Goal: Information Seeking & Learning: Learn about a topic

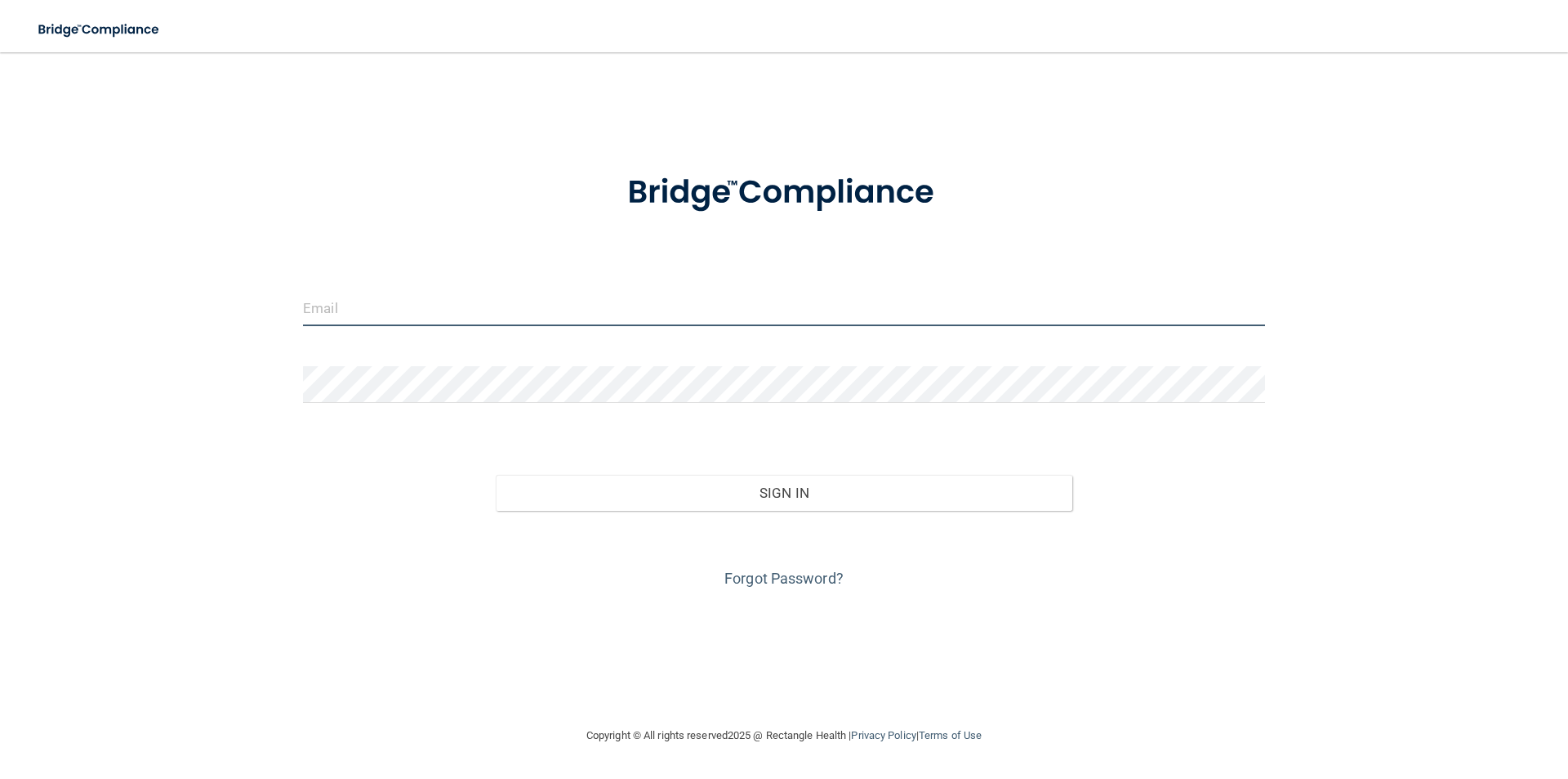
click at [898, 315] on input "email" at bounding box center [784, 308] width 962 height 37
type input "[EMAIL_ADDRESS][DOMAIN_NAME]"
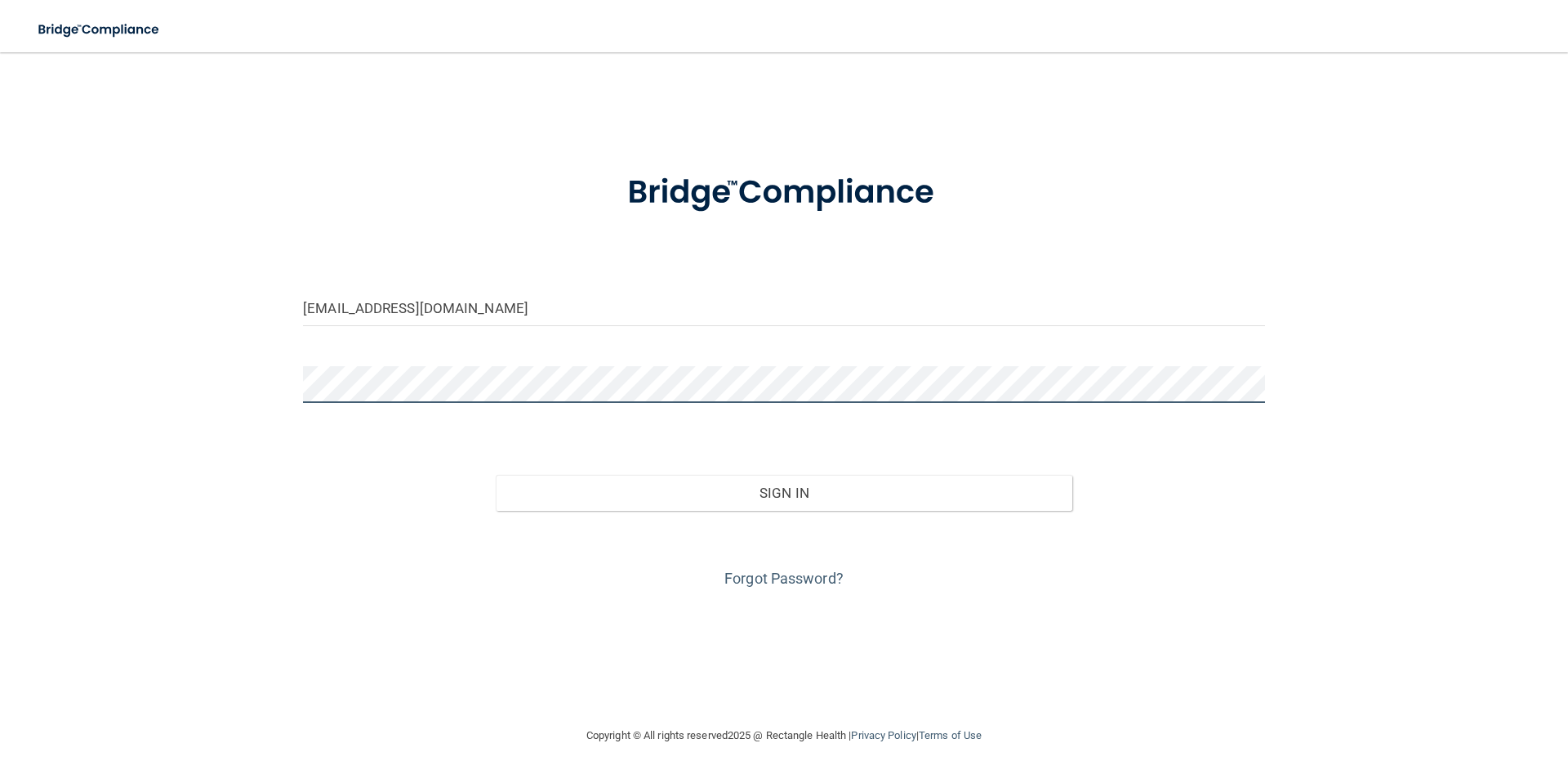
click at [496, 475] on button "Sign In" at bounding box center [784, 493] width 578 height 36
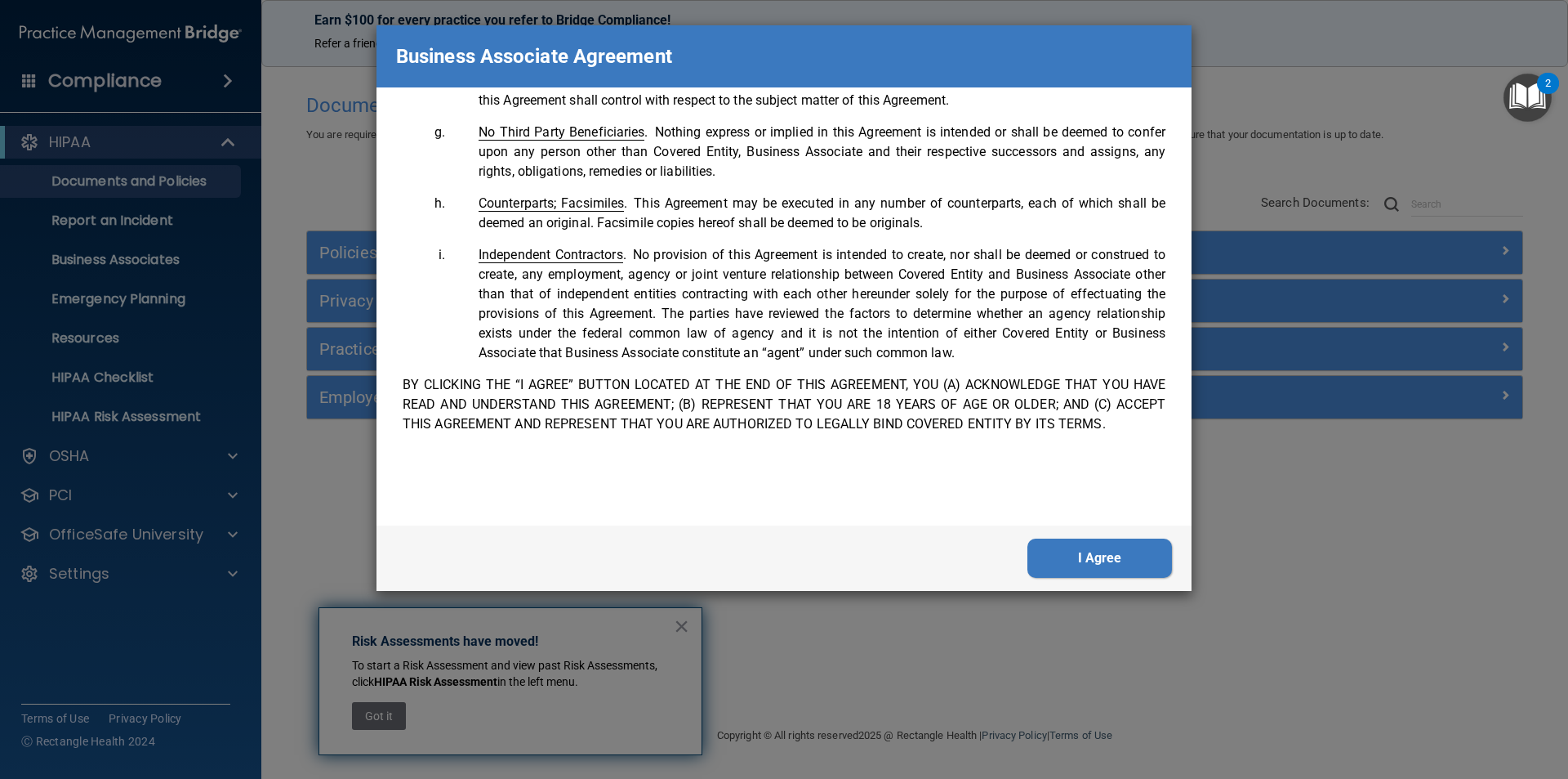
scroll to position [3333, 0]
click at [1099, 549] on button "I Agree" at bounding box center [1100, 557] width 145 height 39
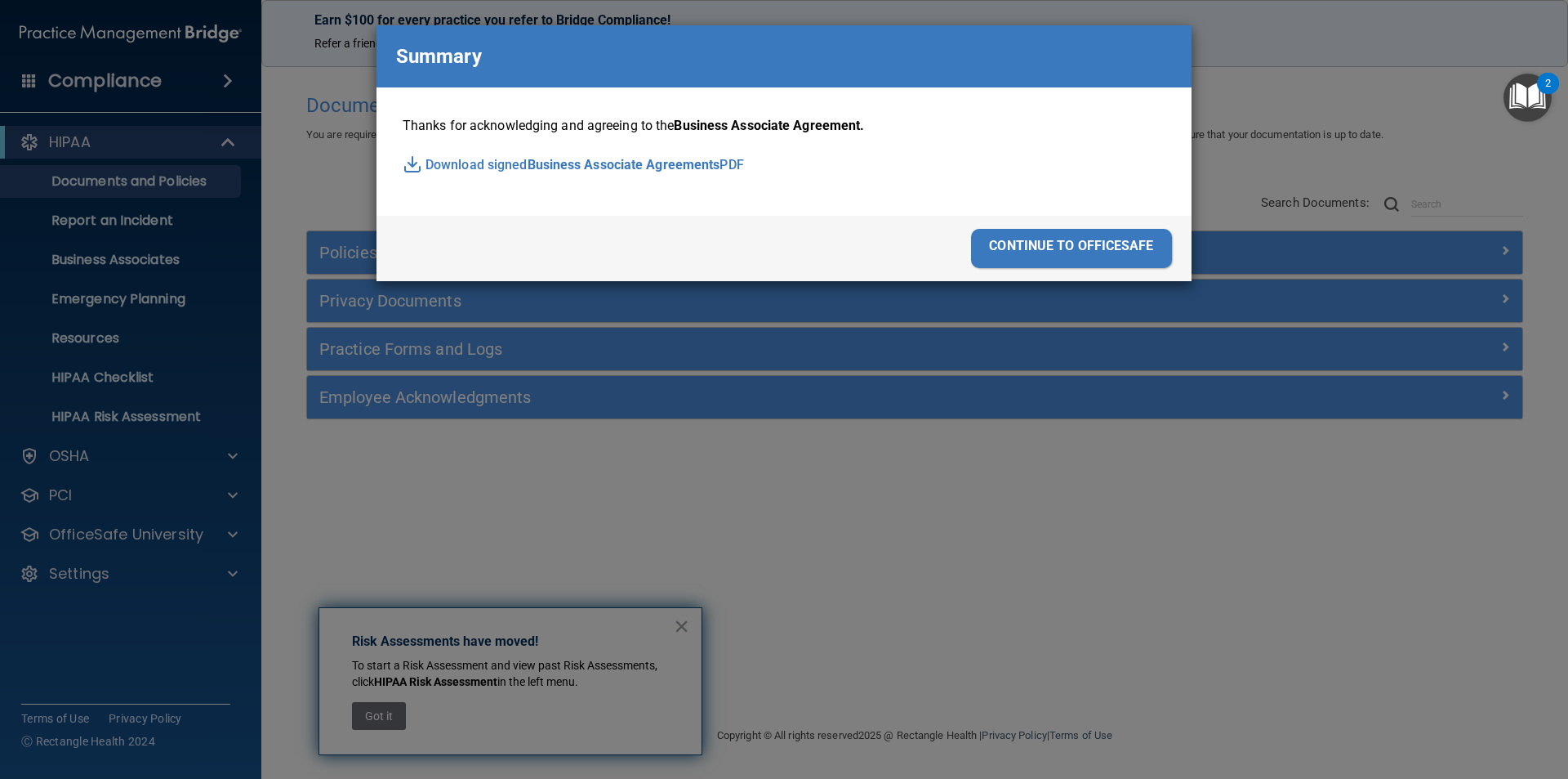
click at [1039, 242] on div "continue to officesafe" at bounding box center [1072, 248] width 201 height 39
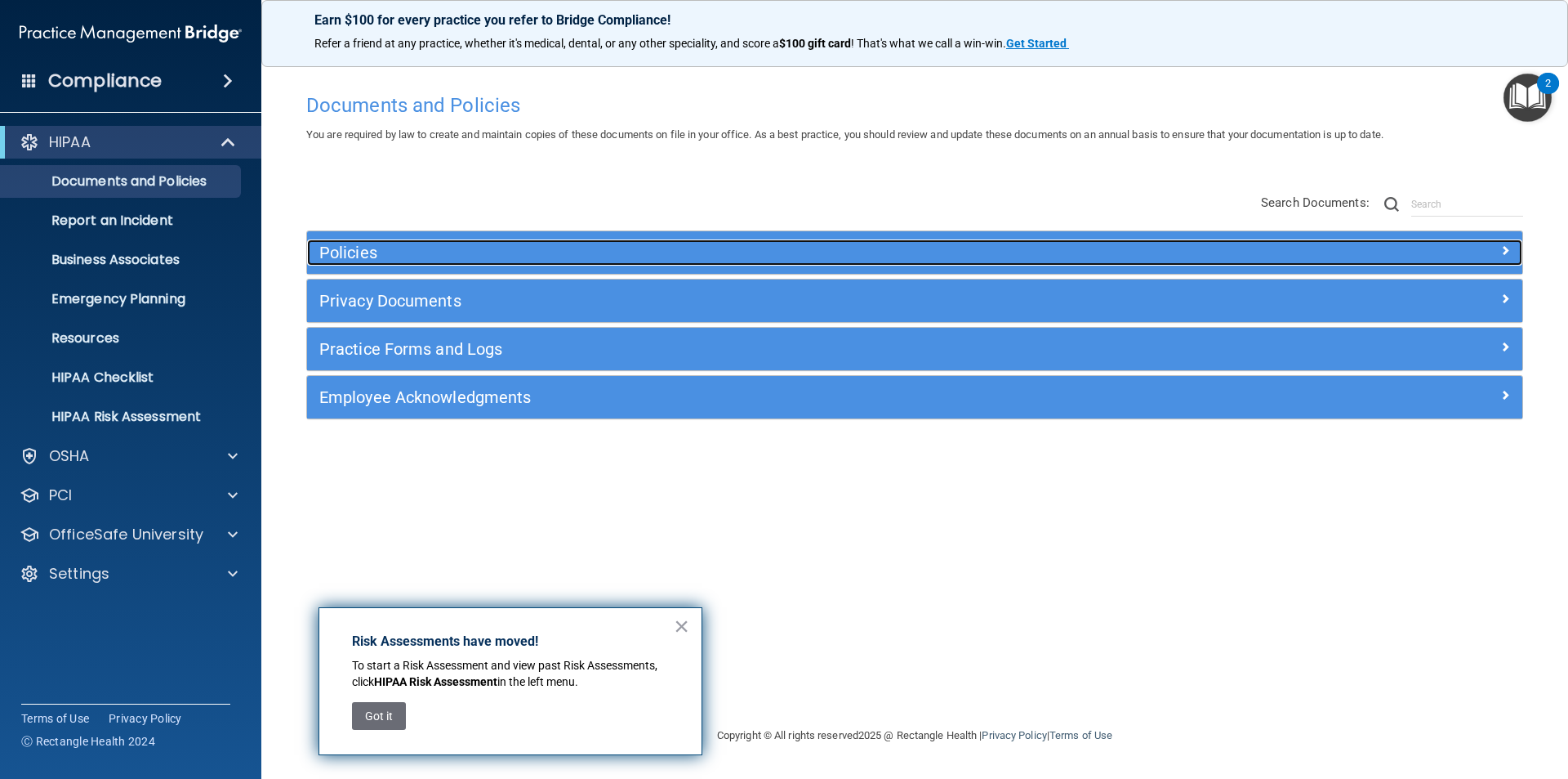
click at [521, 266] on div "Policies" at bounding box center [763, 252] width 912 height 26
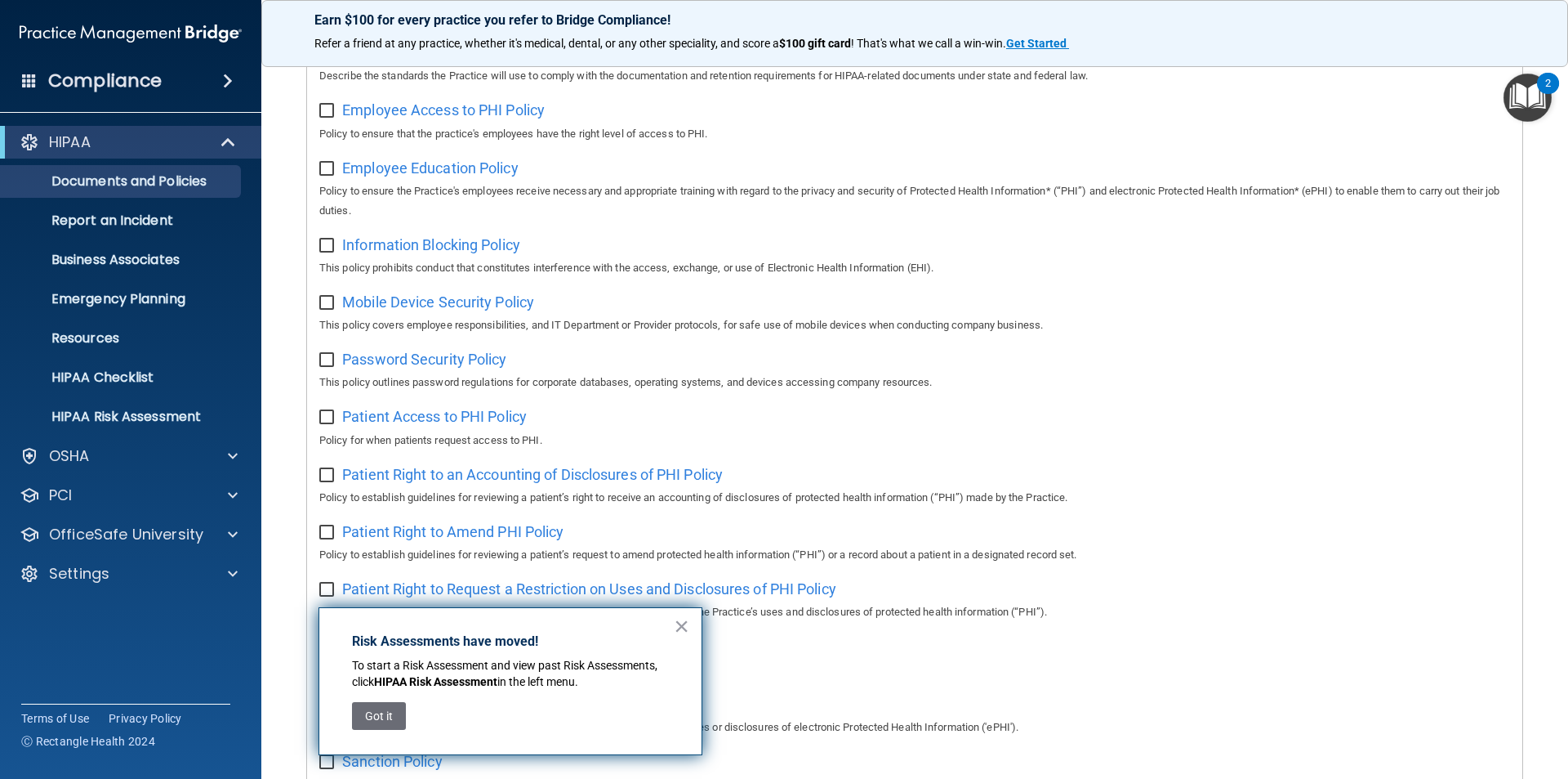
scroll to position [572, 0]
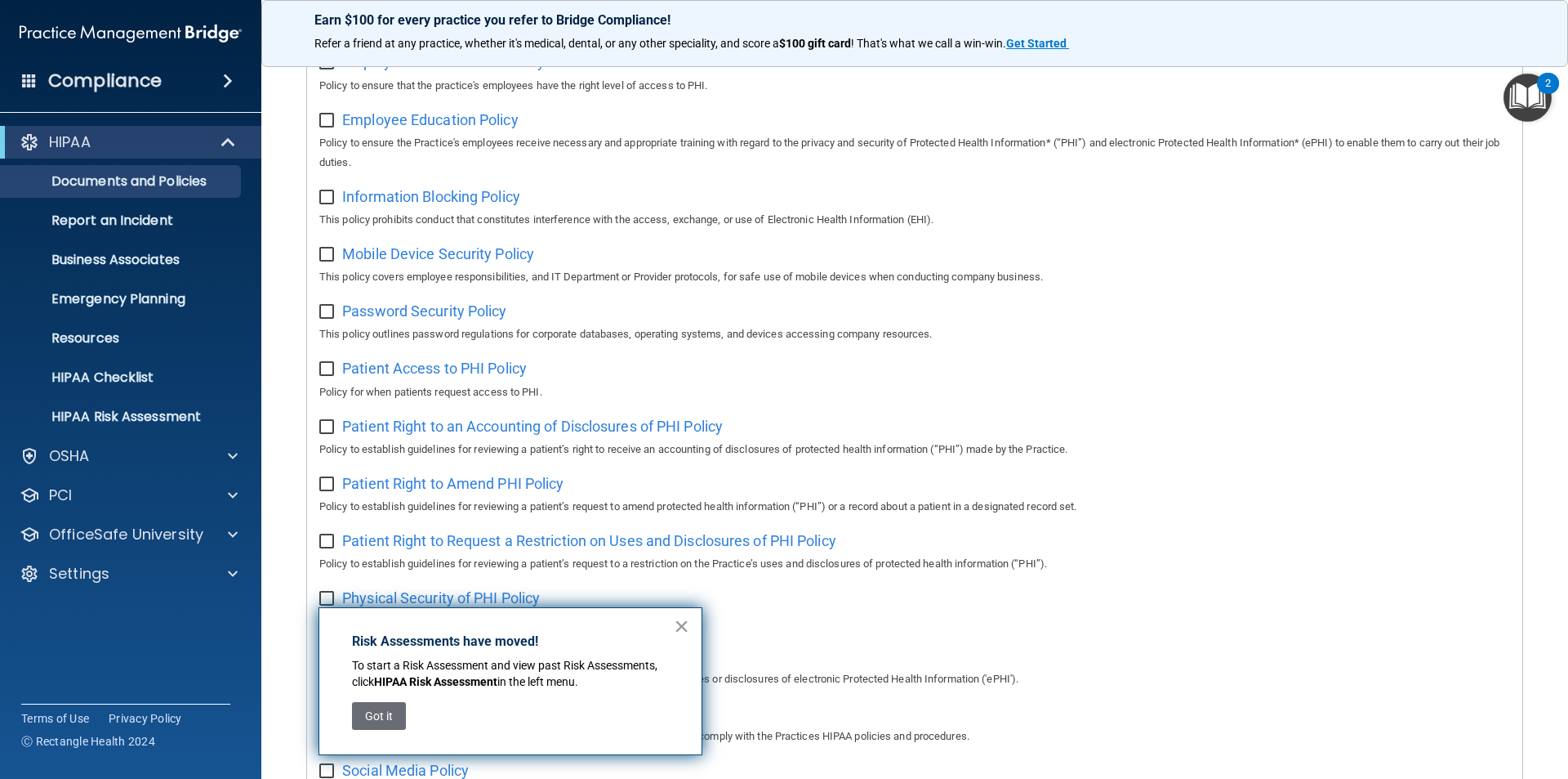
click at [679, 622] on button "×" at bounding box center [681, 625] width 15 height 26
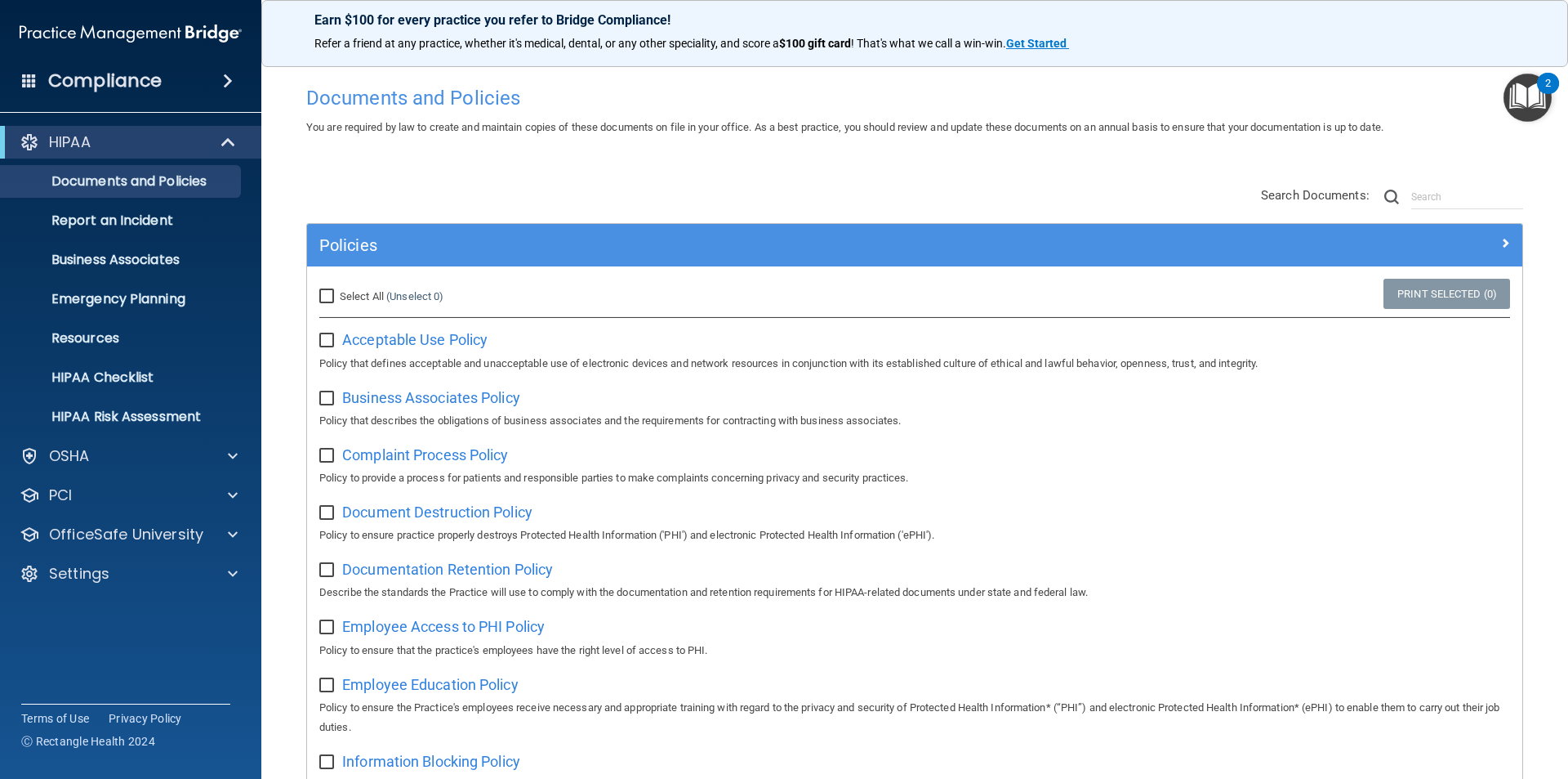
scroll to position [0, 0]
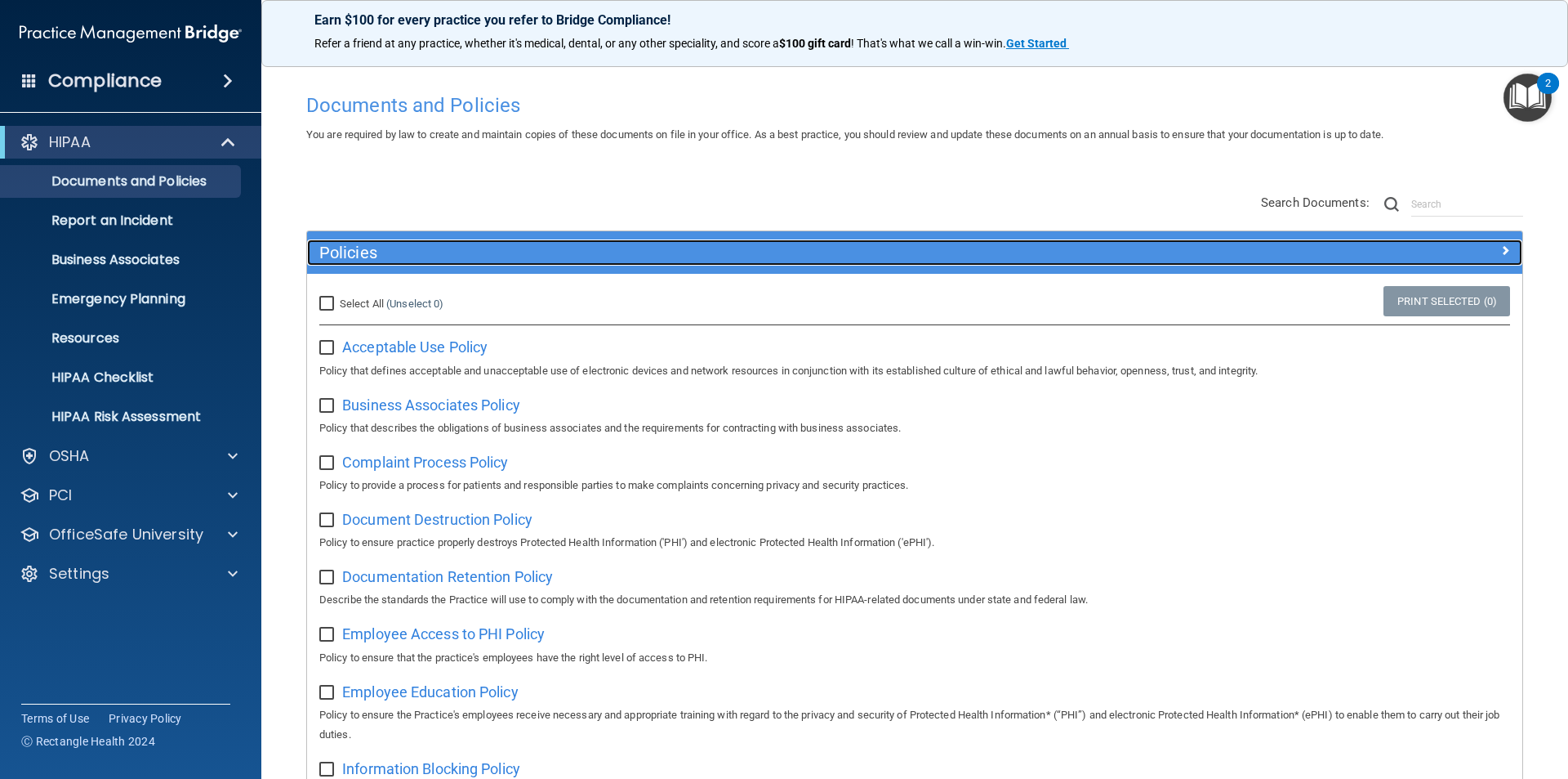
click at [600, 248] on h5 "Policies" at bounding box center [762, 252] width 887 height 18
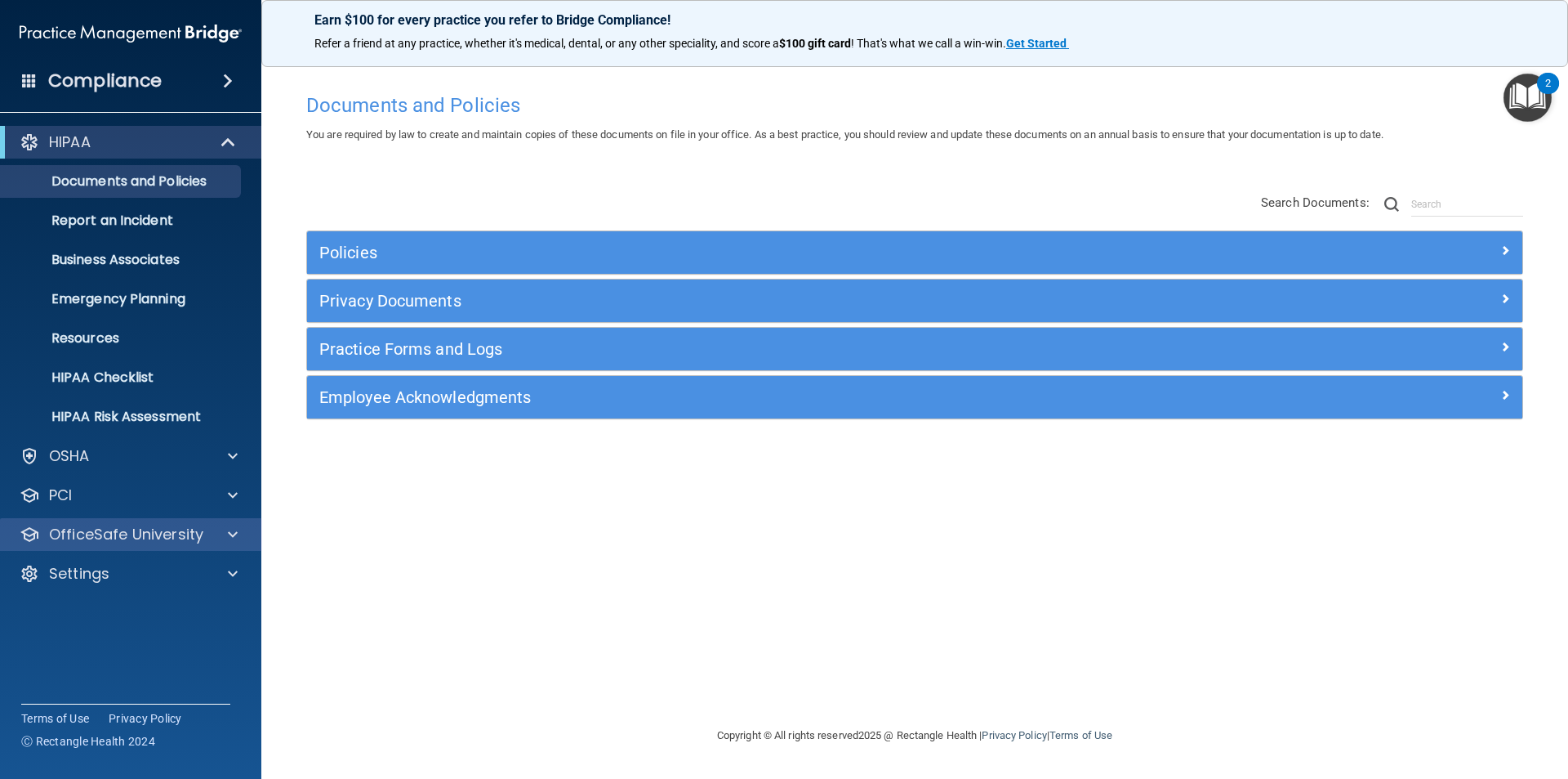
click at [165, 522] on div "OfficeSafe University" at bounding box center [131, 535] width 262 height 33
click at [232, 540] on span at bounding box center [232, 535] width 10 height 20
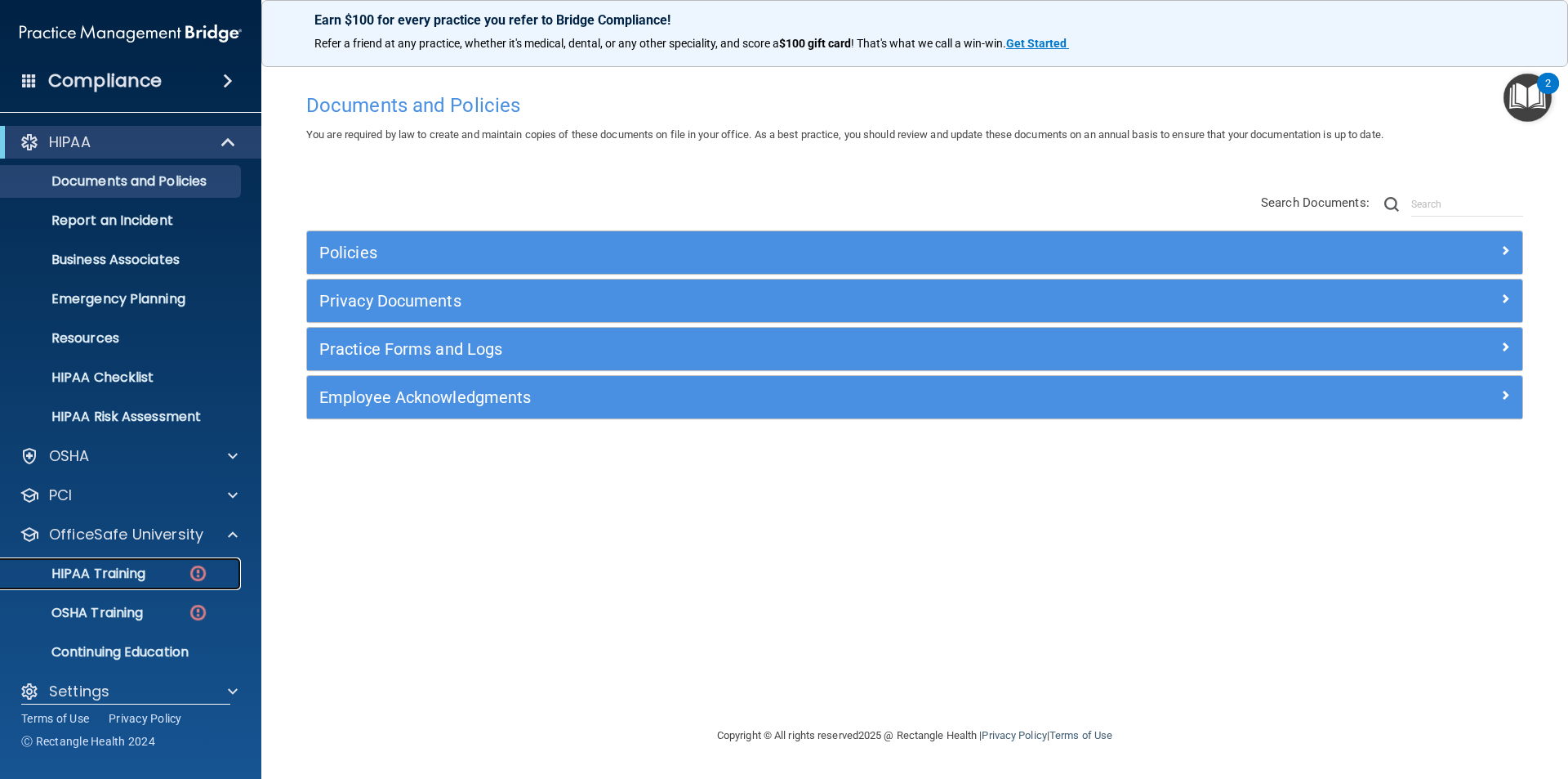
click at [150, 570] on div "HIPAA Training" at bounding box center [122, 574] width 223 height 16
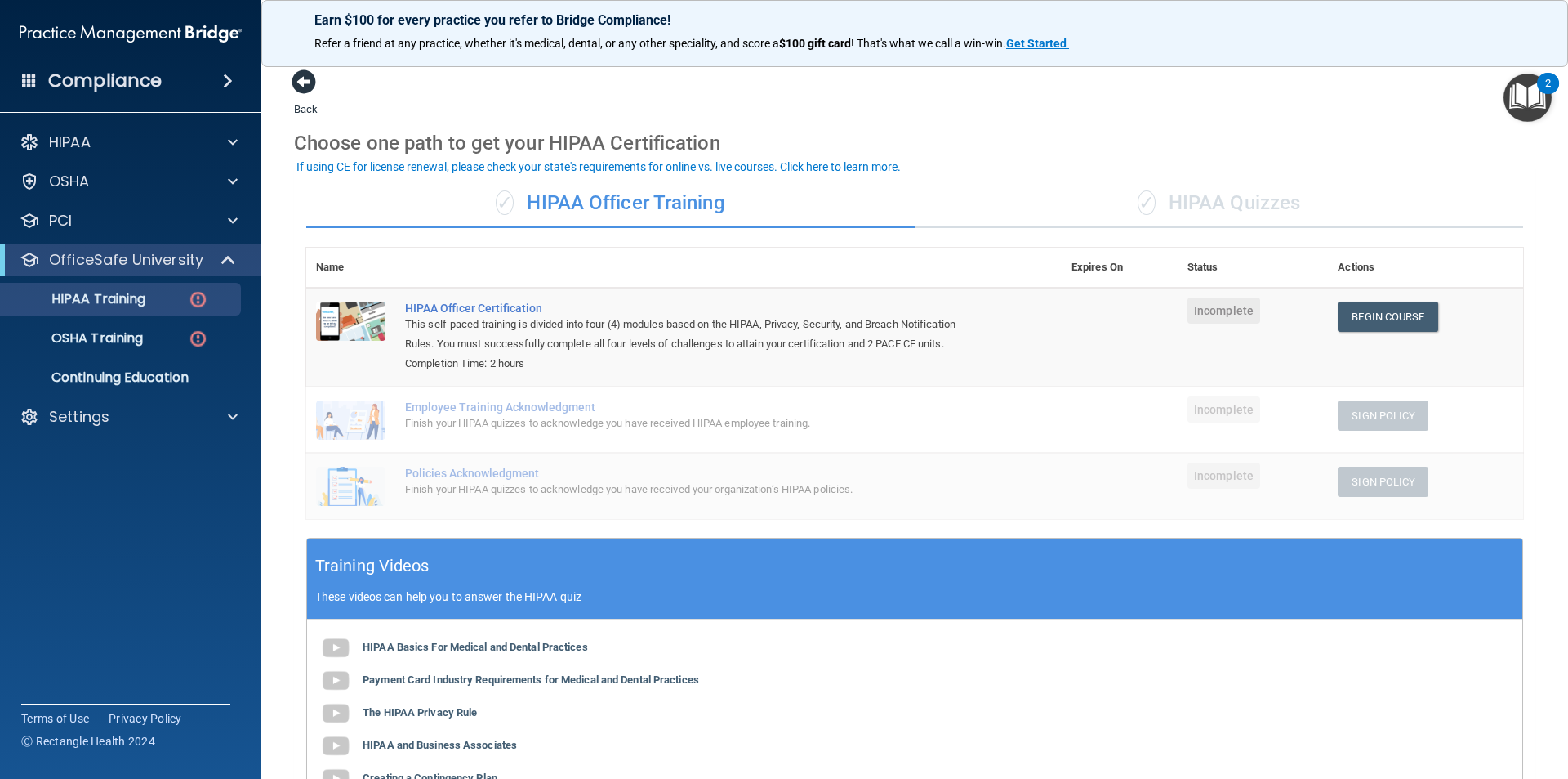
click at [308, 82] on span at bounding box center [303, 81] width 24 height 24
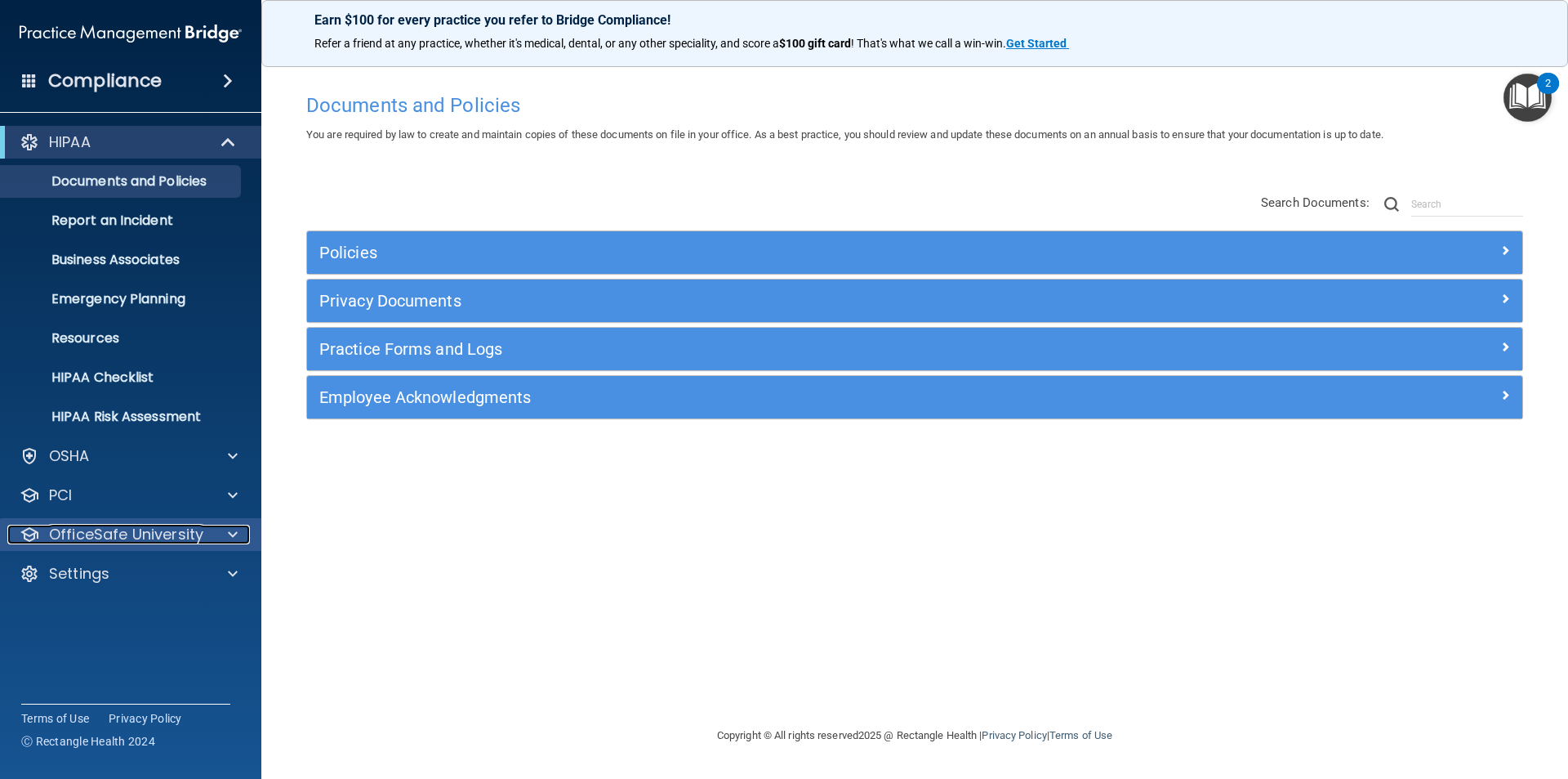
click at [246, 537] on div at bounding box center [230, 535] width 41 height 20
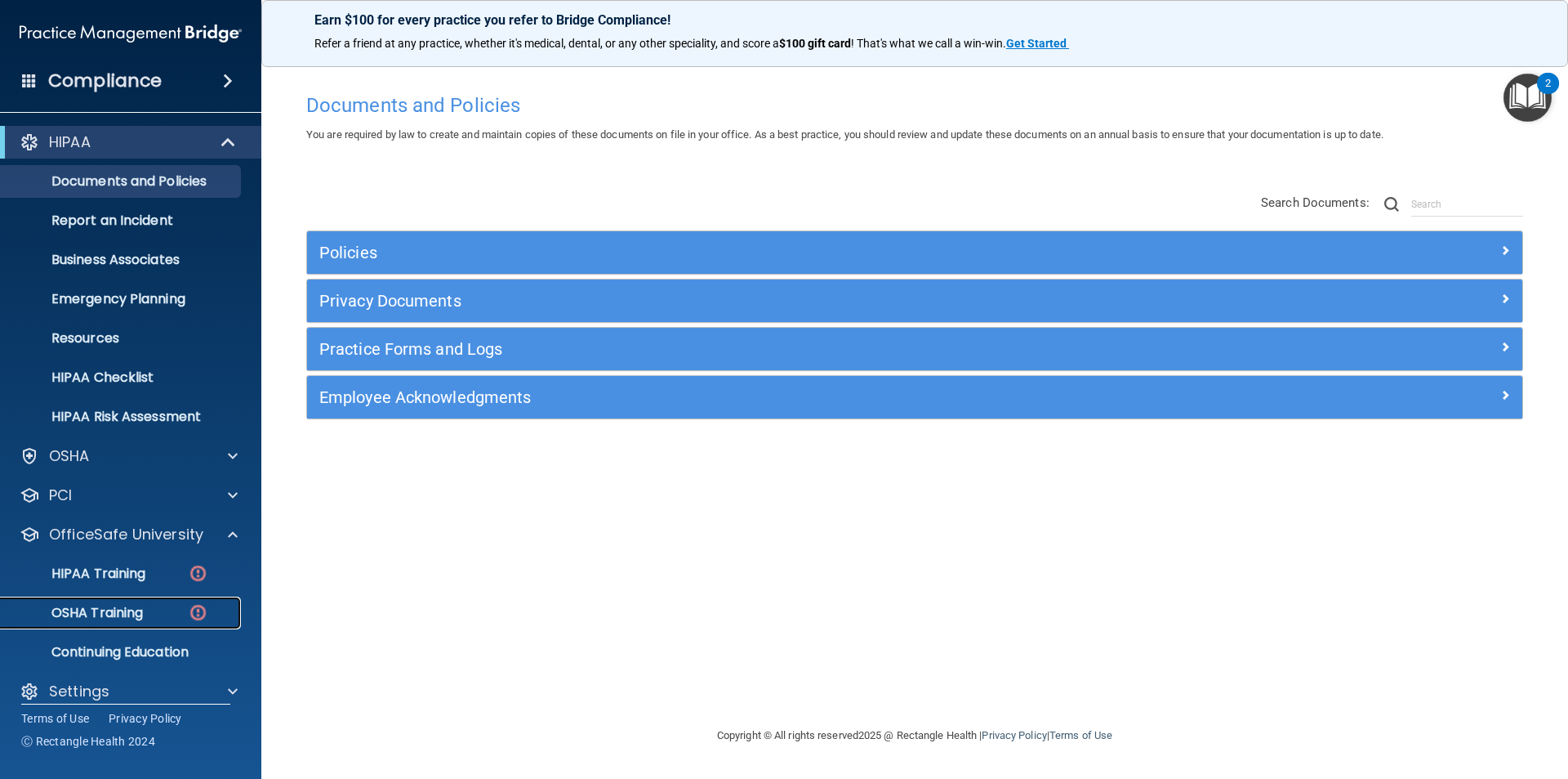
click at [165, 603] on link "OSHA Training" at bounding box center [112, 613] width 258 height 33
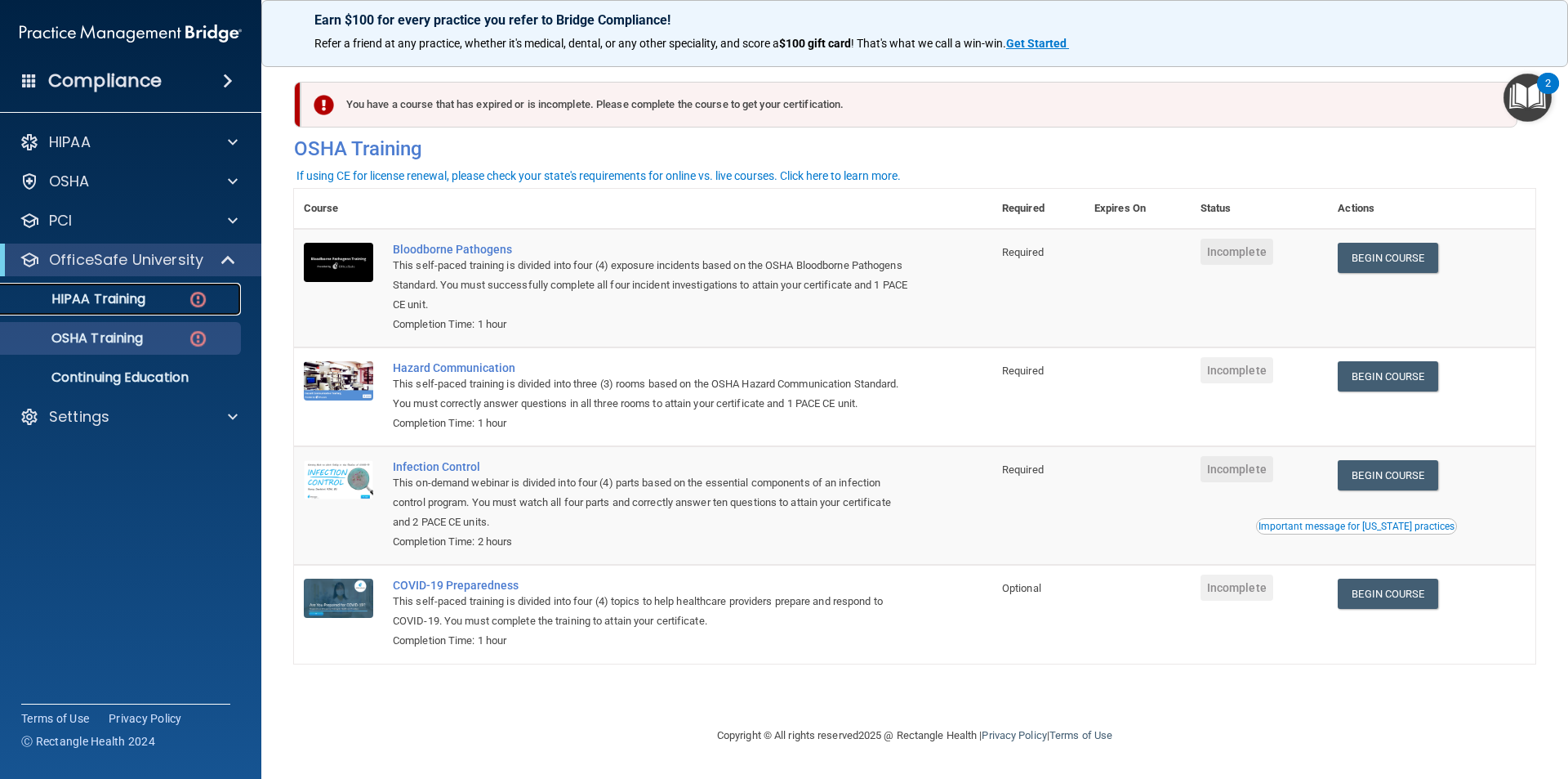
click at [180, 301] on div "HIPAA Training" at bounding box center [122, 299] width 223 height 16
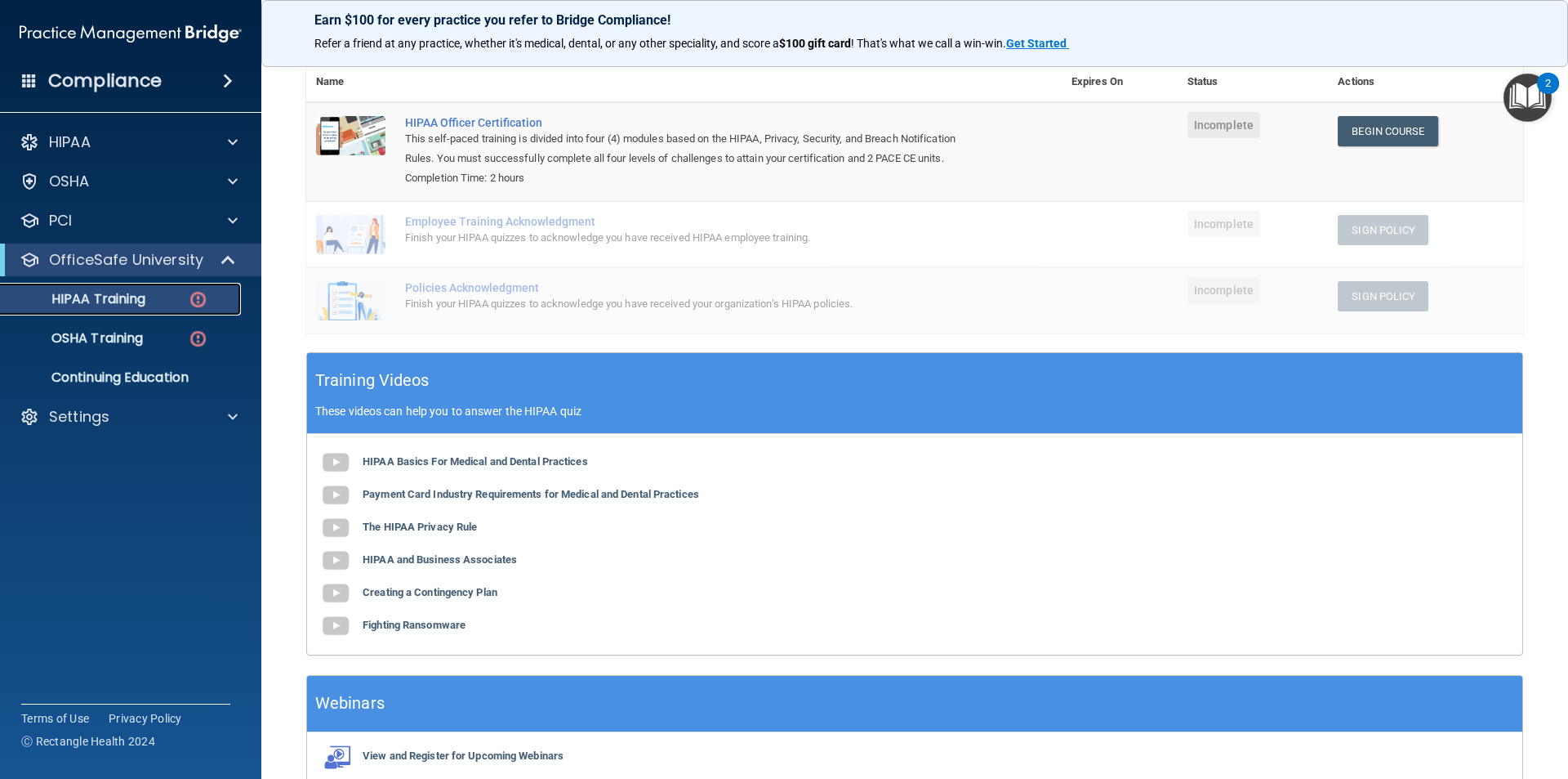
scroll to position [267, 0]
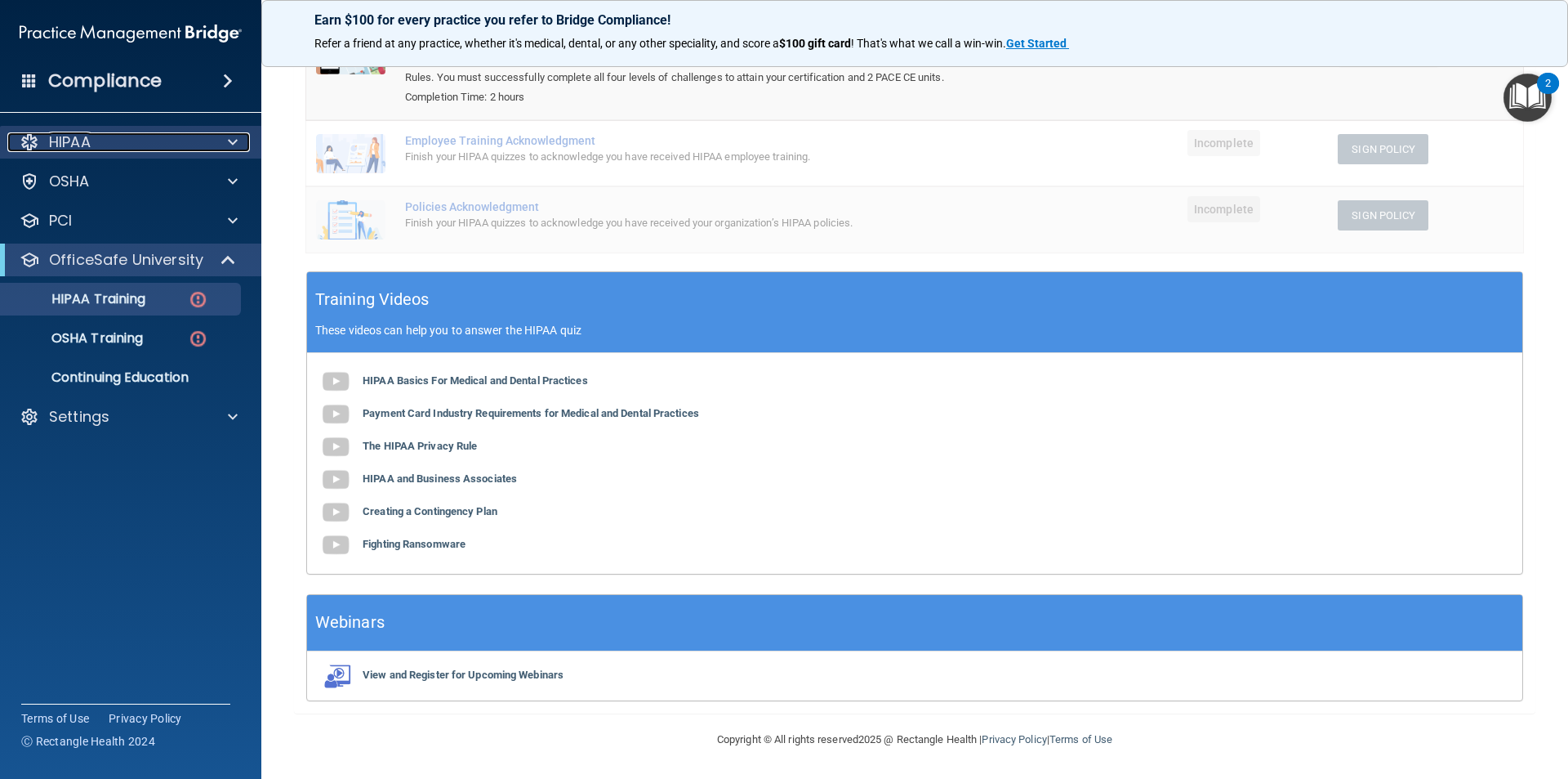
click at [220, 136] on div at bounding box center [230, 142] width 41 height 20
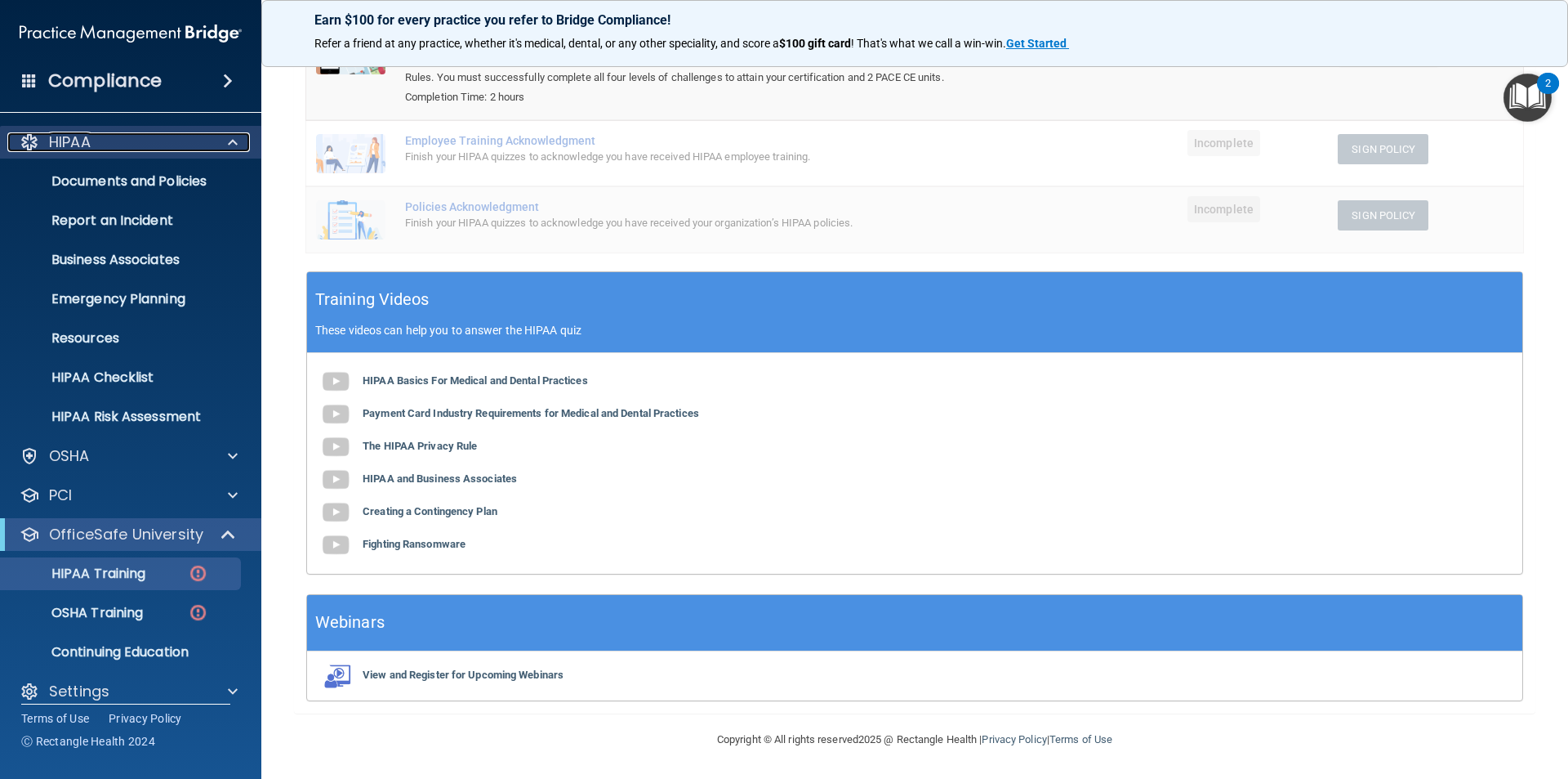
click at [223, 136] on div at bounding box center [230, 142] width 41 height 20
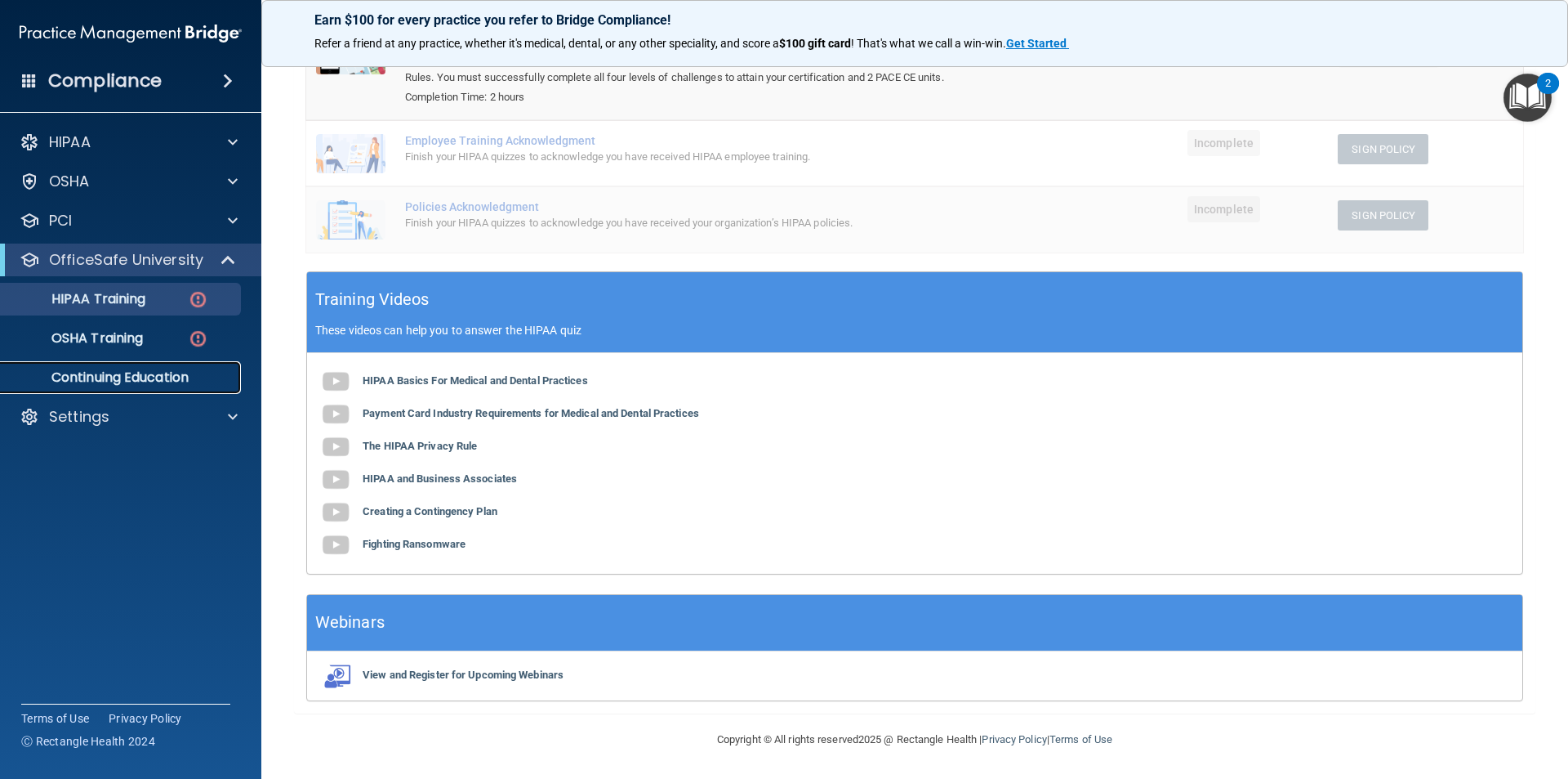
click at [160, 377] on p "Continuing Education" at bounding box center [122, 377] width 223 height 16
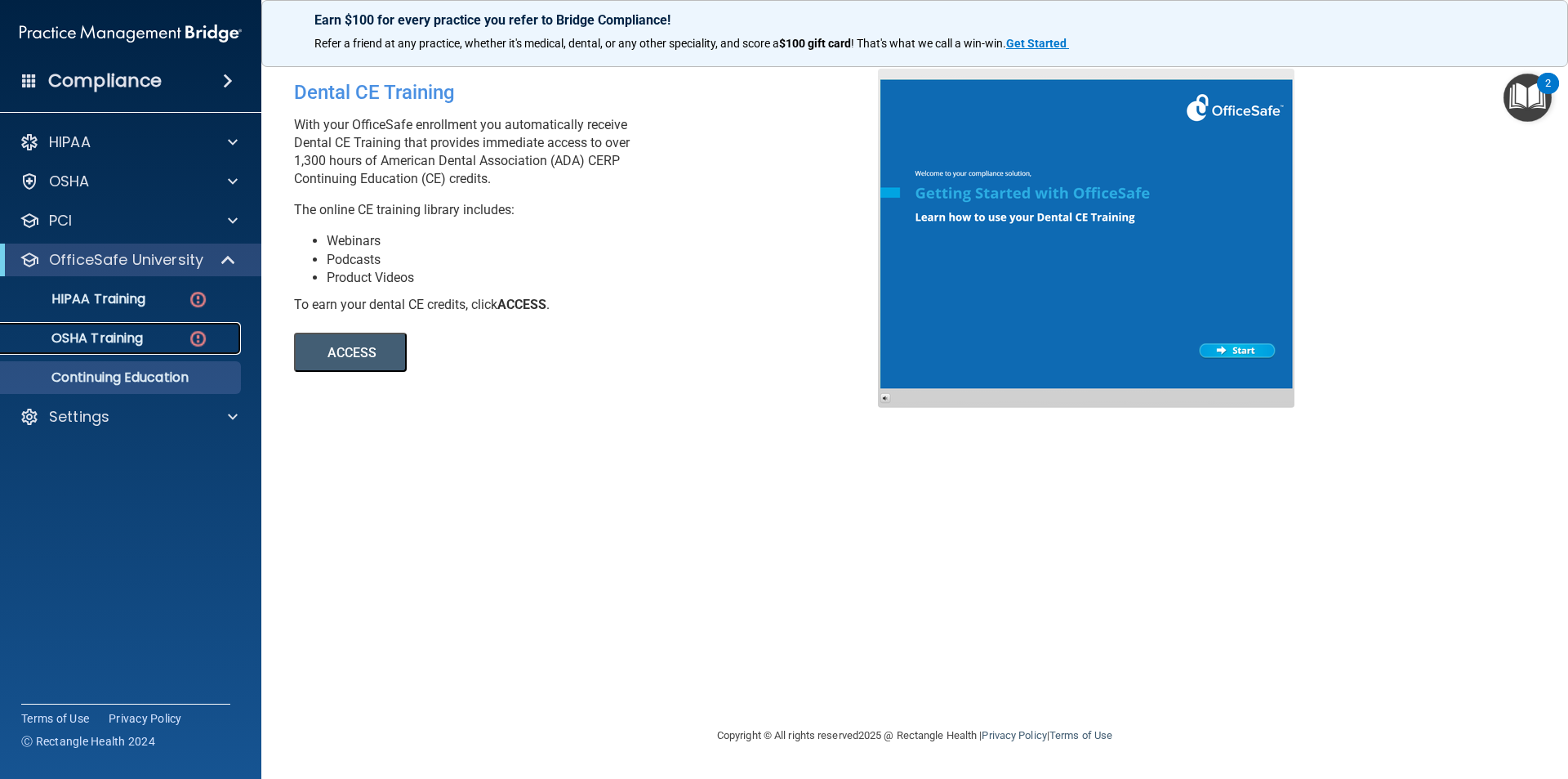
click at [89, 330] on p "OSHA Training" at bounding box center [77, 338] width 132 height 16
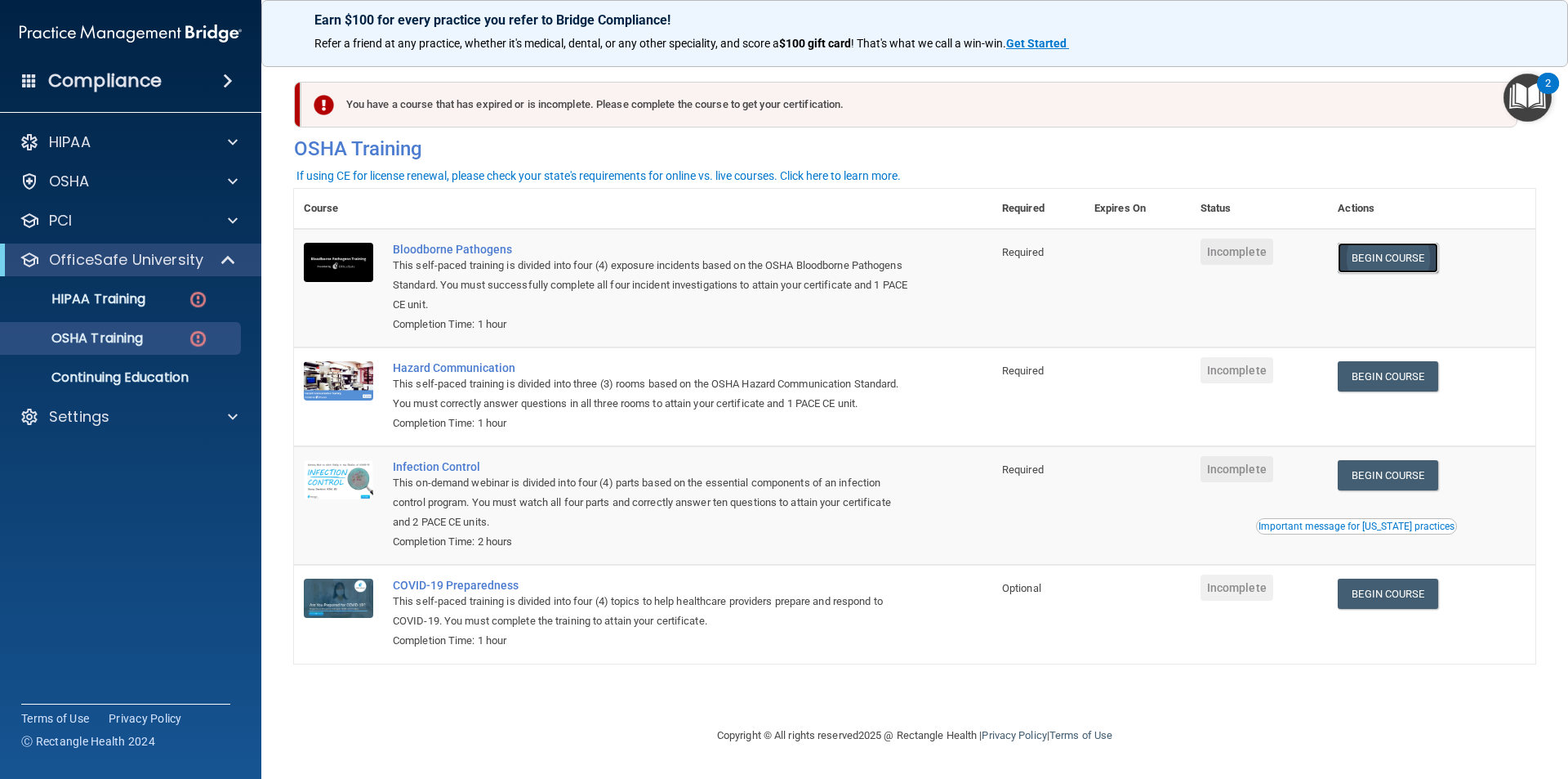
click at [1365, 268] on link "Begin Course" at bounding box center [1388, 257] width 99 height 30
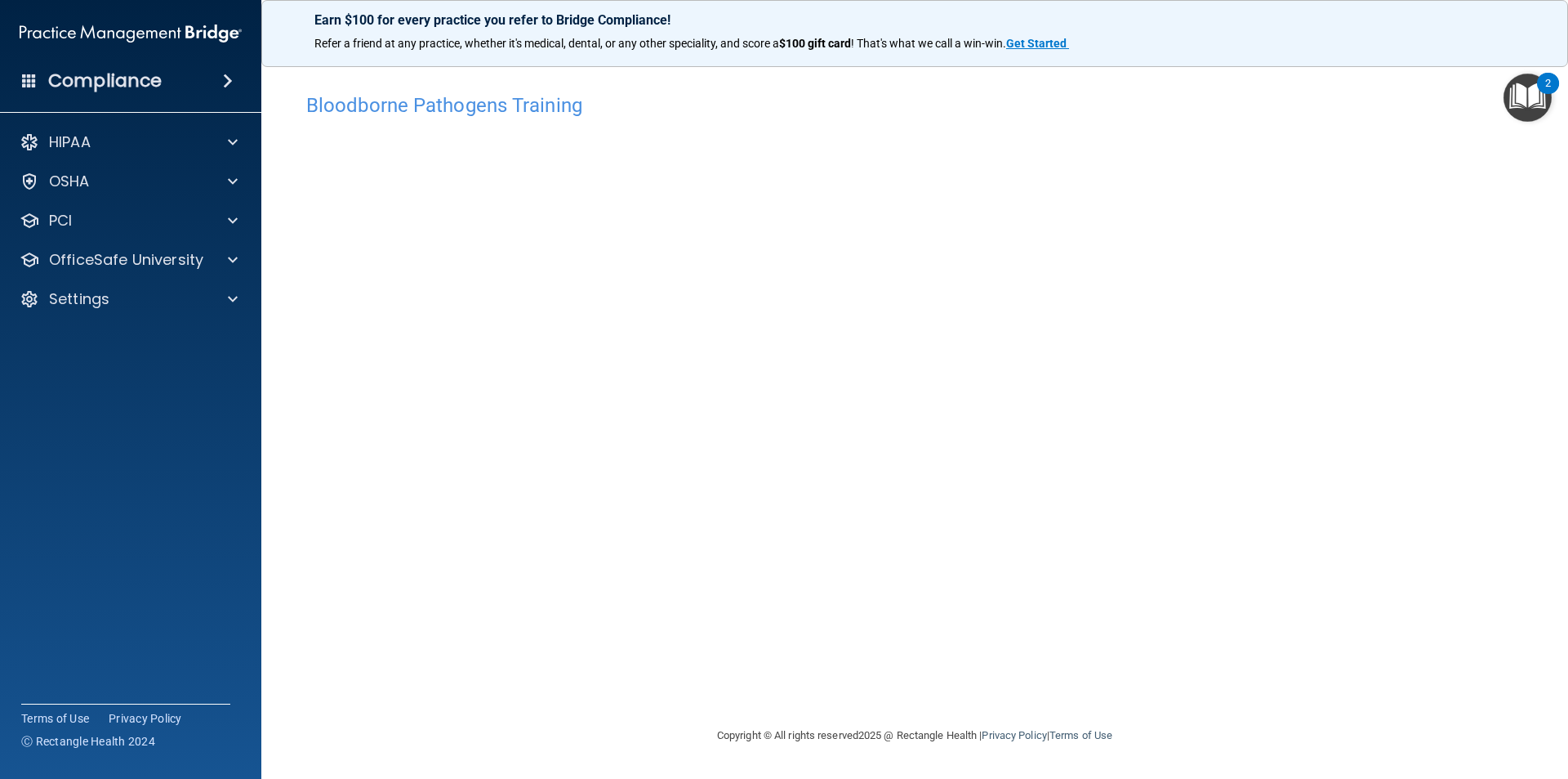
click at [225, 71] on span at bounding box center [228, 81] width 10 height 20
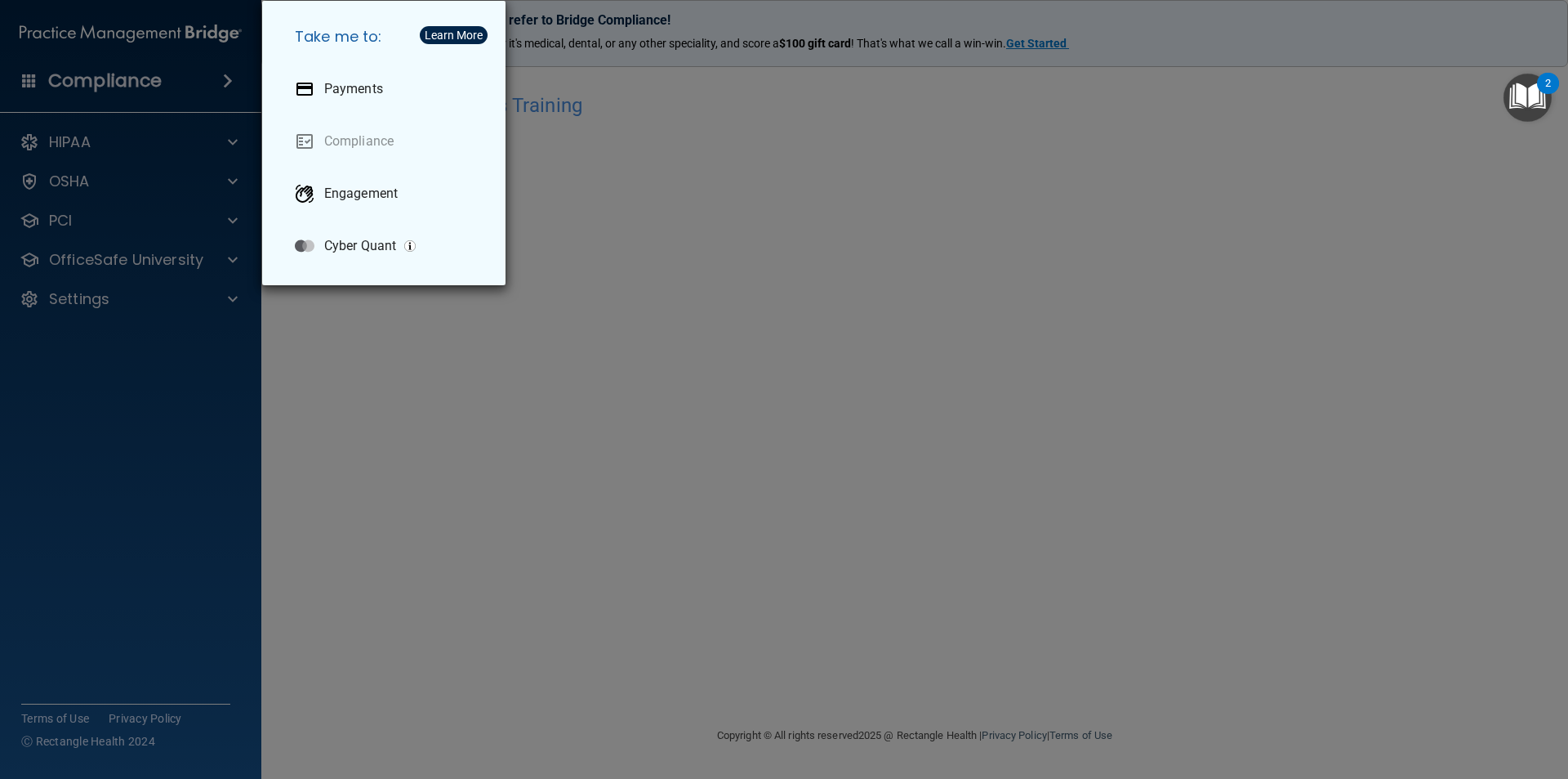
click at [166, 147] on div "Take me to: Payments Compliance Engagement Cyber Quant" at bounding box center [784, 389] width 1568 height 779
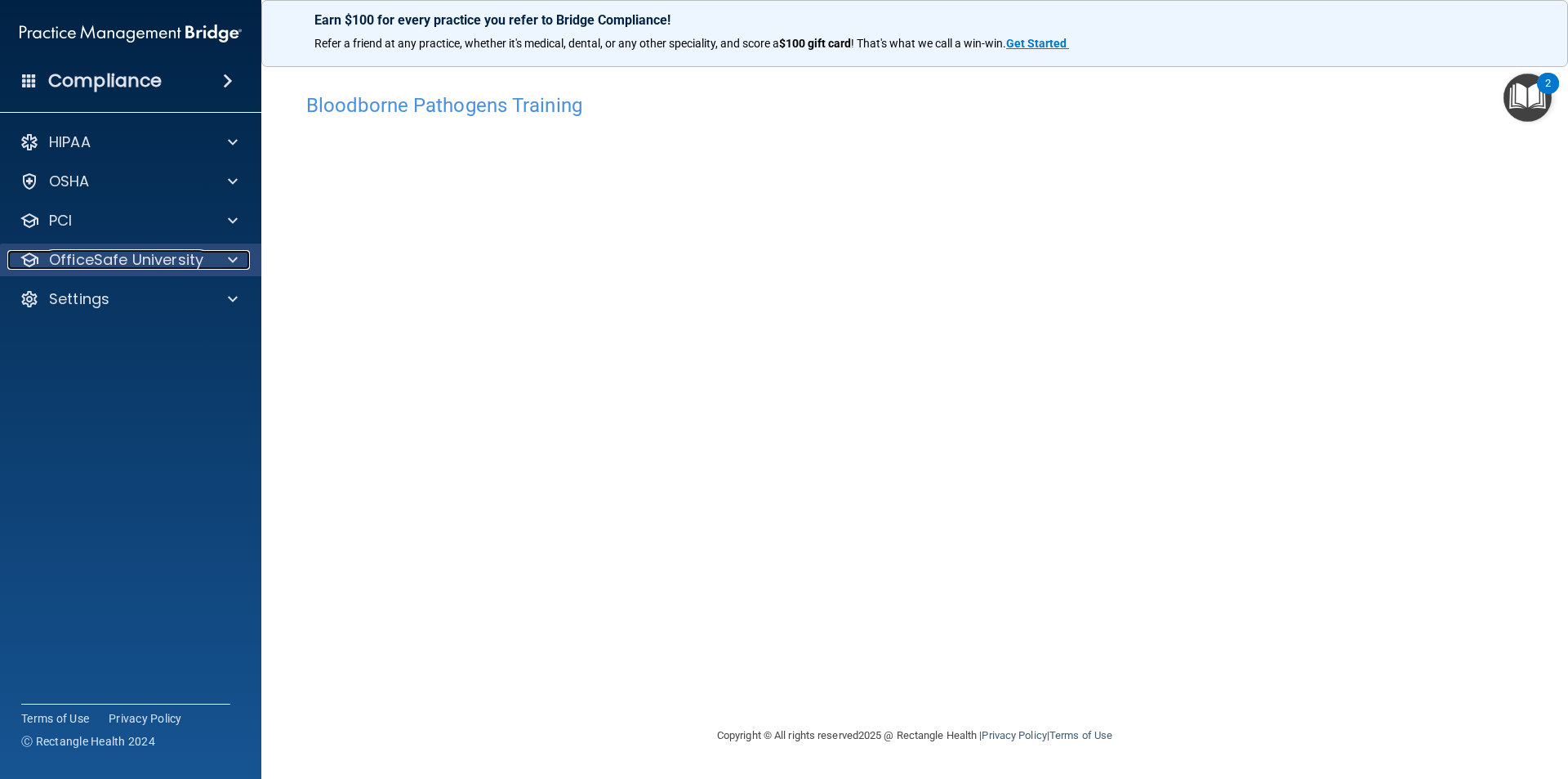
click at [194, 255] on p "OfficeSafe University" at bounding box center [126, 260] width 155 height 20
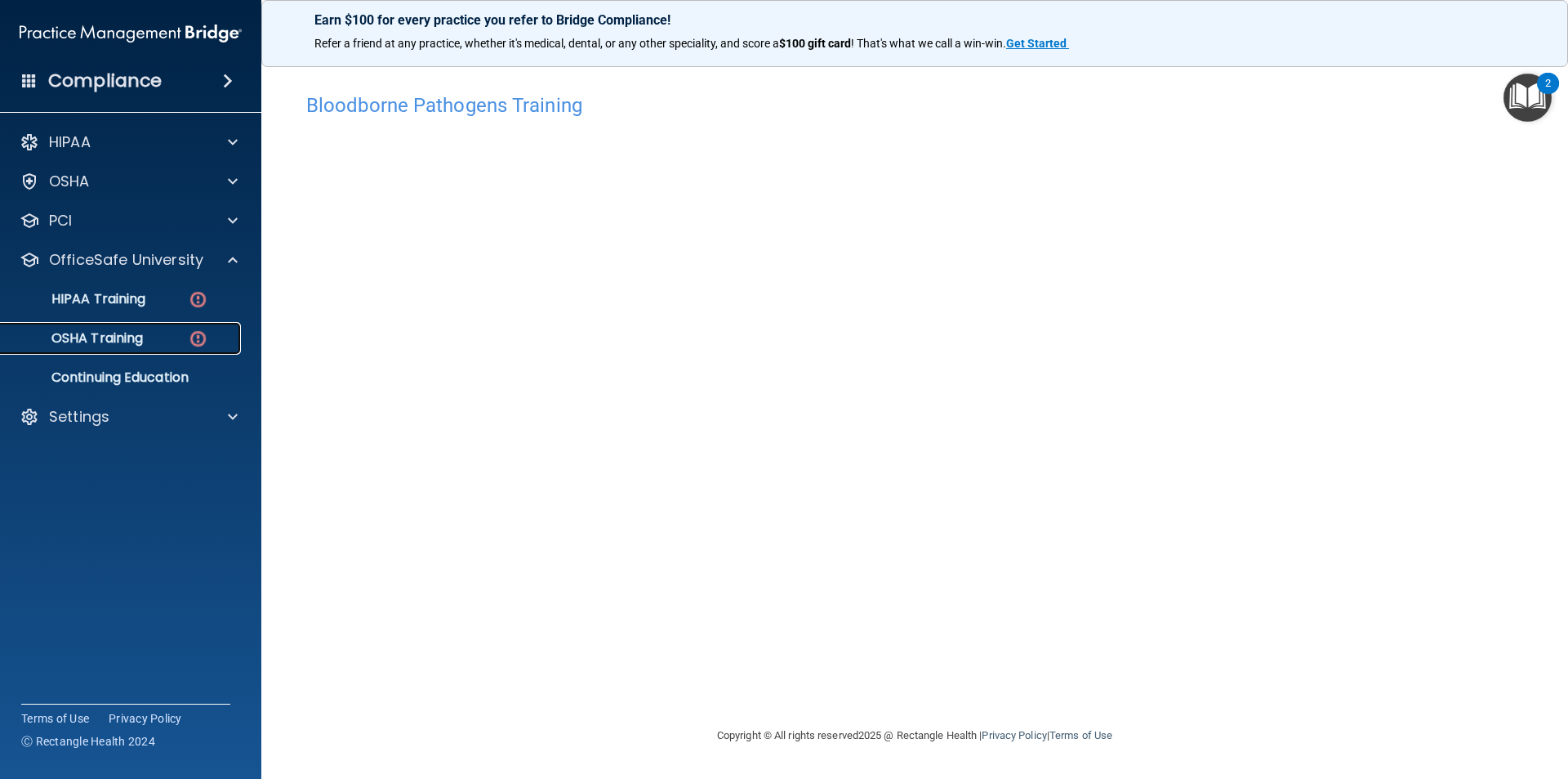
click at [173, 330] on div "OSHA Training" at bounding box center [122, 338] width 223 height 16
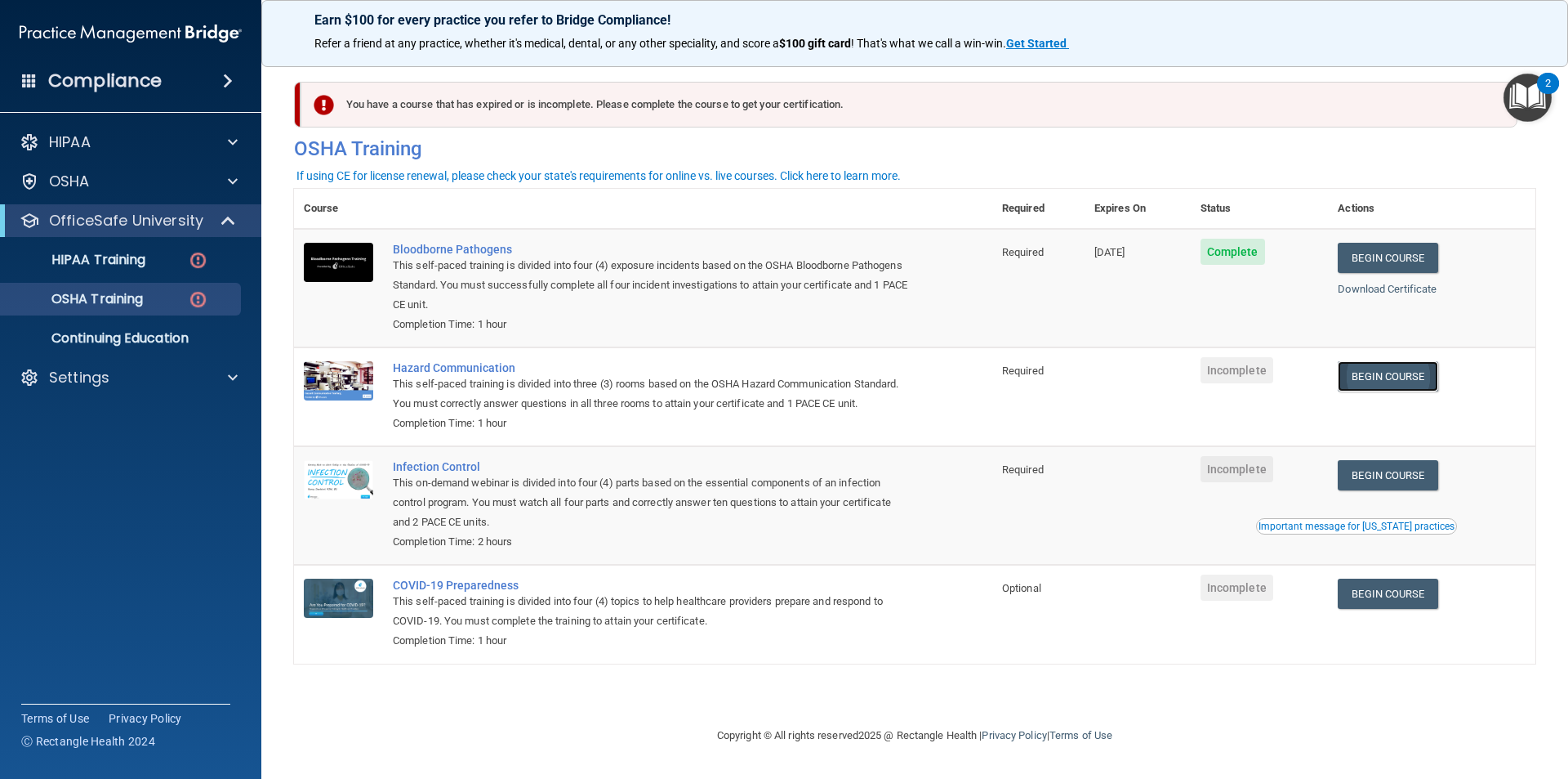
click at [1411, 381] on link "Begin Course" at bounding box center [1388, 375] width 99 height 30
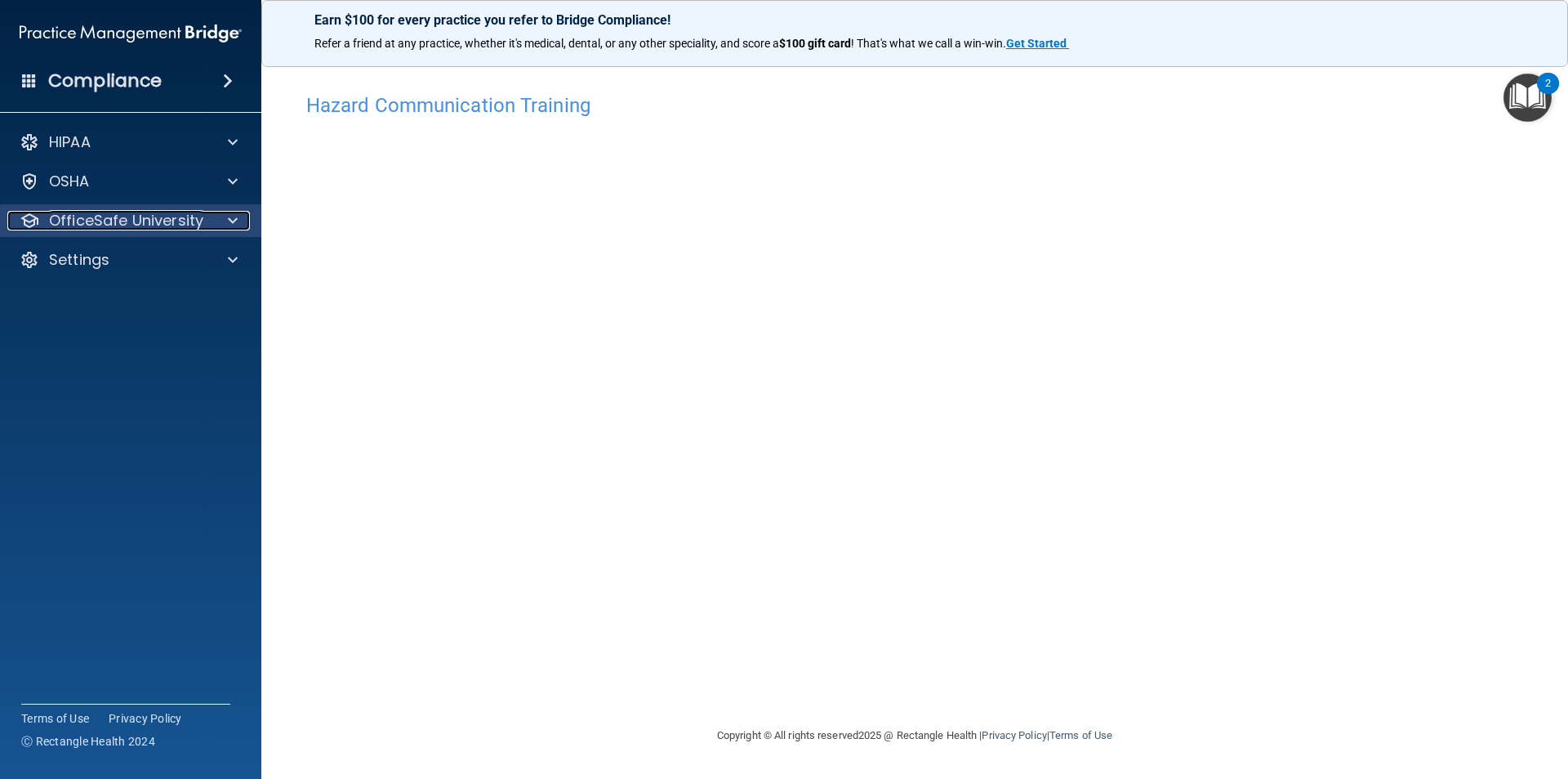
click at [188, 216] on p "OfficeSafe University" at bounding box center [126, 221] width 155 height 20
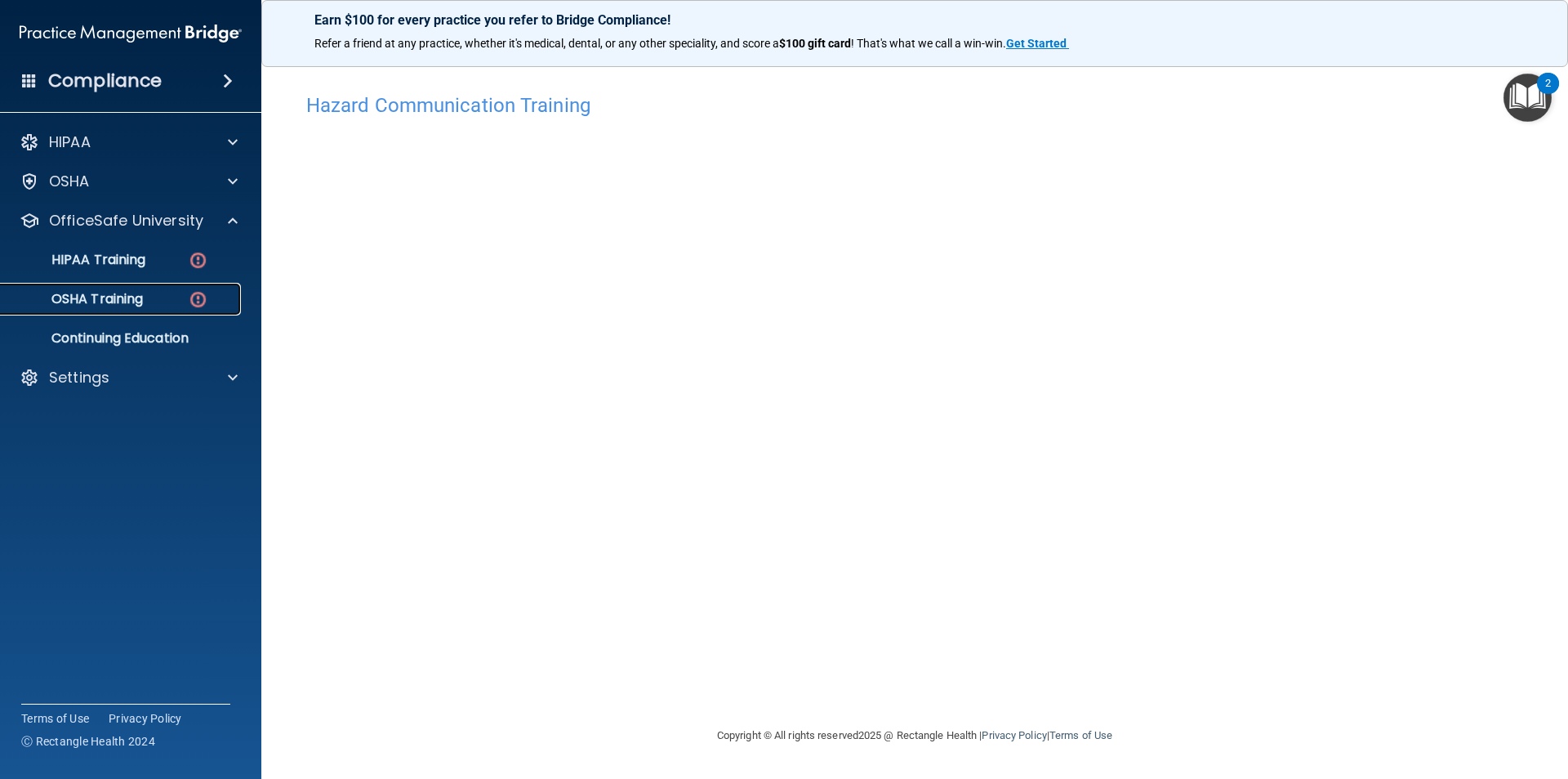
click at [129, 284] on link "OSHA Training" at bounding box center [112, 299] width 258 height 33
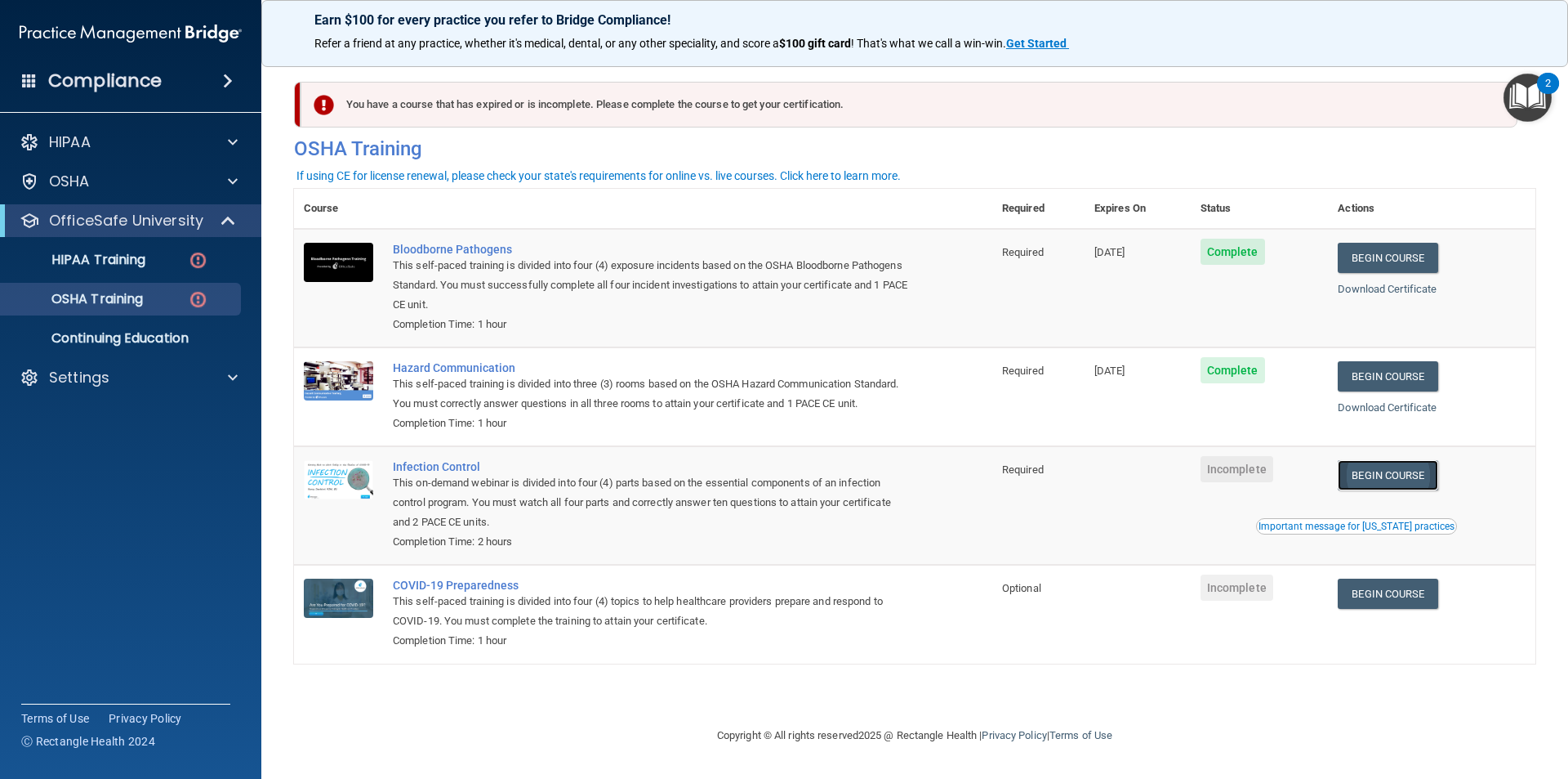
click at [1414, 470] on link "Begin Course" at bounding box center [1388, 475] width 99 height 30
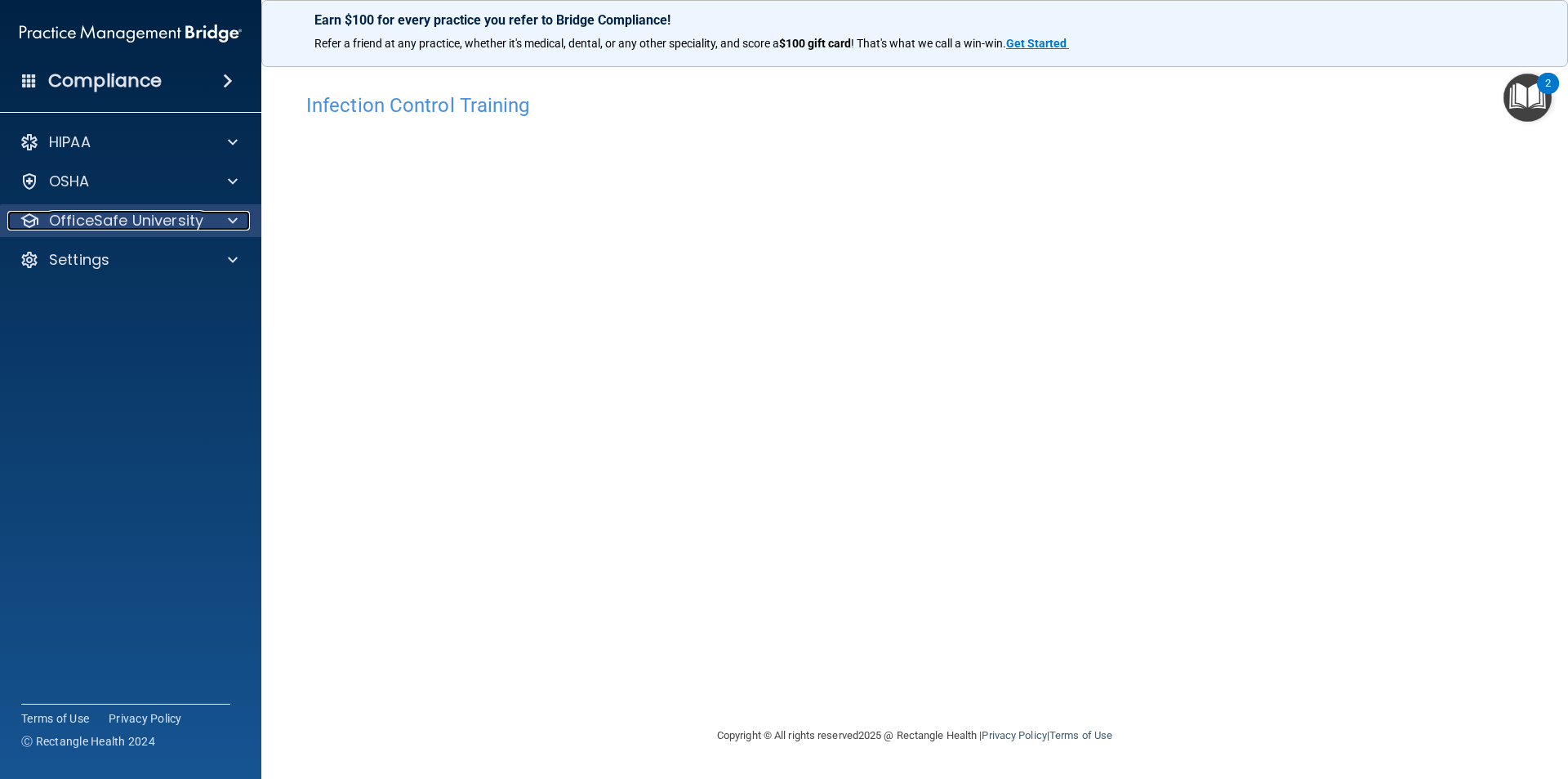
click at [87, 219] on p "OfficeSafe University" at bounding box center [126, 221] width 155 height 20
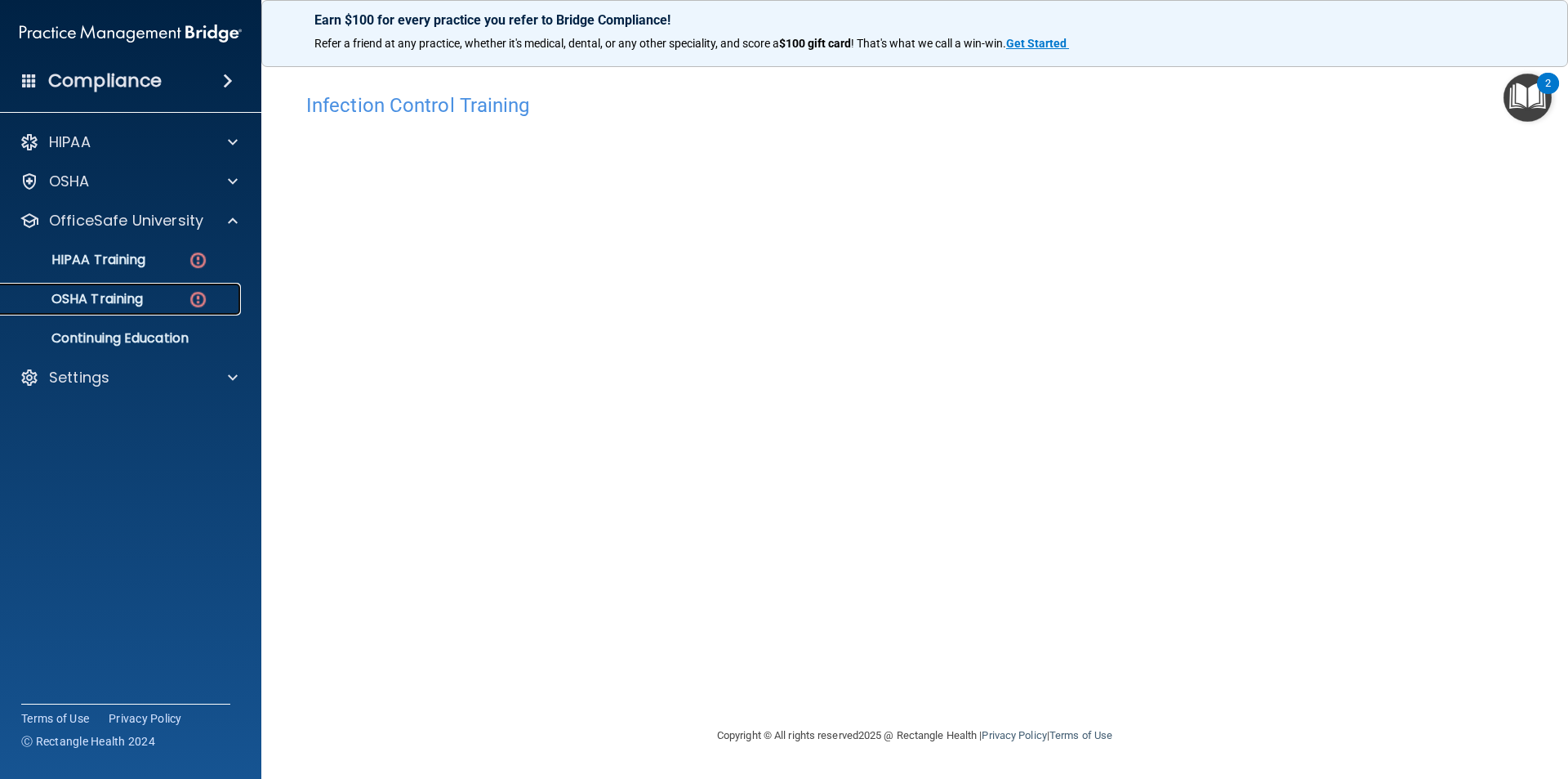
click at [114, 306] on p "OSHA Training" at bounding box center [77, 299] width 132 height 16
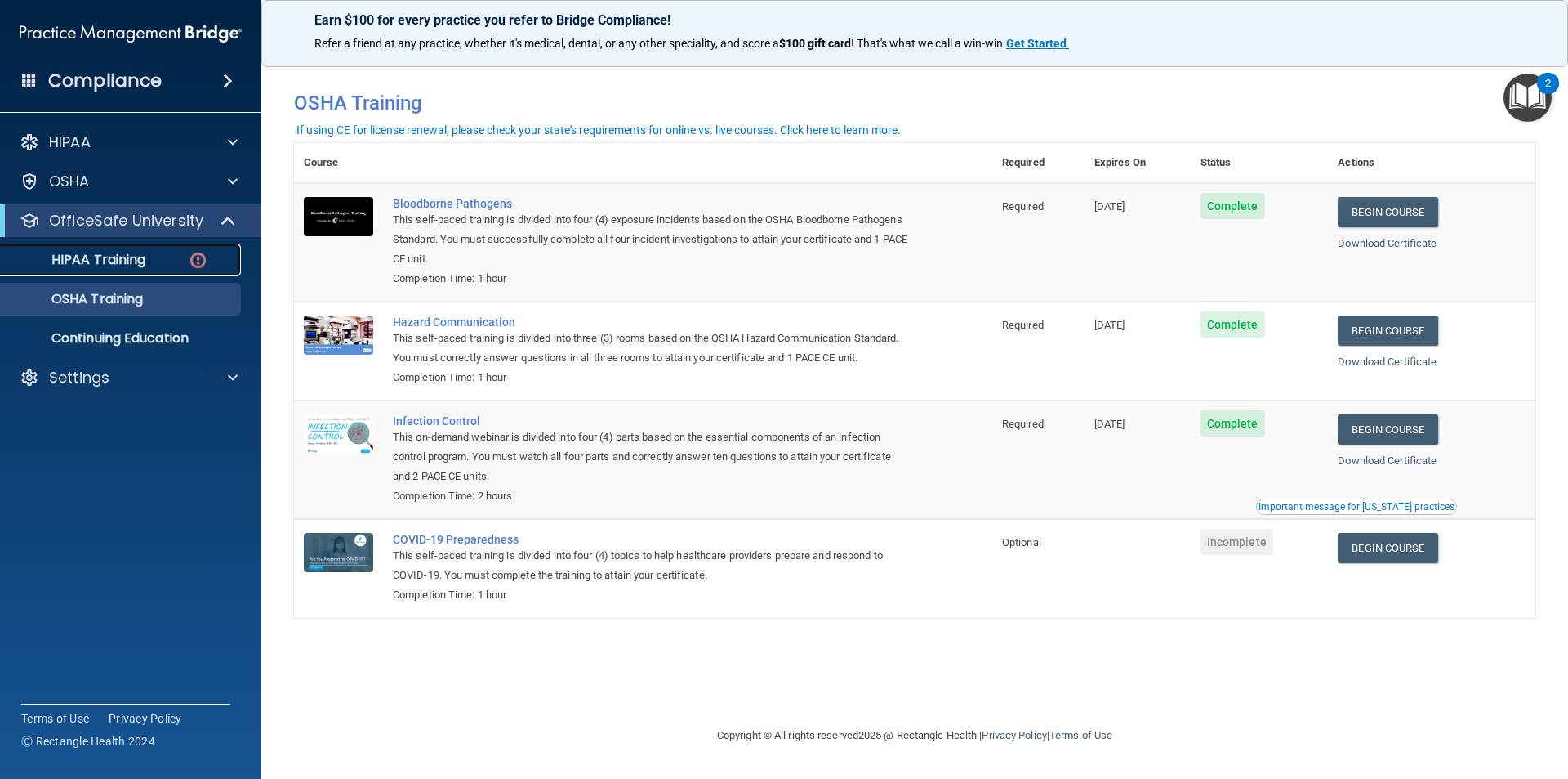
click at [91, 244] on link "HIPAA Training" at bounding box center [112, 260] width 258 height 33
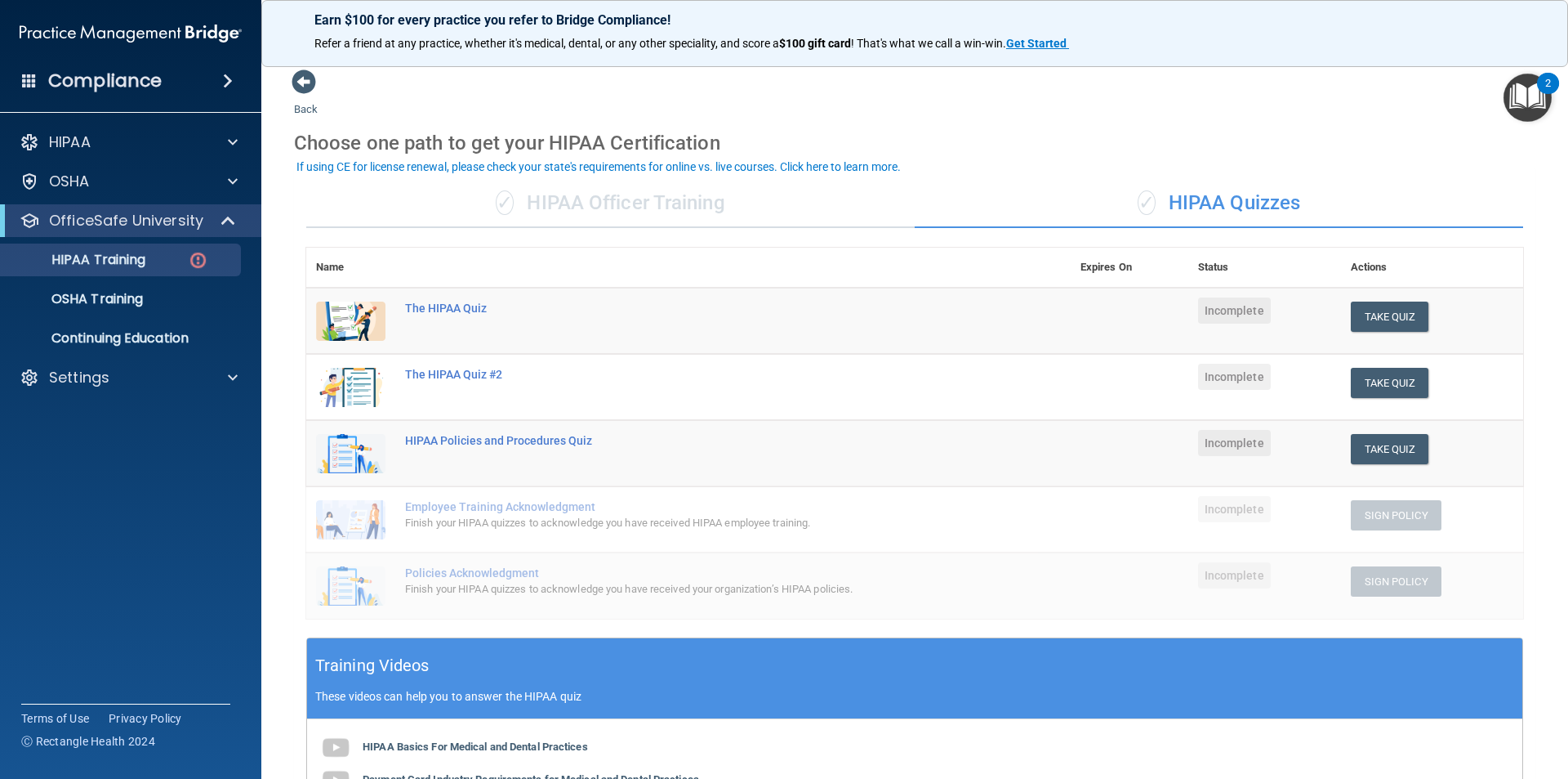
click at [642, 206] on div "✓ HIPAA Officer Training" at bounding box center [610, 204] width 609 height 49
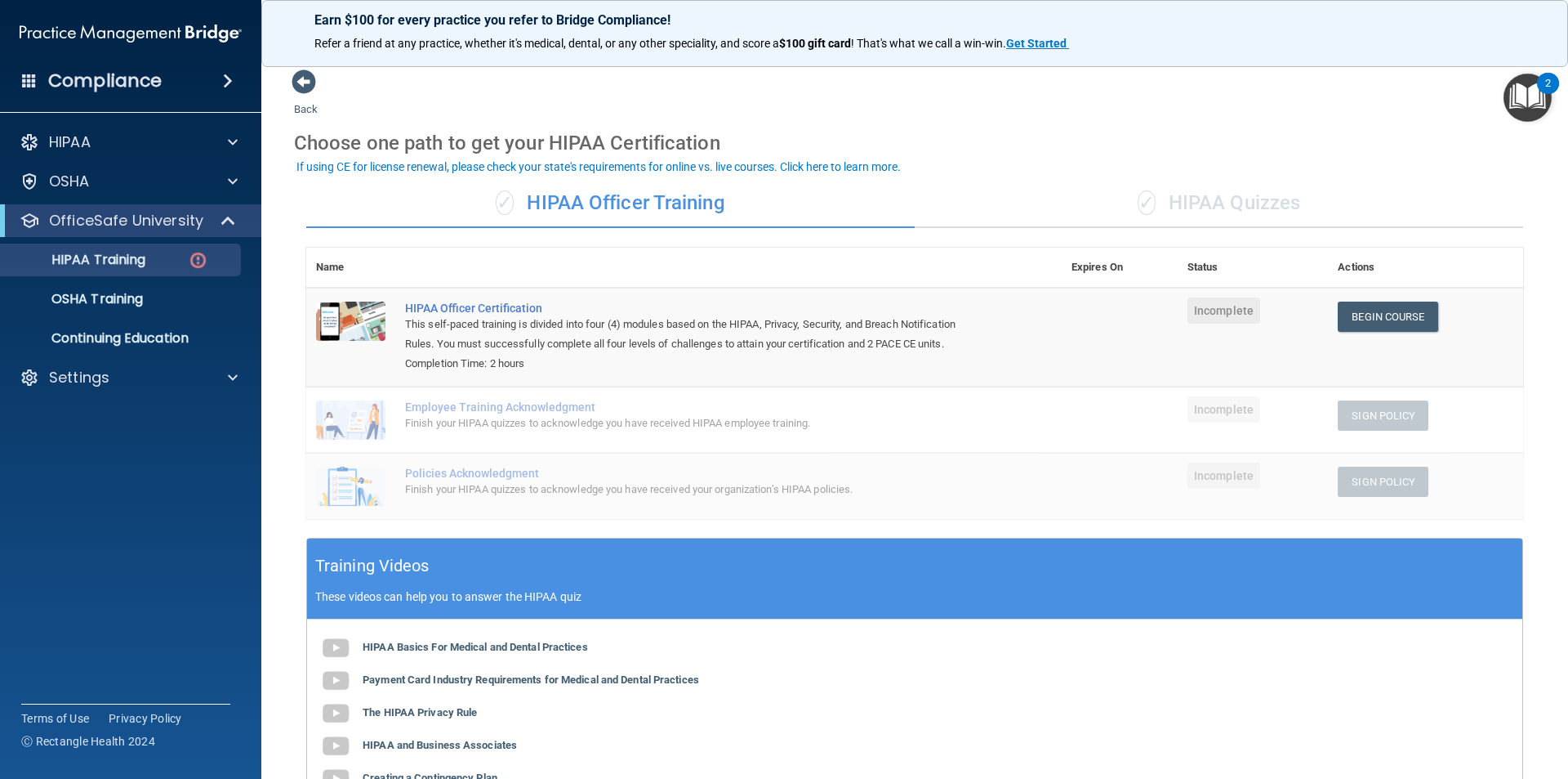
click at [1161, 197] on div "✓ HIPAA Quizzes" at bounding box center [1219, 204] width 609 height 49
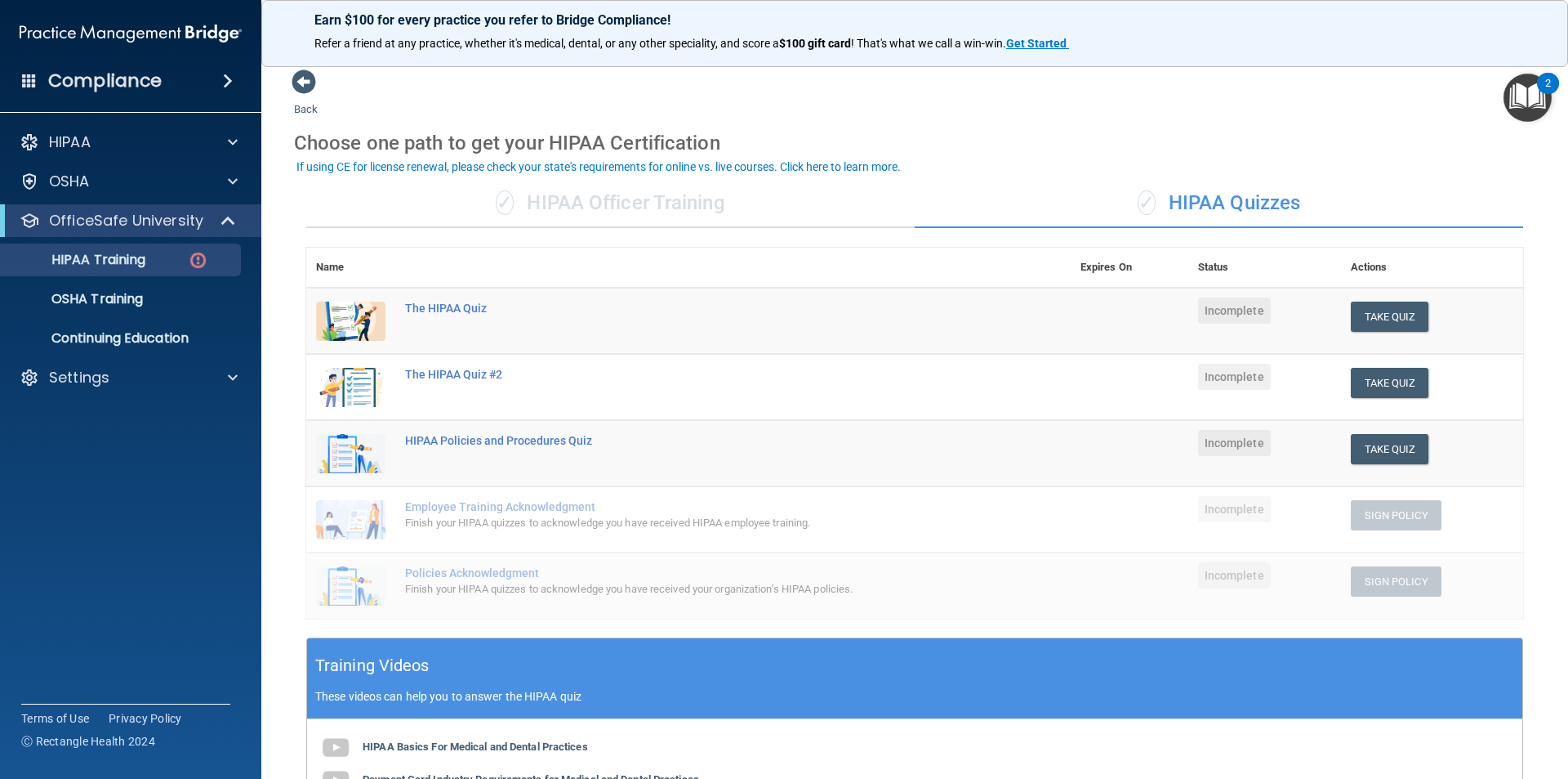
click at [655, 196] on div "✓ HIPAA Officer Training" at bounding box center [610, 204] width 609 height 49
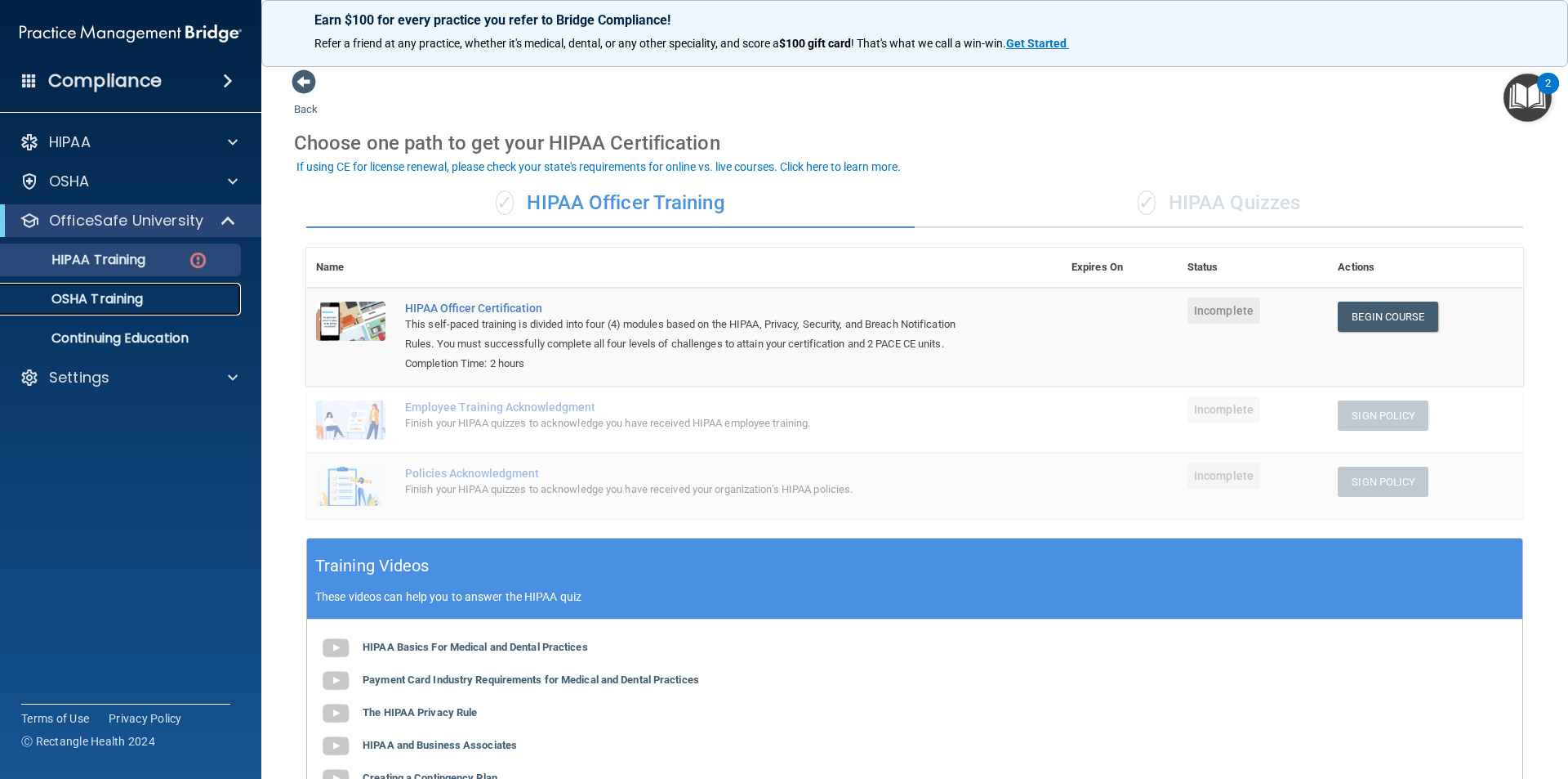
click at [160, 294] on div "OSHA Training" at bounding box center [122, 299] width 223 height 16
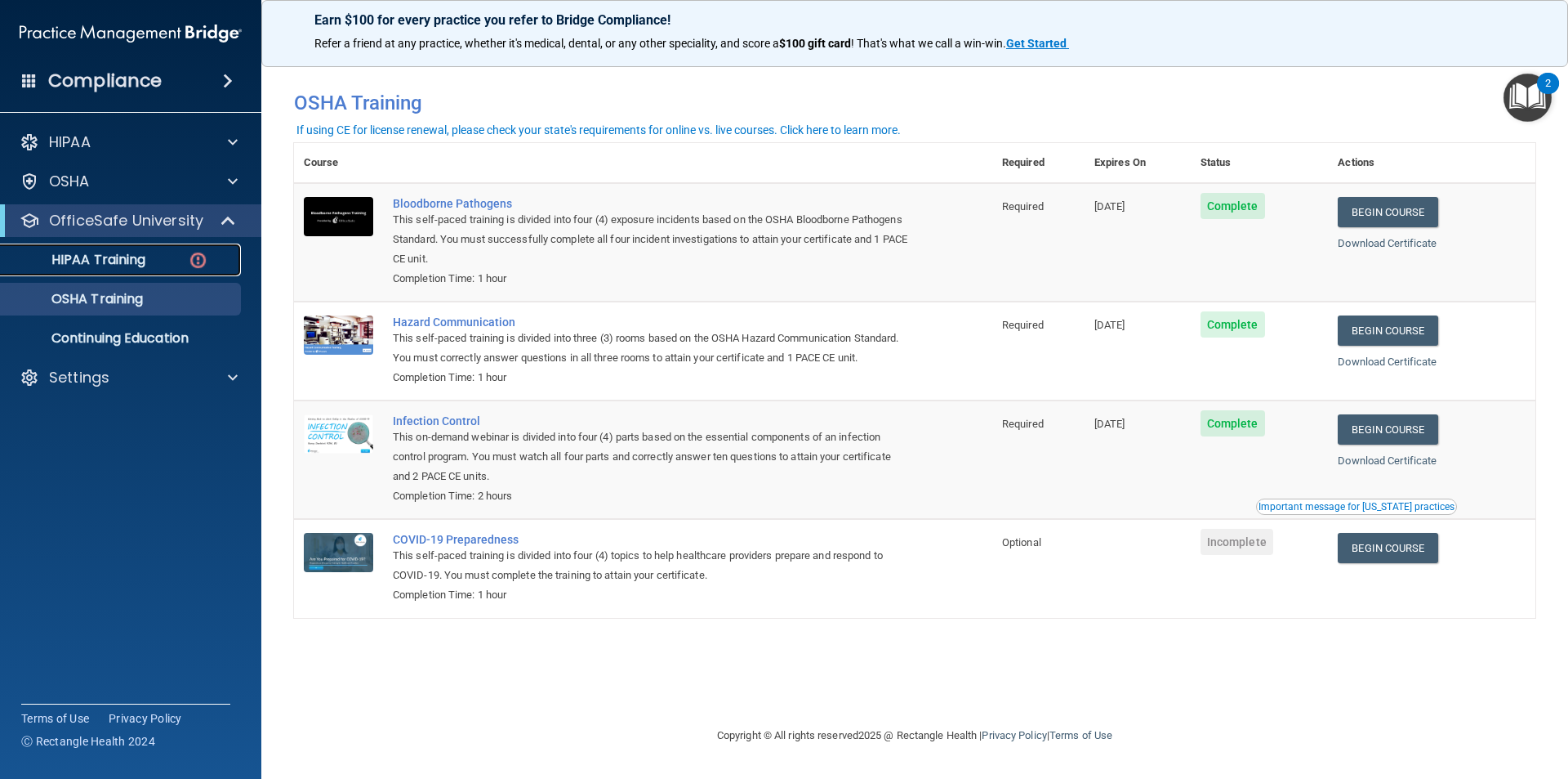
click at [161, 250] on link "HIPAA Training" at bounding box center [112, 260] width 258 height 33
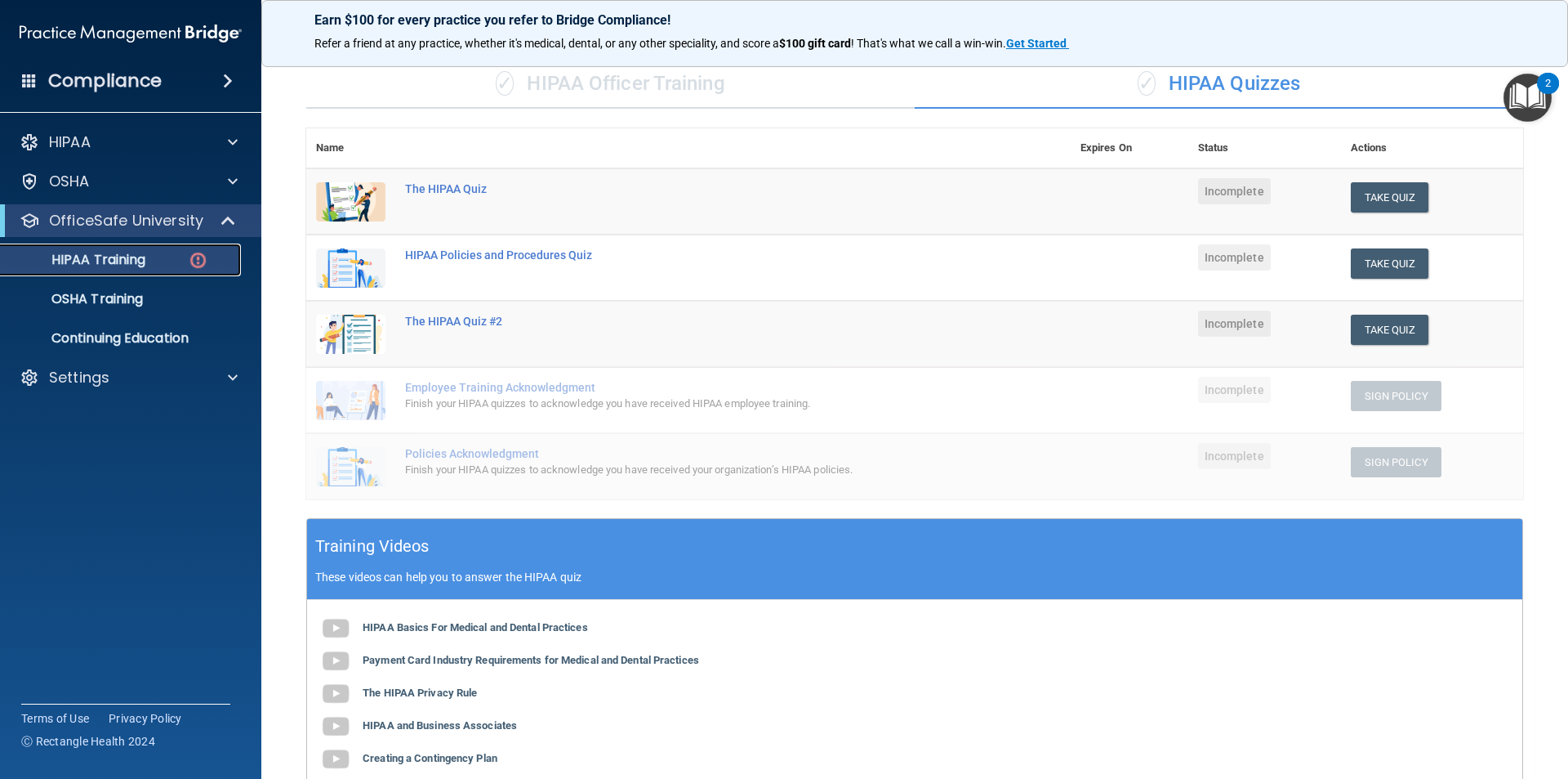
scroll to position [81, 0]
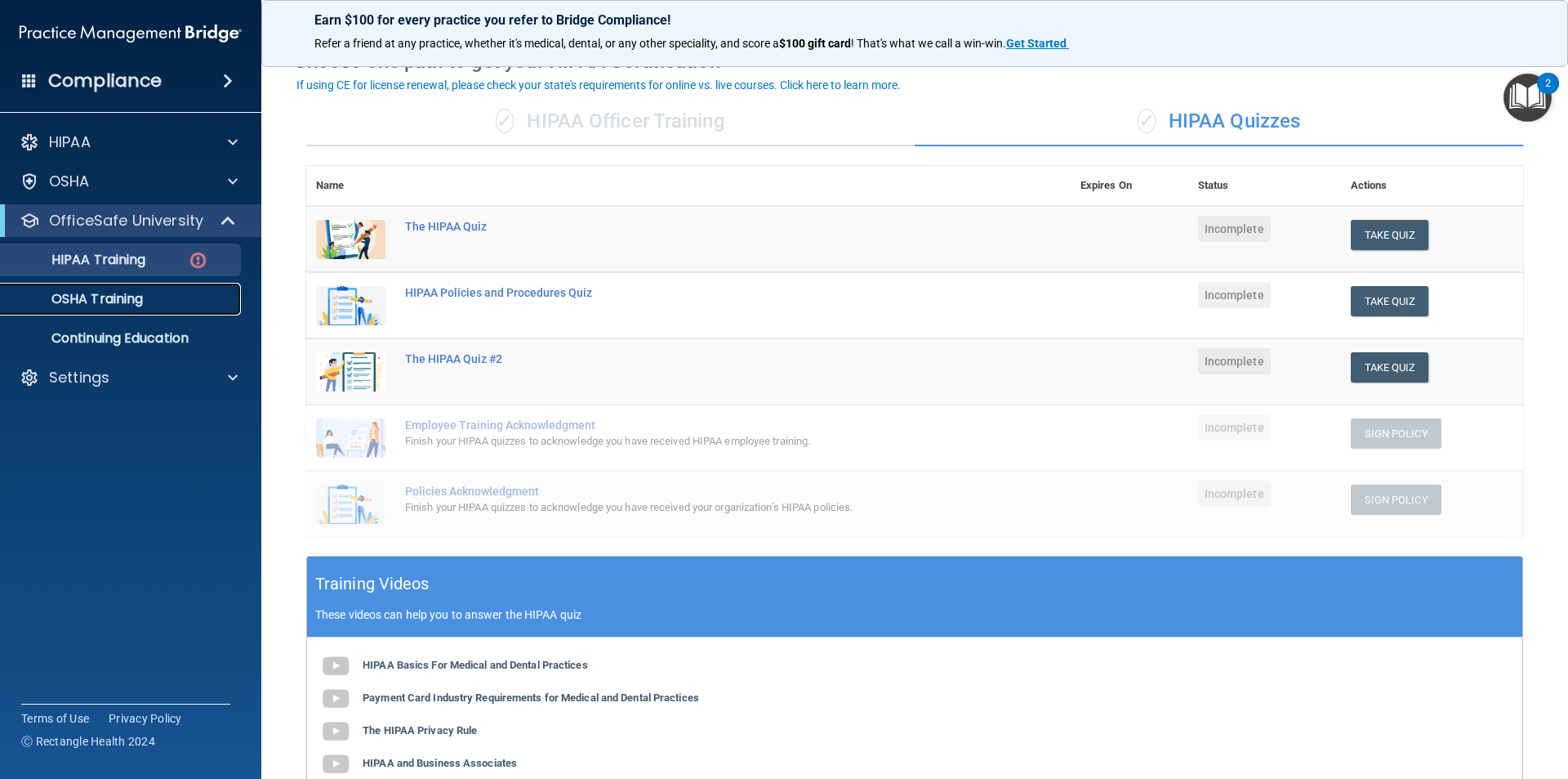
click at [156, 299] on div "OSHA Training" at bounding box center [122, 299] width 223 height 16
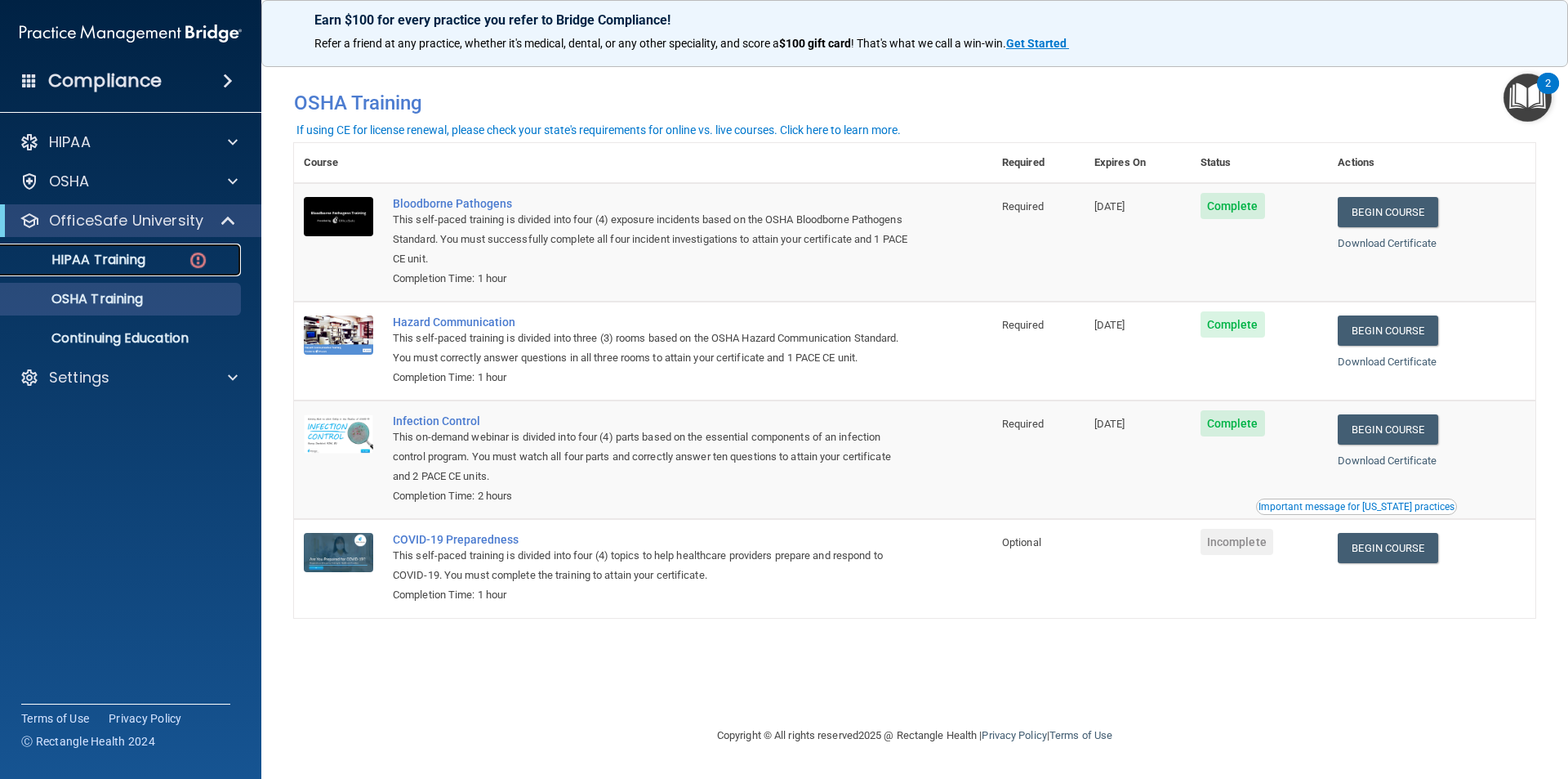
click at [148, 258] on div "HIPAA Training" at bounding box center [122, 260] width 223 height 16
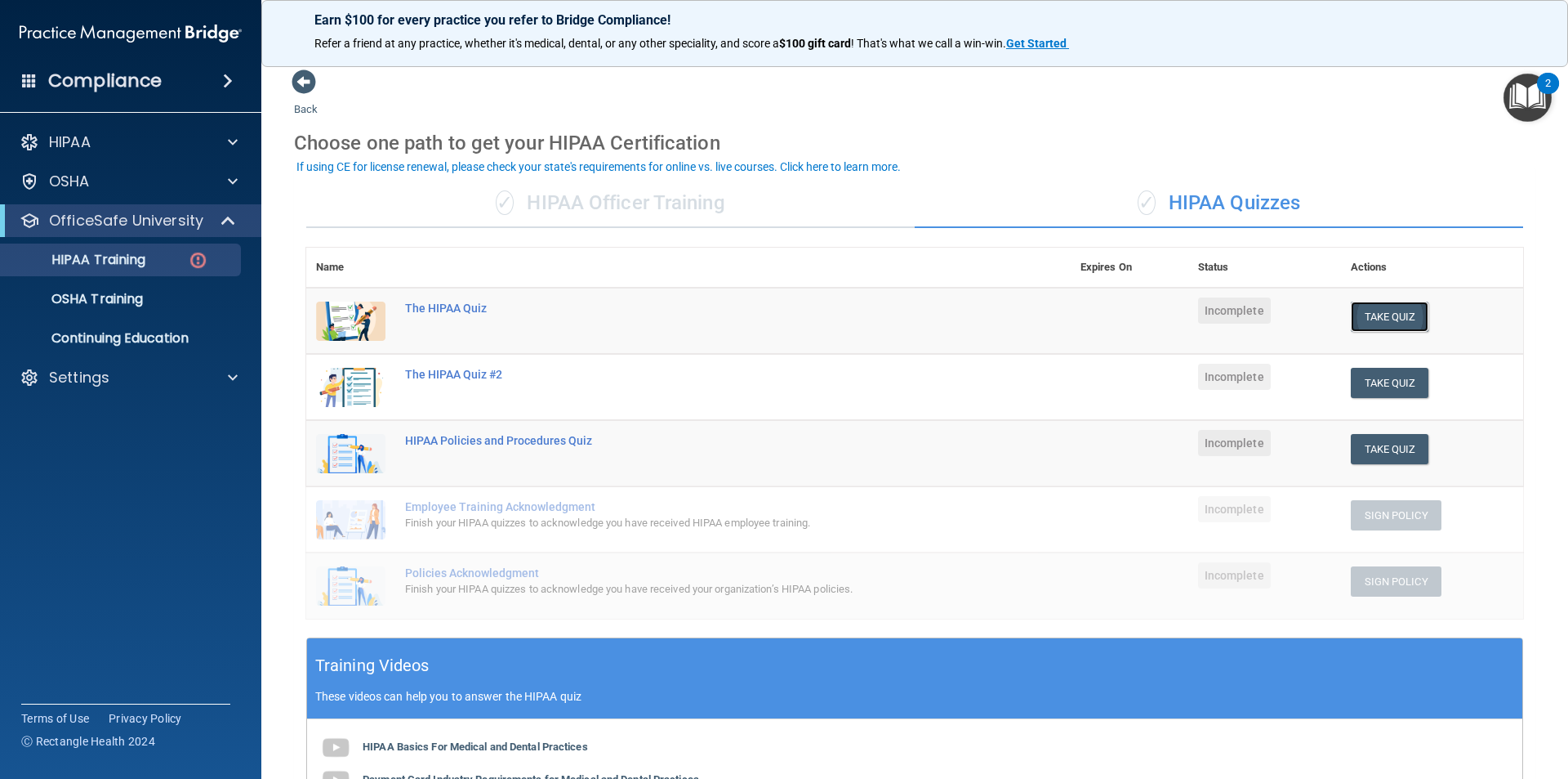
click at [1402, 317] on button "Take Quiz" at bounding box center [1390, 316] width 79 height 30
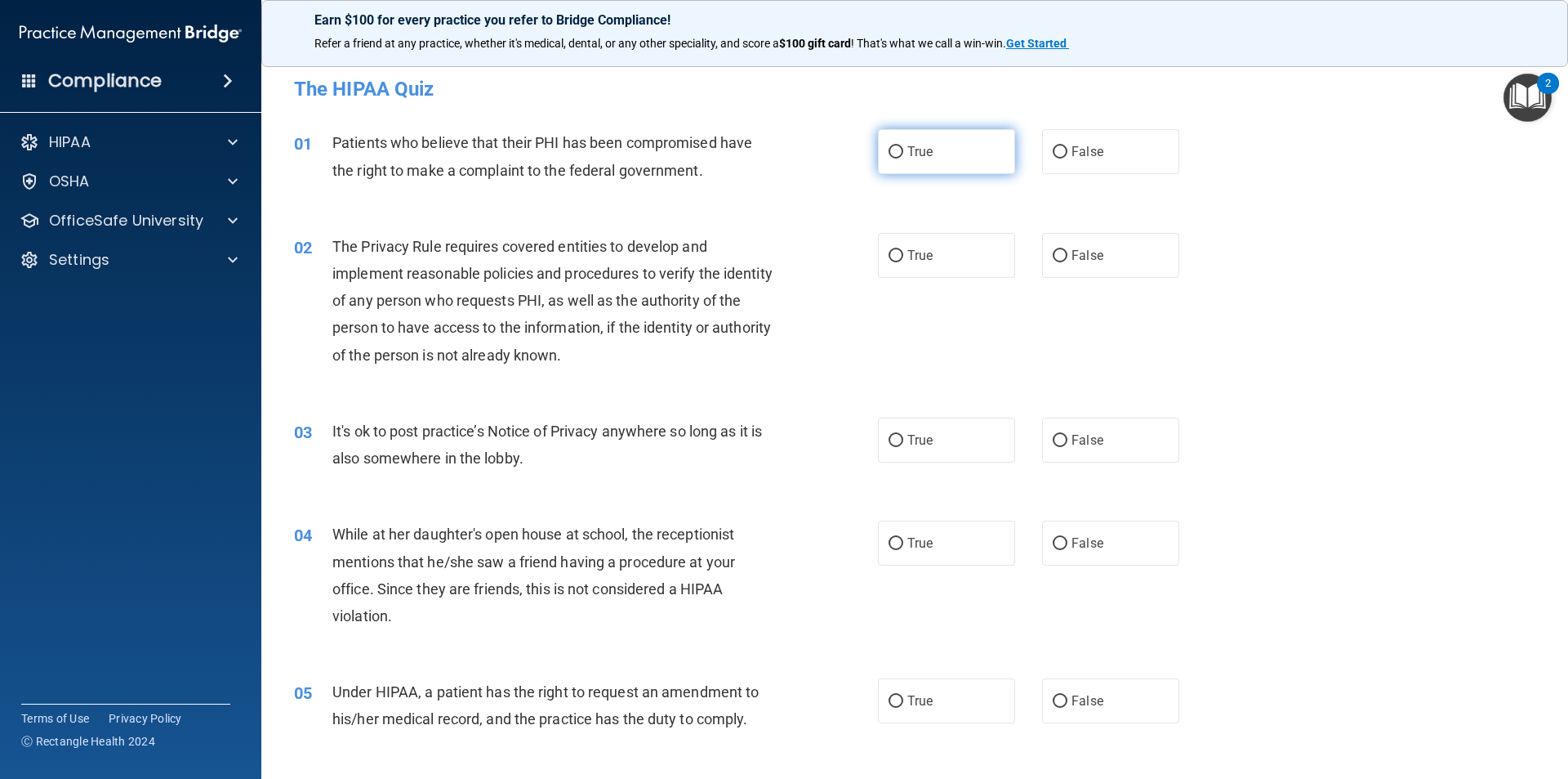
click at [901, 140] on label "True" at bounding box center [947, 152] width 137 height 45
click at [901, 147] on input "True" at bounding box center [896, 153] width 14 height 13
radio input "true"
click at [901, 246] on label "True" at bounding box center [947, 255] width 137 height 45
click at [901, 250] on input "True" at bounding box center [896, 256] width 14 height 13
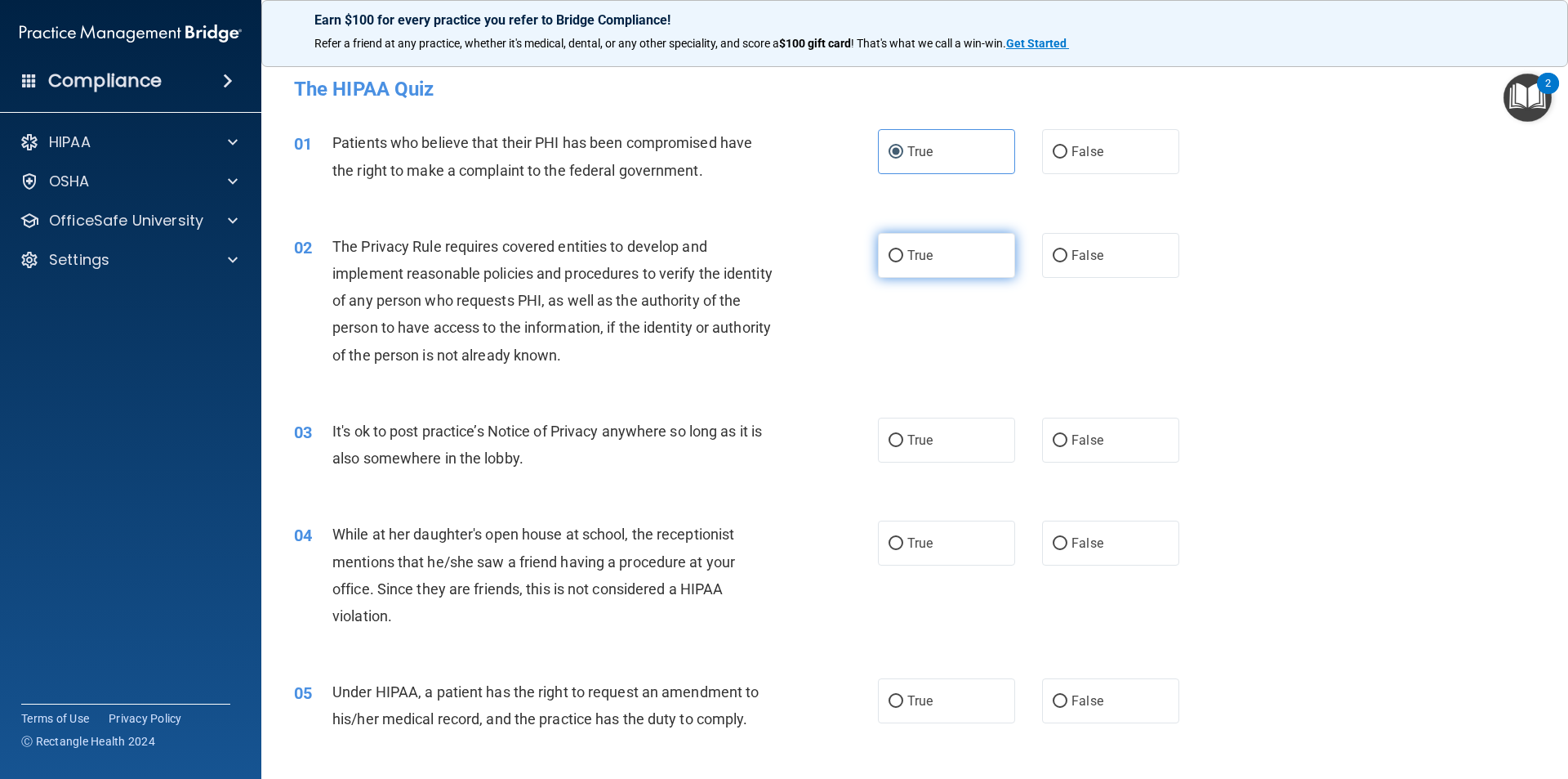
radio input "true"
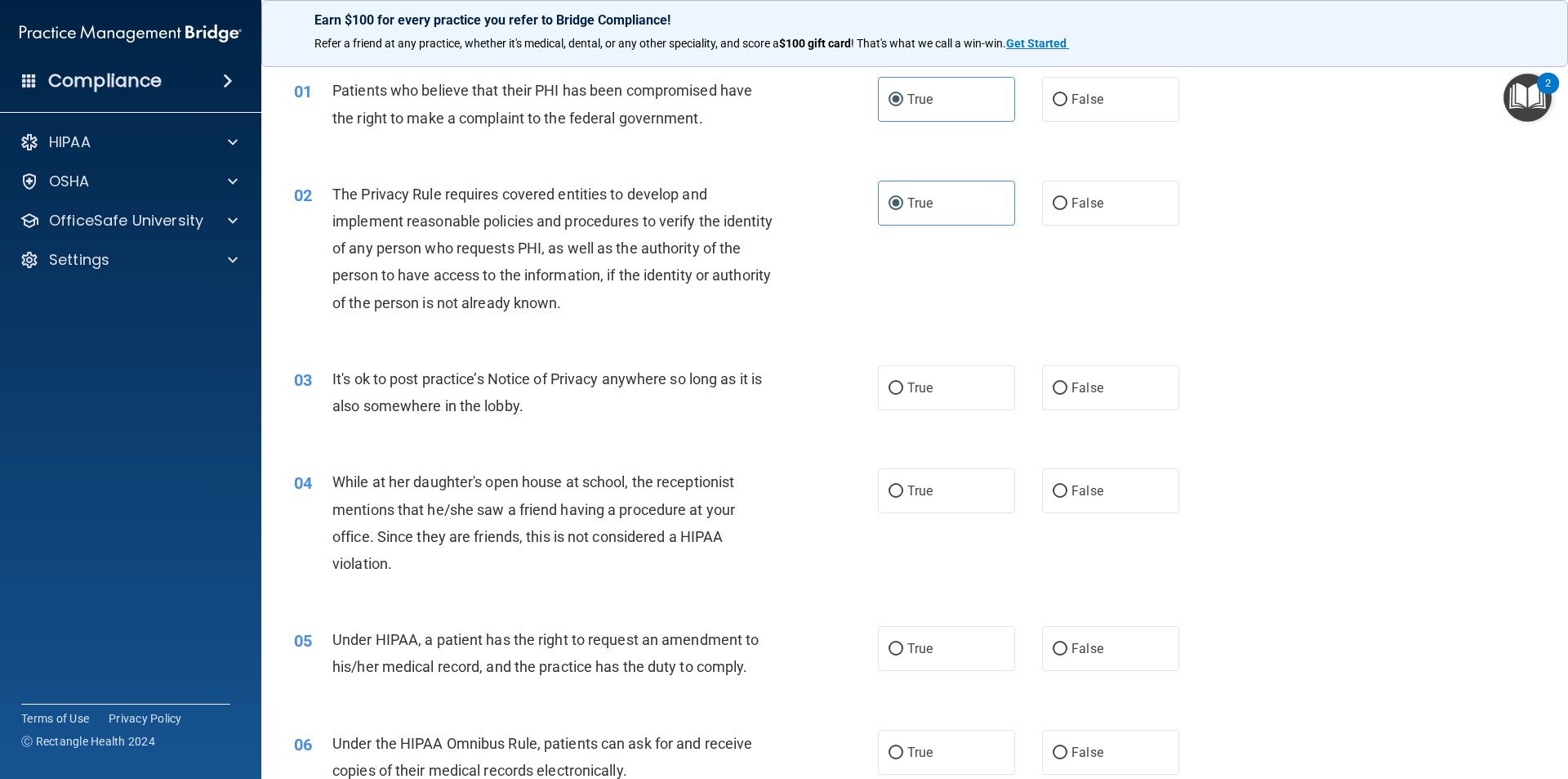
scroll to position [81, 0]
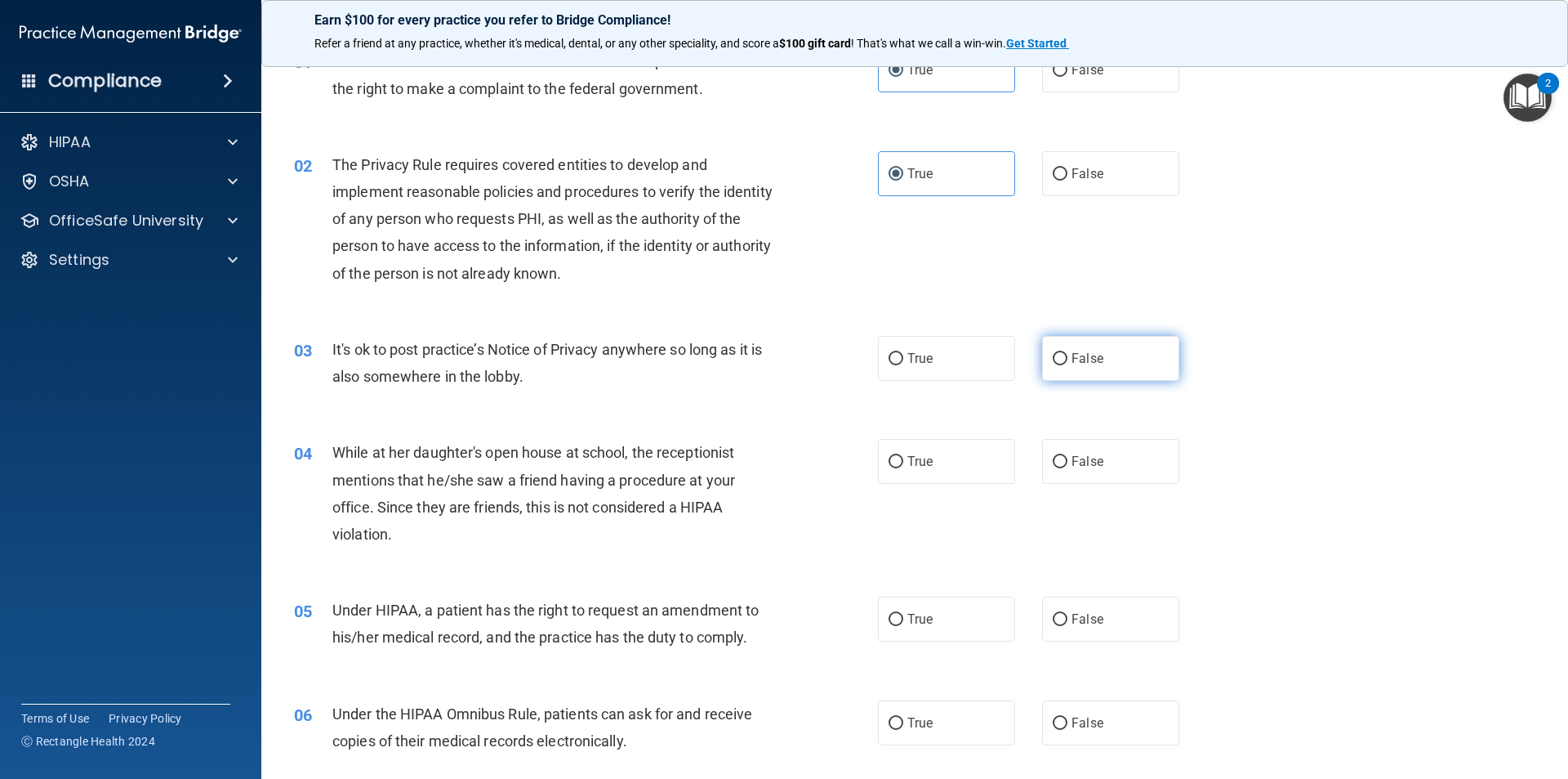
click at [1077, 353] on span "False" at bounding box center [1087, 358] width 32 height 15
click at [1068, 353] on input "False" at bounding box center [1060, 359] width 14 height 13
radio input "true"
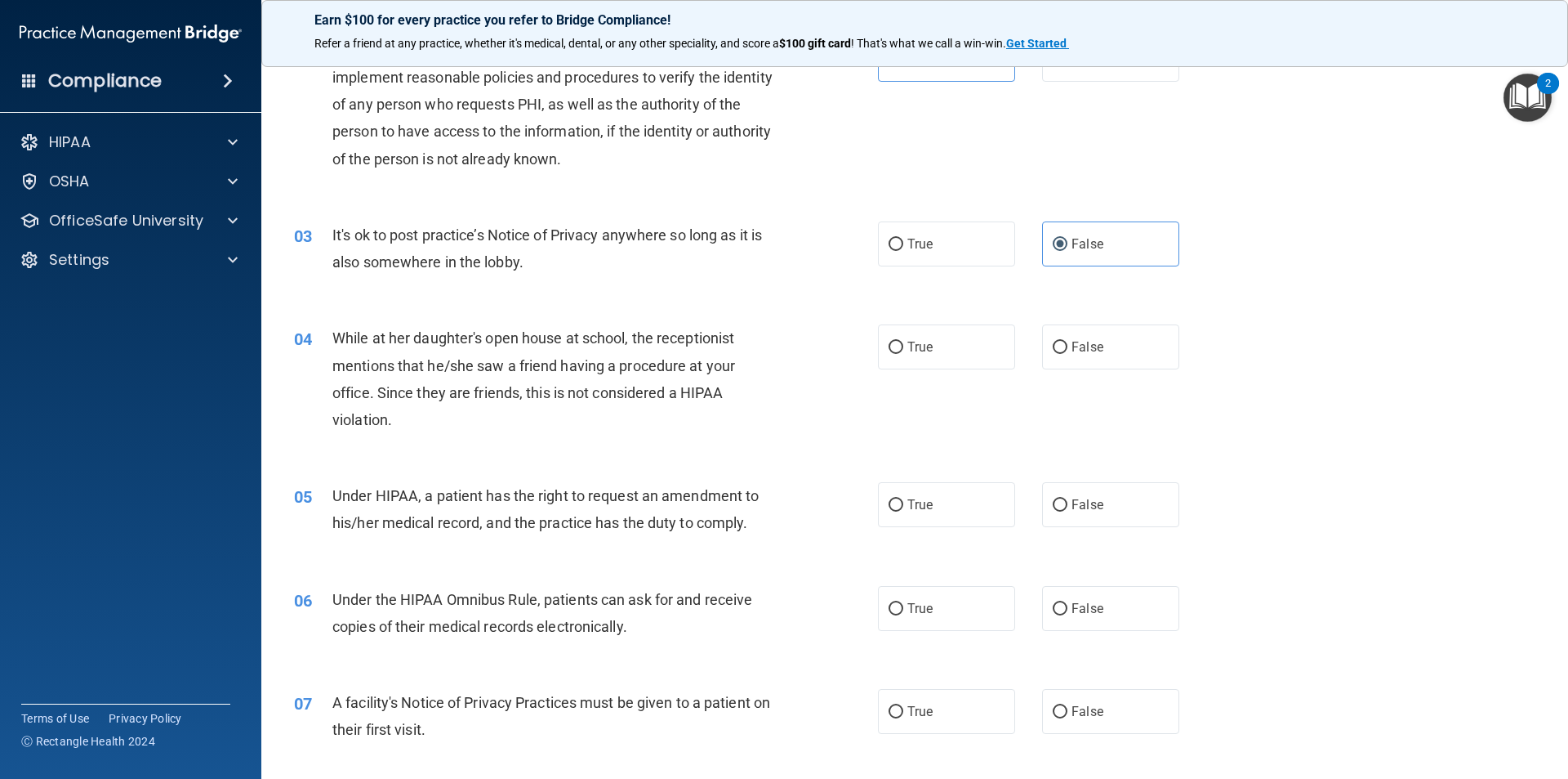
scroll to position [245, 0]
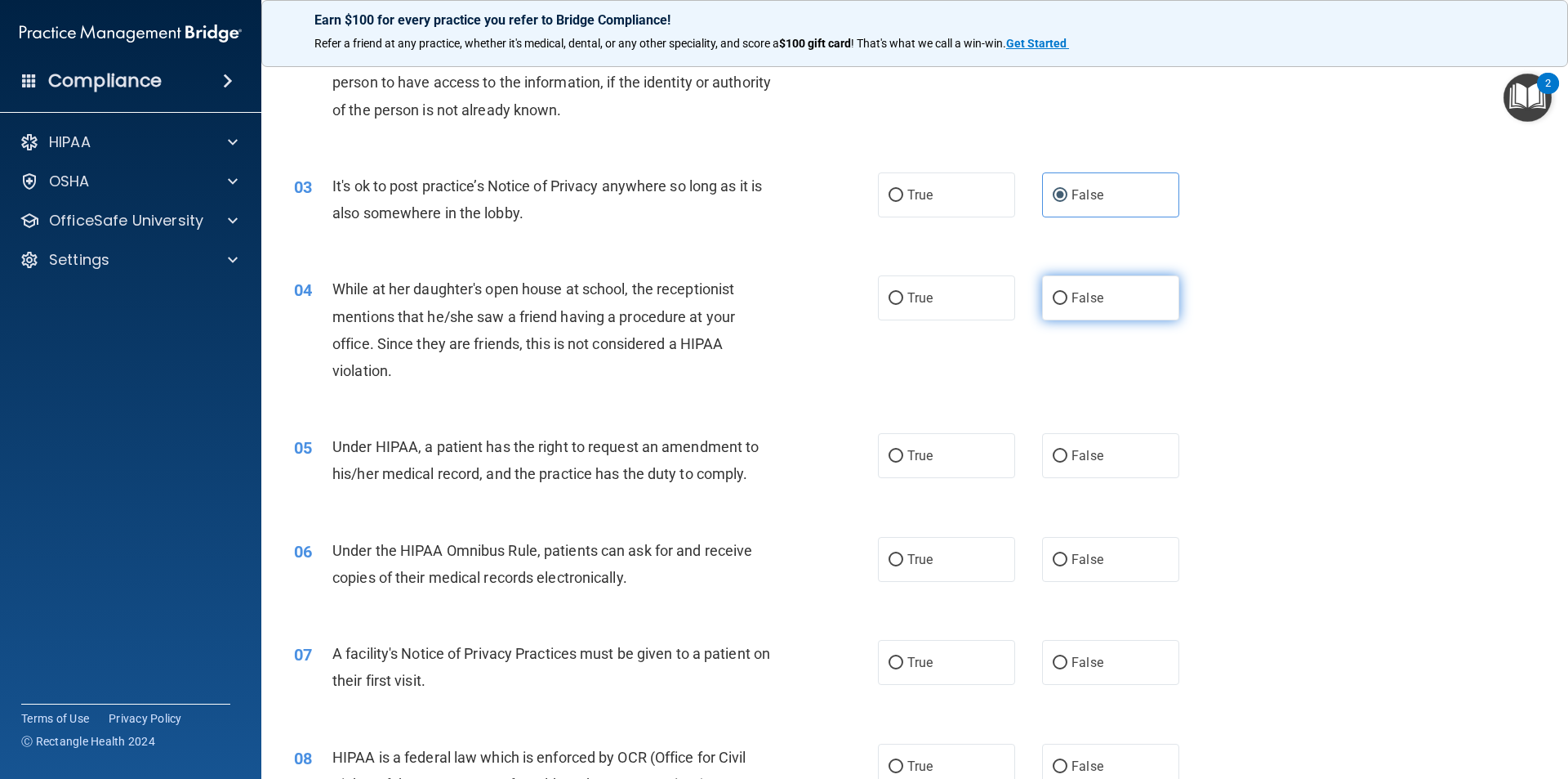
click at [1054, 296] on input "False" at bounding box center [1060, 299] width 14 height 13
radio input "true"
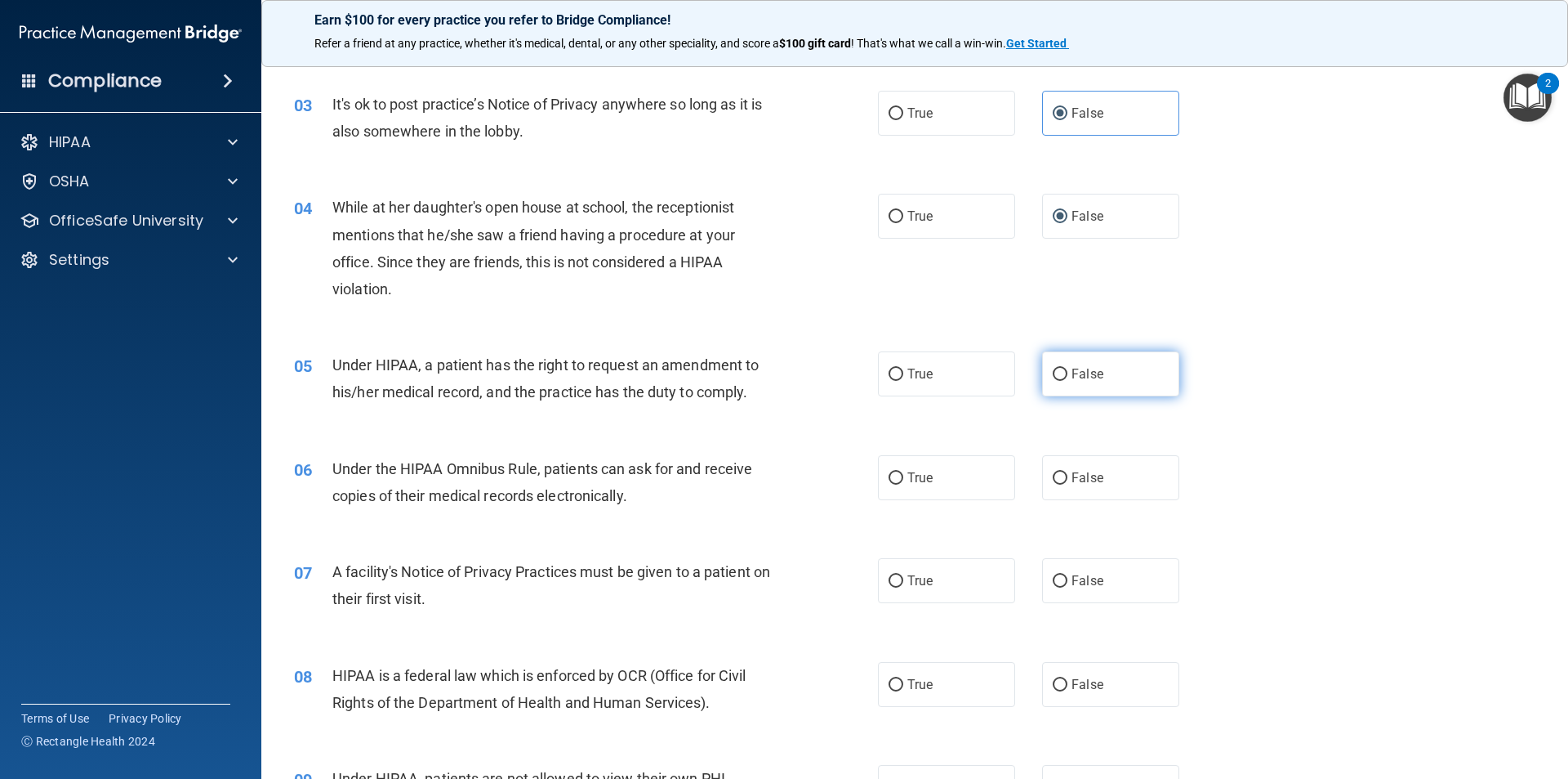
click at [1084, 376] on span "False" at bounding box center [1087, 374] width 32 height 15
click at [1068, 376] on input "False" at bounding box center [1060, 375] width 14 height 13
radio input "true"
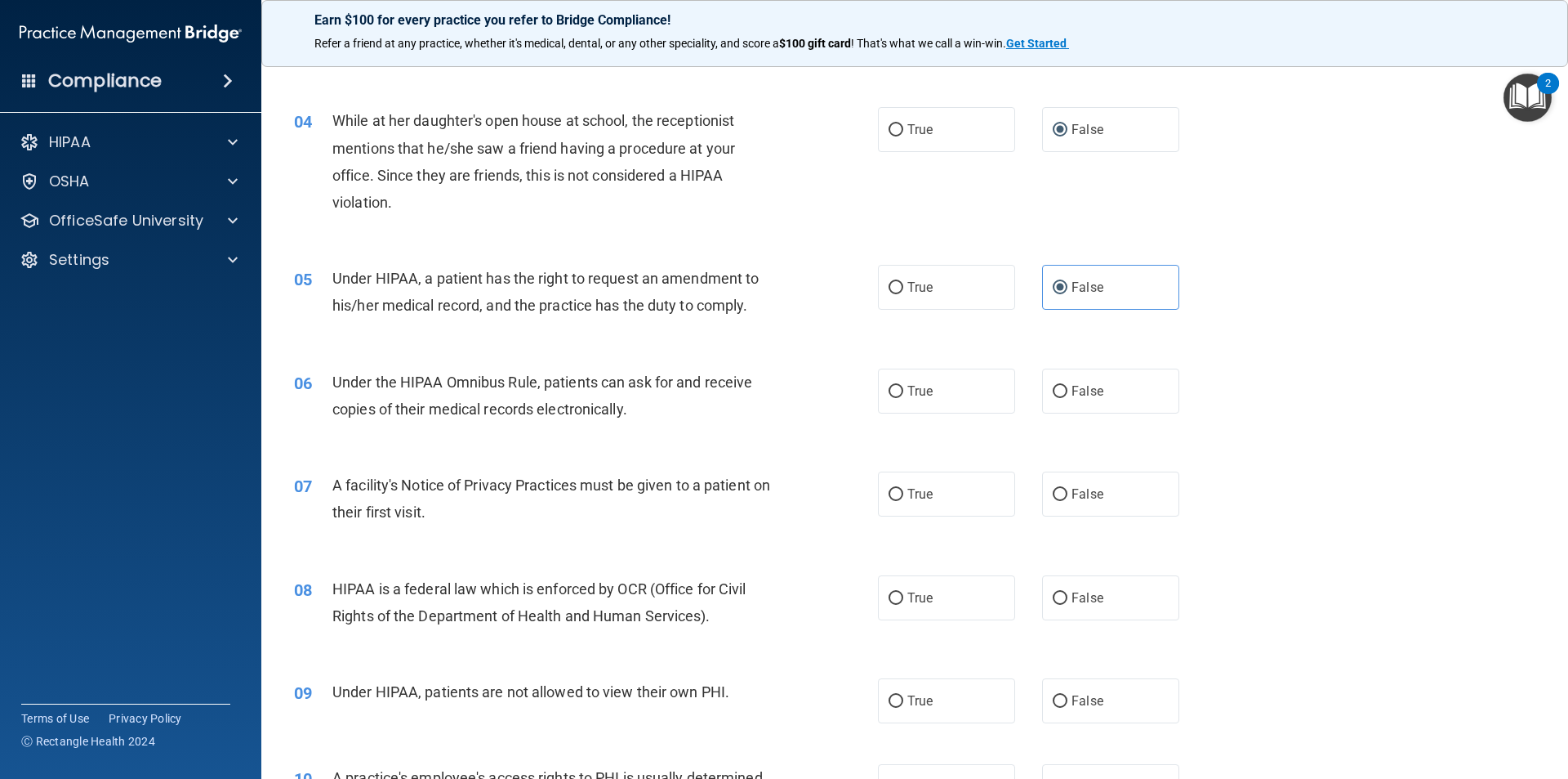
scroll to position [490, 0]
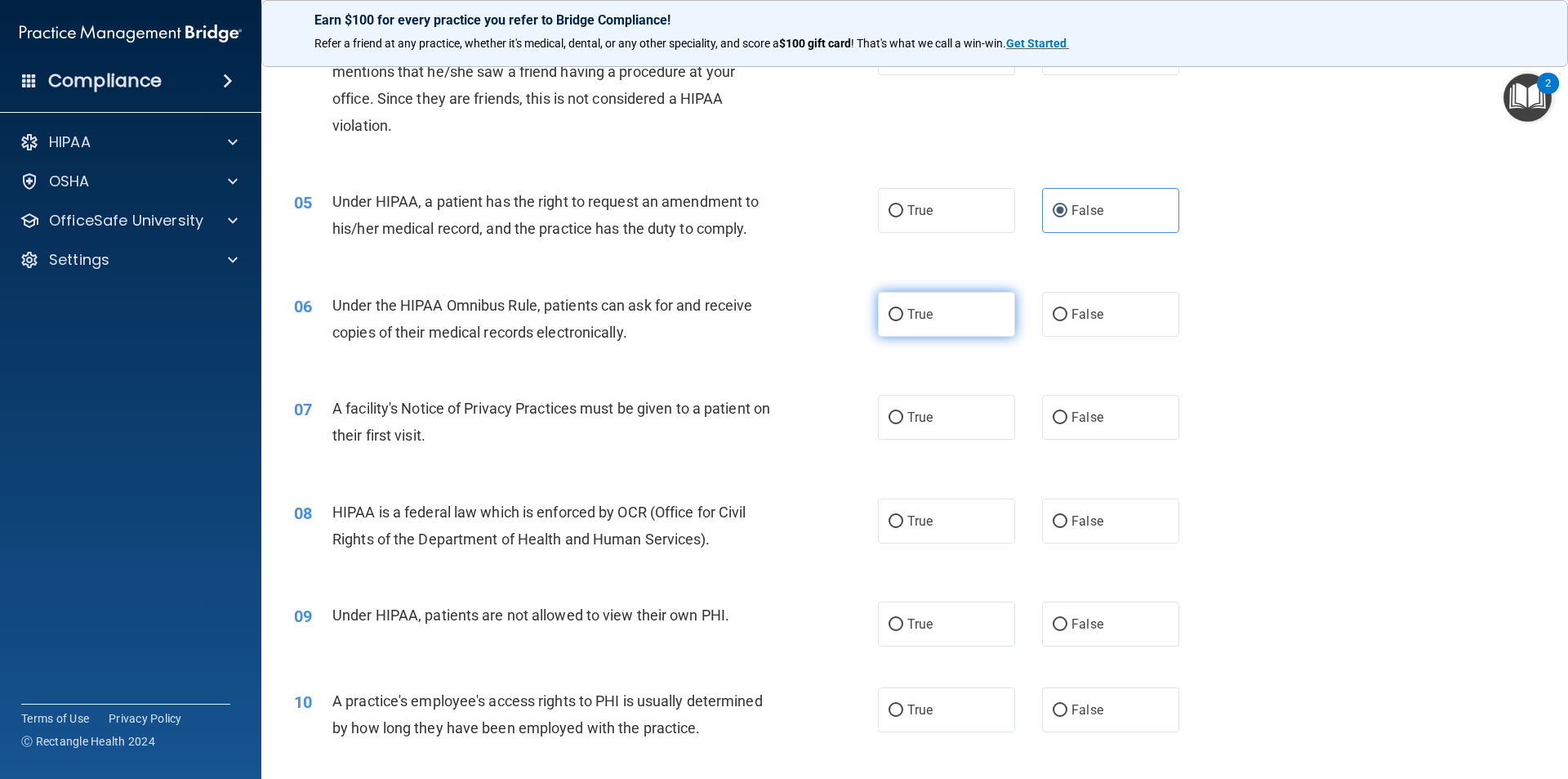
click at [889, 318] on input "True" at bounding box center [896, 315] width 14 height 13
radio input "true"
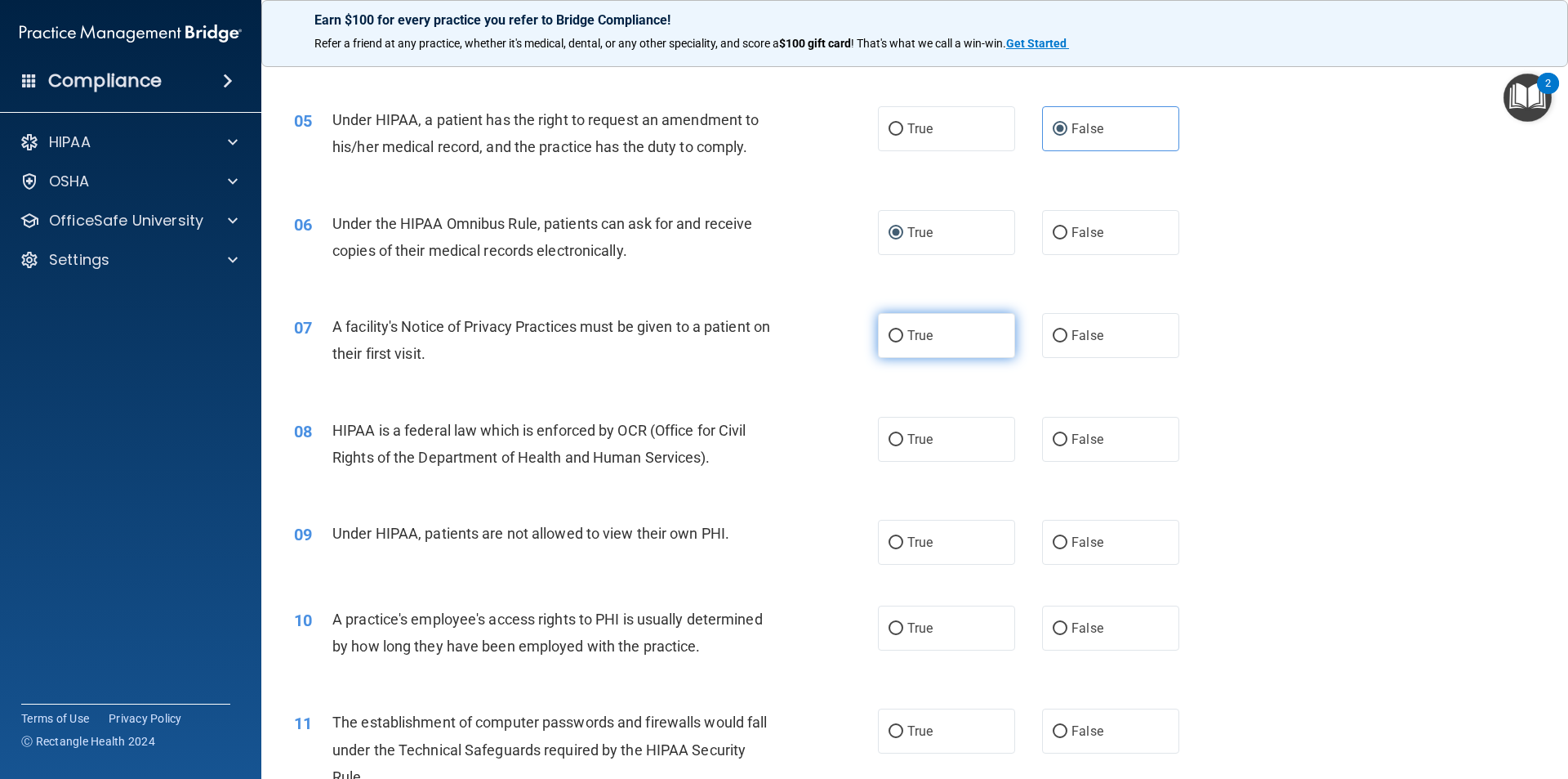
click at [914, 334] on span "True" at bounding box center [921, 335] width 25 height 15
click at [903, 334] on input "True" at bounding box center [896, 337] width 14 height 13
radio input "true"
click at [911, 438] on span "True" at bounding box center [921, 439] width 25 height 15
click at [903, 438] on input "True" at bounding box center [896, 441] width 14 height 13
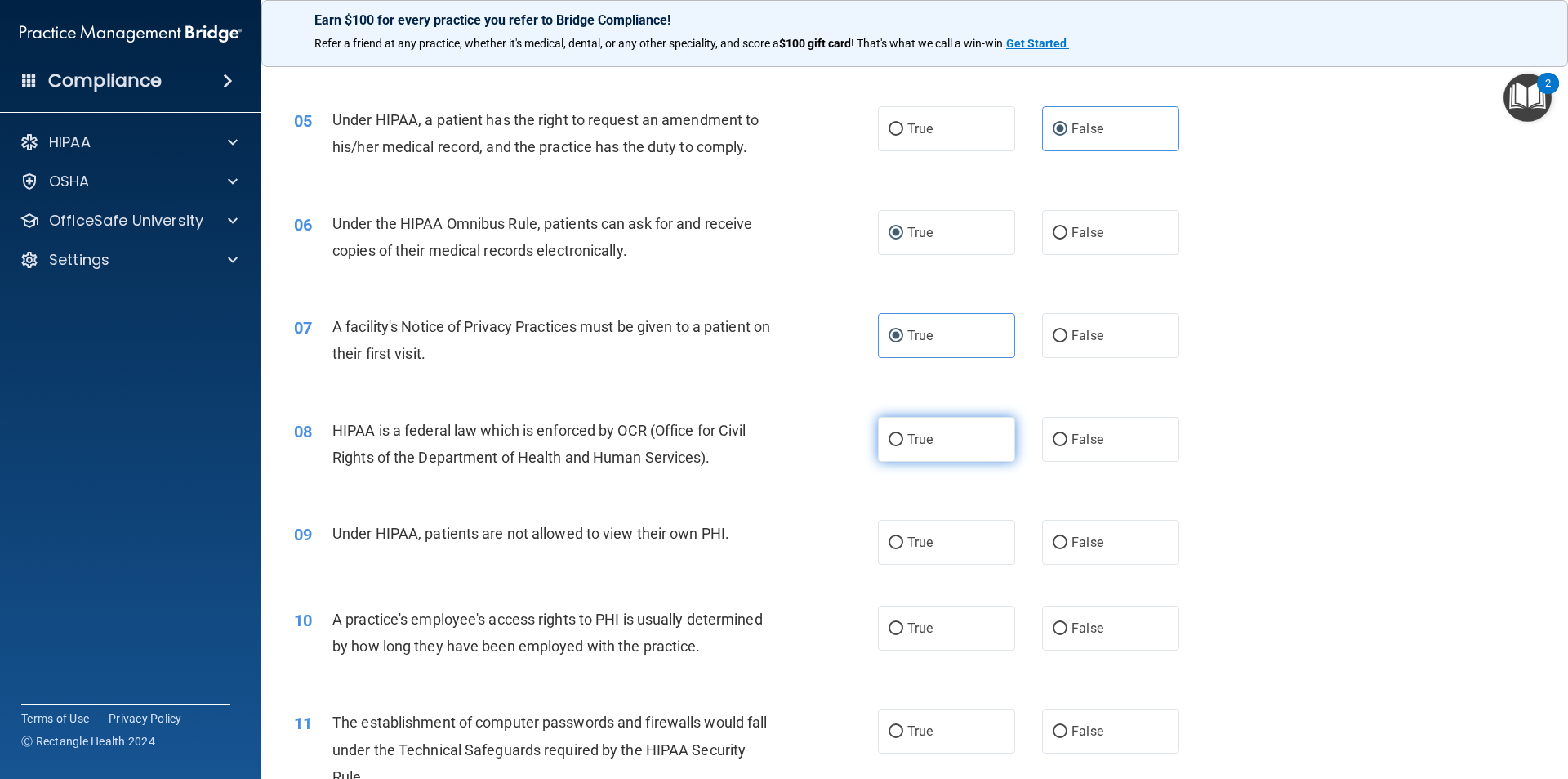
radio input "true"
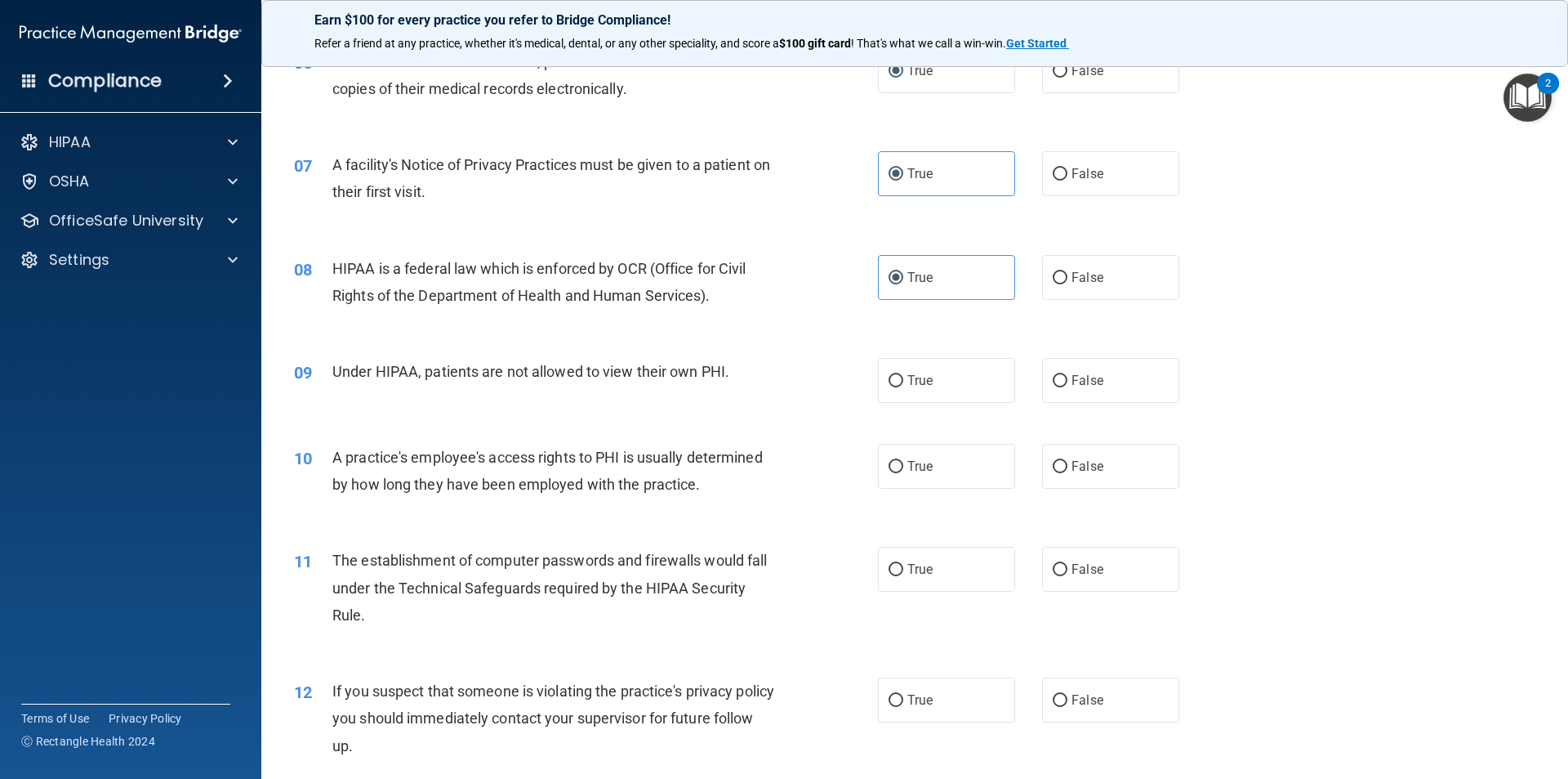
scroll to position [736, 0]
click at [1055, 380] on input "False" at bounding box center [1060, 380] width 14 height 13
radio input "true"
click at [1072, 467] on span "False" at bounding box center [1087, 464] width 32 height 15
click at [1068, 467] on input "False" at bounding box center [1060, 466] width 14 height 13
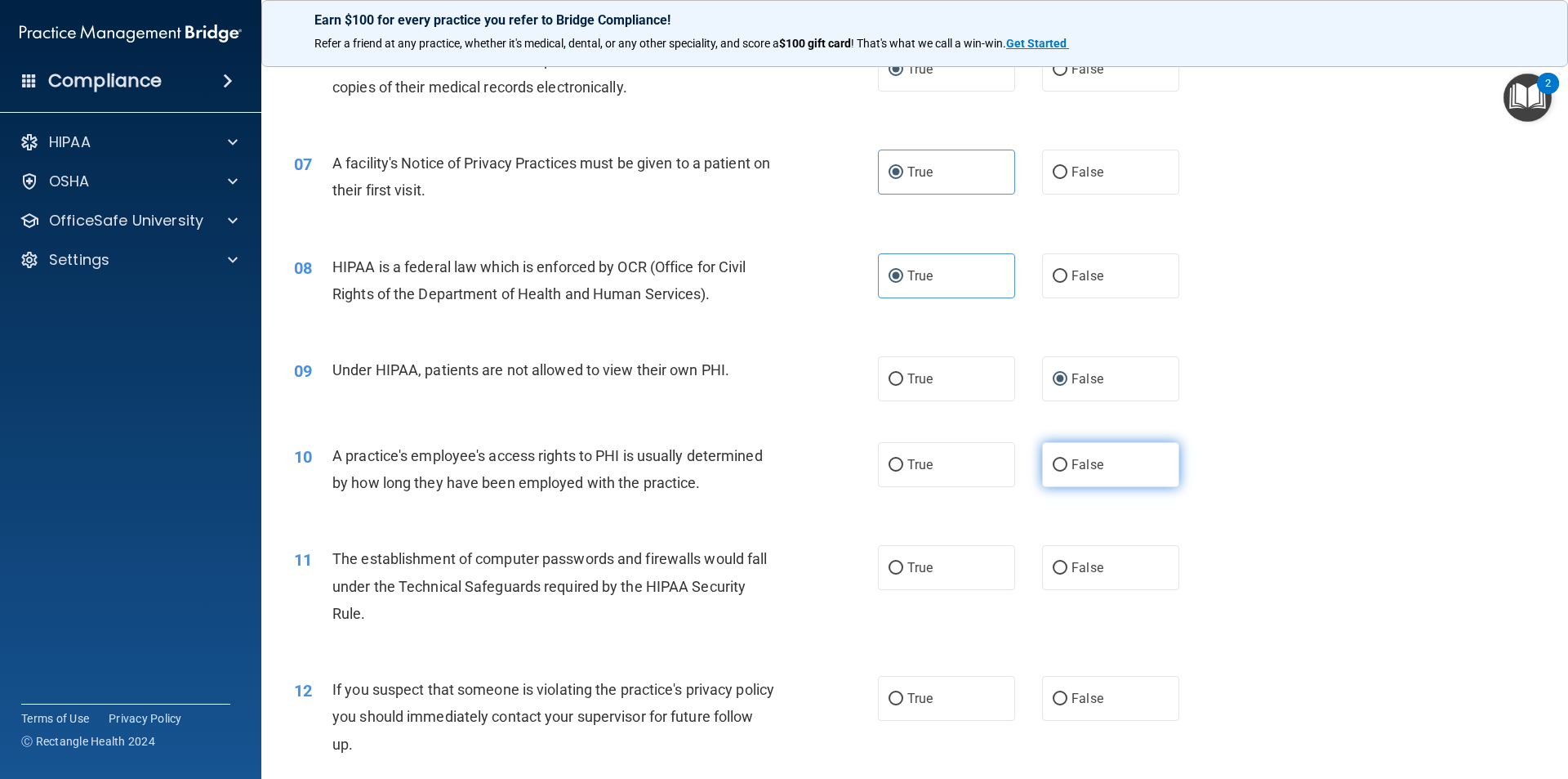
radio input "true"
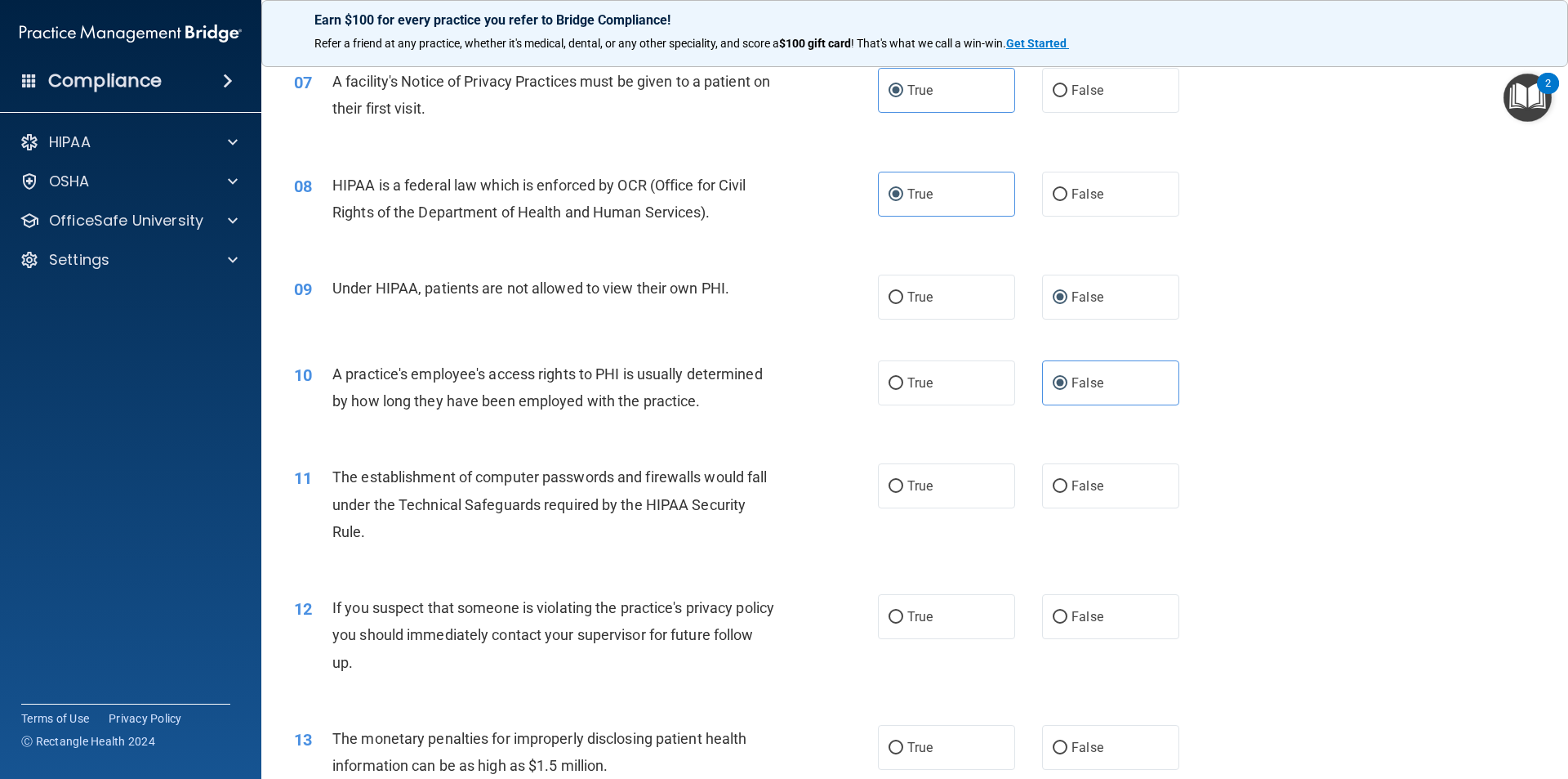
scroll to position [899, 0]
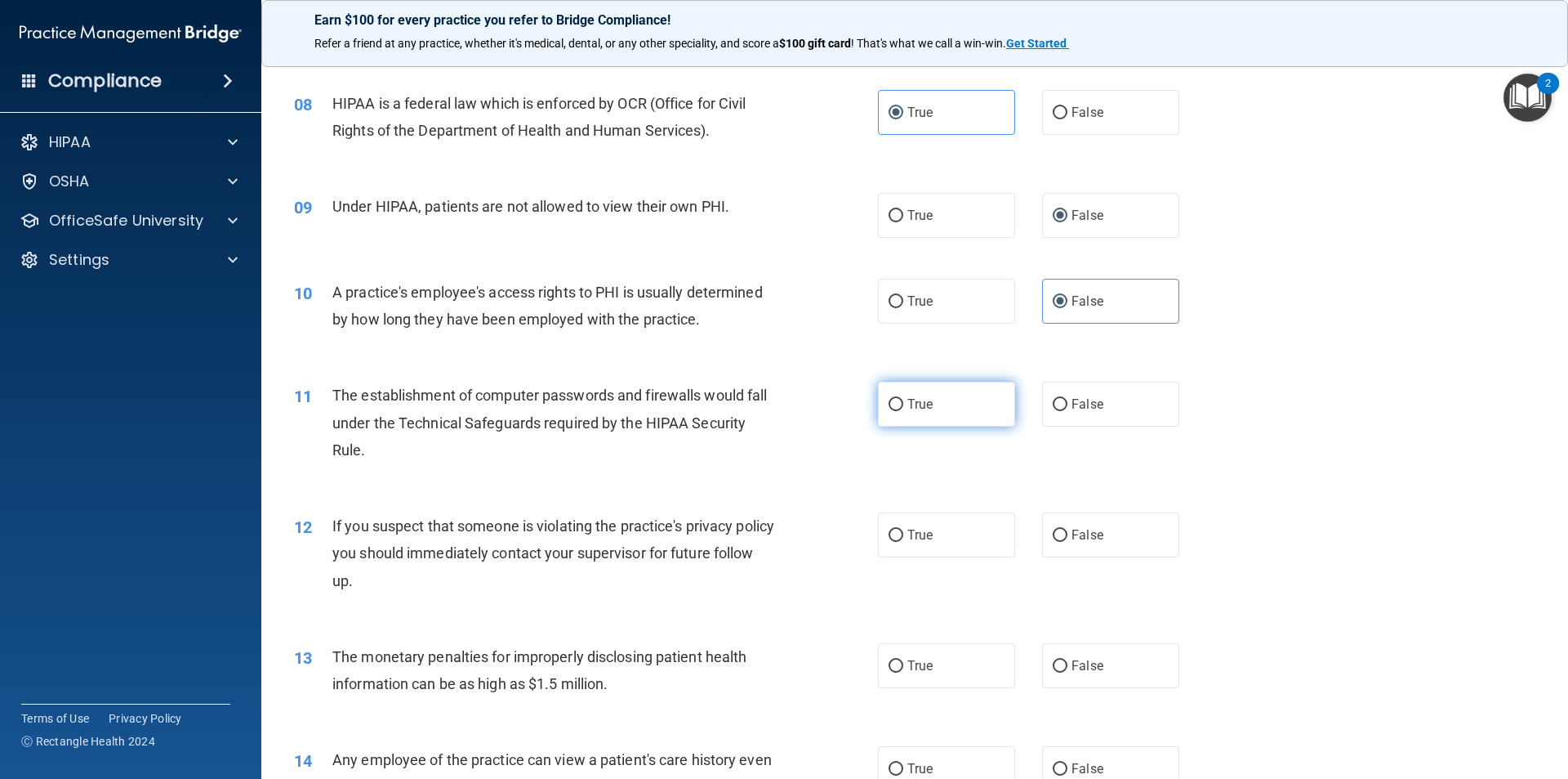
click at [908, 409] on span "True" at bounding box center [921, 404] width 25 height 15
click at [902, 409] on input "True" at bounding box center [896, 405] width 14 height 13
radio input "true"
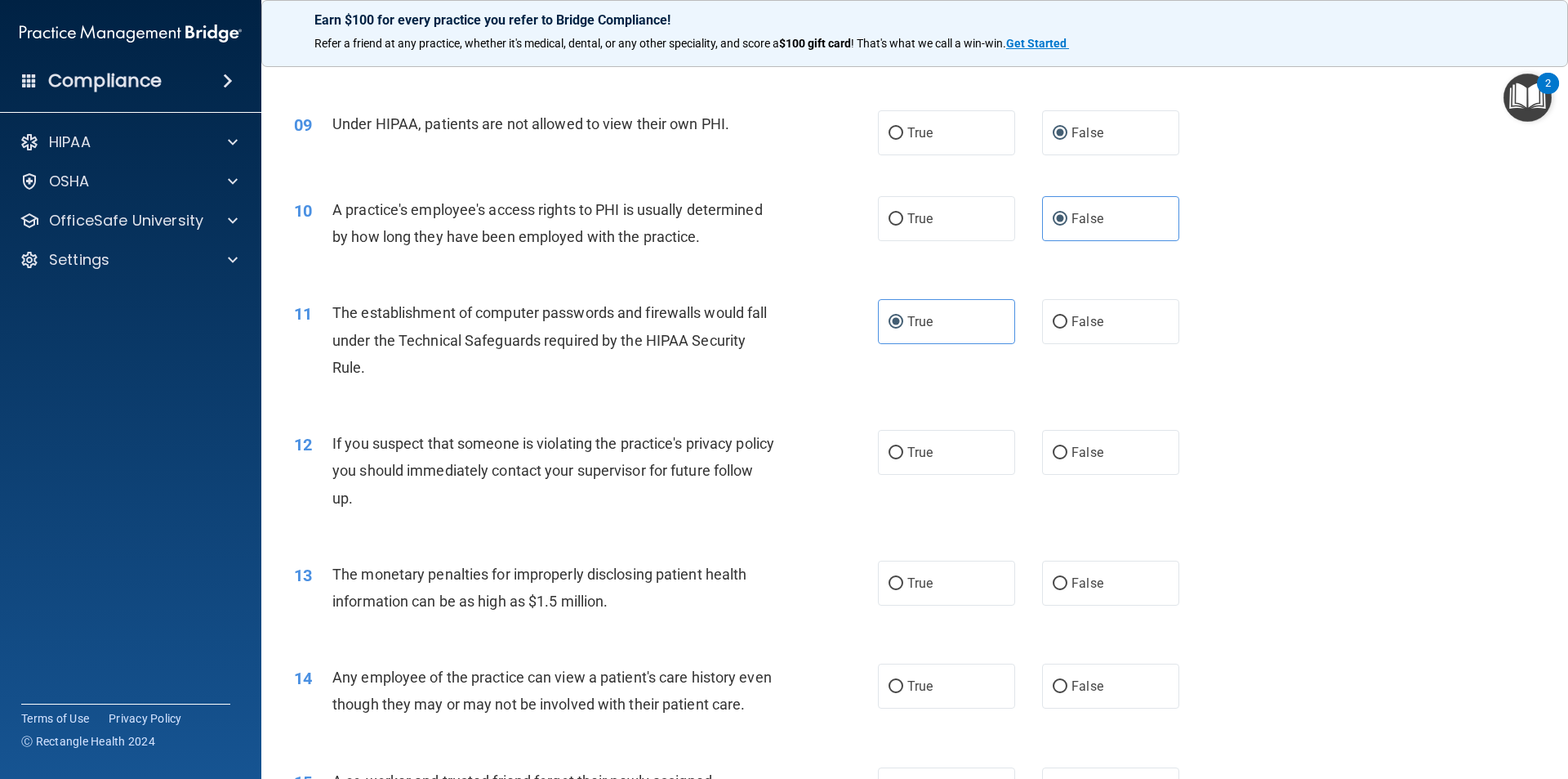
scroll to position [1062, 0]
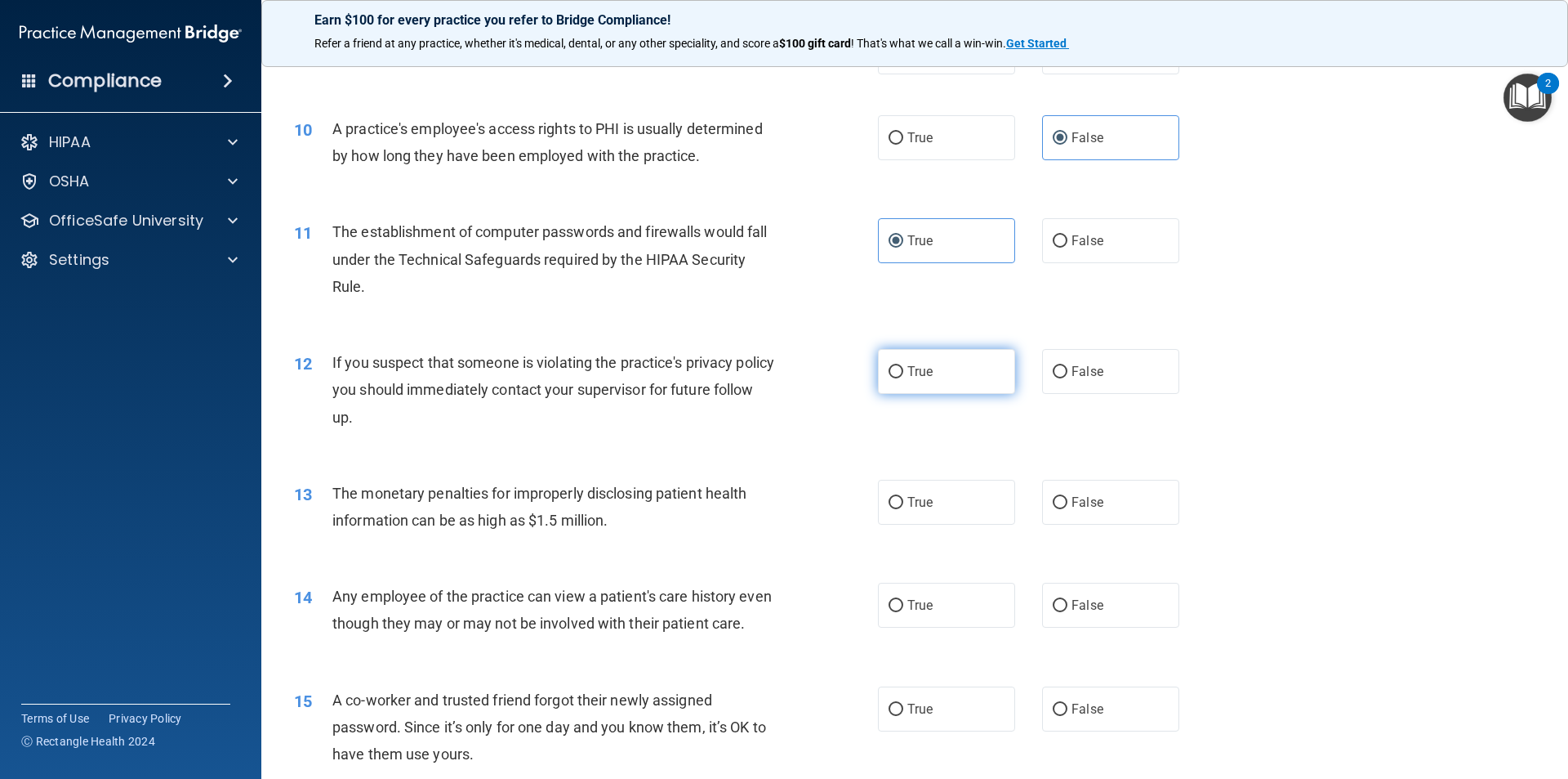
click at [930, 374] on label "True" at bounding box center [947, 372] width 137 height 45
click at [903, 374] on input "True" at bounding box center [896, 373] width 14 height 13
radio input "true"
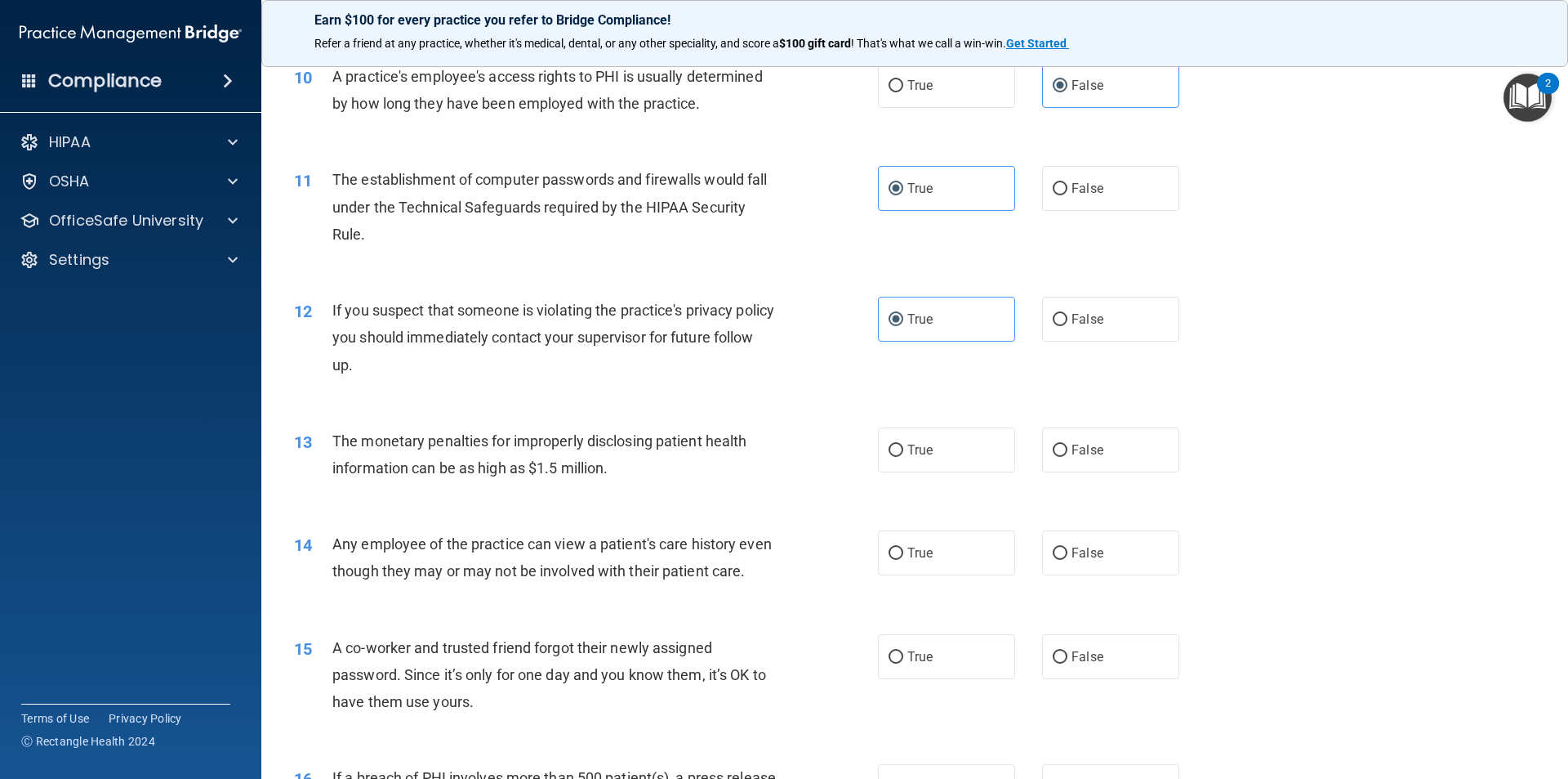
scroll to position [1145, 0]
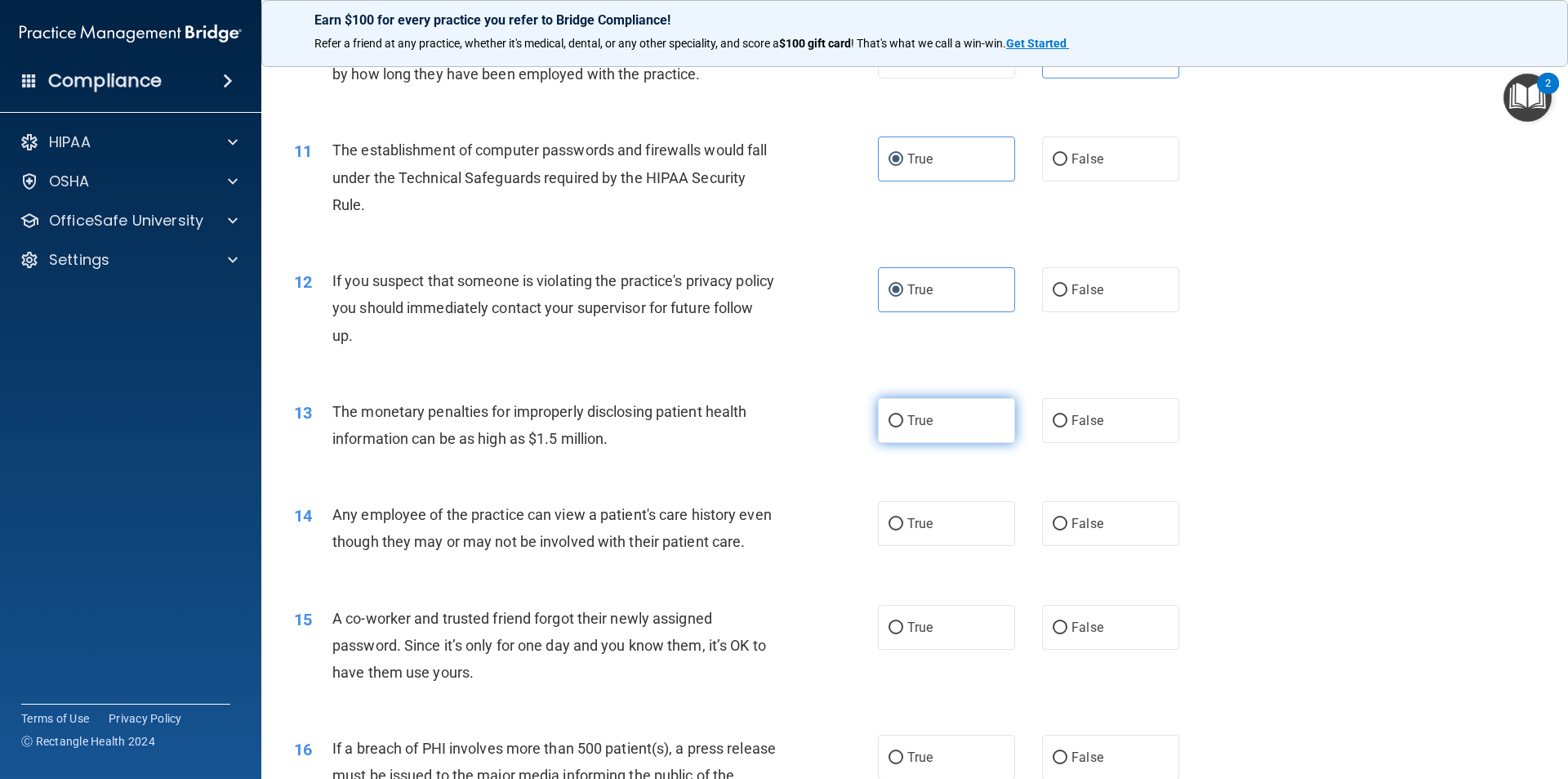
click at [918, 418] on span "True" at bounding box center [921, 420] width 25 height 15
click at [903, 418] on input "True" at bounding box center [896, 422] width 14 height 13
radio input "true"
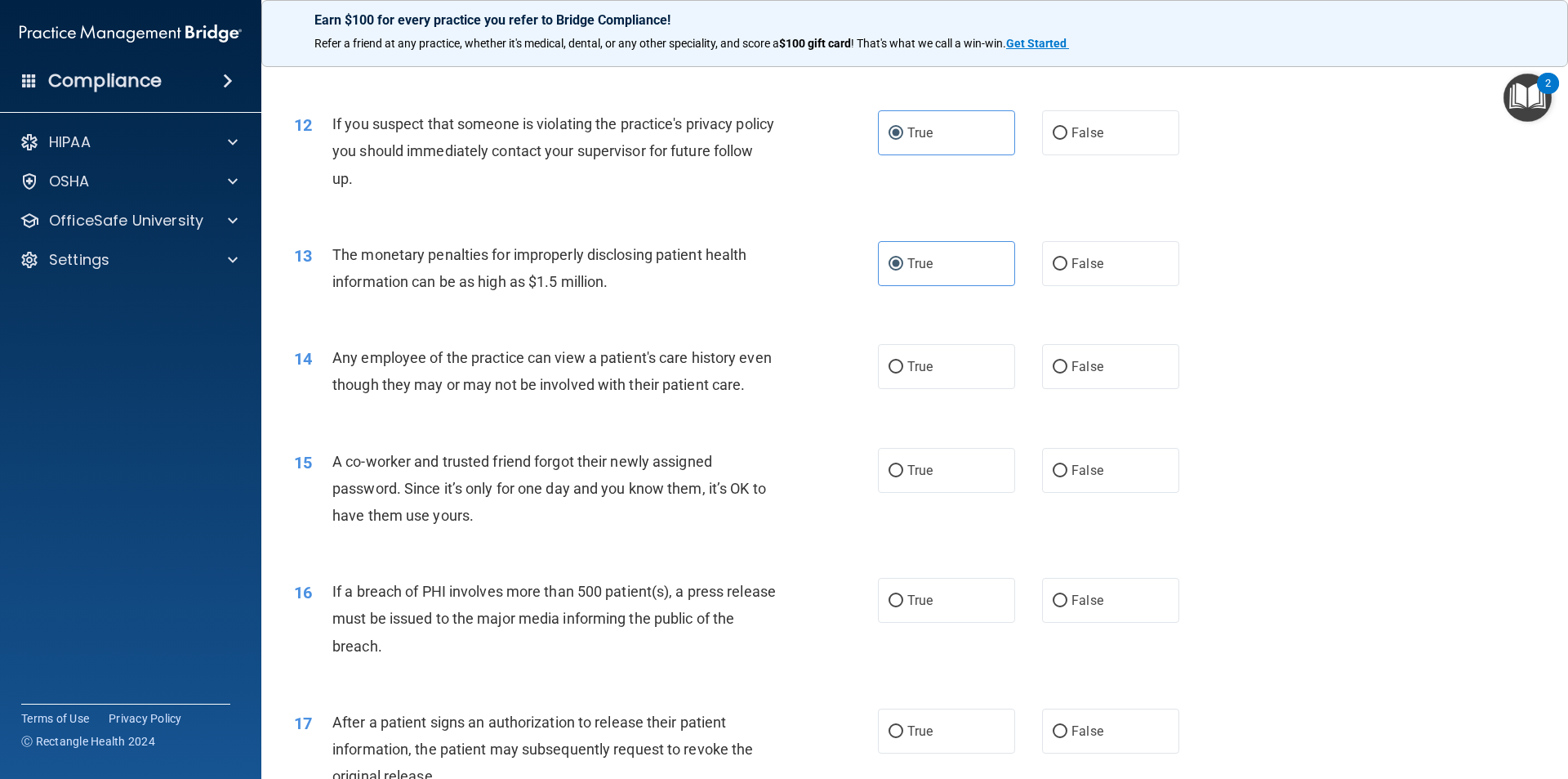
scroll to position [1307, 0]
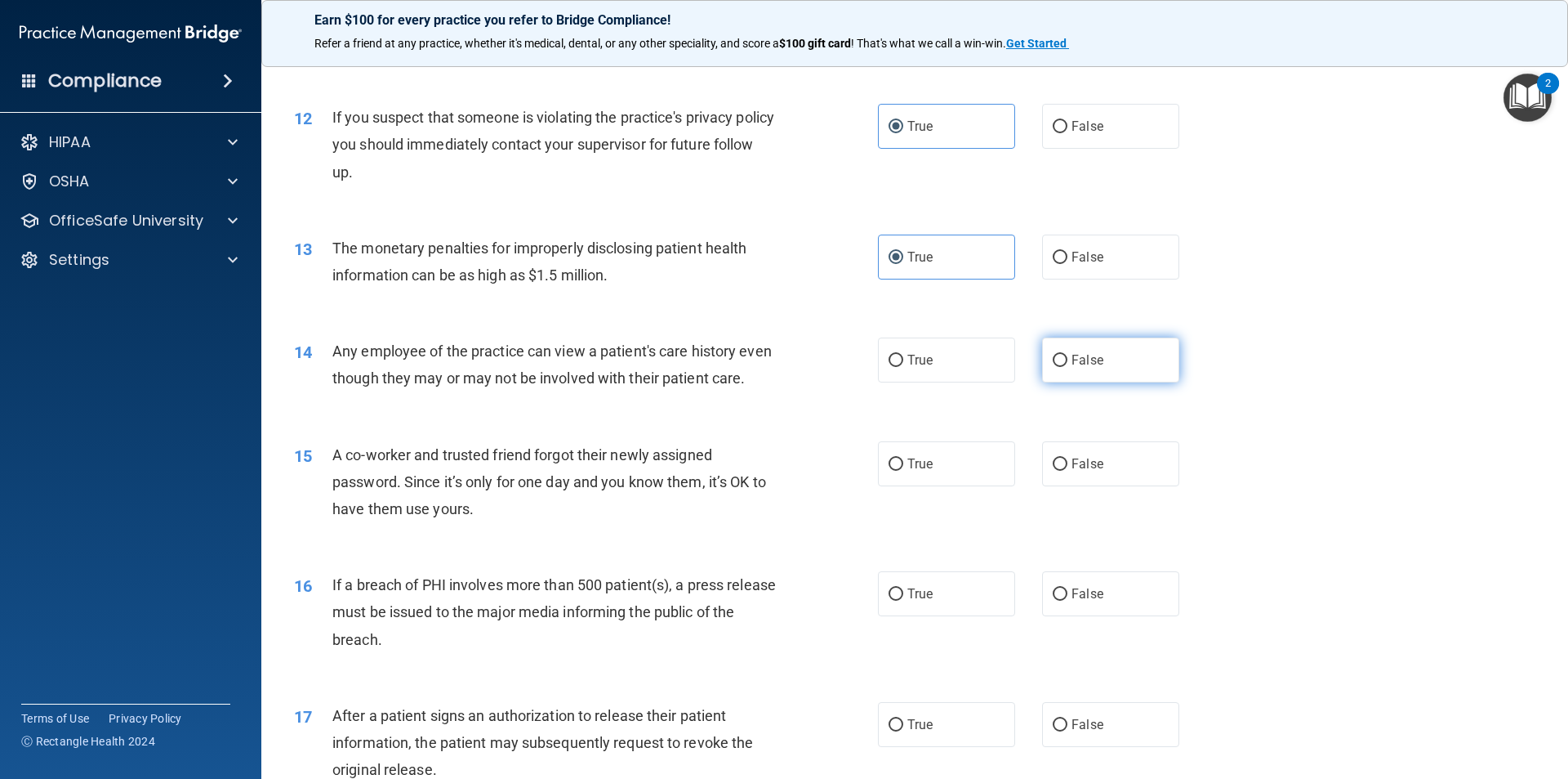
click at [1084, 375] on label "False" at bounding box center [1111, 360] width 137 height 45
click at [1068, 367] on input "False" at bounding box center [1060, 361] width 14 height 13
radio input "true"
click at [1148, 479] on label "False" at bounding box center [1111, 464] width 137 height 45
click at [1068, 470] on input "False" at bounding box center [1060, 465] width 14 height 13
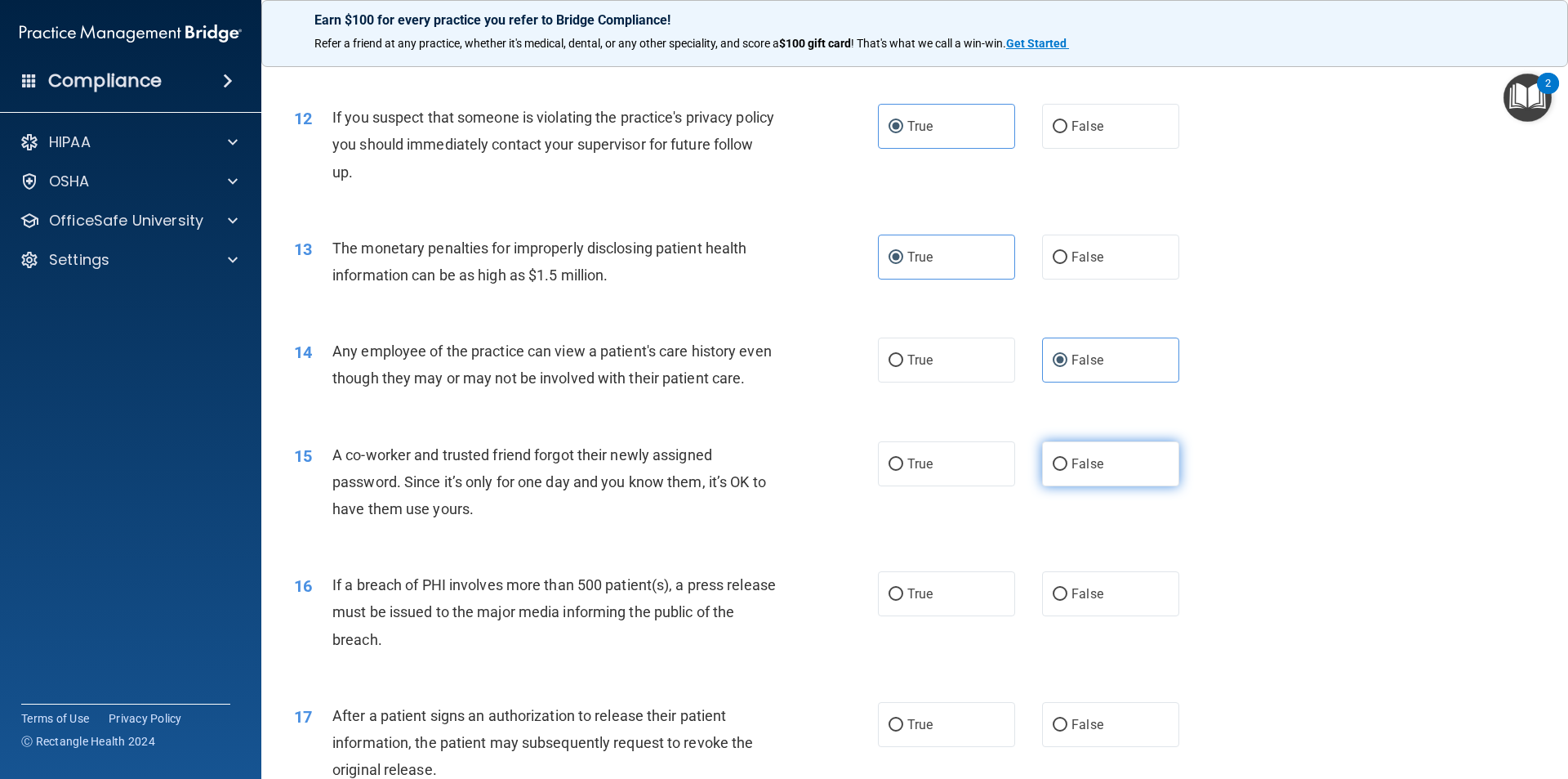
radio input "true"
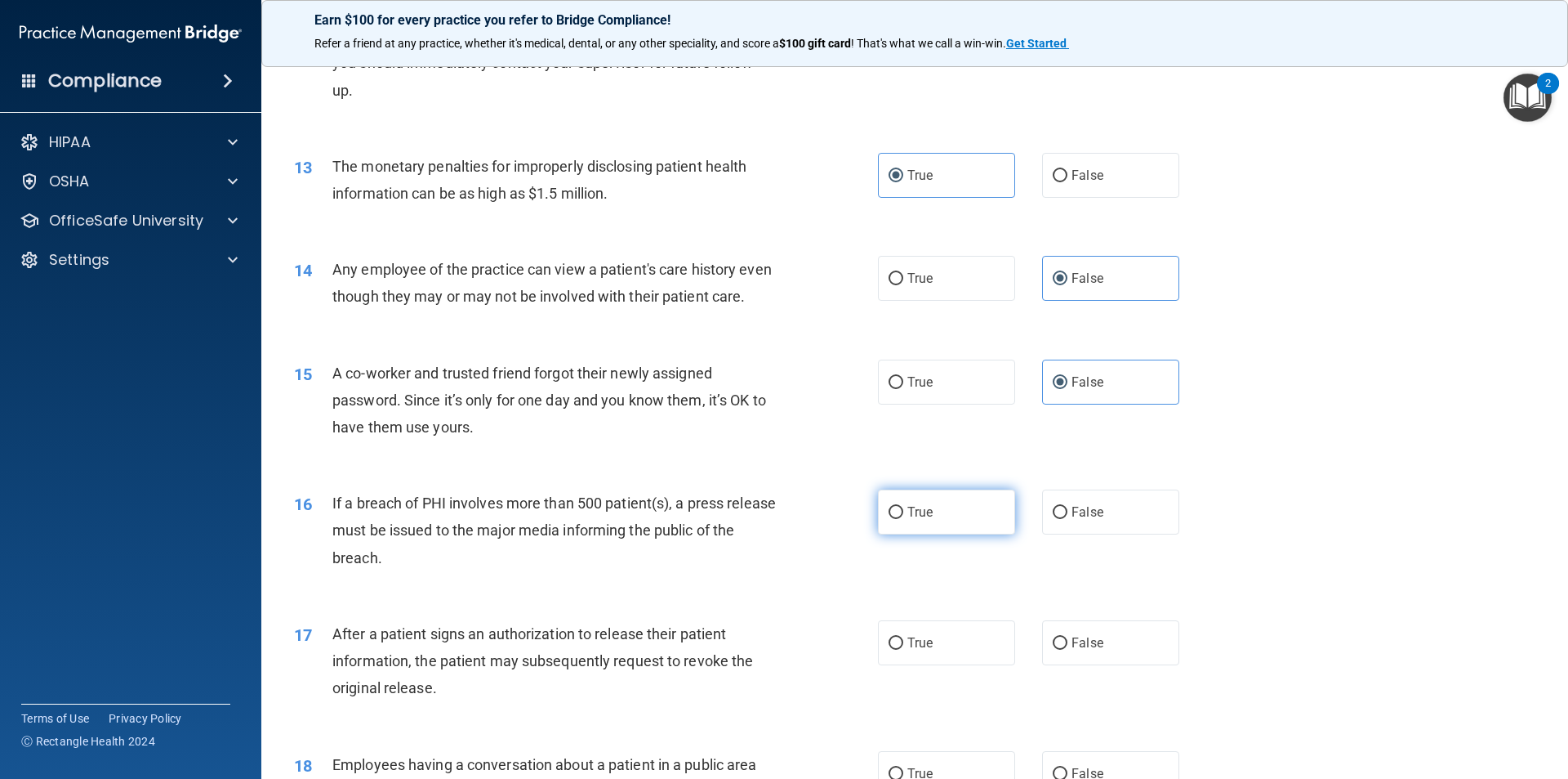
click at [929, 535] on label "True" at bounding box center [947, 512] width 137 height 45
click at [903, 519] on input "True" at bounding box center [896, 513] width 14 height 13
radio input "true"
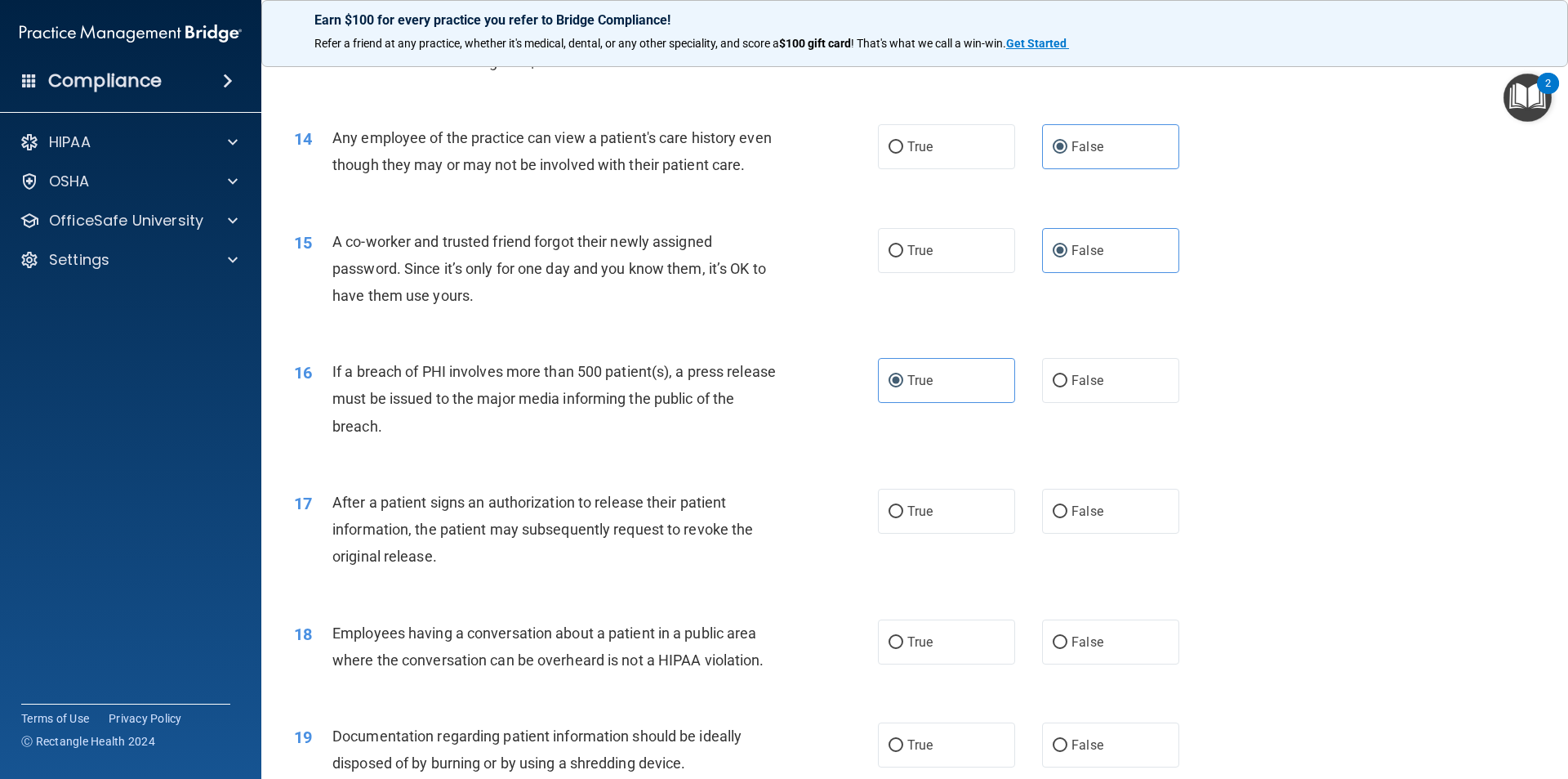
scroll to position [1553, 0]
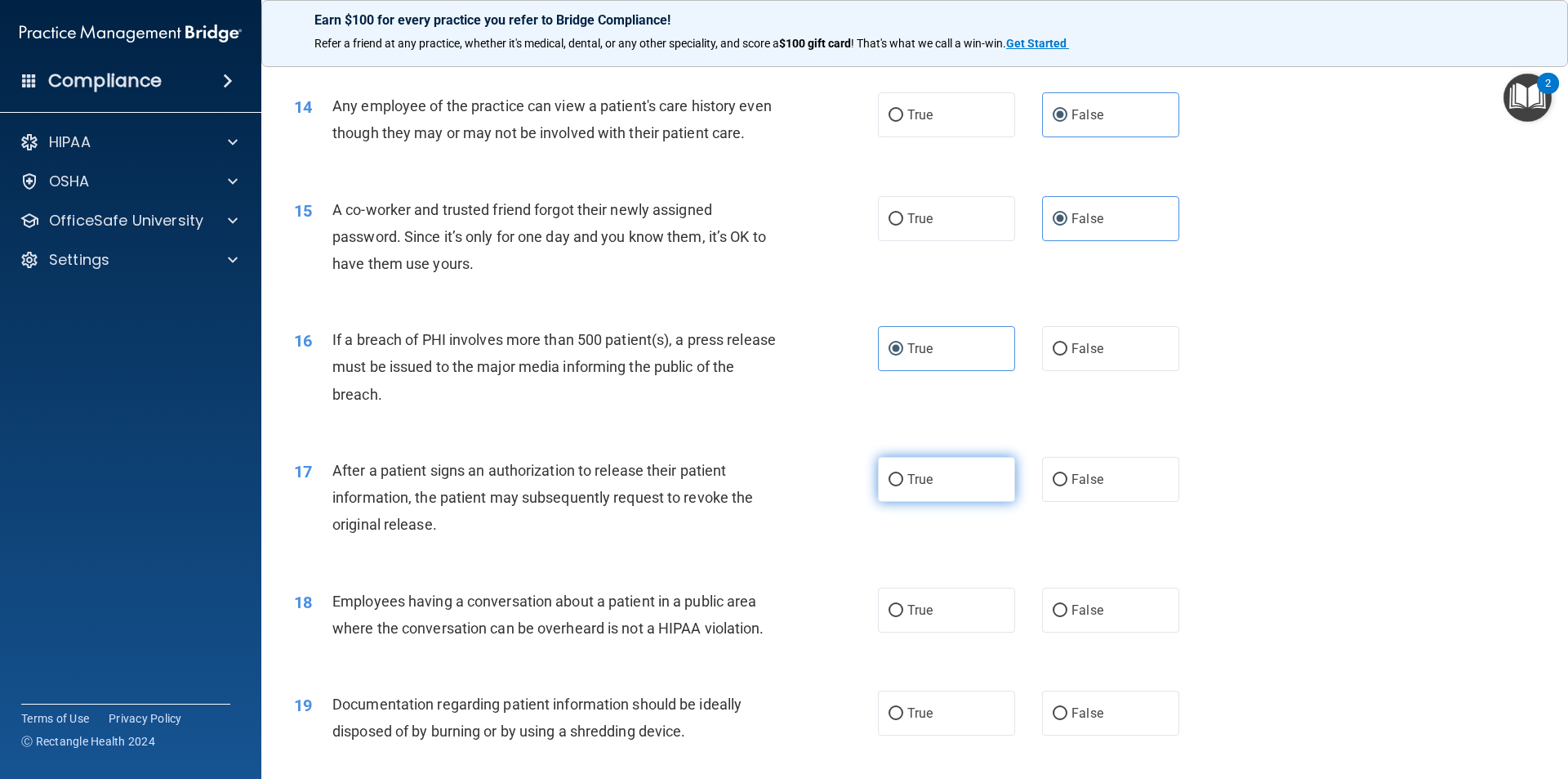
click at [940, 502] on label "True" at bounding box center [947, 480] width 137 height 45
click at [903, 486] on input "True" at bounding box center [896, 480] width 14 height 13
radio input "true"
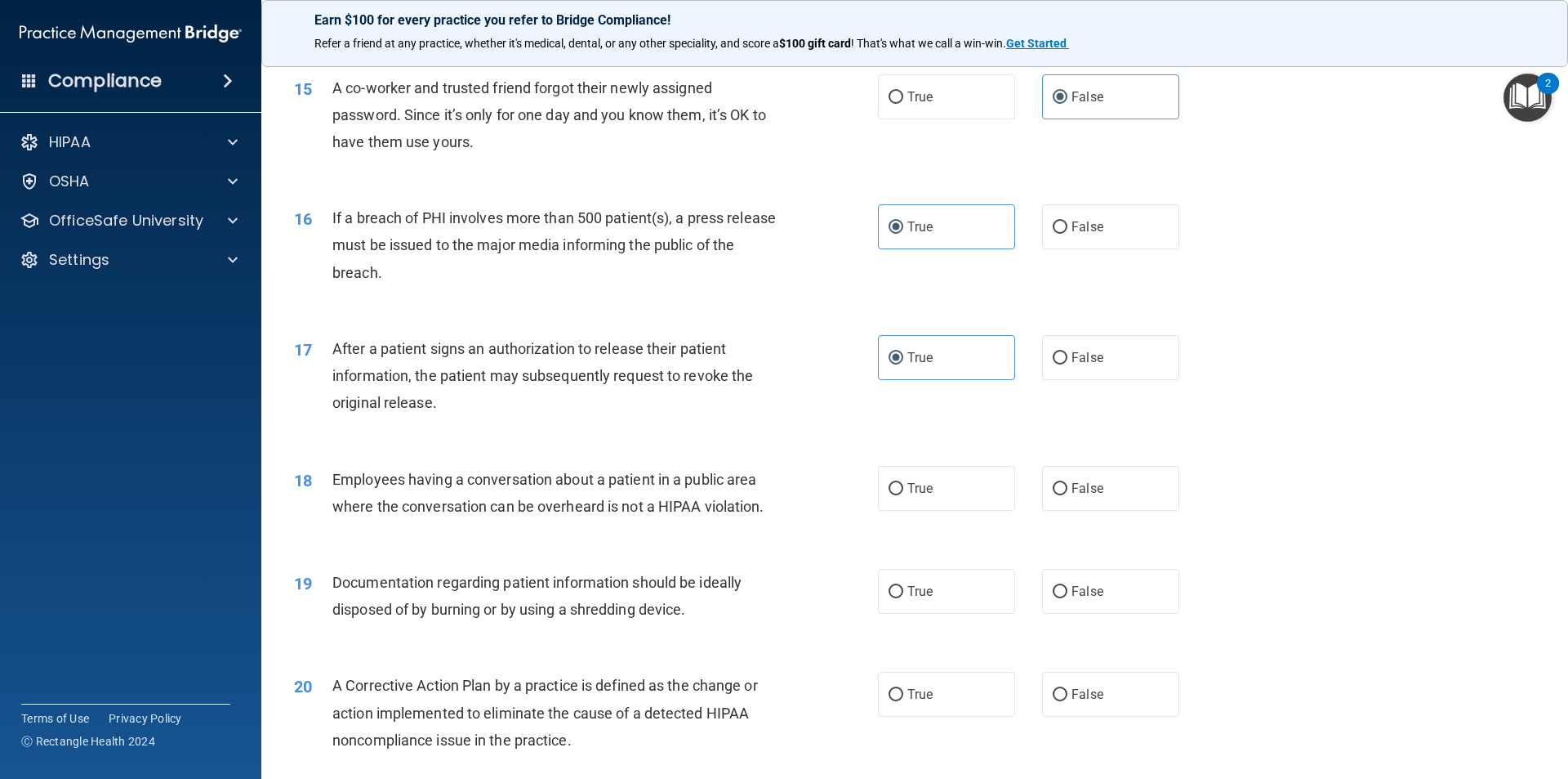
scroll to position [1716, 0]
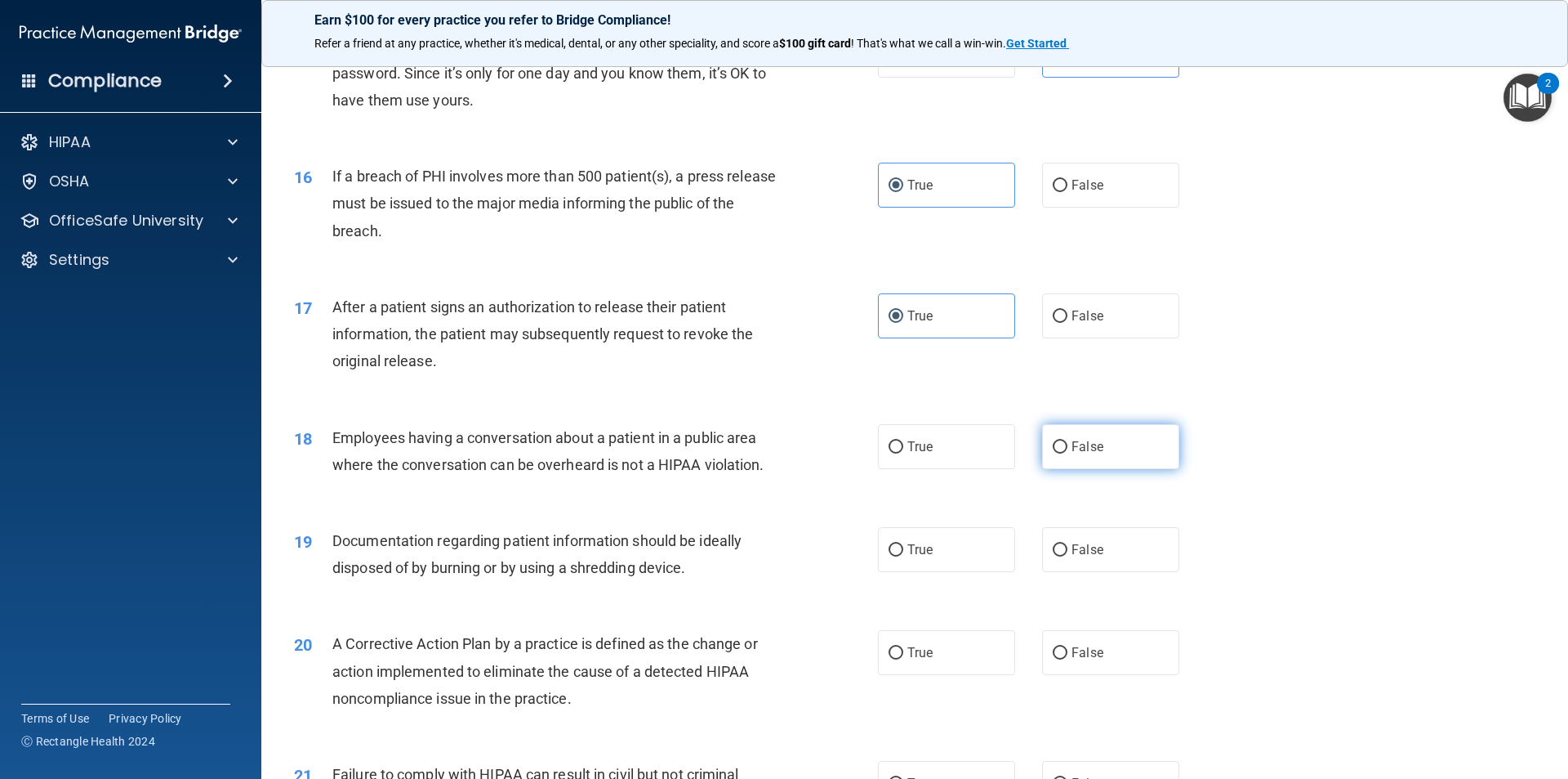
click at [1106, 469] on label "False" at bounding box center [1111, 447] width 137 height 45
click at [1068, 453] on input "False" at bounding box center [1060, 448] width 14 height 13
radio input "true"
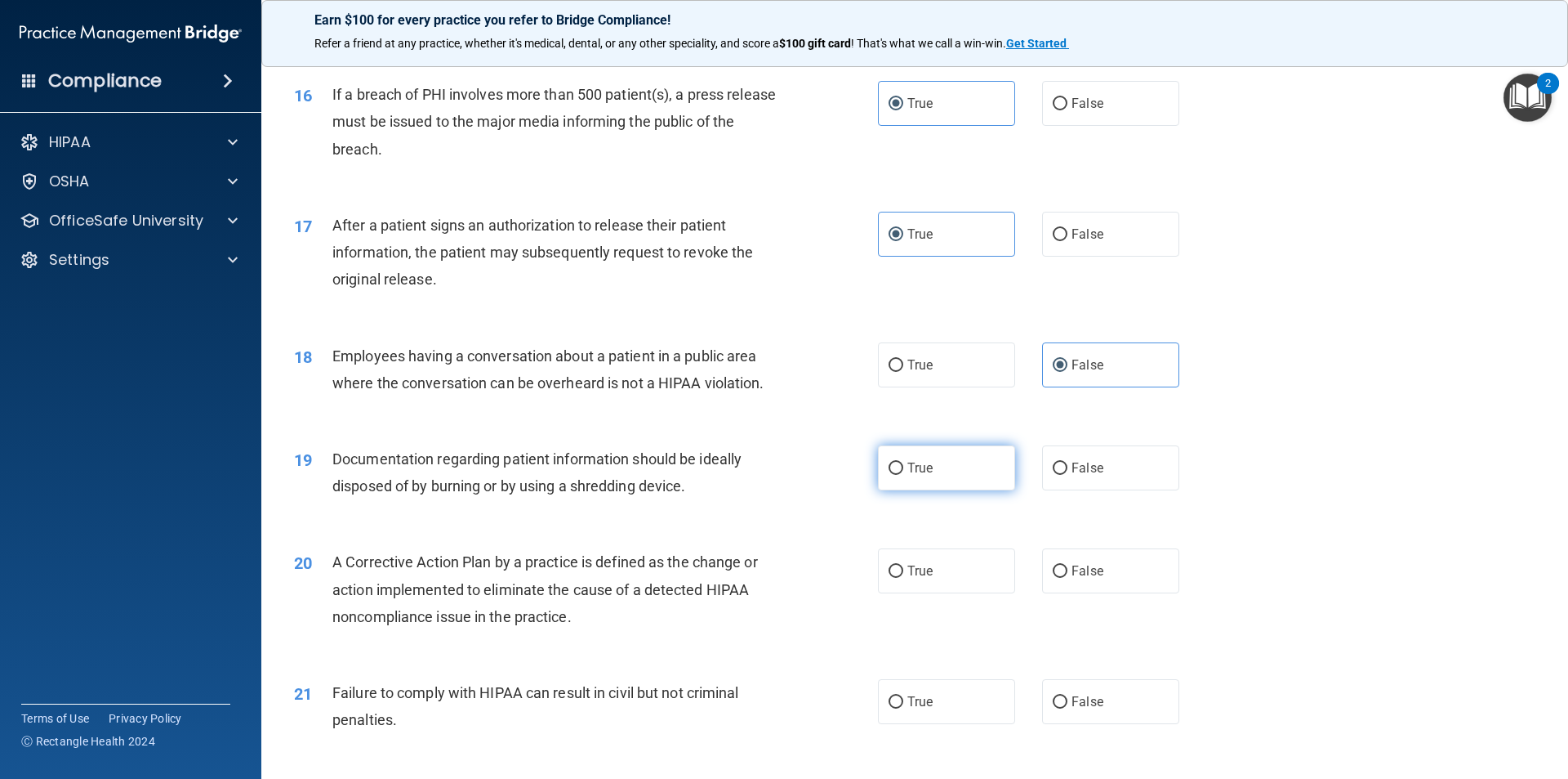
click at [916, 476] on span "True" at bounding box center [921, 468] width 25 height 15
click at [903, 475] on input "True" at bounding box center [896, 469] width 14 height 13
radio input "true"
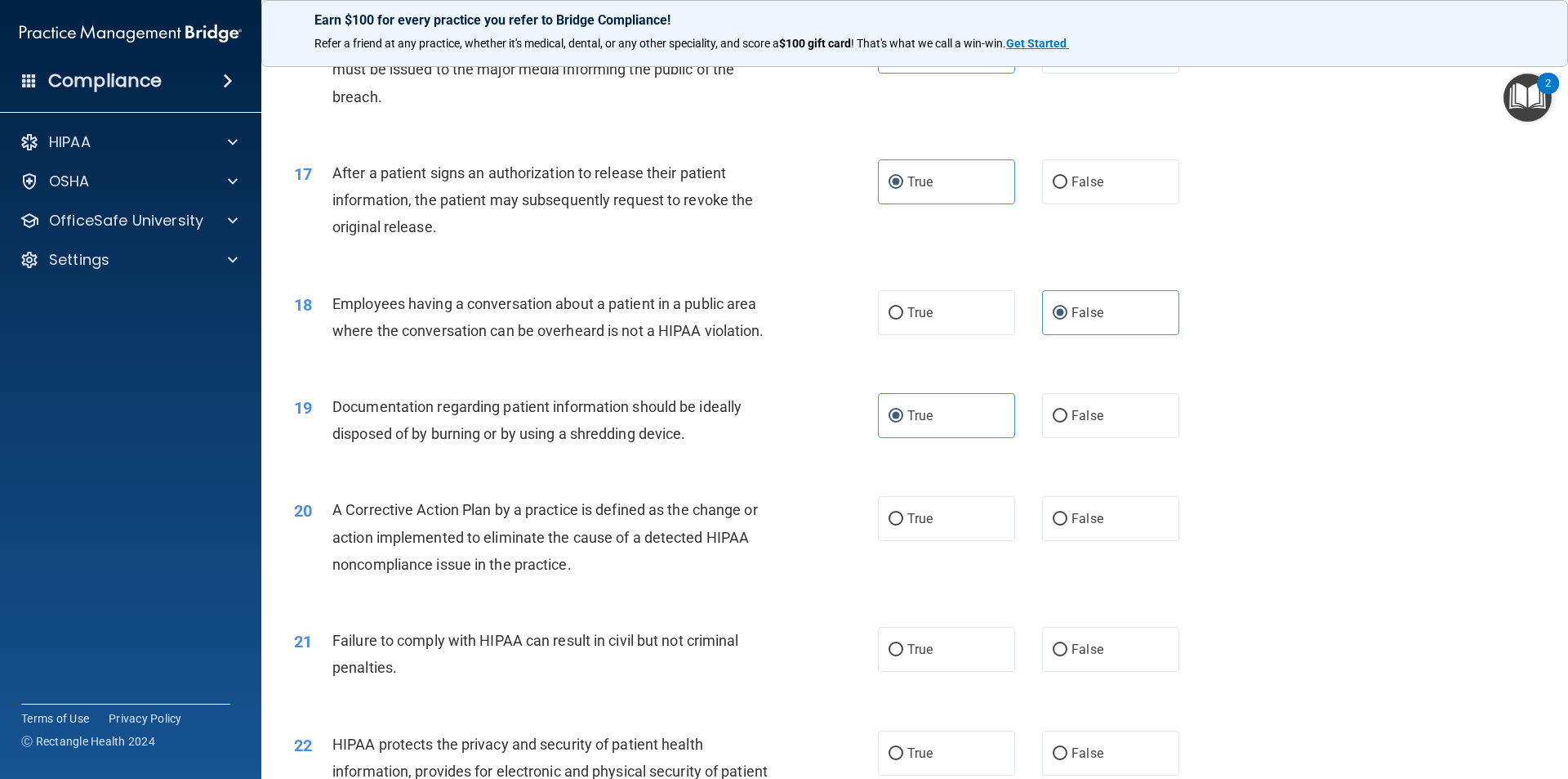
scroll to position [1880, 0]
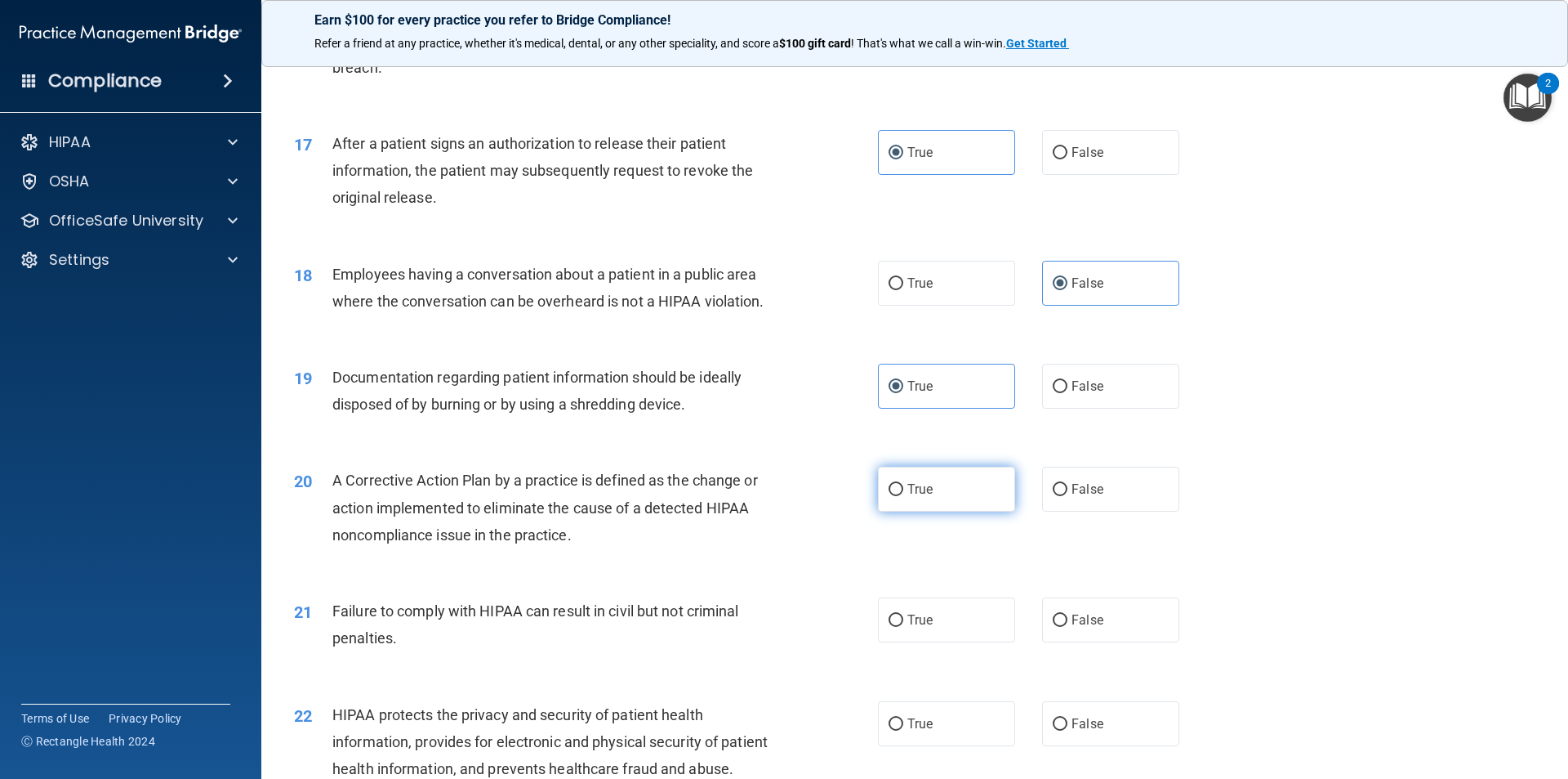
click at [889, 508] on label "True" at bounding box center [947, 489] width 137 height 45
click at [889, 496] on input "True" at bounding box center [896, 490] width 14 height 13
radio input "true"
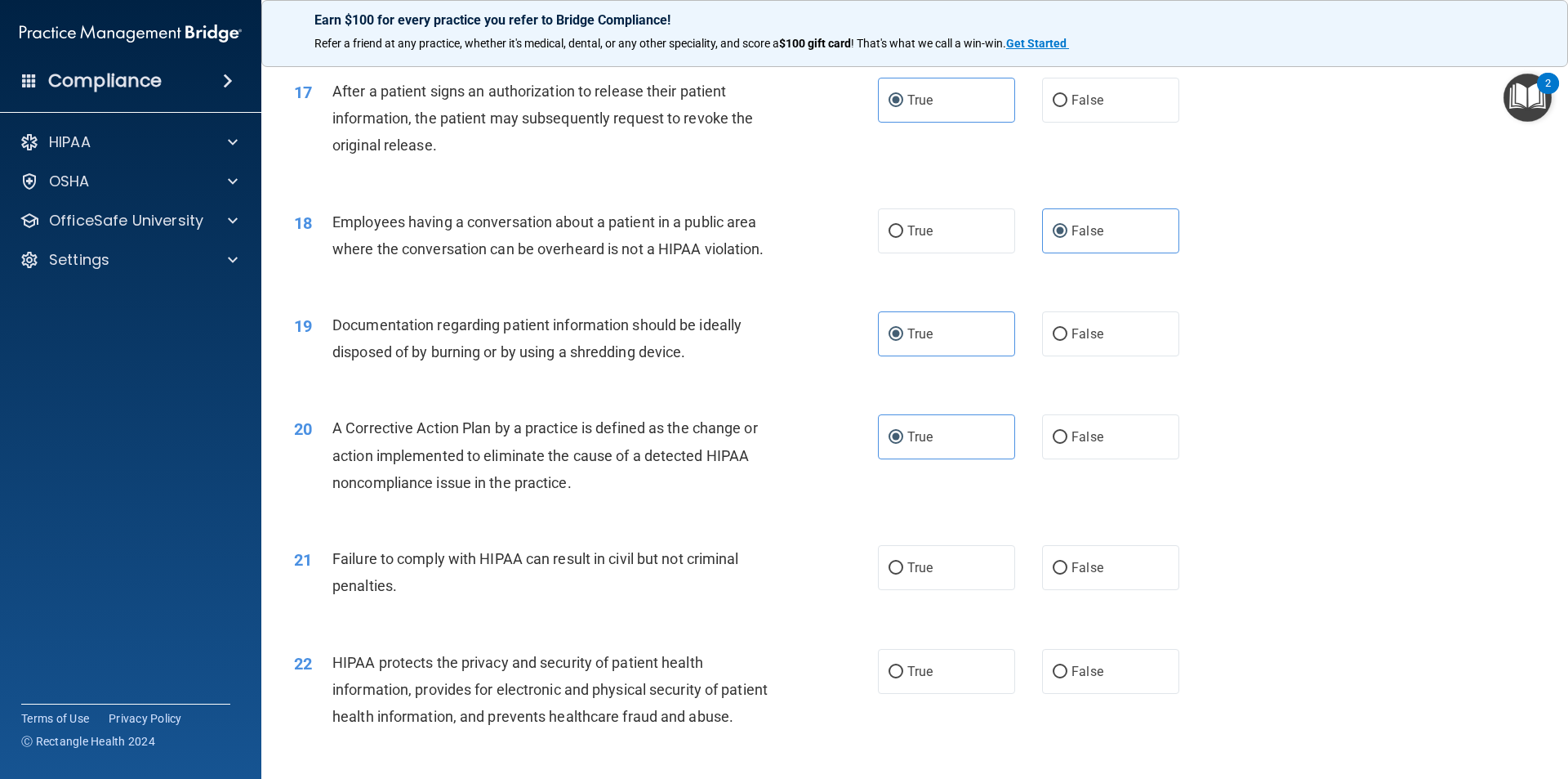
scroll to position [1962, 0]
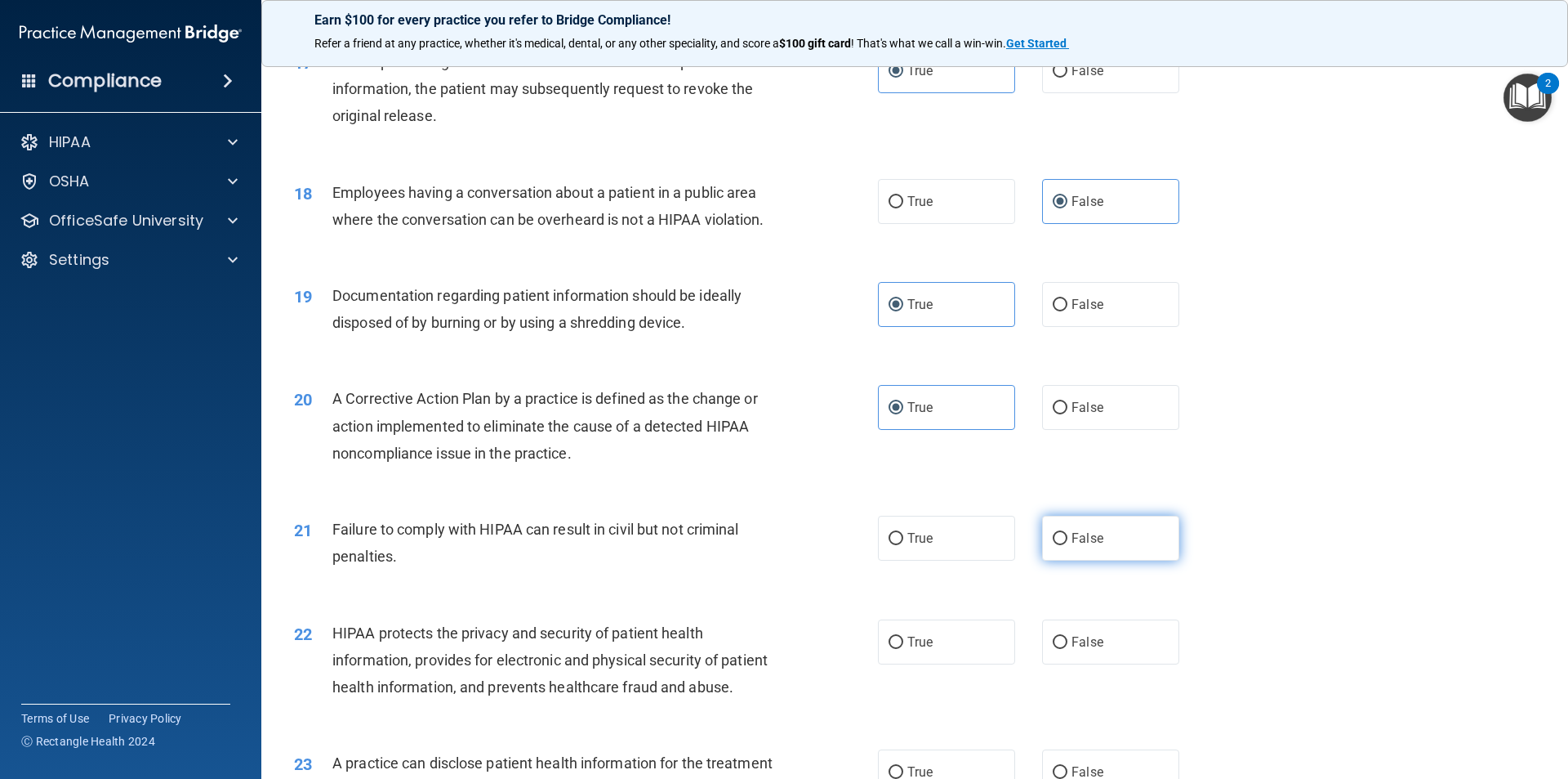
click at [1102, 561] on label "False" at bounding box center [1111, 538] width 137 height 45
click at [1068, 545] on input "False" at bounding box center [1060, 539] width 14 height 13
radio input "true"
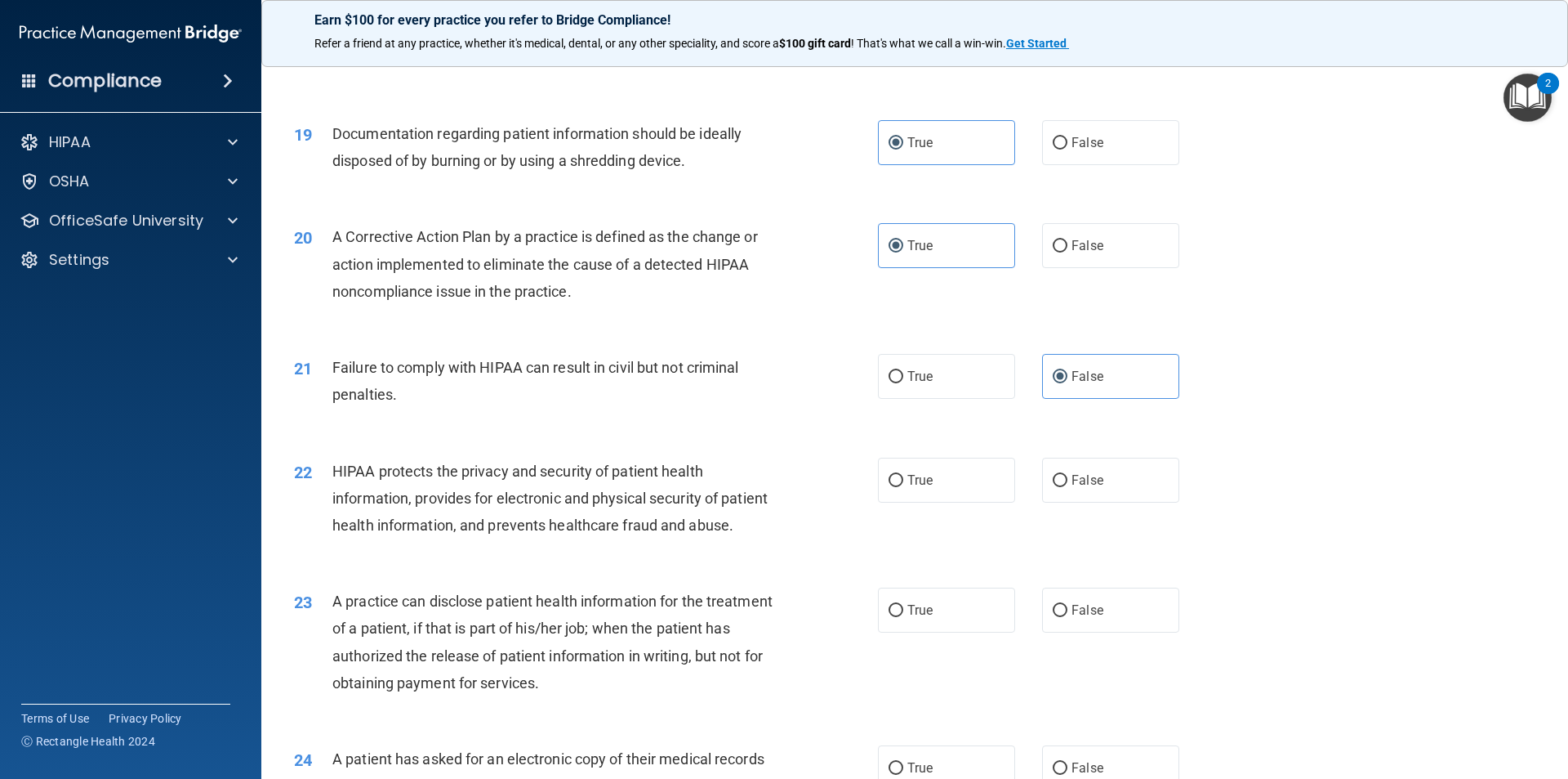
scroll to position [2124, 0]
click at [929, 501] on label "True" at bounding box center [947, 479] width 137 height 45
click at [903, 486] on input "True" at bounding box center [896, 480] width 14 height 13
radio input "true"
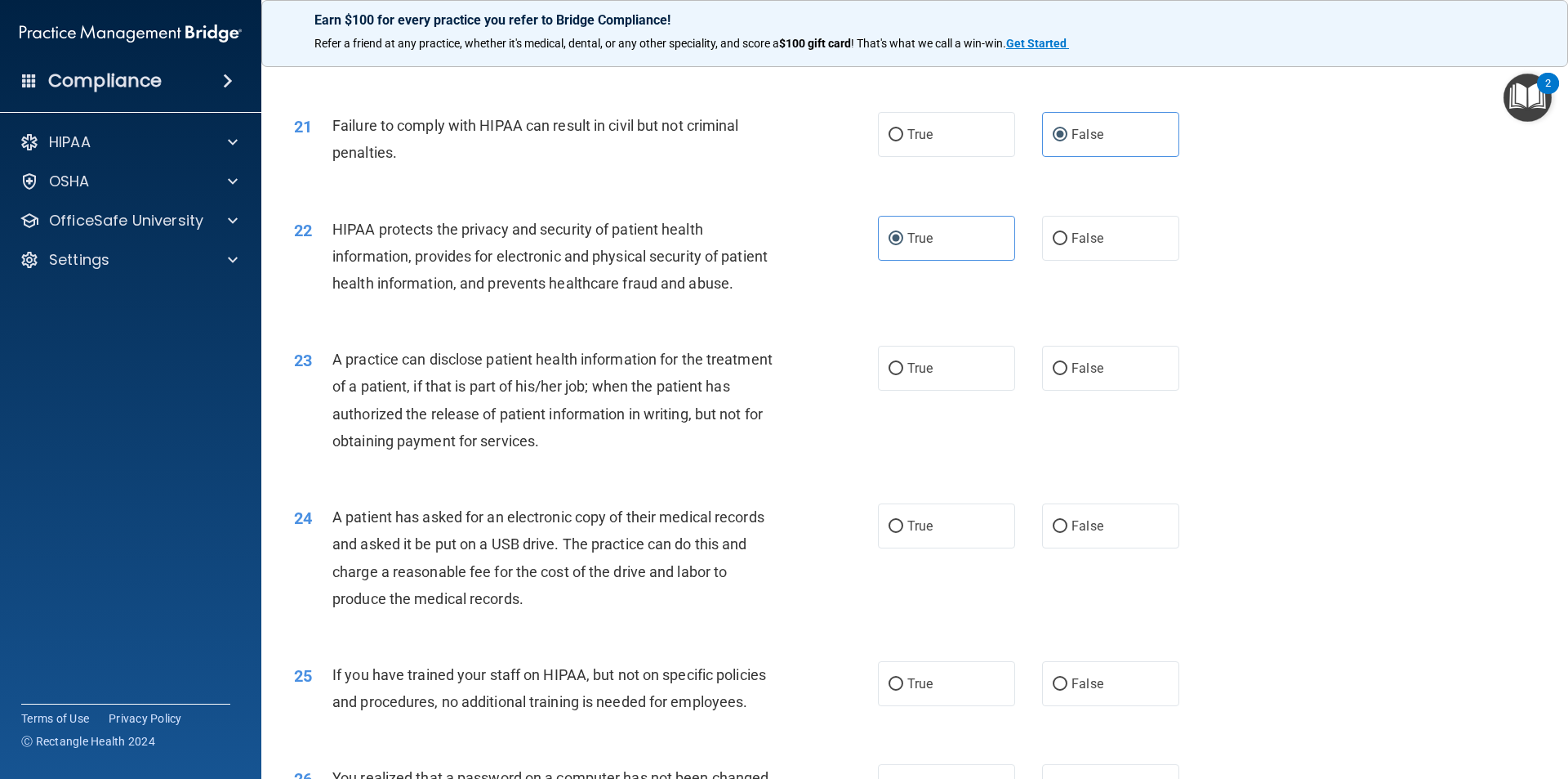
scroll to position [2370, 0]
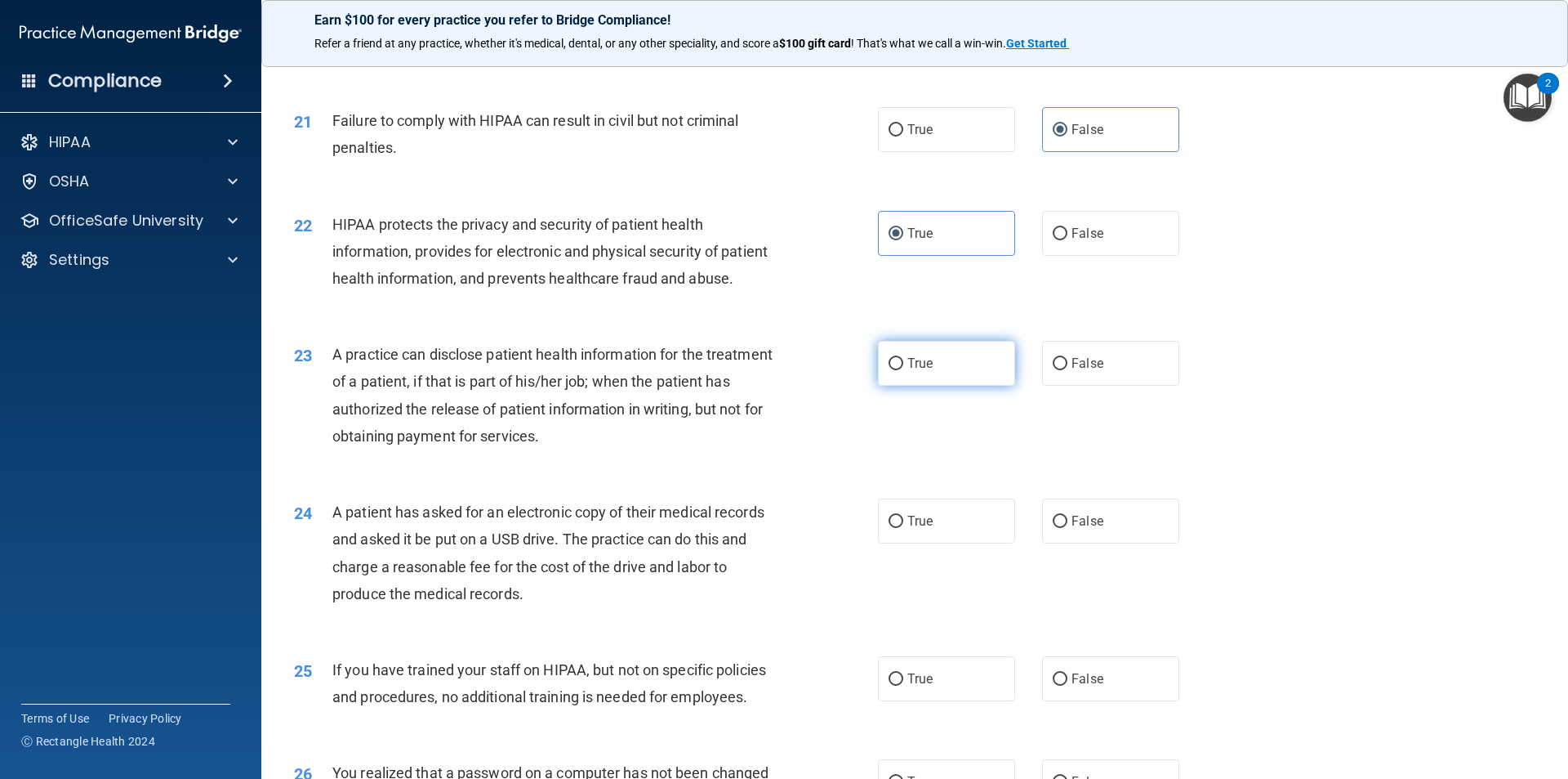
click at [894, 370] on input "True" at bounding box center [896, 365] width 14 height 13
radio input "true"
click at [1072, 371] on span "False" at bounding box center [1087, 363] width 32 height 15
click at [1068, 370] on input "False" at bounding box center [1060, 365] width 14 height 13
radio input "true"
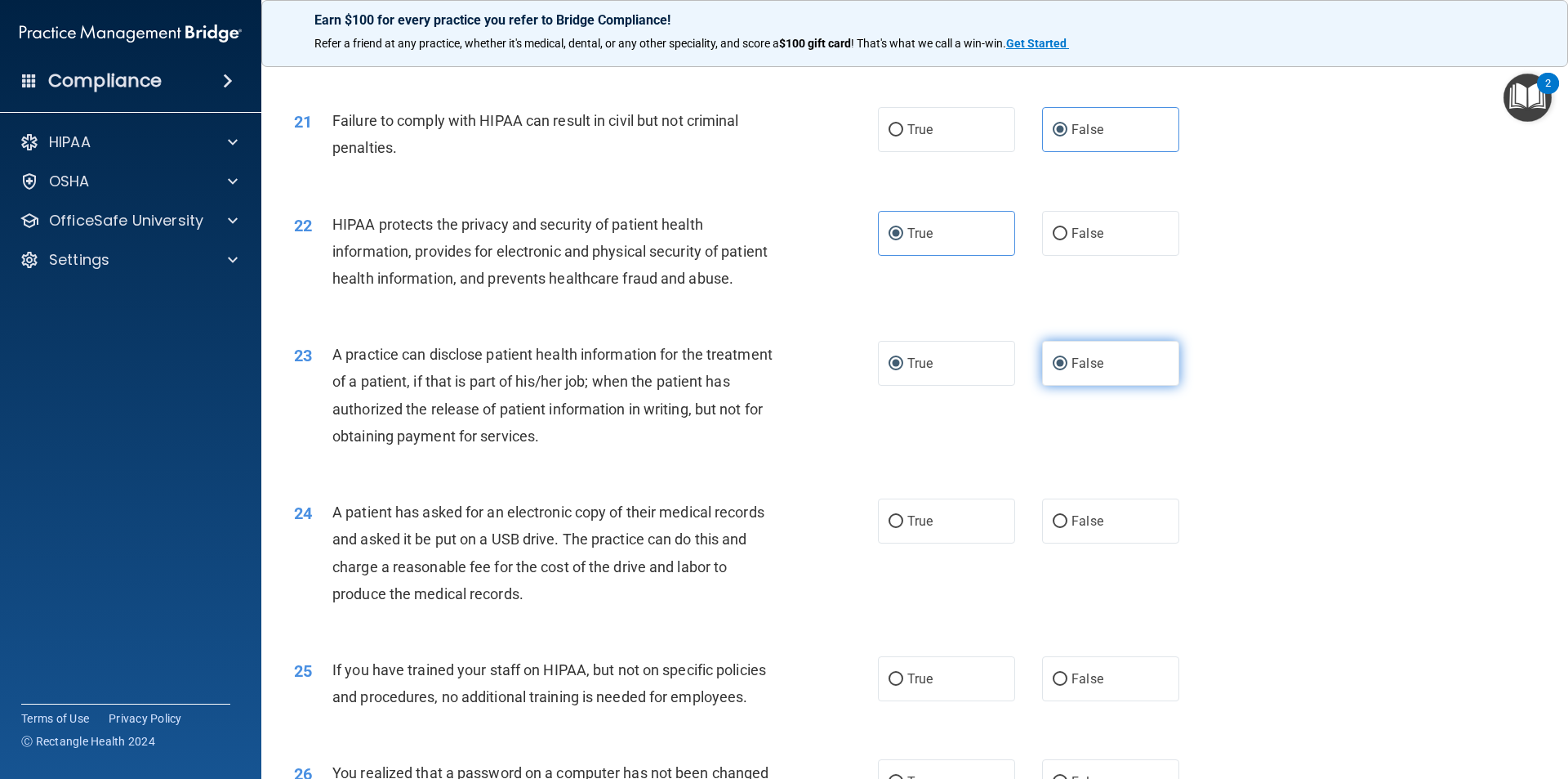
radio input "false"
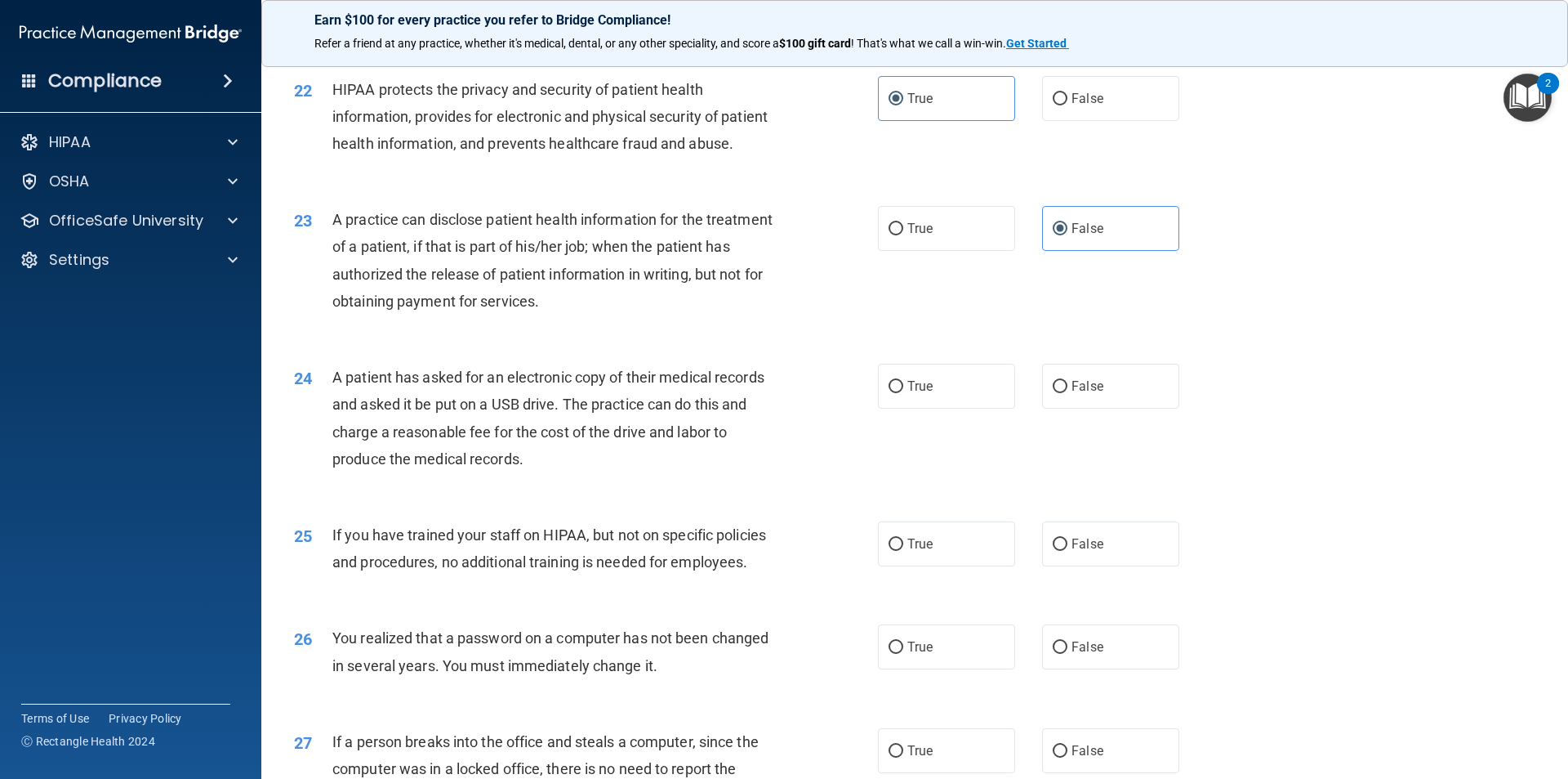
scroll to position [2533, 0]
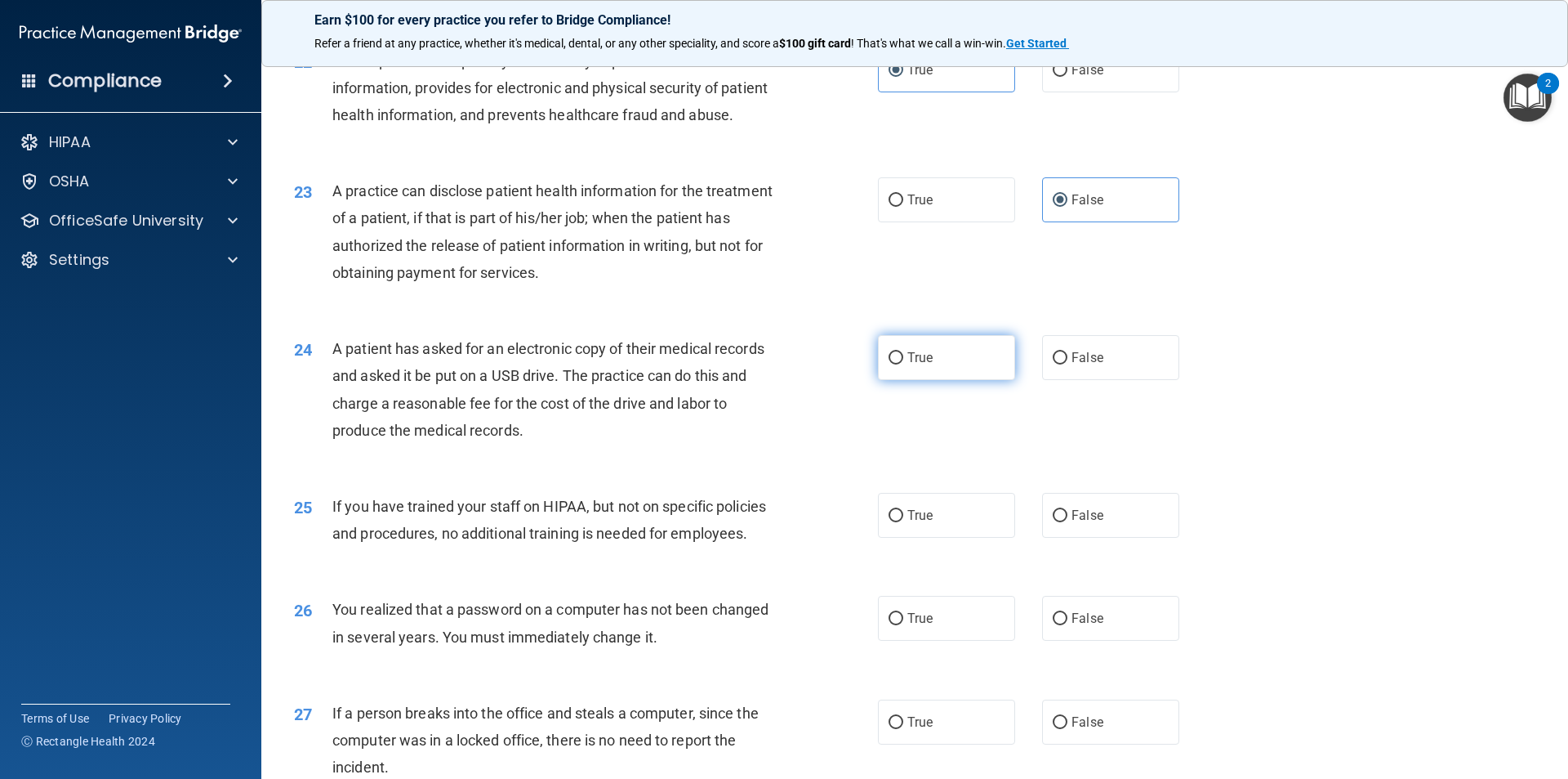
click at [908, 366] on span "True" at bounding box center [921, 357] width 25 height 15
click at [903, 365] on input "True" at bounding box center [896, 358] width 14 height 13
radio input "true"
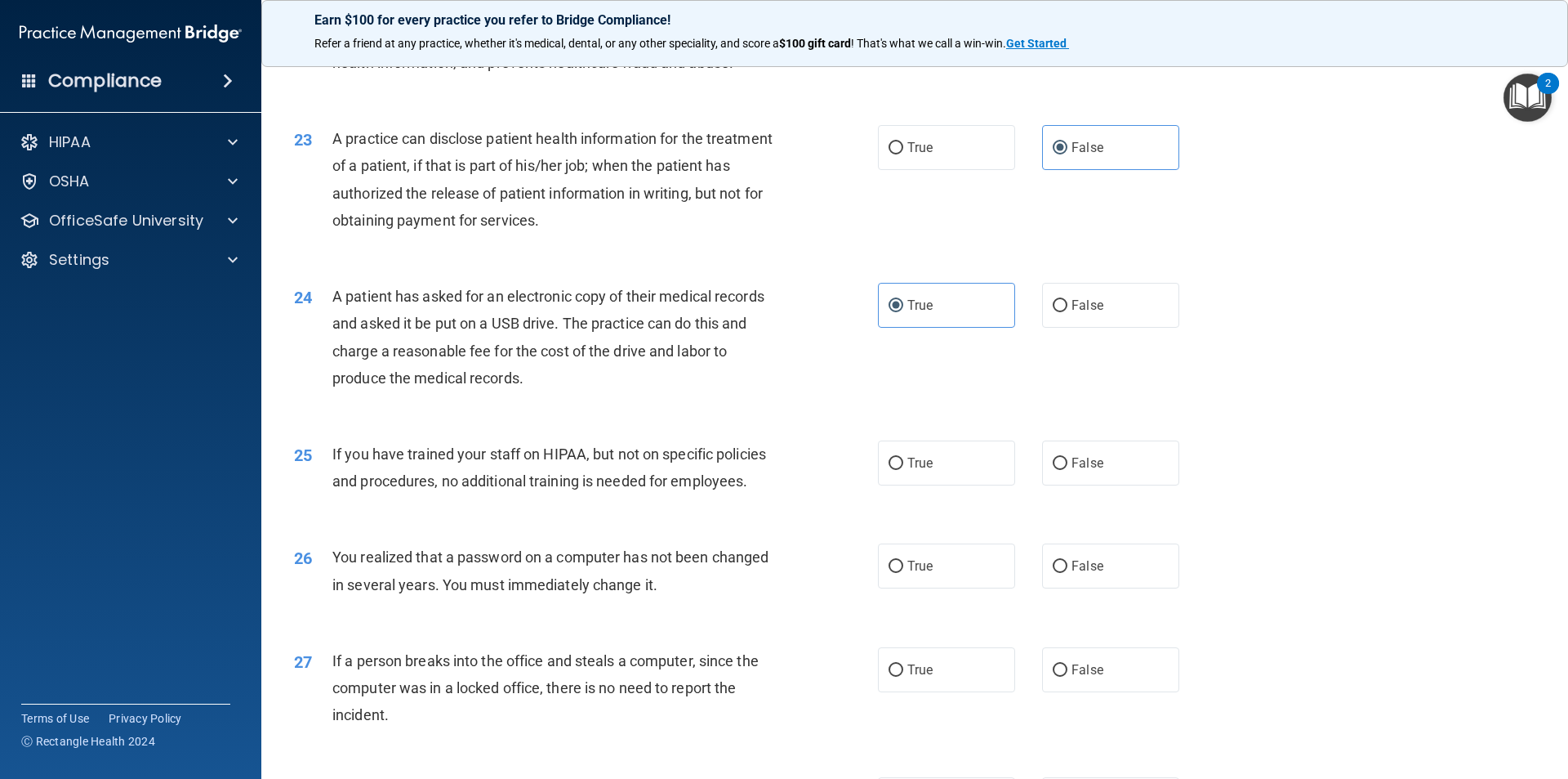
scroll to position [2615, 0]
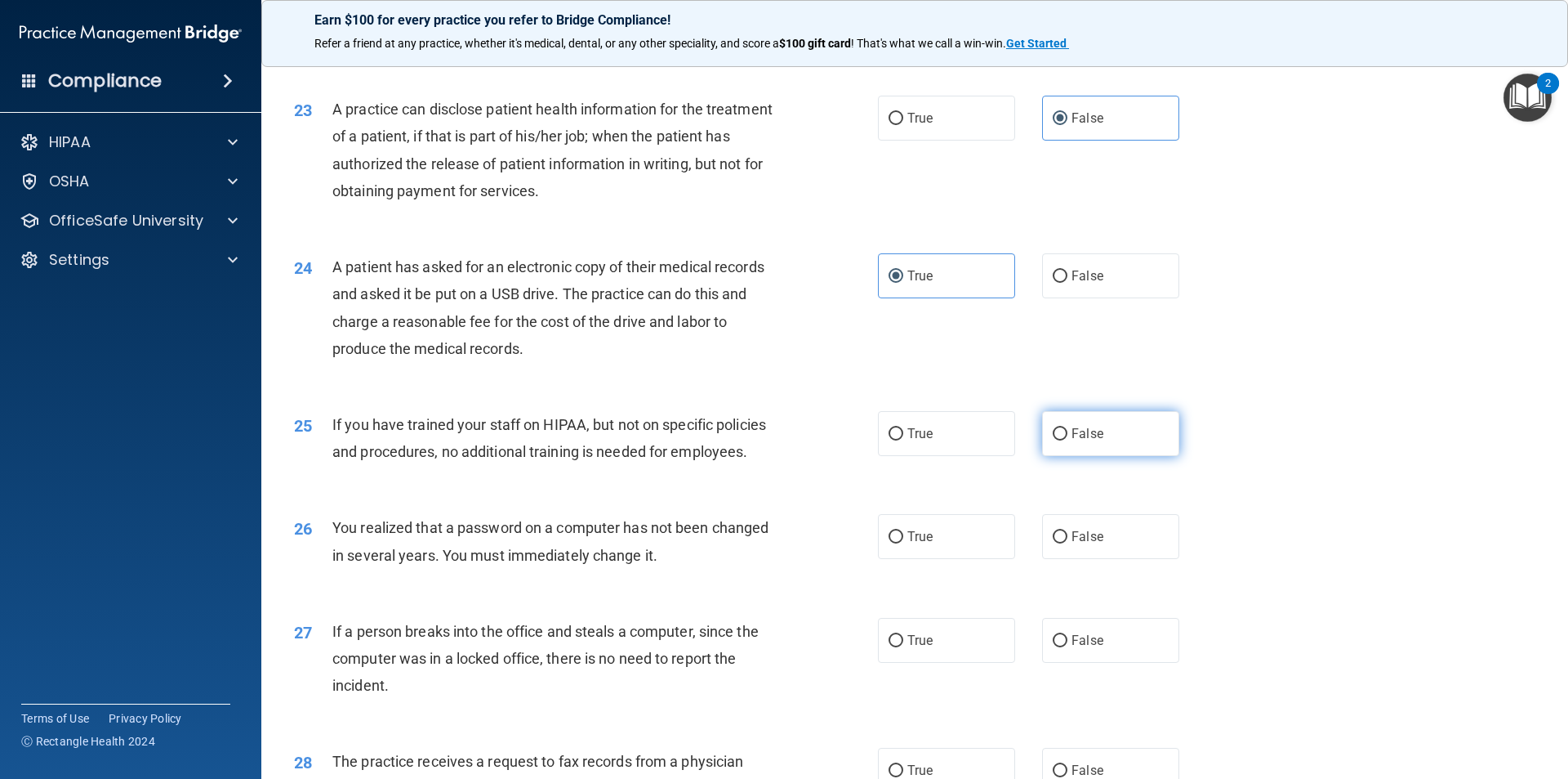
click at [1093, 442] on span "False" at bounding box center [1087, 433] width 32 height 15
click at [1068, 441] on input "False" at bounding box center [1060, 434] width 14 height 13
radio input "true"
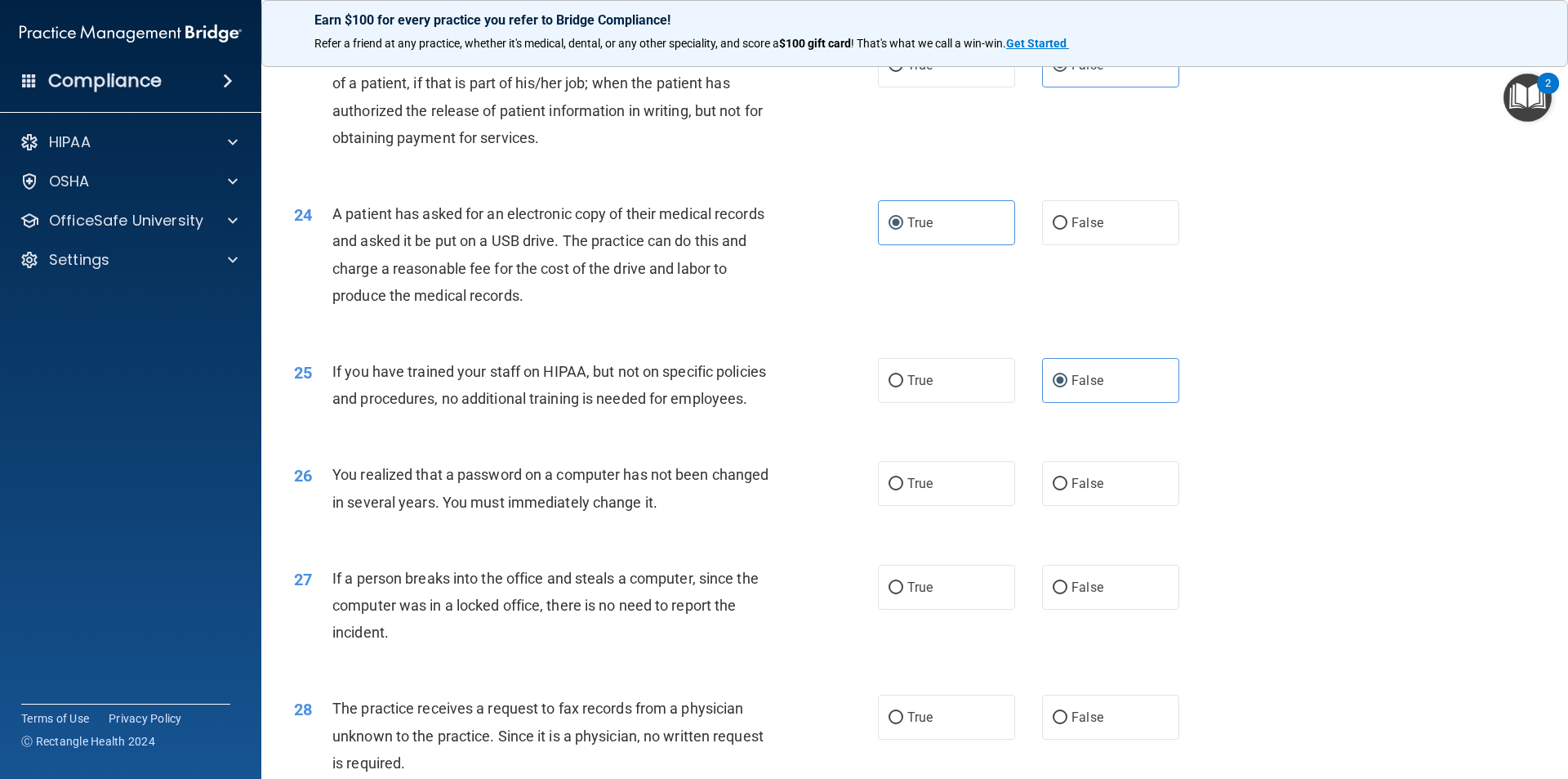
scroll to position [2697, 0]
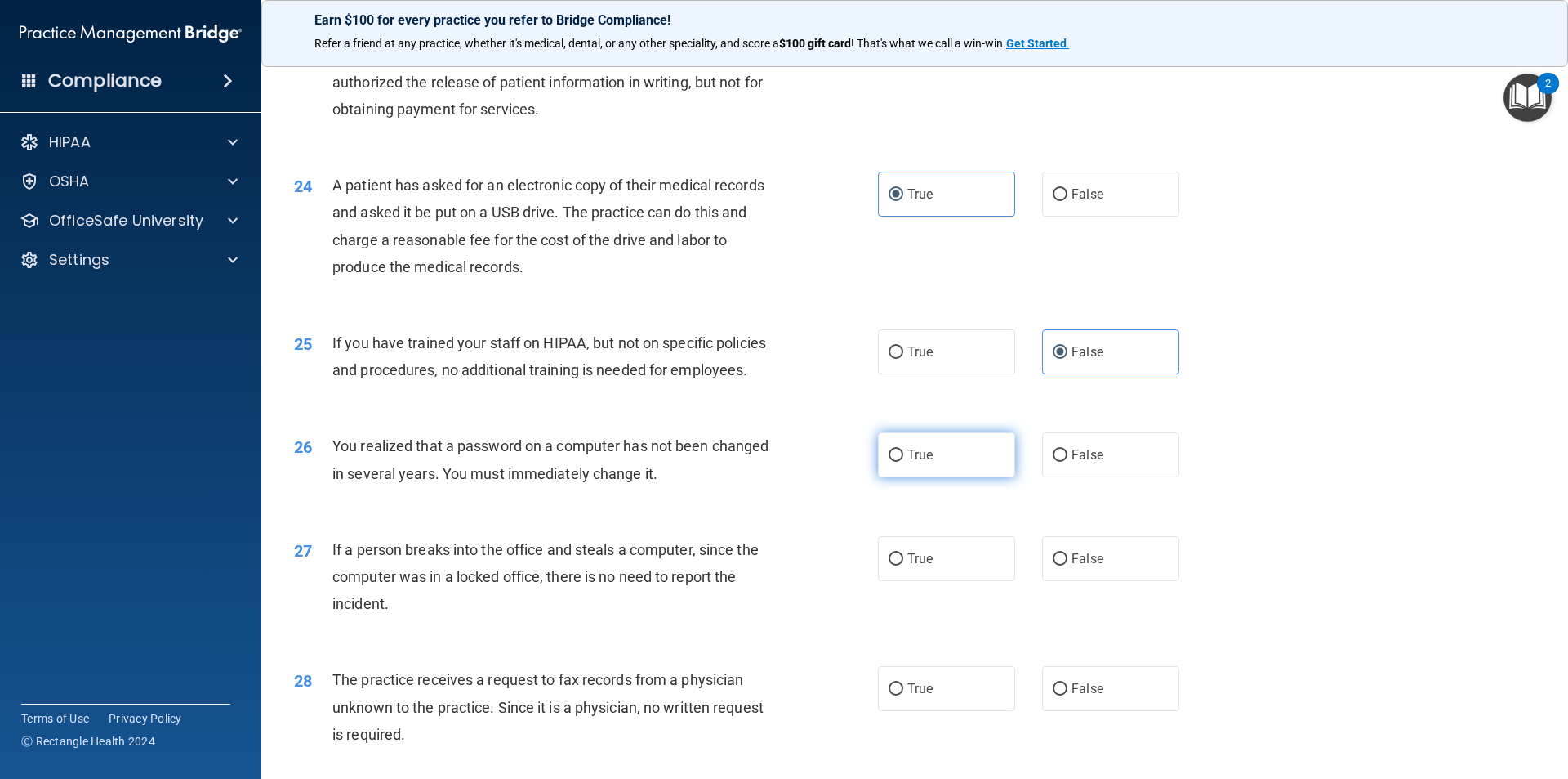
click at [912, 462] on span "True" at bounding box center [921, 454] width 25 height 15
click at [903, 461] on input "True" at bounding box center [896, 456] width 14 height 13
radio input "true"
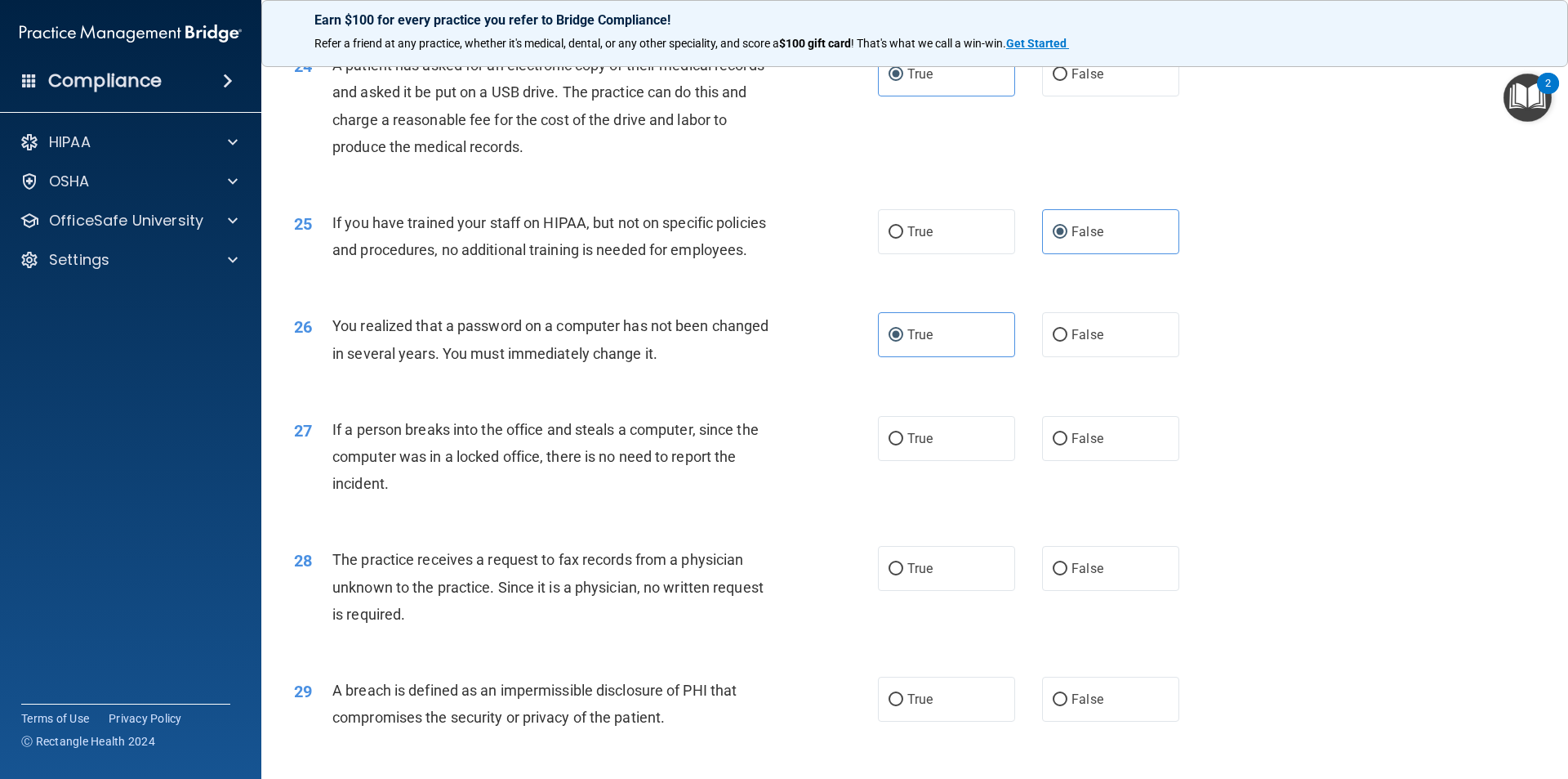
scroll to position [2860, 0]
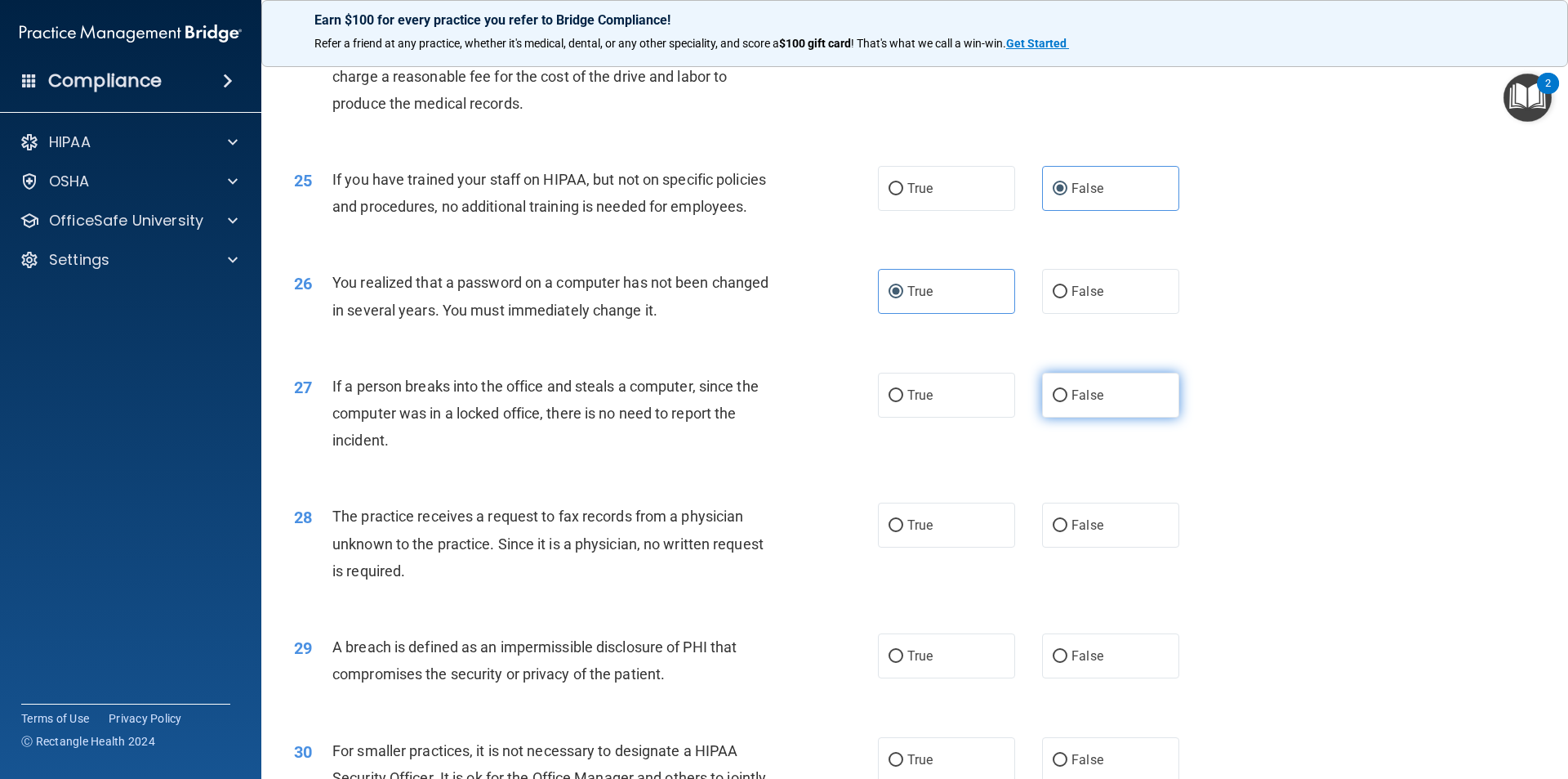
click at [1128, 418] on label "False" at bounding box center [1111, 395] width 137 height 45
click at [1068, 402] on input "False" at bounding box center [1060, 396] width 14 height 13
radio input "true"
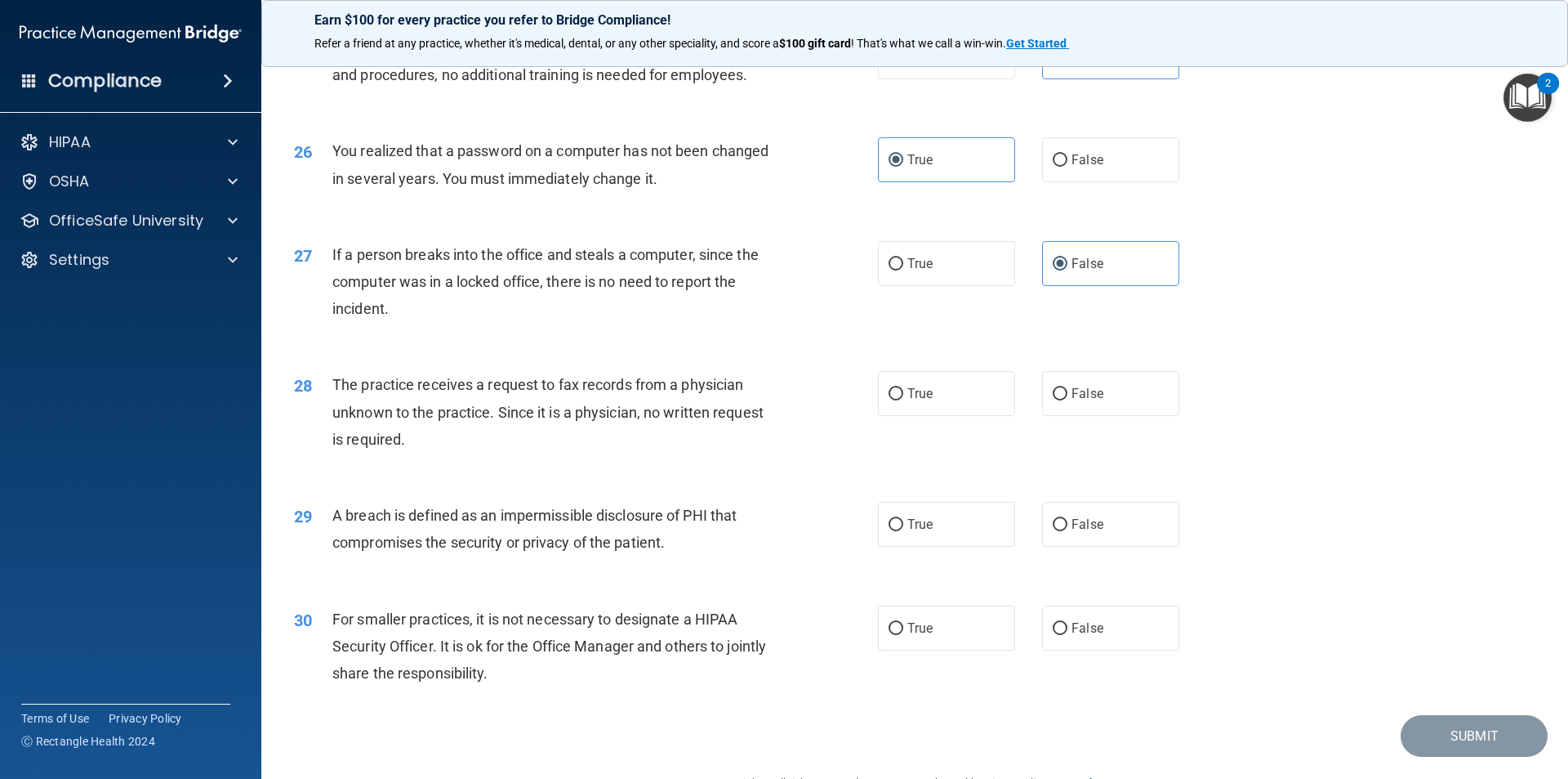
scroll to position [3024, 0]
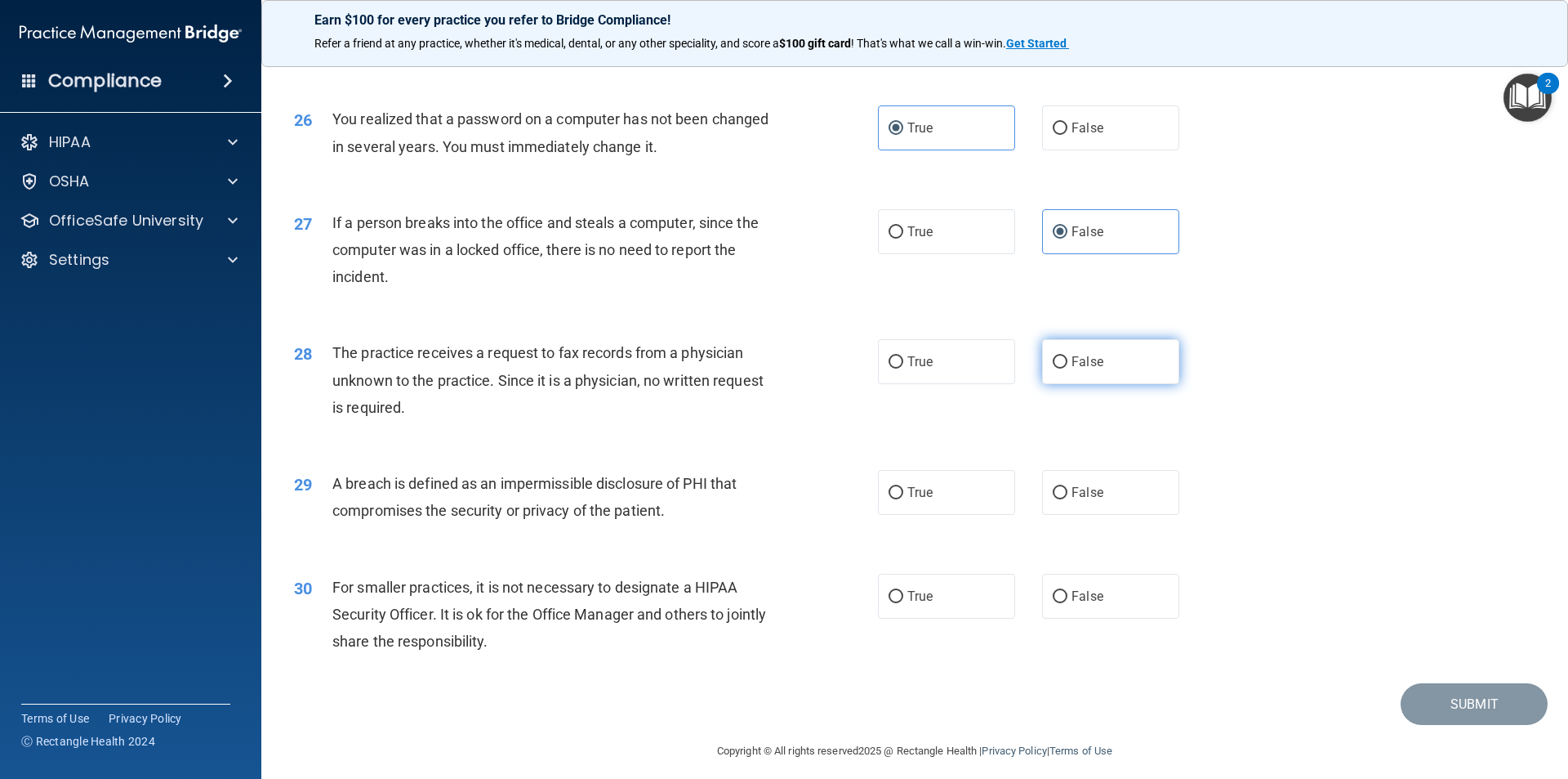
click at [1077, 369] on span "False" at bounding box center [1087, 361] width 32 height 15
click at [1068, 368] on input "False" at bounding box center [1060, 363] width 14 height 13
radio input "true"
click at [935, 515] on label "True" at bounding box center [947, 492] width 137 height 45
click at [903, 499] on input "True" at bounding box center [896, 493] width 14 height 13
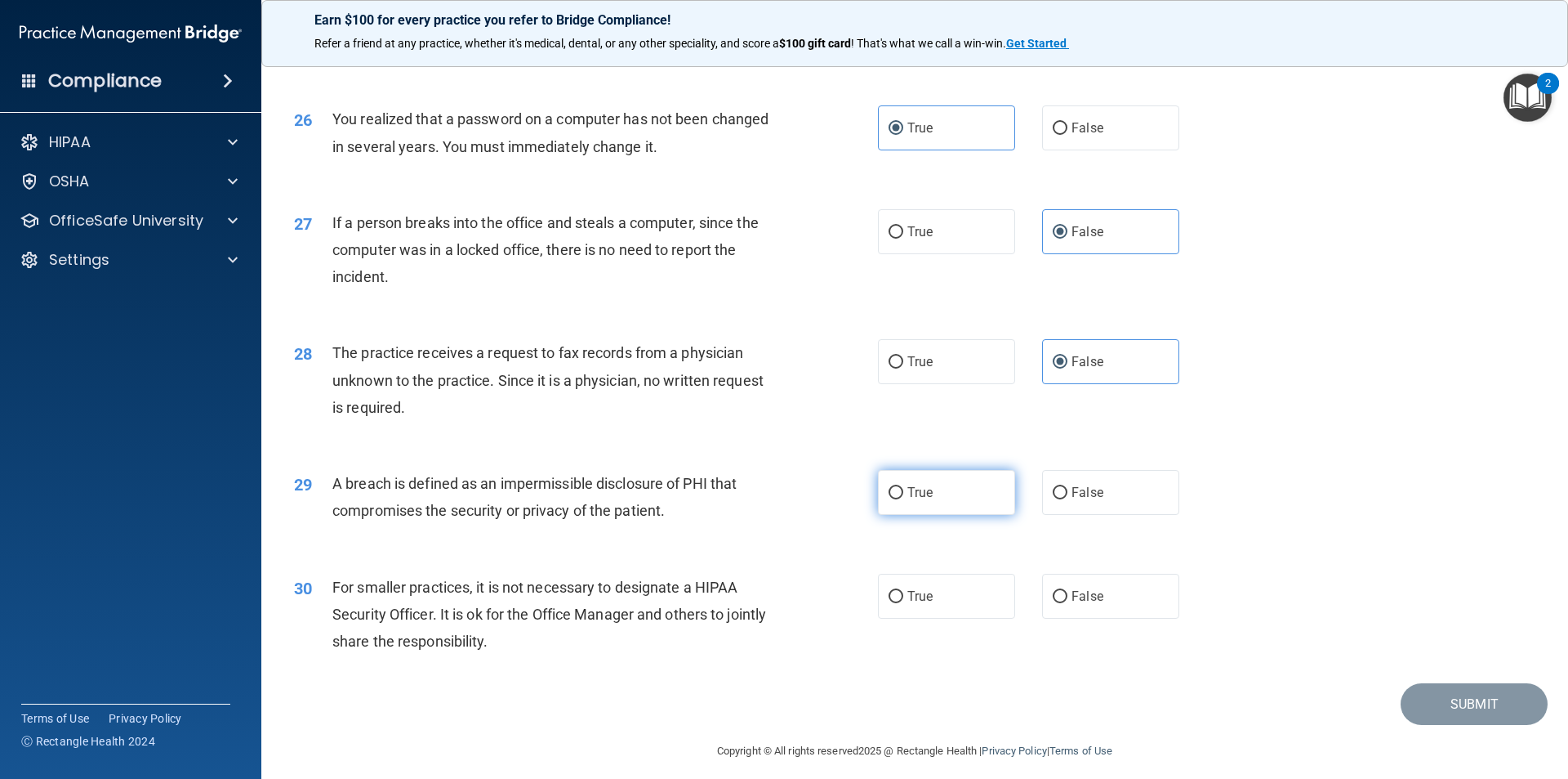
radio input "true"
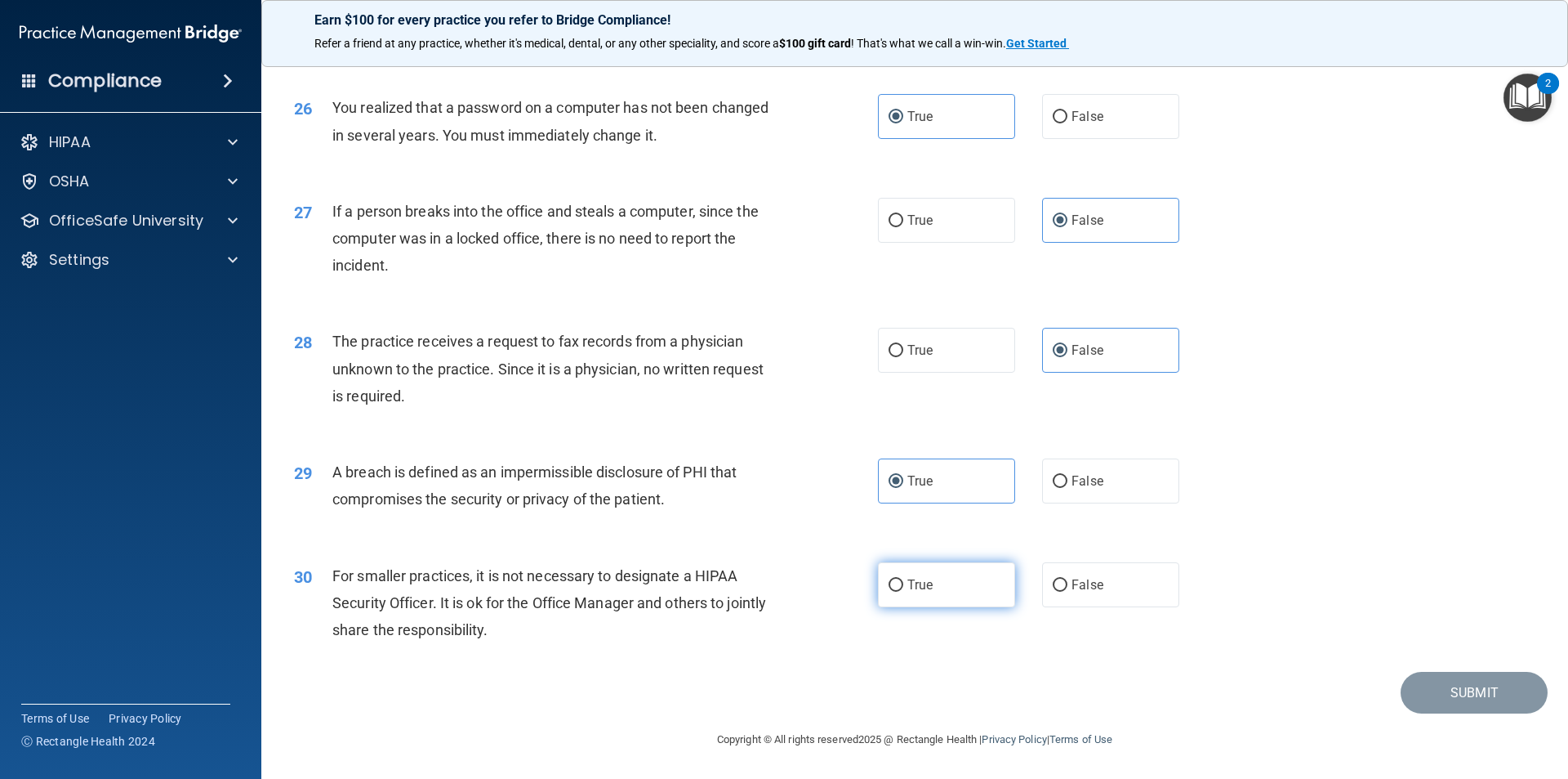
drag, startPoint x: 915, startPoint y: 594, endPoint x: 956, endPoint y: 595, distance: 41.0
click at [916, 594] on label "True" at bounding box center [947, 584] width 137 height 45
click at [903, 592] on input "True" at bounding box center [896, 585] width 14 height 13
radio input "true"
click at [1426, 698] on button "Submit" at bounding box center [1474, 692] width 147 height 42
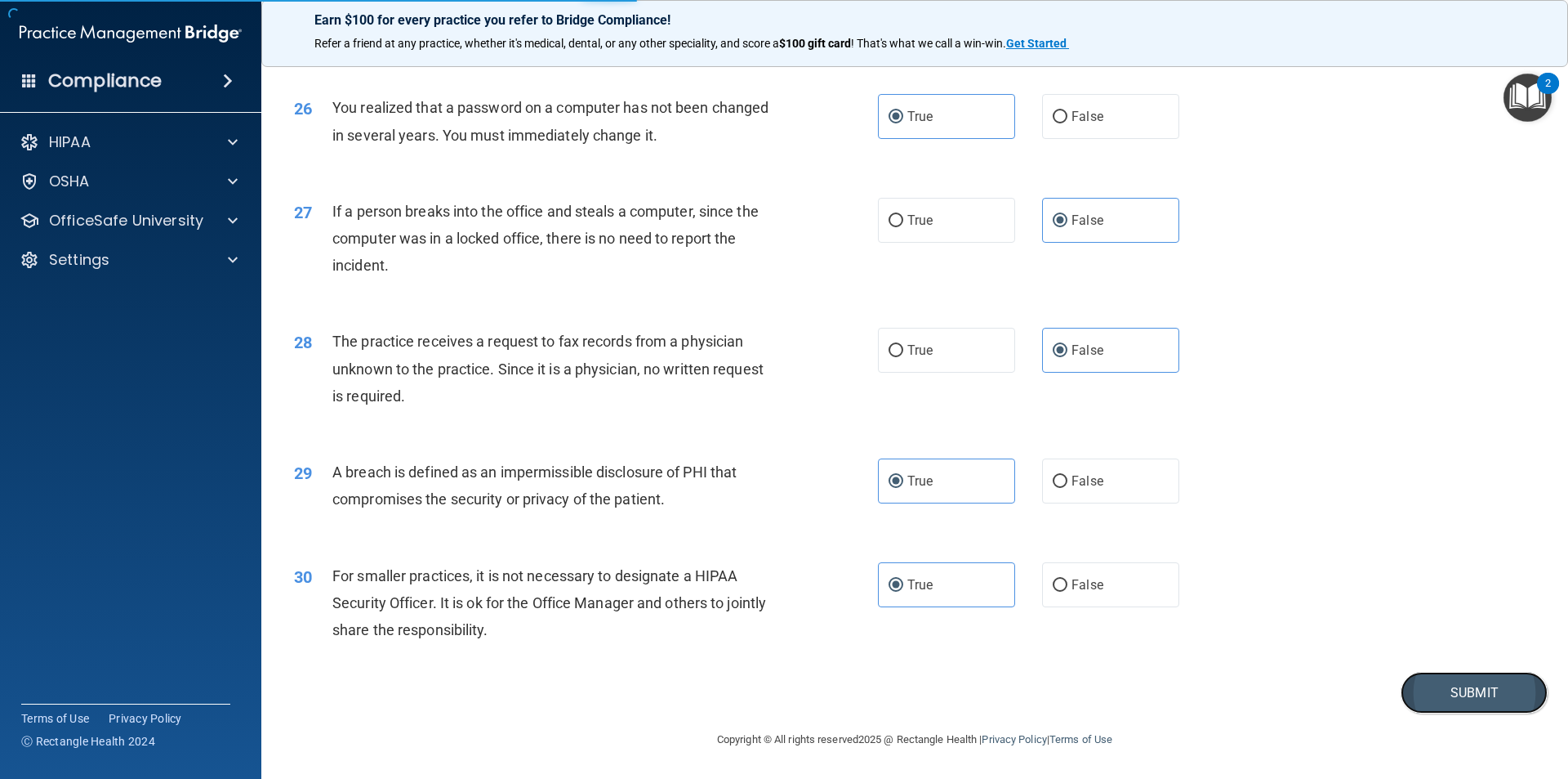
click at [1473, 679] on button "Submit" at bounding box center [1474, 692] width 147 height 42
click at [1479, 694] on button "Submit" at bounding box center [1474, 692] width 147 height 42
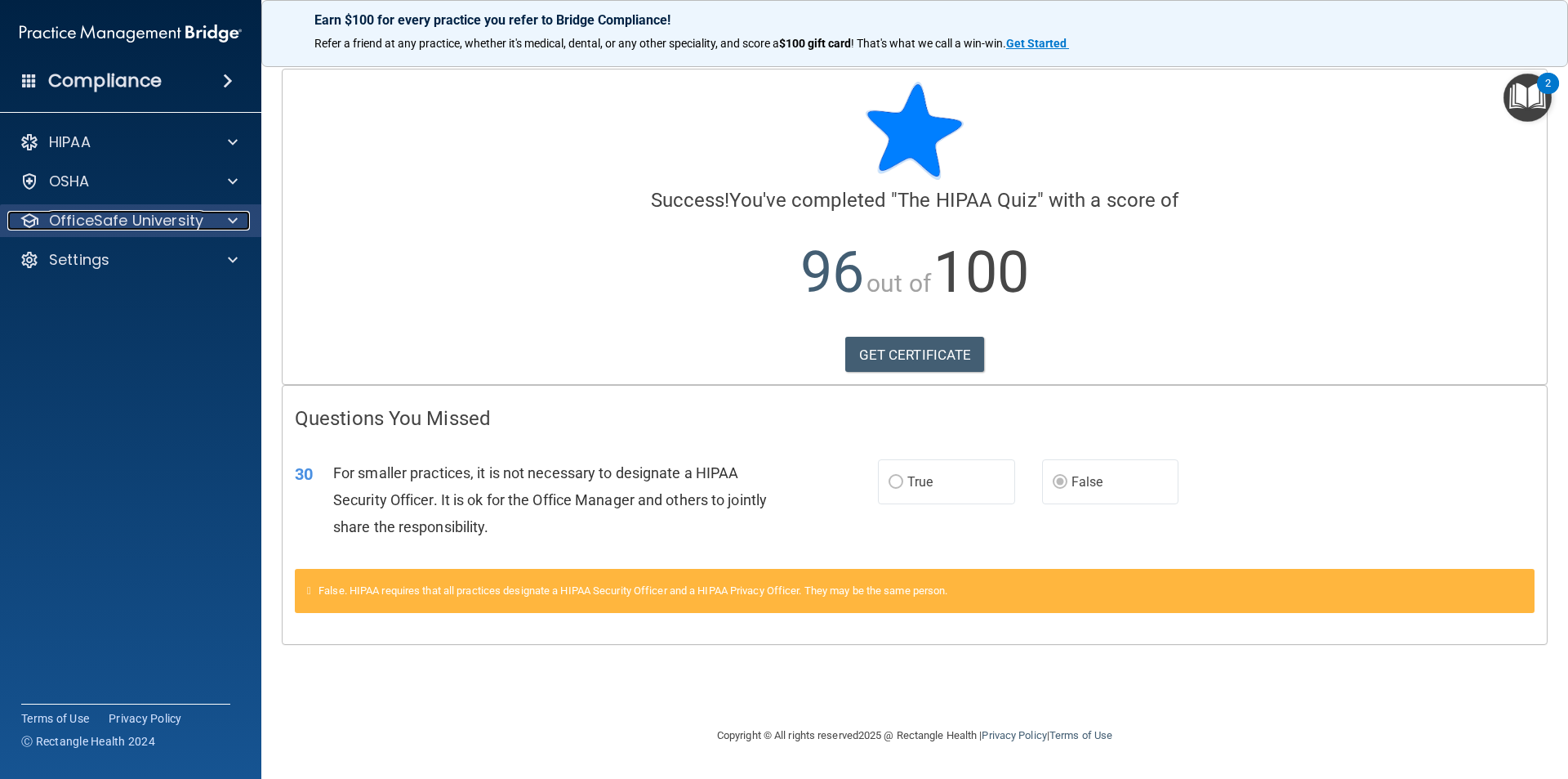
click at [213, 221] on div at bounding box center [230, 221] width 41 height 20
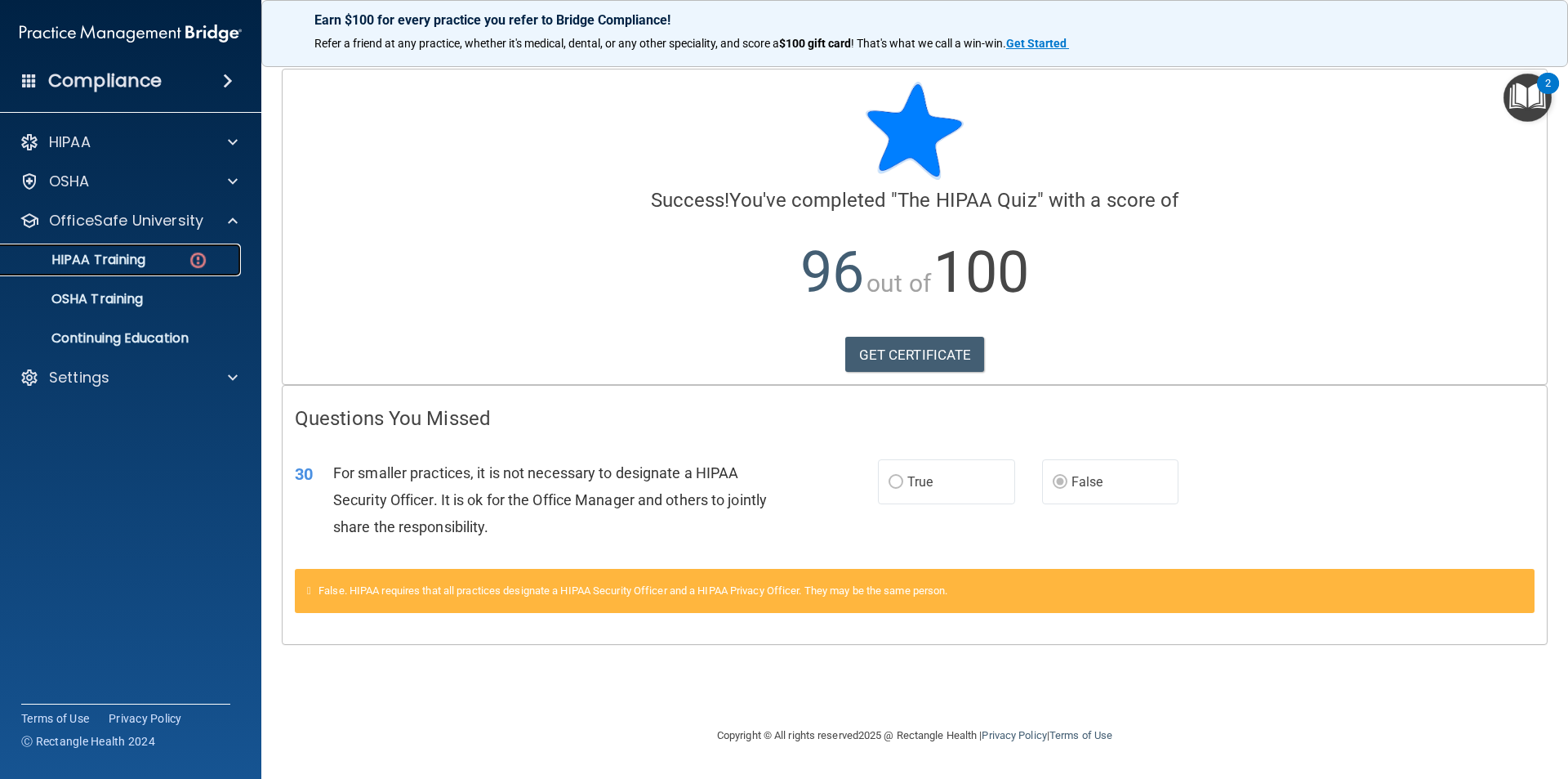
click at [202, 252] on img at bounding box center [198, 260] width 21 height 21
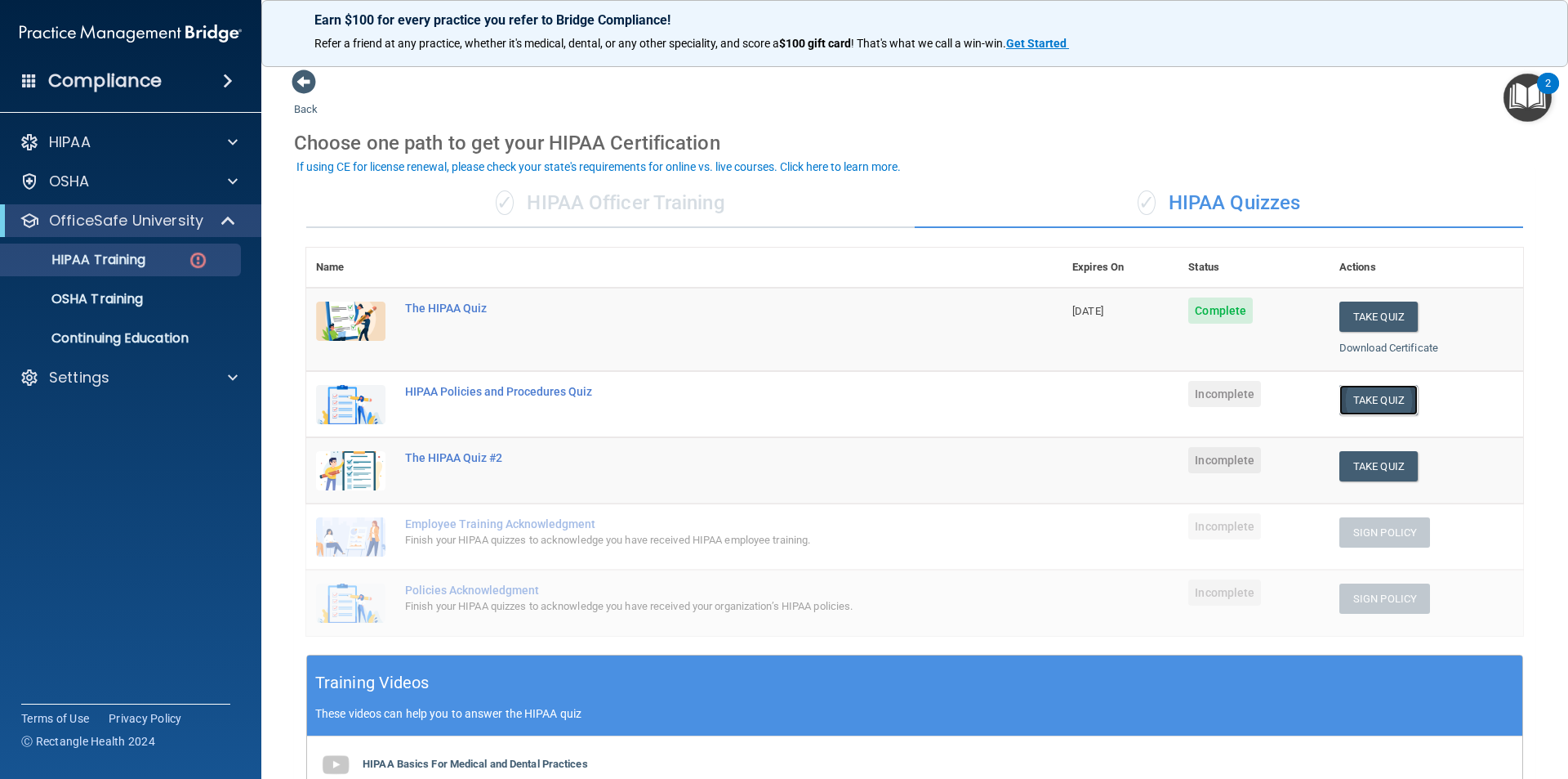
click at [1380, 402] on button "Take Quiz" at bounding box center [1378, 399] width 79 height 30
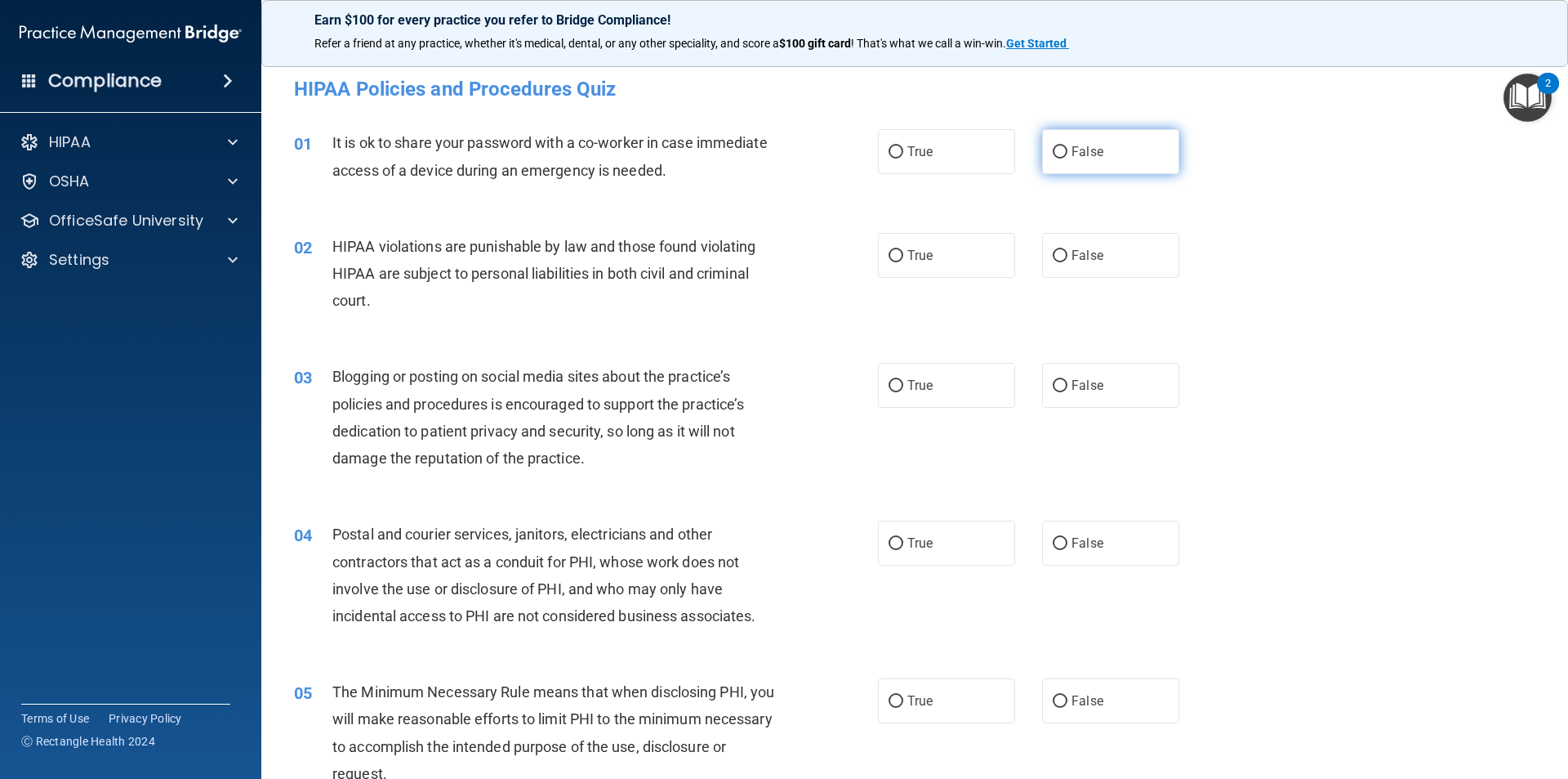
click at [1072, 145] on span "False" at bounding box center [1087, 151] width 32 height 15
click at [1068, 147] on input "False" at bounding box center [1060, 153] width 14 height 13
radio input "true"
click at [897, 257] on input "True" at bounding box center [896, 256] width 14 height 13
radio input "true"
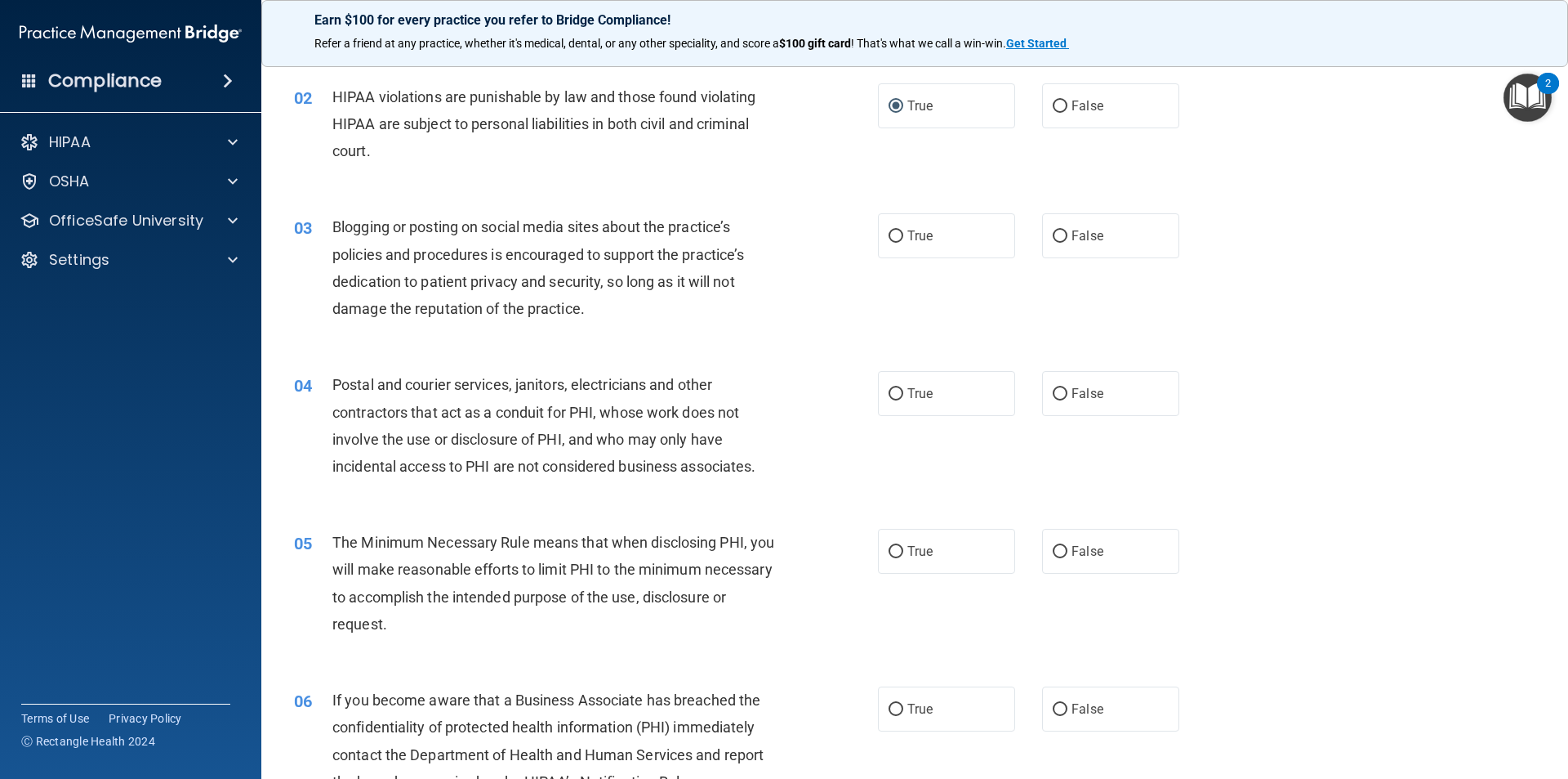
scroll to position [164, 0]
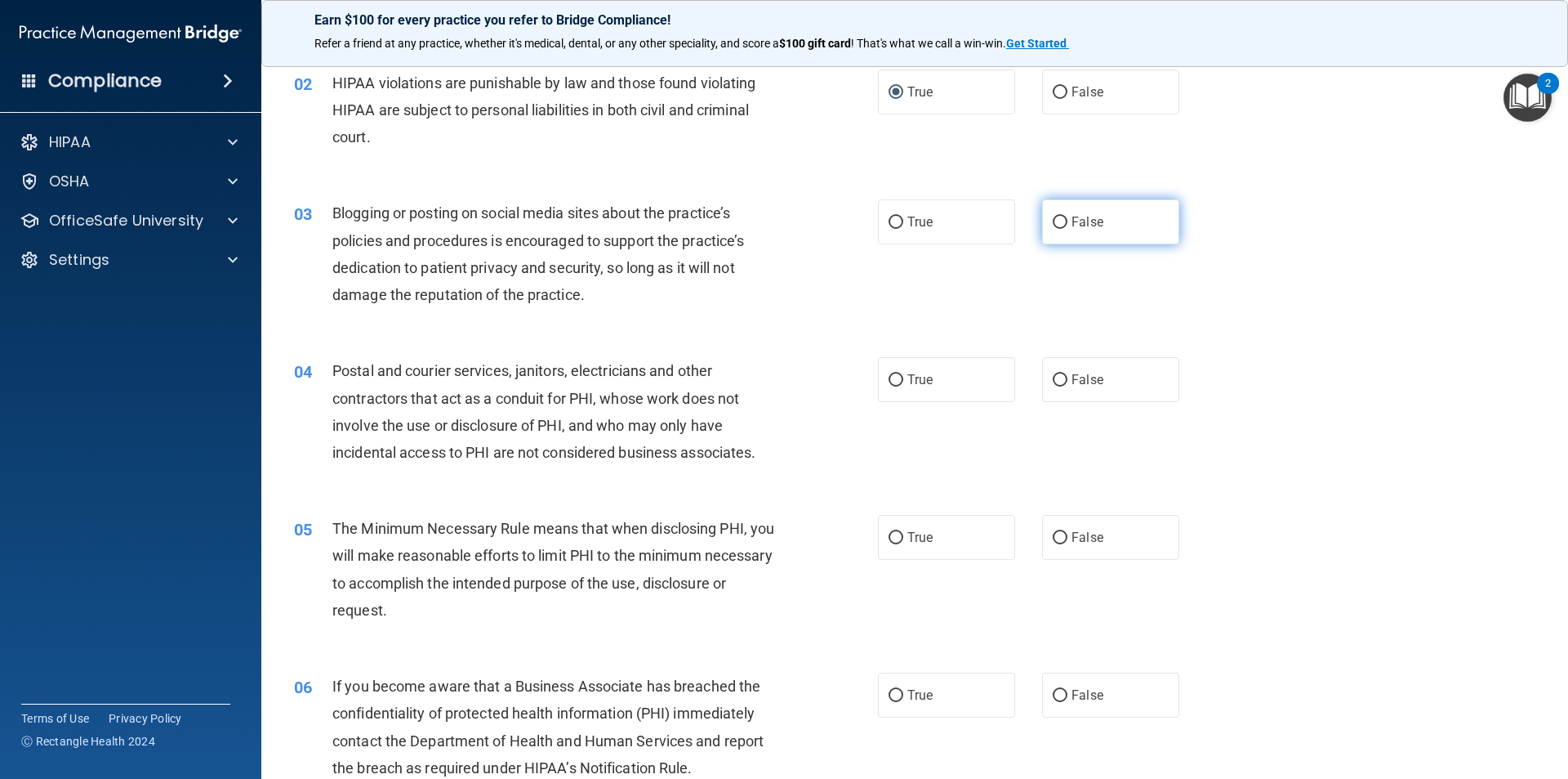
click at [1075, 217] on span "False" at bounding box center [1087, 222] width 32 height 15
click at [1068, 217] on input "False" at bounding box center [1060, 223] width 14 height 13
radio input "true"
click at [1072, 372] on span "False" at bounding box center [1087, 379] width 32 height 15
click at [1068, 375] on input "False" at bounding box center [1060, 381] width 14 height 13
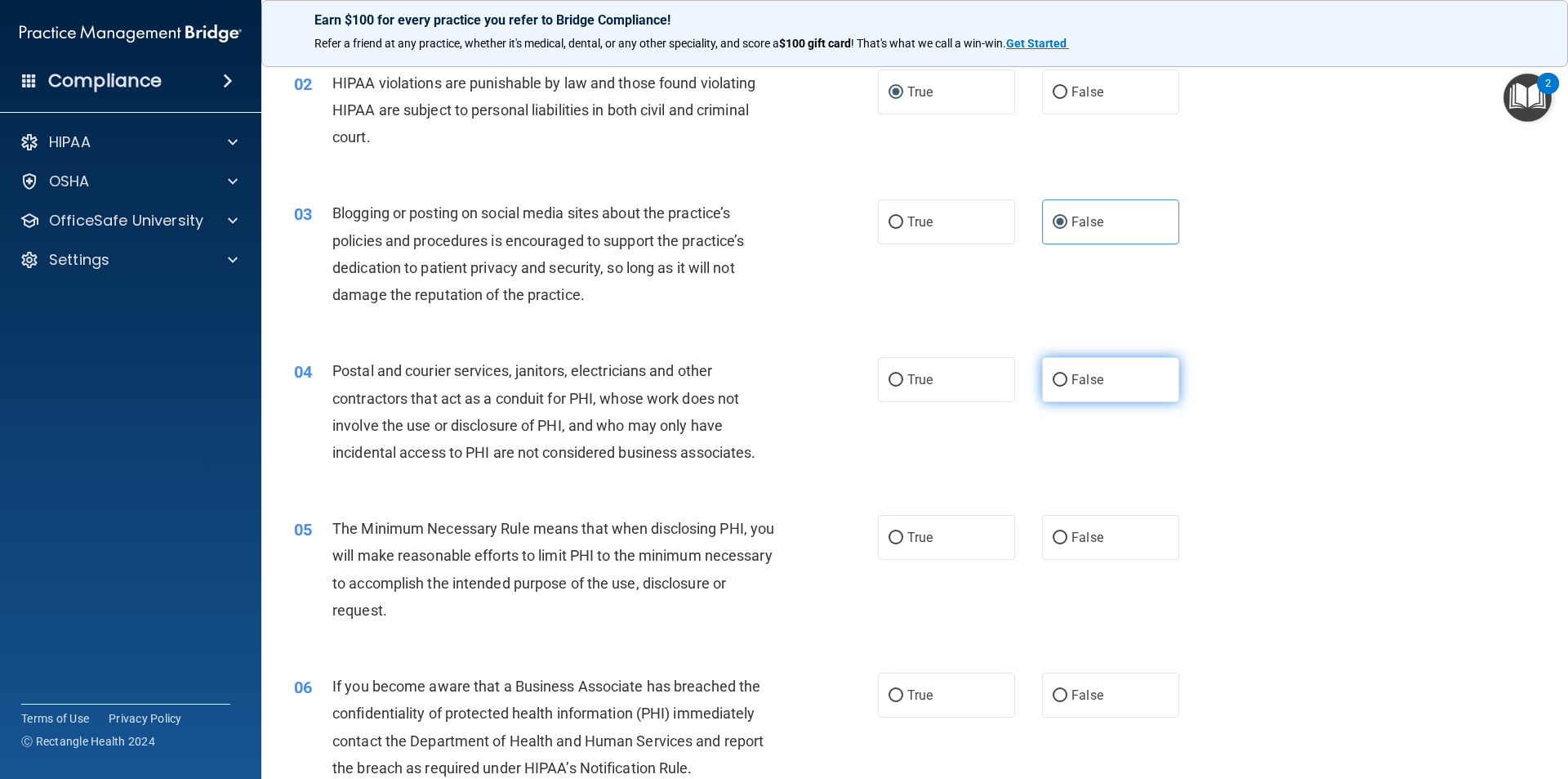
radio input "true"
click at [908, 537] on span "True" at bounding box center [921, 537] width 25 height 15
click at [903, 537] on input "True" at bounding box center [896, 538] width 14 height 13
radio input "true"
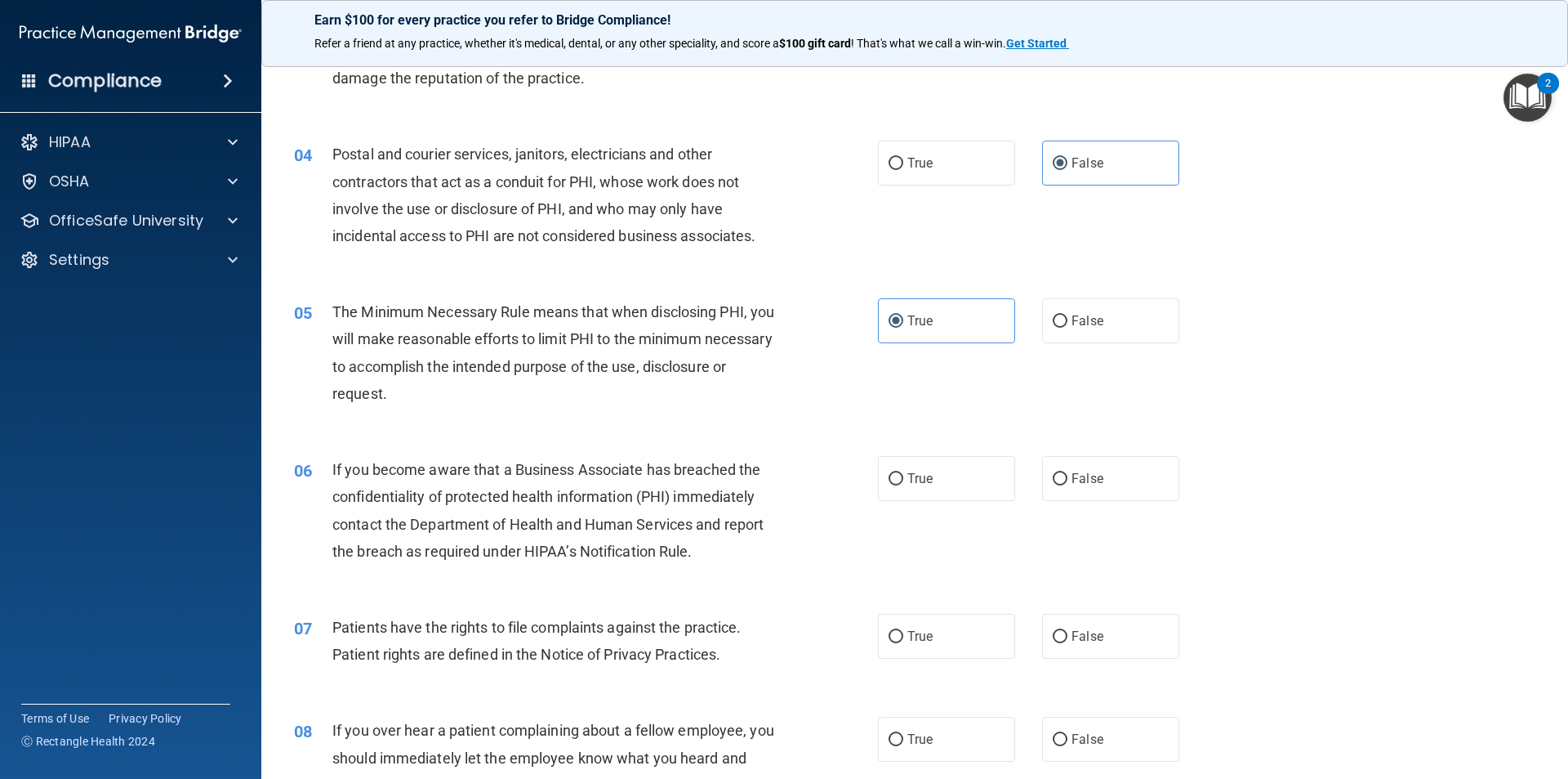
scroll to position [409, 0]
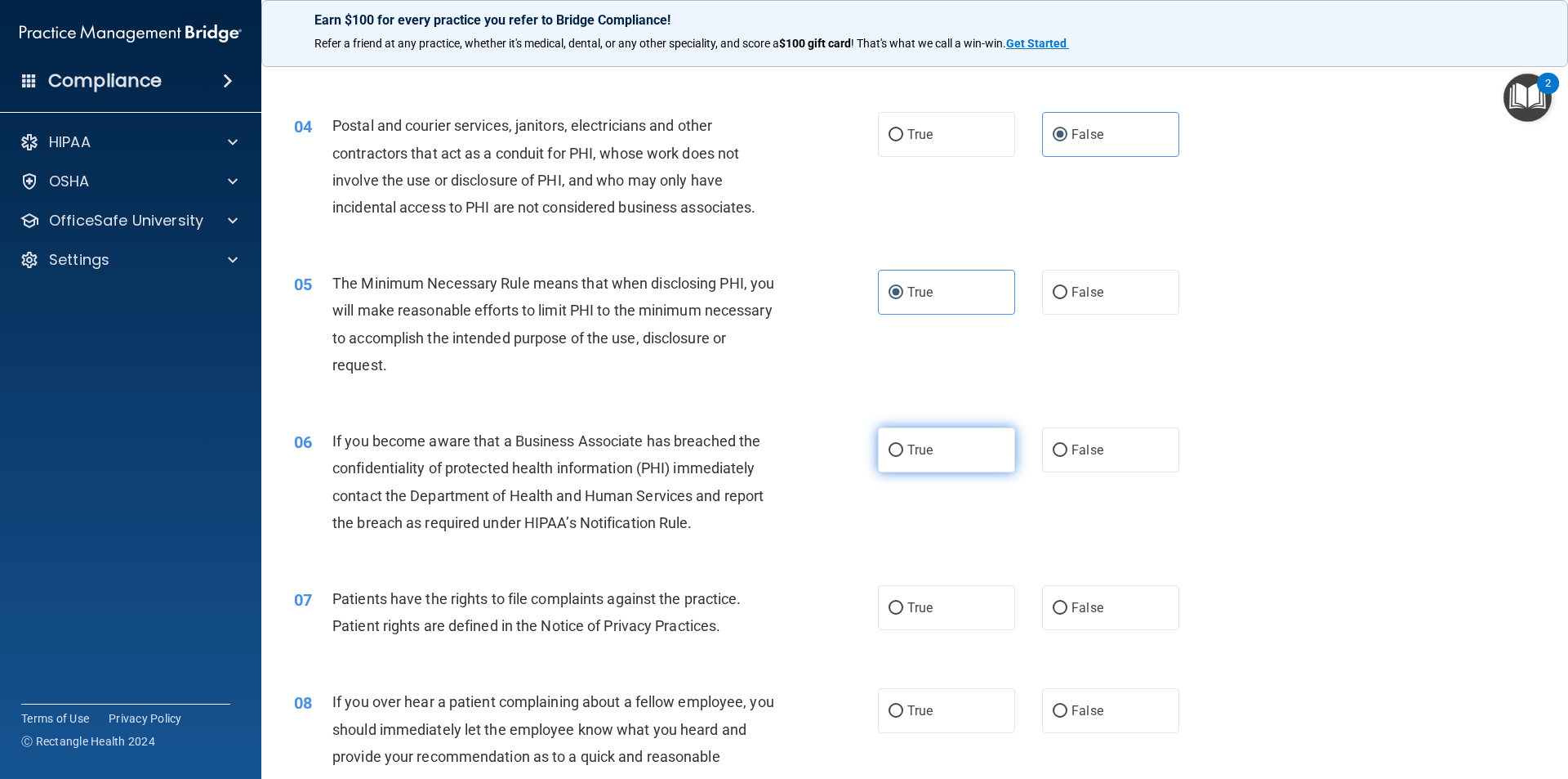
click at [902, 437] on label "True" at bounding box center [947, 450] width 137 height 45
click at [902, 444] on input "True" at bounding box center [896, 451] width 14 height 13
radio input "true"
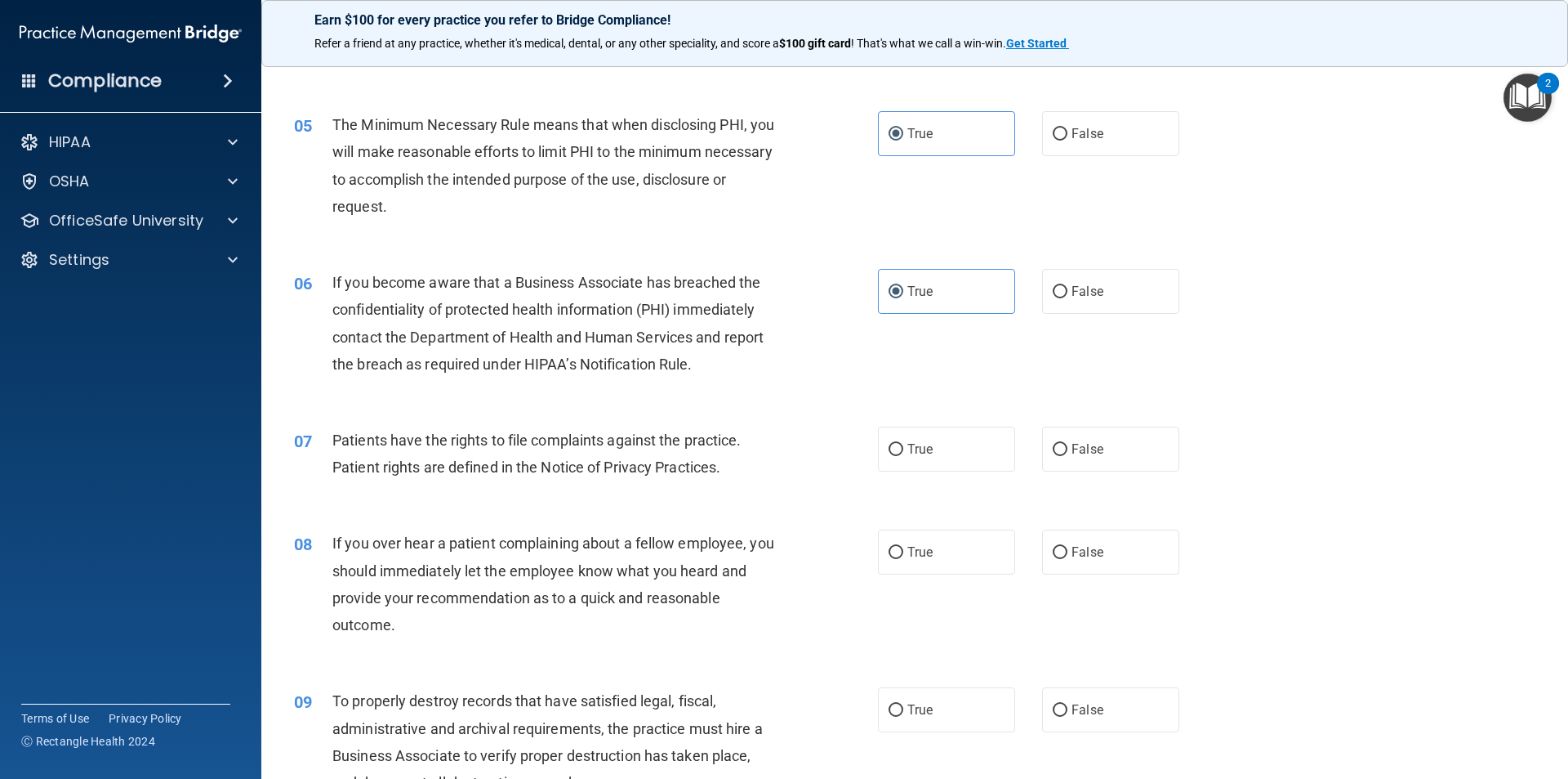
scroll to position [572, 0]
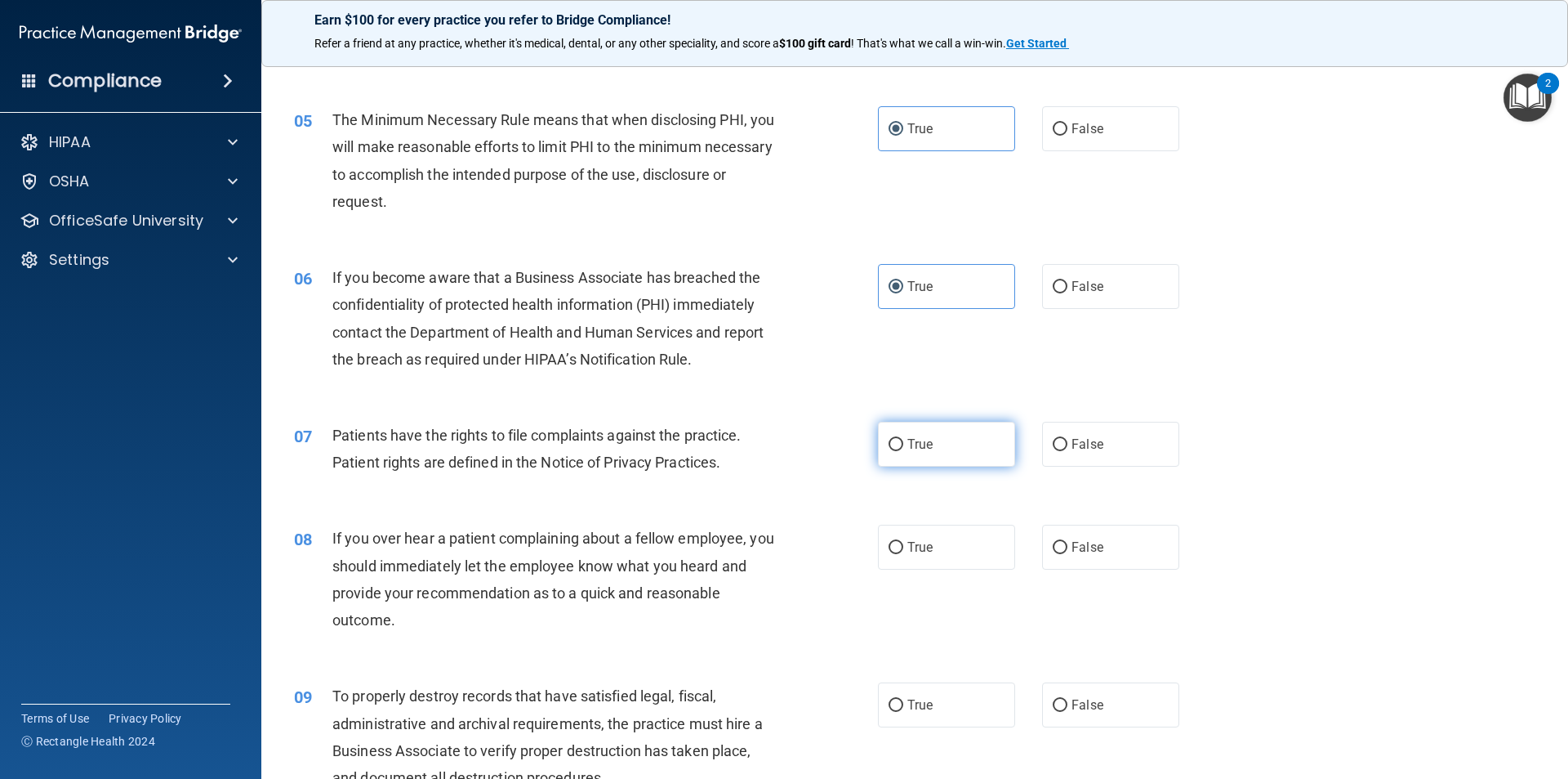
click at [916, 441] on span "True" at bounding box center [921, 443] width 25 height 15
click at [903, 441] on input "True" at bounding box center [896, 445] width 14 height 13
radio input "true"
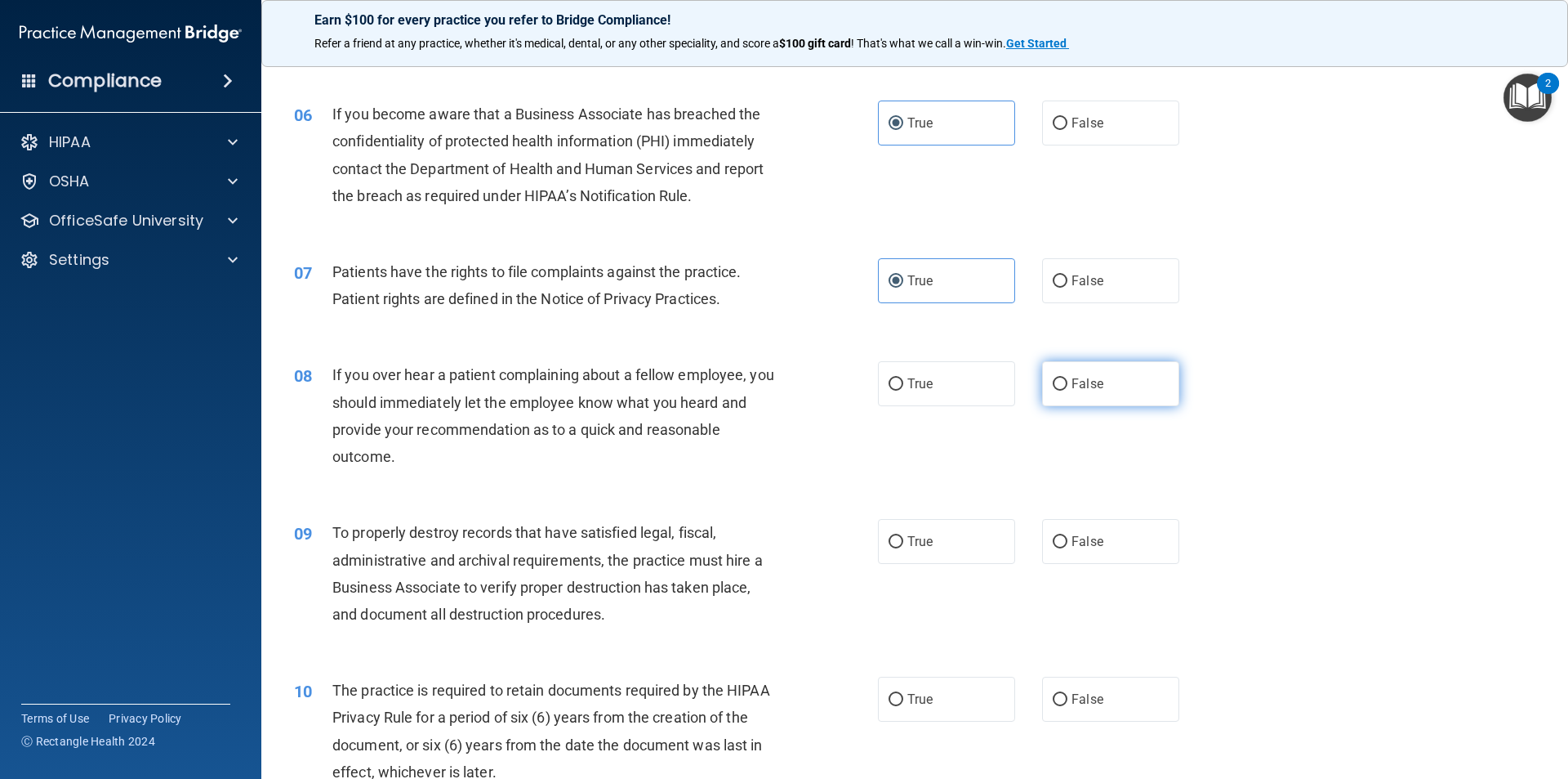
click at [1063, 390] on label "False" at bounding box center [1111, 384] width 137 height 45
click at [1063, 390] on input "False" at bounding box center [1060, 385] width 14 height 13
radio input "true"
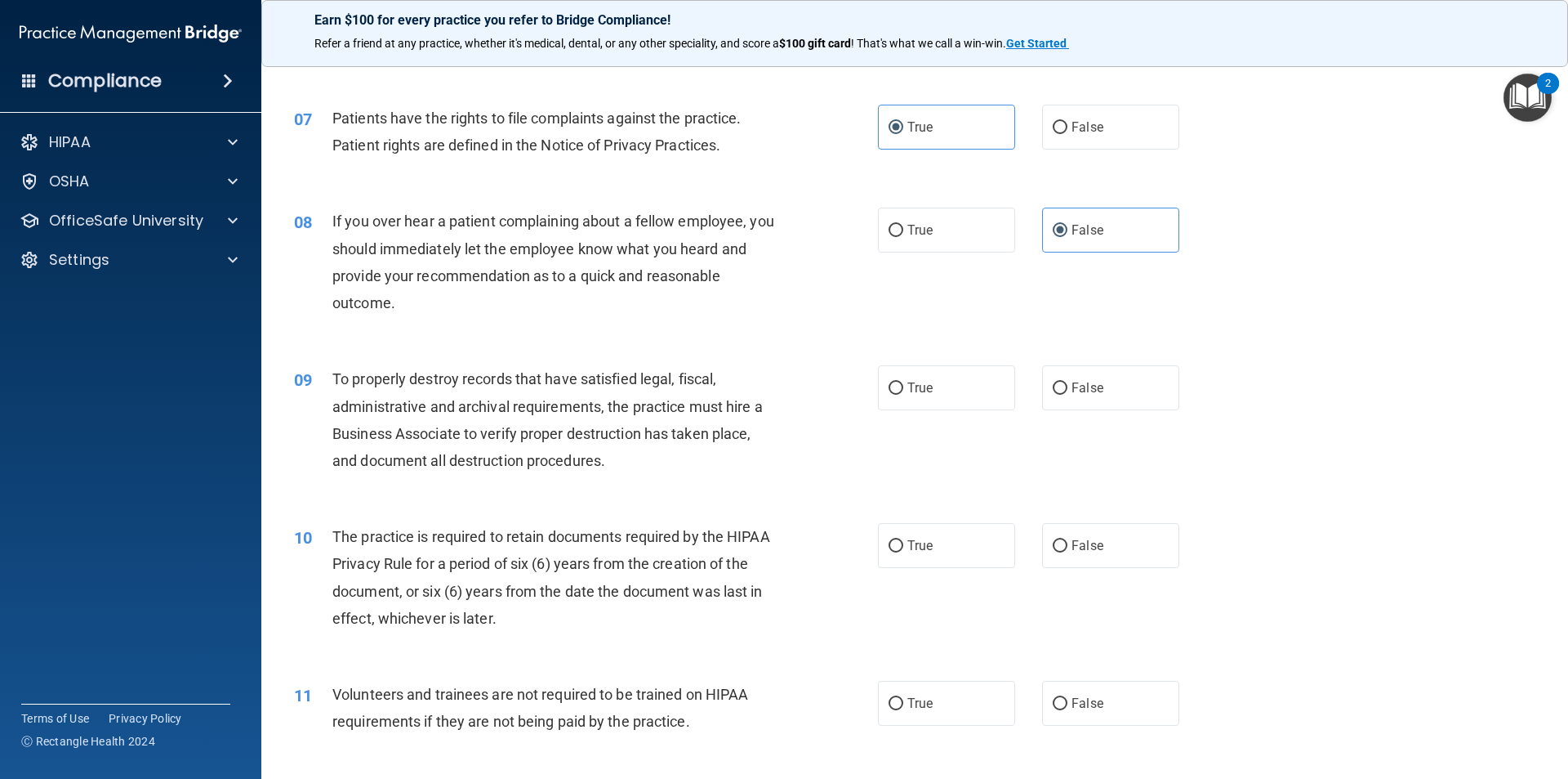
scroll to position [899, 0]
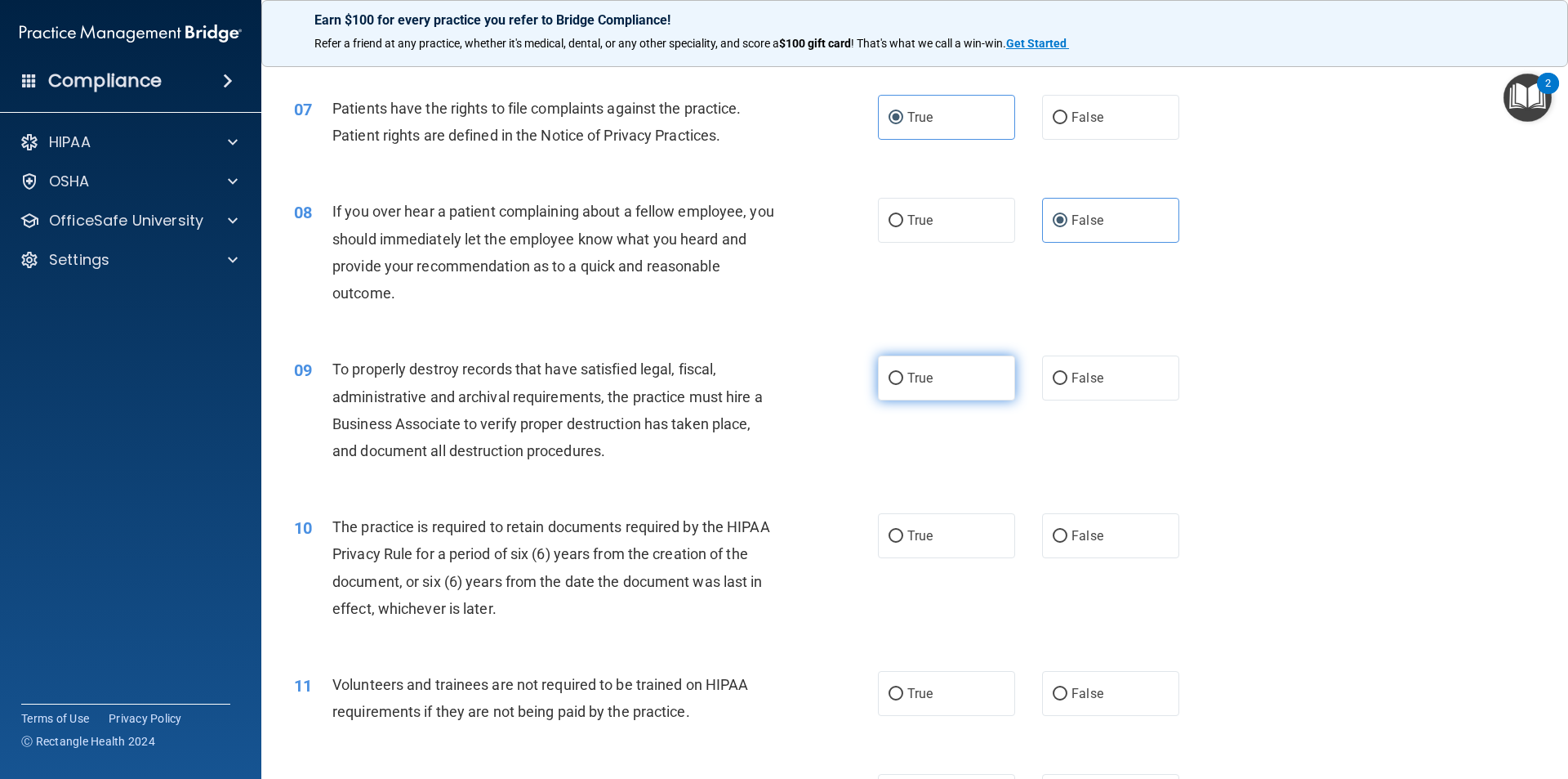
click at [901, 382] on label "True" at bounding box center [947, 378] width 137 height 45
click at [901, 382] on input "True" at bounding box center [896, 379] width 14 height 13
radio input "true"
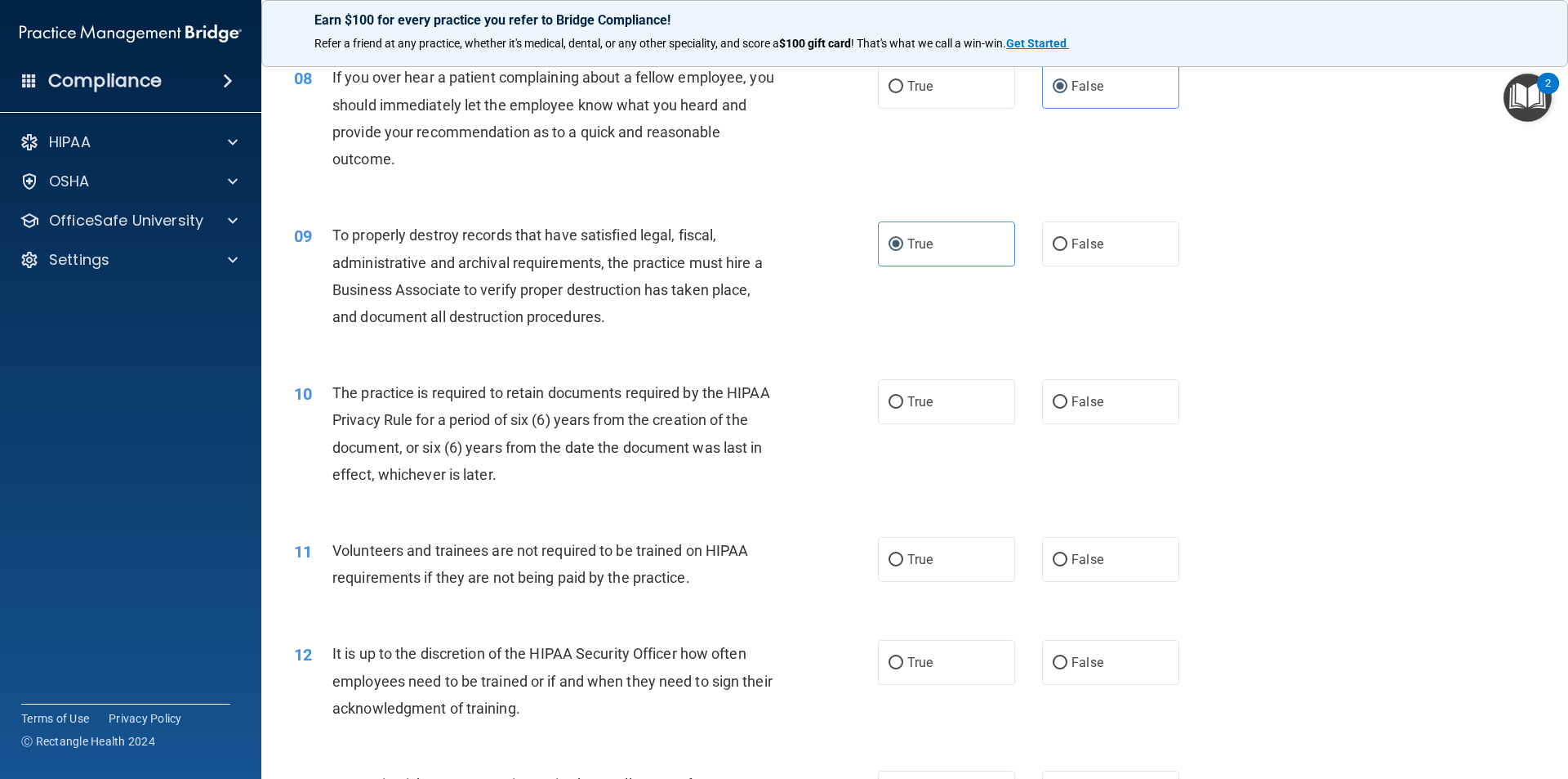
scroll to position [1062, 0]
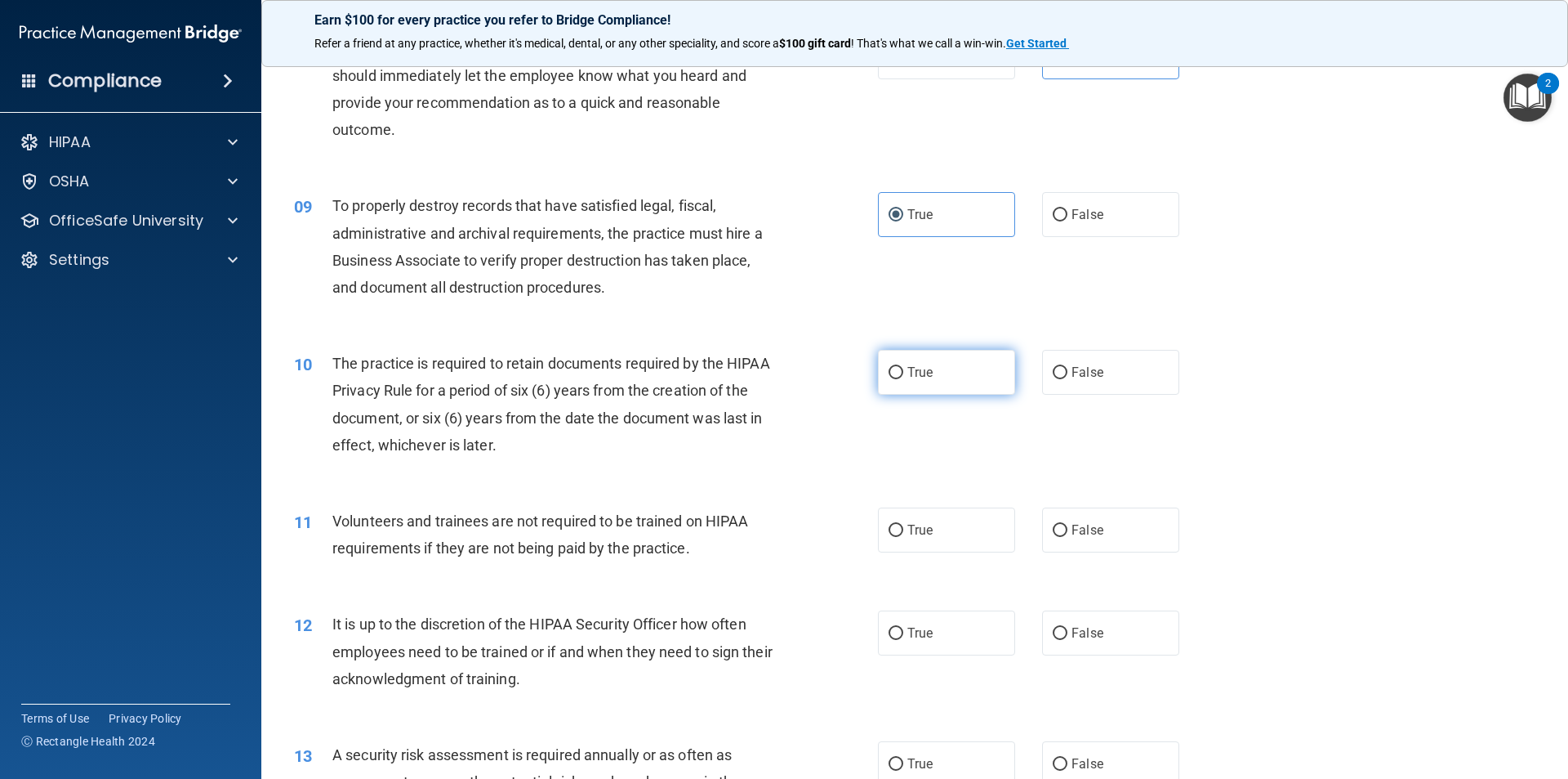
click at [893, 375] on input "True" at bounding box center [896, 374] width 14 height 13
radio input "true"
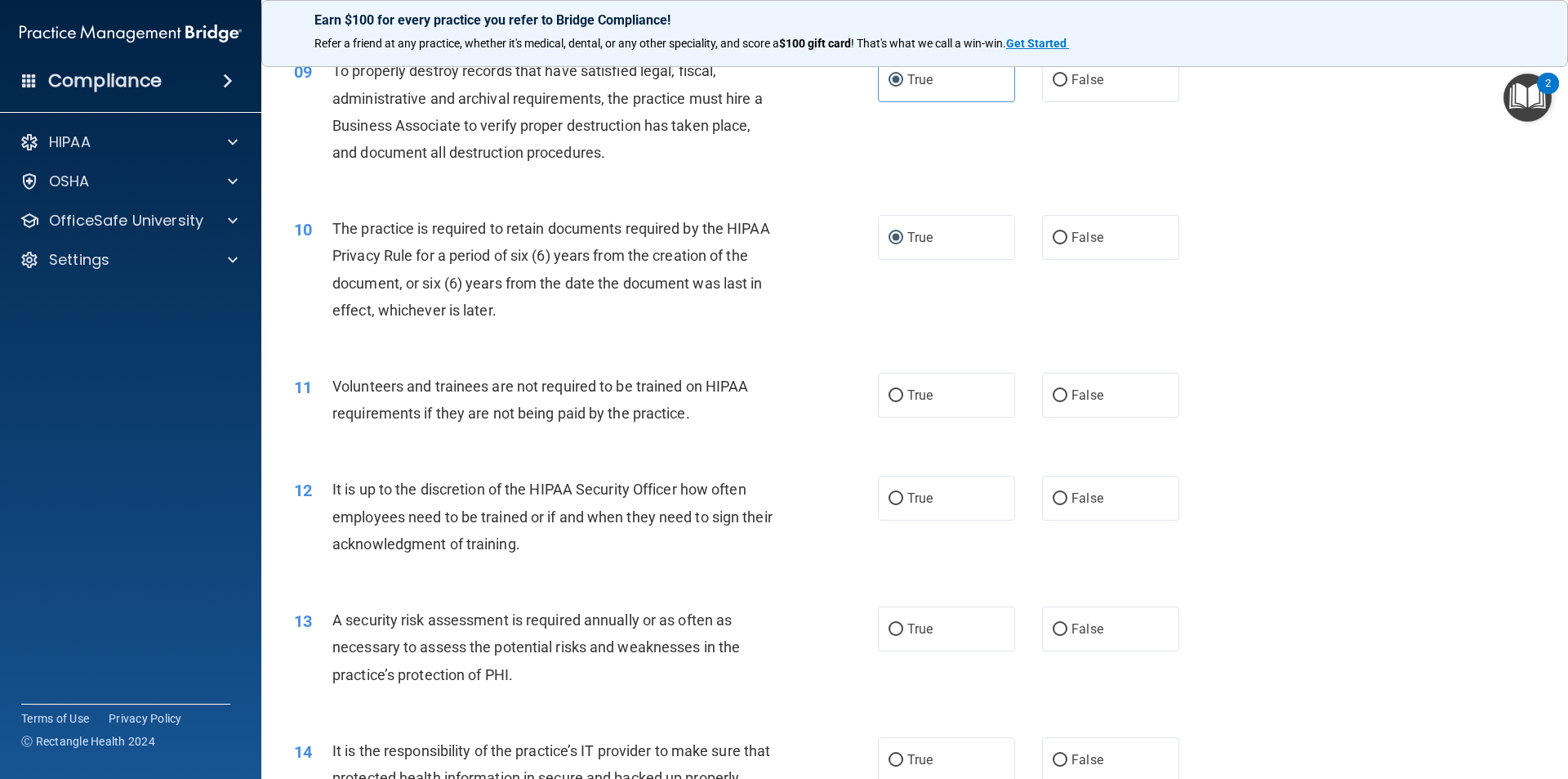
scroll to position [1226, 0]
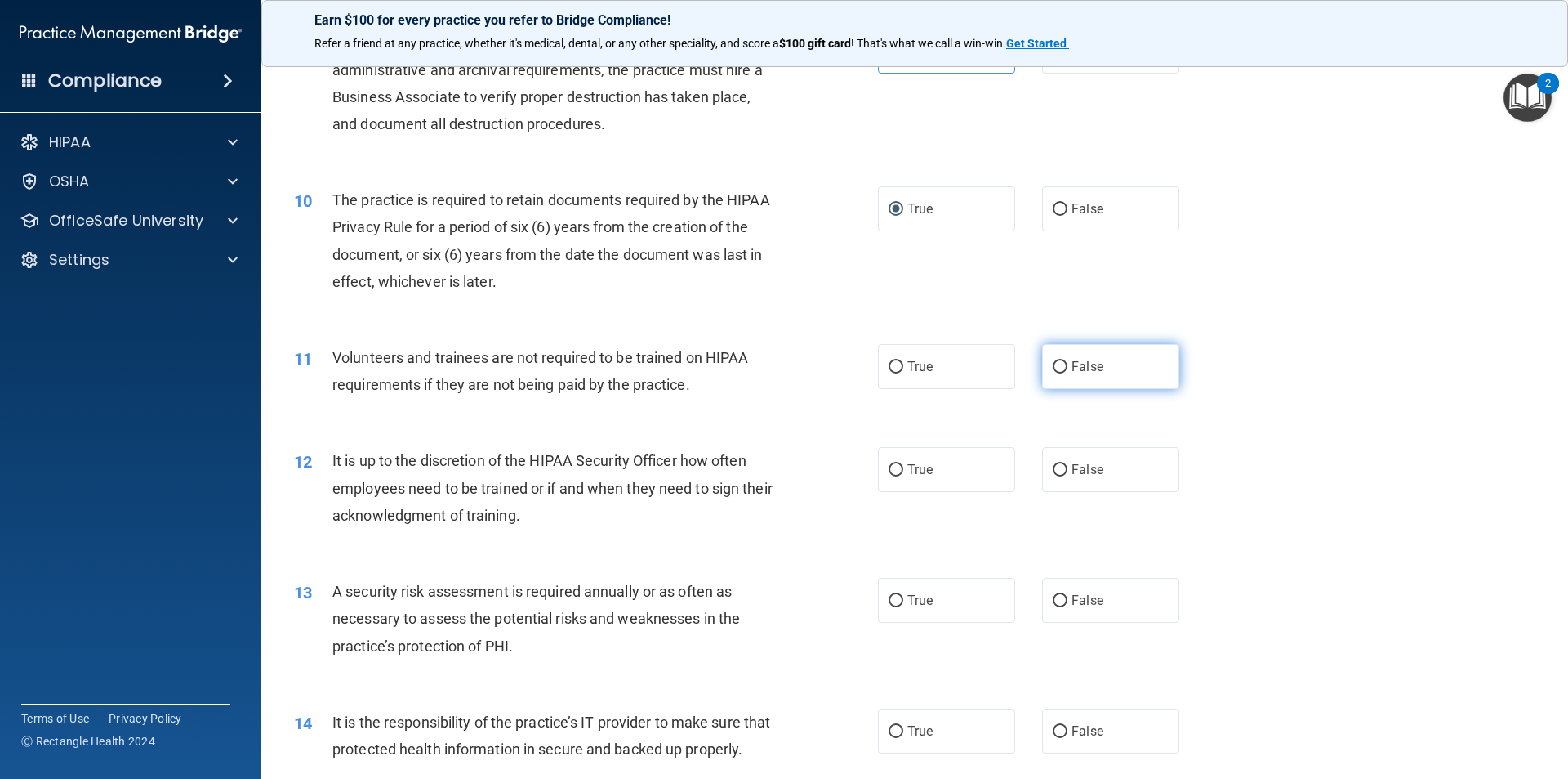
click at [1058, 373] on input "False" at bounding box center [1060, 367] width 14 height 13
radio input "true"
click at [1079, 466] on span "False" at bounding box center [1087, 469] width 32 height 15
click at [1068, 466] on input "False" at bounding box center [1060, 470] width 14 height 13
radio input "true"
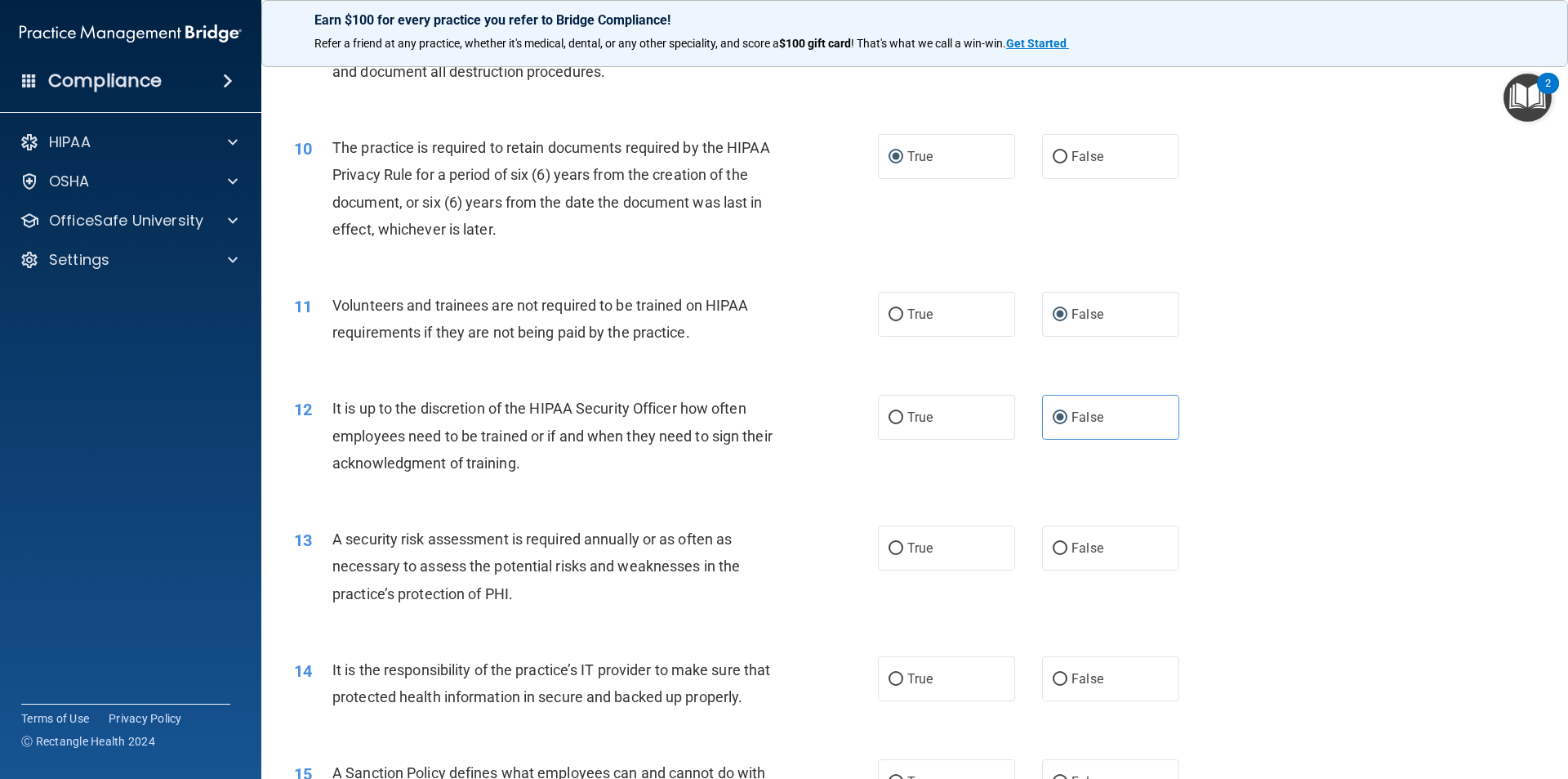
scroll to position [1307, 0]
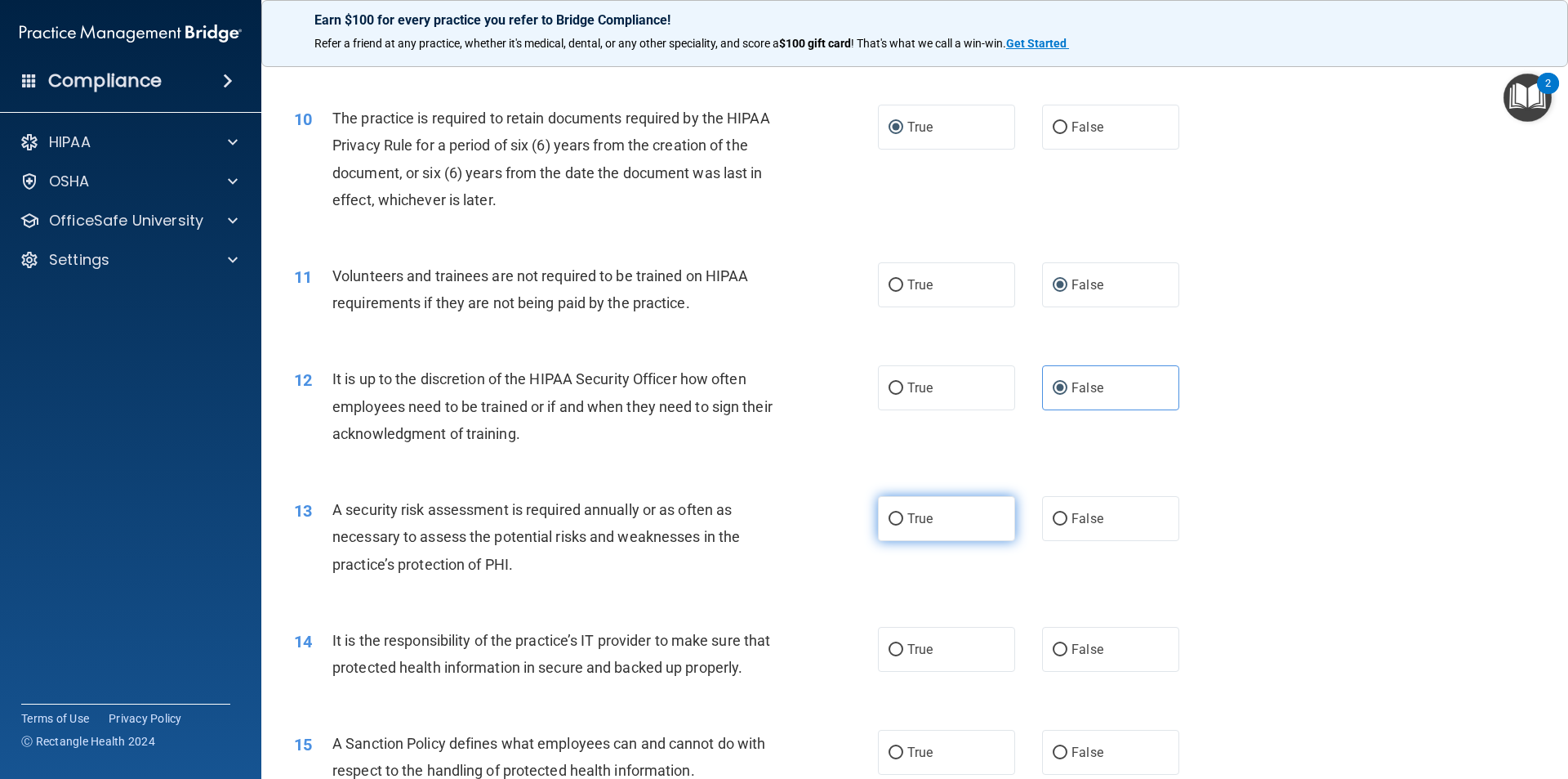
click at [889, 518] on input "True" at bounding box center [896, 519] width 14 height 13
radio input "true"
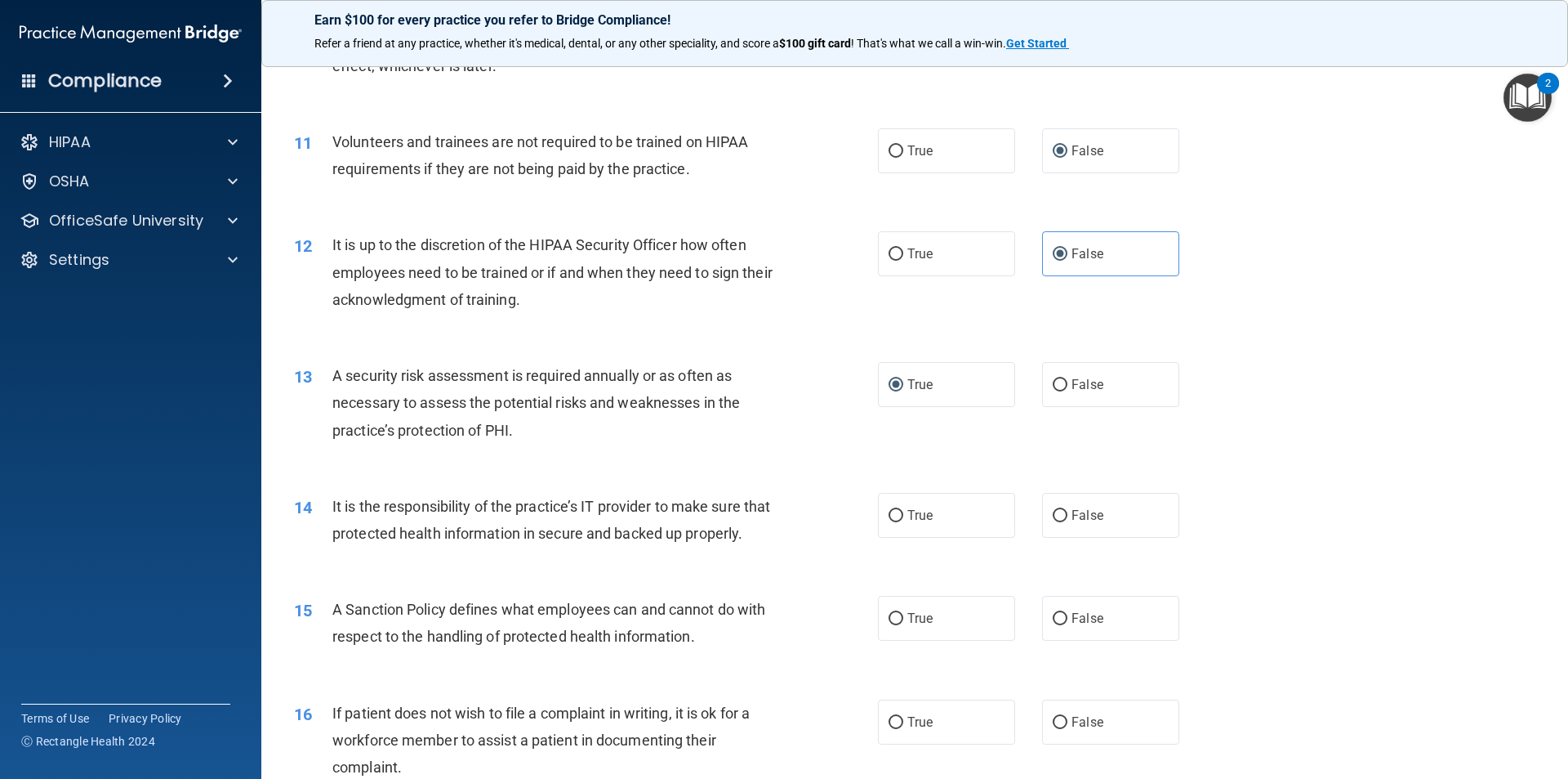
scroll to position [1471, 0]
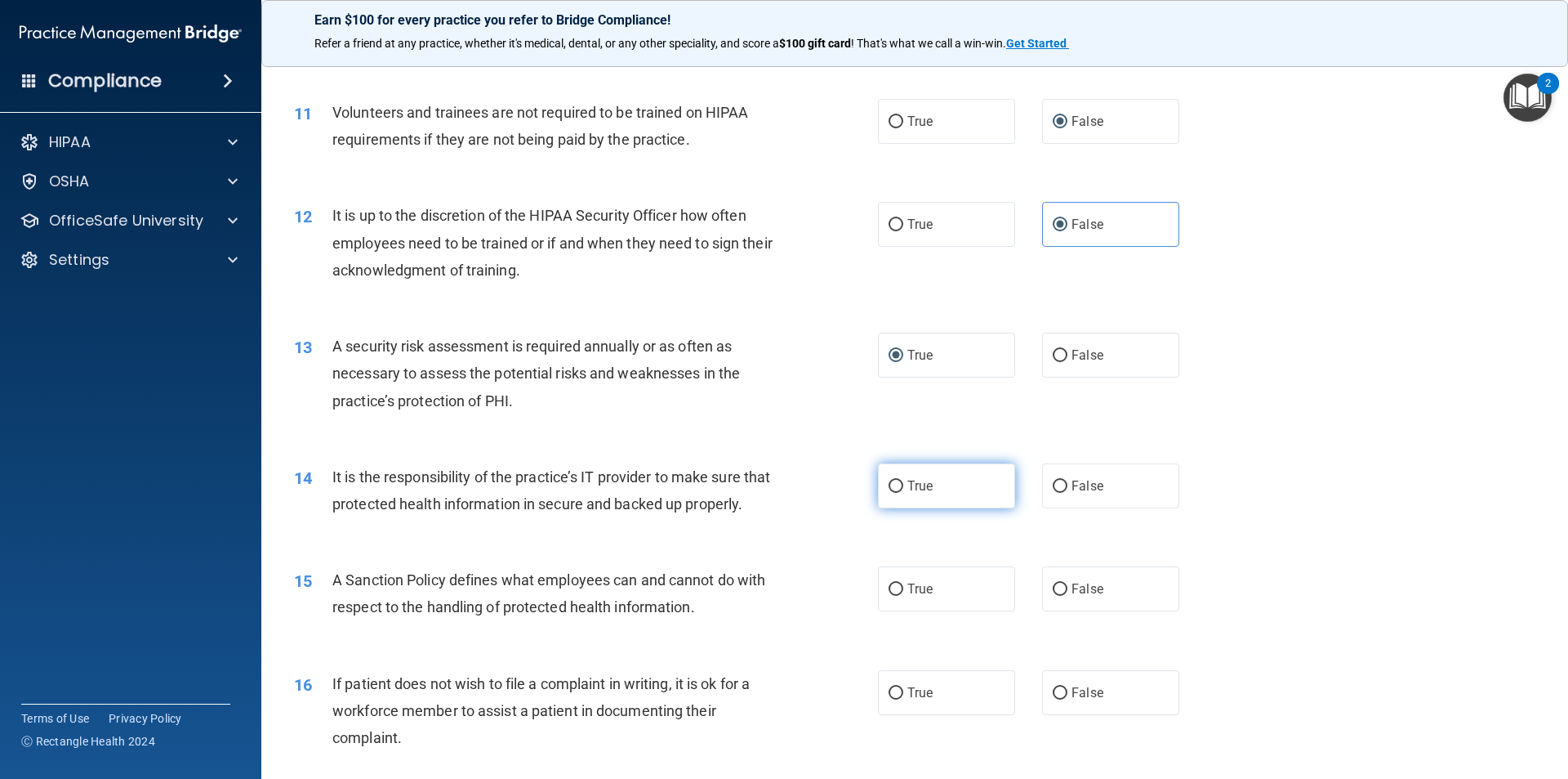
click at [952, 474] on label "True" at bounding box center [947, 486] width 137 height 45
click at [903, 480] on input "True" at bounding box center [896, 487] width 14 height 13
radio input "true"
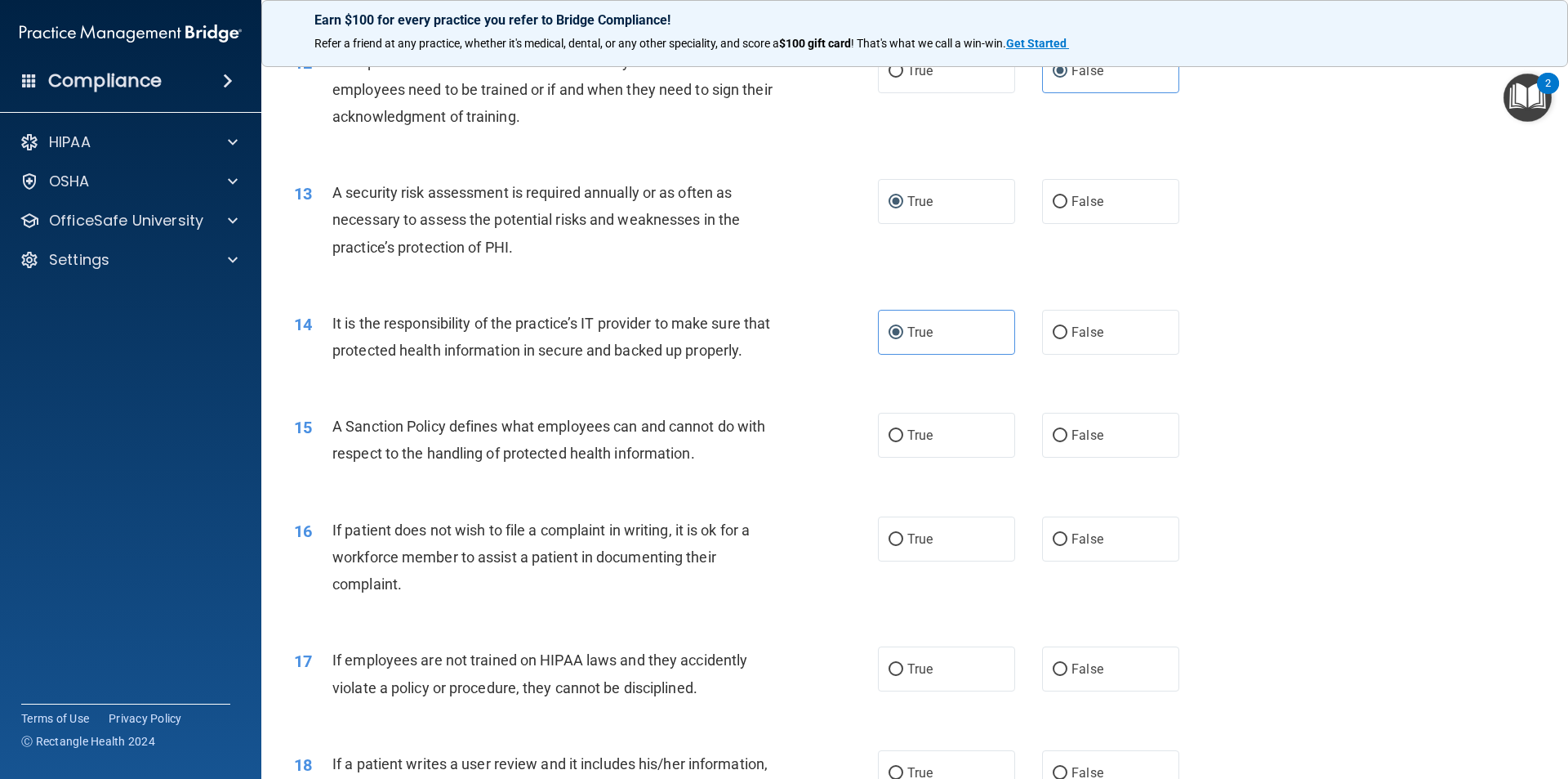
scroll to position [1635, 0]
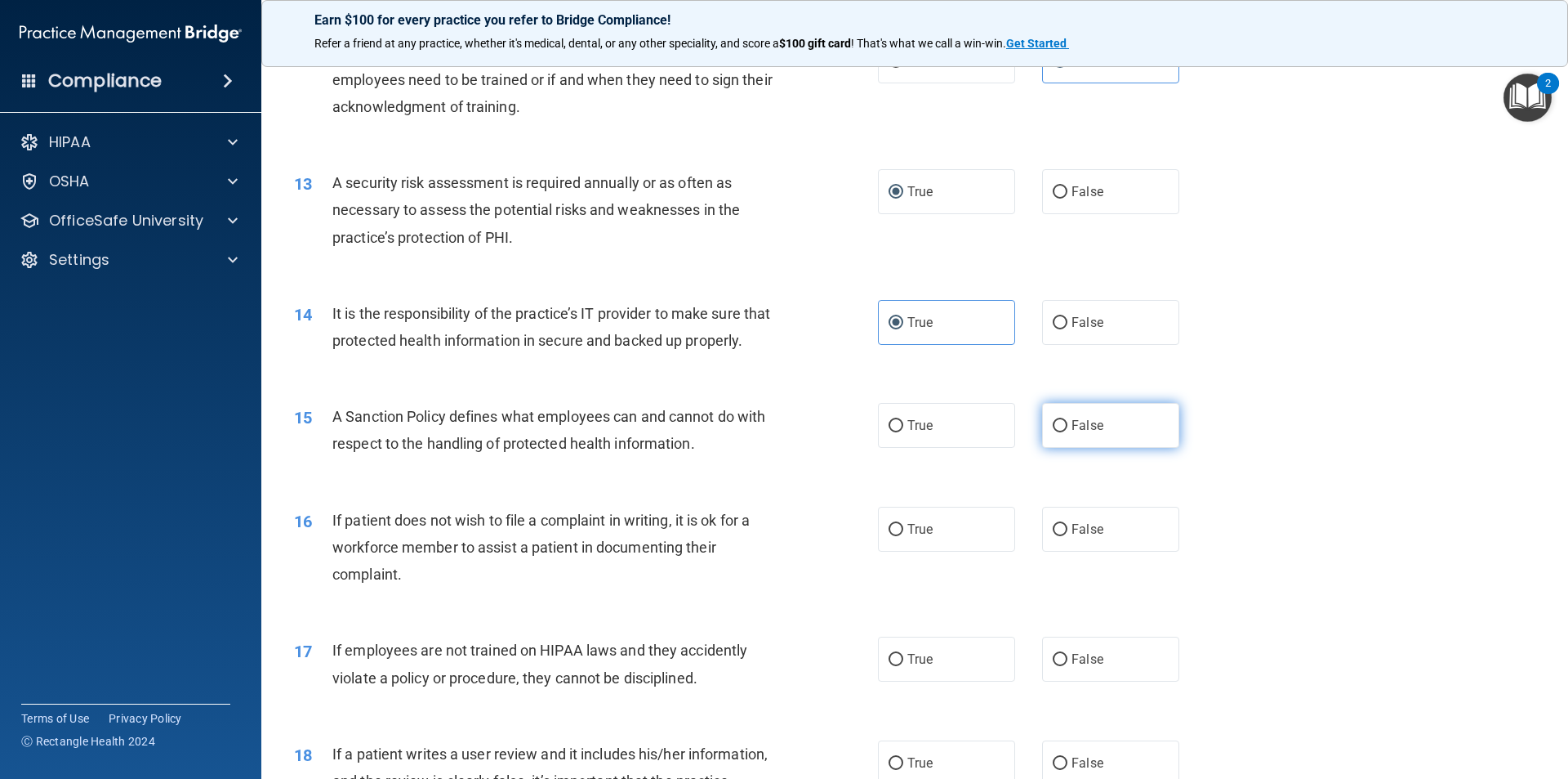
click at [1060, 448] on label "False" at bounding box center [1111, 425] width 137 height 45
click at [1060, 432] on input "False" at bounding box center [1060, 426] width 14 height 13
radio input "true"
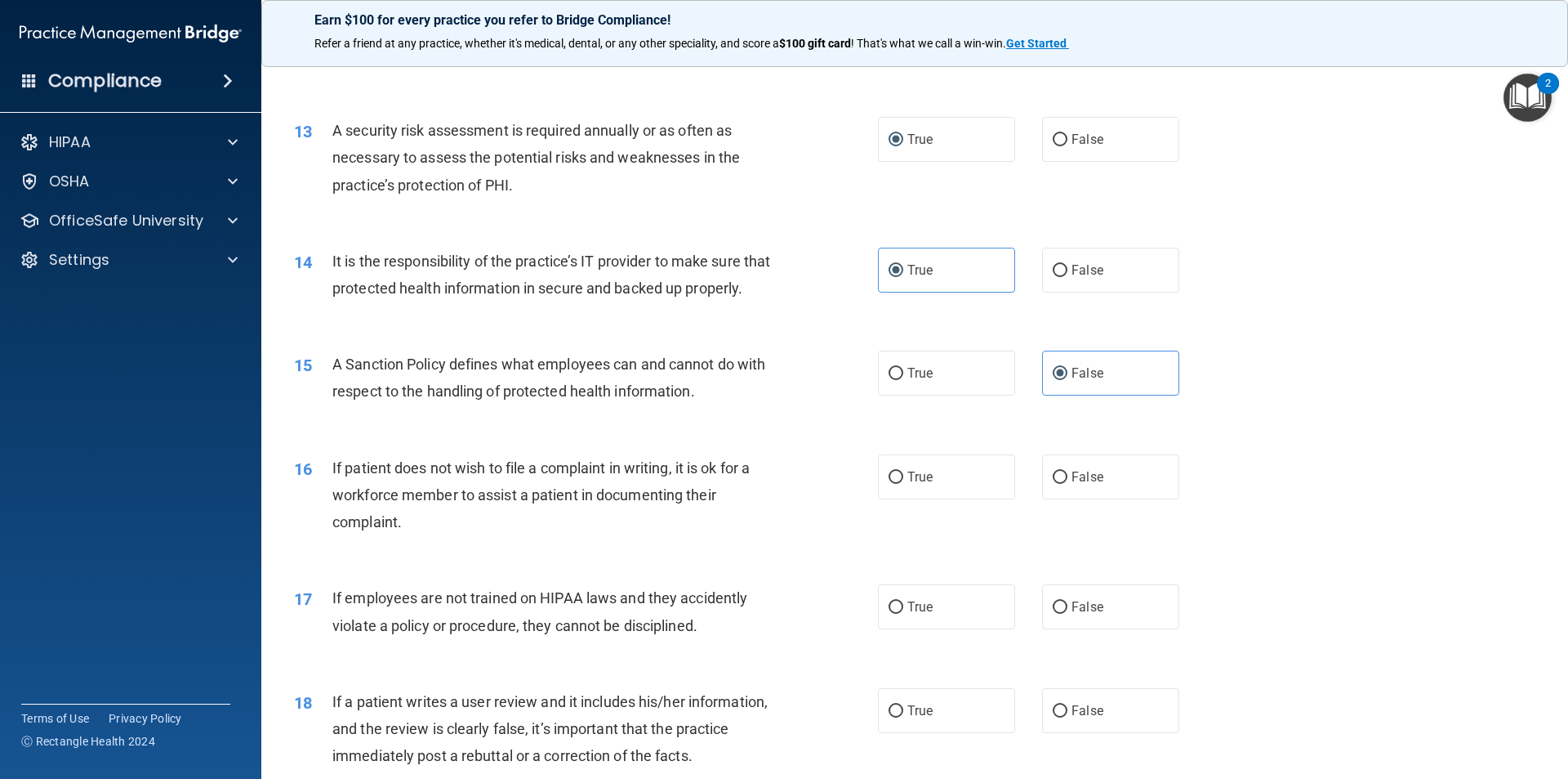
scroll to position [1716, 0]
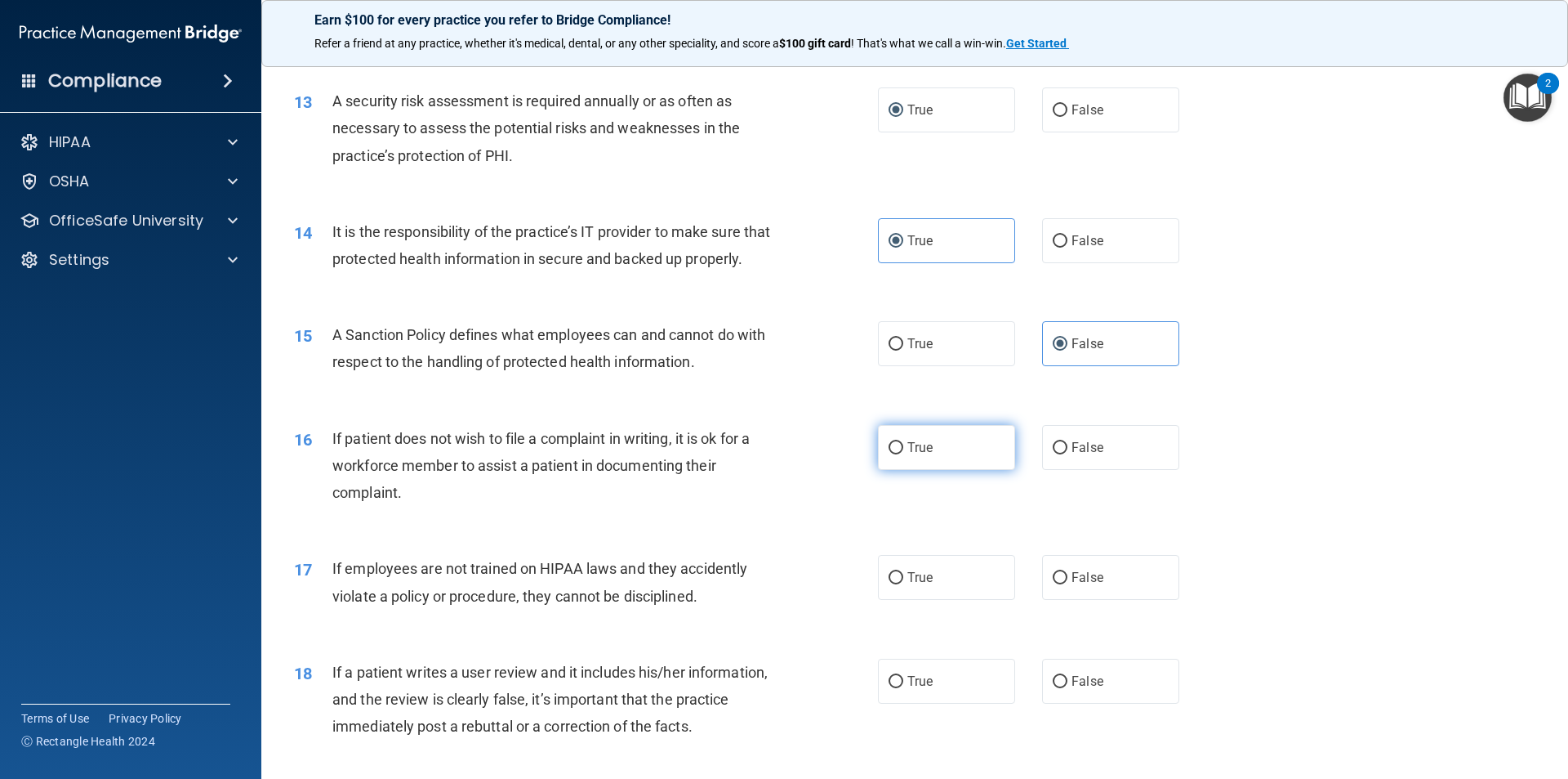
click at [916, 465] on label "True" at bounding box center [947, 448] width 137 height 45
click at [903, 454] on input "True" at bounding box center [896, 449] width 14 height 13
radio input "true"
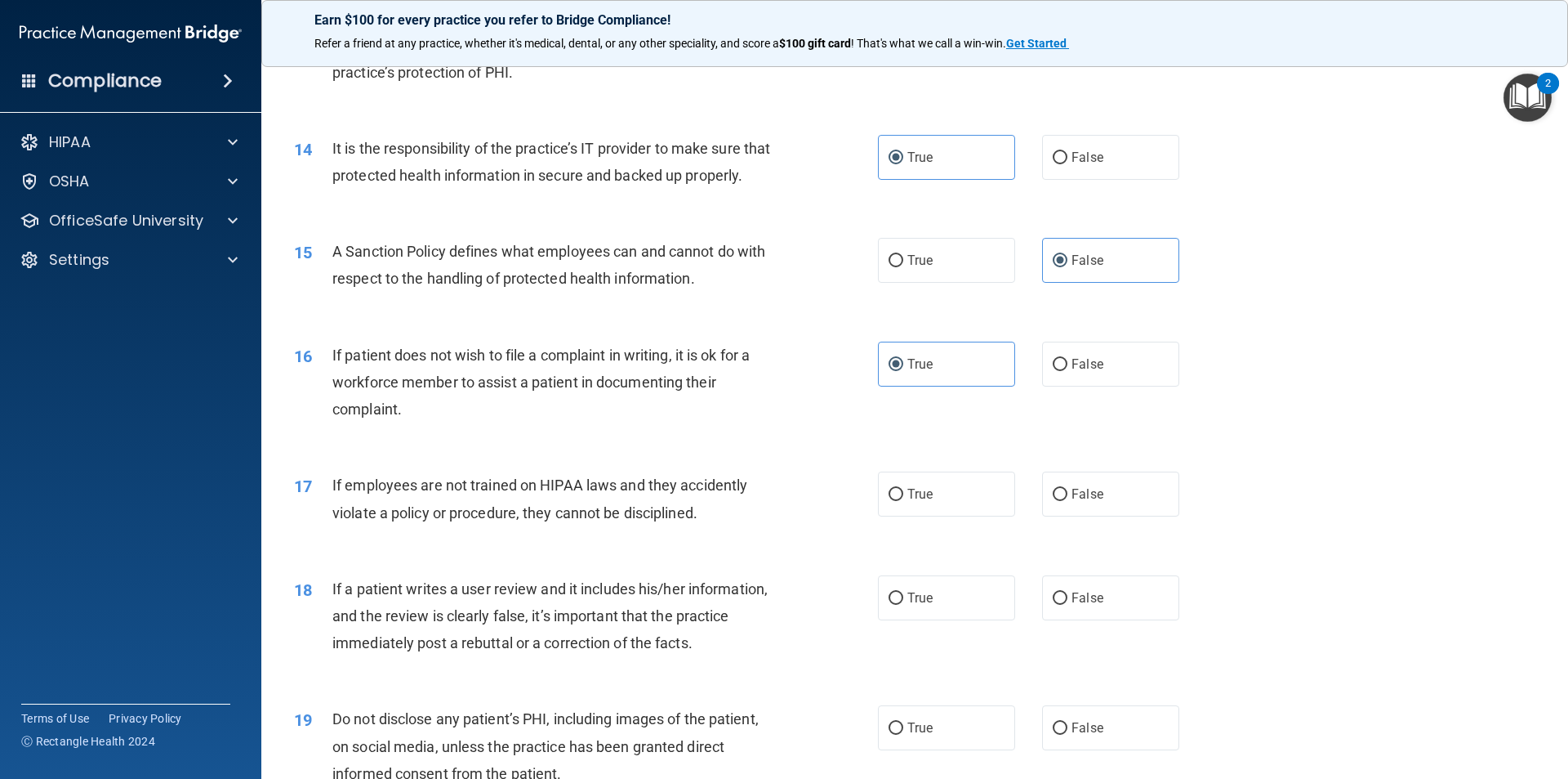
scroll to position [1880, 0]
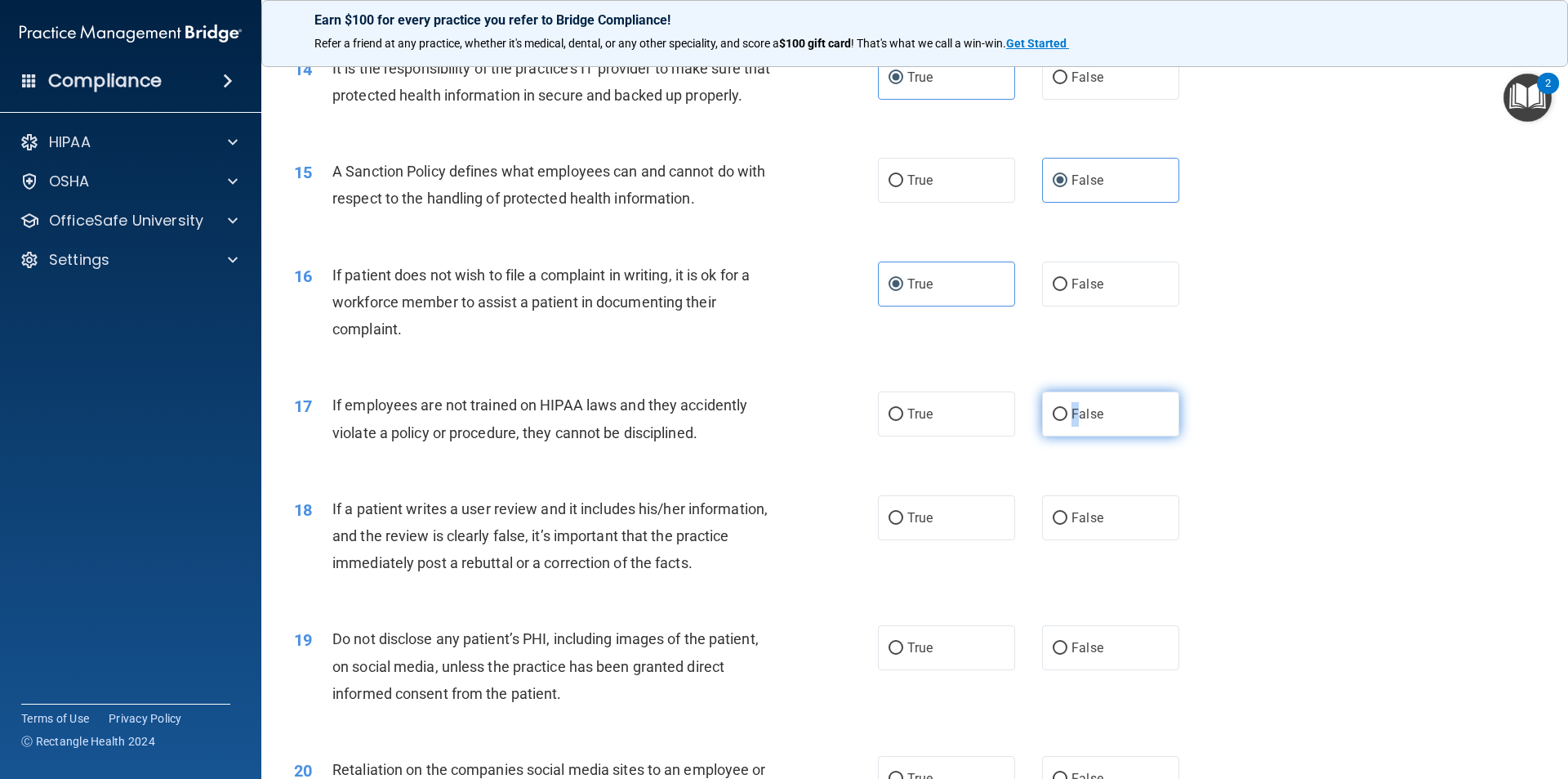
click at [1068, 436] on label "False" at bounding box center [1111, 414] width 137 height 45
click at [1120, 435] on label "False" at bounding box center [1111, 414] width 137 height 45
click at [1068, 421] on input "False" at bounding box center [1060, 415] width 14 height 13
radio input "true"
click at [1094, 526] on span "False" at bounding box center [1087, 518] width 32 height 15
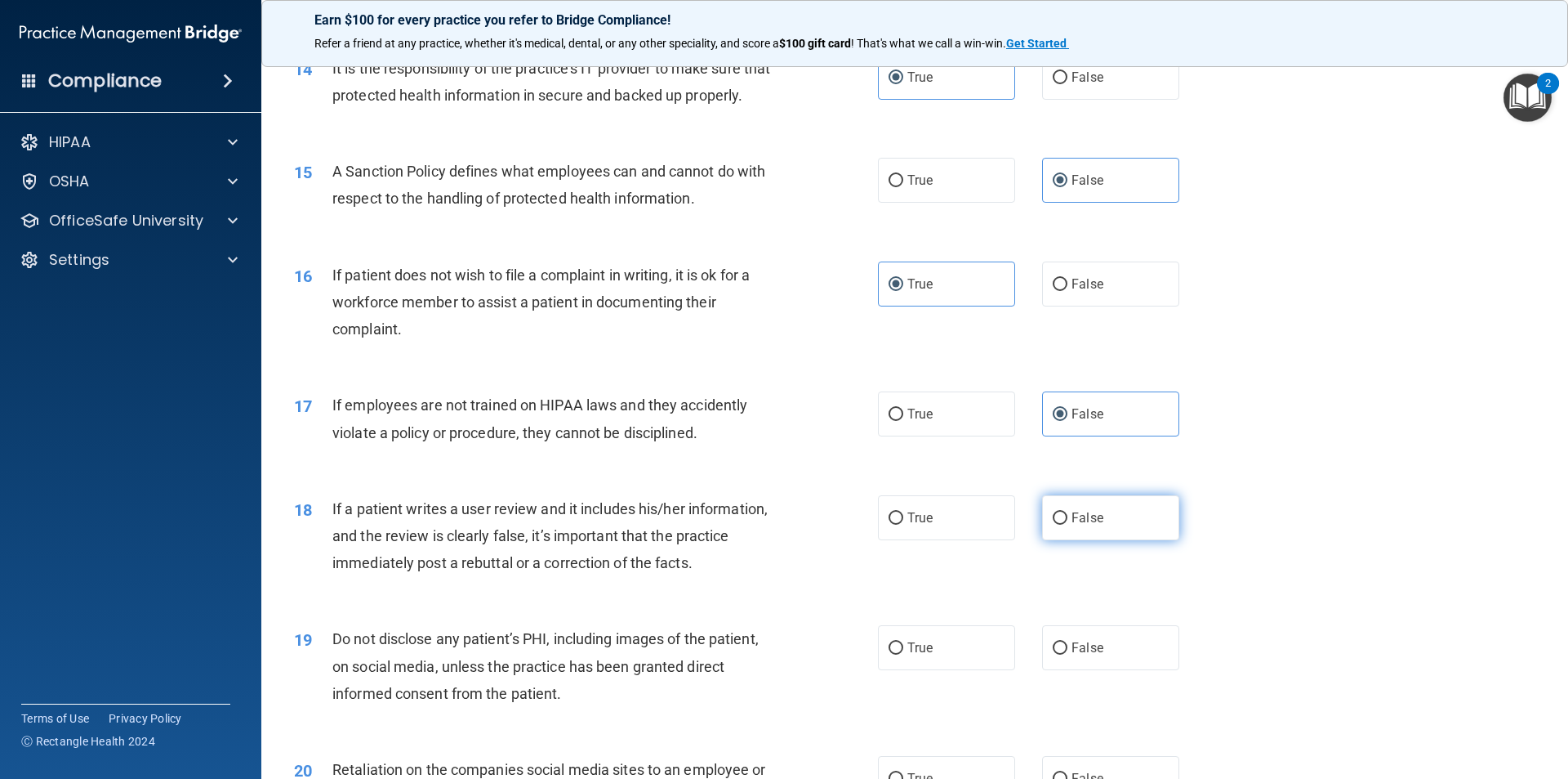
click at [1068, 525] on input "False" at bounding box center [1060, 518] width 14 height 13
radio input "true"
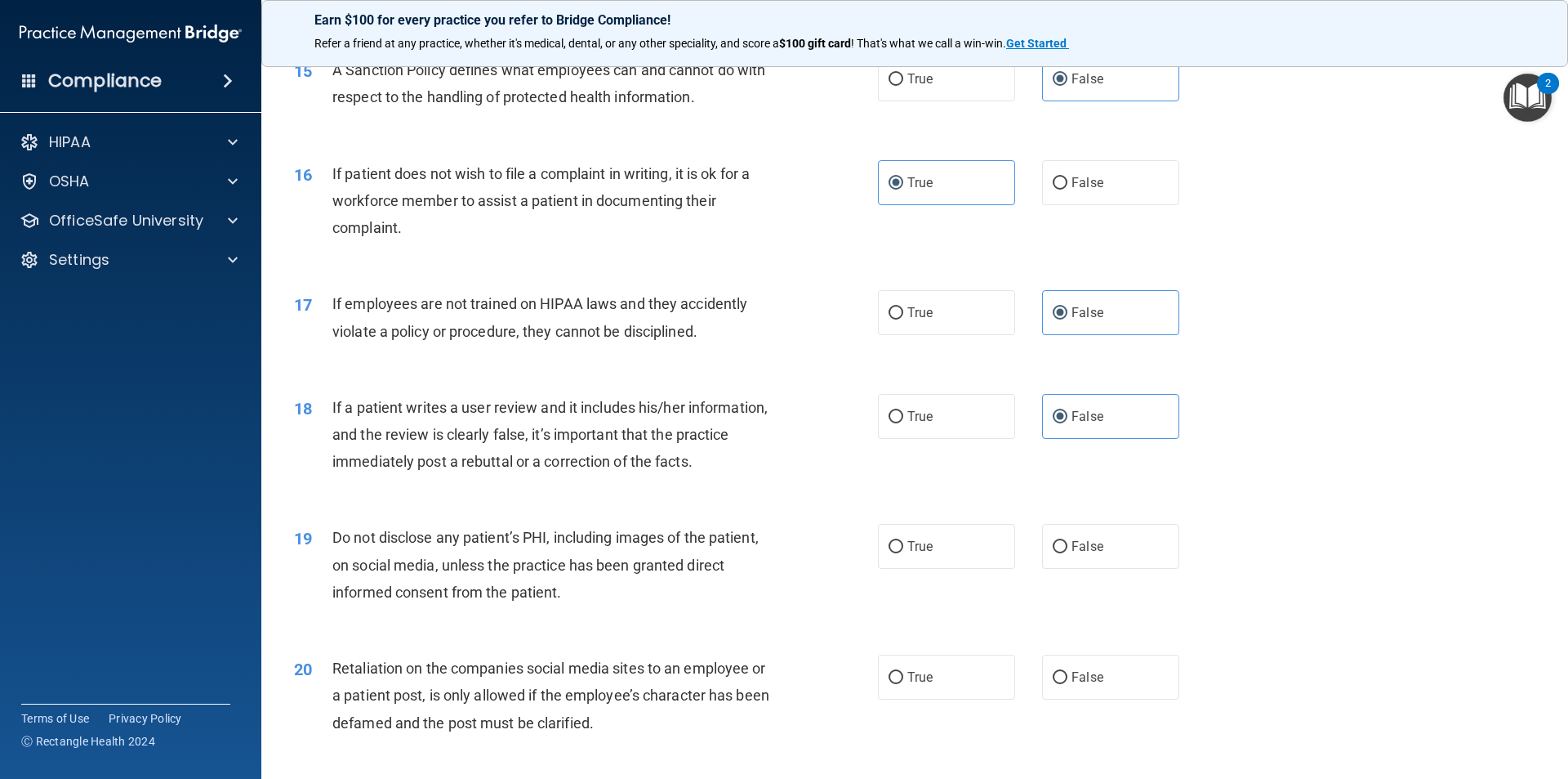
scroll to position [2043, 0]
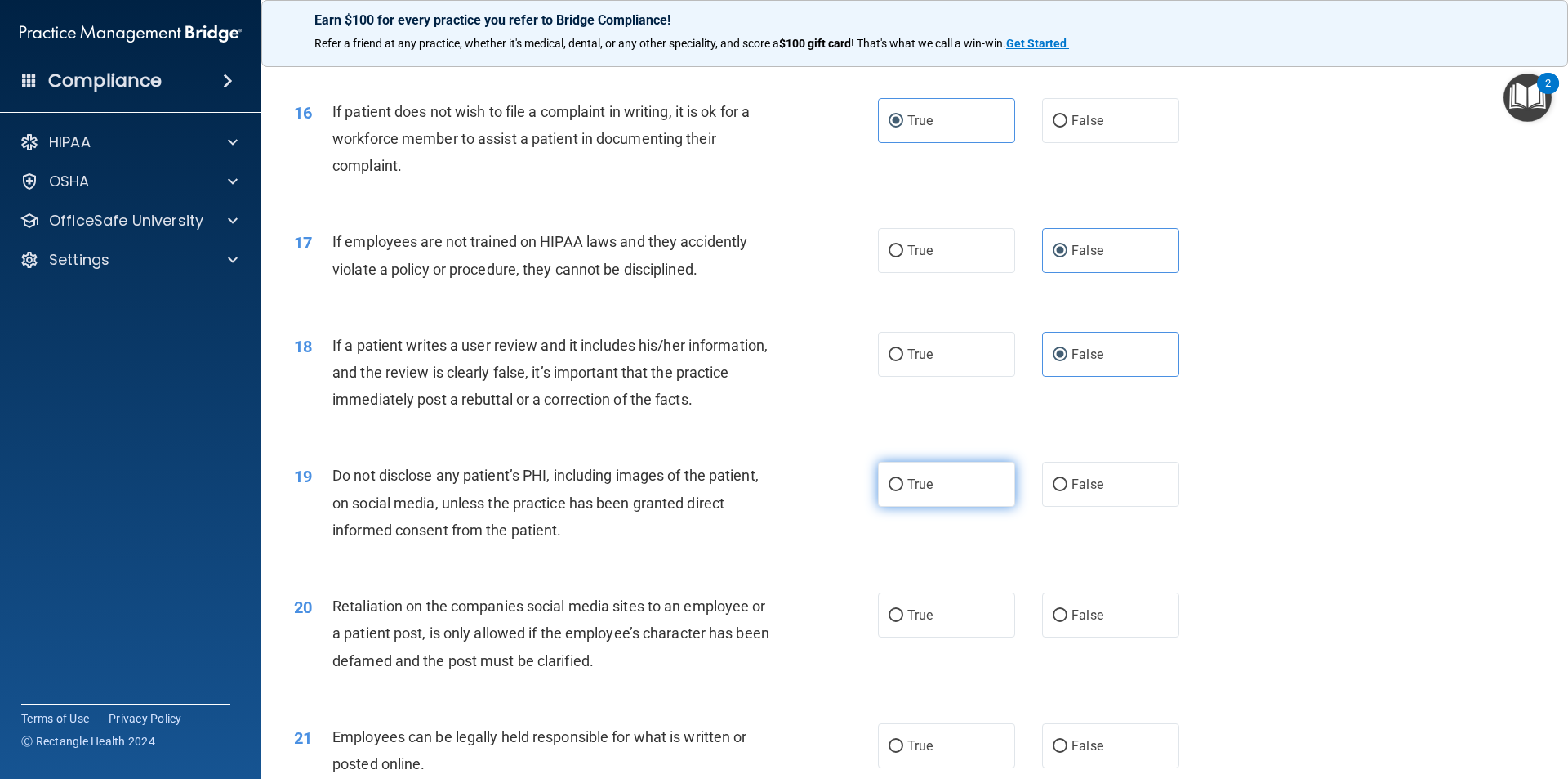
click at [893, 491] on input "True" at bounding box center [896, 485] width 14 height 13
radio input "true"
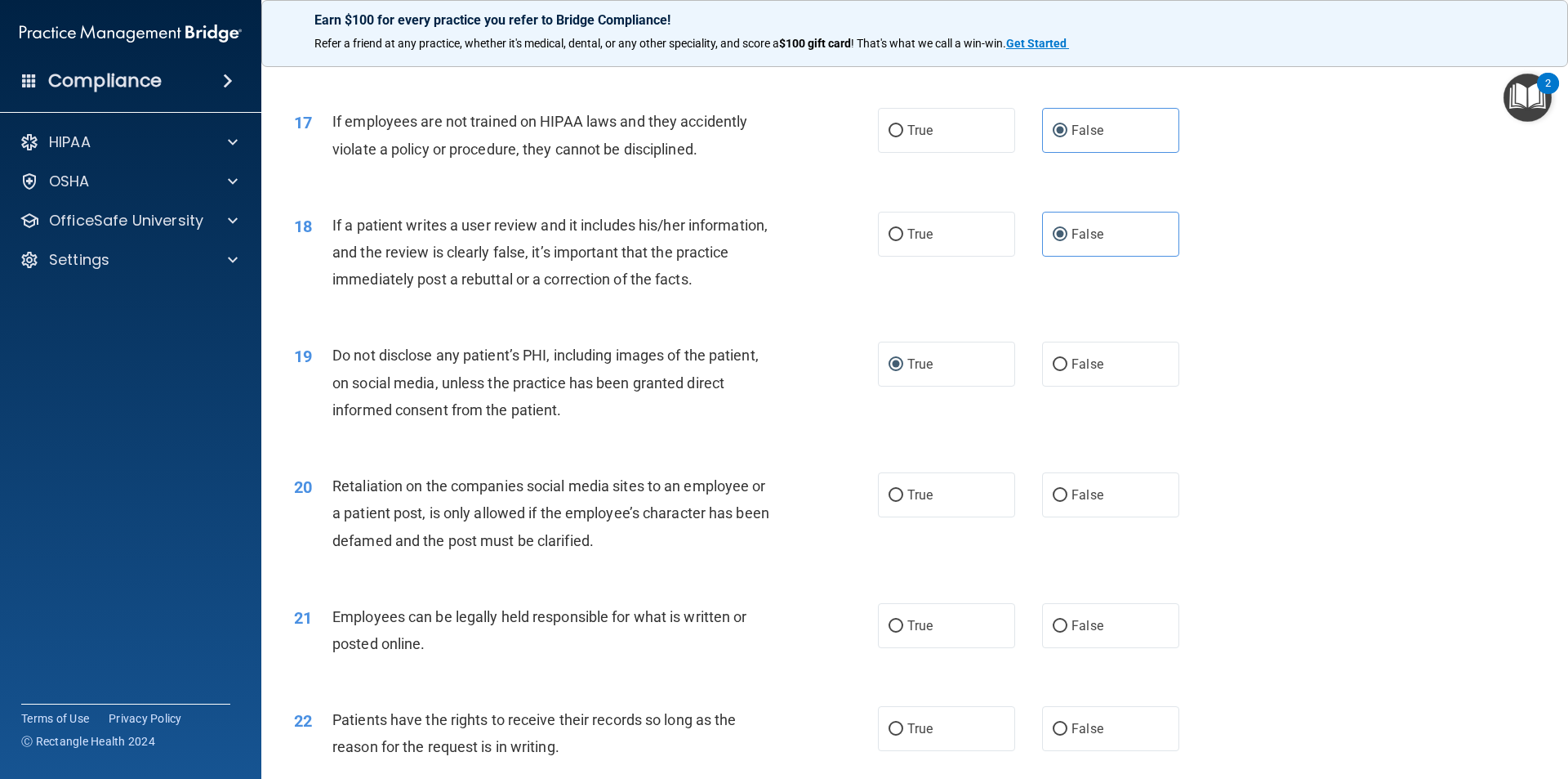
scroll to position [2207, 0]
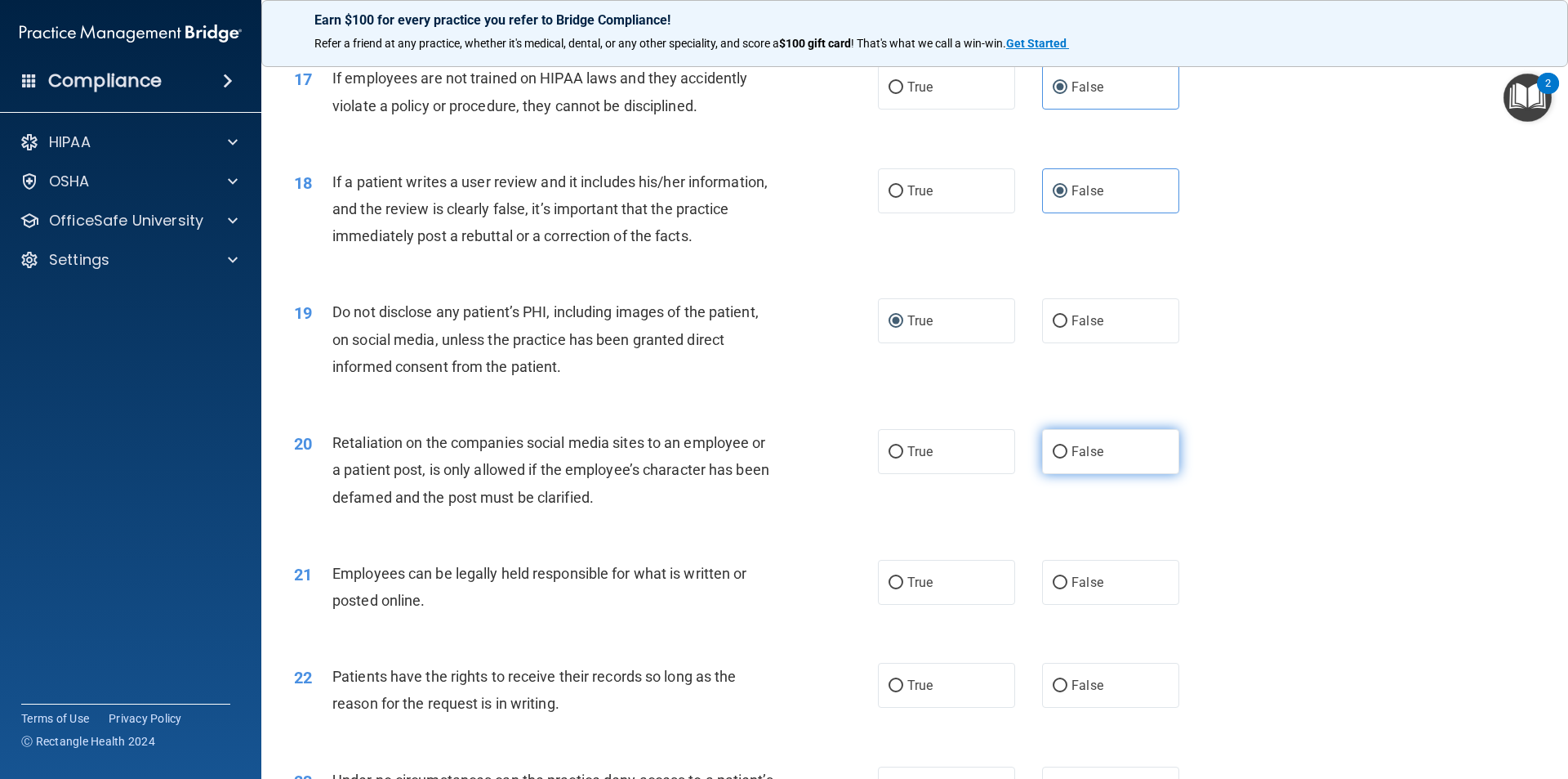
click at [1072, 460] on span "False" at bounding box center [1087, 451] width 32 height 15
click at [1068, 459] on input "False" at bounding box center [1060, 452] width 14 height 13
radio input "true"
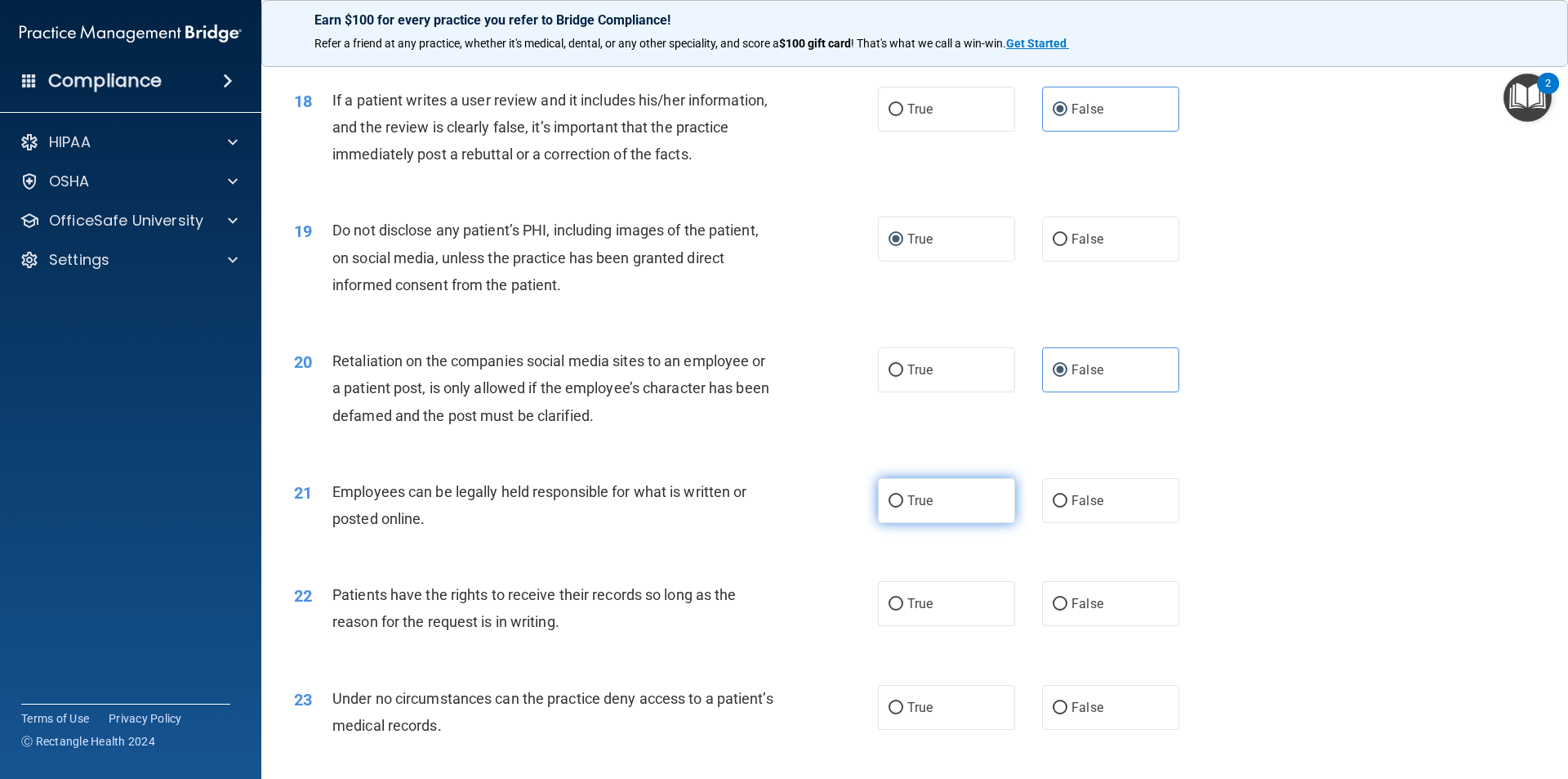
click at [900, 523] on label "True" at bounding box center [947, 500] width 137 height 45
click at [900, 508] on input "True" at bounding box center [896, 501] width 14 height 13
radio input "true"
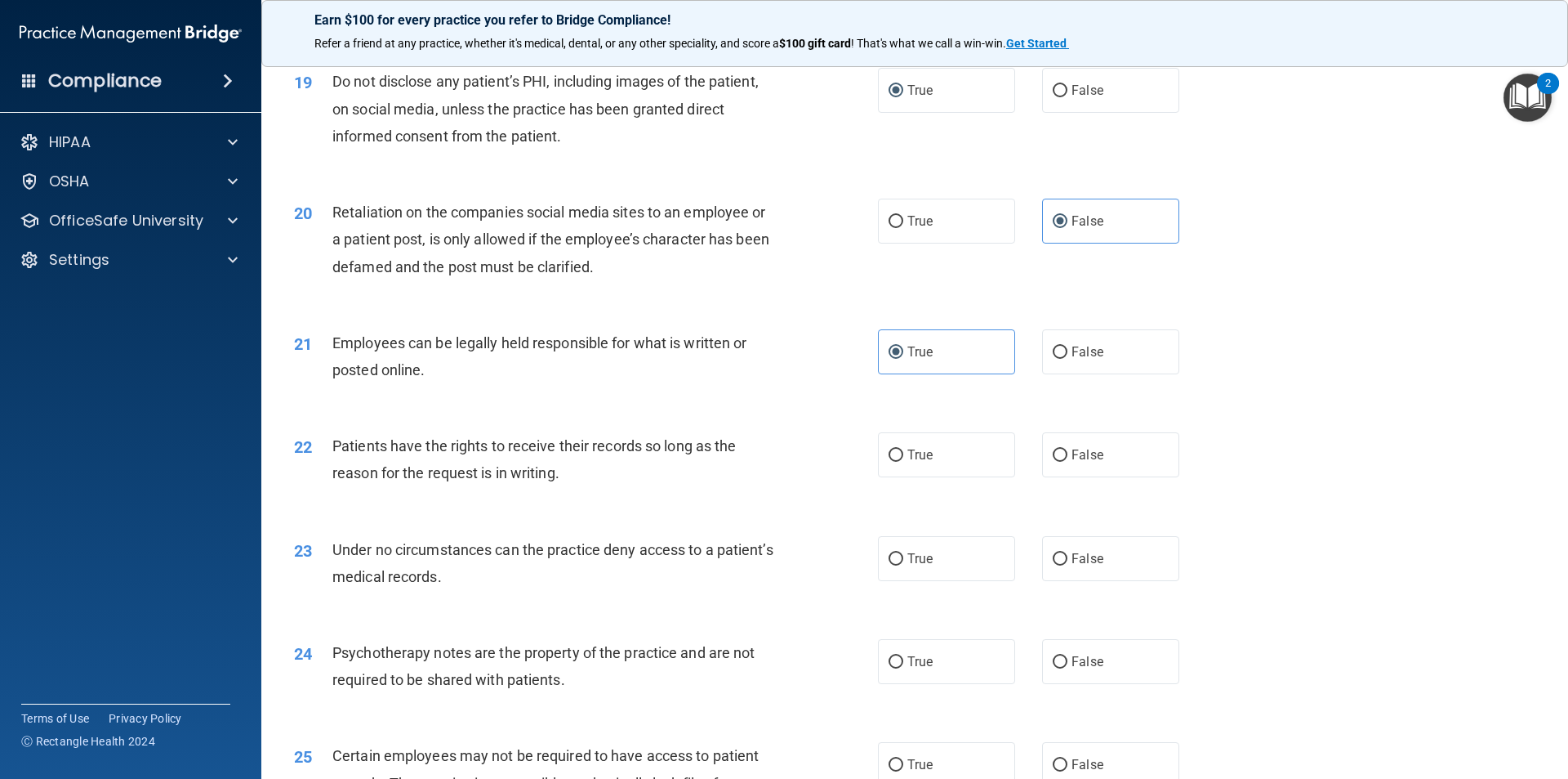
scroll to position [2452, 0]
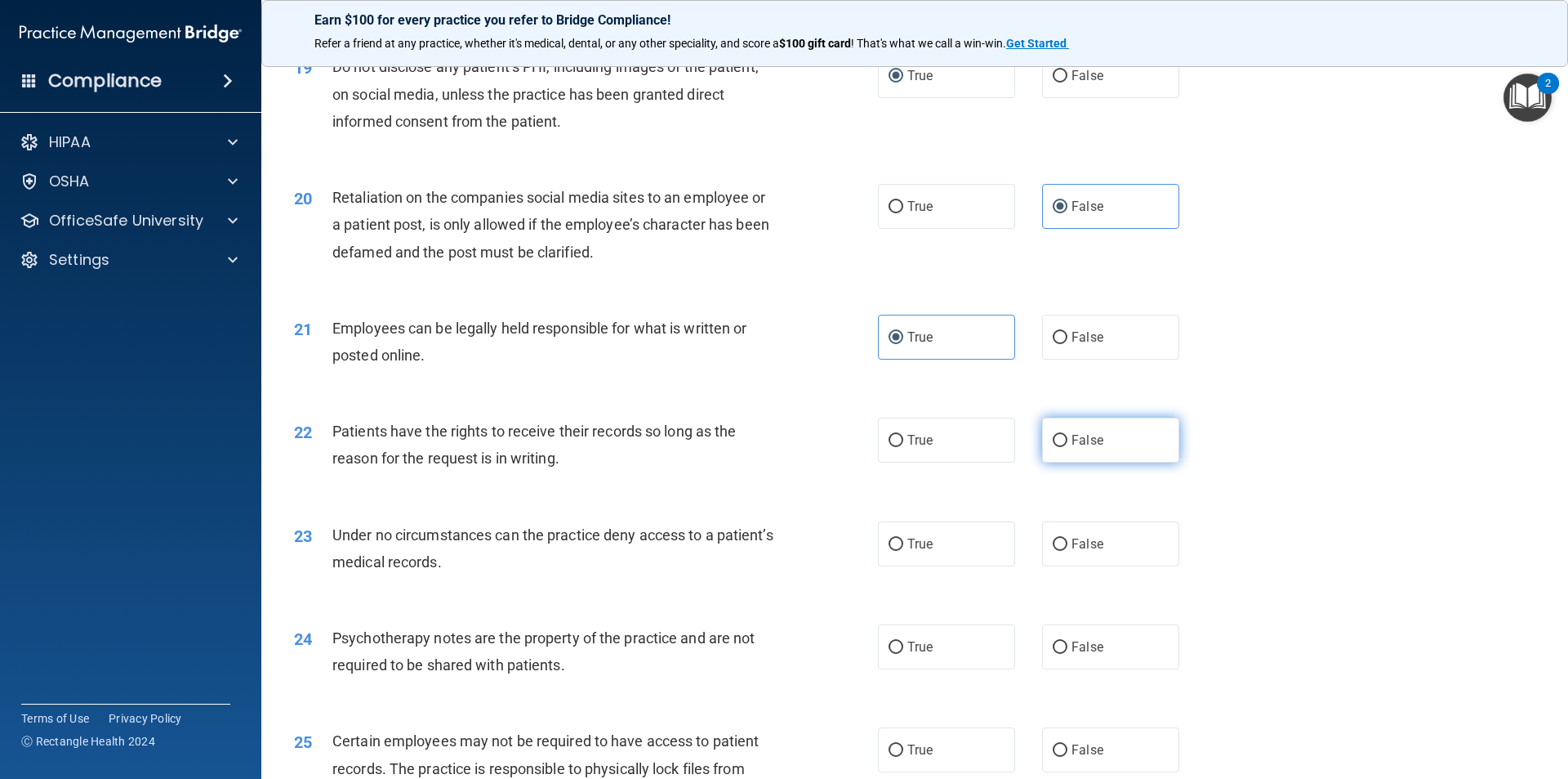
click at [1080, 448] on span "False" at bounding box center [1087, 440] width 32 height 15
click at [1068, 447] on input "False" at bounding box center [1060, 442] width 14 height 13
radio input "true"
click at [1128, 566] on label "False" at bounding box center [1111, 544] width 137 height 45
click at [1068, 551] on input "False" at bounding box center [1060, 545] width 14 height 13
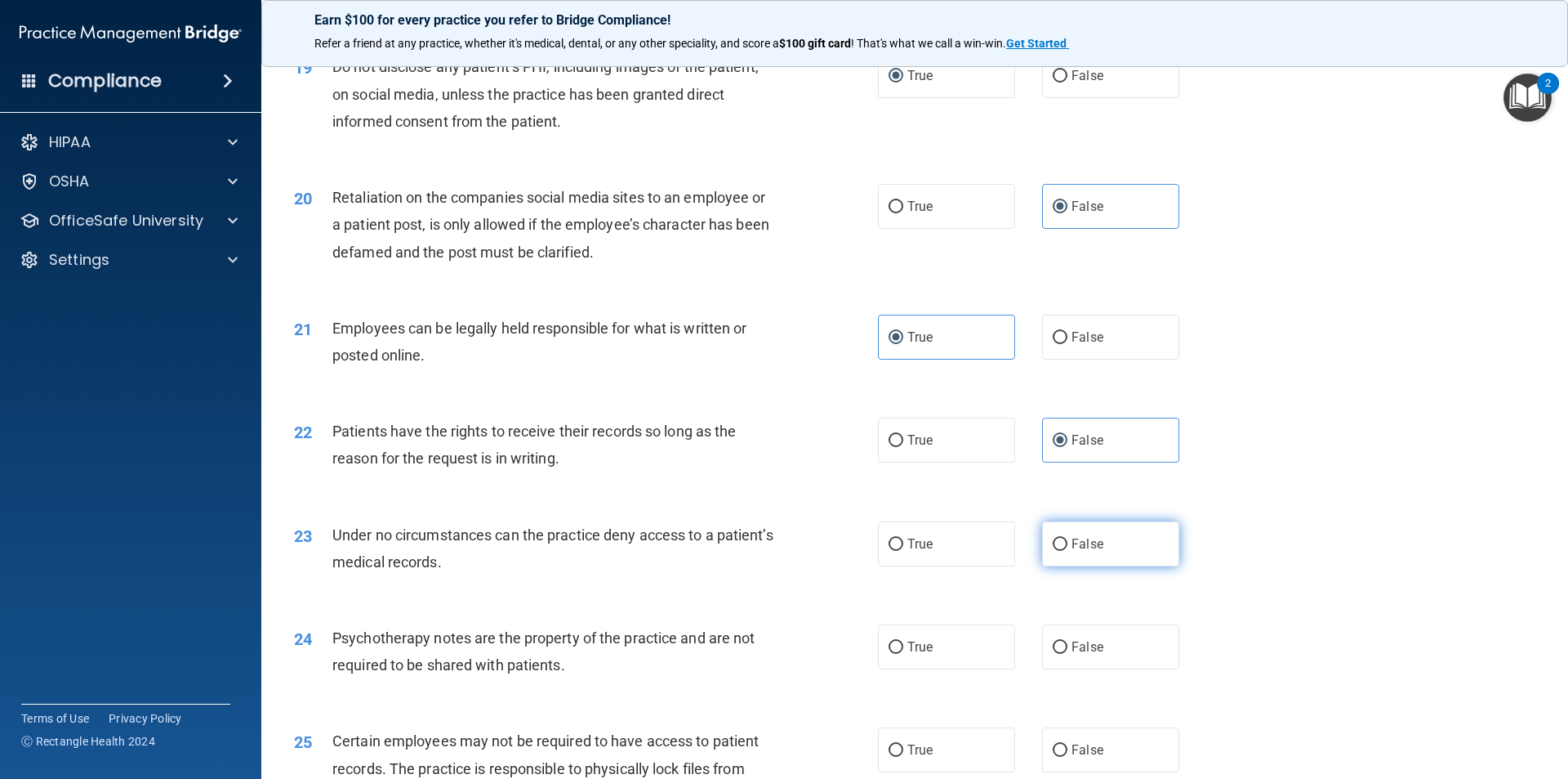
radio input "true"
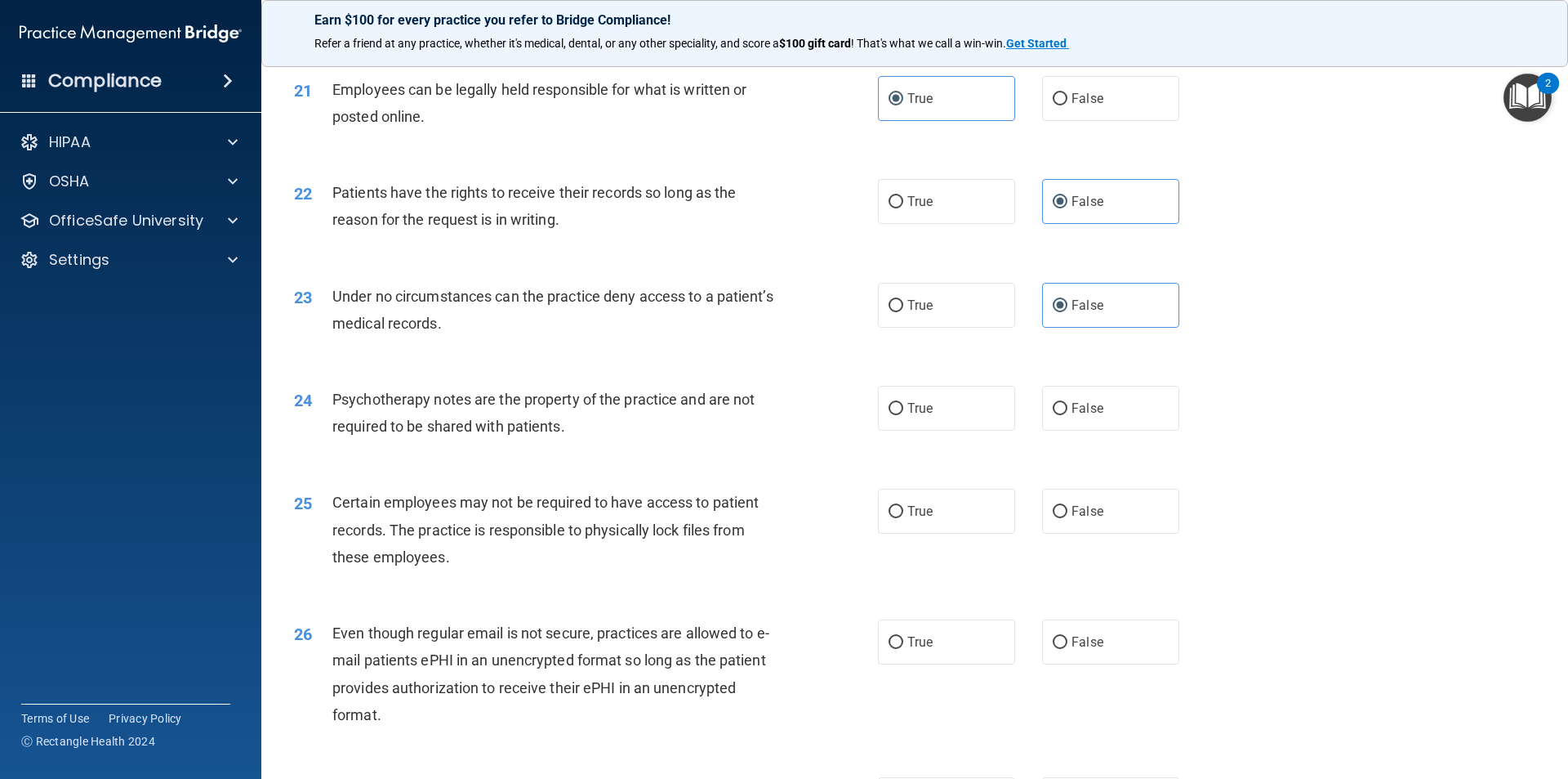
scroll to position [2697, 0]
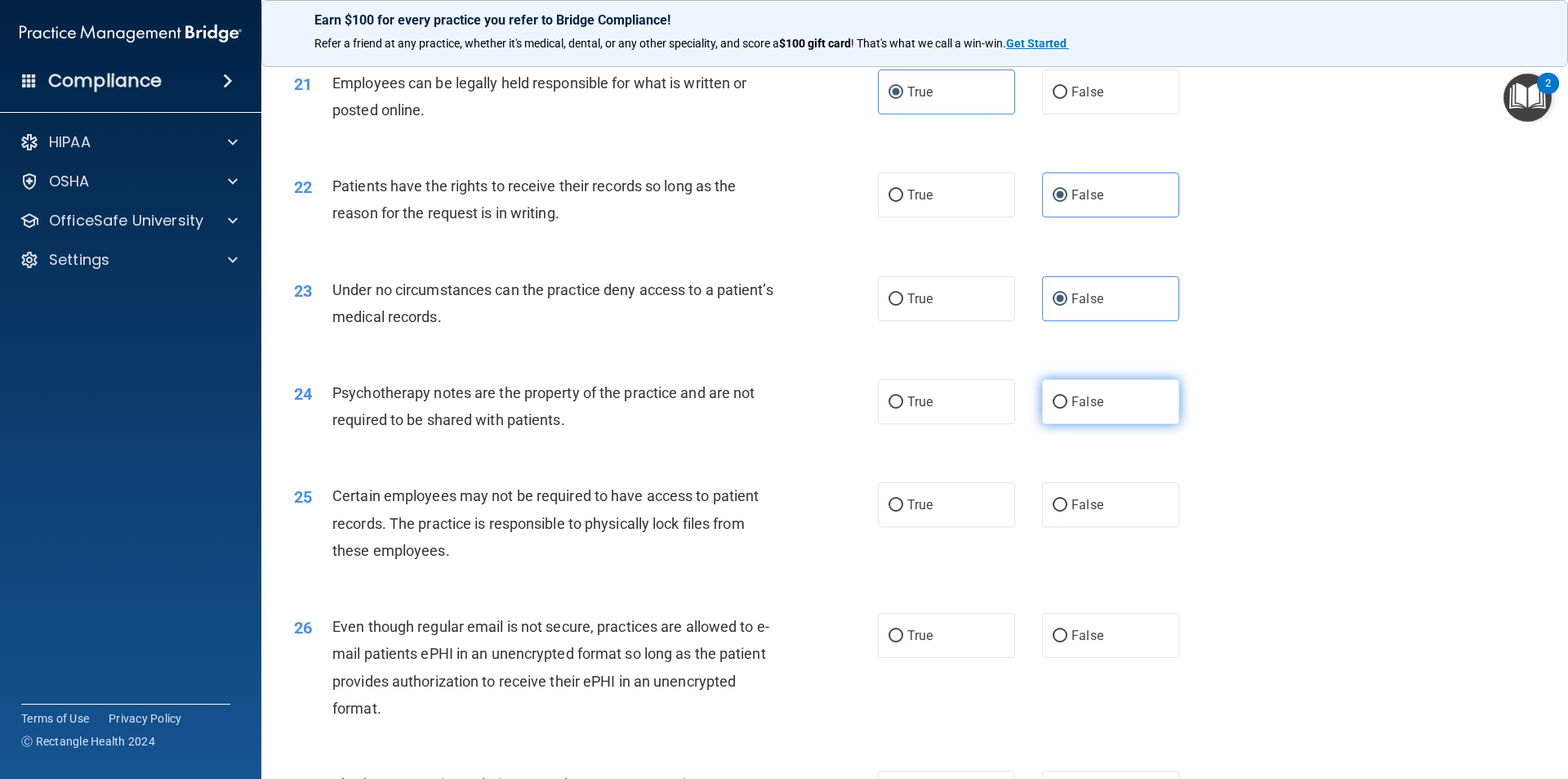
click at [1063, 424] on label "False" at bounding box center [1111, 402] width 137 height 45
click at [1063, 409] on input "False" at bounding box center [1060, 403] width 14 height 13
radio input "true"
click at [889, 511] on input "True" at bounding box center [896, 506] width 14 height 13
radio input "true"
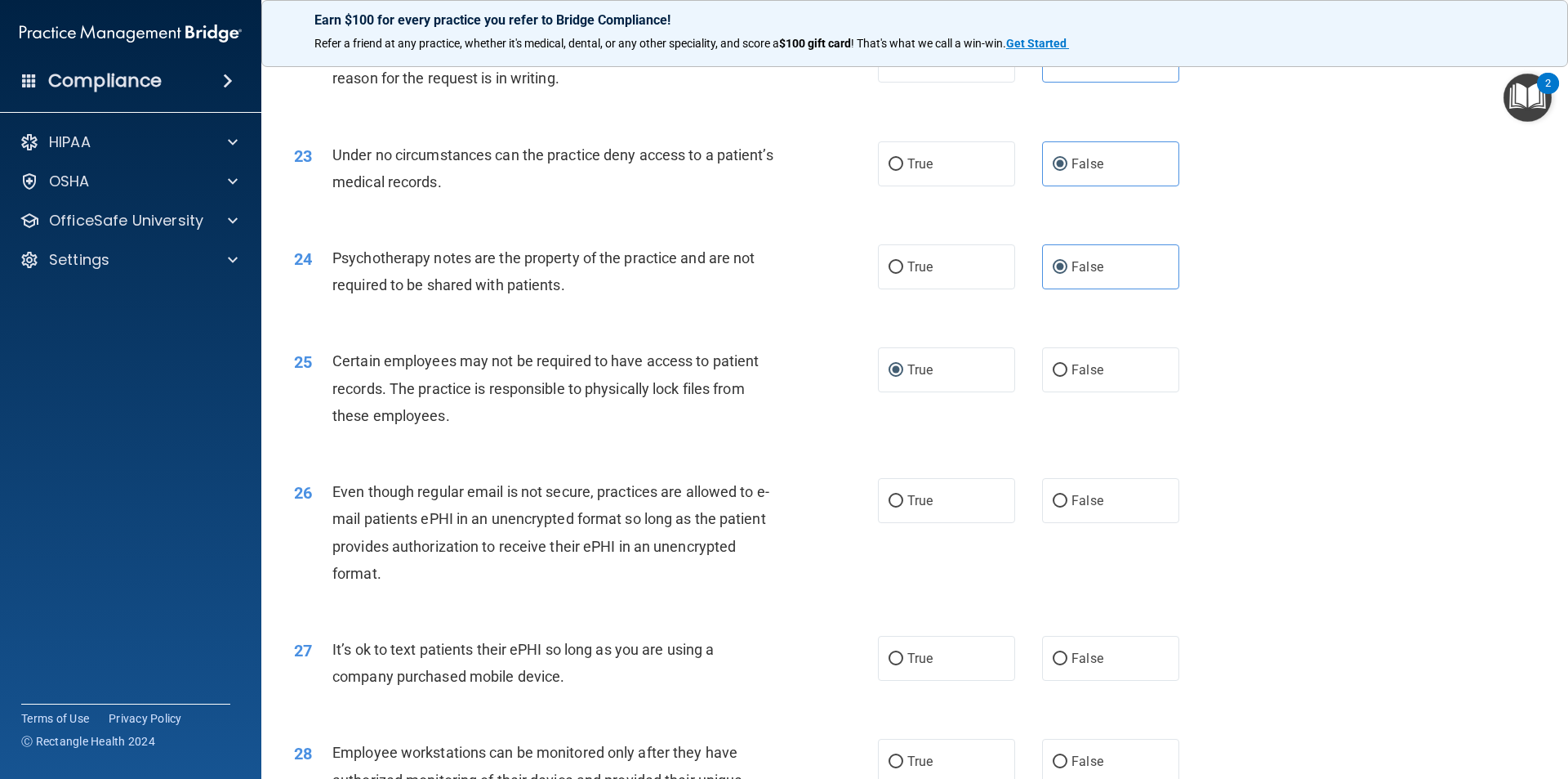
scroll to position [2860, 0]
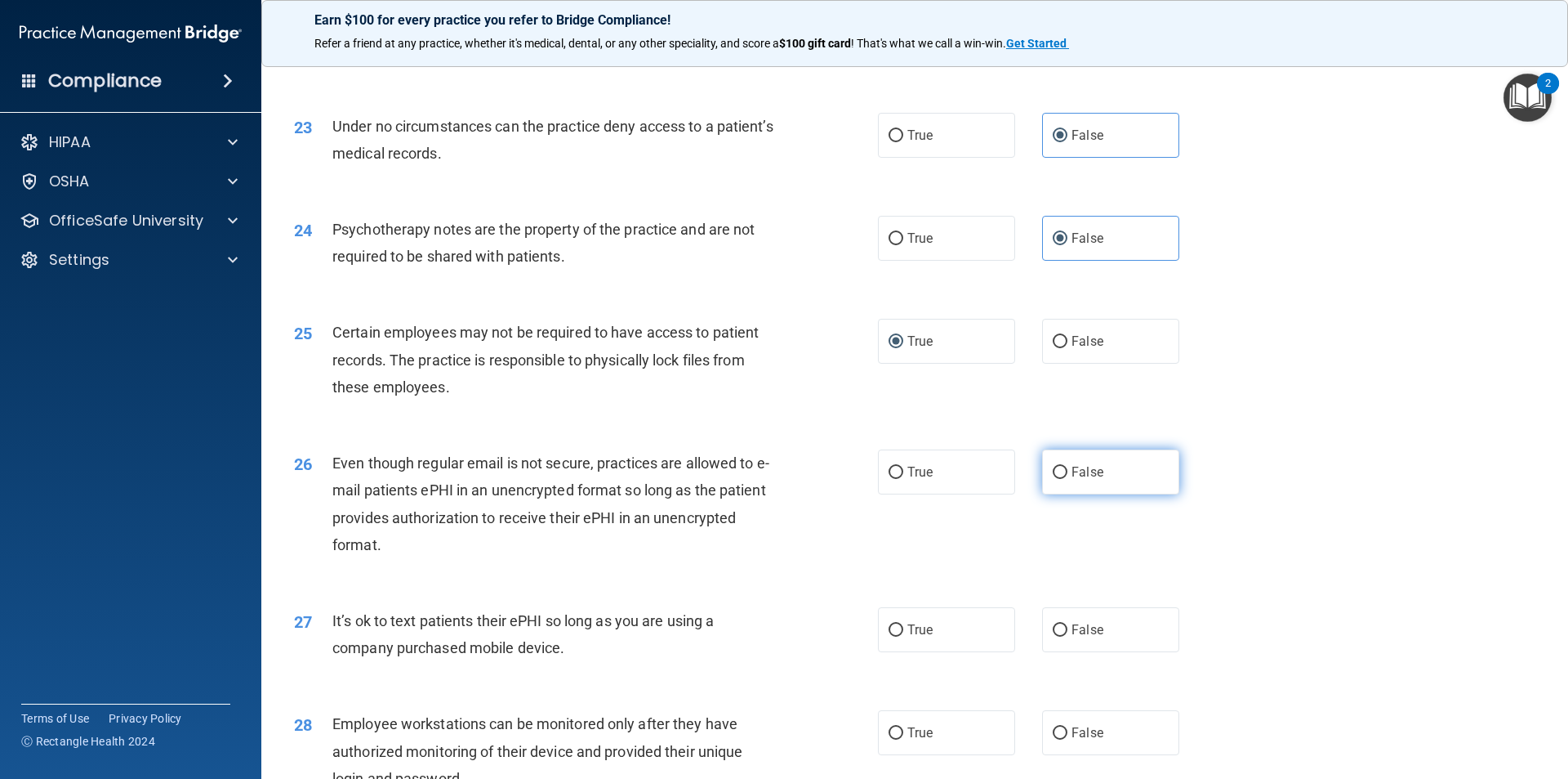
click at [1056, 479] on input "False" at bounding box center [1060, 473] width 14 height 13
radio input "true"
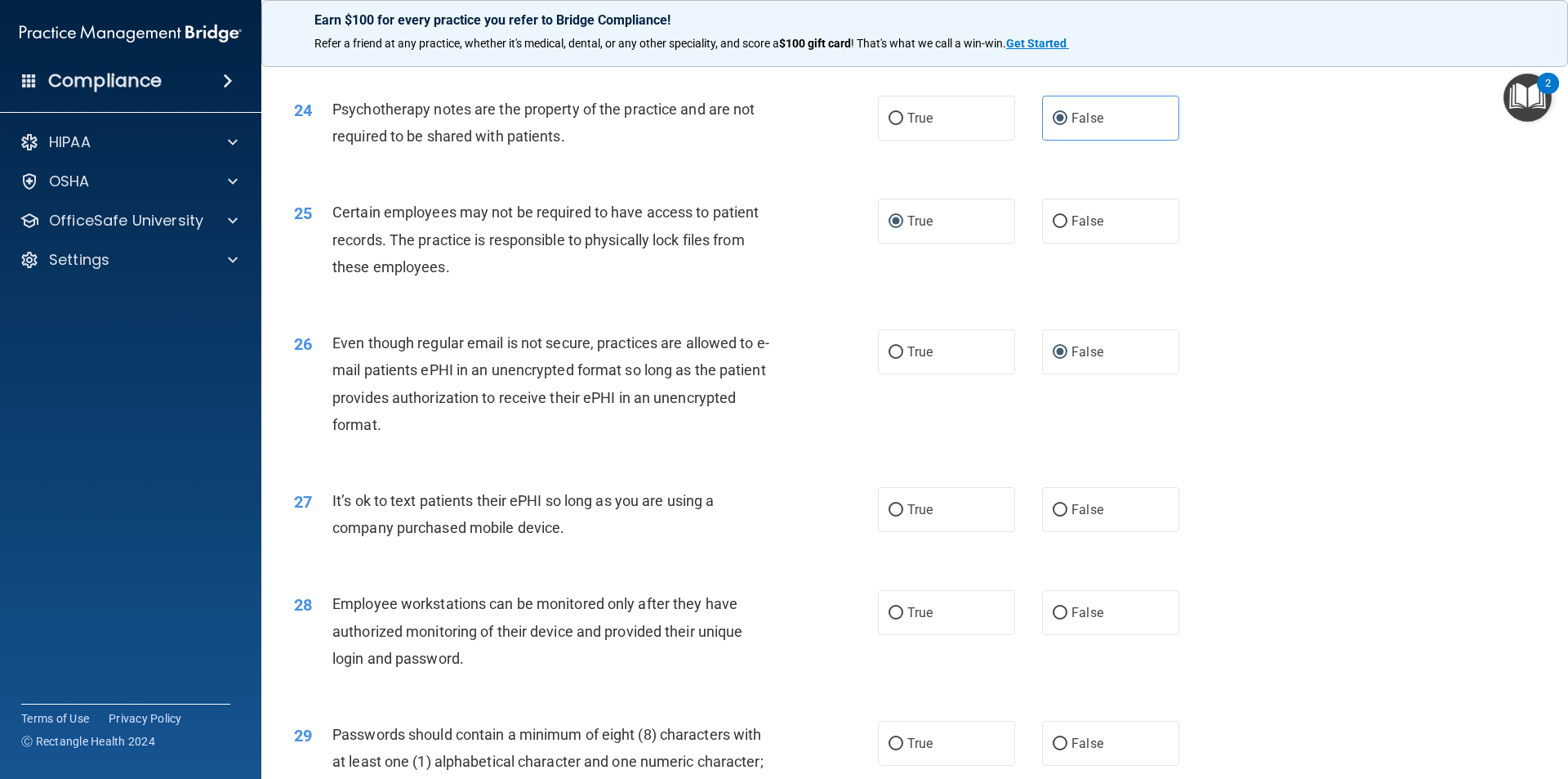
scroll to position [3024, 0]
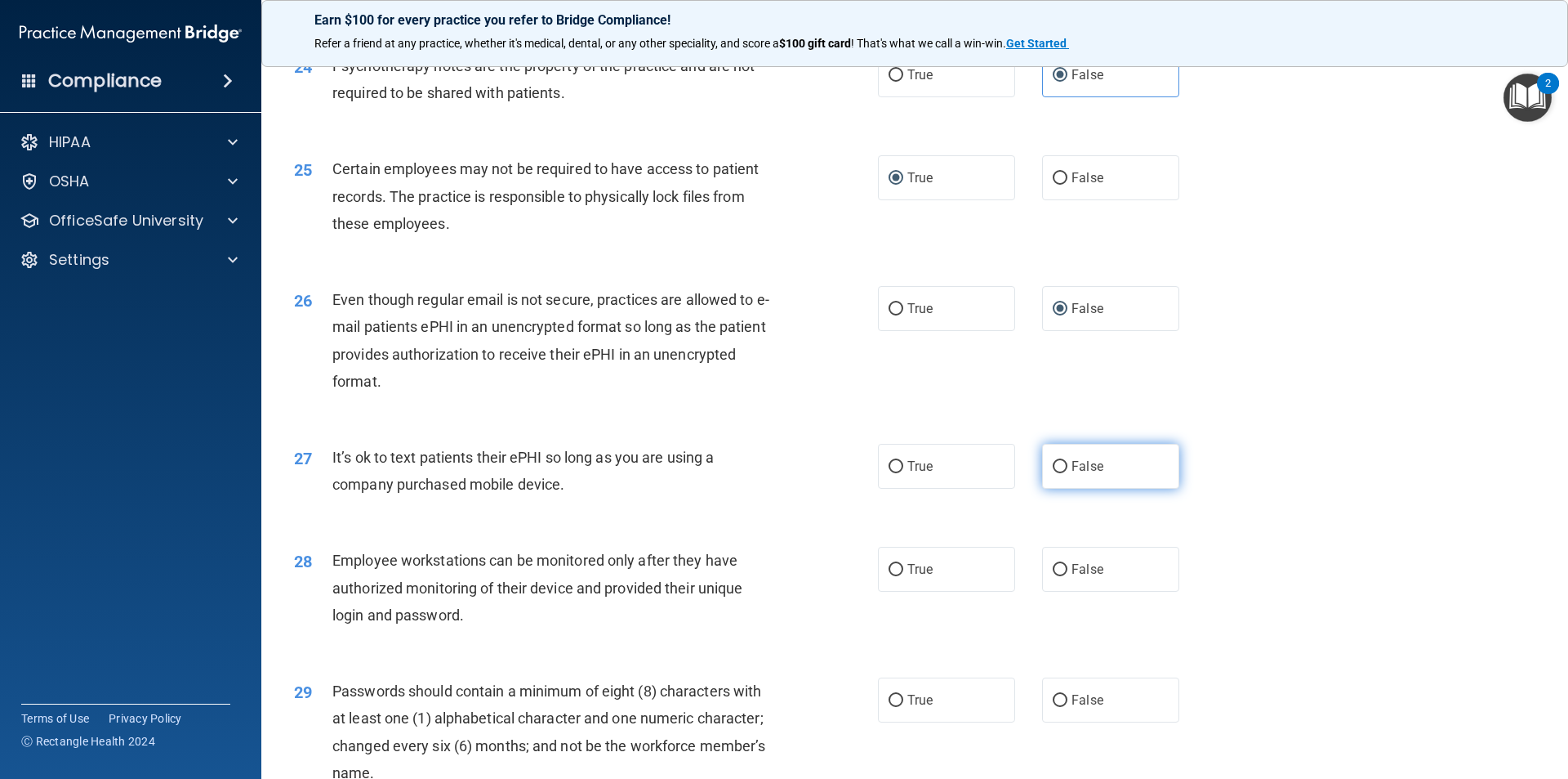
click at [1072, 480] on label "False" at bounding box center [1111, 466] width 137 height 45
click at [1068, 473] on input "False" at bounding box center [1060, 467] width 14 height 13
radio input "true"
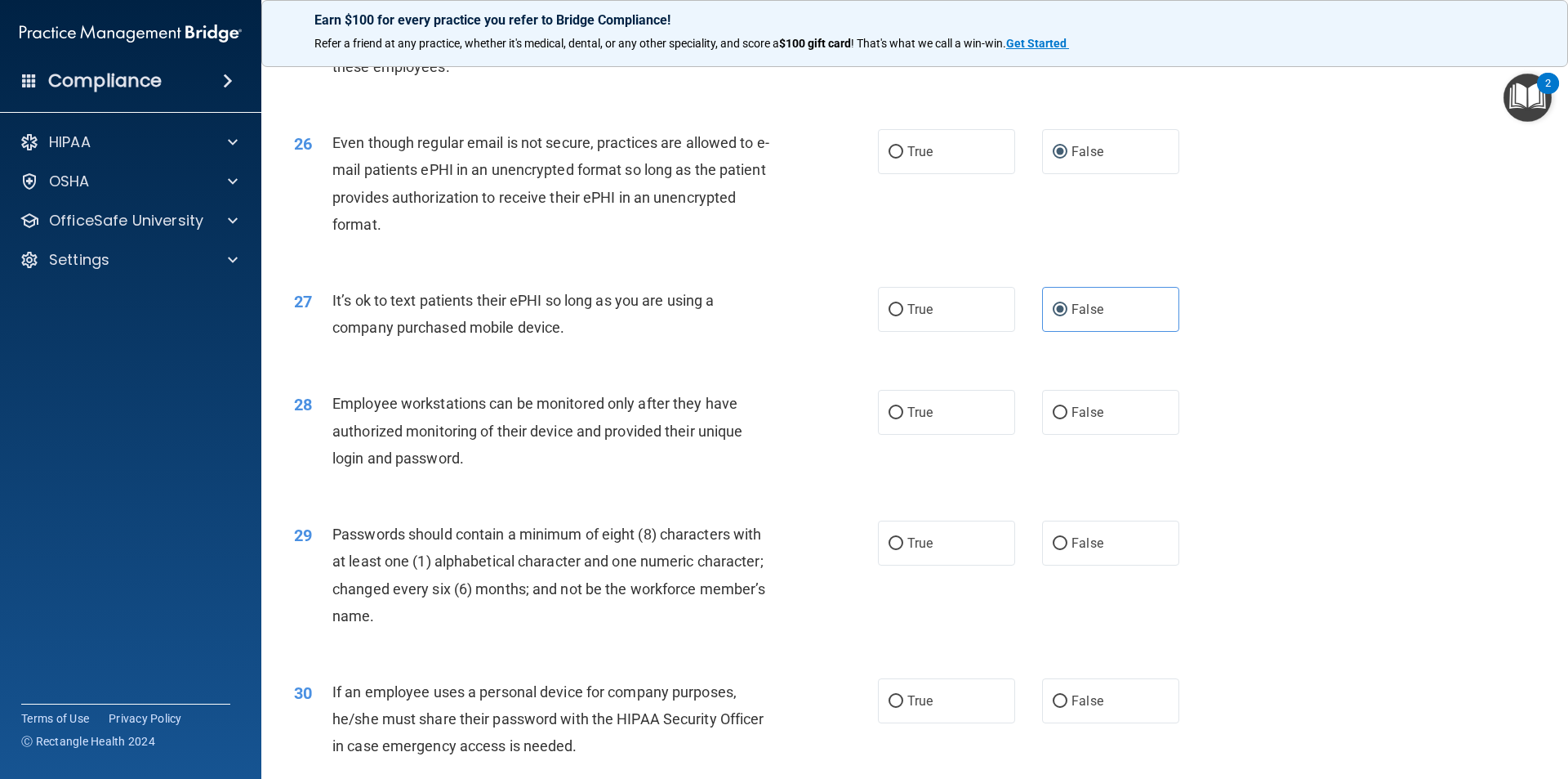
scroll to position [3187, 0]
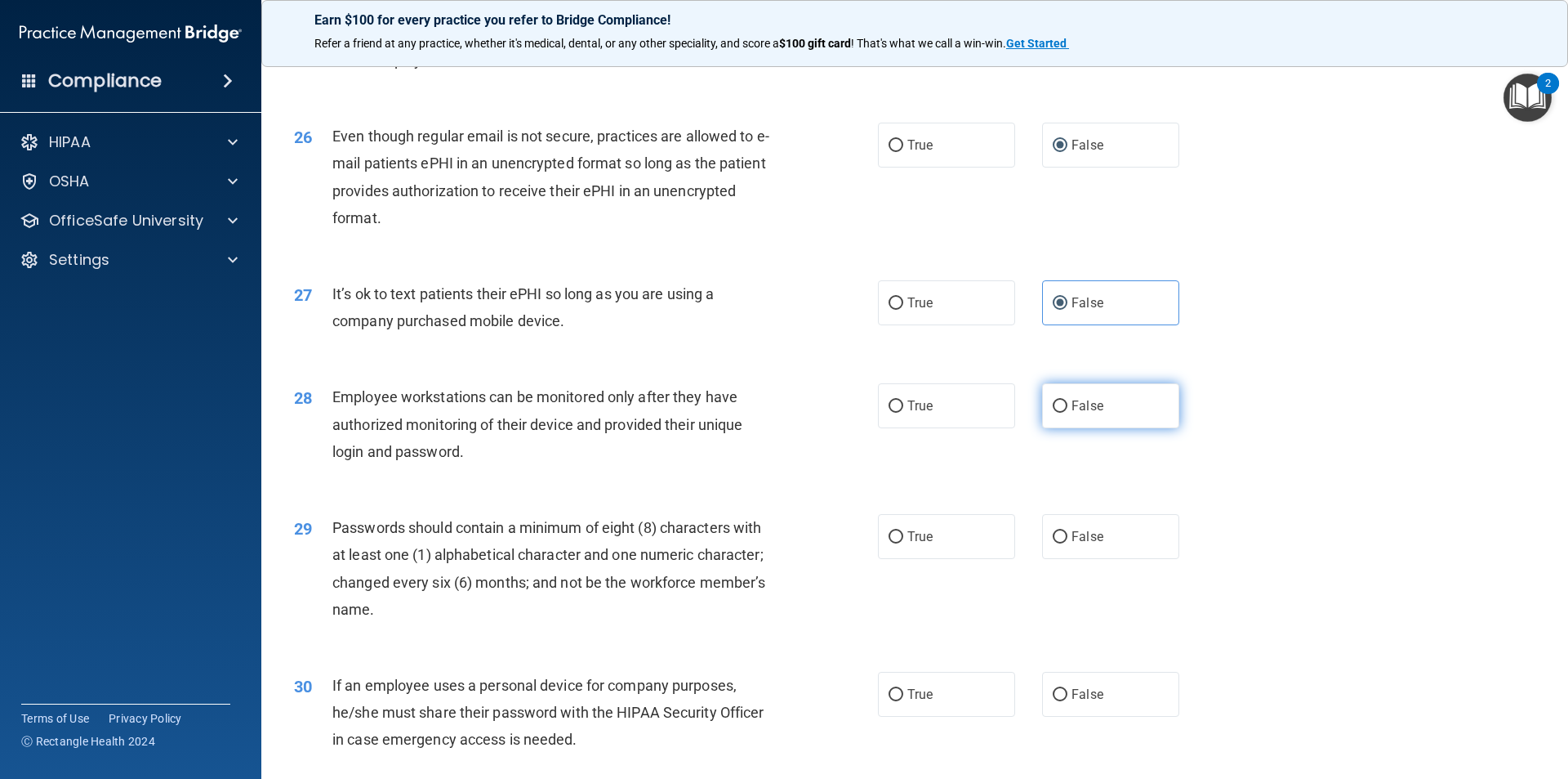
click at [1090, 413] on span "False" at bounding box center [1087, 405] width 32 height 15
click at [1068, 413] on input "False" at bounding box center [1060, 407] width 14 height 13
radio input "true"
click at [916, 545] on span "True" at bounding box center [921, 536] width 25 height 15
click at [903, 544] on input "True" at bounding box center [896, 537] width 14 height 13
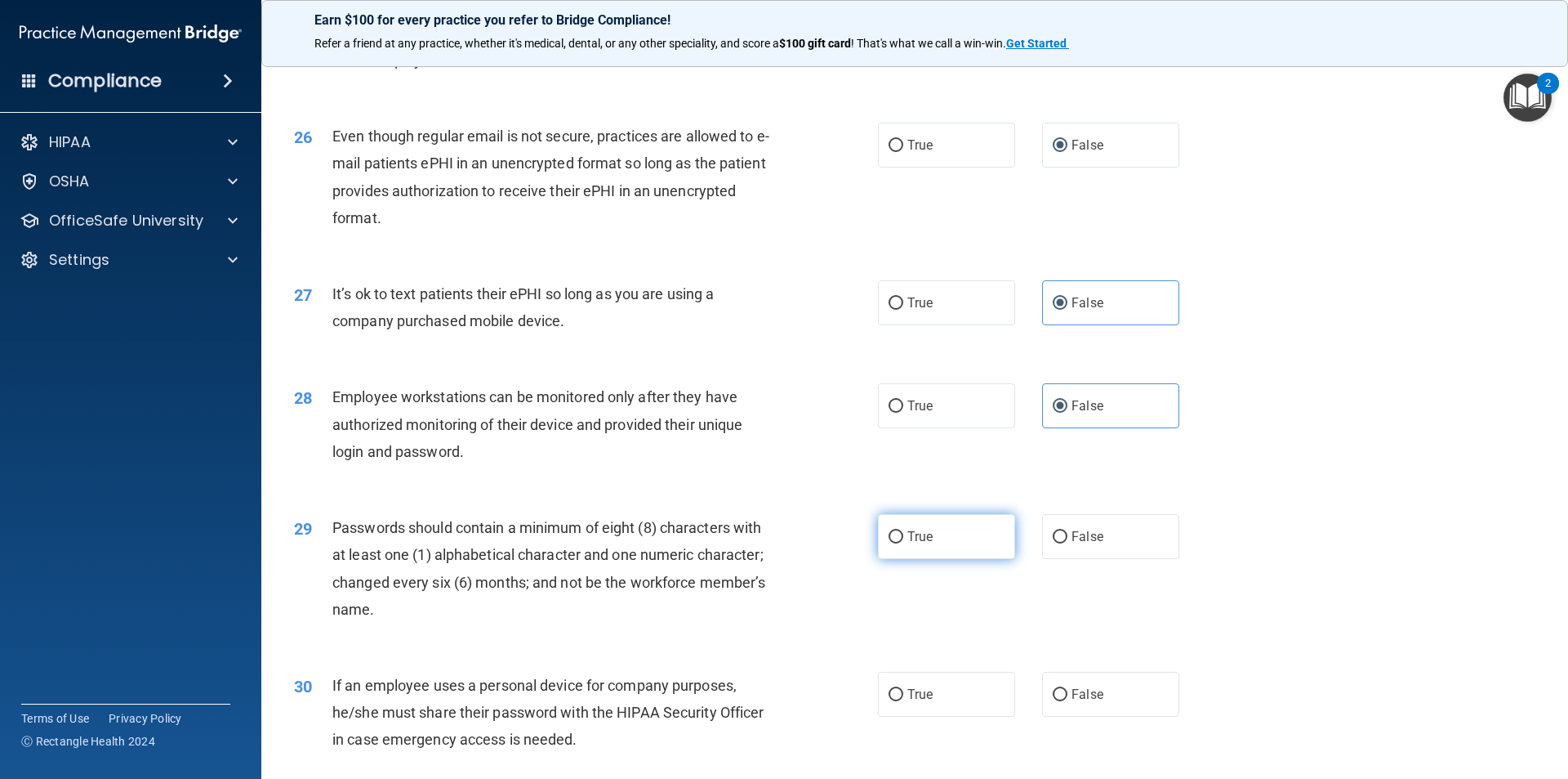
radio input "true"
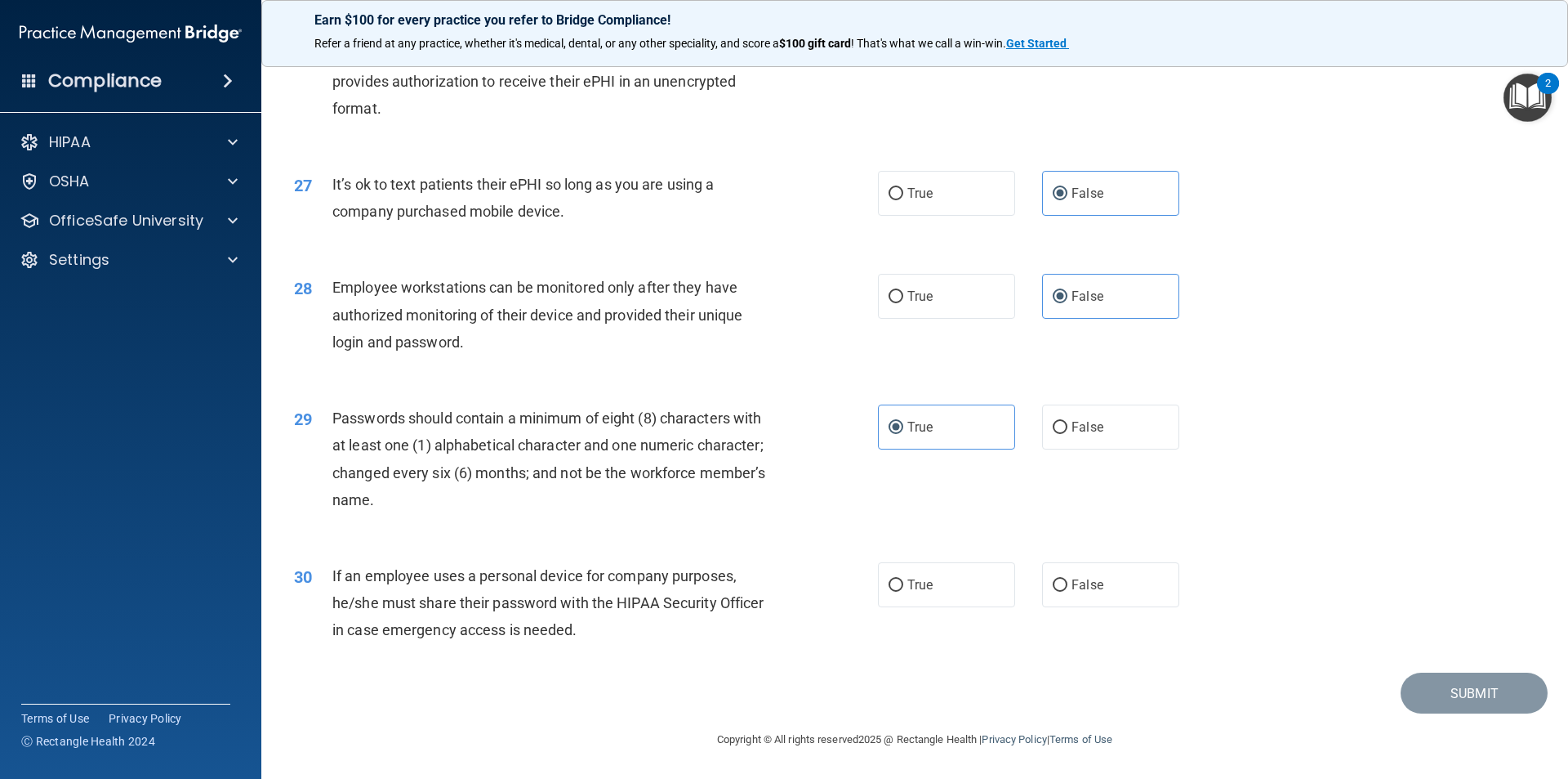
scroll to position [3324, 0]
click at [1072, 592] on span "False" at bounding box center [1087, 584] width 32 height 15
click at [1067, 592] on input "False" at bounding box center [1060, 585] width 14 height 13
radio input "true"
click at [909, 589] on span "True" at bounding box center [921, 584] width 25 height 15
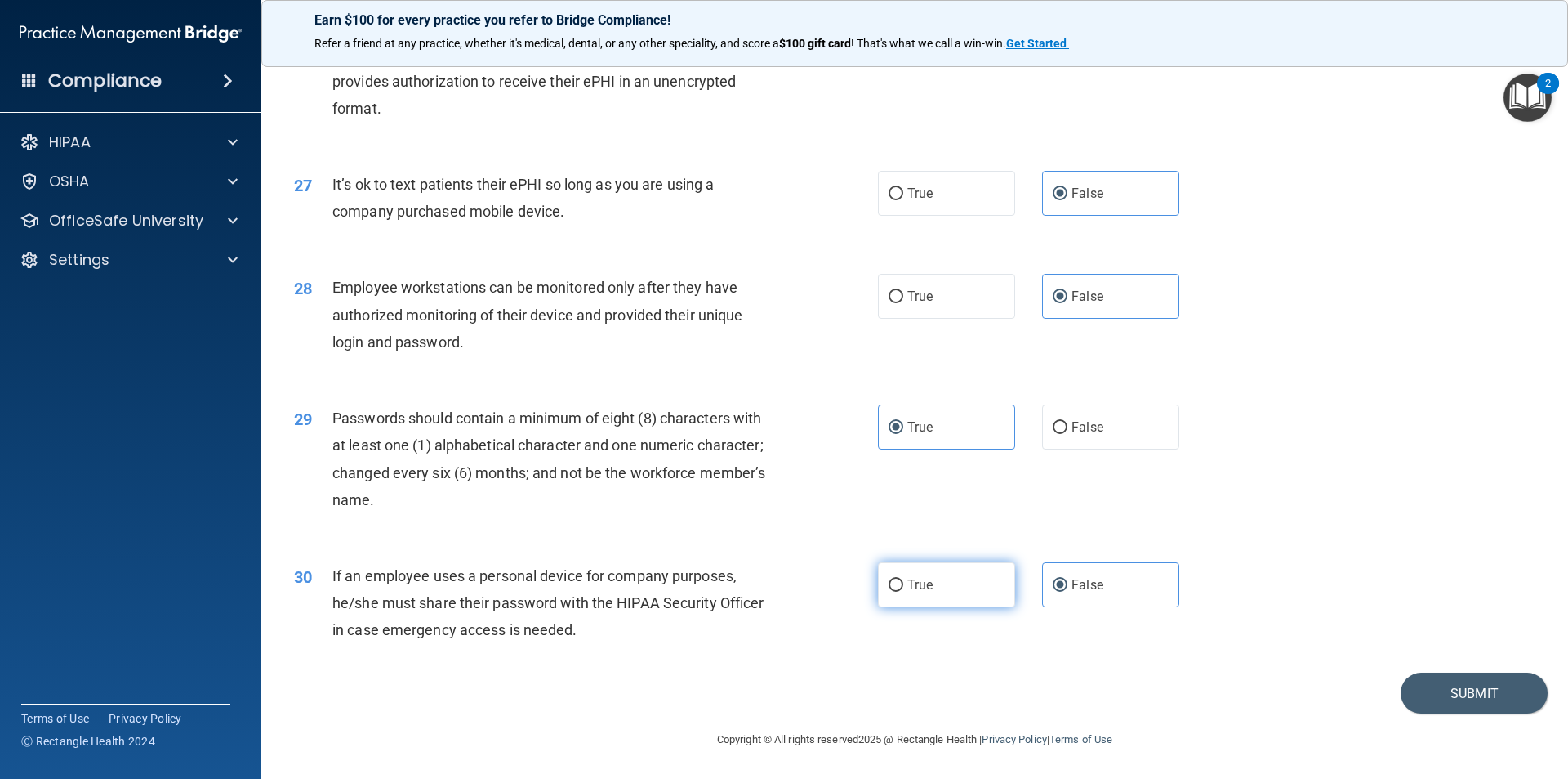
click at [903, 589] on input "True" at bounding box center [896, 585] width 14 height 13
radio input "true"
radio input "false"
click at [1429, 689] on button "Submit" at bounding box center [1474, 693] width 147 height 42
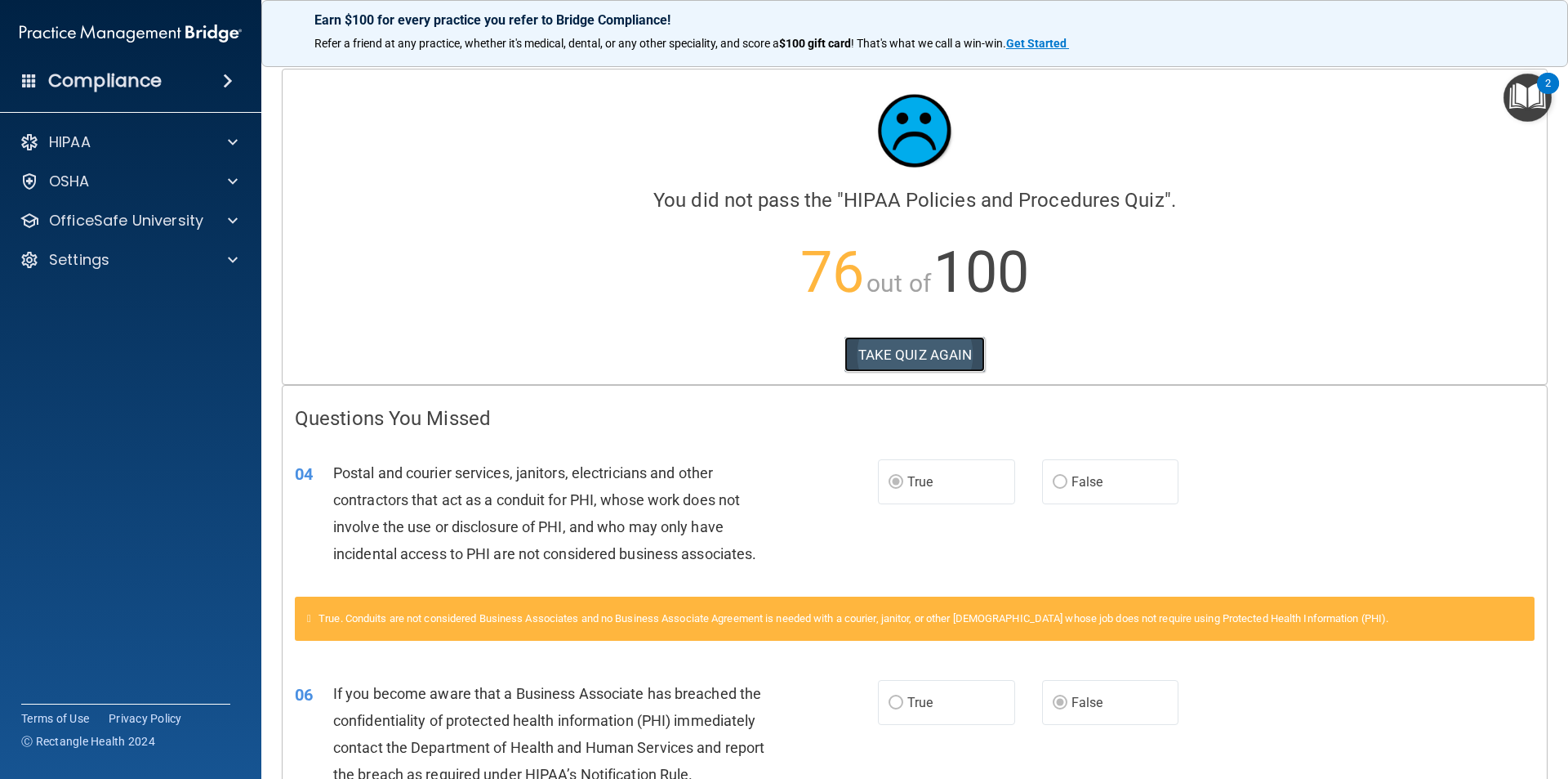
click at [922, 356] on button "TAKE QUIZ AGAIN" at bounding box center [915, 355] width 141 height 36
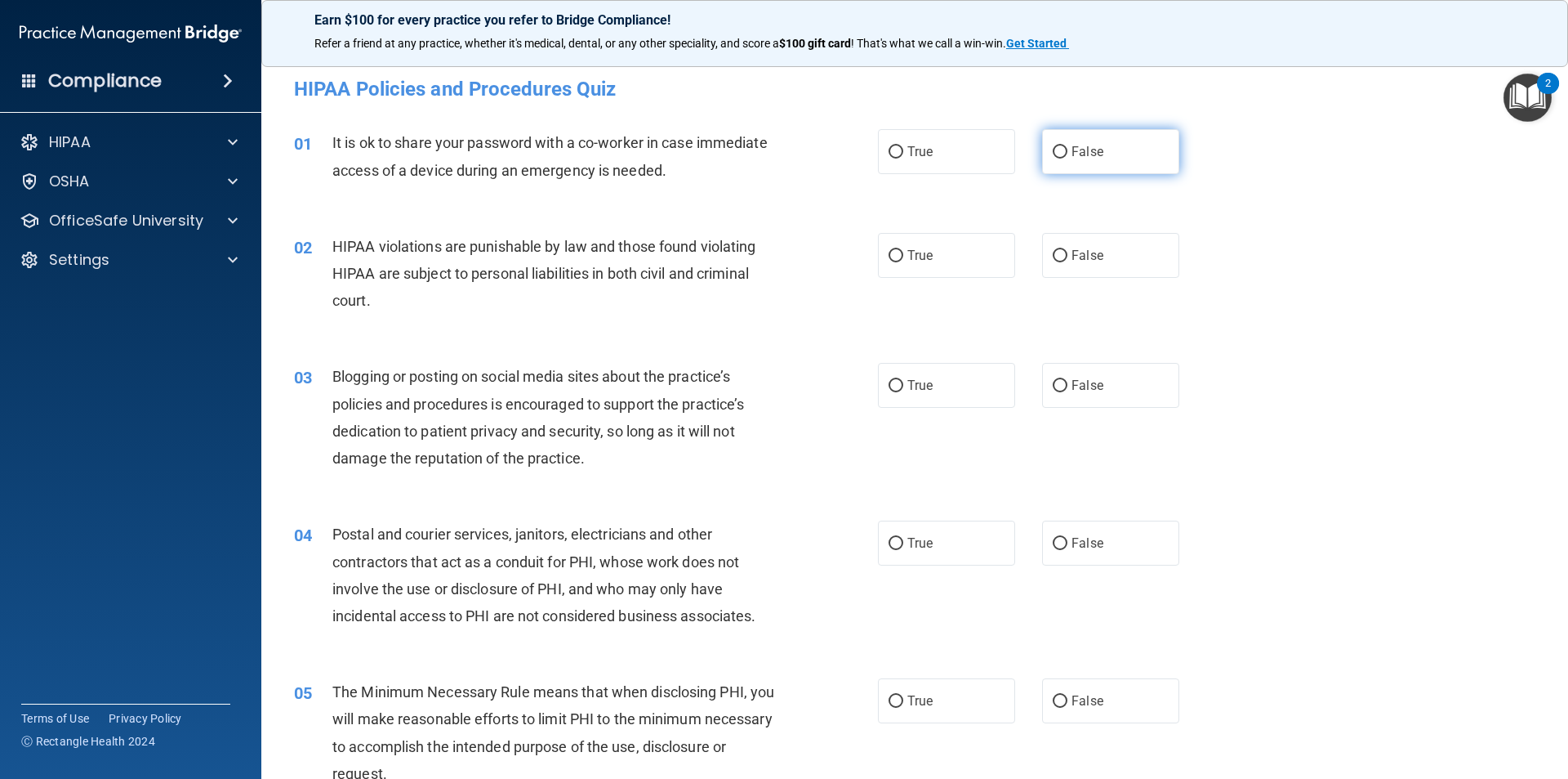
click at [1057, 143] on label "False" at bounding box center [1111, 152] width 137 height 45
click at [1057, 147] on input "False" at bounding box center [1060, 153] width 14 height 13
radio input "true"
click at [910, 256] on span "True" at bounding box center [921, 255] width 25 height 15
click at [903, 256] on input "True" at bounding box center [896, 256] width 14 height 13
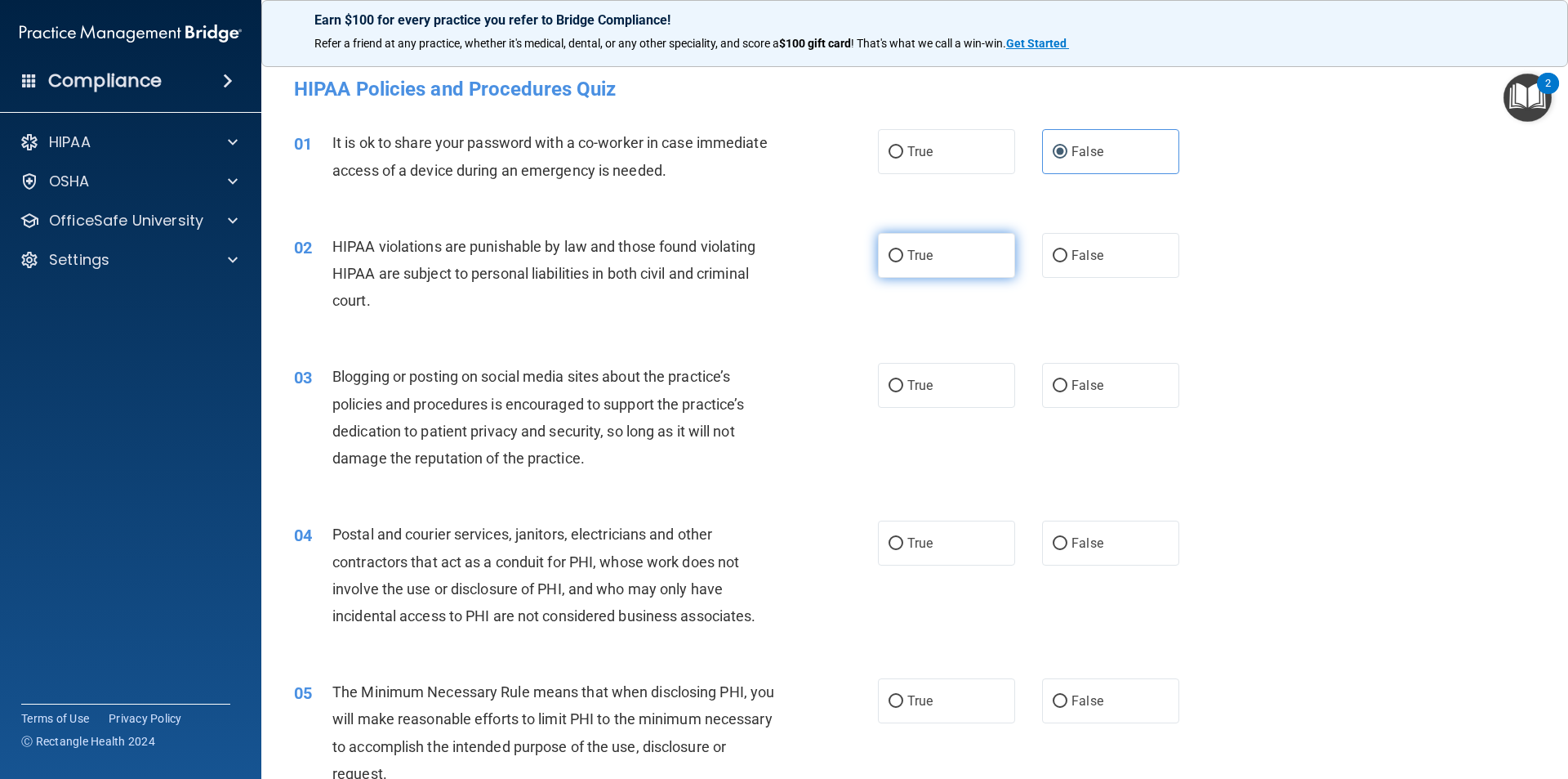
radio input "true"
click at [1075, 390] on span "False" at bounding box center [1087, 385] width 32 height 15
click at [1068, 390] on input "False" at bounding box center [1060, 386] width 14 height 13
radio input "true"
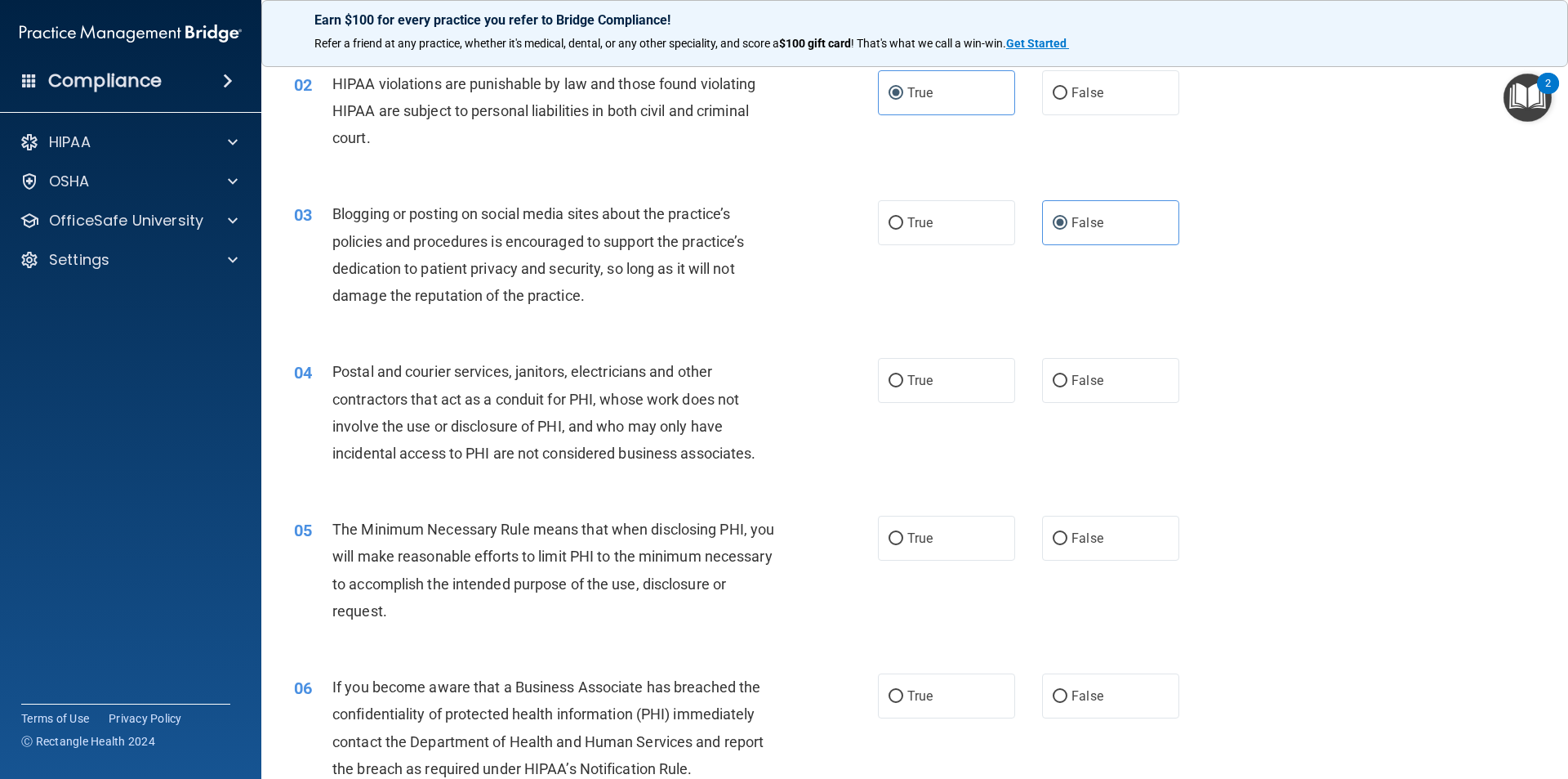
scroll to position [164, 0]
click at [893, 385] on input "True" at bounding box center [896, 381] width 14 height 13
radio input "true"
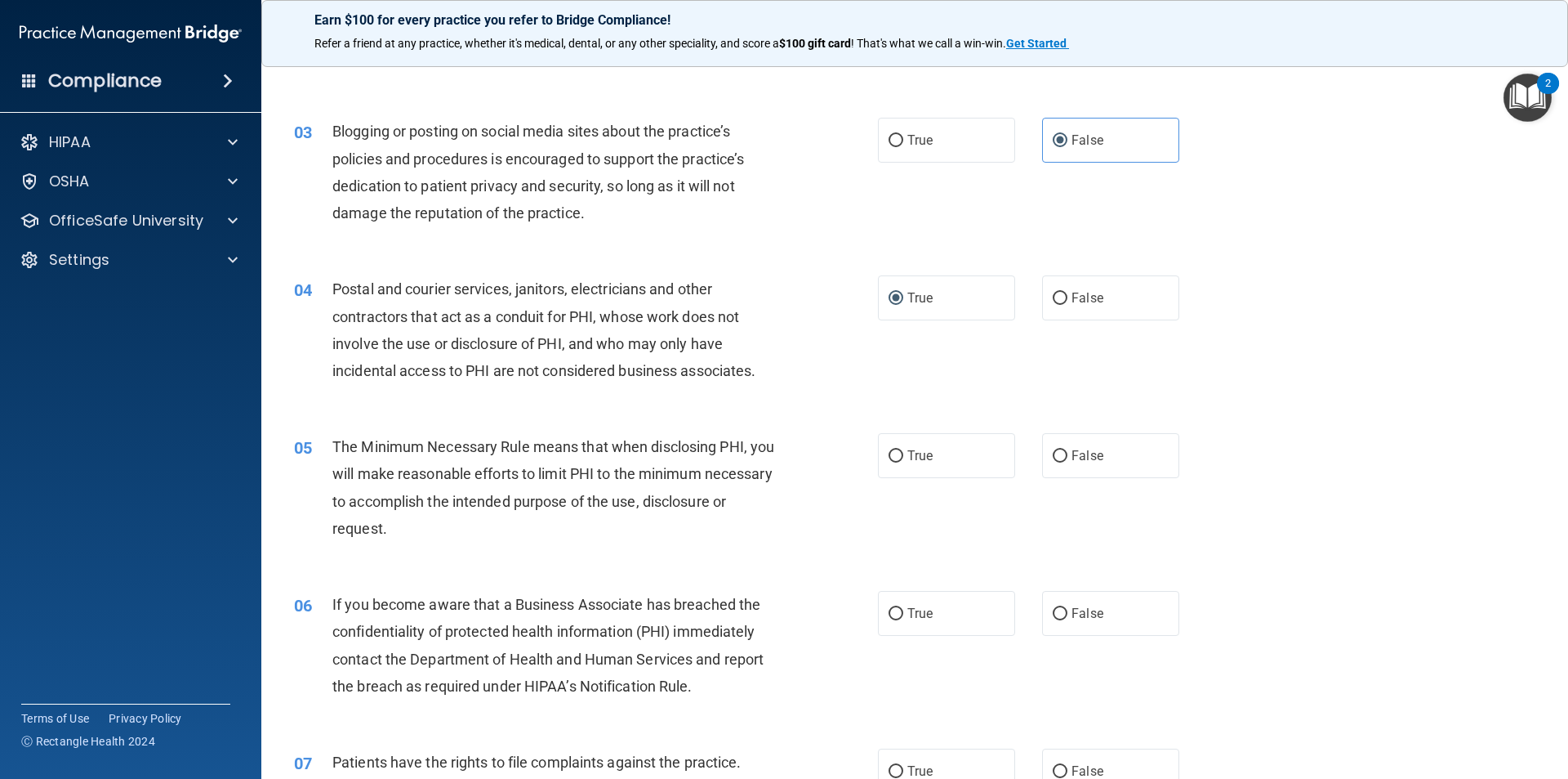
scroll to position [327, 0]
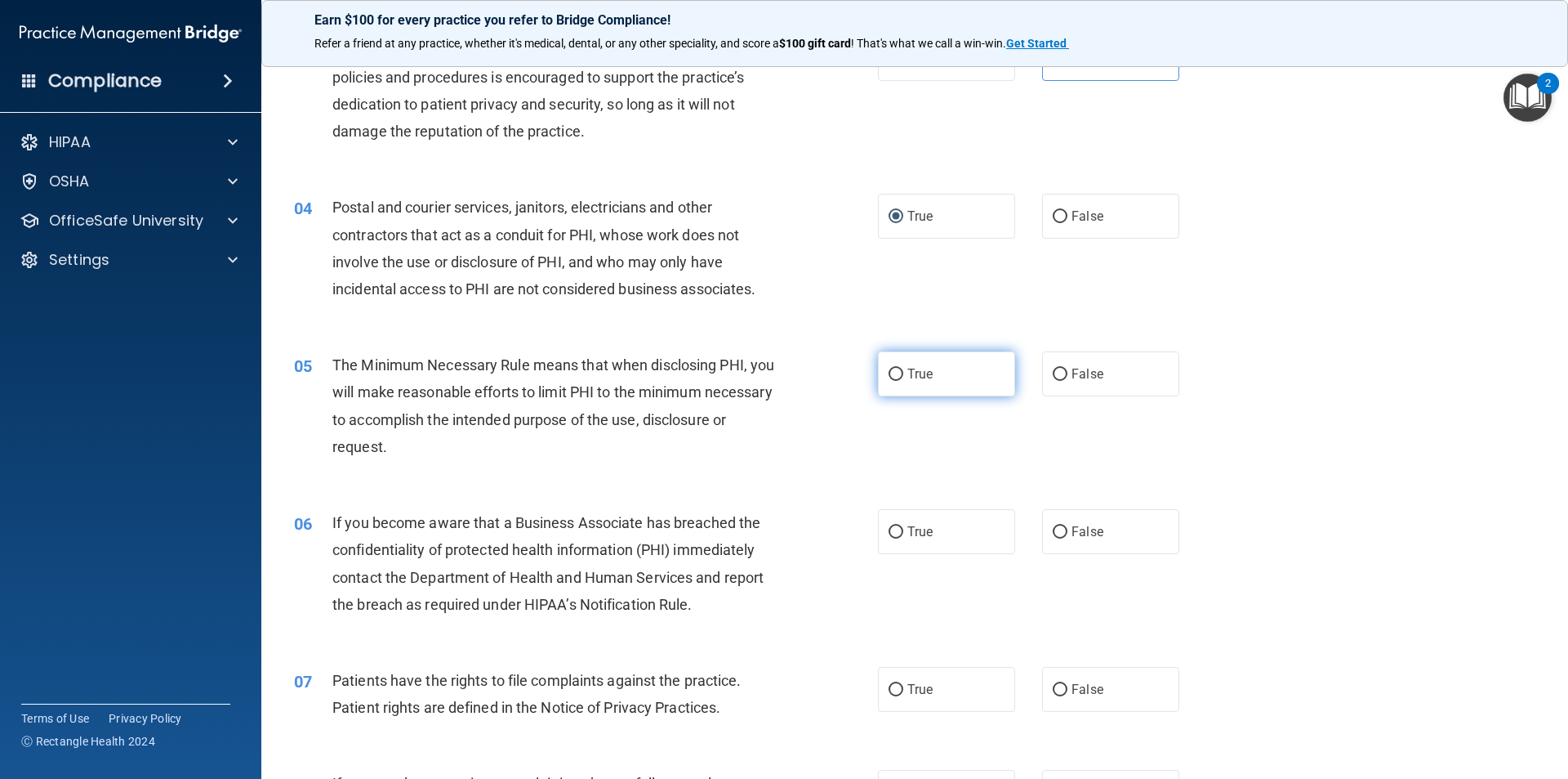
click at [907, 366] on label "True" at bounding box center [947, 374] width 137 height 45
click at [903, 368] on input "True" at bounding box center [896, 375] width 14 height 13
radio input "true"
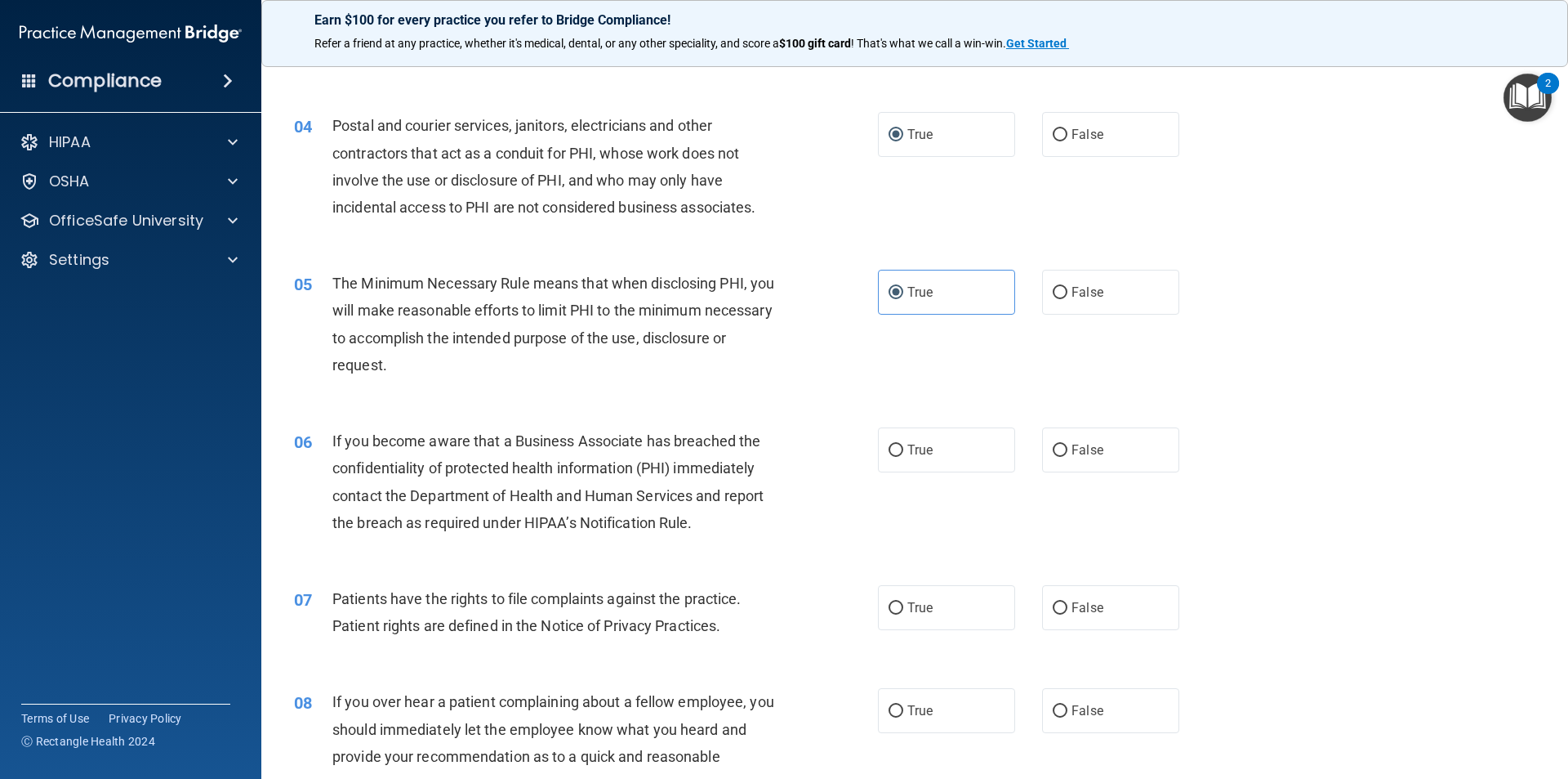
scroll to position [490, 0]
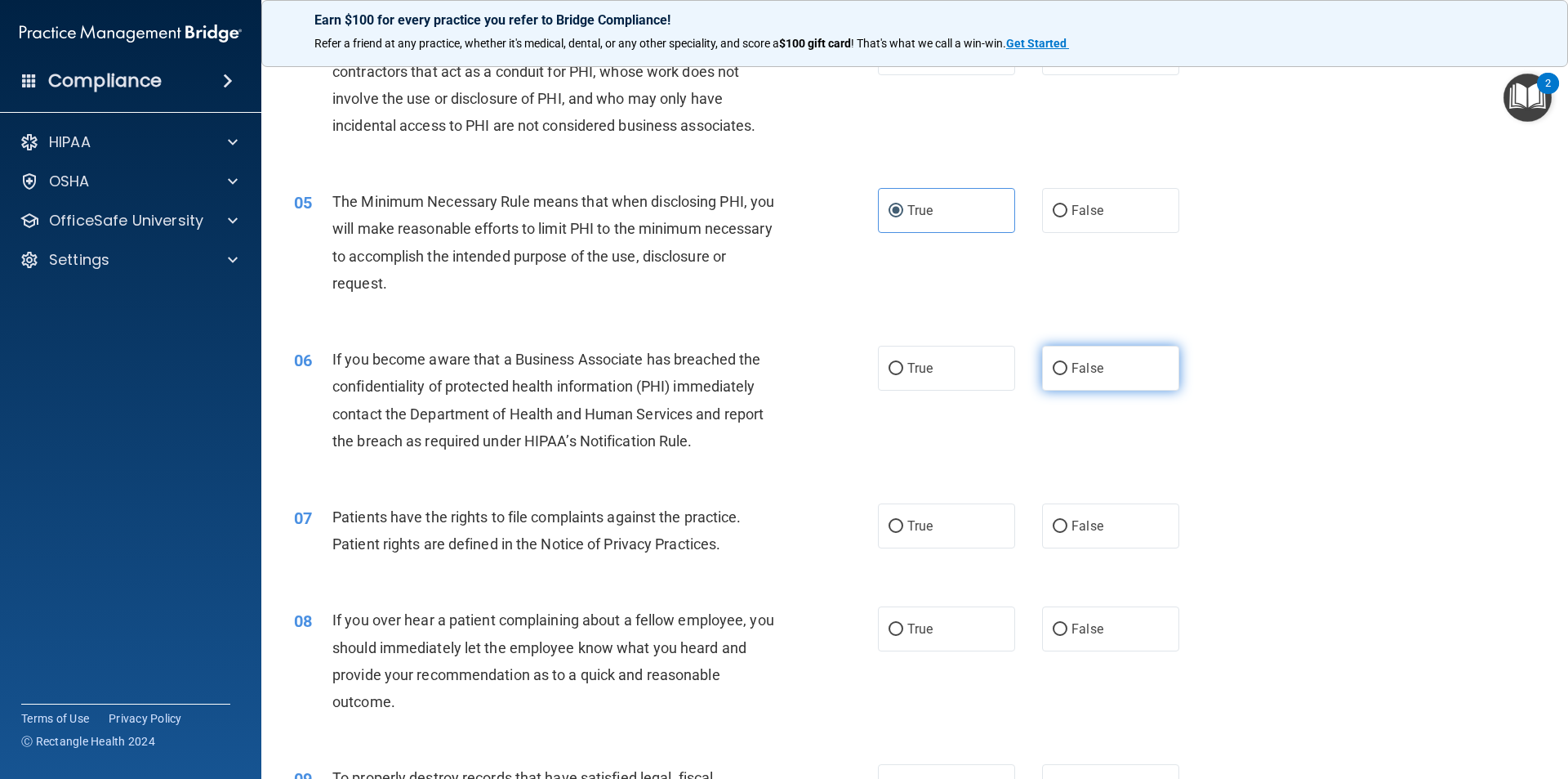
click at [1102, 368] on label "False" at bounding box center [1111, 368] width 137 height 45
click at [1068, 368] on input "False" at bounding box center [1060, 369] width 14 height 13
radio input "true"
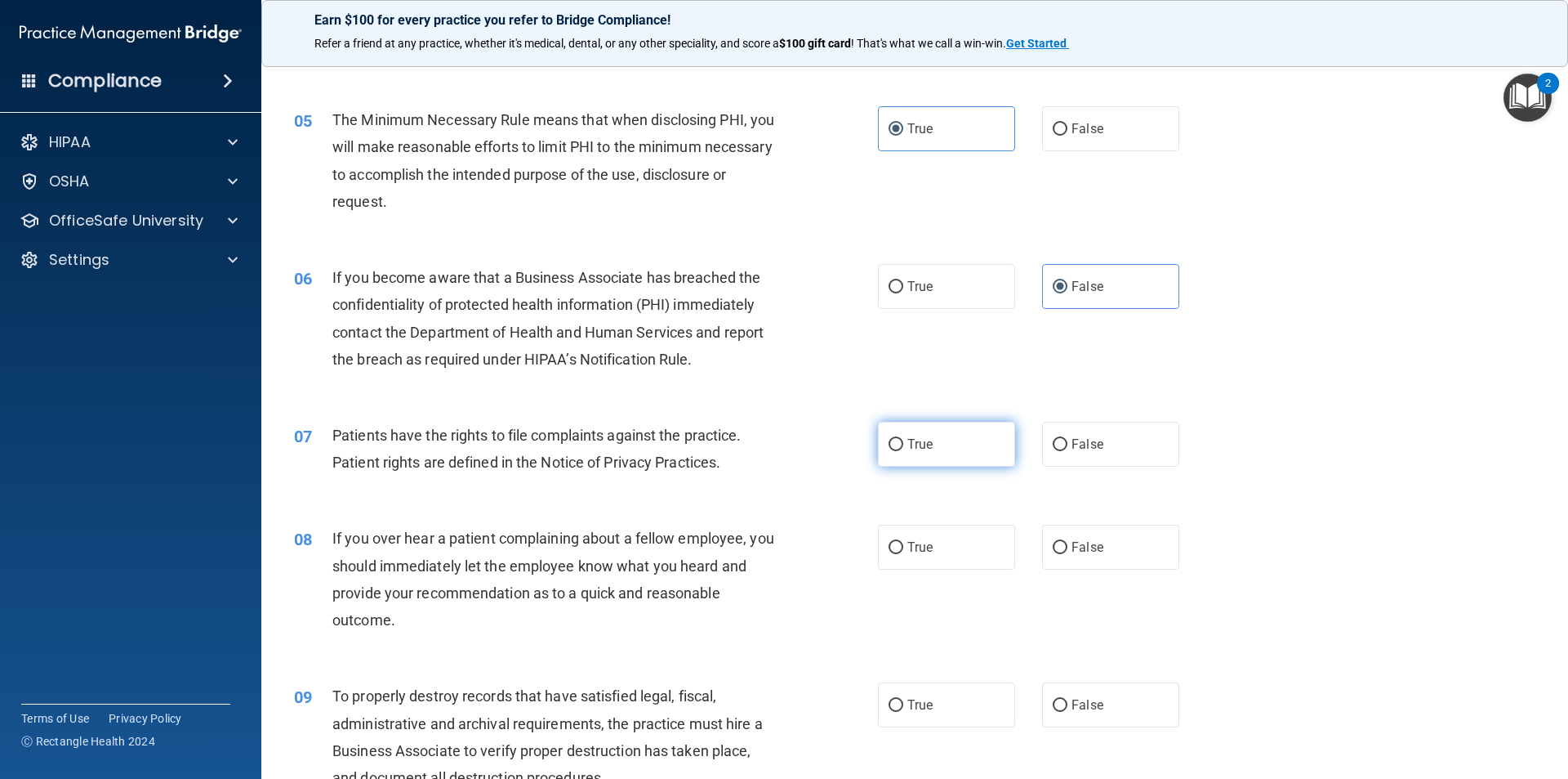
click at [914, 446] on span "True" at bounding box center [921, 443] width 25 height 15
click at [903, 446] on input "True" at bounding box center [896, 445] width 14 height 13
radio input "true"
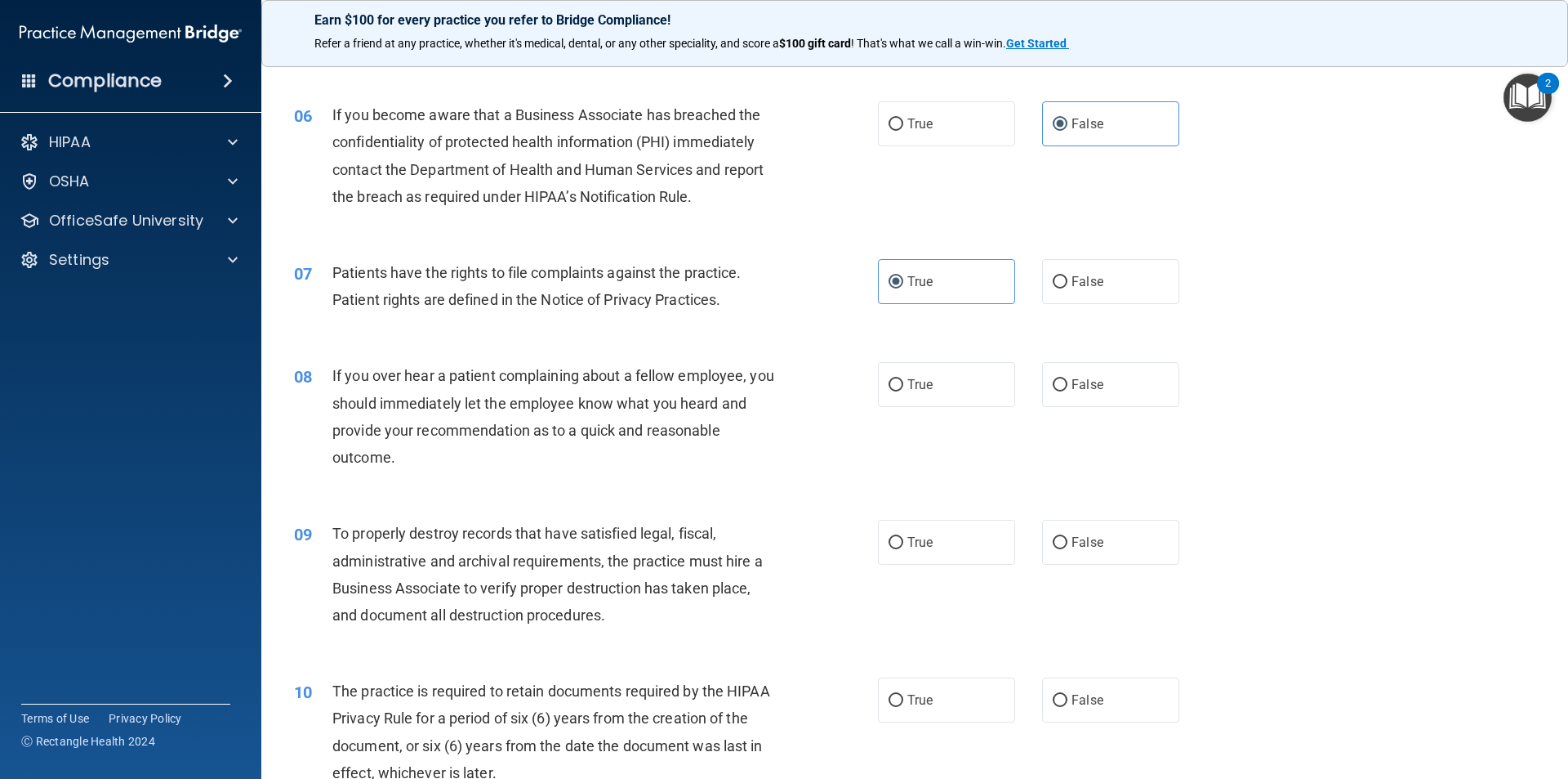
scroll to position [736, 0]
click at [1074, 394] on label "False" at bounding box center [1111, 384] width 137 height 45
click at [1068, 391] on input "False" at bounding box center [1060, 385] width 14 height 13
radio input "true"
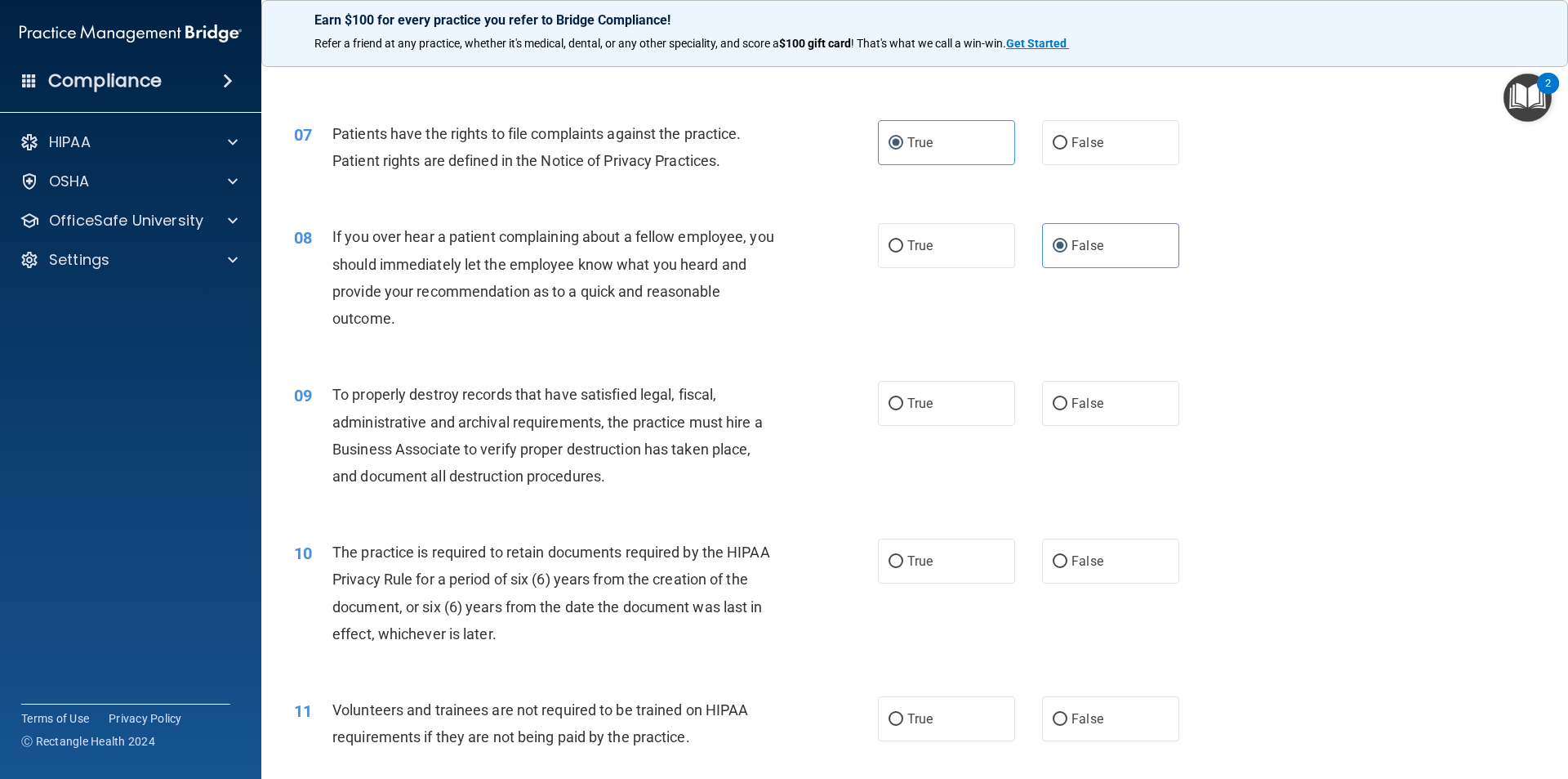
scroll to position [899, 0]
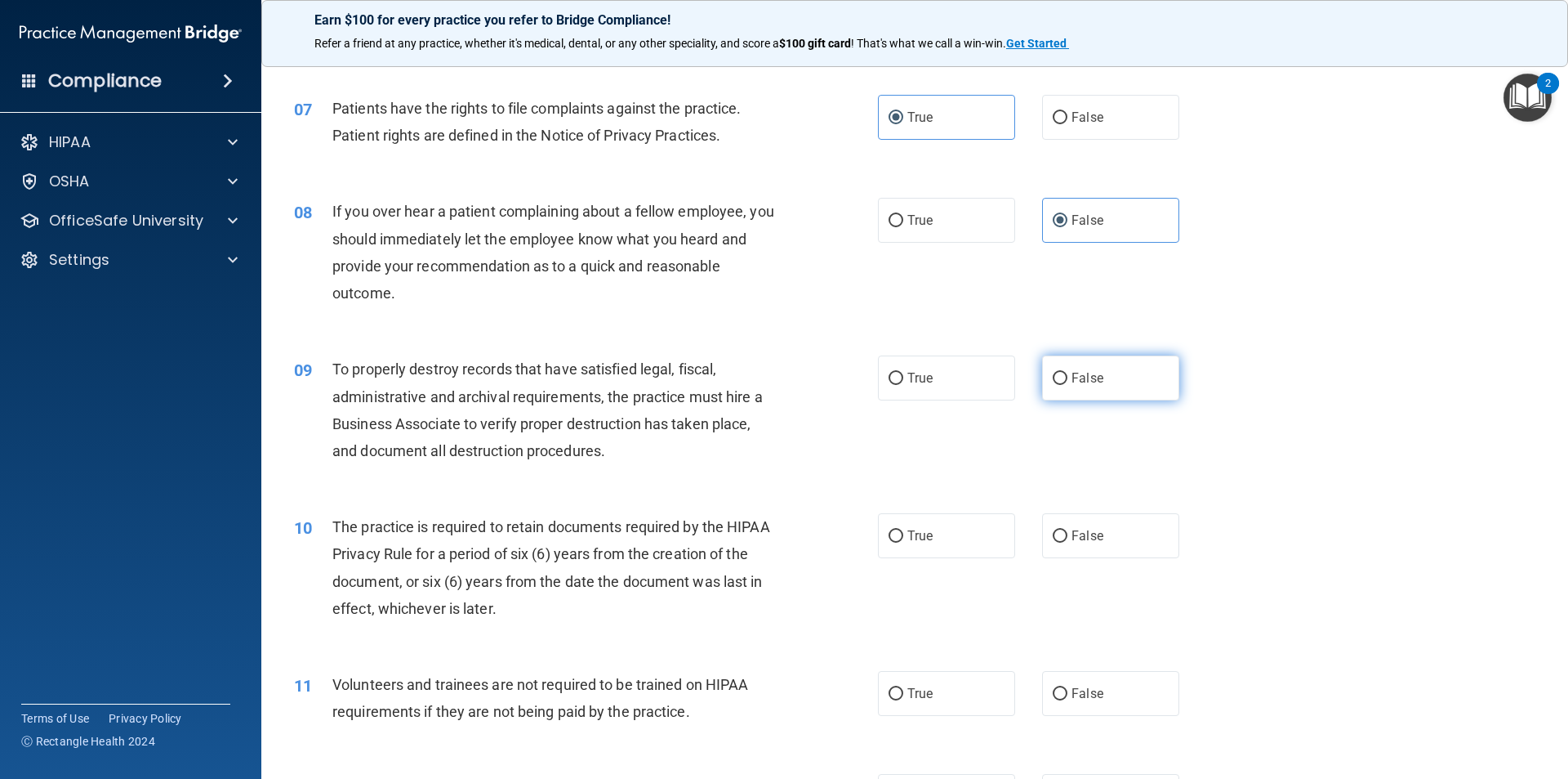
click at [1091, 375] on span "False" at bounding box center [1087, 377] width 32 height 15
click at [1068, 375] on input "False" at bounding box center [1060, 379] width 14 height 13
radio input "true"
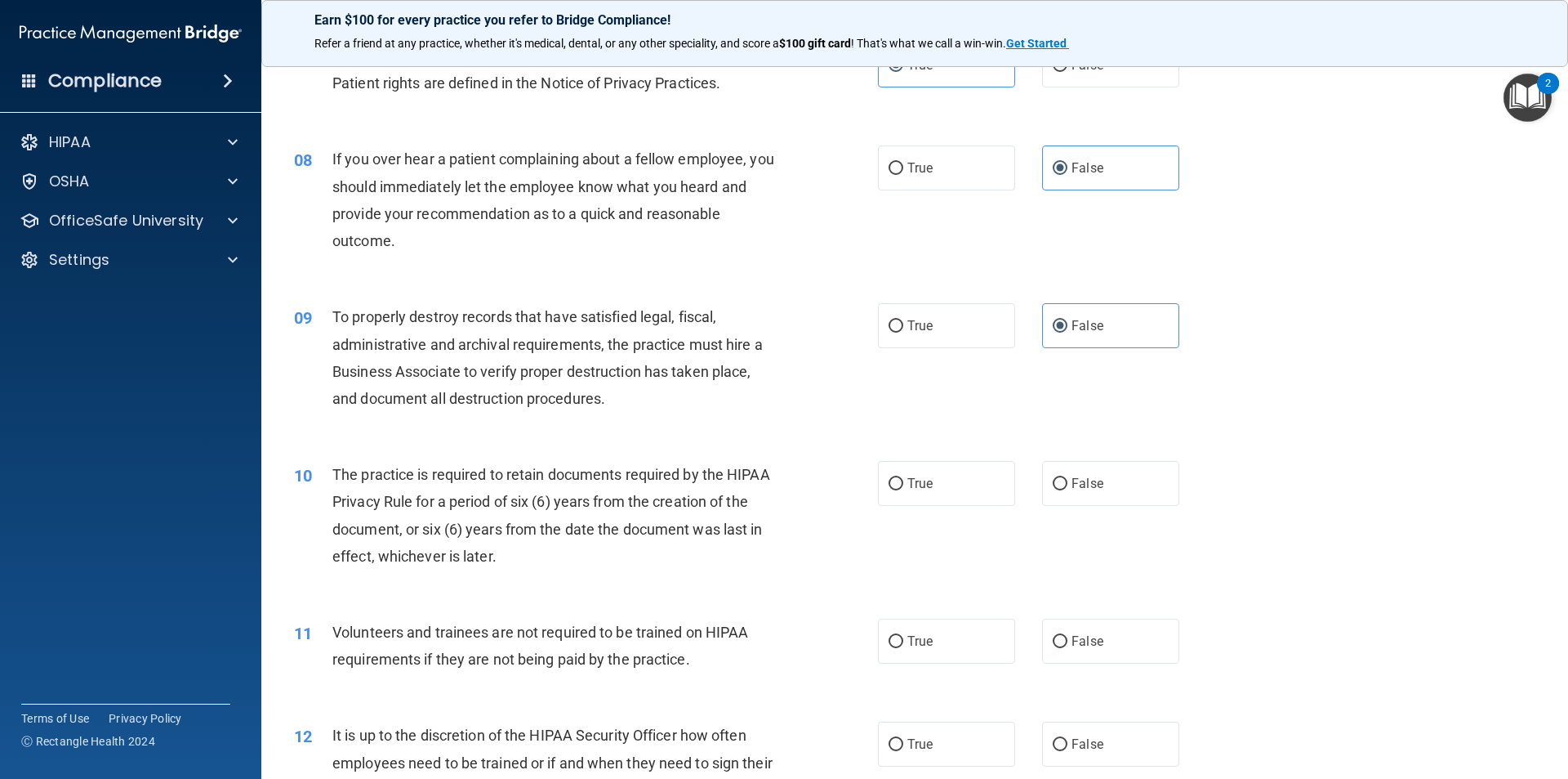
scroll to position [981, 0]
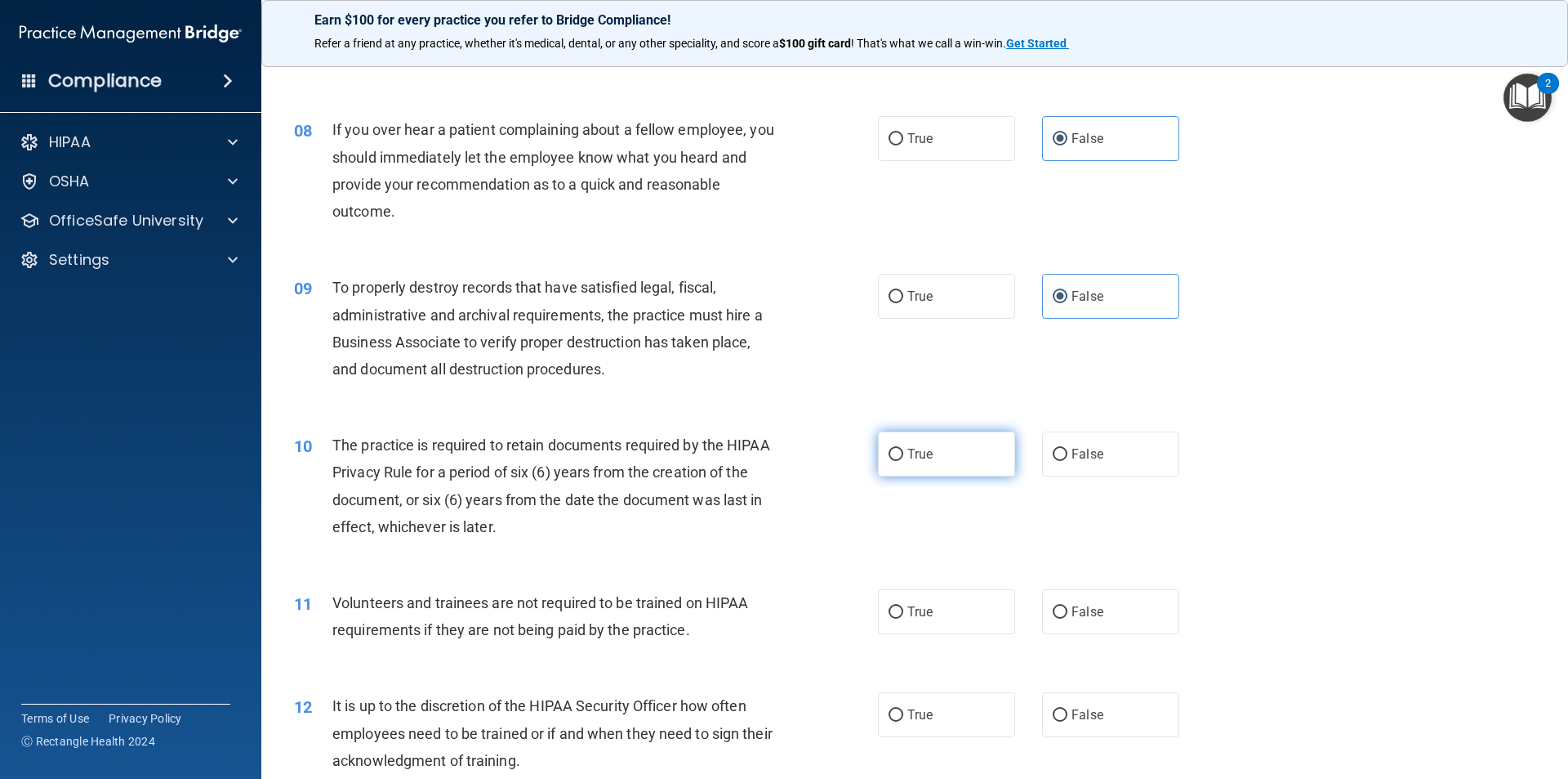
click at [889, 453] on input "True" at bounding box center [896, 455] width 14 height 13
radio input "true"
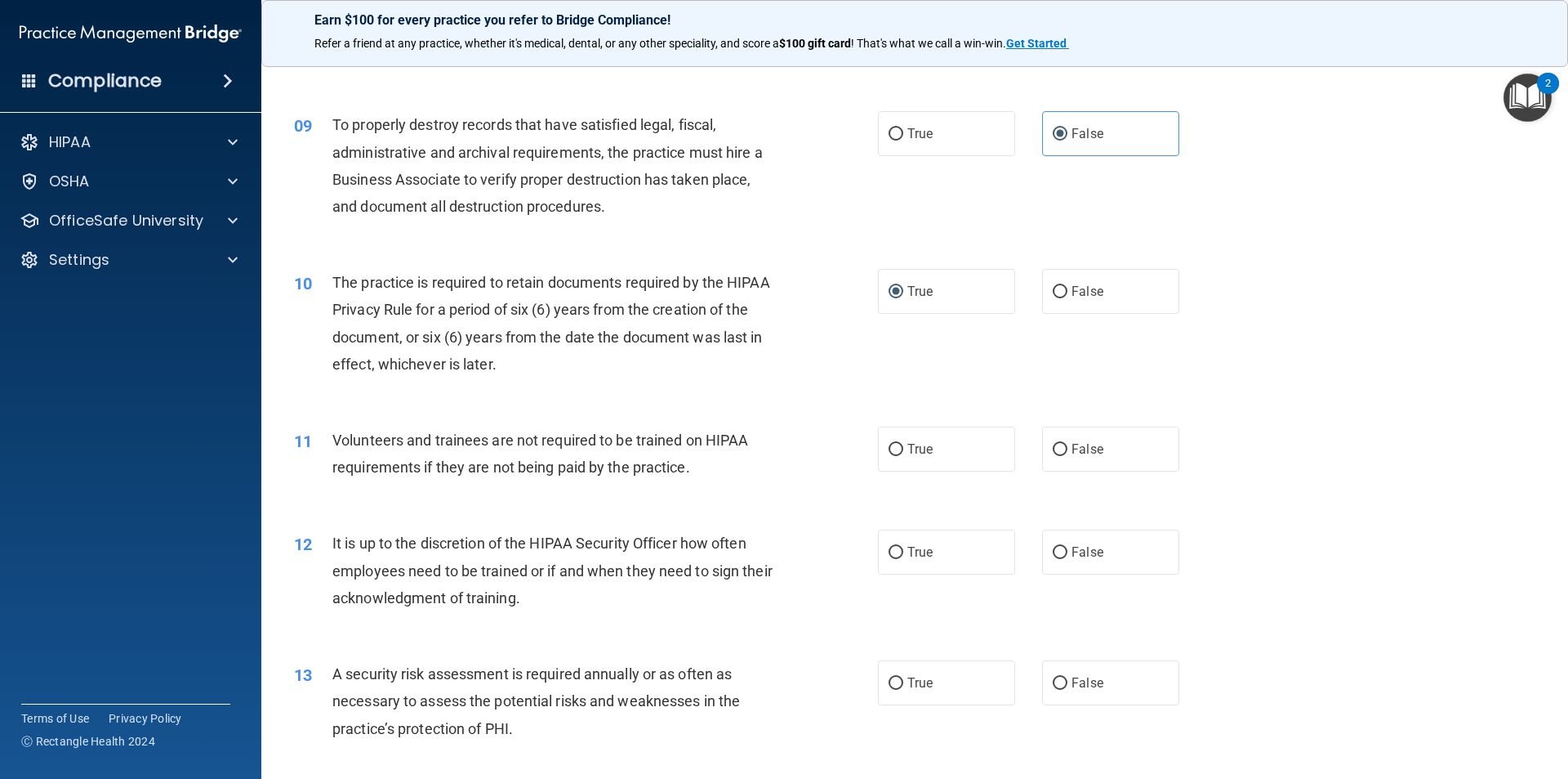
scroll to position [1145, 0]
click at [1072, 439] on label "False" at bounding box center [1111, 449] width 137 height 45
click at [1068, 443] on input "False" at bounding box center [1060, 450] width 14 height 13
radio input "true"
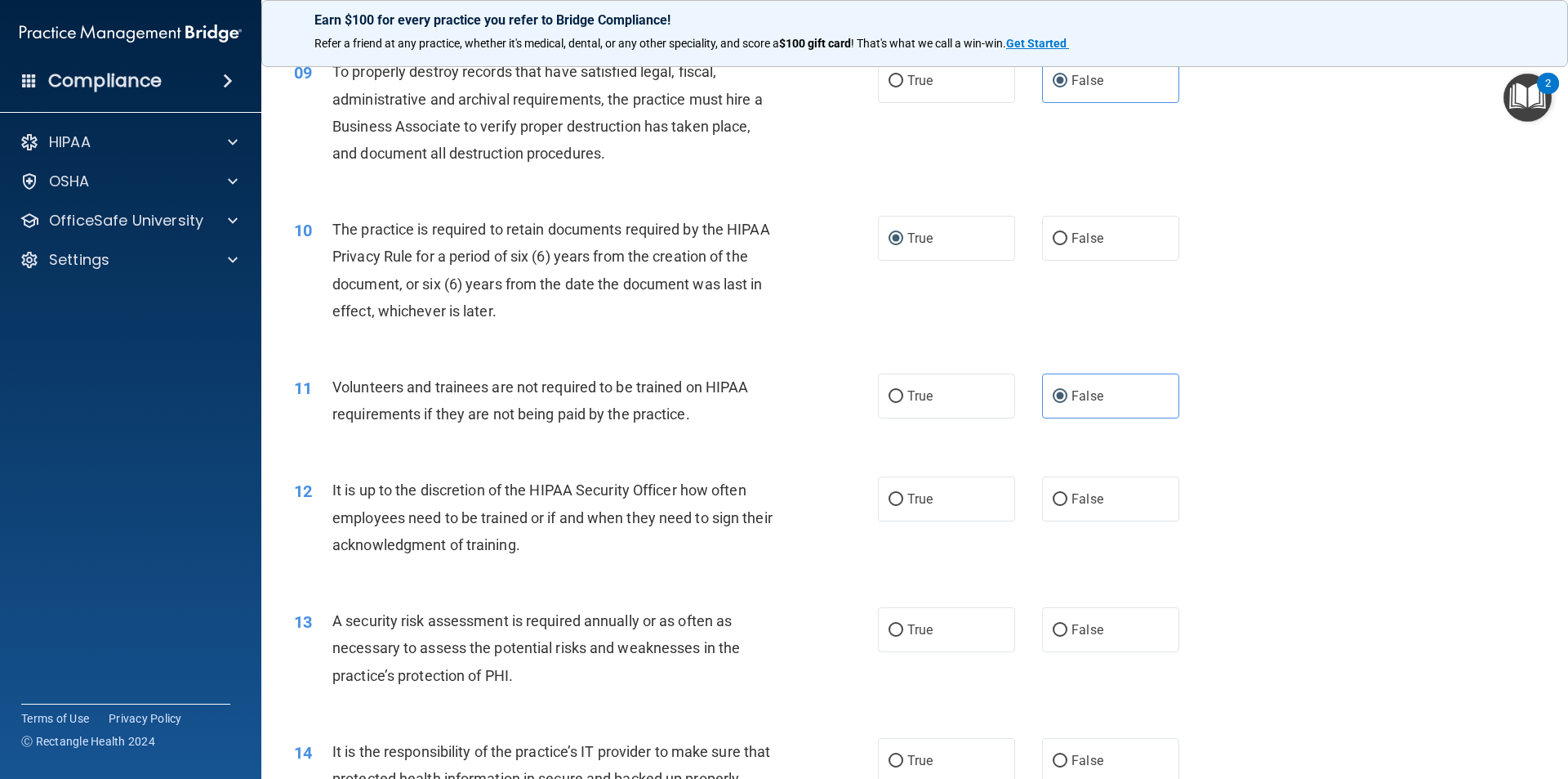
scroll to position [1307, 0]
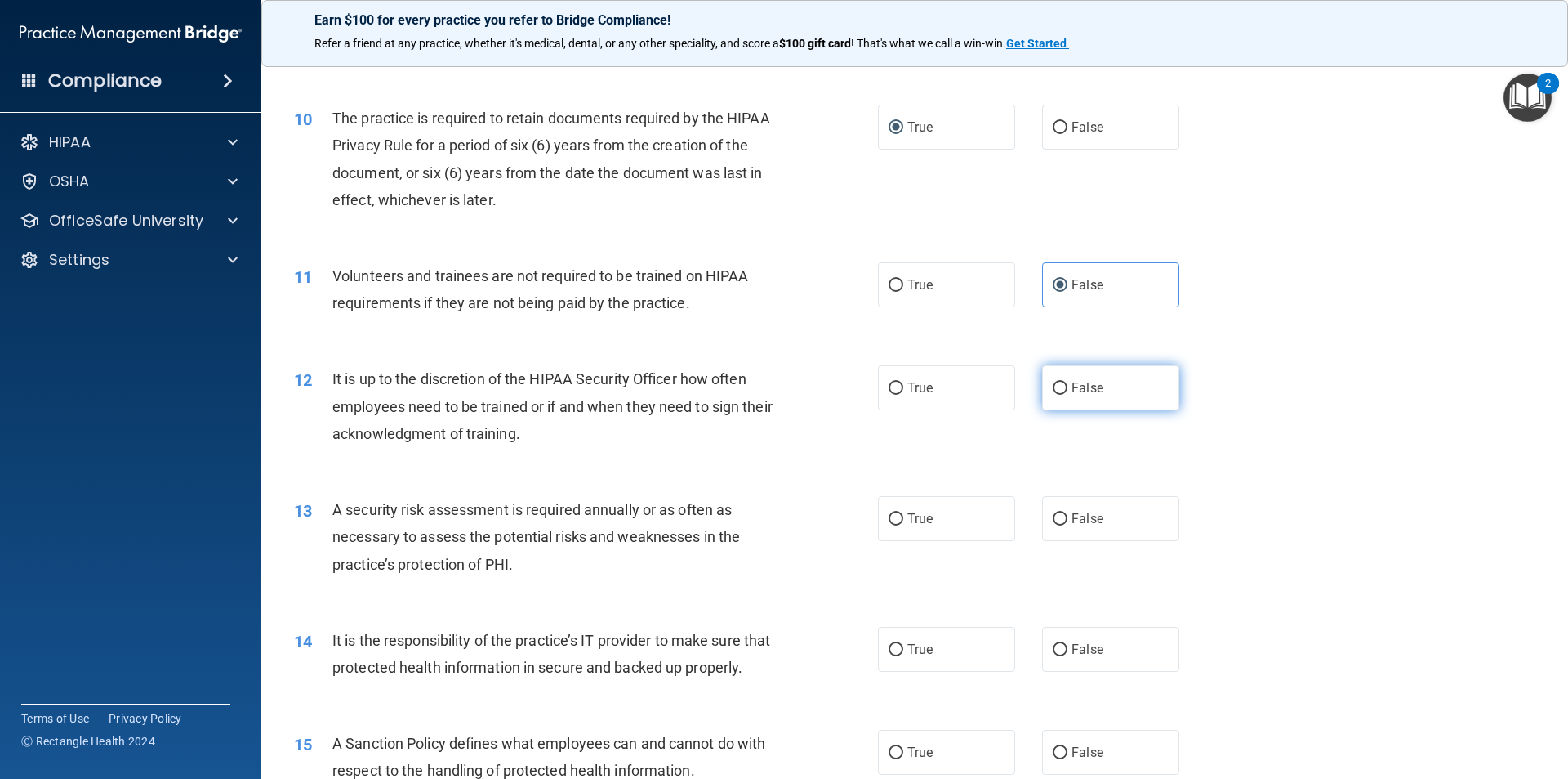
click at [1059, 387] on input "False" at bounding box center [1060, 389] width 14 height 13
radio input "true"
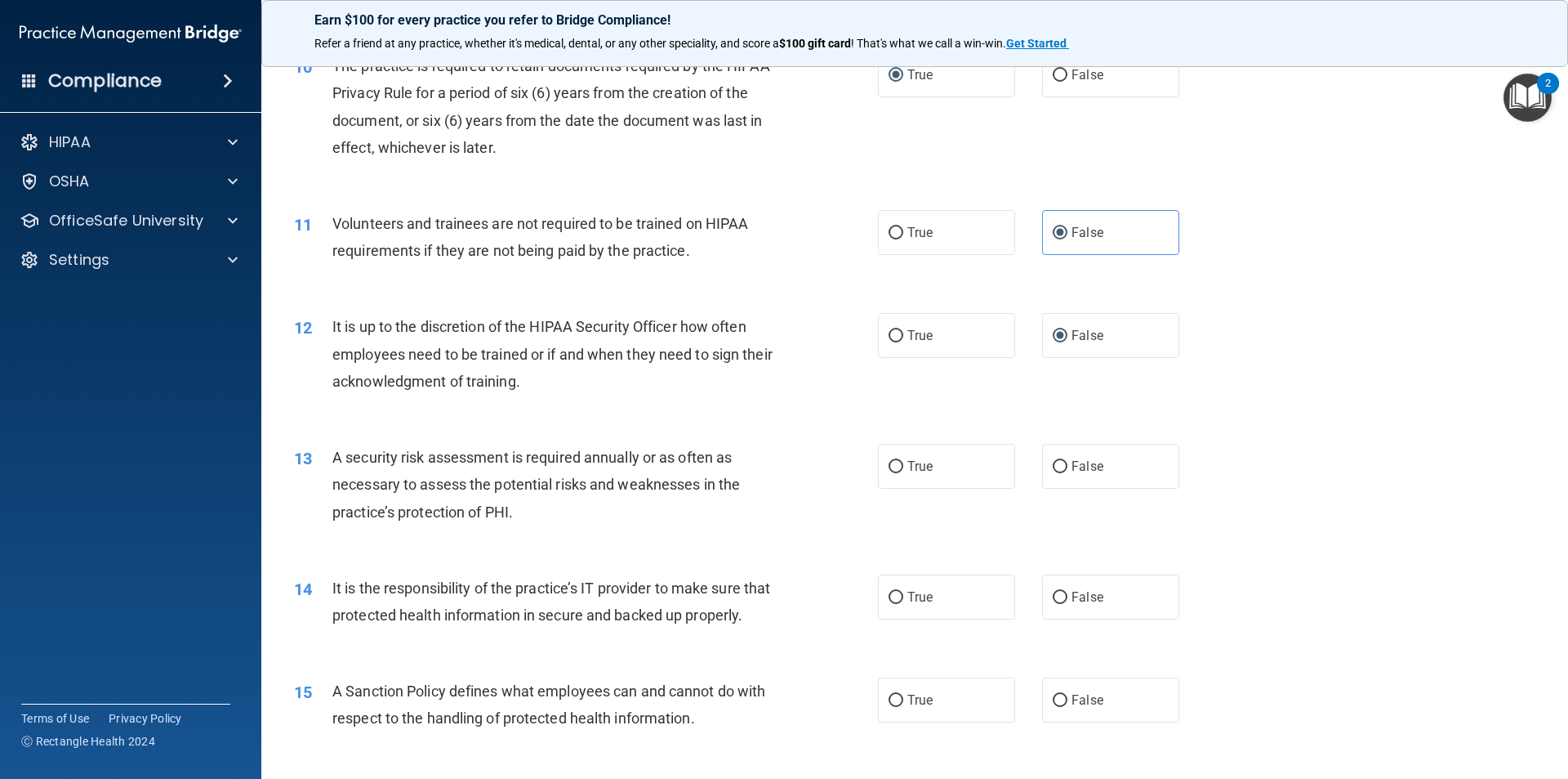
scroll to position [1390, 0]
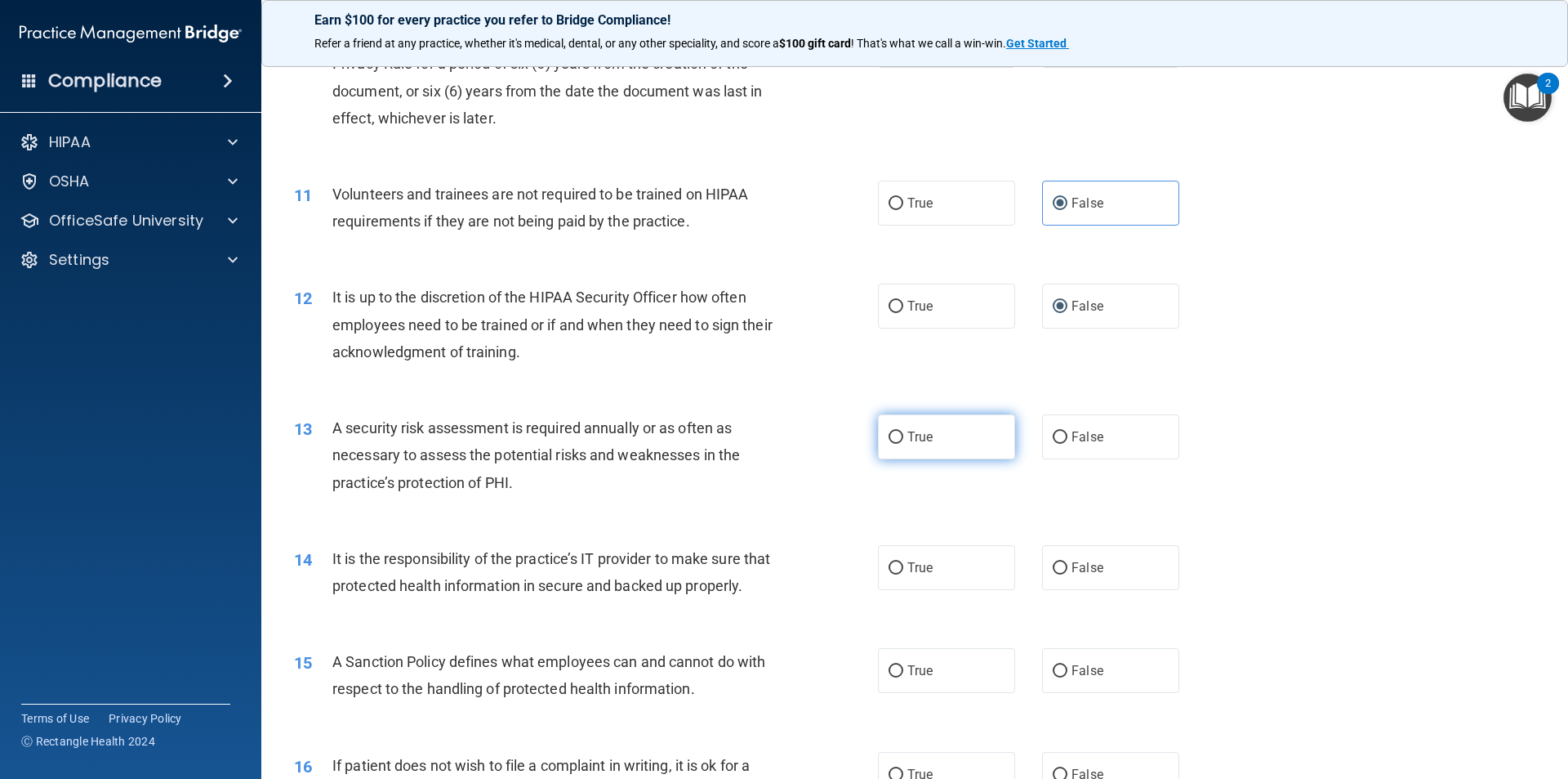
click at [942, 435] on label "True" at bounding box center [947, 437] width 137 height 45
click at [903, 435] on input "True" at bounding box center [896, 438] width 14 height 13
radio input "true"
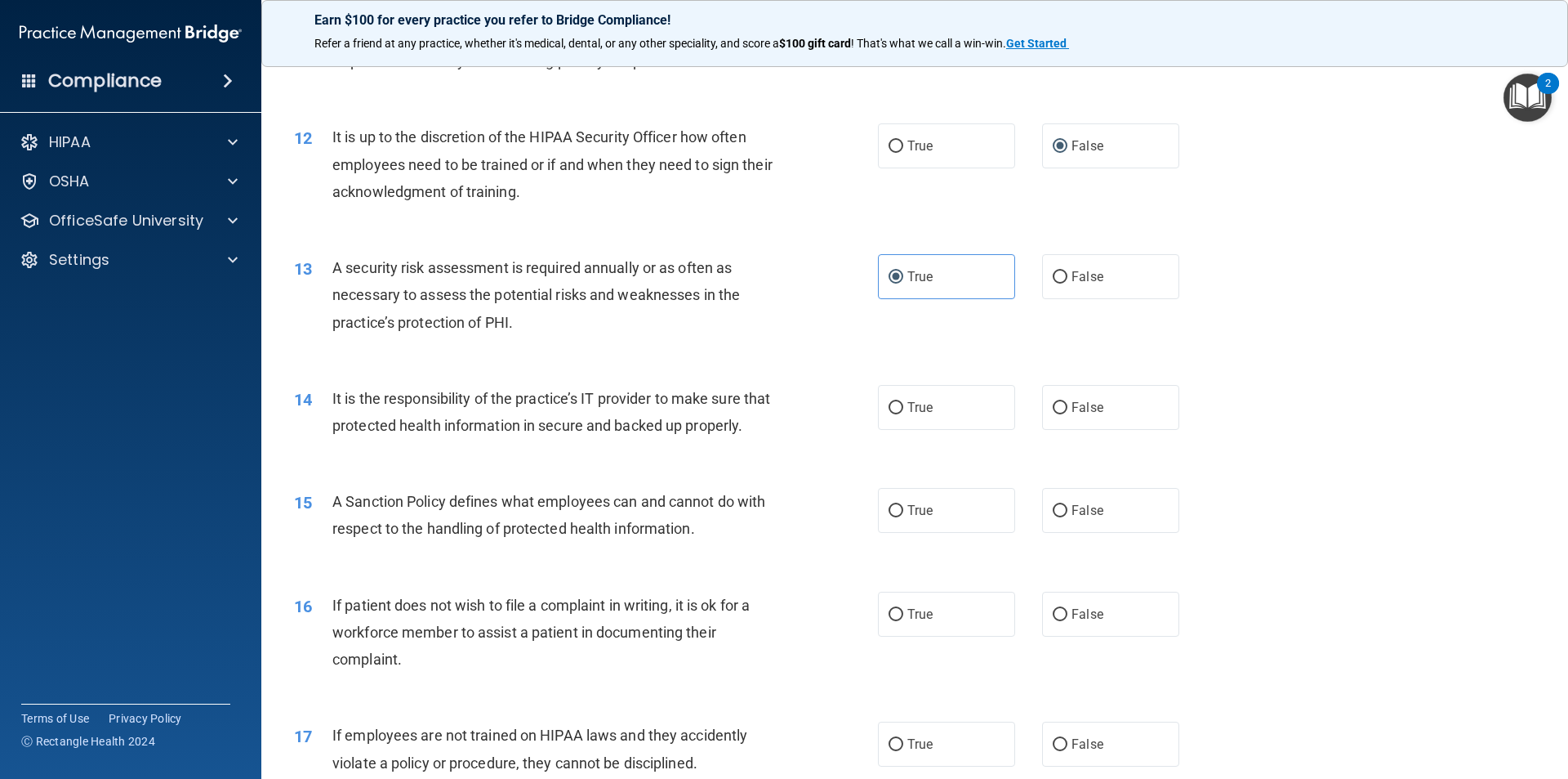
scroll to position [1553, 0]
click at [1077, 401] on span "False" at bounding box center [1087, 404] width 32 height 15
click at [1068, 401] on input "False" at bounding box center [1060, 405] width 14 height 13
radio input "true"
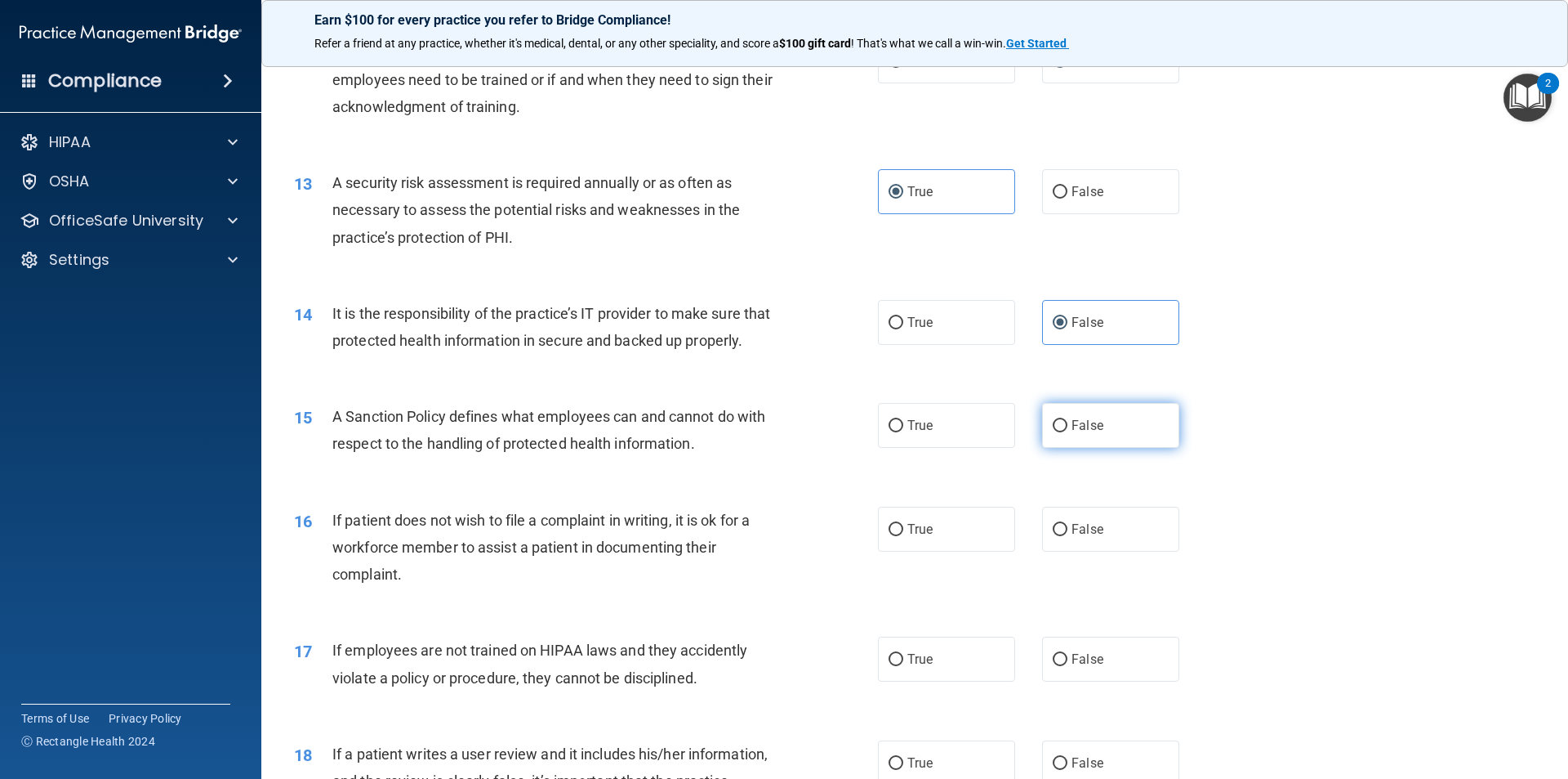
click at [1079, 433] on span "False" at bounding box center [1087, 425] width 32 height 15
click at [1068, 432] on input "False" at bounding box center [1060, 426] width 14 height 13
radio input "true"
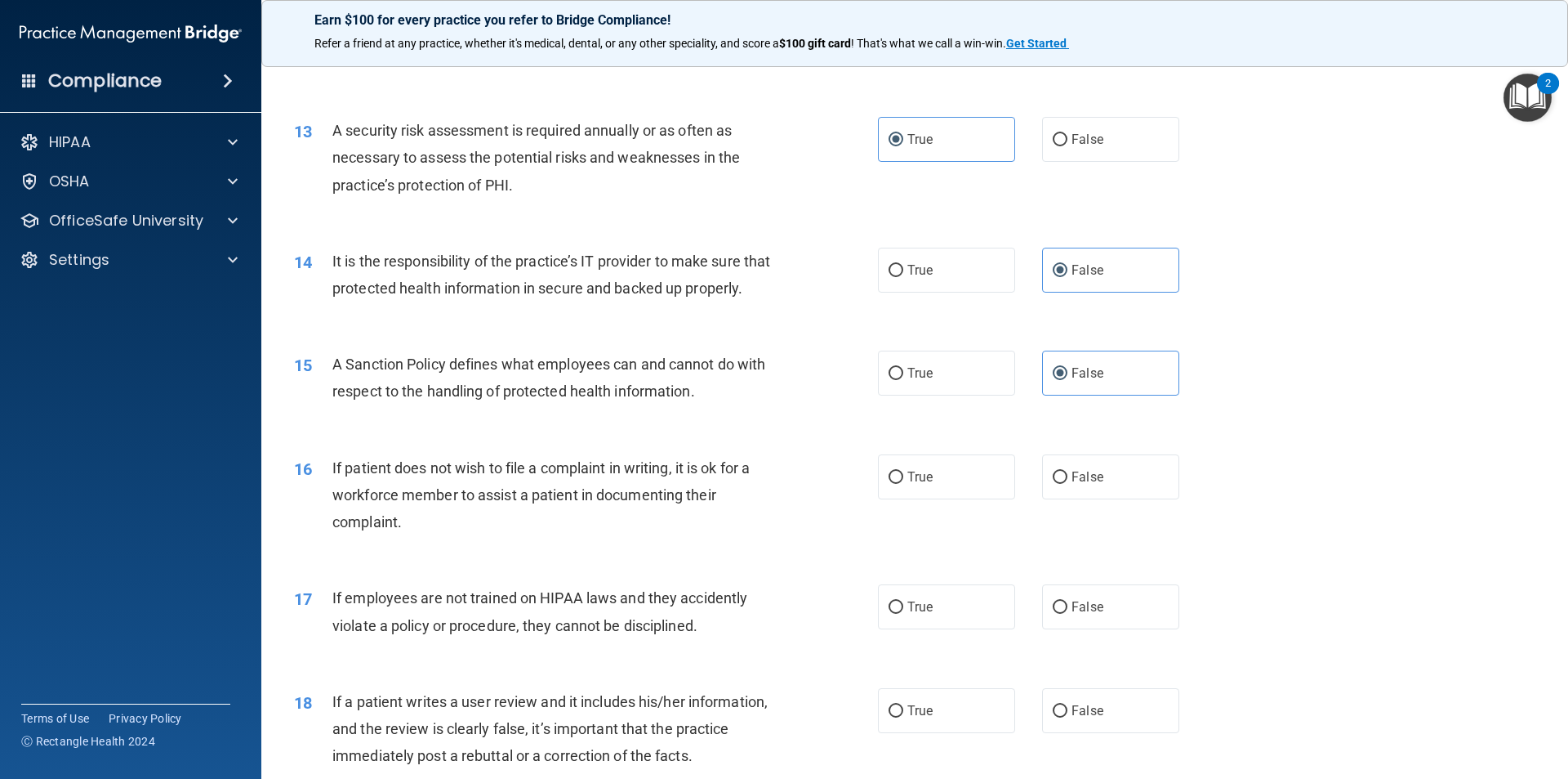
scroll to position [1716, 0]
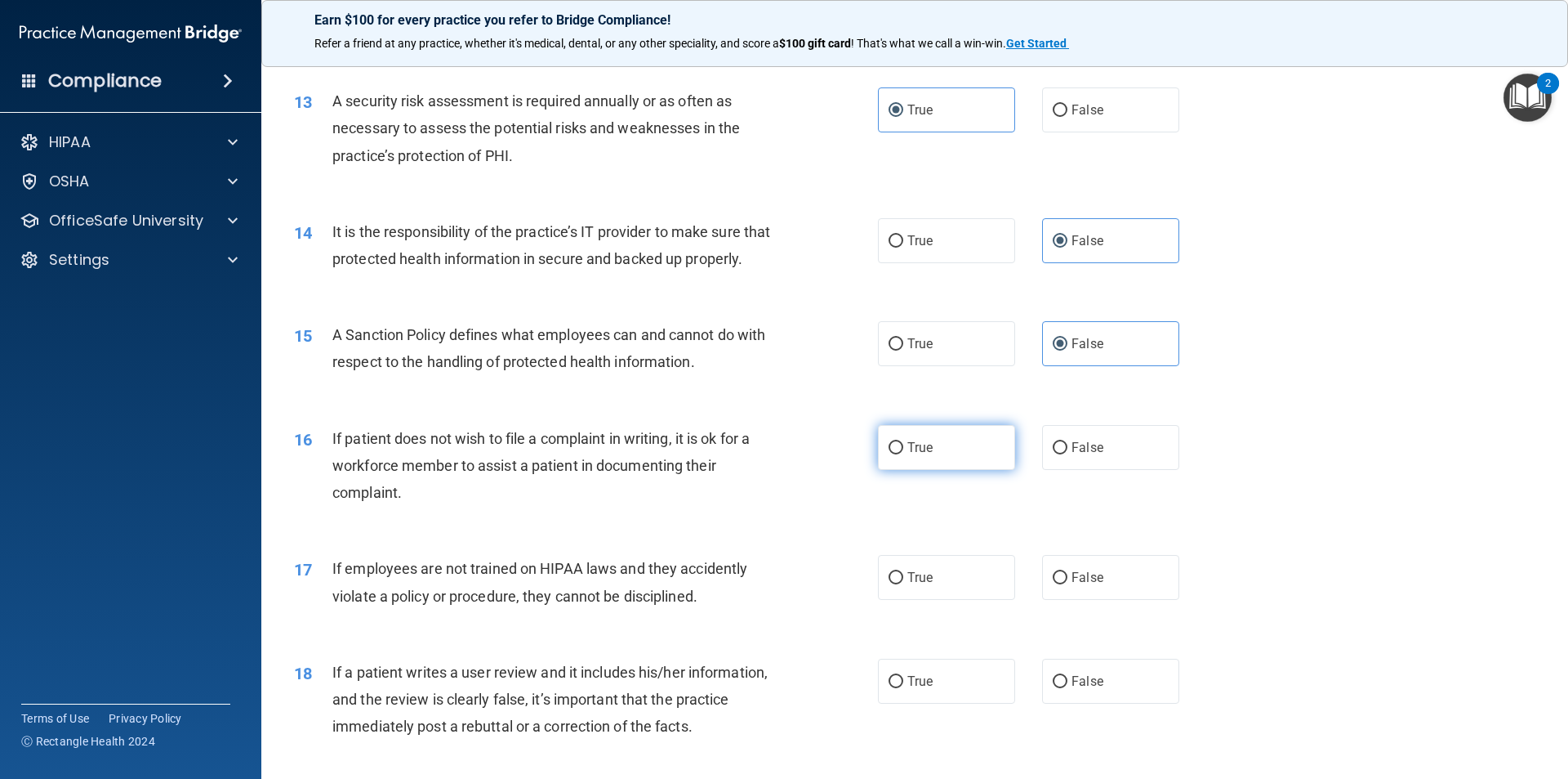
click at [891, 454] on input "True" at bounding box center [896, 449] width 14 height 13
radio input "true"
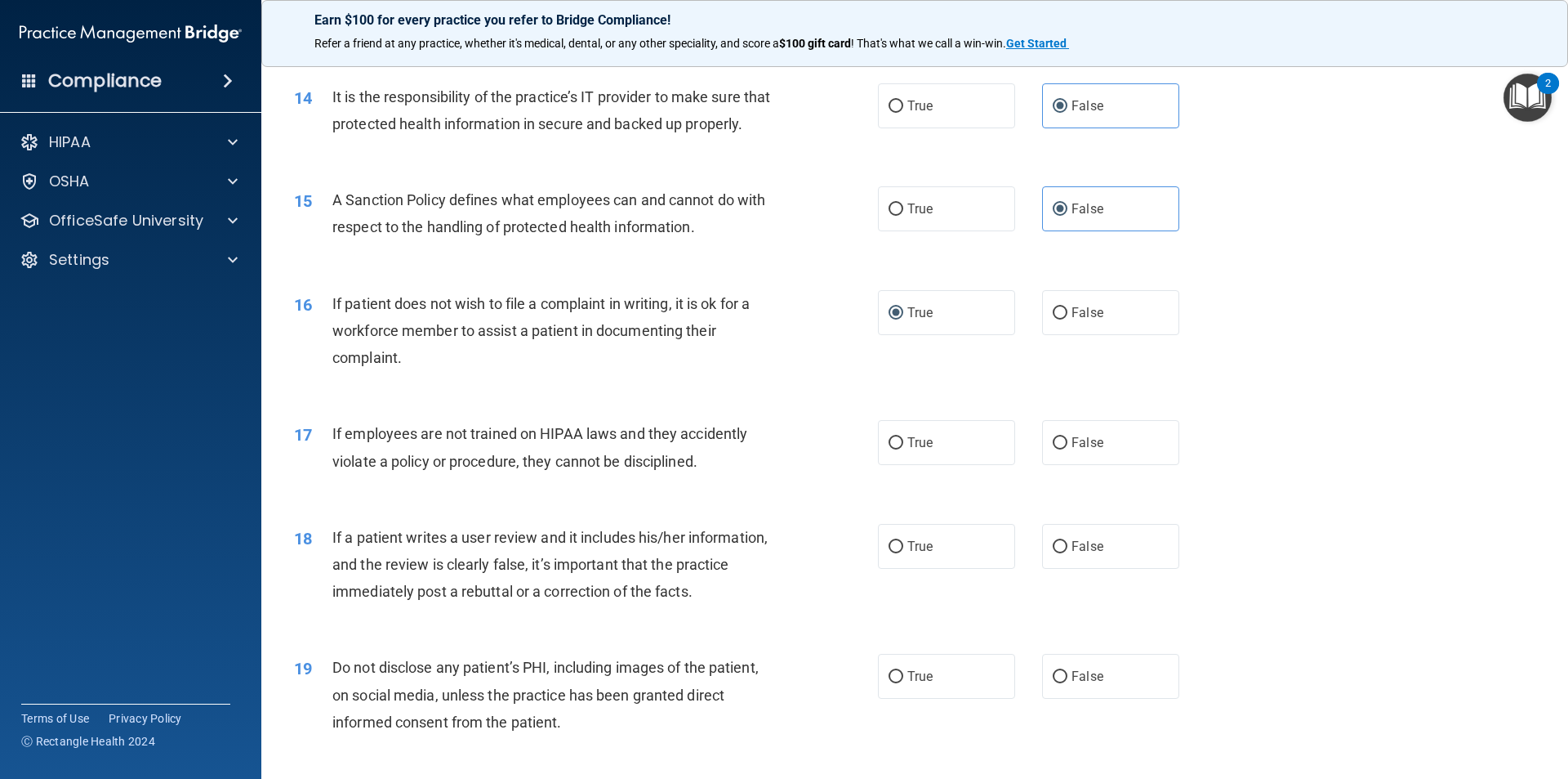
scroll to position [1880, 0]
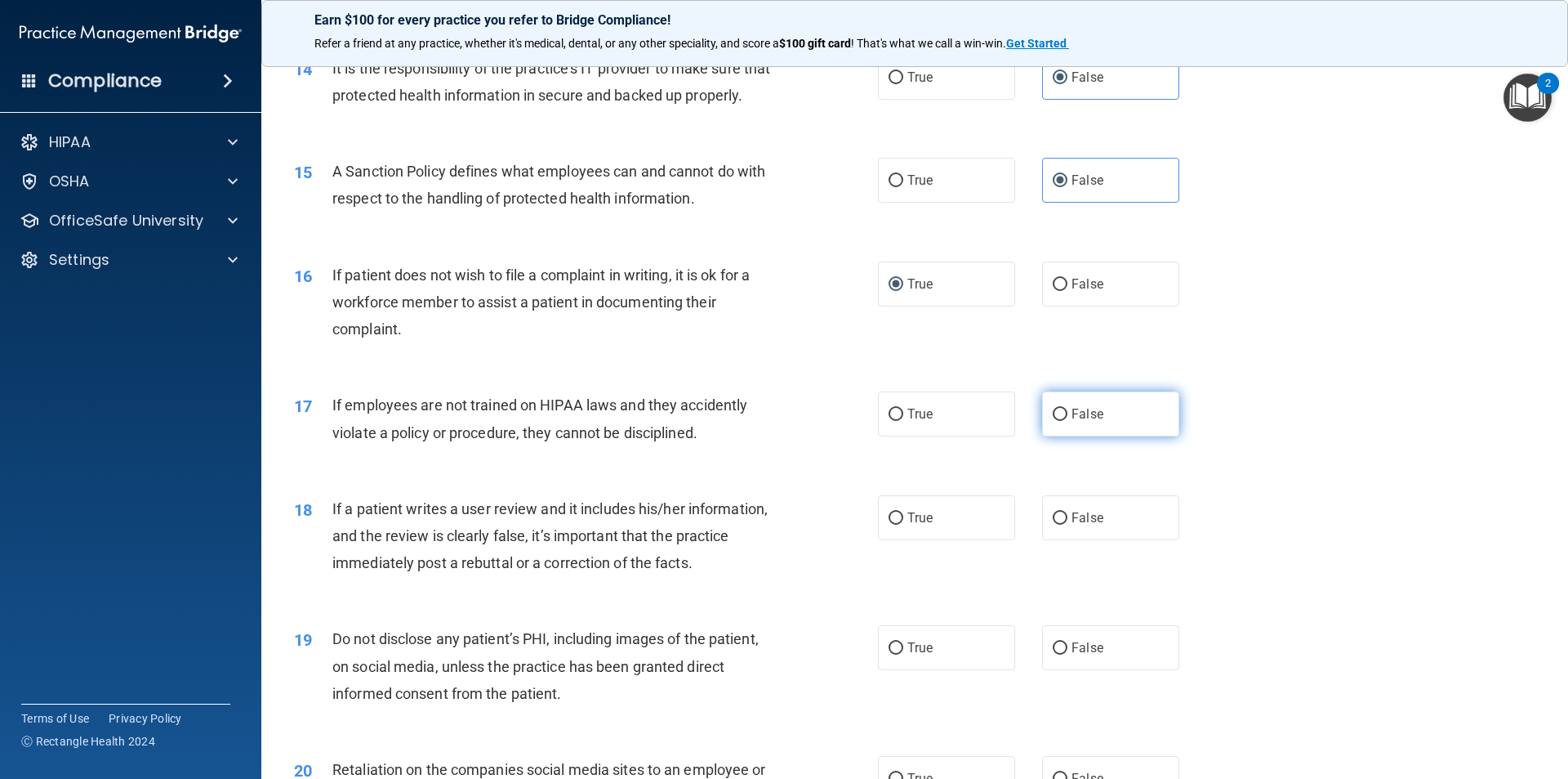
click at [1056, 436] on label "False" at bounding box center [1111, 414] width 137 height 45
click at [1056, 421] on input "False" at bounding box center [1060, 415] width 14 height 13
radio input "true"
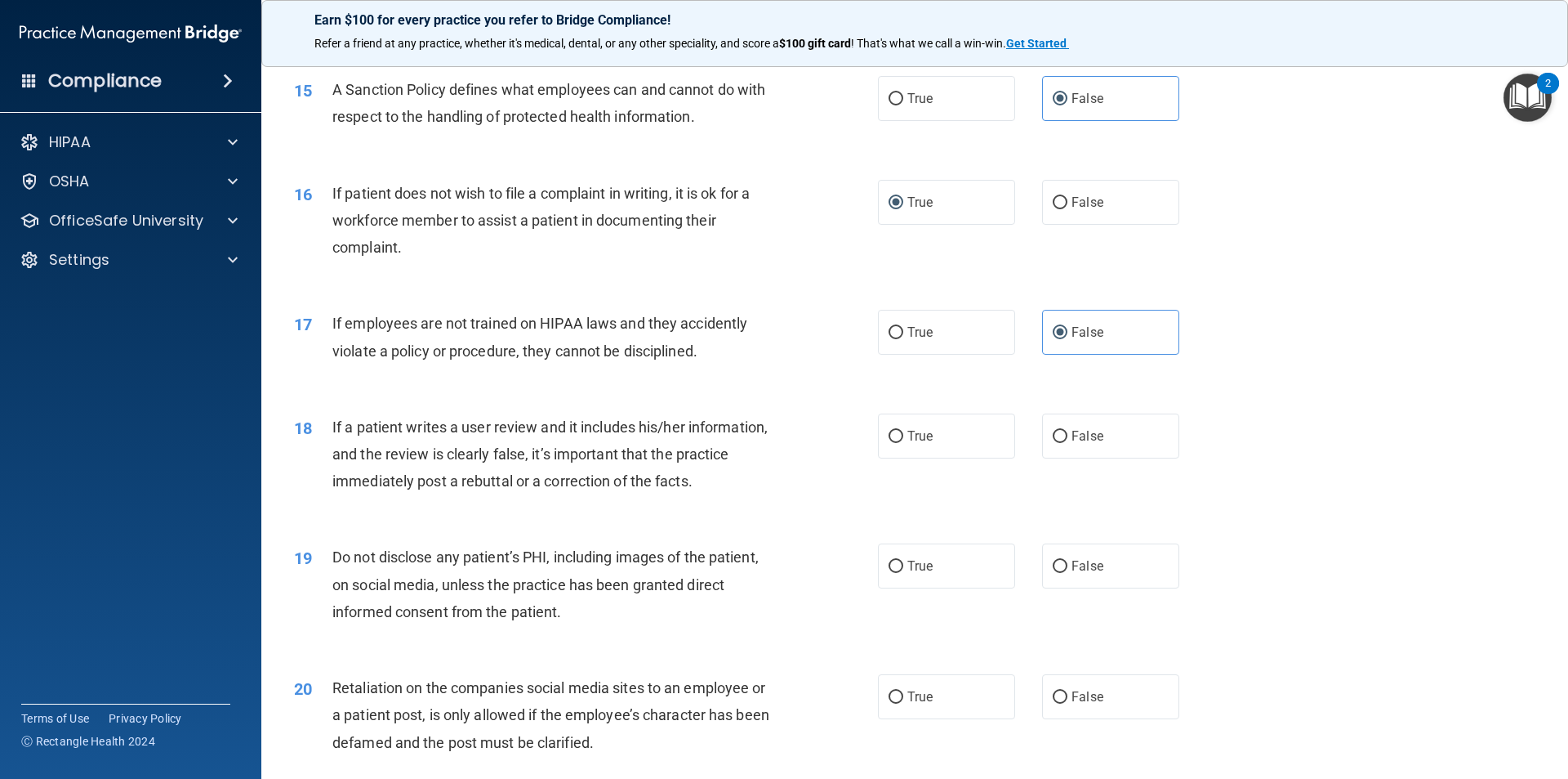
scroll to position [2043, 0]
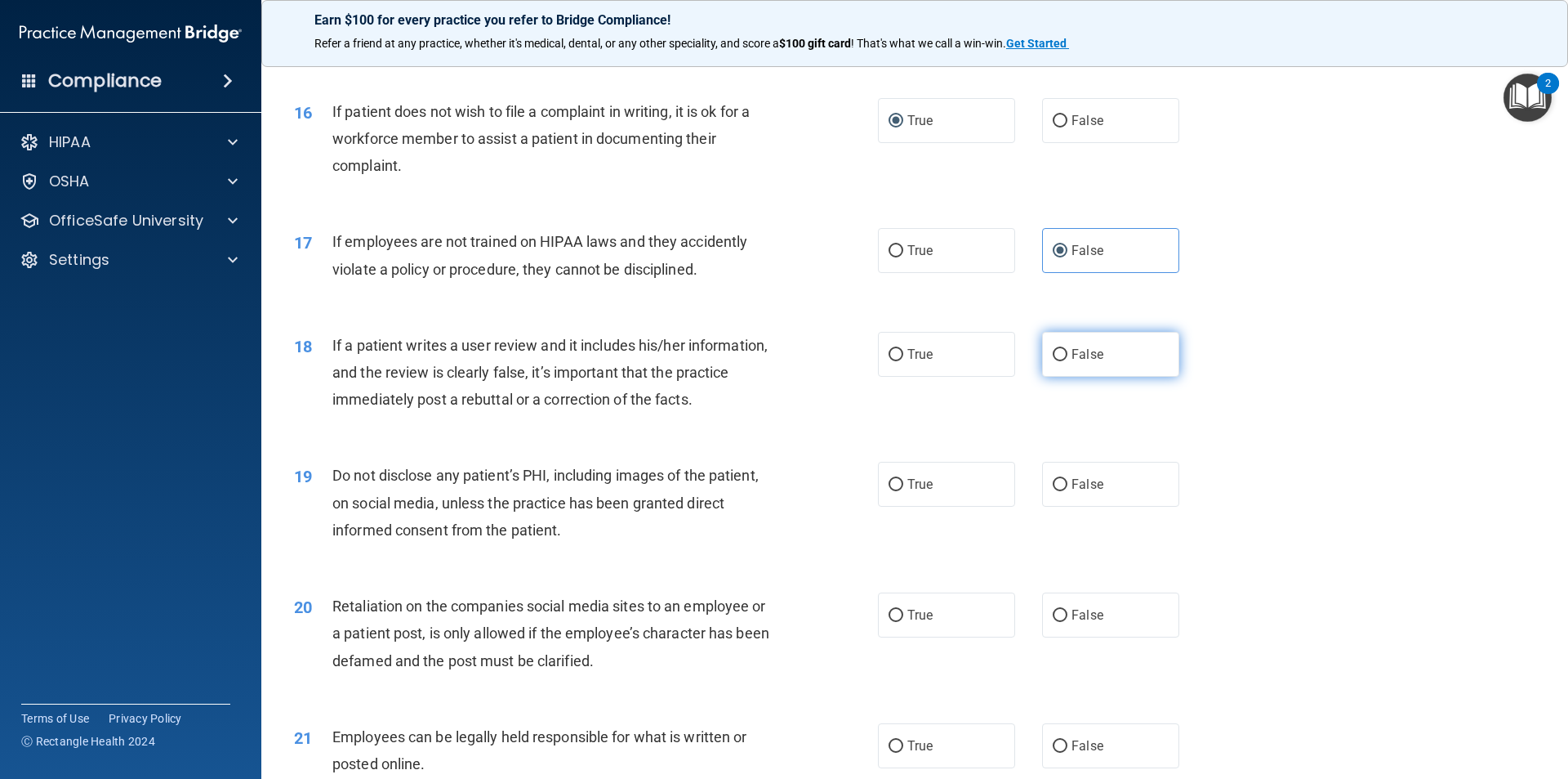
click at [1083, 376] on label "False" at bounding box center [1111, 355] width 137 height 45
click at [1068, 361] on input "False" at bounding box center [1060, 356] width 14 height 13
radio input "true"
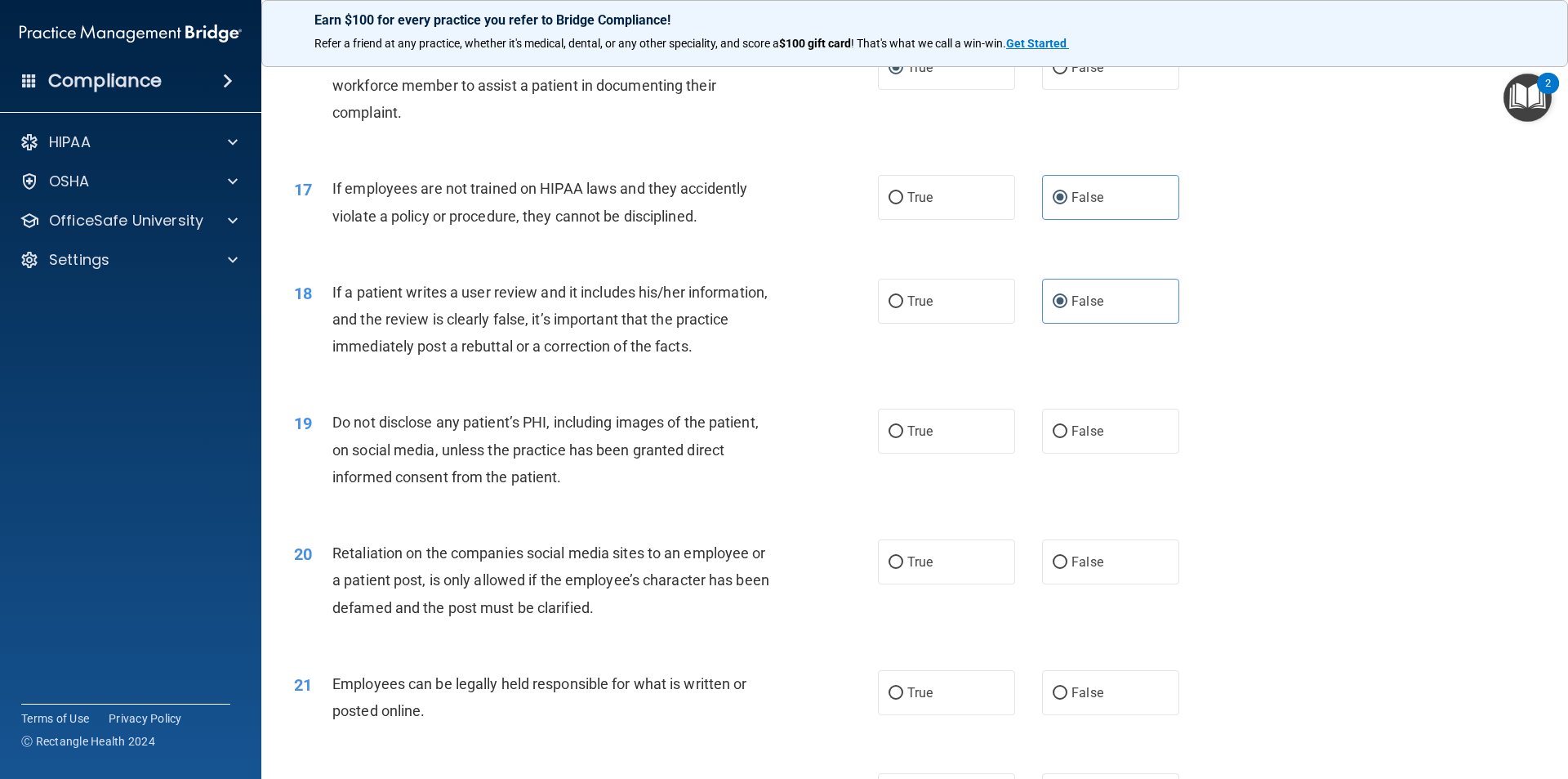
scroll to position [2124, 0]
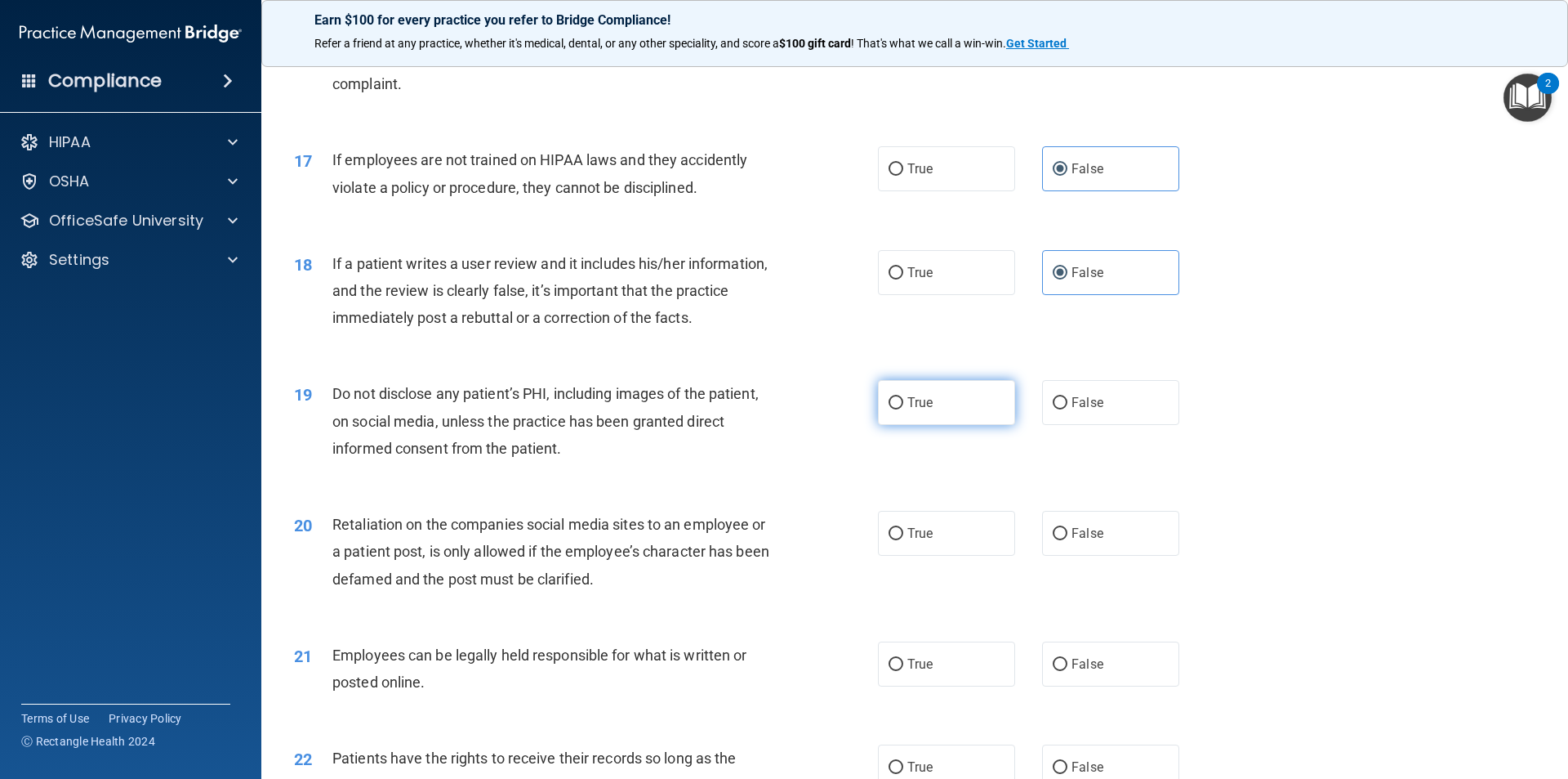
click at [913, 410] on span "True" at bounding box center [921, 402] width 25 height 15
click at [903, 410] on input "True" at bounding box center [896, 404] width 14 height 13
radio input "true"
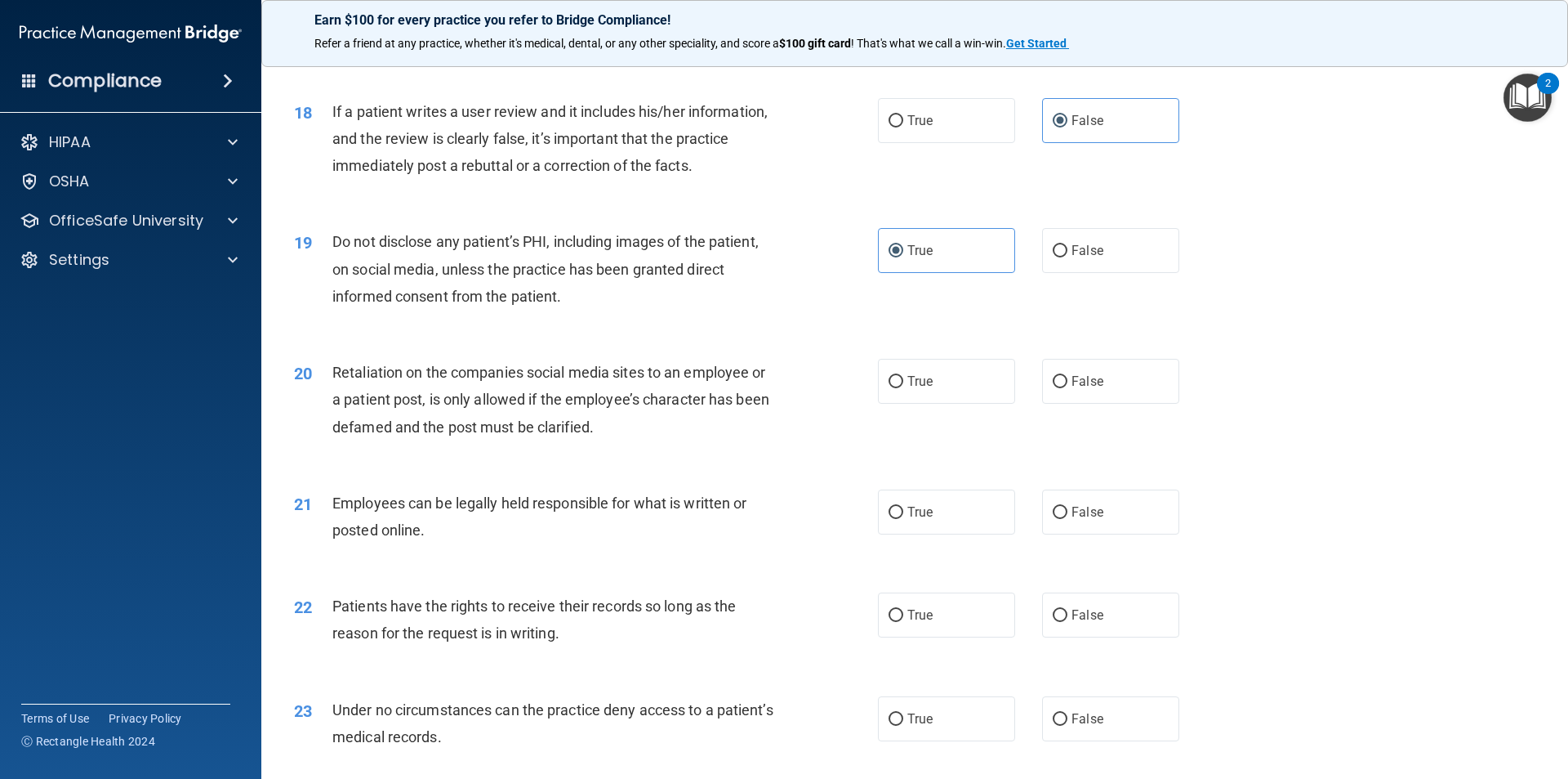
scroll to position [2288, 0]
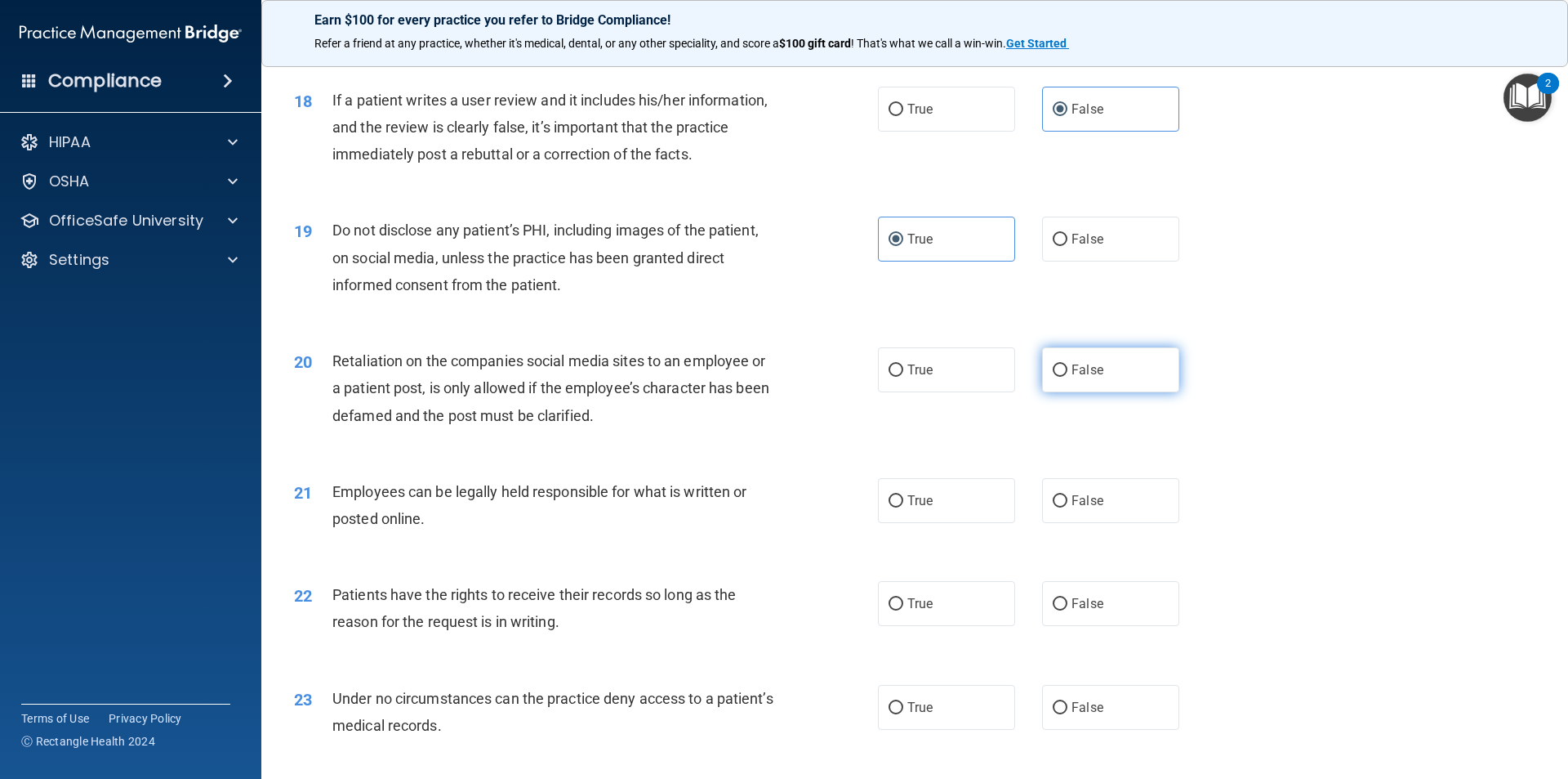
click at [1063, 393] on label "False" at bounding box center [1111, 370] width 137 height 45
click at [1063, 376] on input "False" at bounding box center [1060, 371] width 14 height 13
radio input "true"
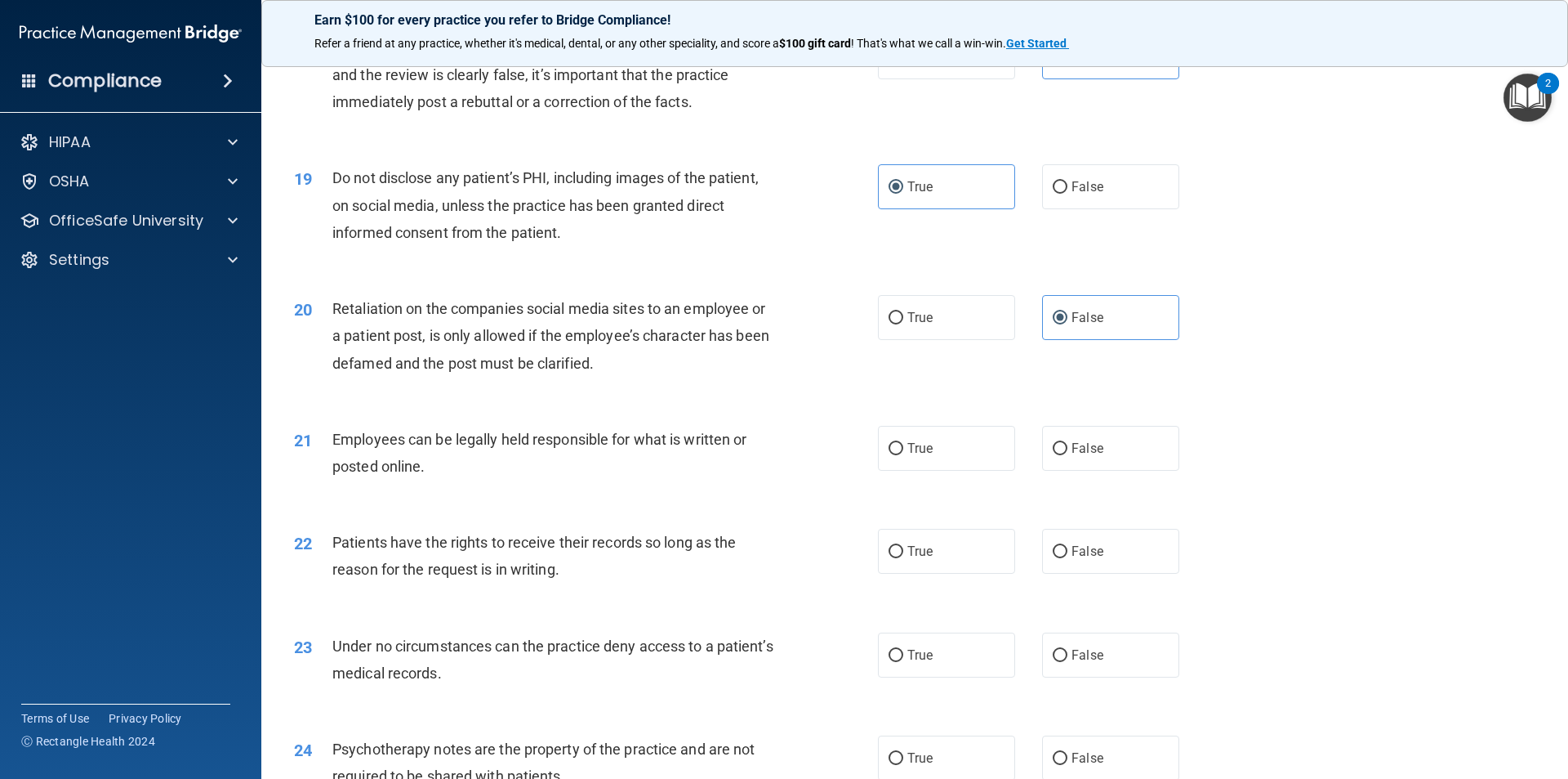
scroll to position [2370, 0]
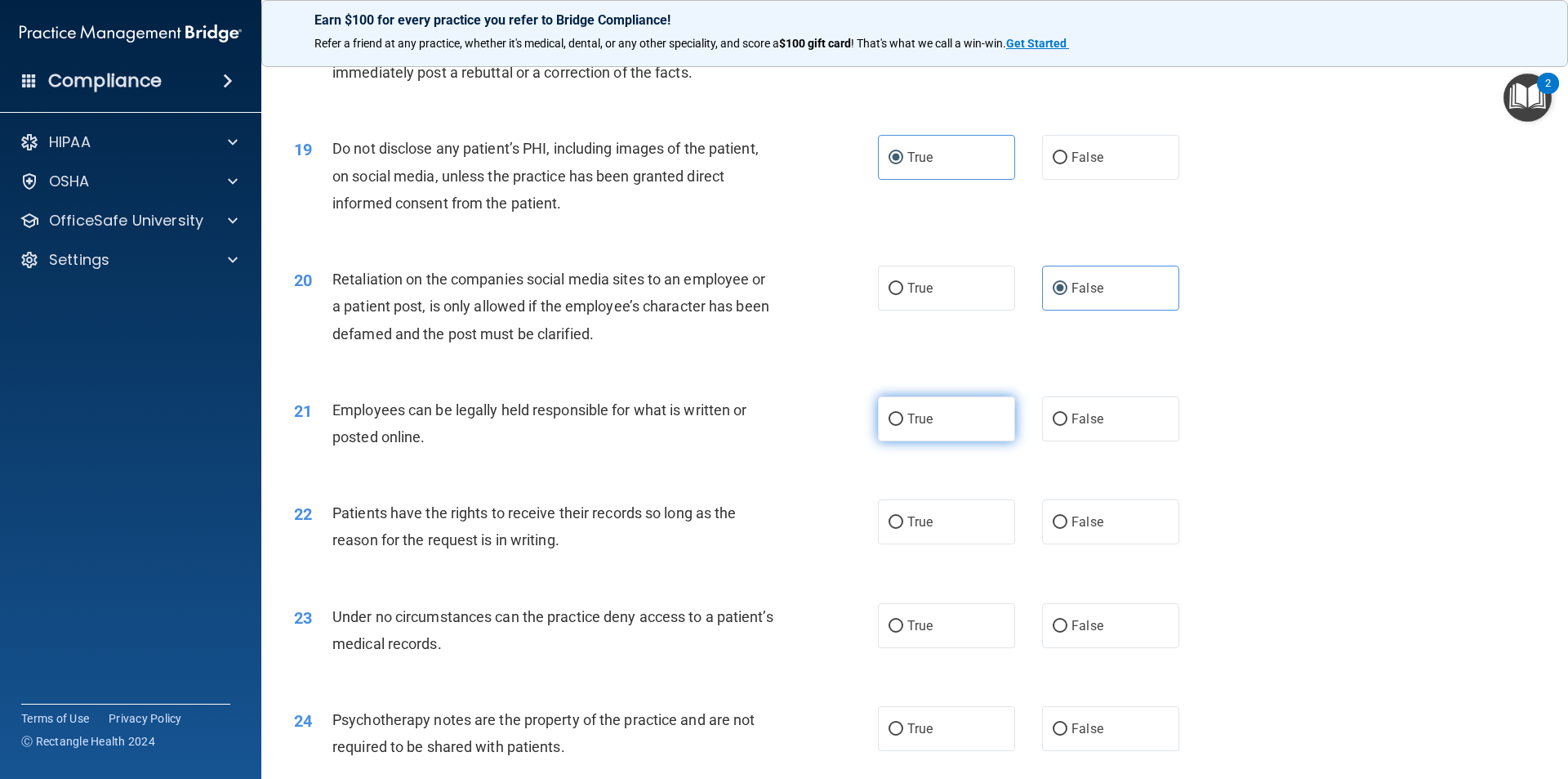
click at [906, 430] on label "True" at bounding box center [947, 419] width 137 height 45
click at [903, 426] on input "True" at bounding box center [896, 420] width 14 height 13
radio input "true"
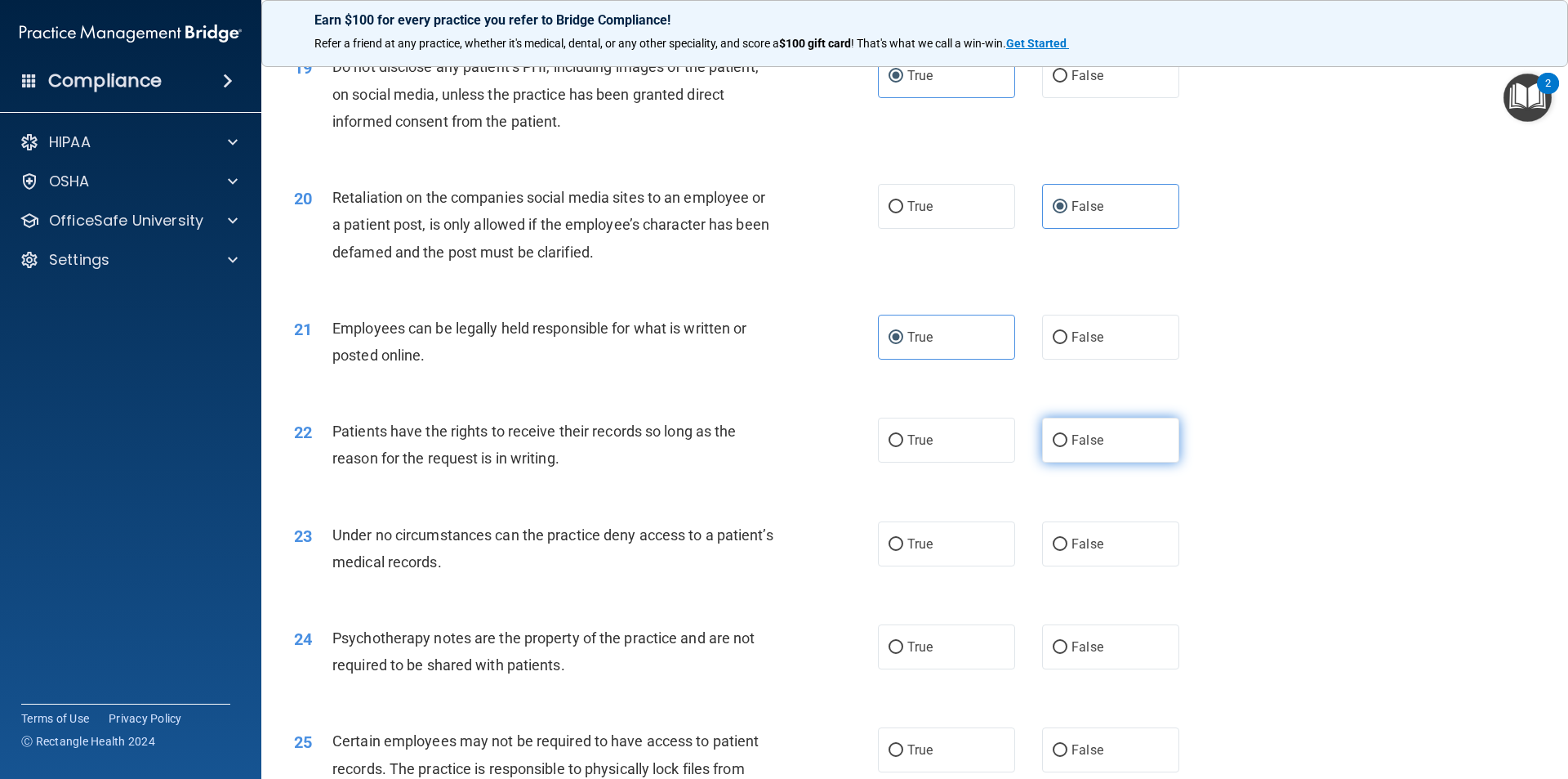
click at [1070, 462] on label "False" at bounding box center [1111, 441] width 137 height 45
click at [1068, 447] on input "False" at bounding box center [1060, 442] width 14 height 13
radio input "true"
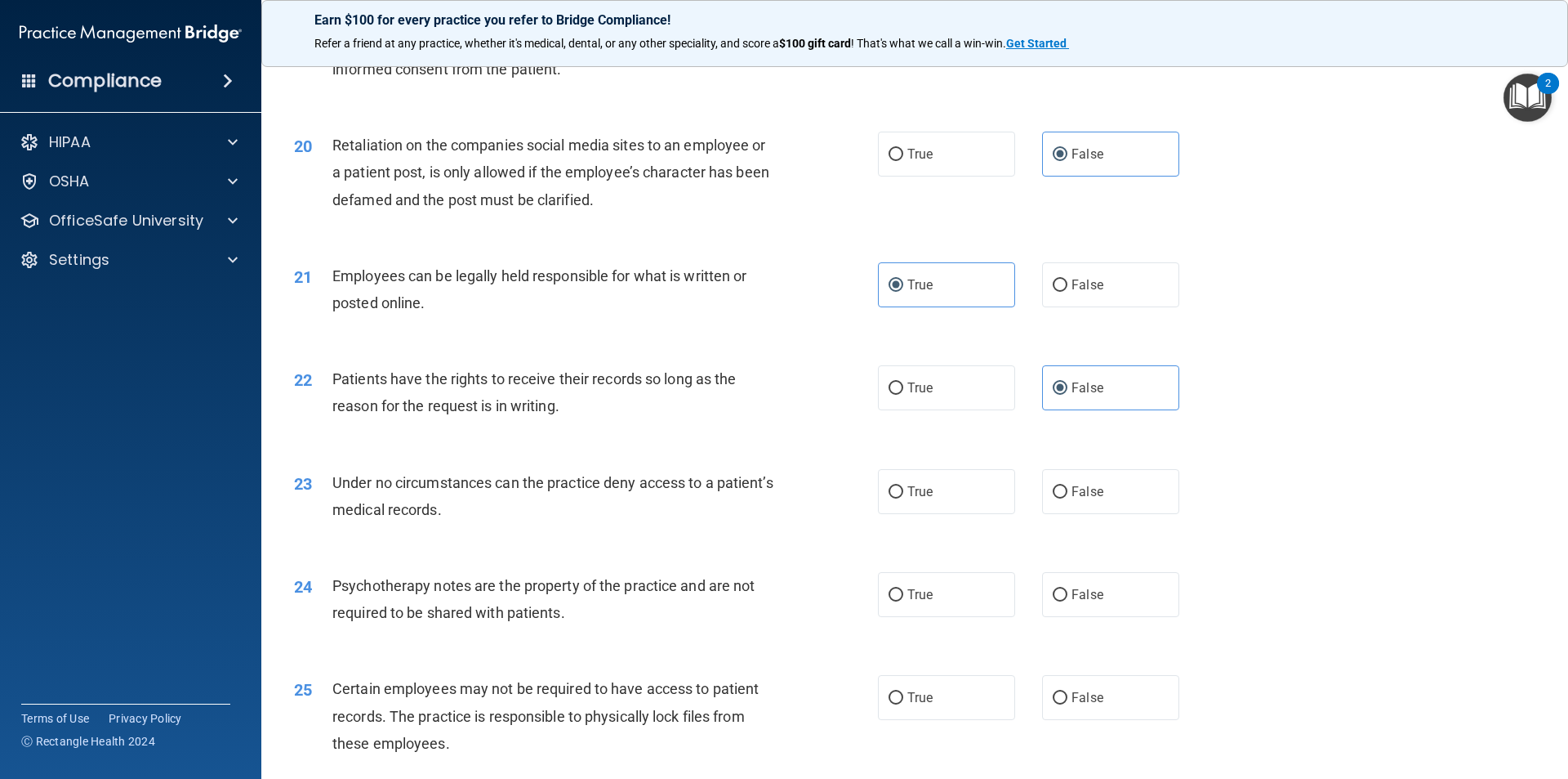
scroll to position [2533, 0]
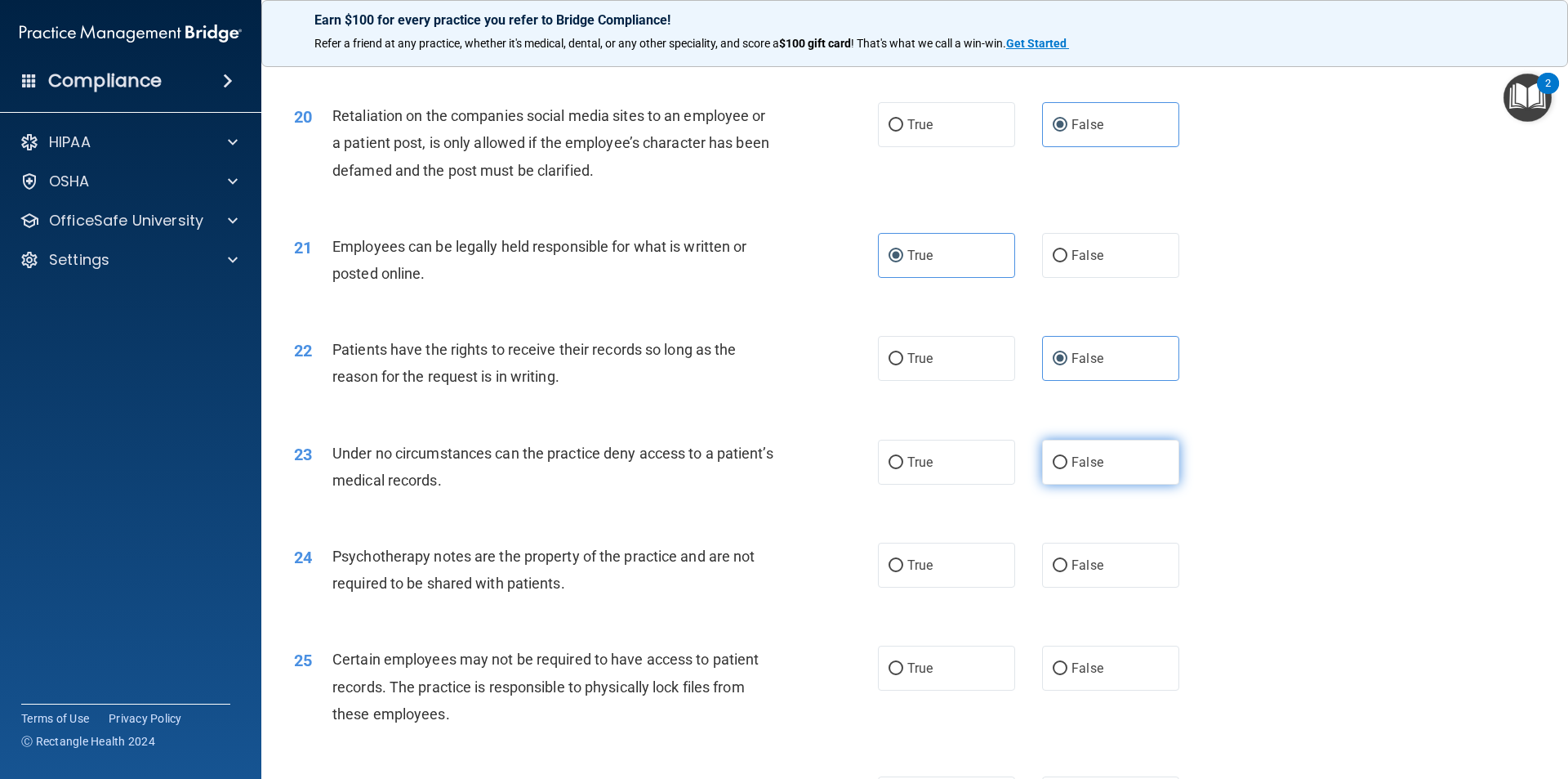
click at [1088, 480] on label "False" at bounding box center [1111, 462] width 137 height 45
click at [1068, 469] on input "False" at bounding box center [1060, 463] width 14 height 13
radio input "true"
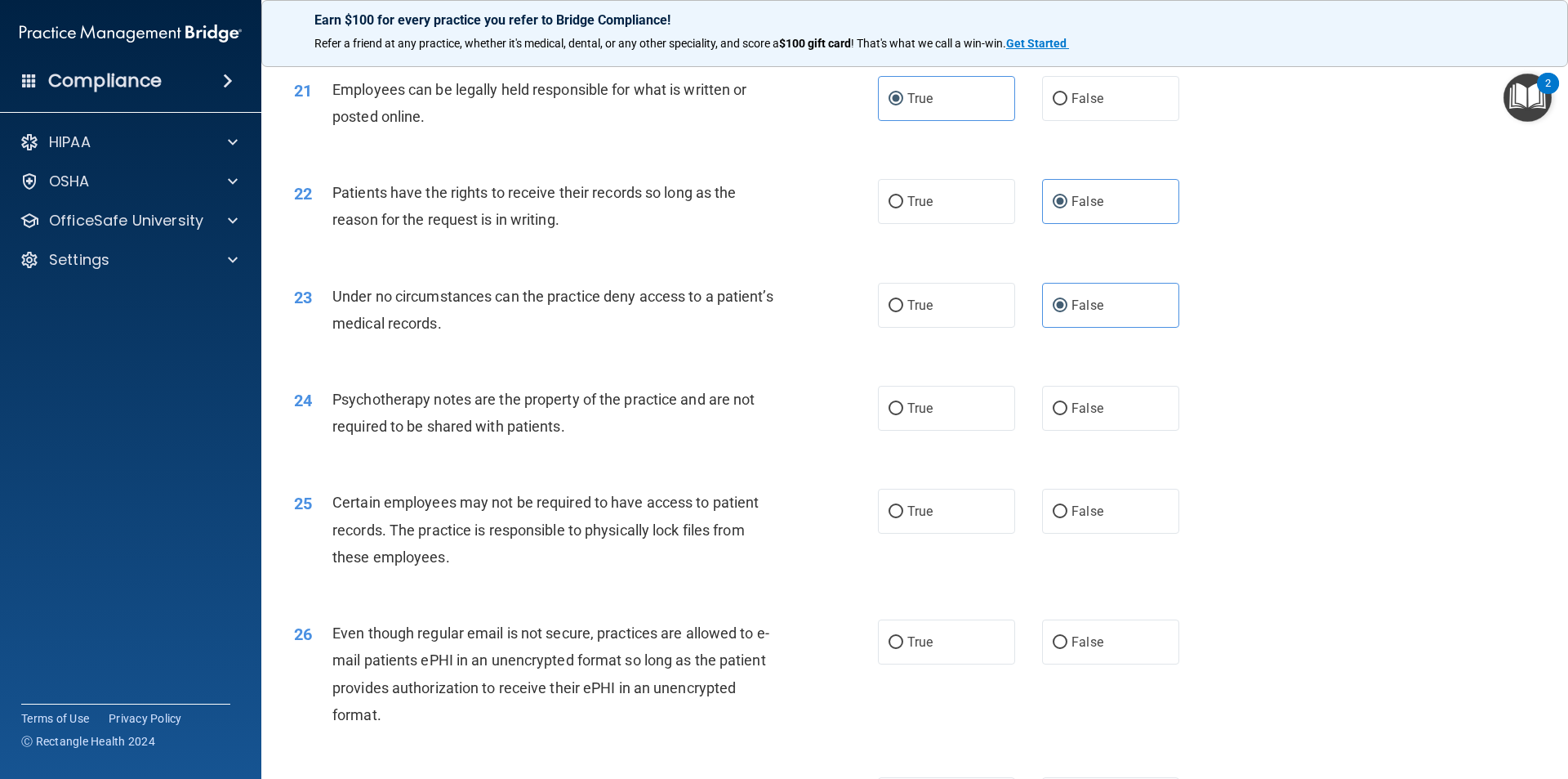
scroll to position [2697, 0]
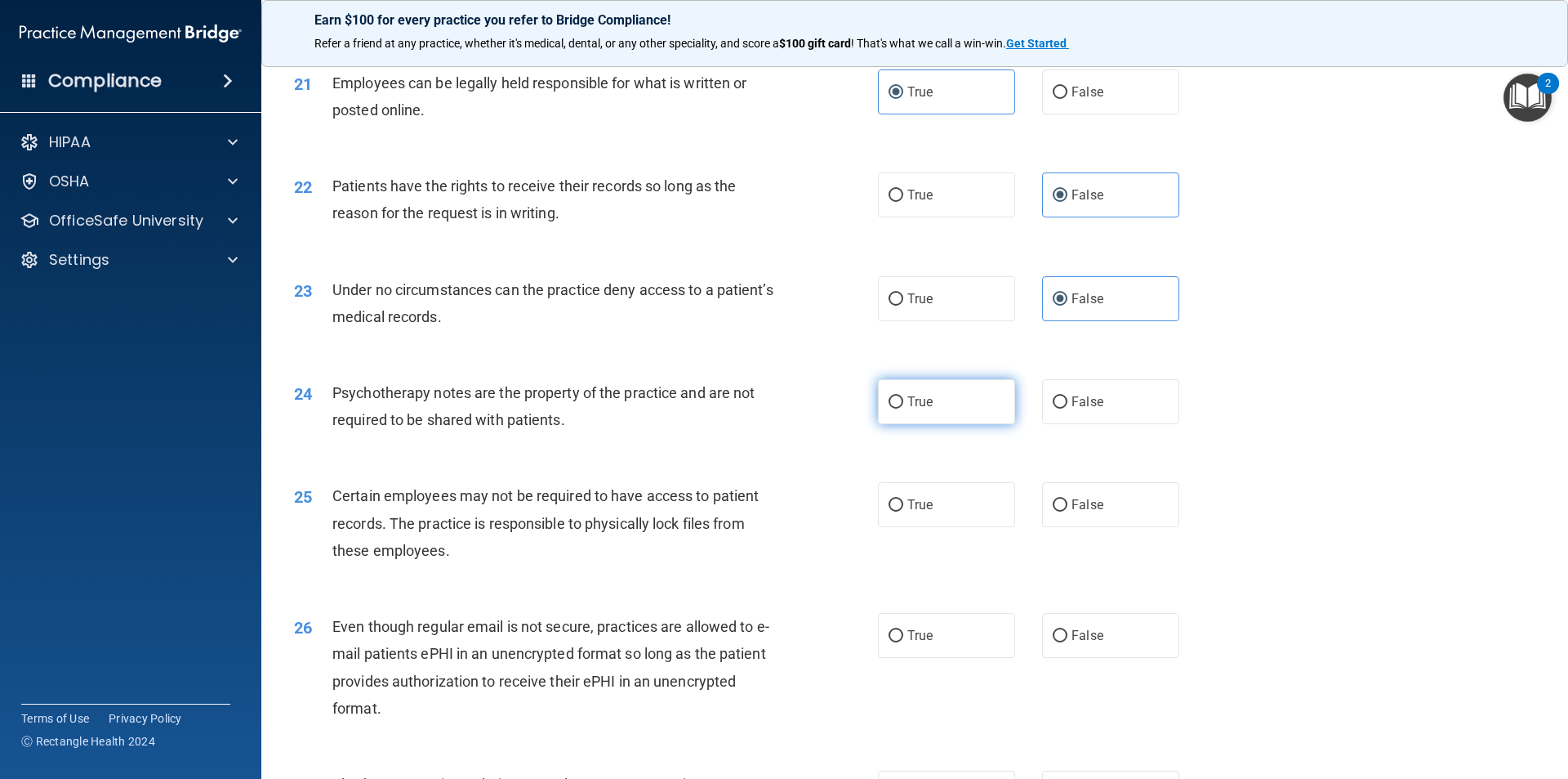
click at [910, 410] on span "True" at bounding box center [921, 401] width 25 height 15
click at [903, 409] on input "True" at bounding box center [896, 403] width 14 height 13
radio input "true"
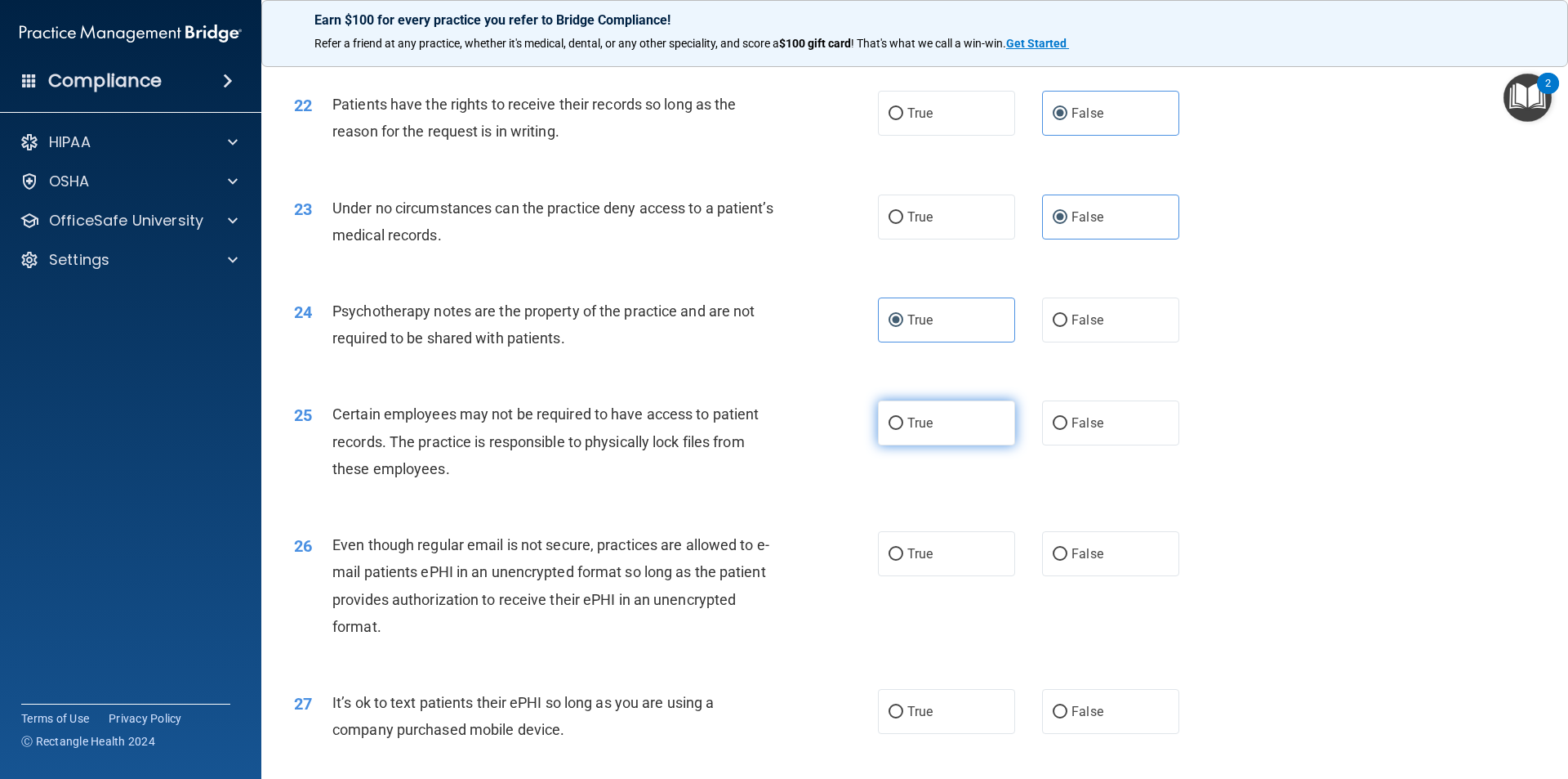
click at [912, 431] on span "True" at bounding box center [921, 423] width 25 height 15
click at [903, 430] on input "True" at bounding box center [896, 424] width 14 height 13
radio input "true"
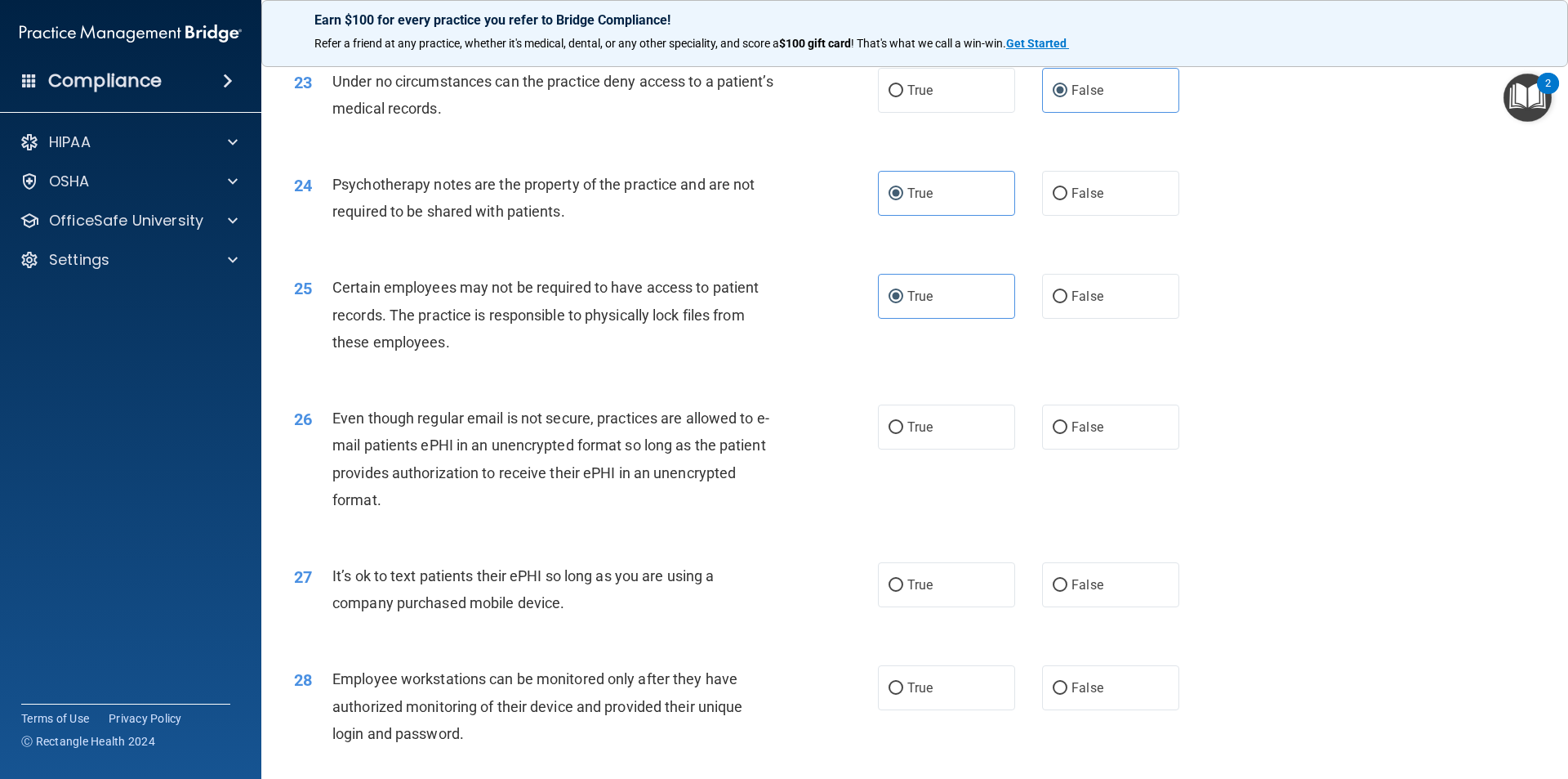
scroll to position [2942, 0]
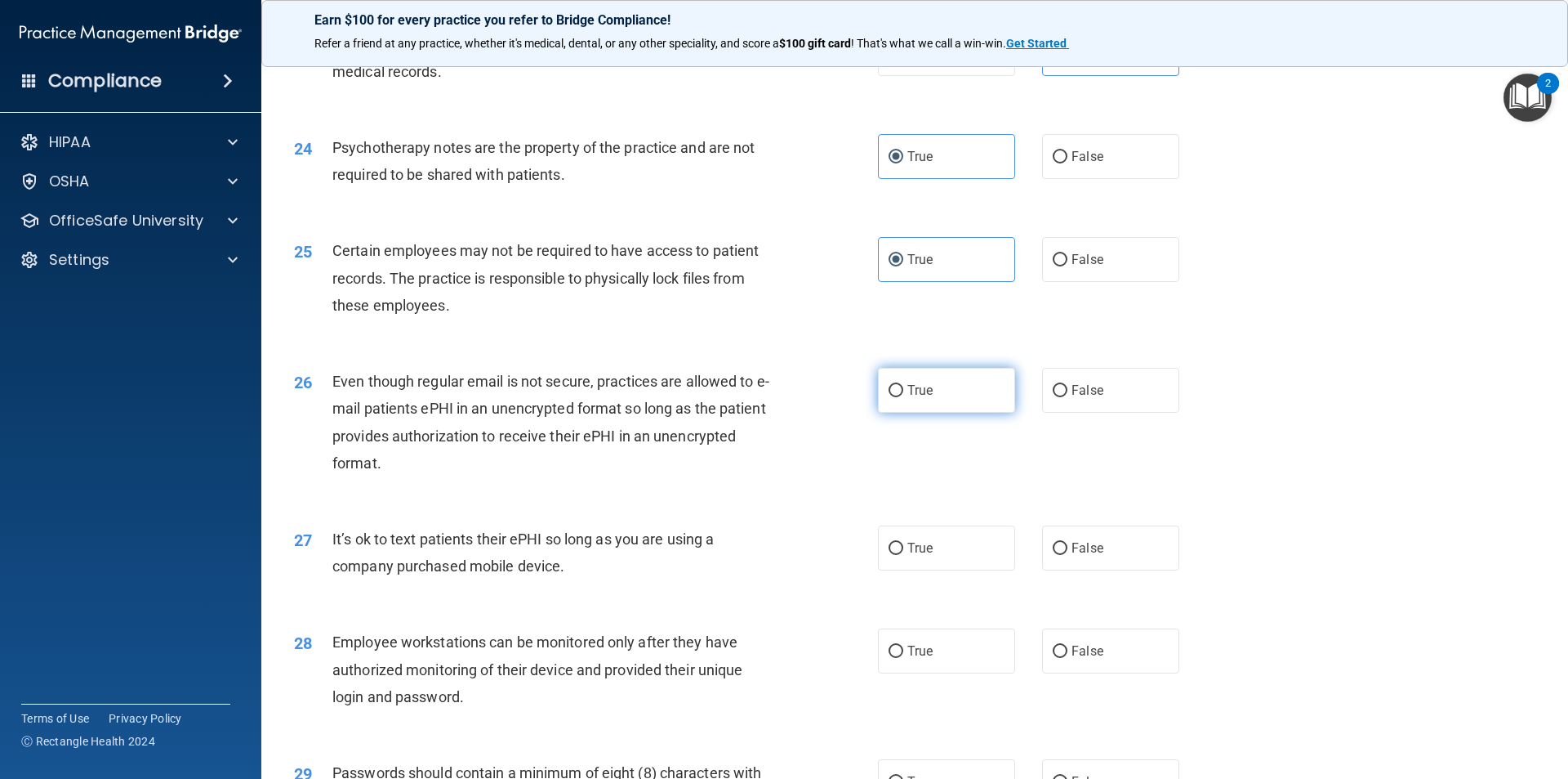
click at [899, 413] on label "True" at bounding box center [947, 390] width 137 height 45
click at [899, 397] on input "True" at bounding box center [896, 391] width 14 height 13
radio input "true"
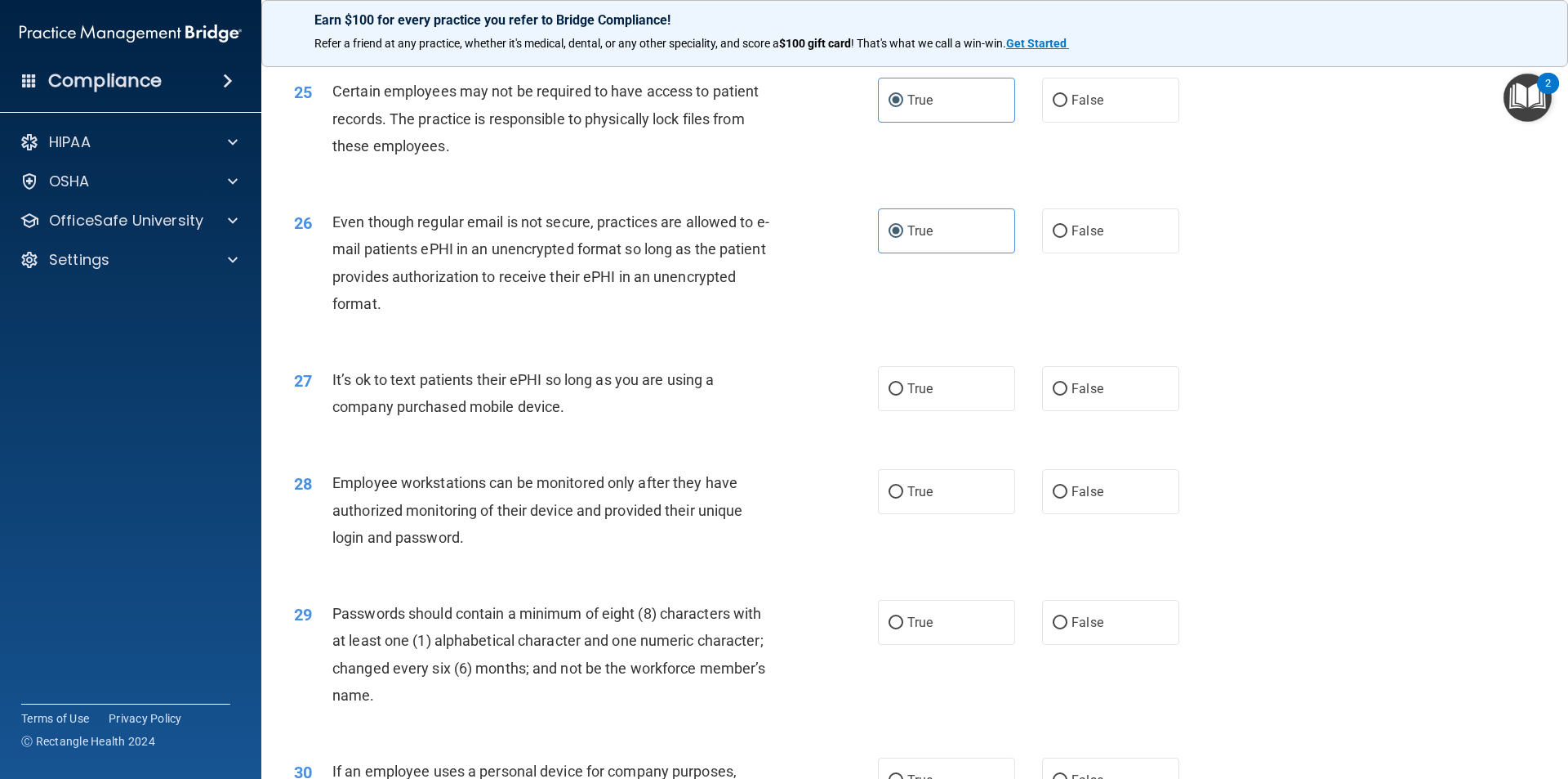
scroll to position [3105, 0]
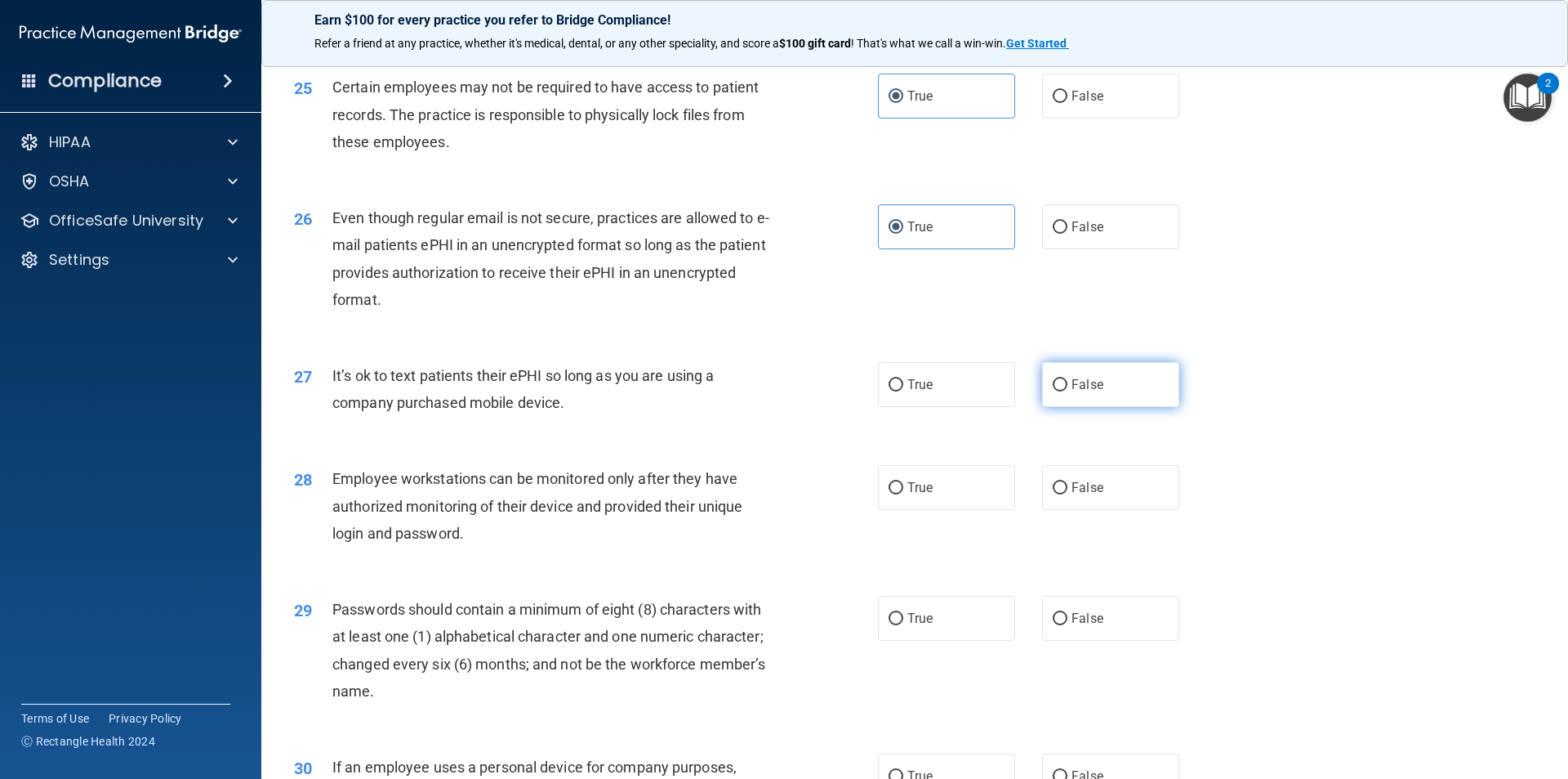
click at [1119, 399] on label "False" at bounding box center [1111, 385] width 137 height 45
click at [1068, 392] on input "False" at bounding box center [1060, 385] width 14 height 13
radio input "true"
click at [1101, 508] on label "False" at bounding box center [1111, 488] width 137 height 45
click at [1068, 494] on input "False" at bounding box center [1060, 489] width 14 height 13
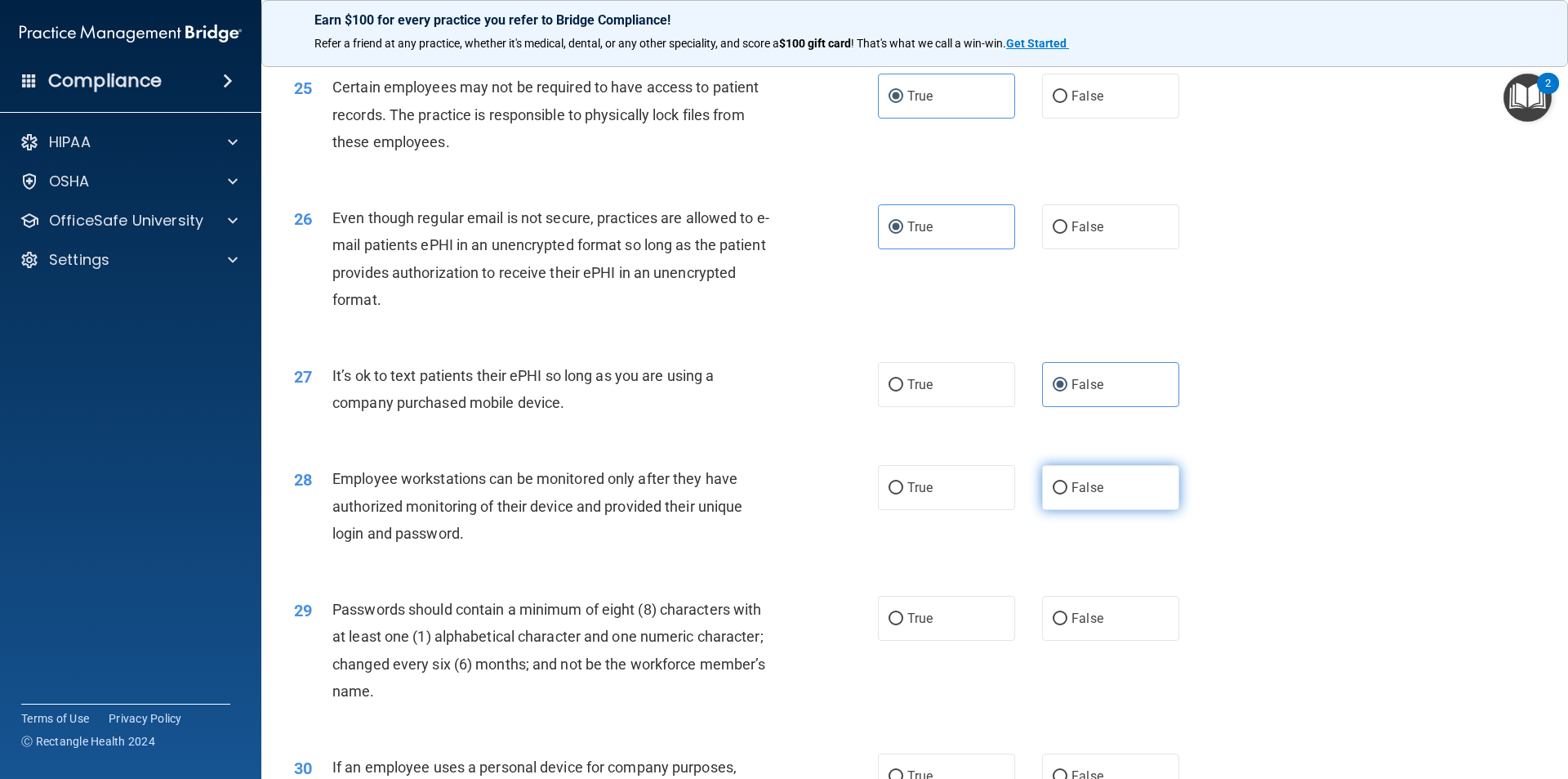
radio input "true"
click at [938, 641] on label "True" at bounding box center [947, 618] width 137 height 45
click at [903, 625] on input "True" at bounding box center [896, 619] width 14 height 13
radio input "true"
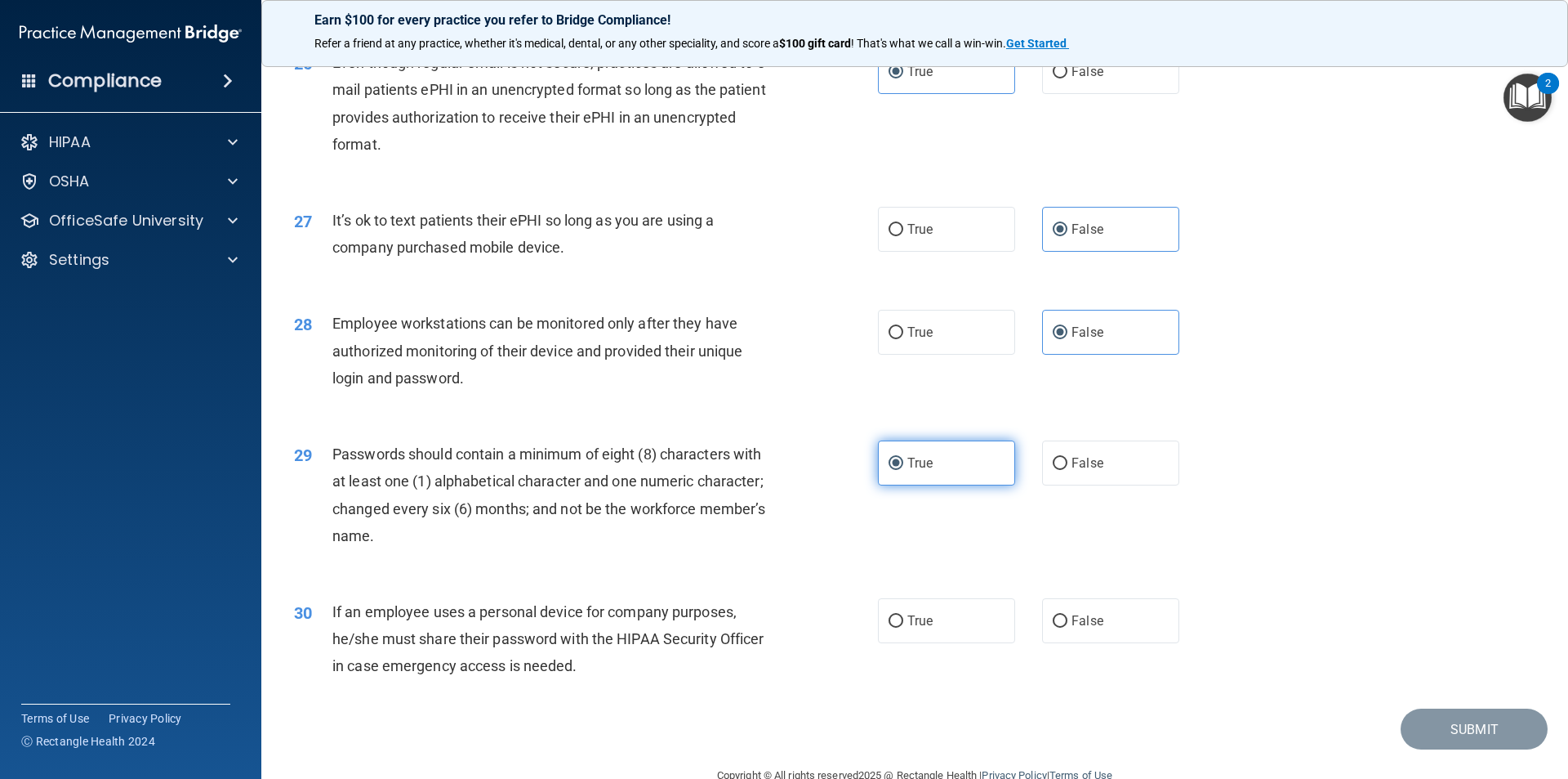
scroll to position [3324, 0]
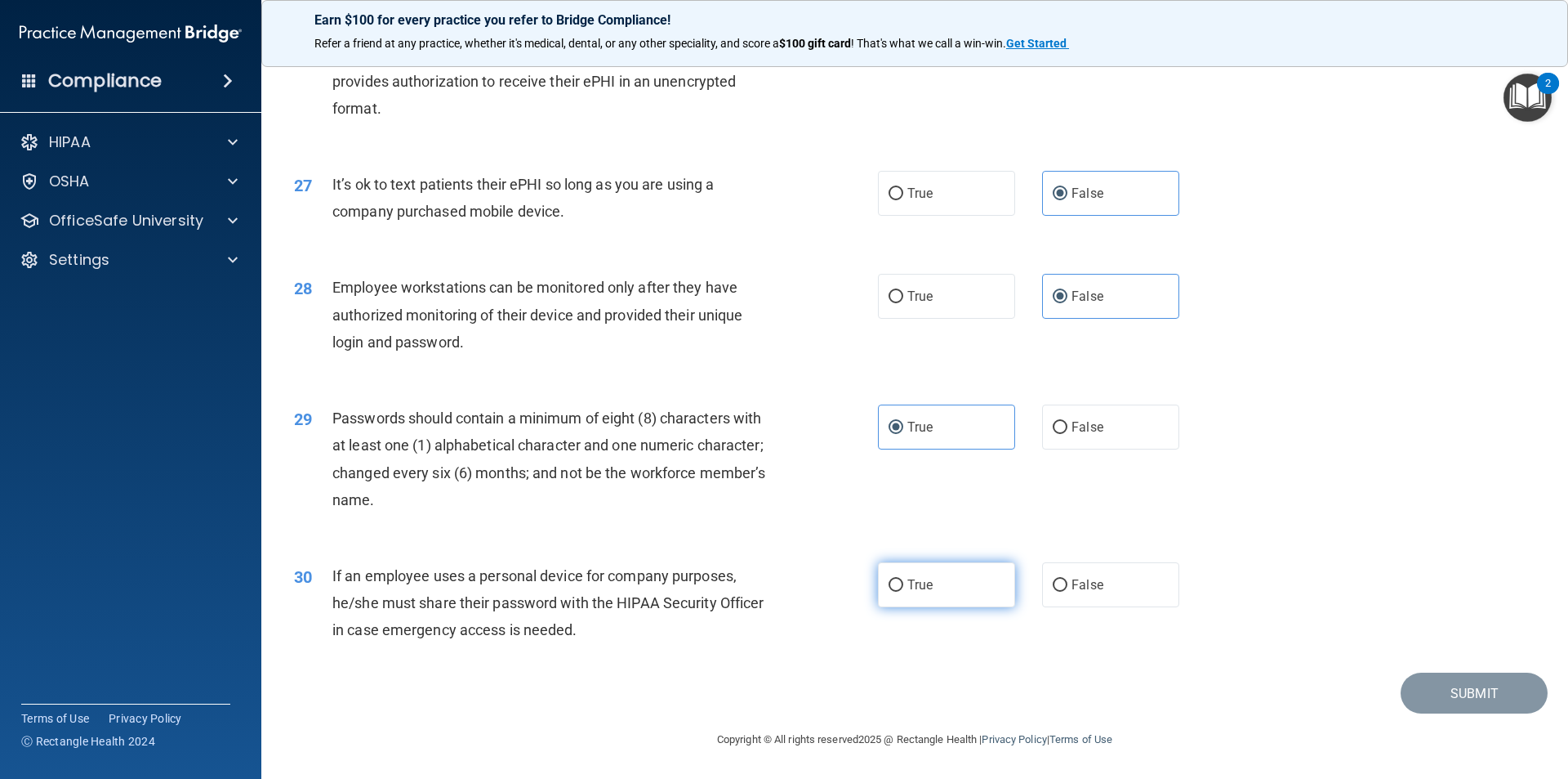
click at [958, 588] on label "True" at bounding box center [947, 584] width 137 height 45
click at [903, 588] on input "True" at bounding box center [896, 585] width 14 height 13
radio input "true"
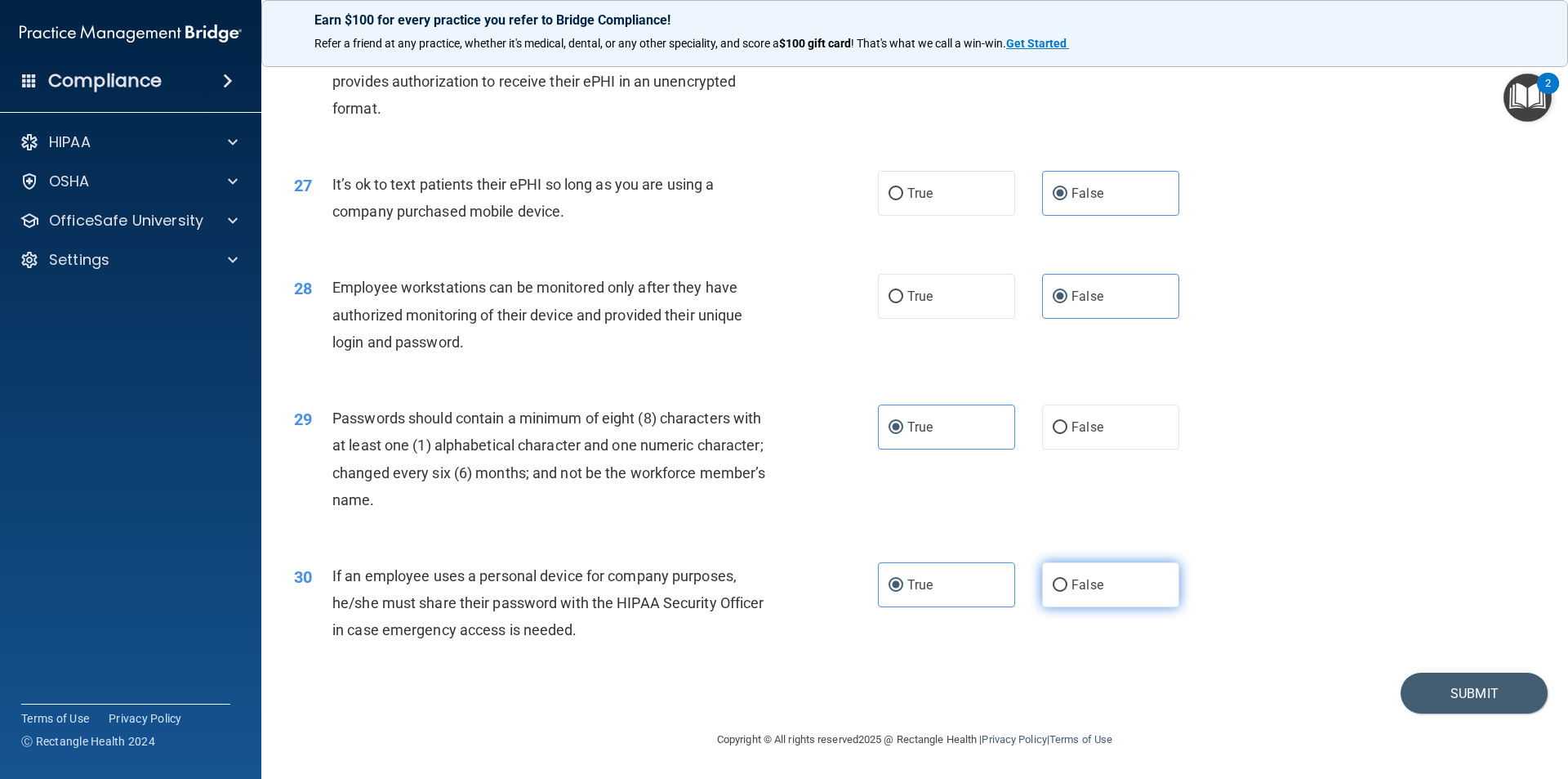
click at [1110, 585] on label "False" at bounding box center [1111, 584] width 137 height 45
click at [1068, 585] on input "False" at bounding box center [1060, 585] width 14 height 13
radio input "true"
radio input "false"
click at [1438, 692] on button "Submit" at bounding box center [1474, 693] width 147 height 42
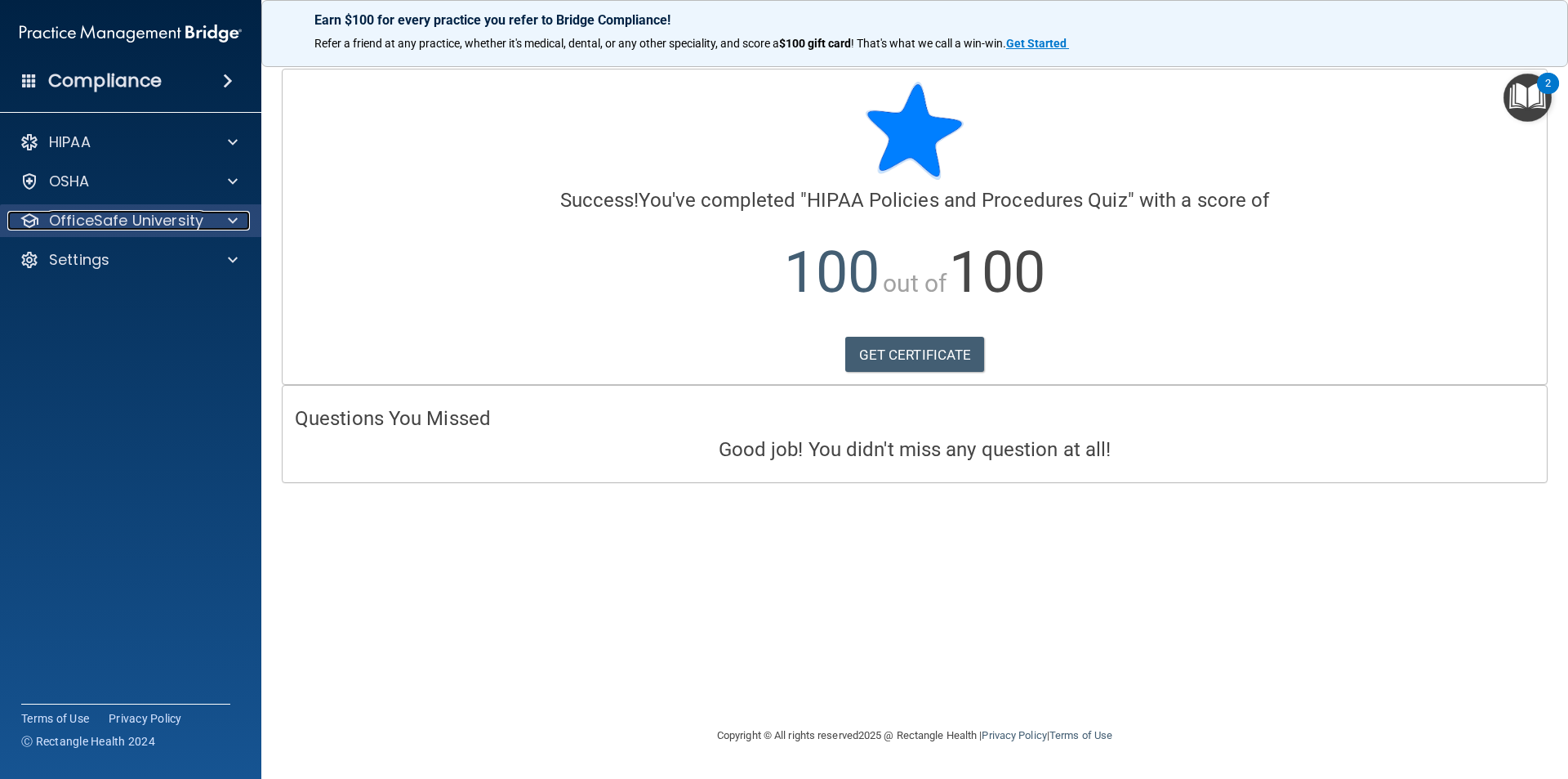
click at [208, 220] on div "OfficeSafe University" at bounding box center [109, 221] width 203 height 20
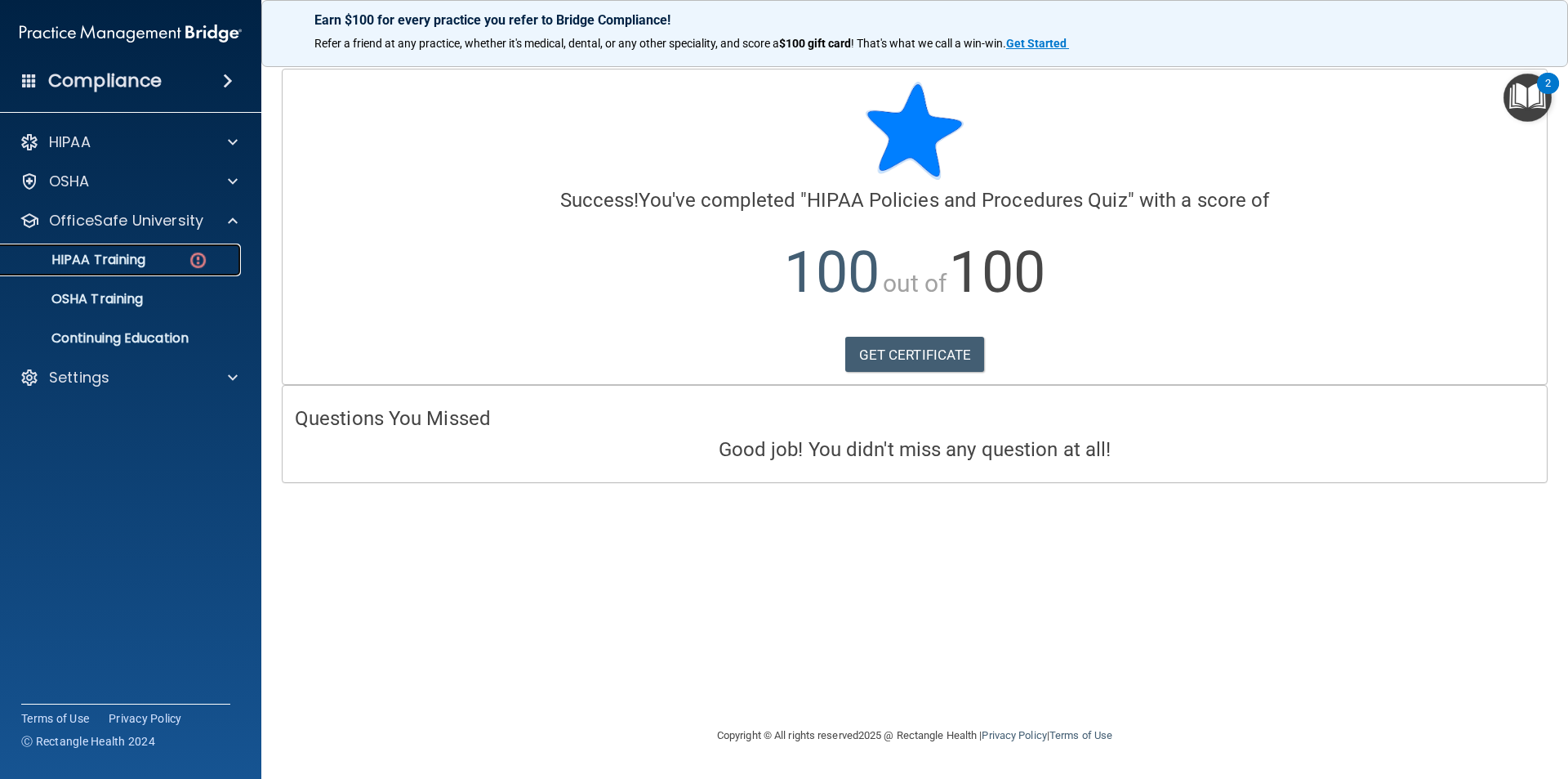
click at [142, 248] on link "HIPAA Training" at bounding box center [112, 260] width 258 height 33
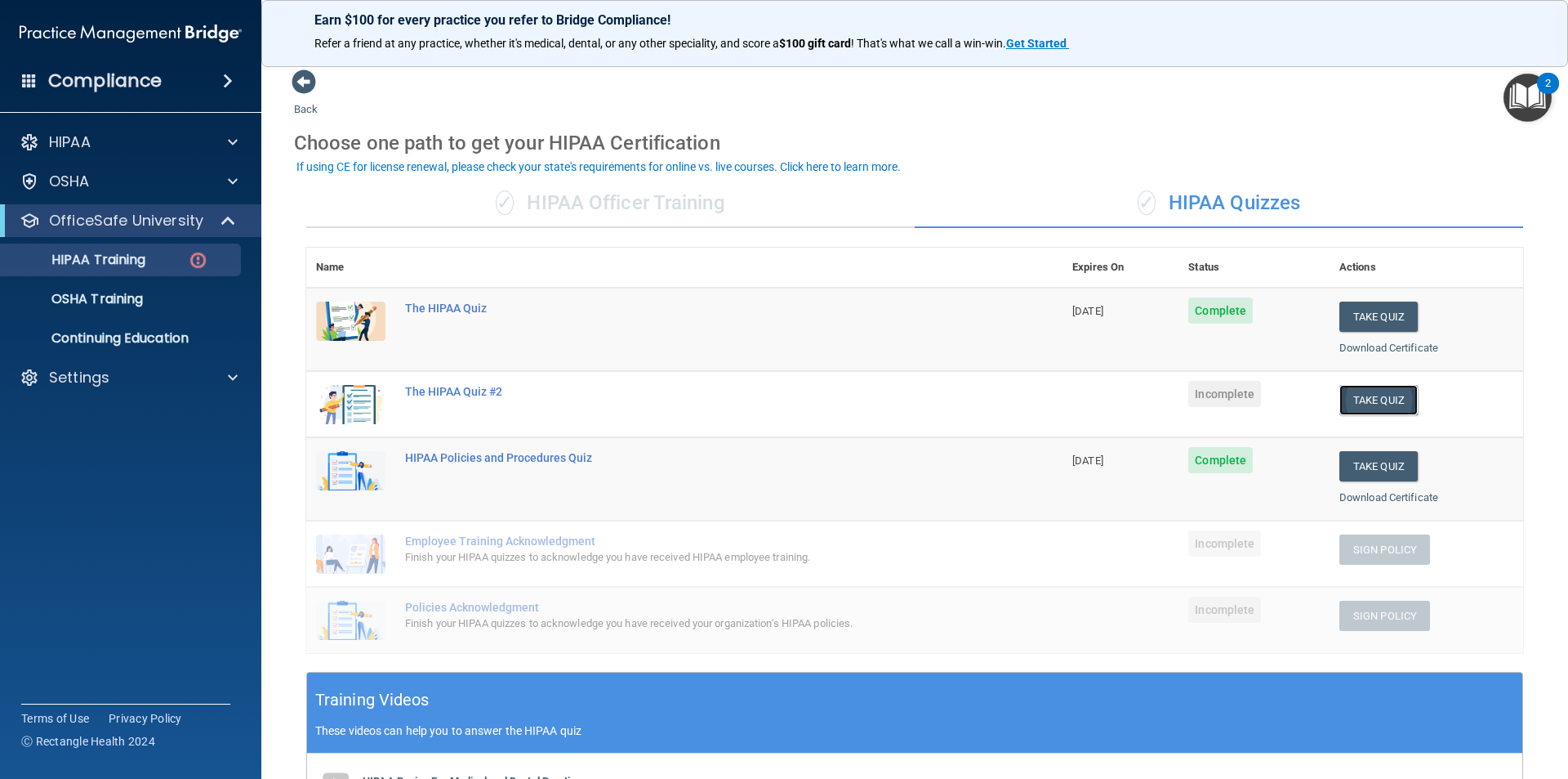
click at [1374, 397] on button "Take Quiz" at bounding box center [1378, 399] width 79 height 30
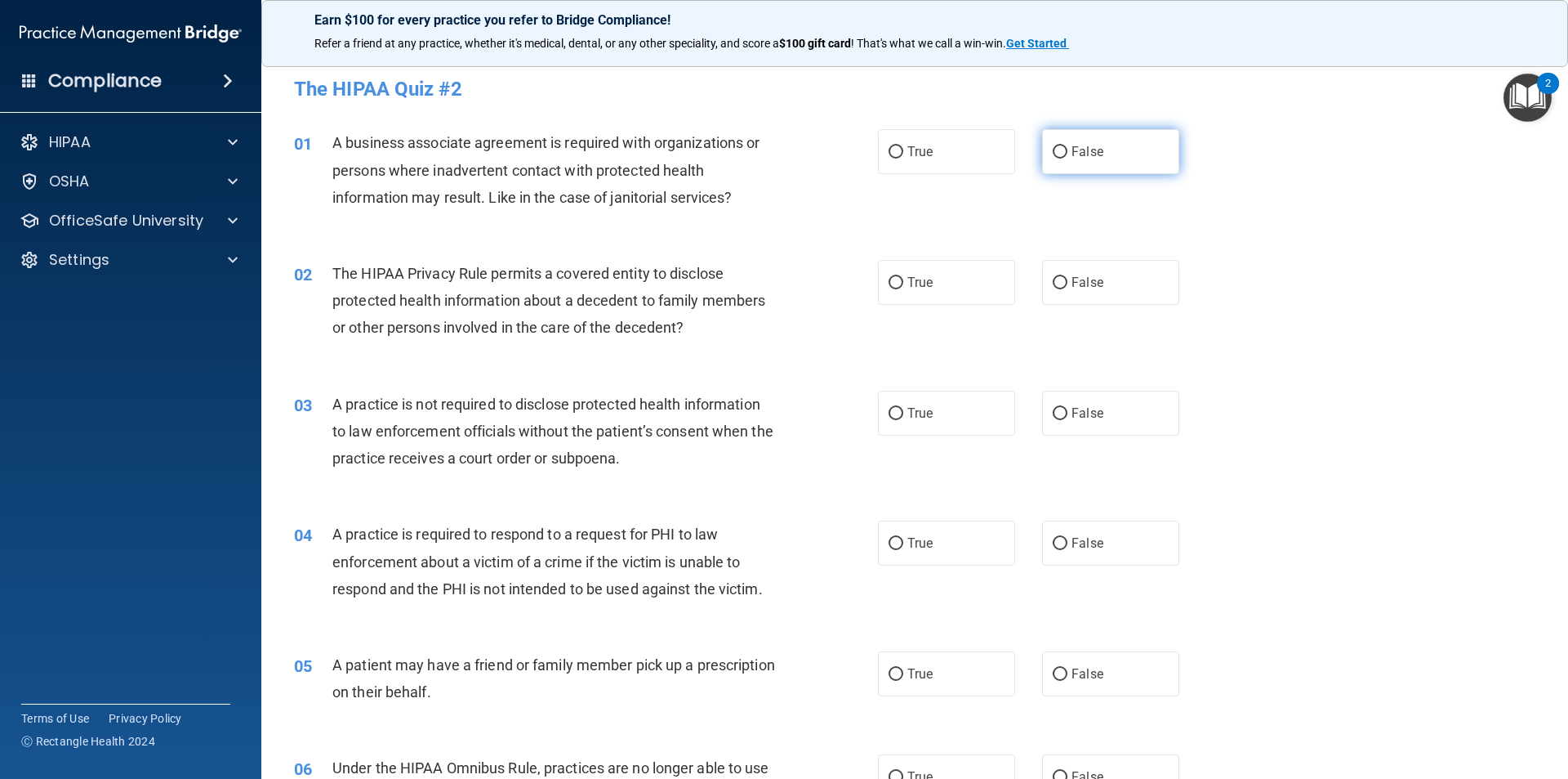
click at [1043, 157] on label "False" at bounding box center [1111, 152] width 137 height 45
click at [1053, 157] on input "False" at bounding box center [1060, 153] width 14 height 13
radio input "true"
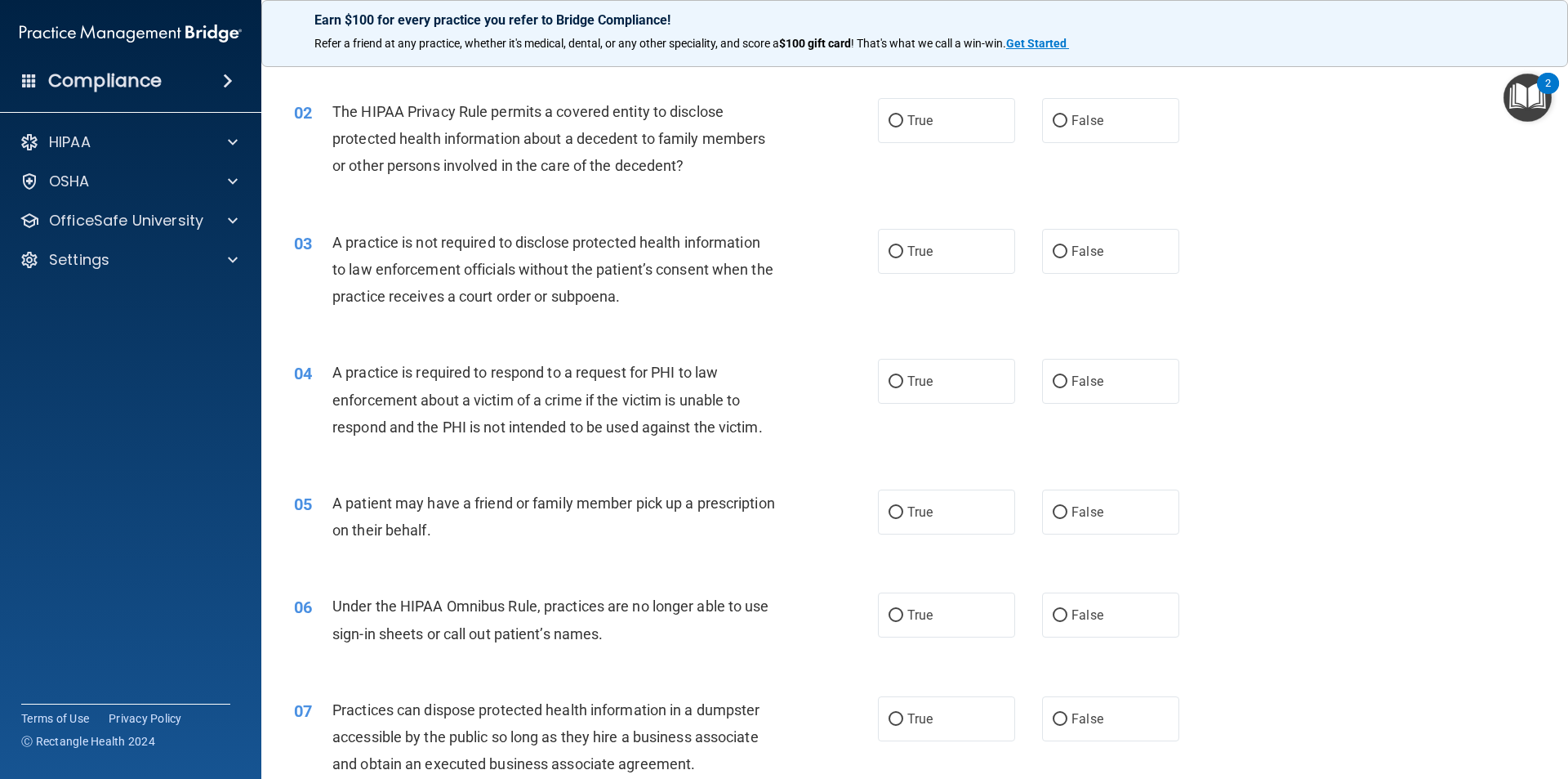
scroll to position [164, 0]
click at [934, 113] on label "True" at bounding box center [947, 119] width 137 height 45
click at [903, 114] on input "True" at bounding box center [896, 120] width 14 height 13
radio input "true"
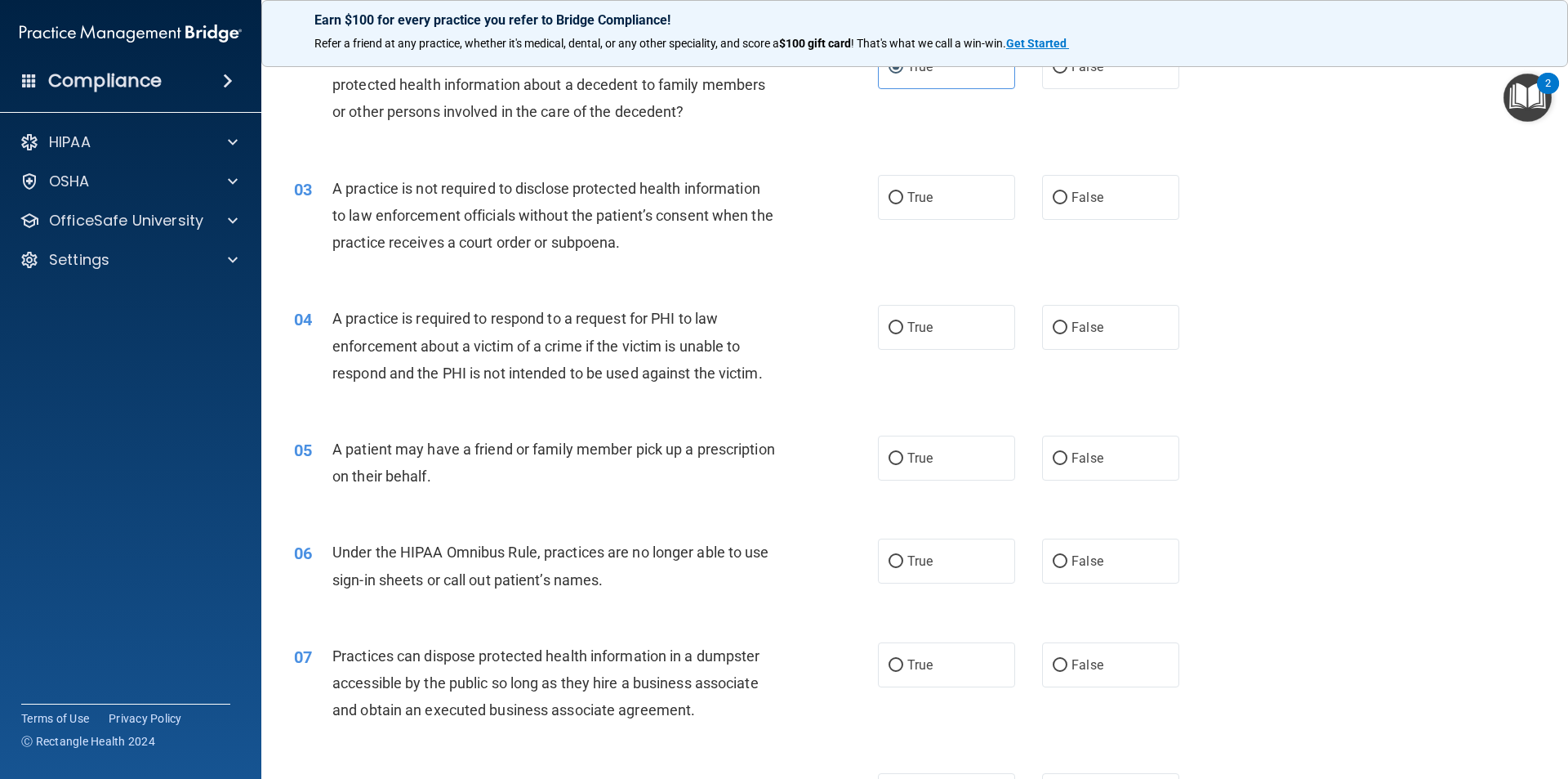
scroll to position [245, 0]
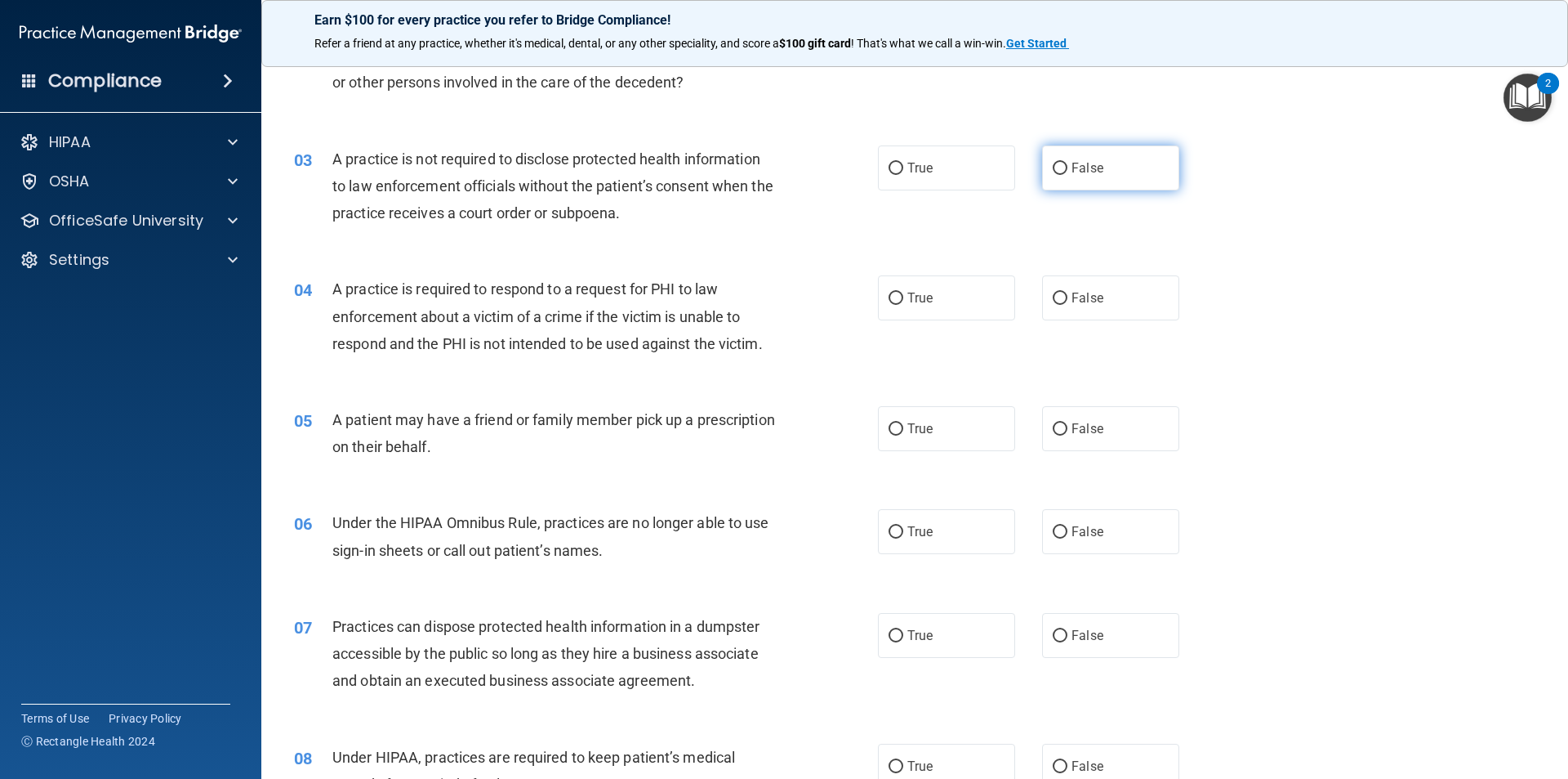
click at [1111, 173] on label "False" at bounding box center [1111, 168] width 137 height 45
click at [1068, 173] on input "False" at bounding box center [1060, 169] width 14 height 13
radio input "true"
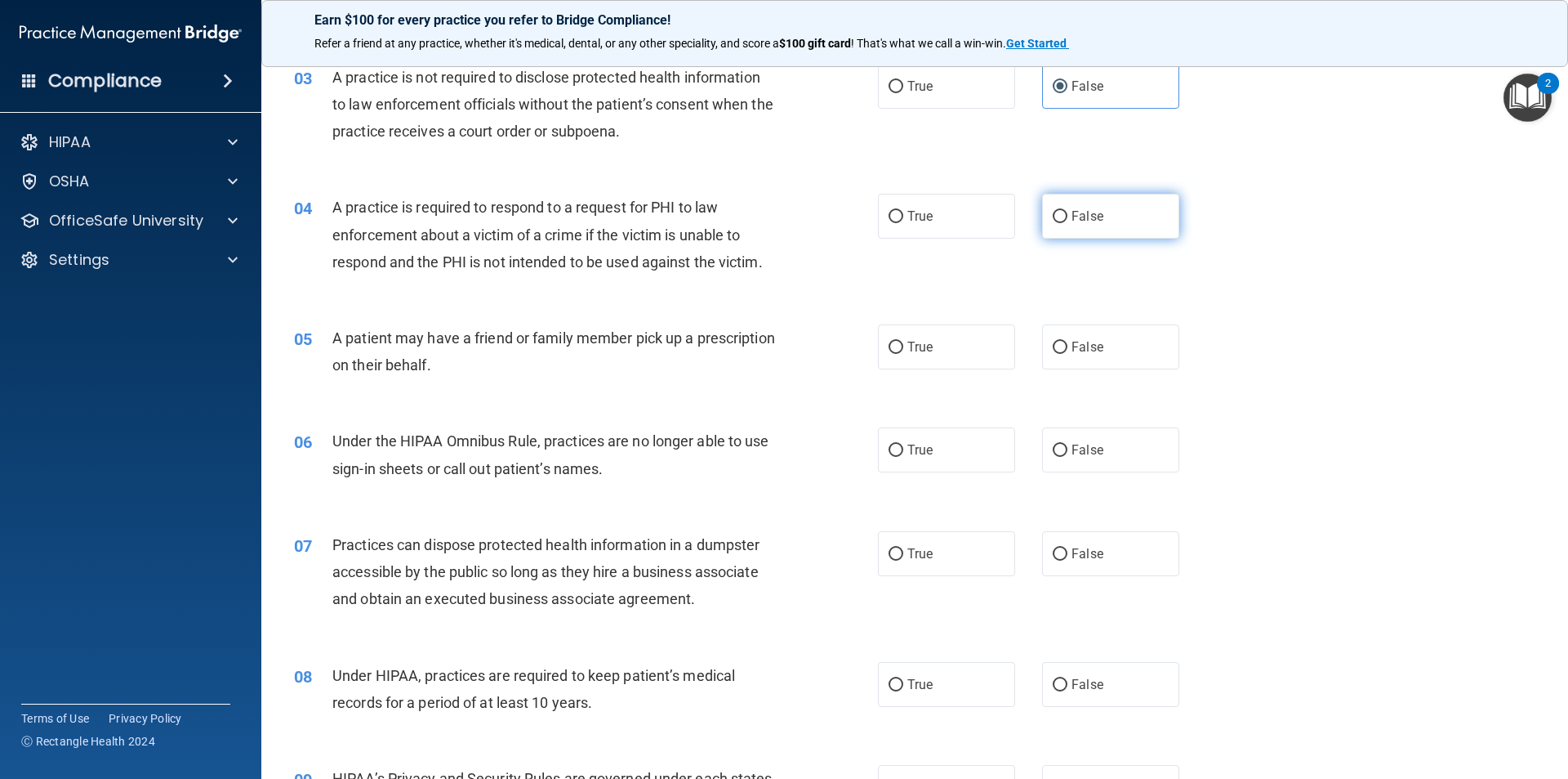
click at [1053, 223] on input "False" at bounding box center [1060, 217] width 14 height 13
radio input "true"
click at [911, 335] on label "True" at bounding box center [947, 347] width 137 height 45
click at [903, 342] on input "True" at bounding box center [896, 348] width 14 height 13
radio input "true"
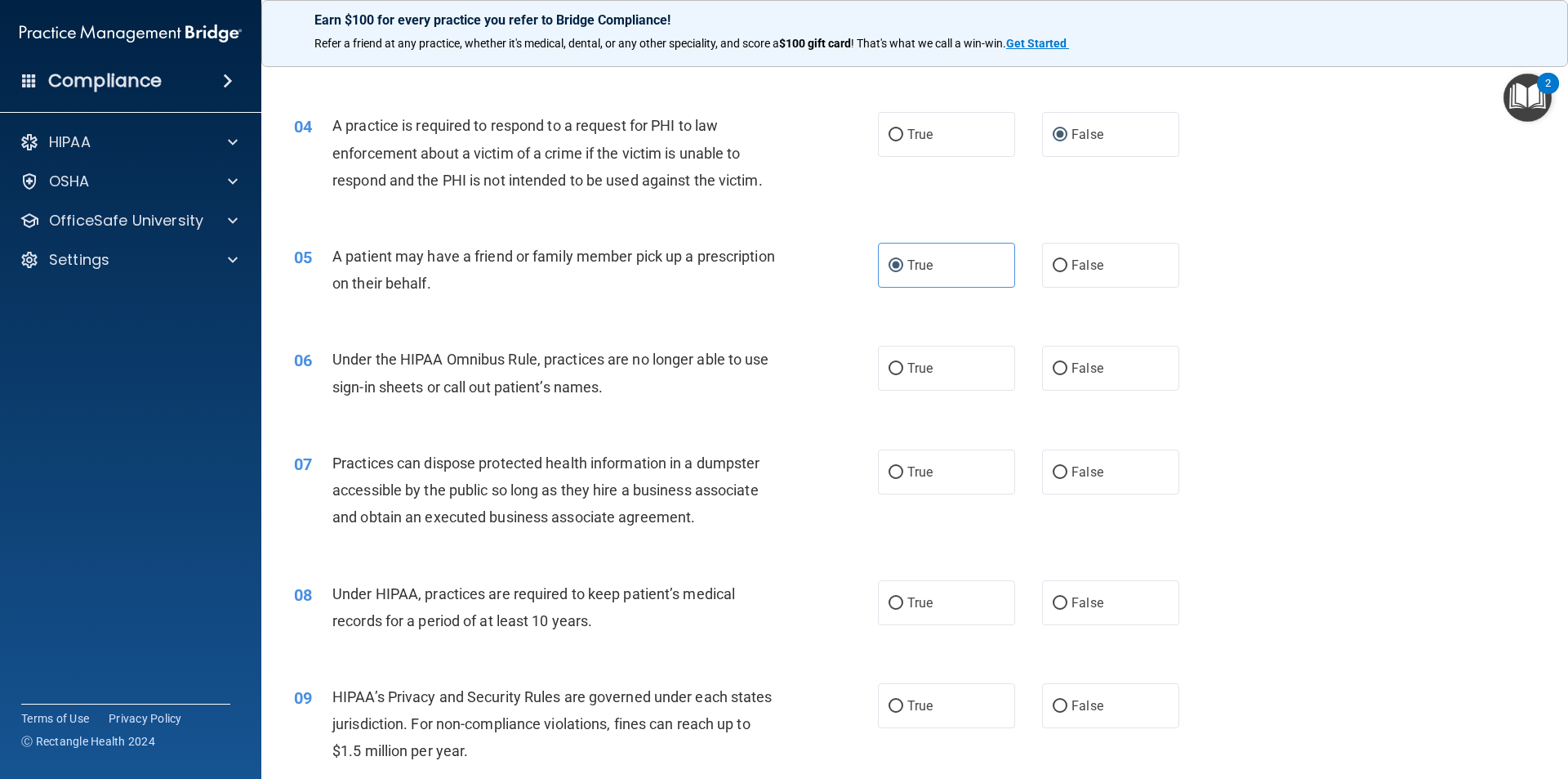
scroll to position [490, 0]
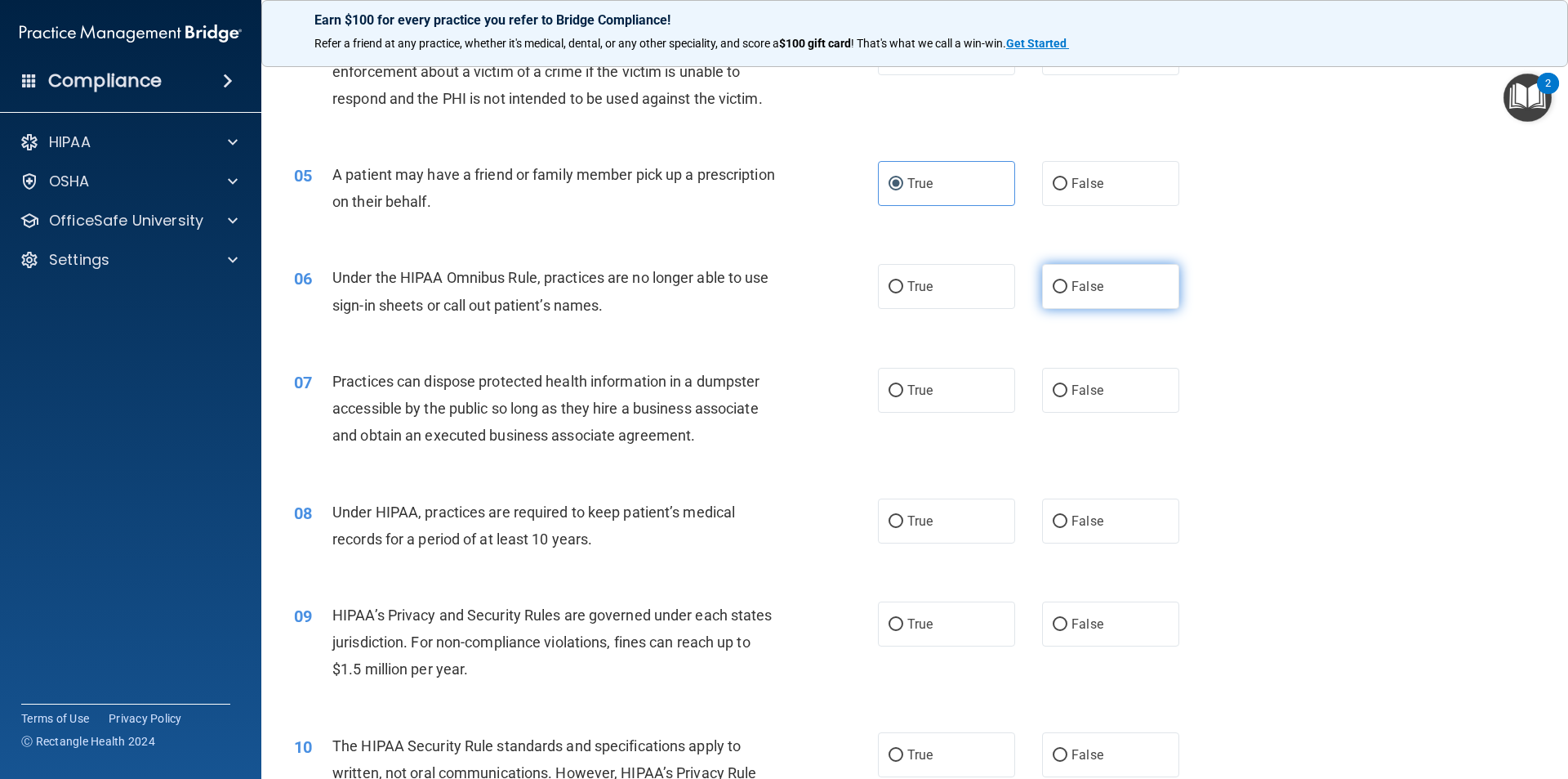
click at [1085, 280] on span "False" at bounding box center [1087, 286] width 32 height 15
click at [1068, 281] on input "False" at bounding box center [1060, 288] width 14 height 13
radio input "true"
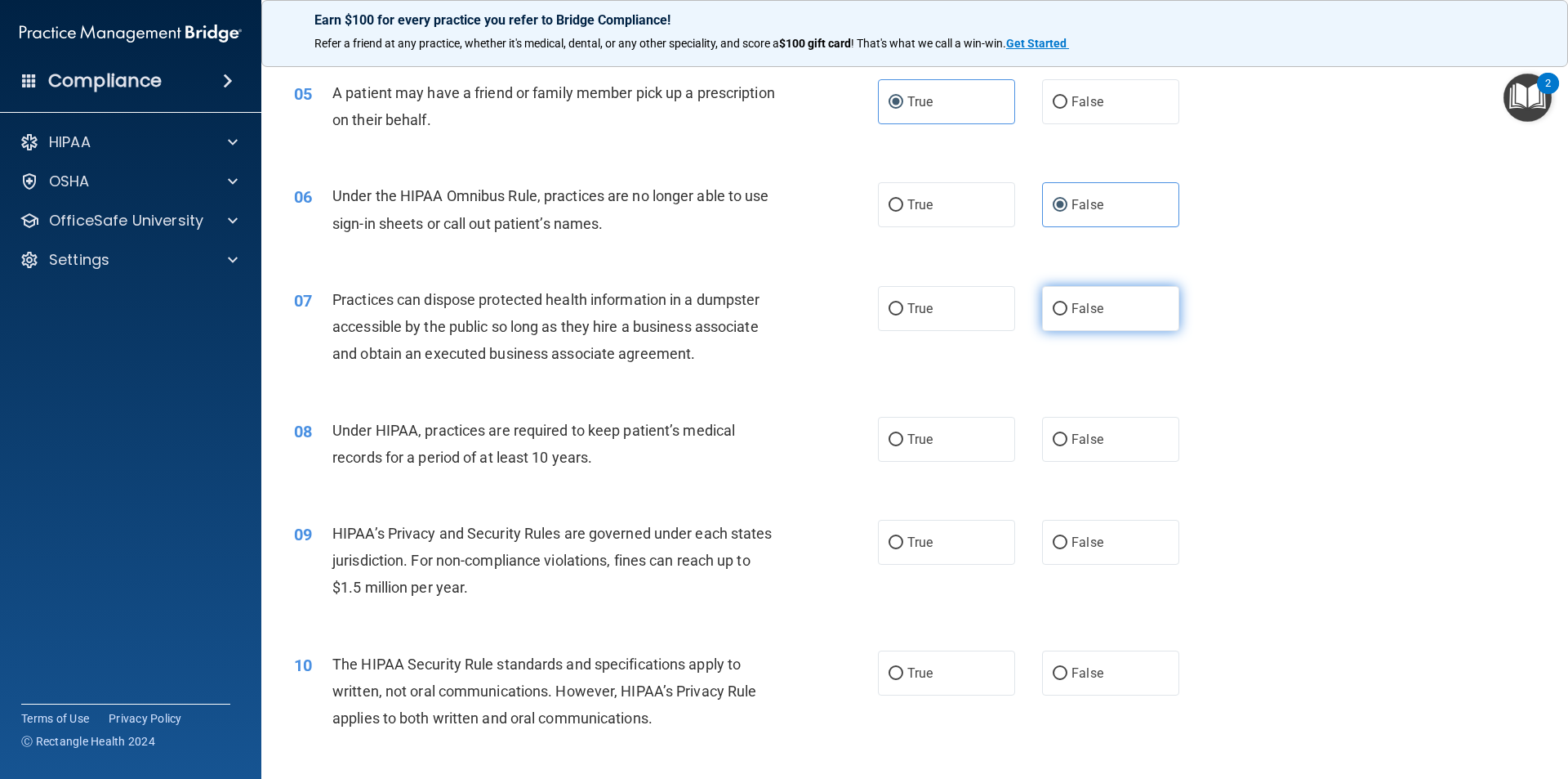
click at [1095, 304] on label "False" at bounding box center [1111, 309] width 137 height 45
click at [1068, 304] on input "False" at bounding box center [1060, 309] width 14 height 13
radio input "true"
click at [906, 447] on label "True" at bounding box center [947, 440] width 137 height 45
click at [903, 446] on input "True" at bounding box center [896, 441] width 14 height 13
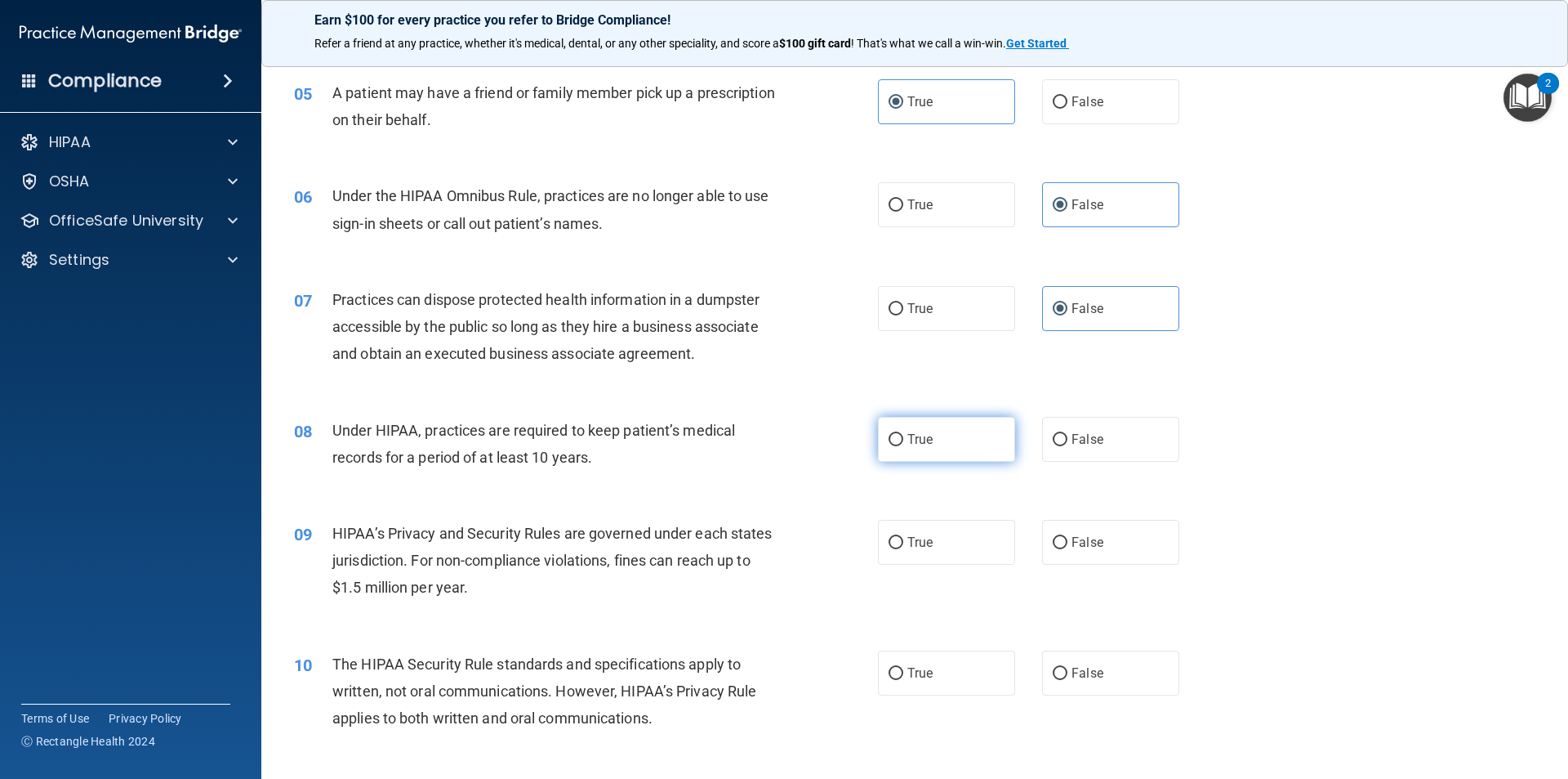
radio input "true"
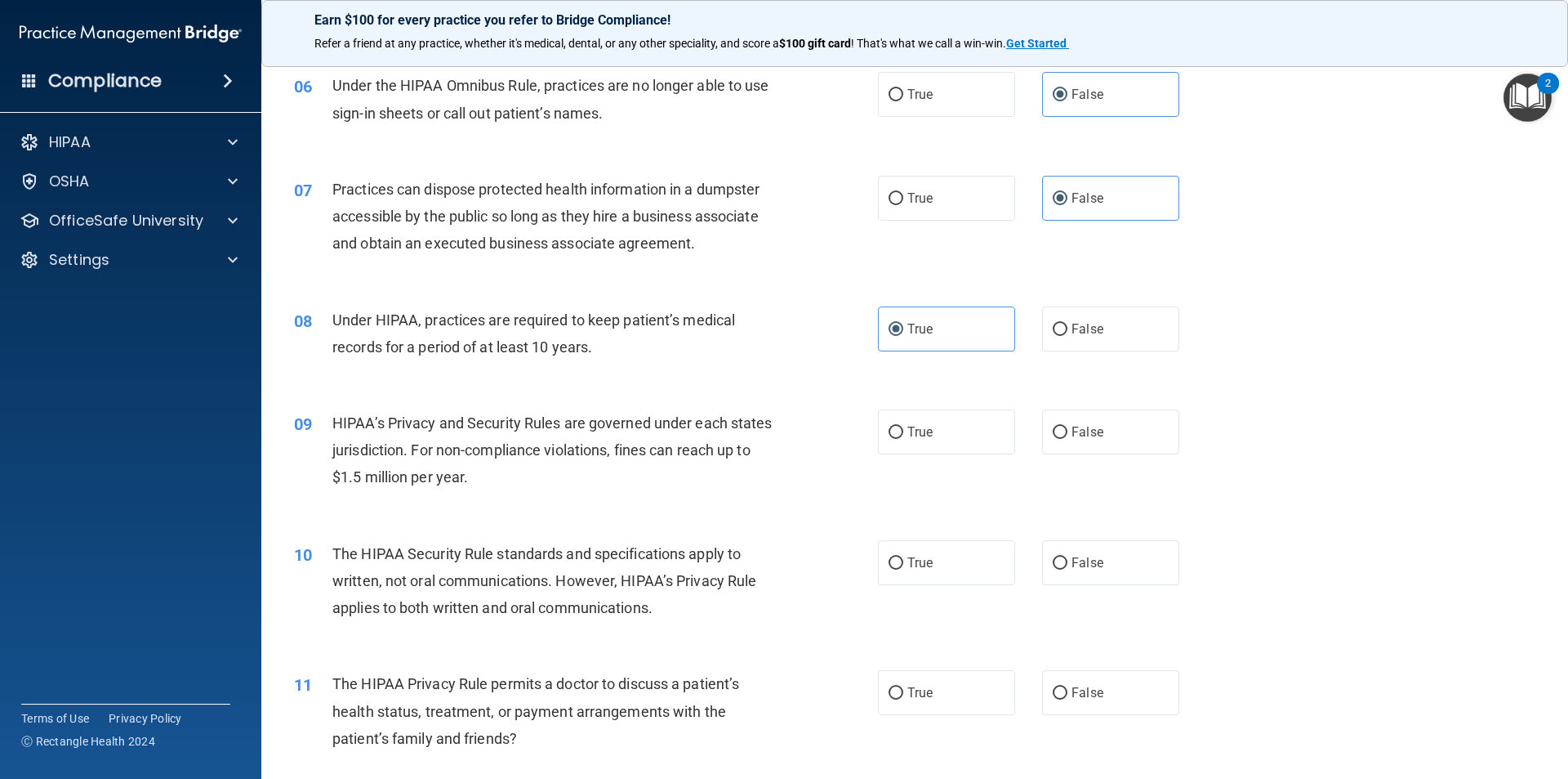
scroll to position [736, 0]
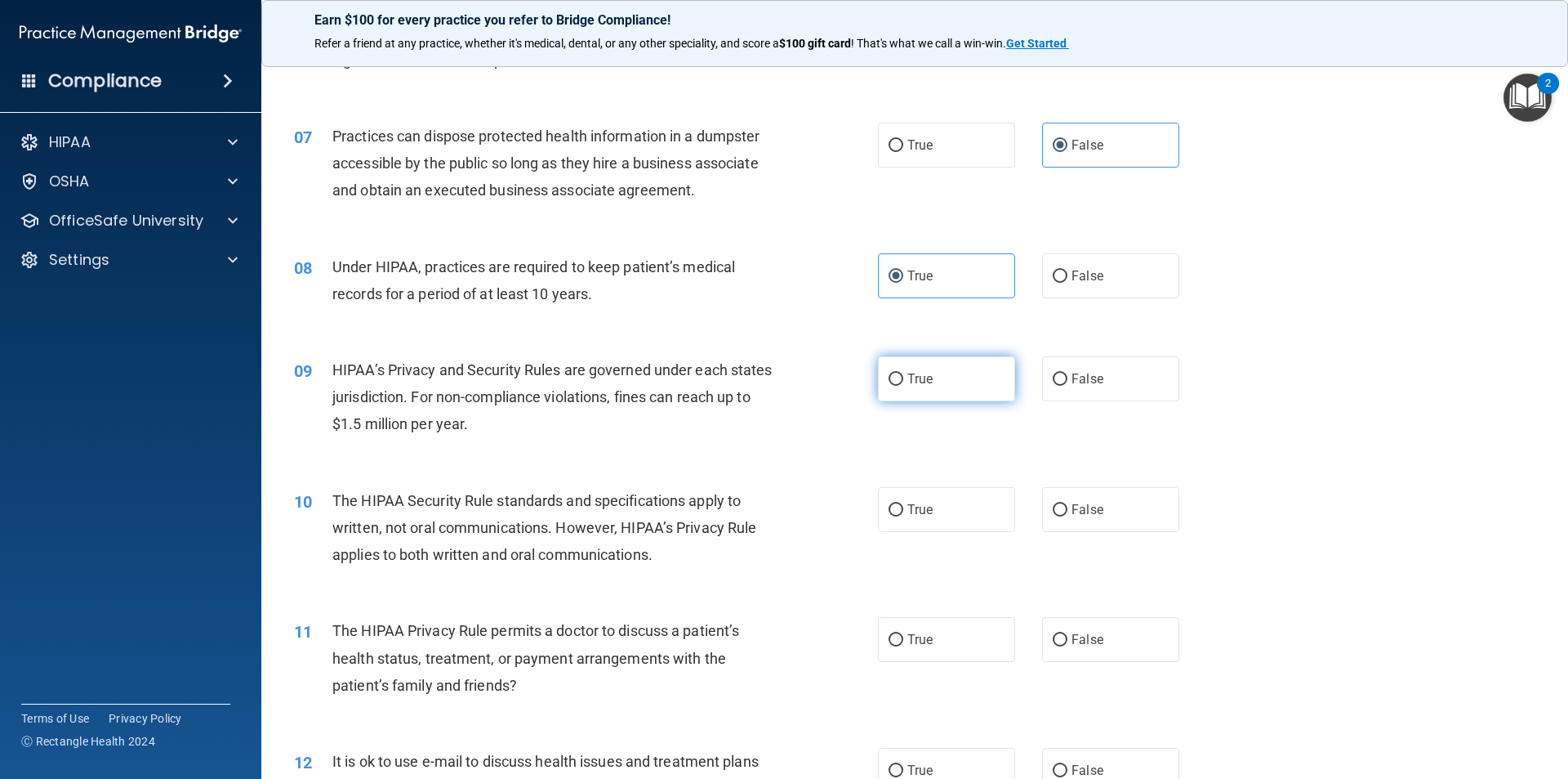
click at [908, 376] on span "True" at bounding box center [921, 378] width 25 height 15
click at [903, 376] on input "True" at bounding box center [896, 380] width 14 height 13
radio input "true"
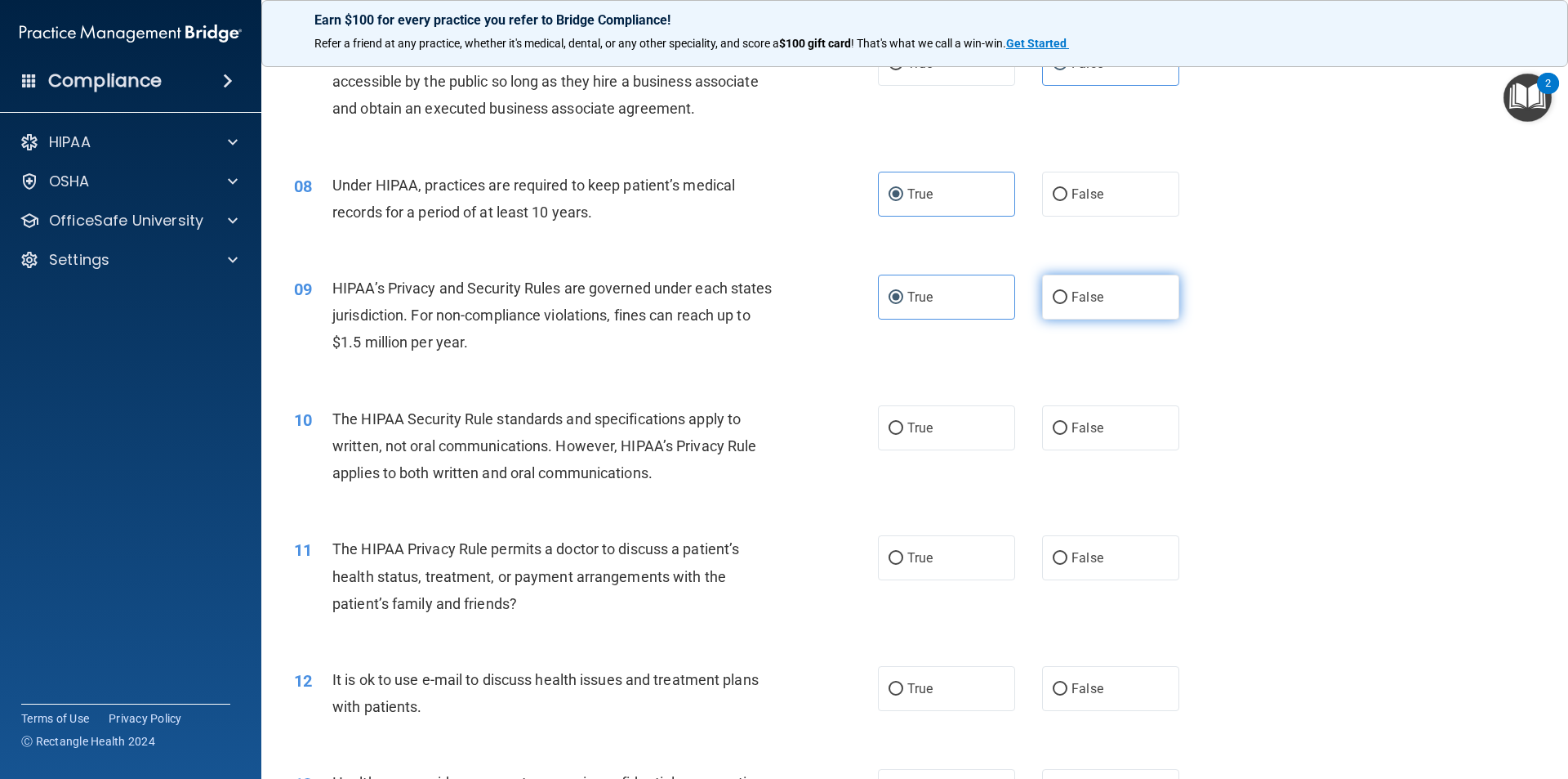
click at [1057, 308] on label "False" at bounding box center [1111, 297] width 137 height 45
click at [1057, 304] on input "False" at bounding box center [1060, 298] width 14 height 13
radio input "true"
radio input "false"
click at [910, 432] on span "True" at bounding box center [921, 427] width 25 height 15
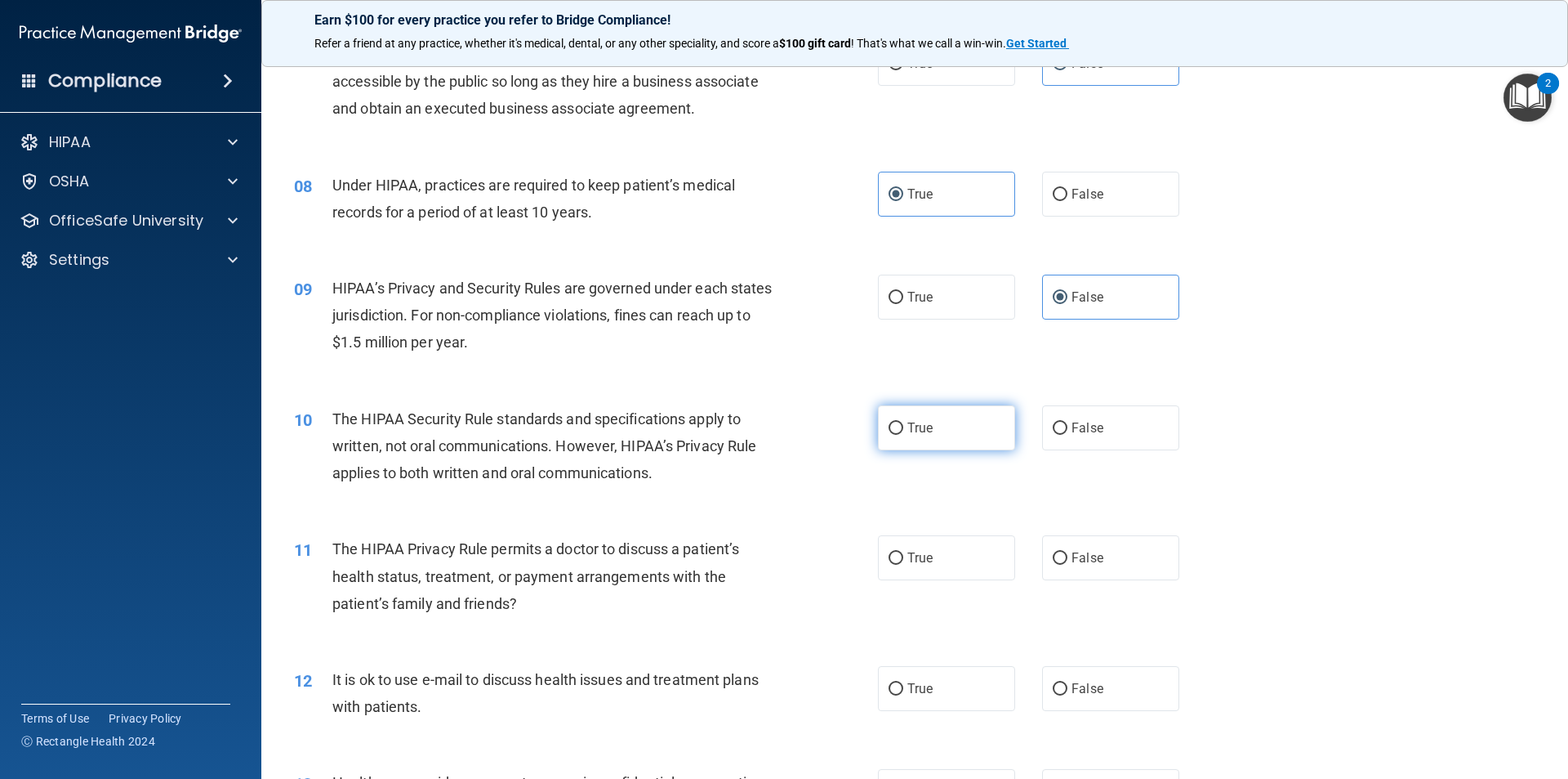
click at [903, 432] on input "True" at bounding box center [896, 429] width 14 height 13
radio input "true"
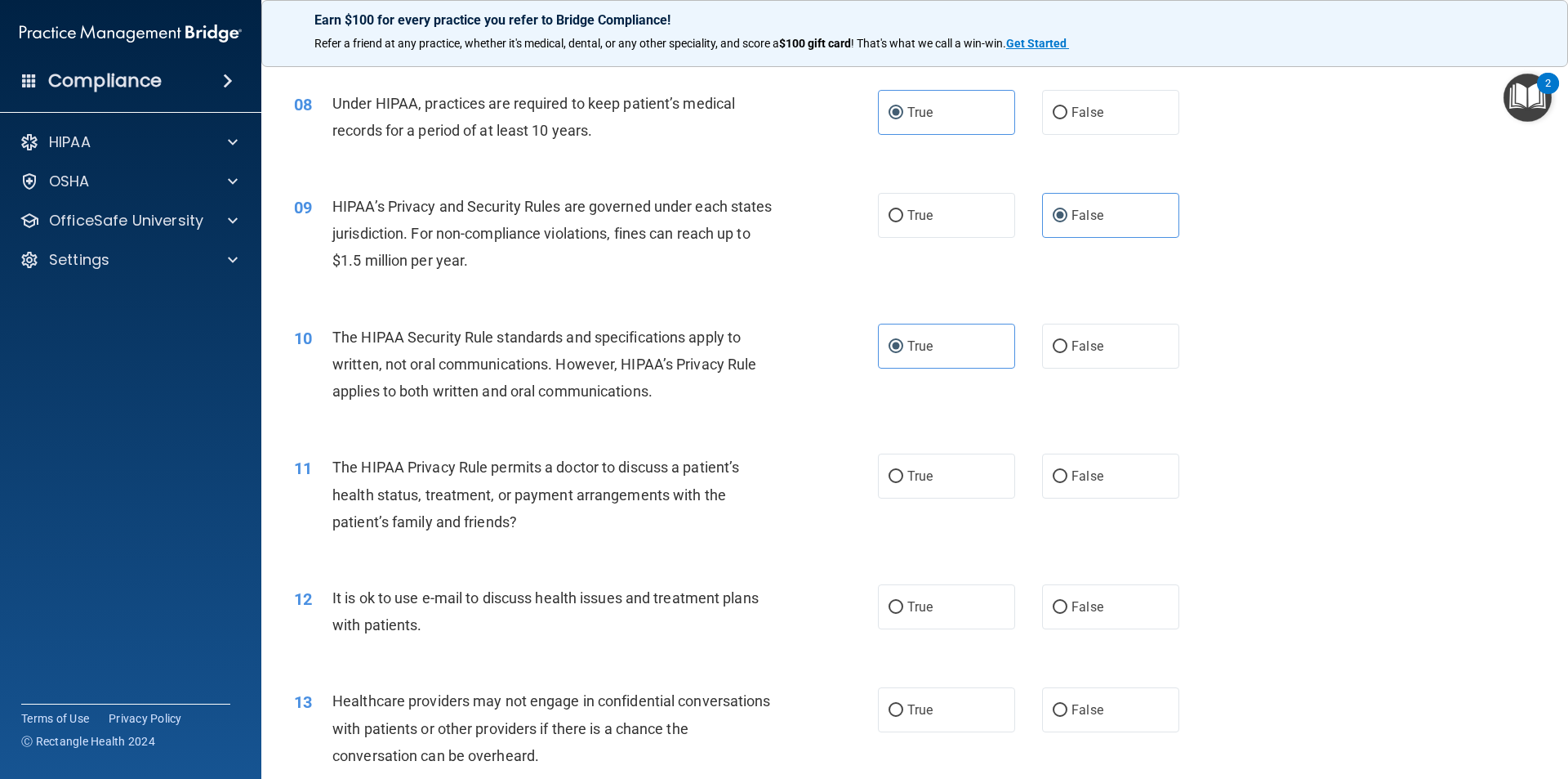
scroll to position [981, 0]
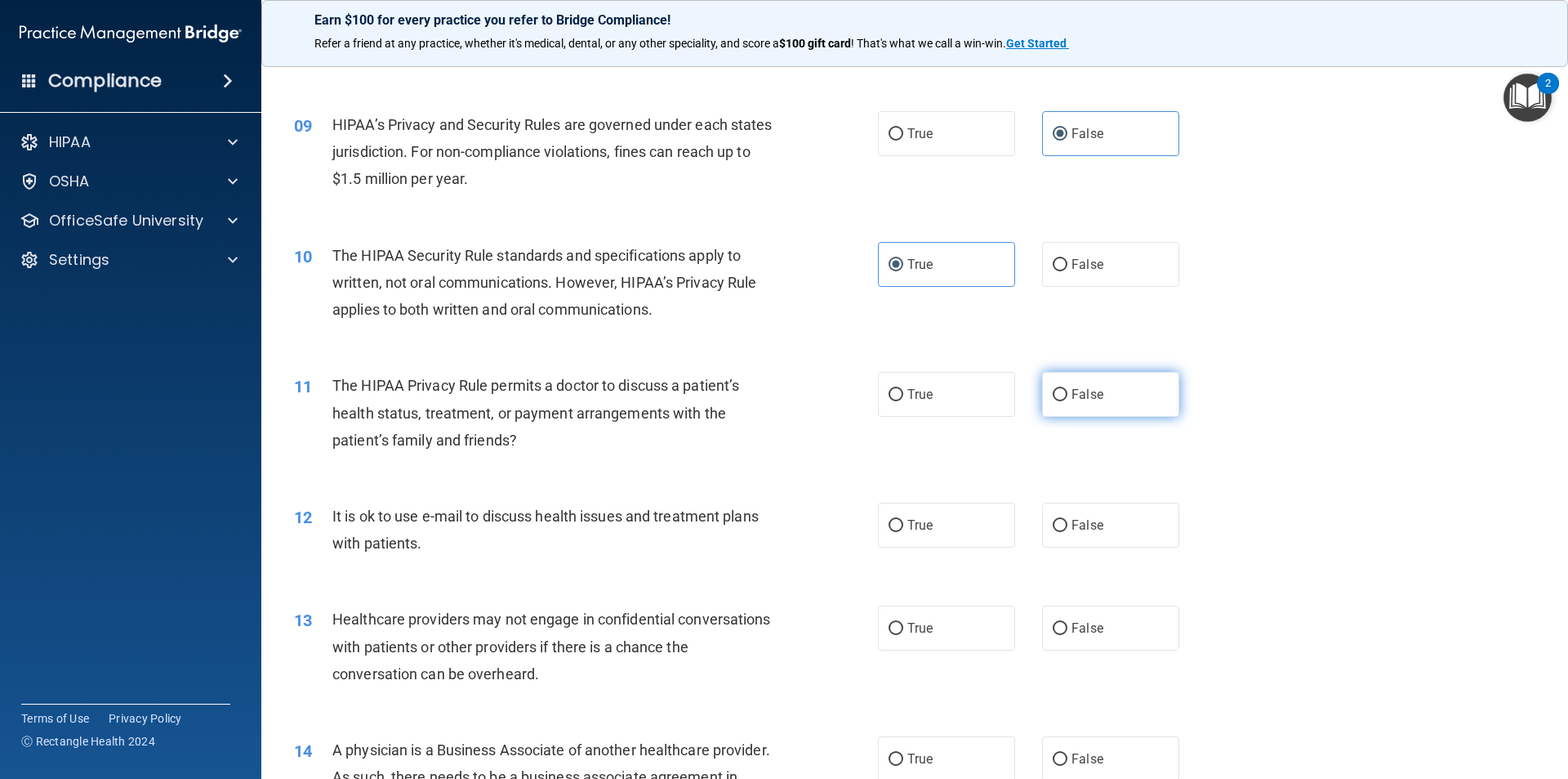
click at [1053, 392] on input "False" at bounding box center [1060, 395] width 14 height 13
radio input "true"
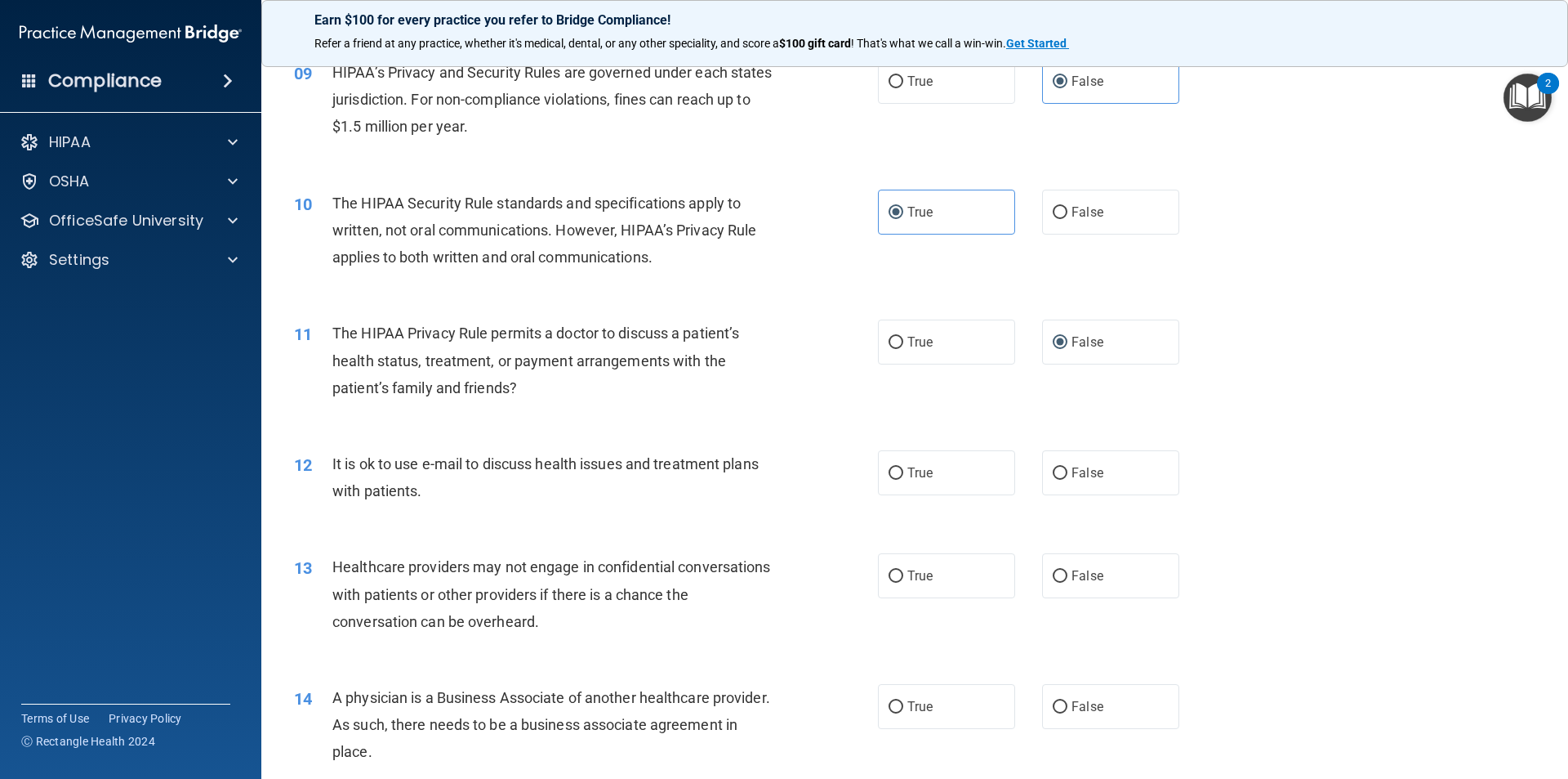
scroll to position [1062, 0]
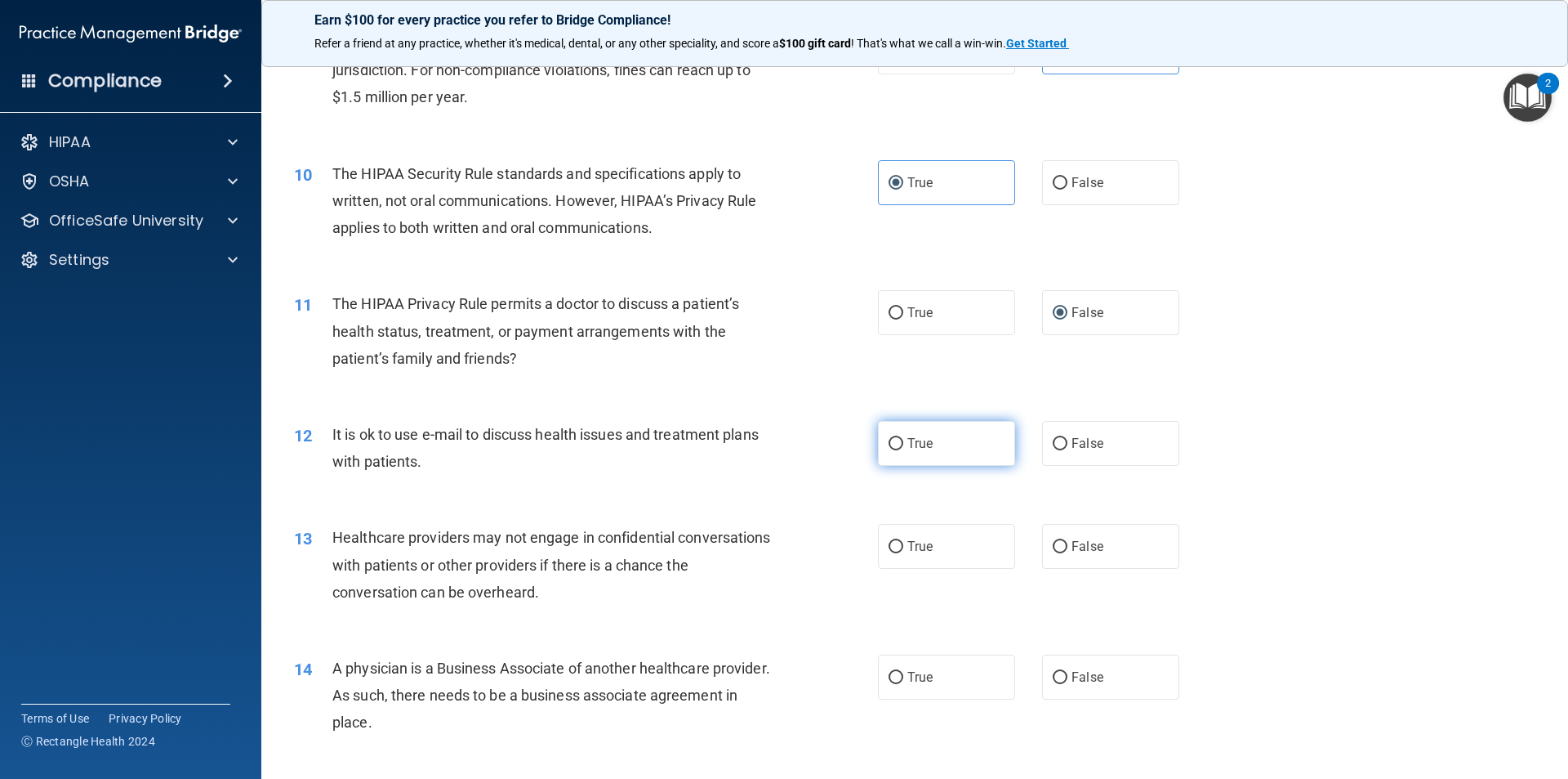
click at [928, 446] on label "True" at bounding box center [947, 443] width 137 height 45
click at [903, 446] on input "True" at bounding box center [896, 444] width 14 height 13
radio input "true"
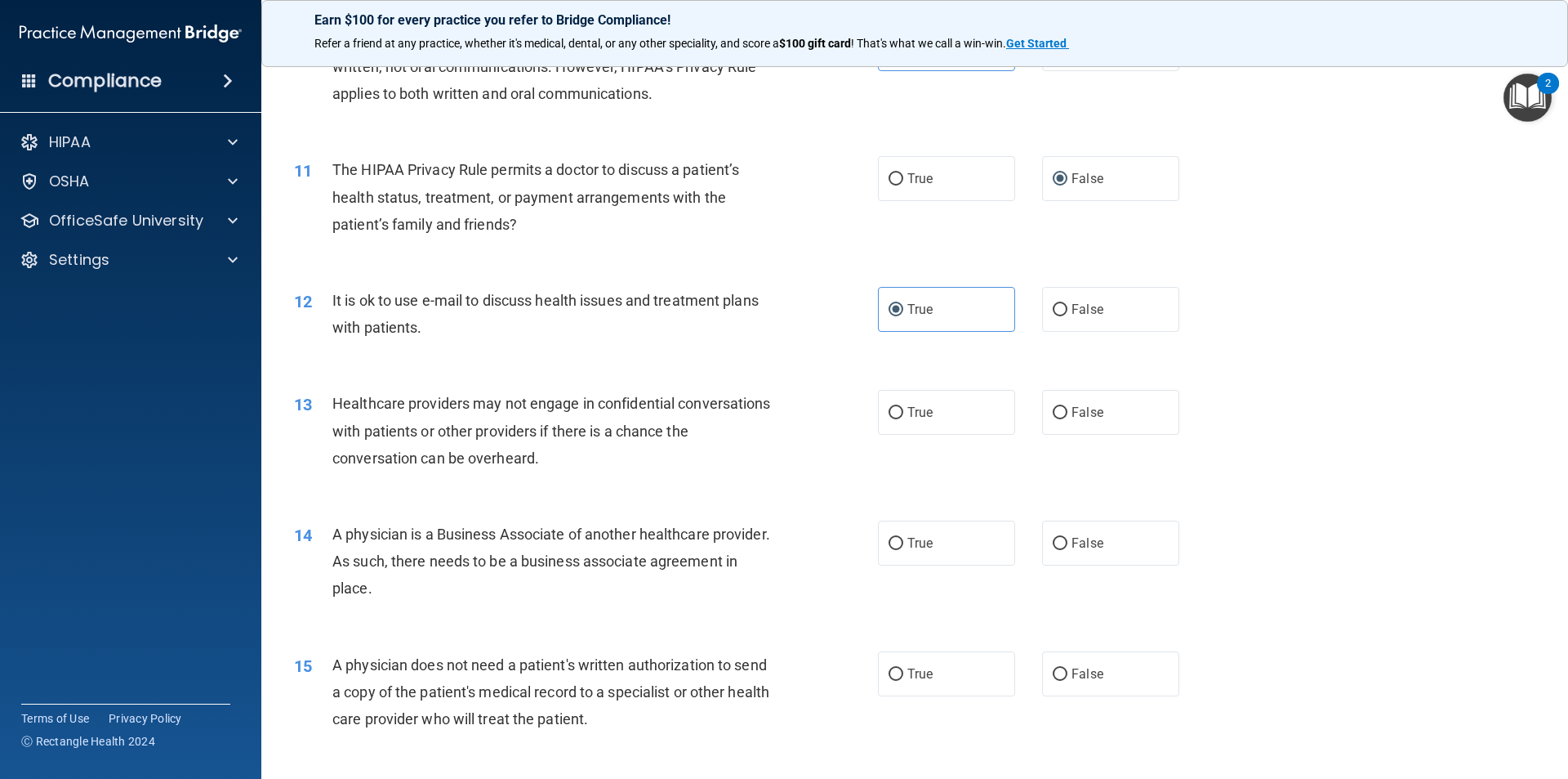
scroll to position [1226, 0]
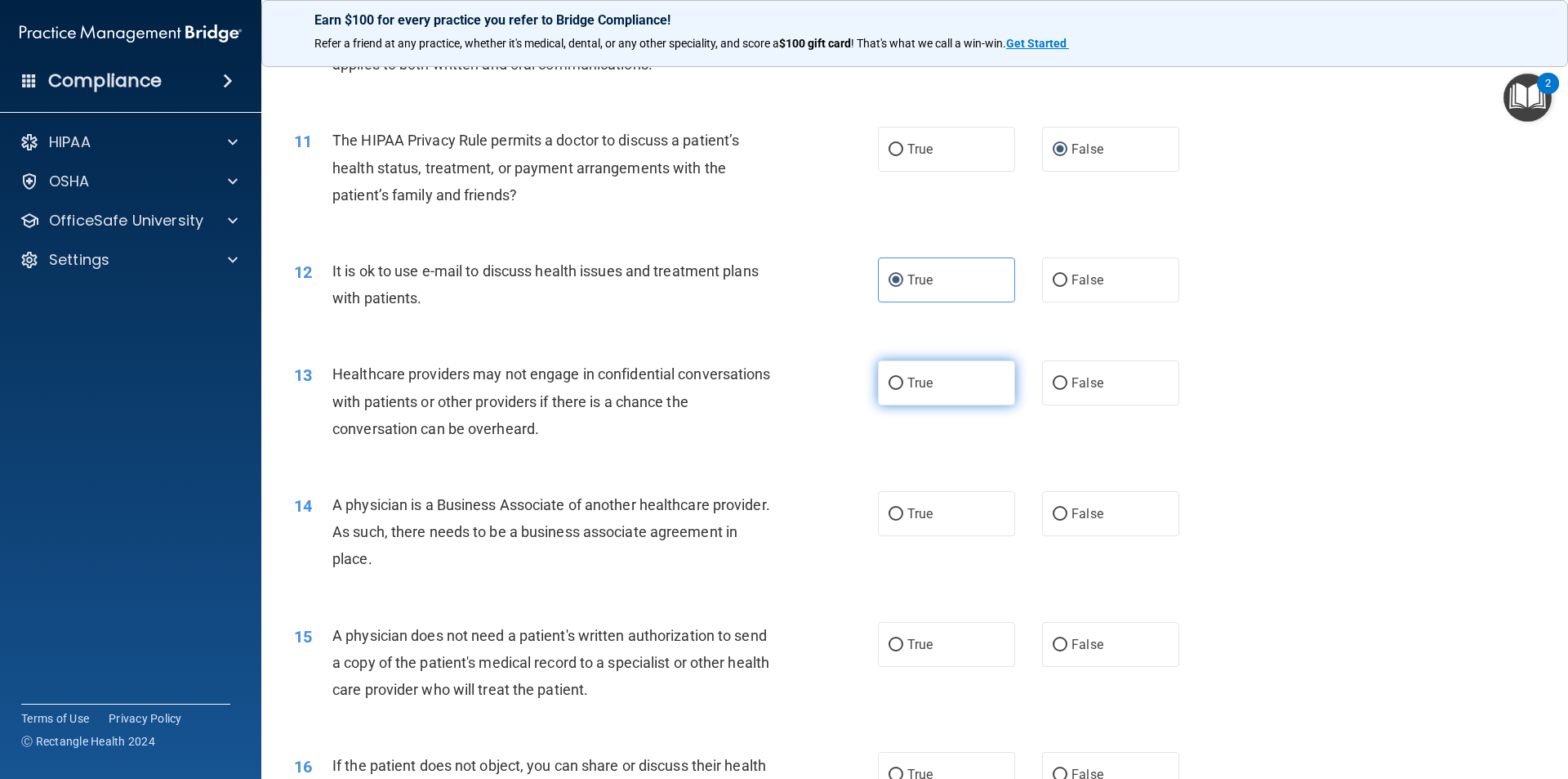
click at [897, 394] on label "True" at bounding box center [947, 383] width 137 height 45
click at [897, 390] on input "True" at bounding box center [896, 384] width 14 height 13
radio input "true"
click at [908, 514] on span "True" at bounding box center [921, 513] width 25 height 15
click at [903, 514] on input "True" at bounding box center [896, 515] width 14 height 13
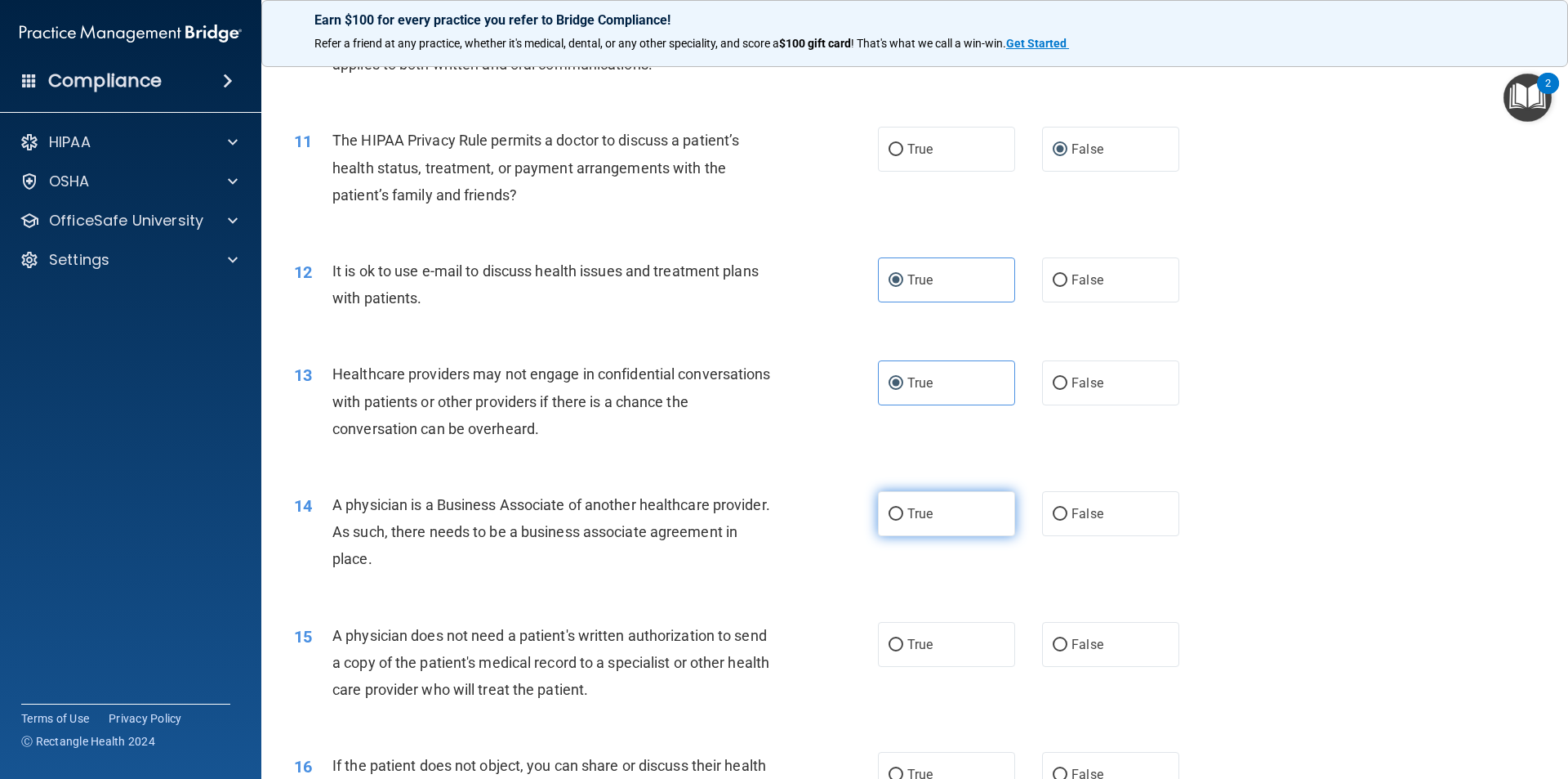
radio input "true"
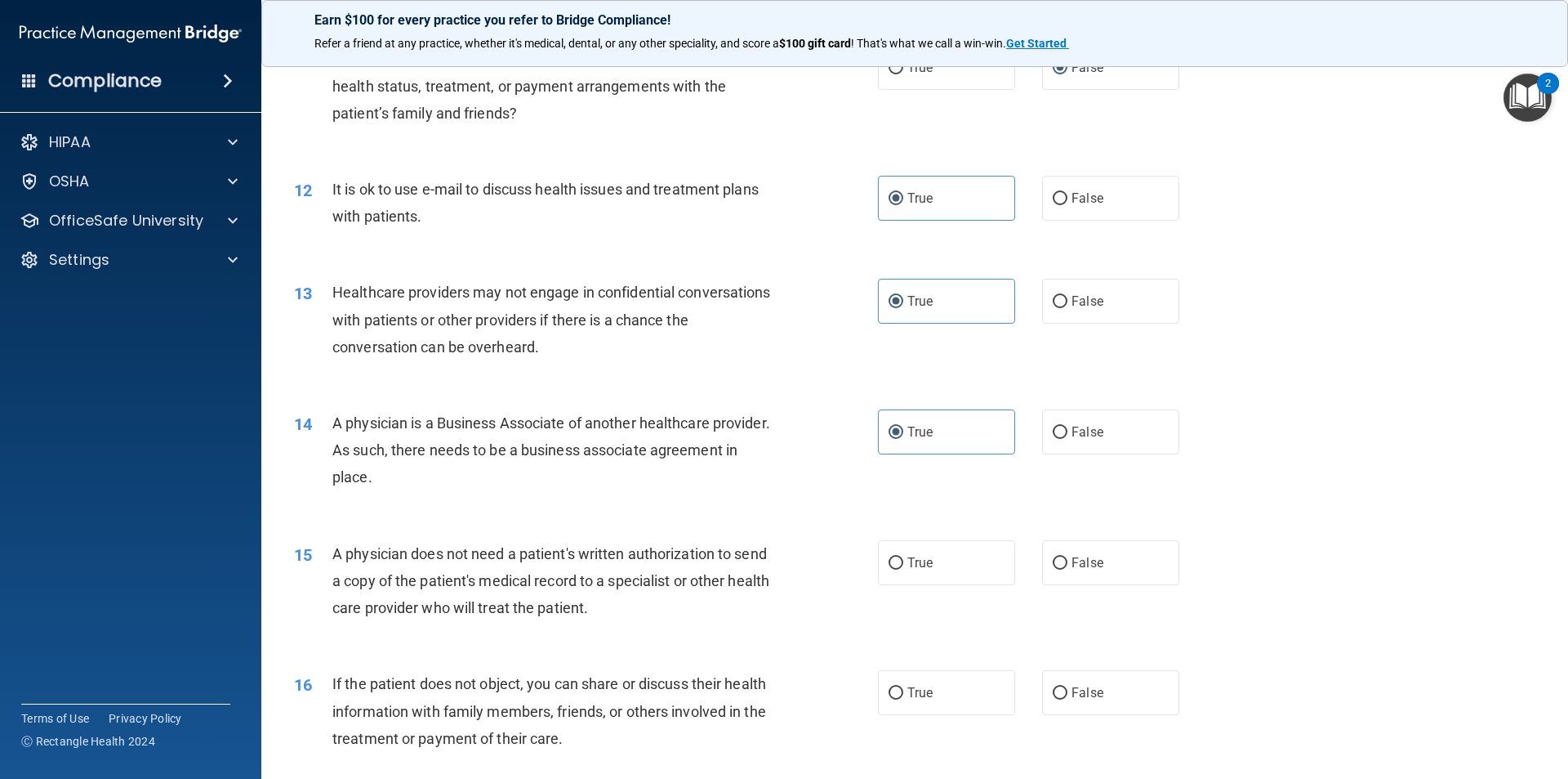
scroll to position [1390, 0]
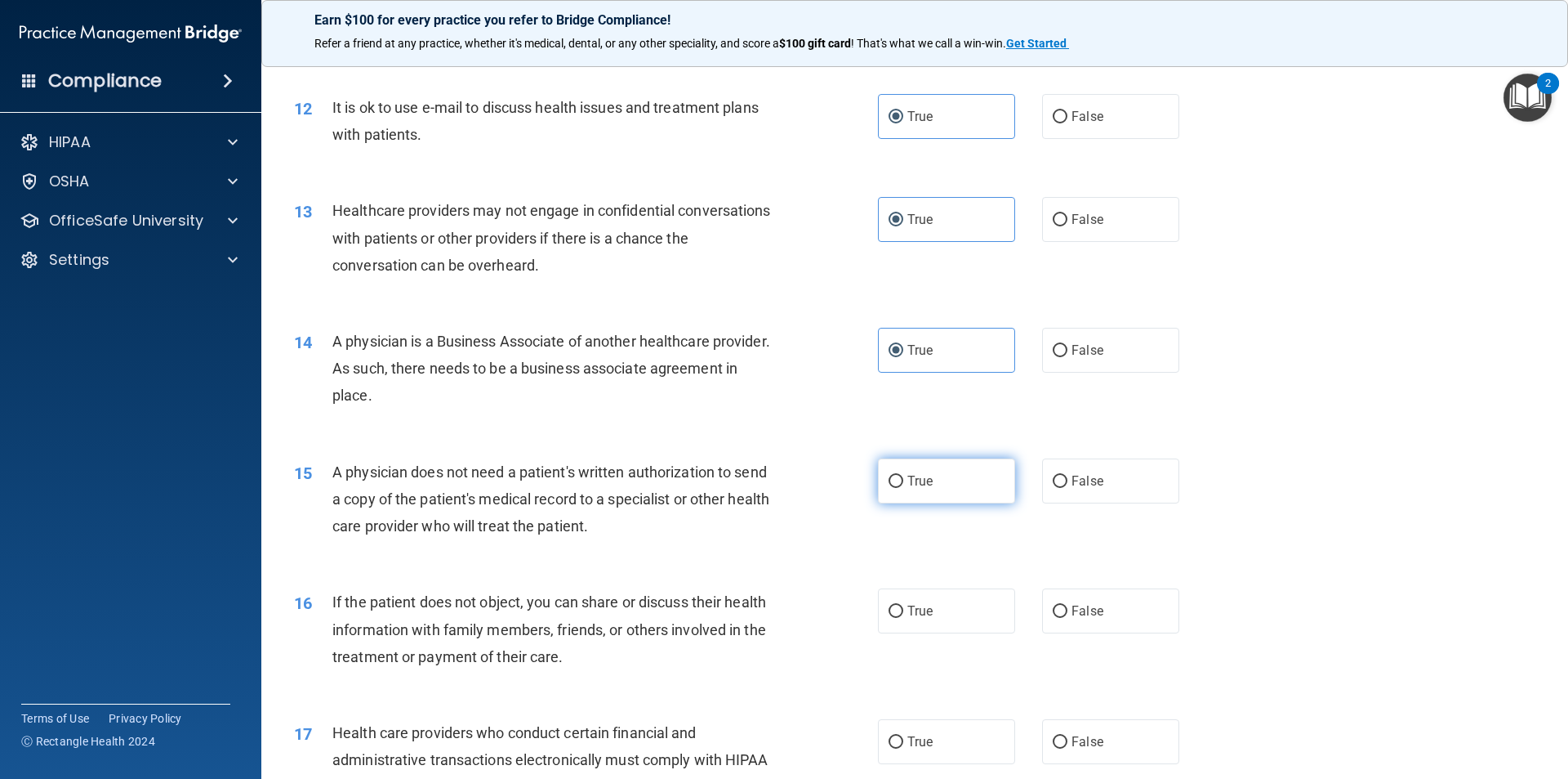
click at [897, 477] on input "True" at bounding box center [896, 482] width 14 height 13
radio input "true"
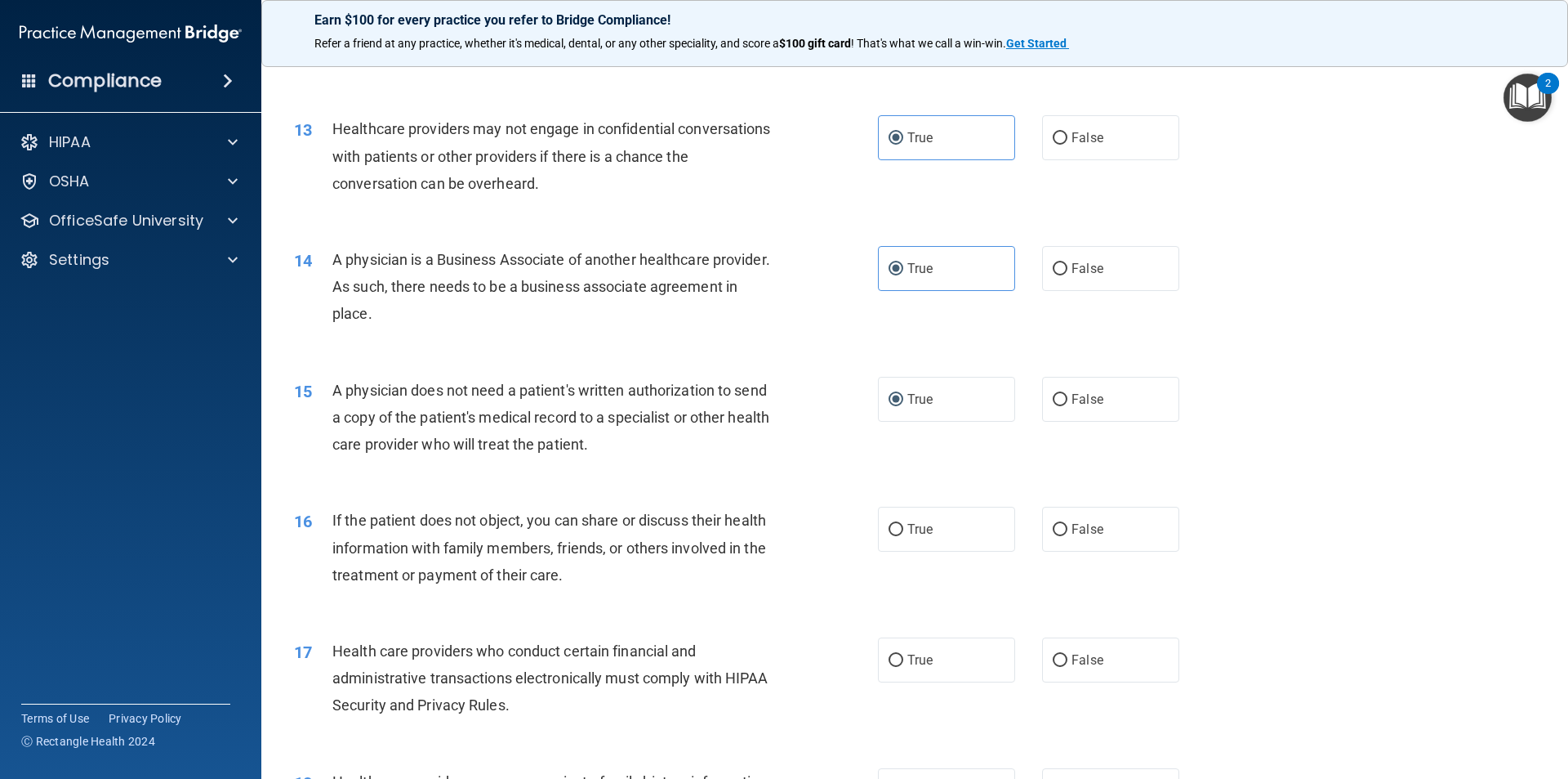
scroll to position [1553, 0]
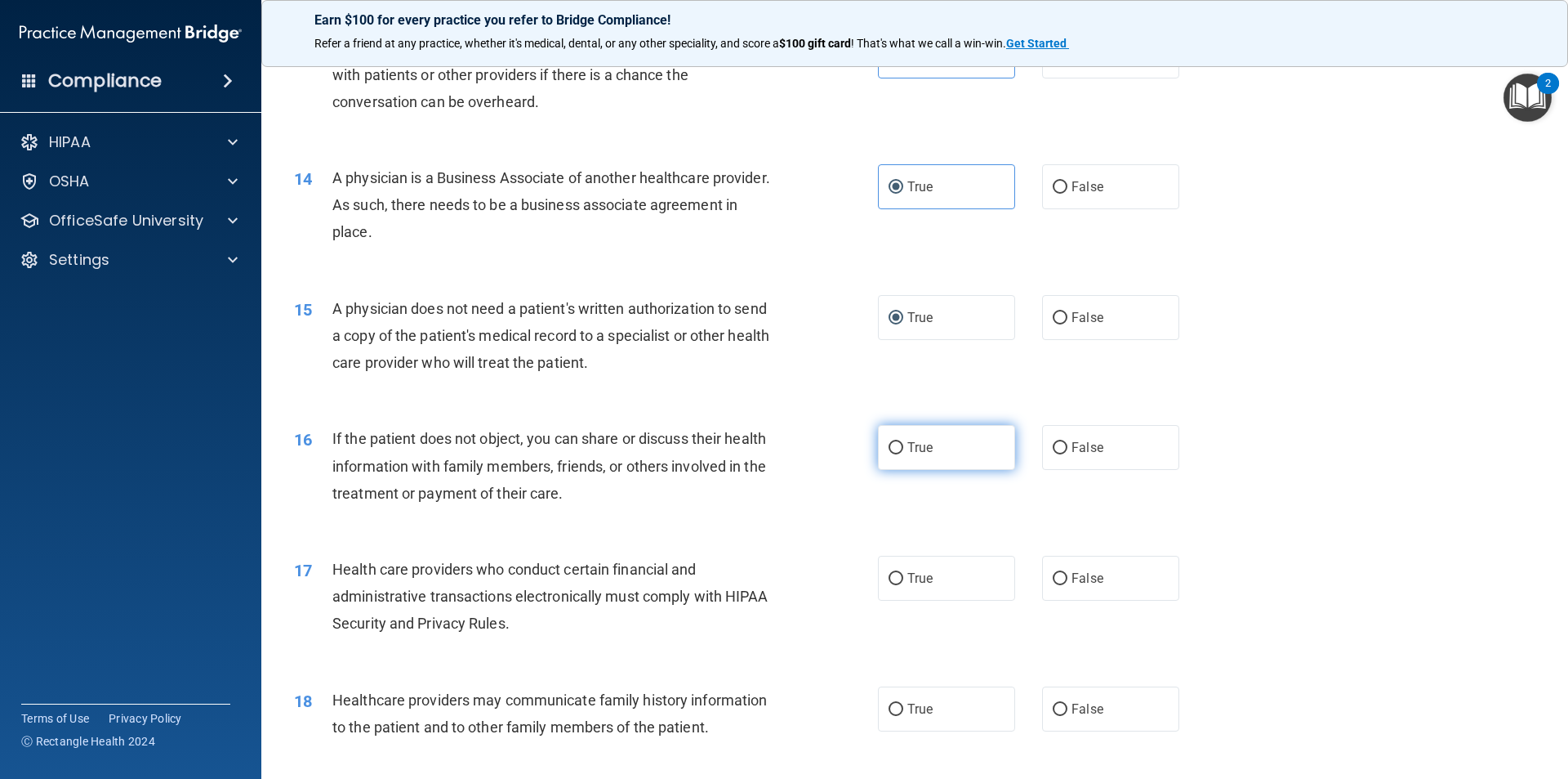
click at [938, 458] on label "True" at bounding box center [947, 448] width 137 height 45
click at [903, 454] on input "True" at bounding box center [896, 449] width 14 height 13
radio input "true"
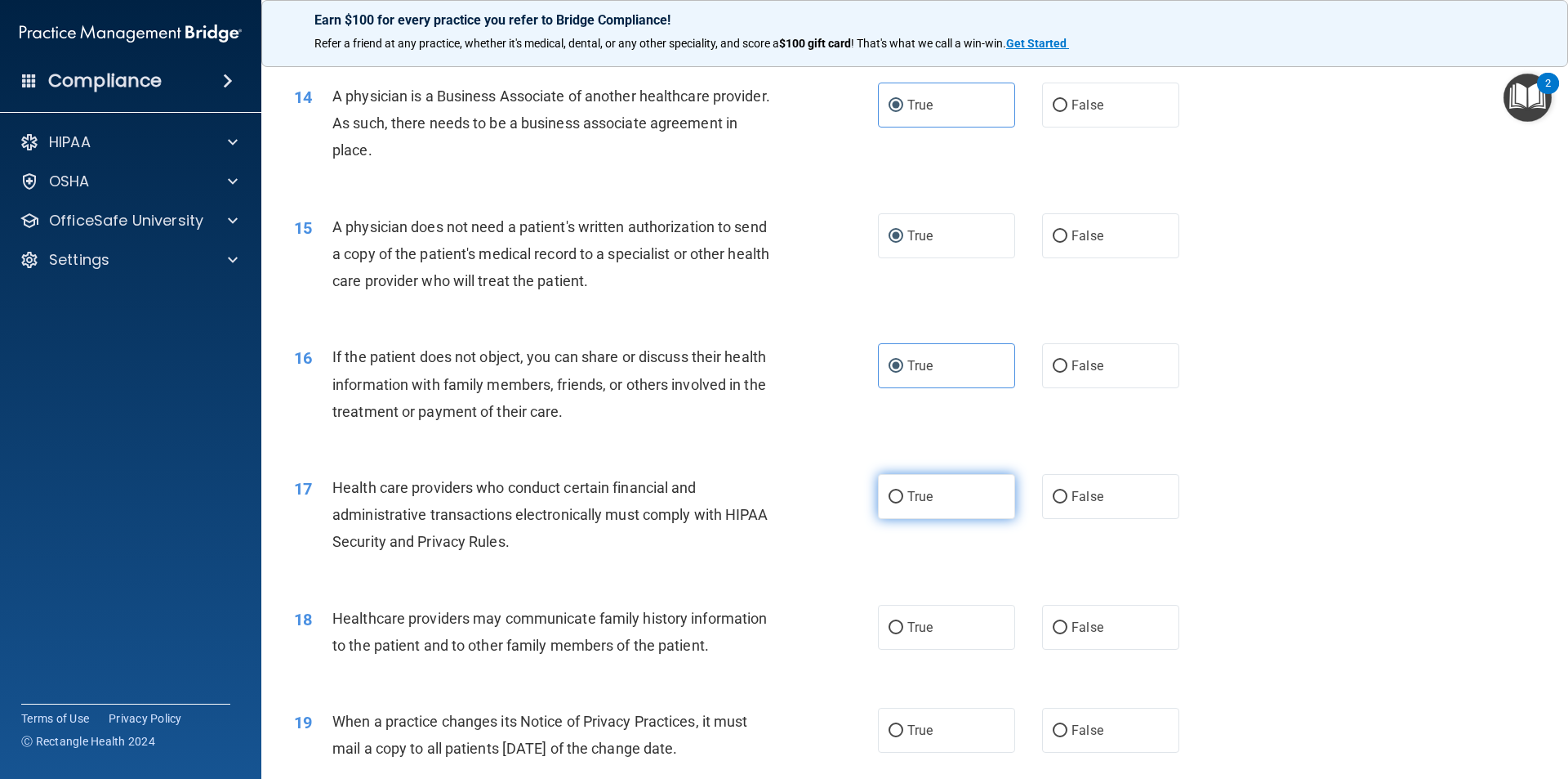
click at [891, 508] on label "True" at bounding box center [947, 497] width 137 height 45
click at [891, 503] on input "True" at bounding box center [896, 498] width 14 height 13
radio input "true"
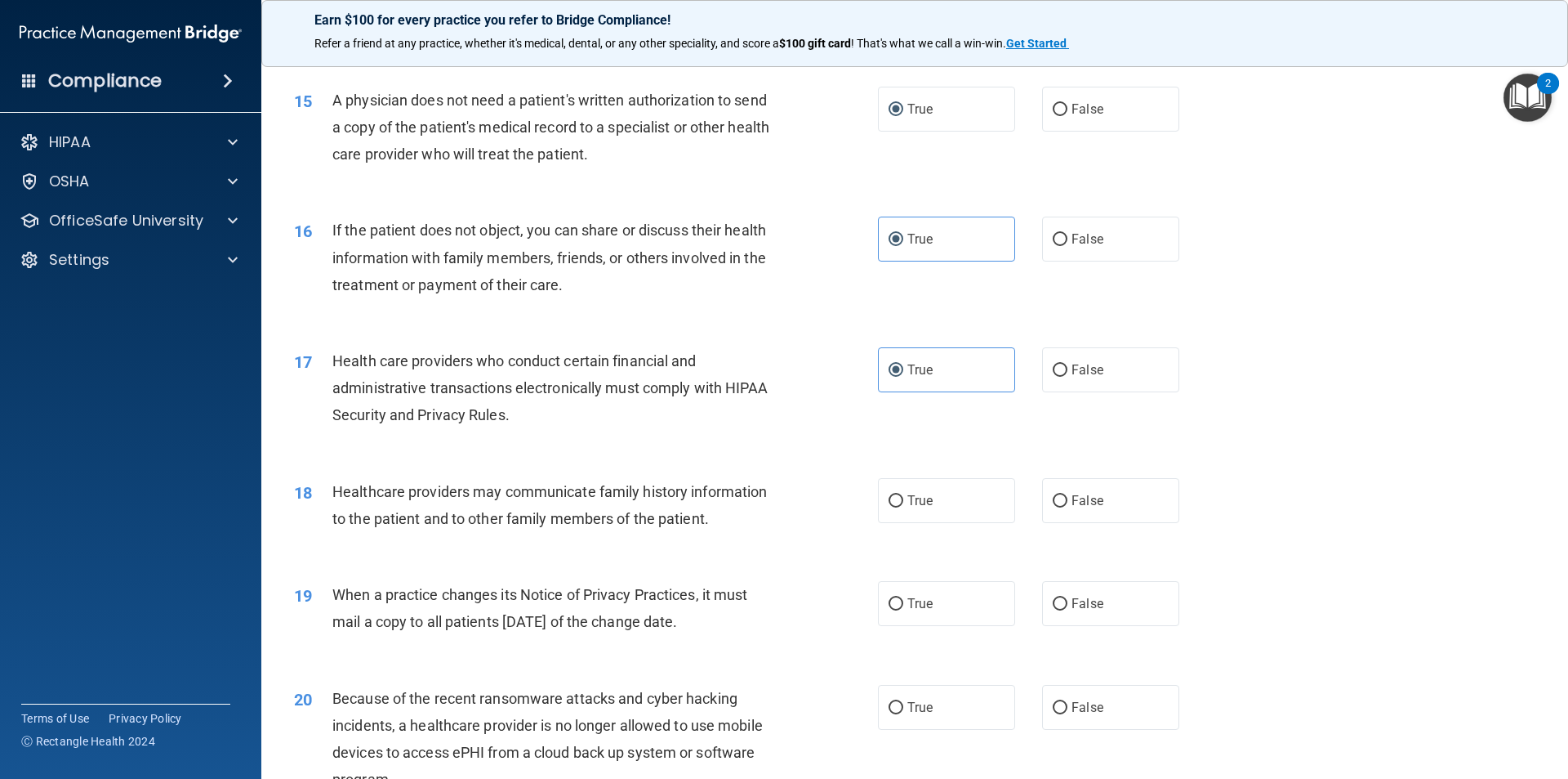
scroll to position [1798, 0]
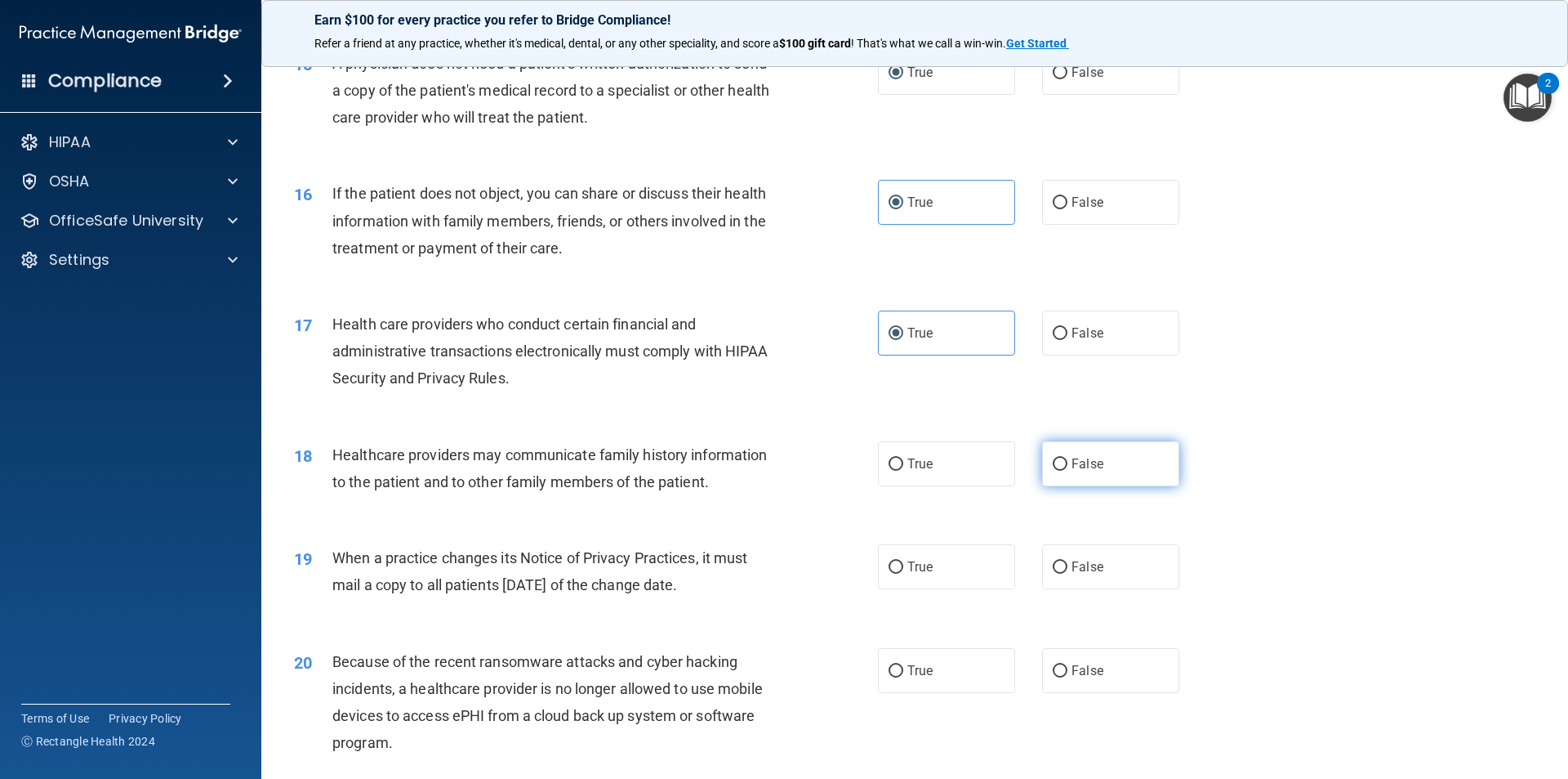
click at [1072, 462] on span "False" at bounding box center [1087, 463] width 32 height 15
click at [1068, 462] on input "False" at bounding box center [1060, 465] width 14 height 13
radio input "true"
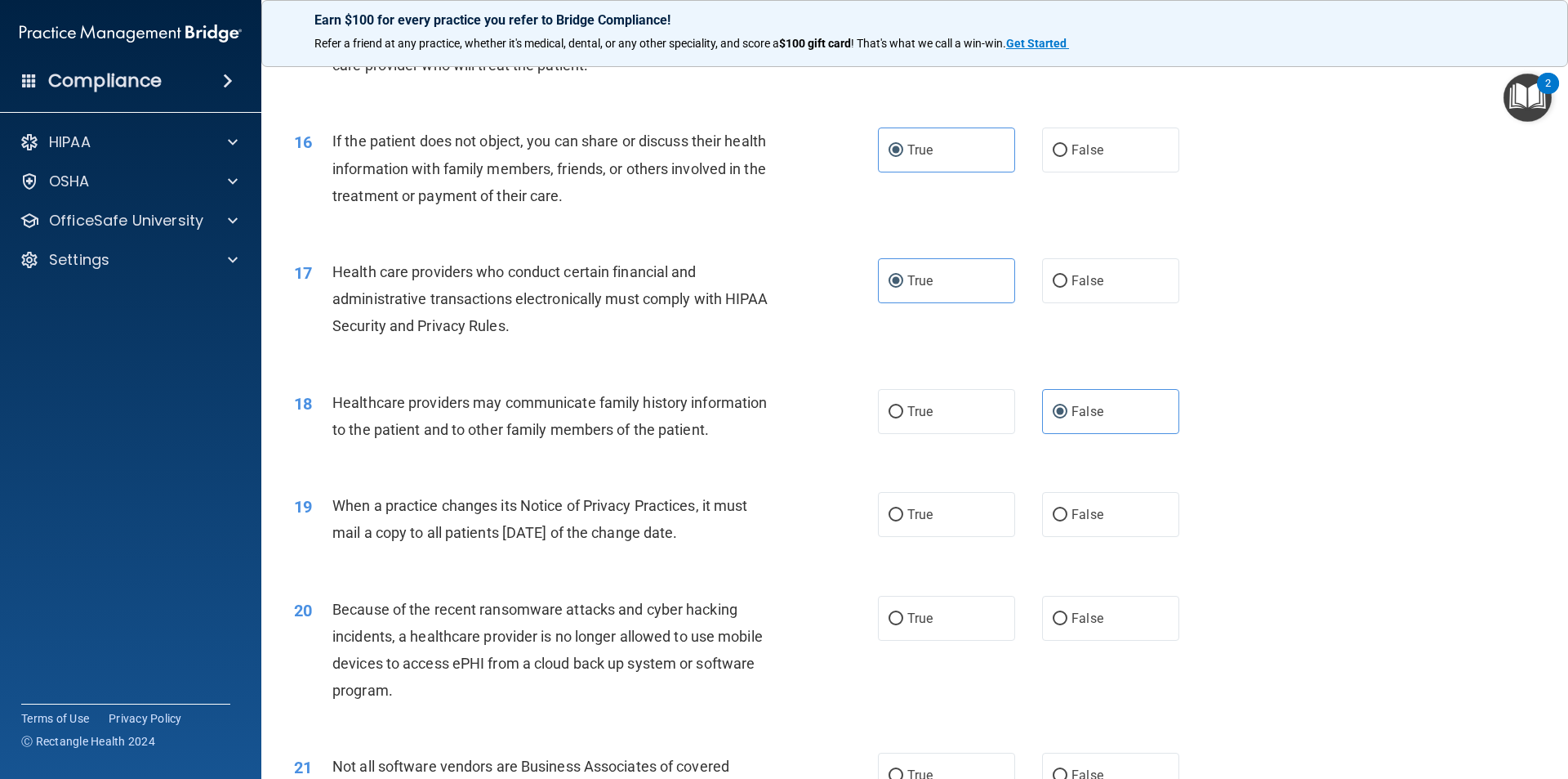
scroll to position [1880, 0]
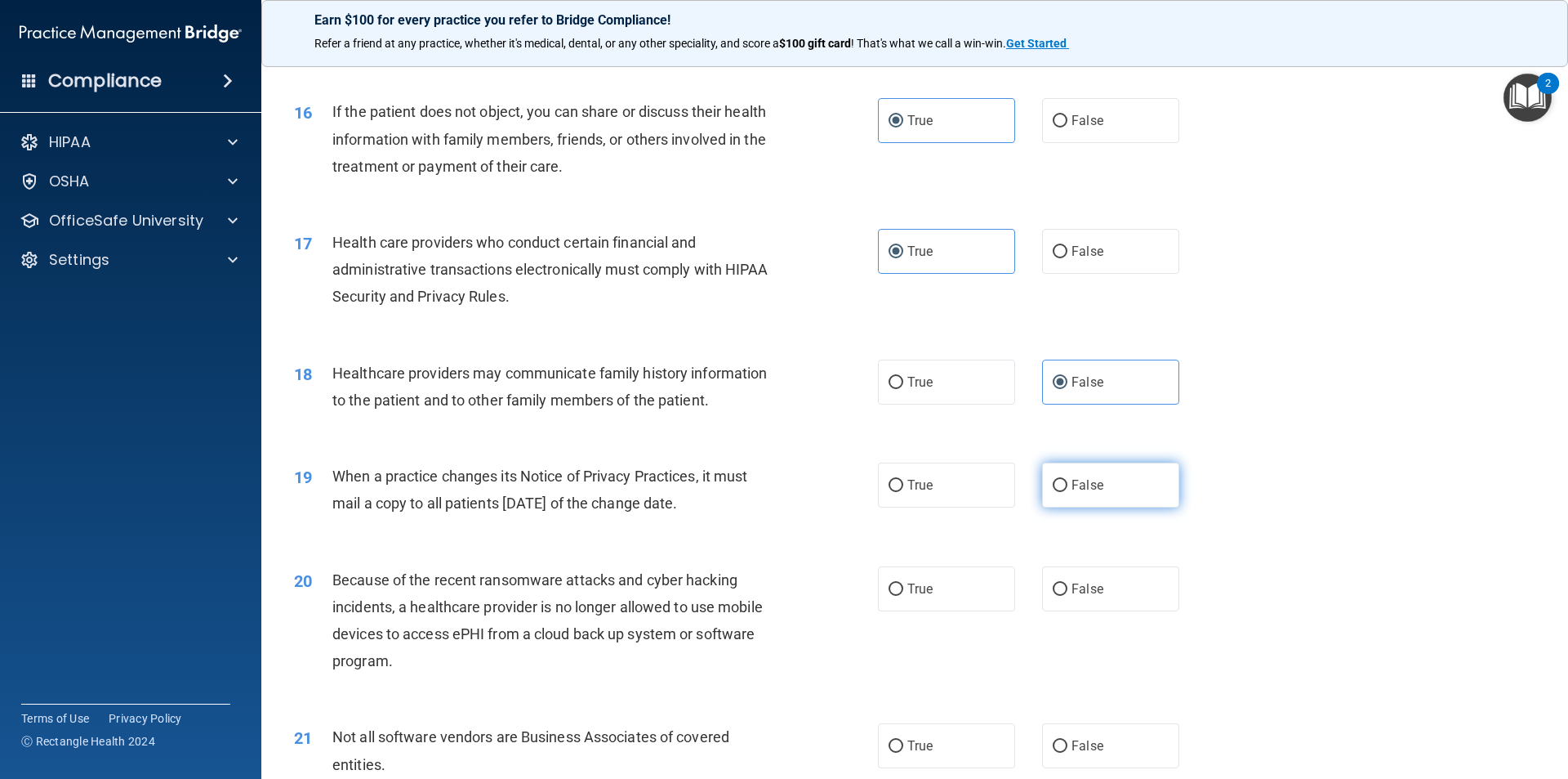
click at [1068, 476] on label "False" at bounding box center [1111, 485] width 137 height 45
click at [1068, 480] on input "False" at bounding box center [1060, 486] width 14 height 13
radio input "true"
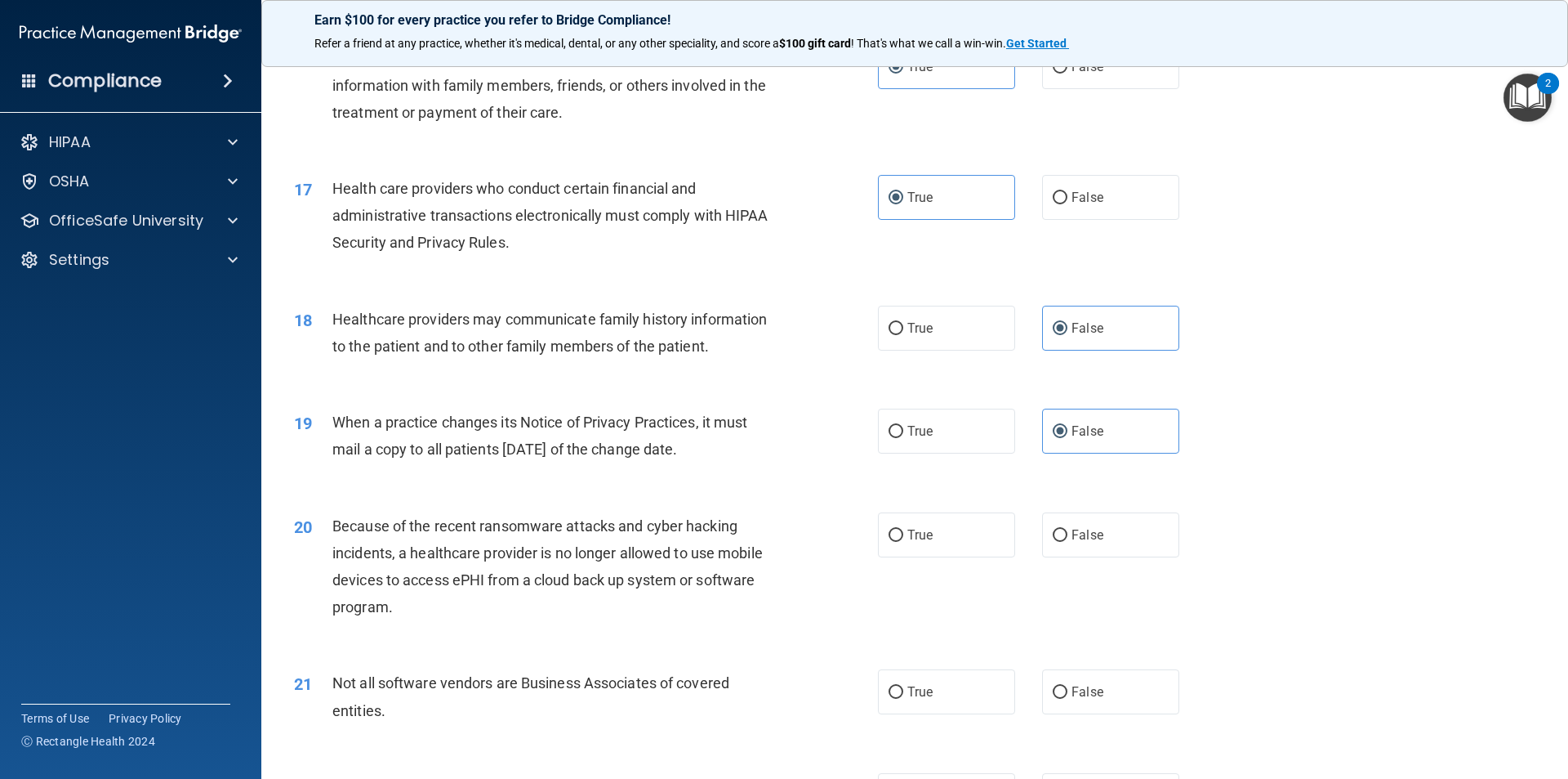
scroll to position [2043, 0]
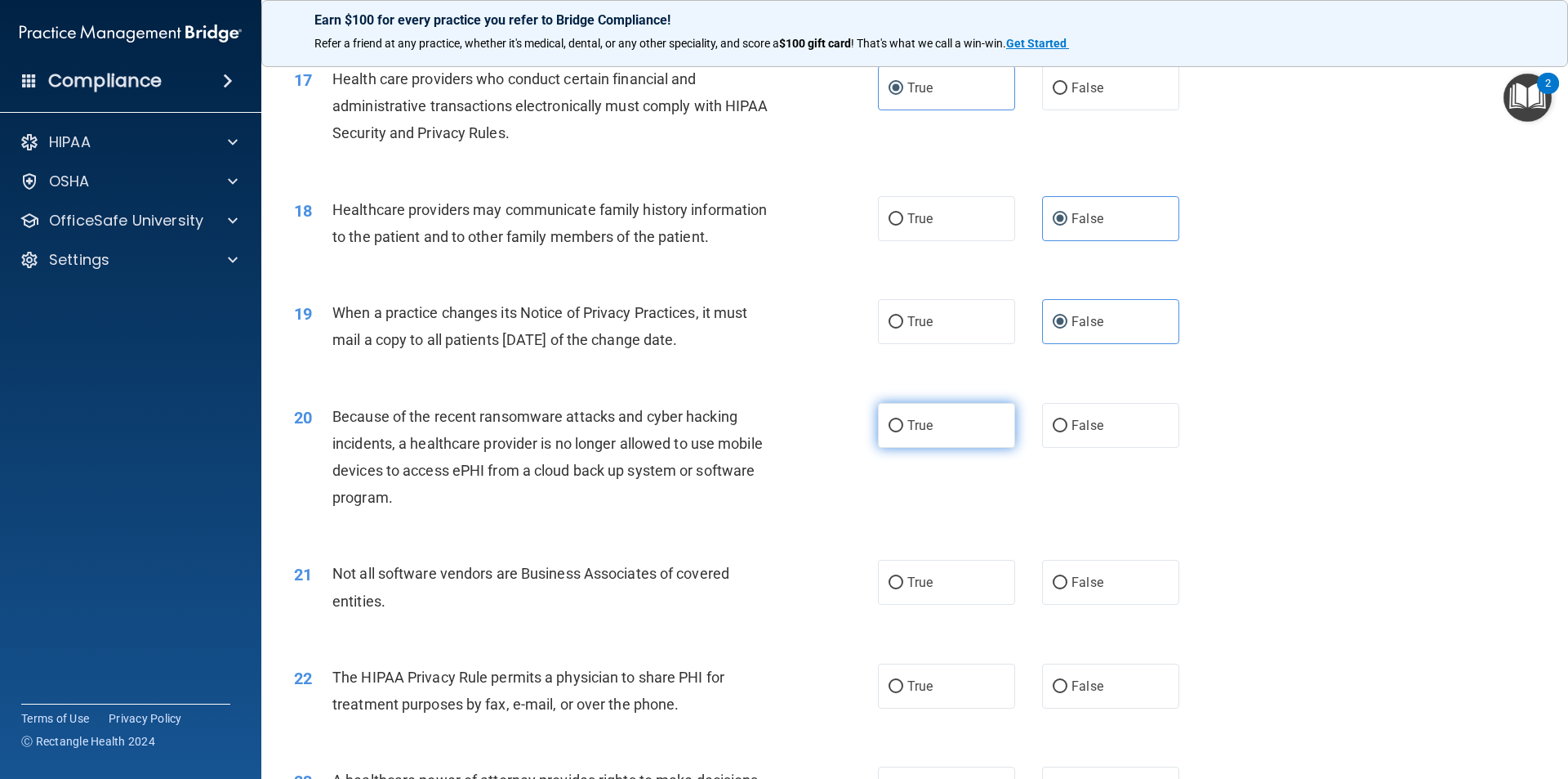
click at [908, 427] on span "True" at bounding box center [921, 425] width 25 height 15
click at [903, 427] on input "True" at bounding box center [896, 426] width 14 height 13
radio input "true"
click at [889, 578] on input "True" at bounding box center [896, 584] width 14 height 13
radio input "true"
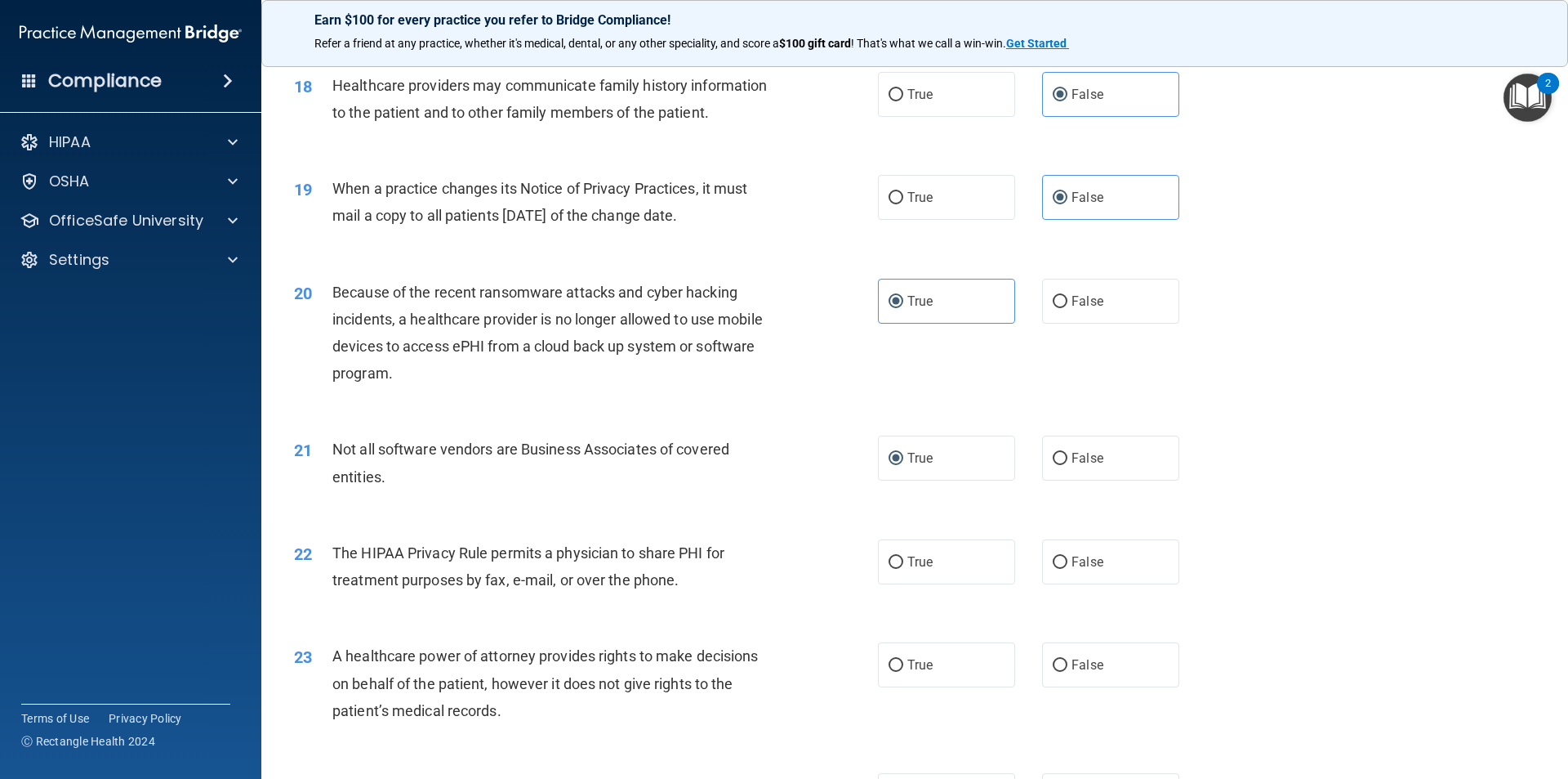
scroll to position [2207, 0]
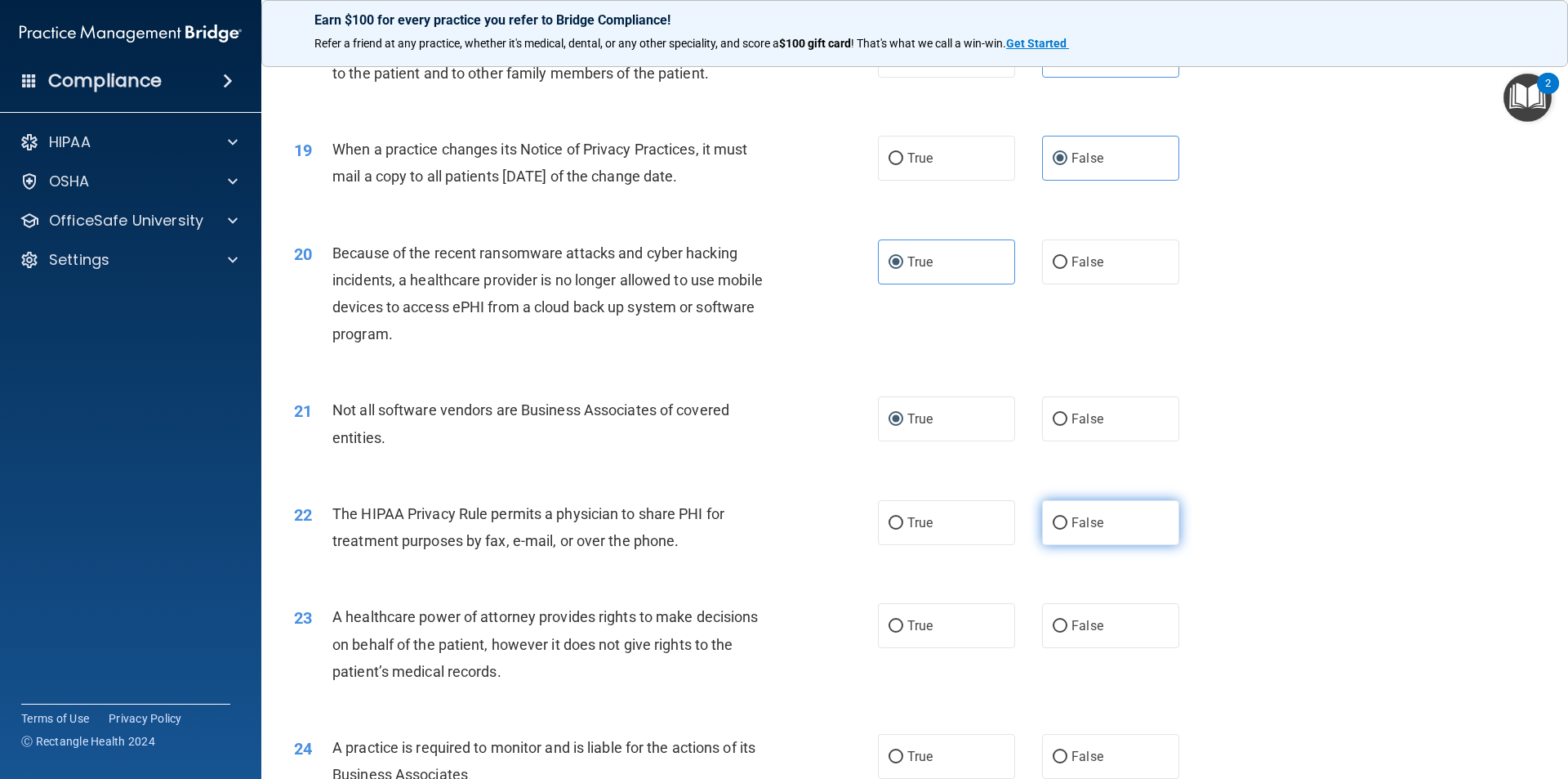
click at [1081, 530] on label "False" at bounding box center [1111, 523] width 137 height 45
click at [1068, 529] on input "False" at bounding box center [1060, 524] width 14 height 13
radio input "true"
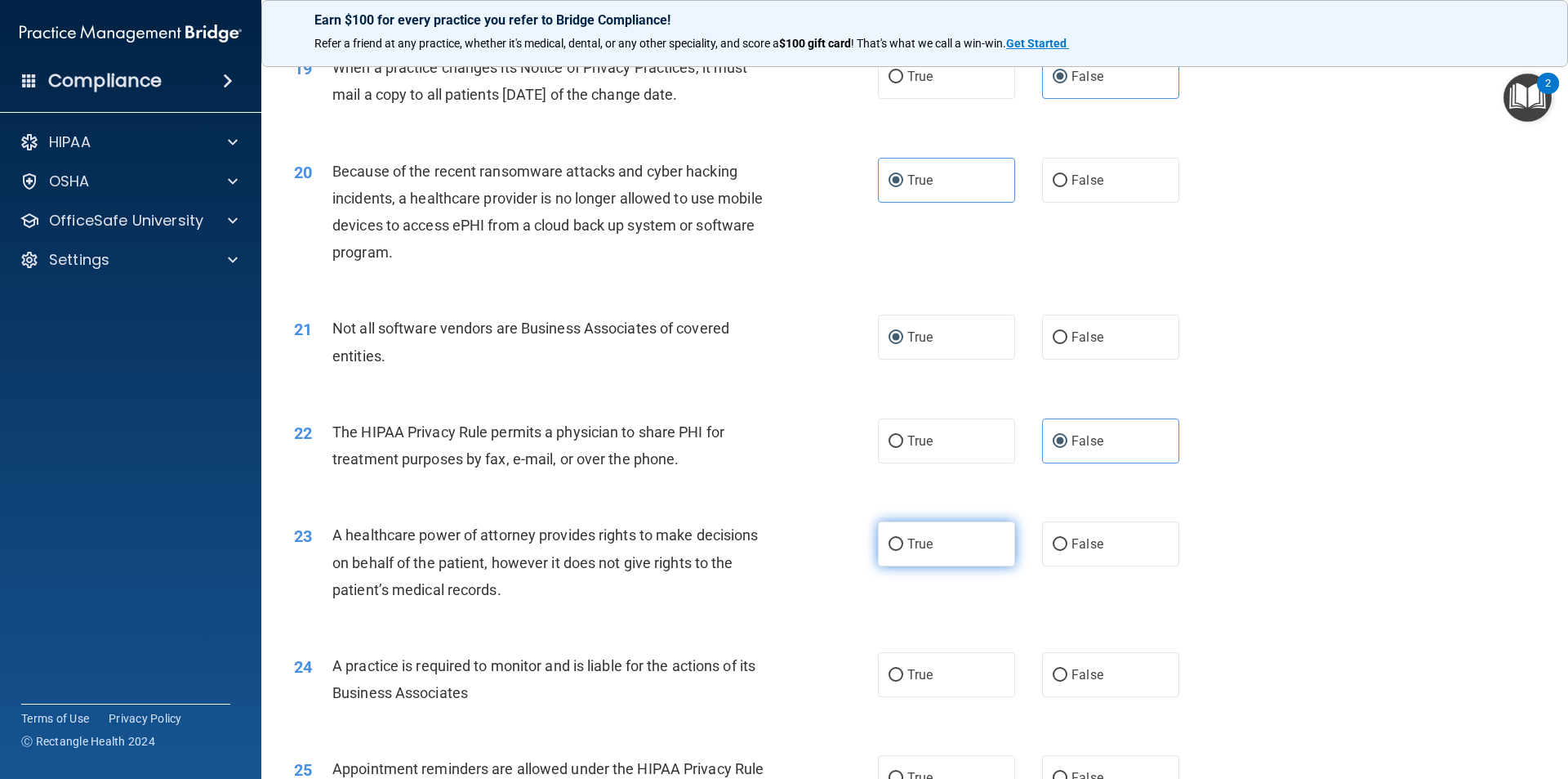
click at [944, 552] on label "True" at bounding box center [947, 544] width 137 height 45
click at [903, 551] on input "True" at bounding box center [896, 545] width 14 height 13
radio input "true"
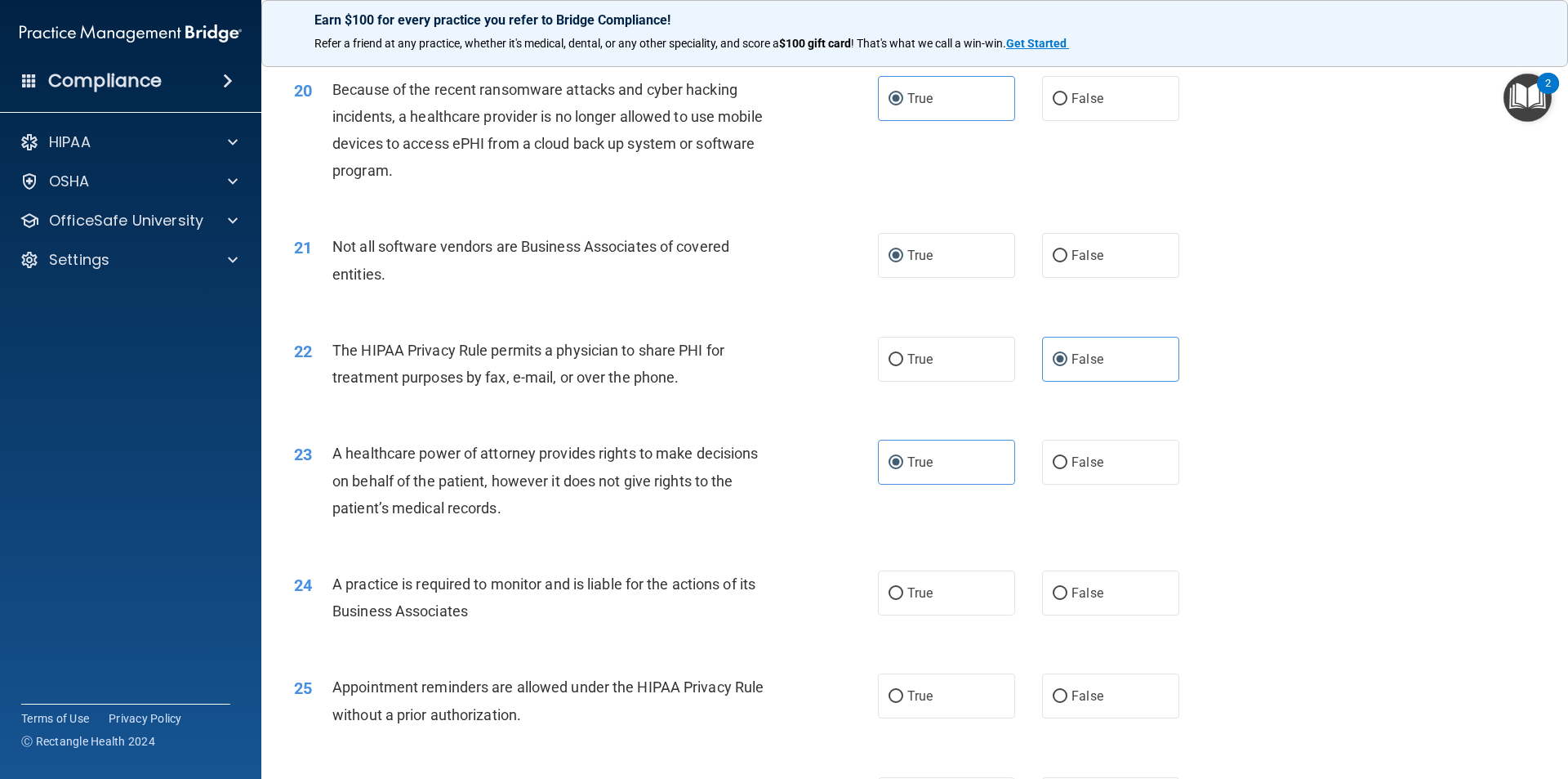
scroll to position [2452, 0]
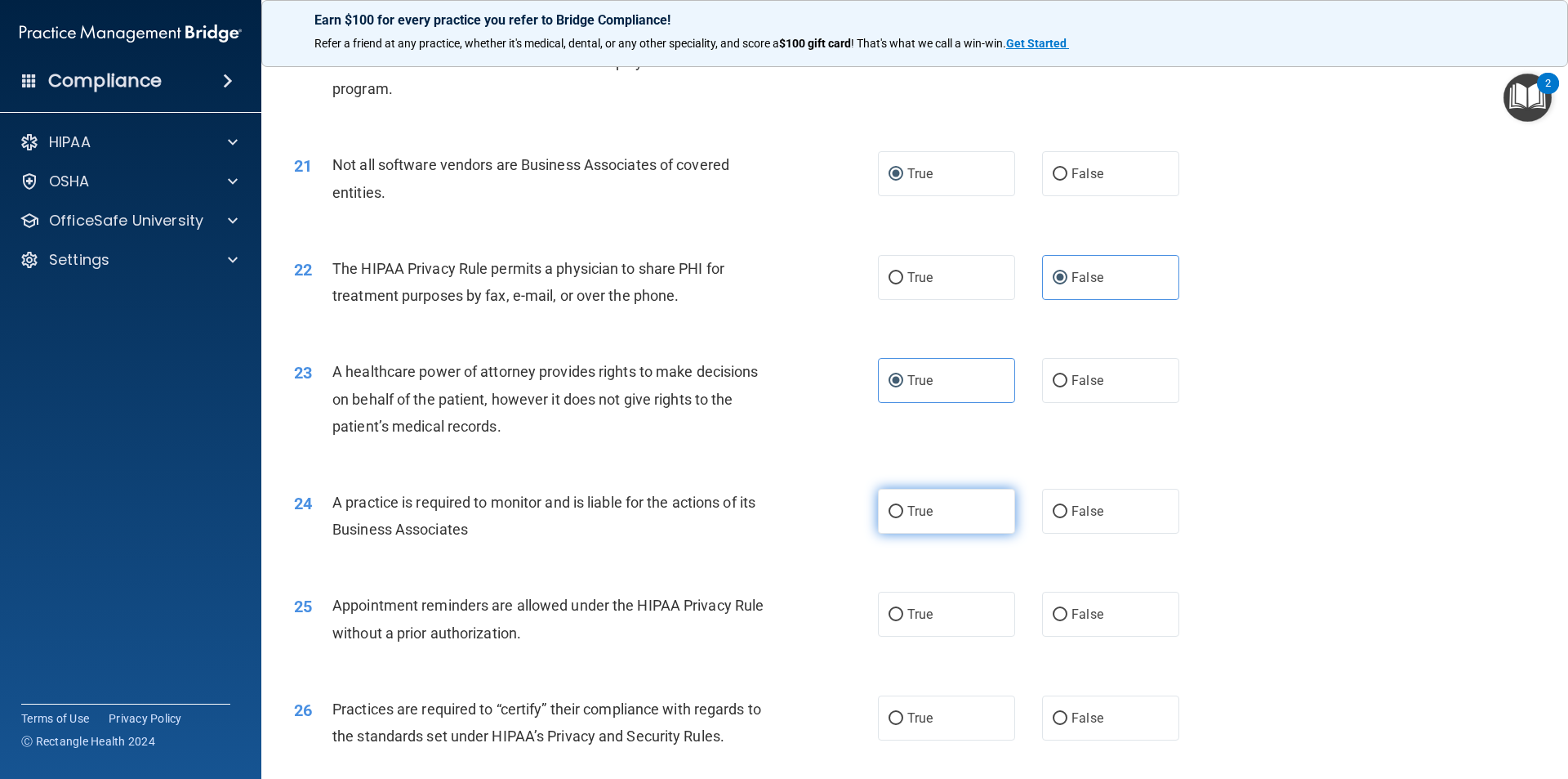
click at [890, 515] on input "True" at bounding box center [896, 512] width 14 height 13
radio input "true"
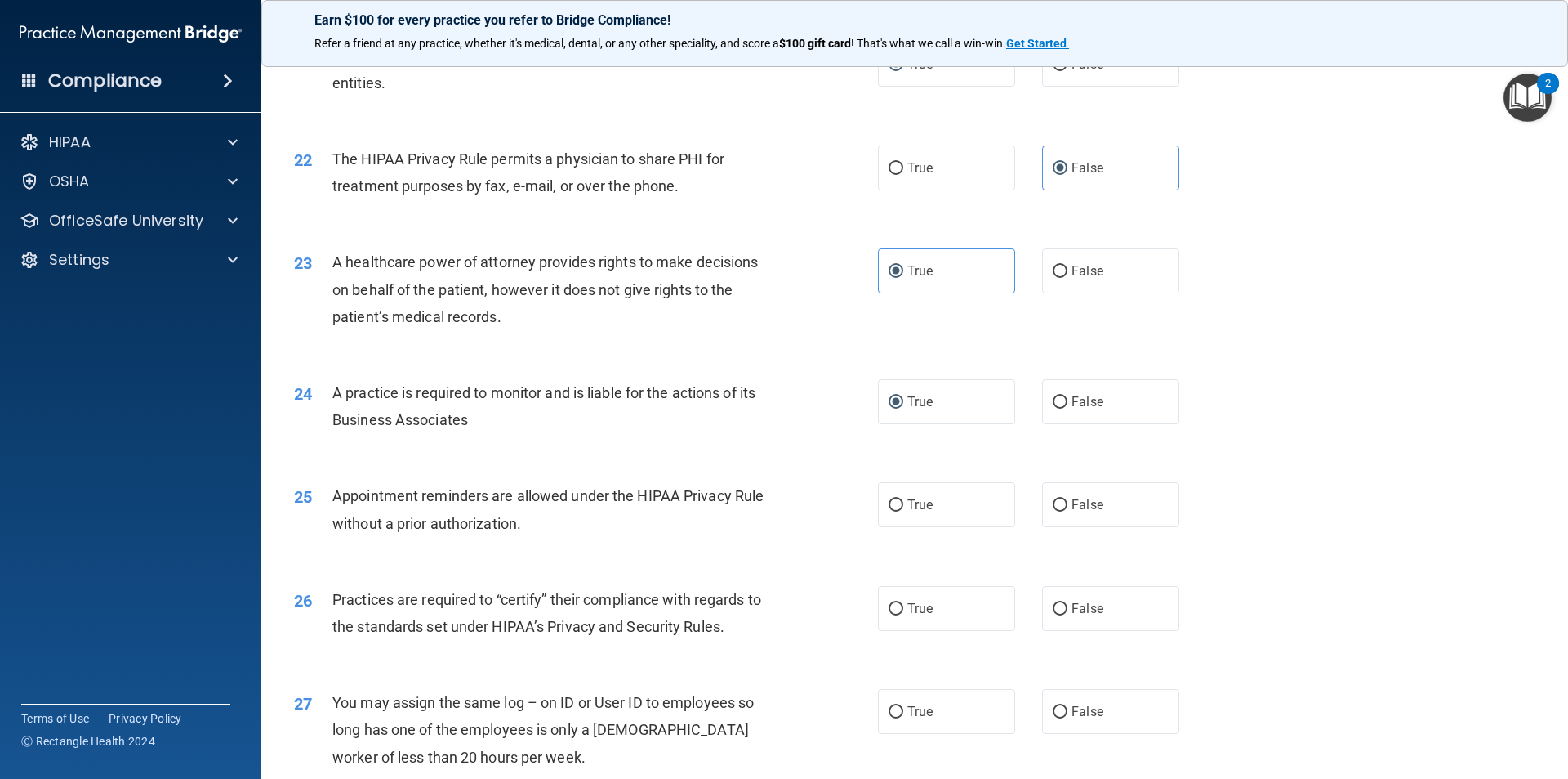
scroll to position [2615, 0]
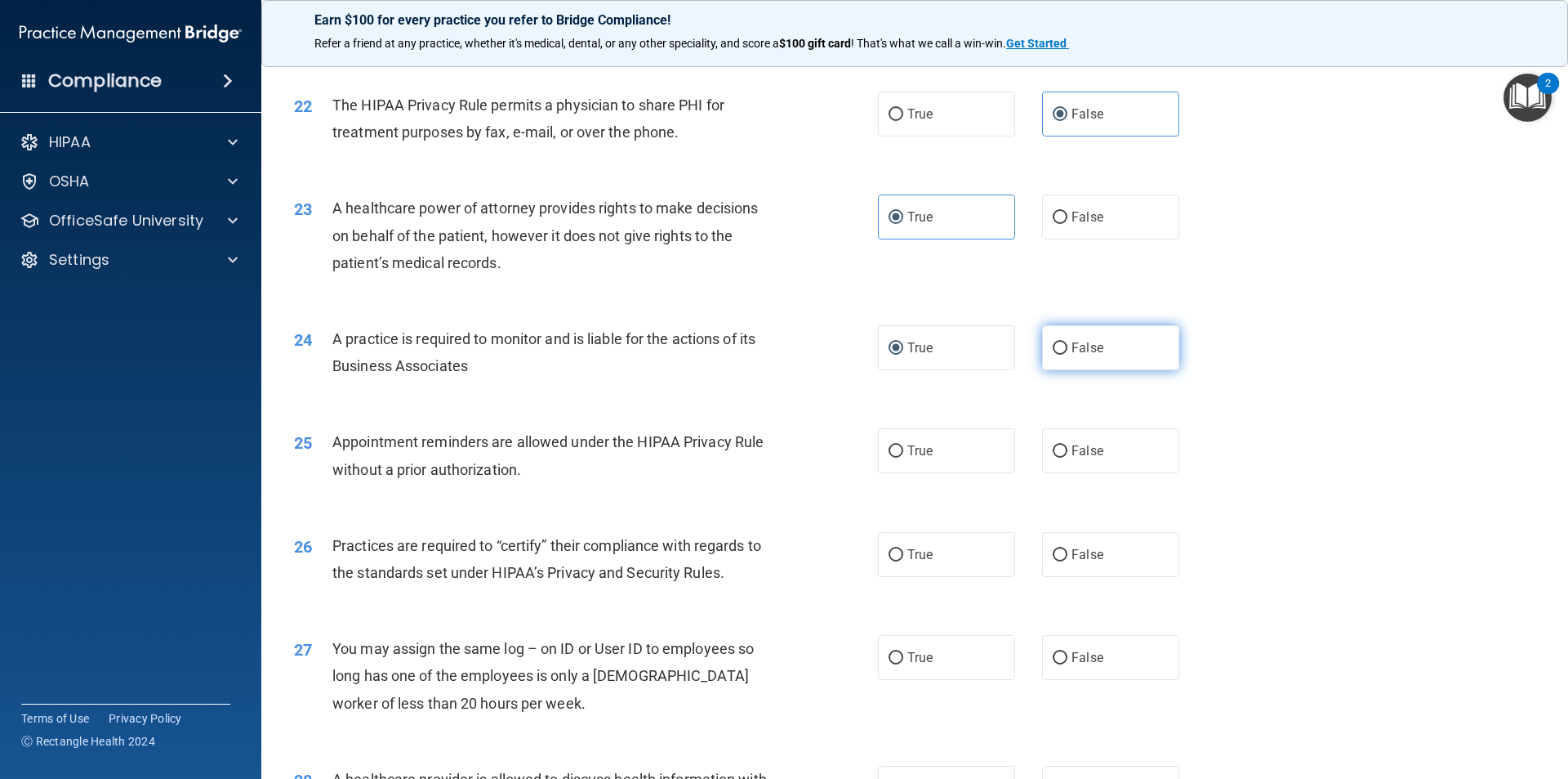
click at [1053, 343] on input "False" at bounding box center [1060, 348] width 14 height 13
radio input "true"
radio input "false"
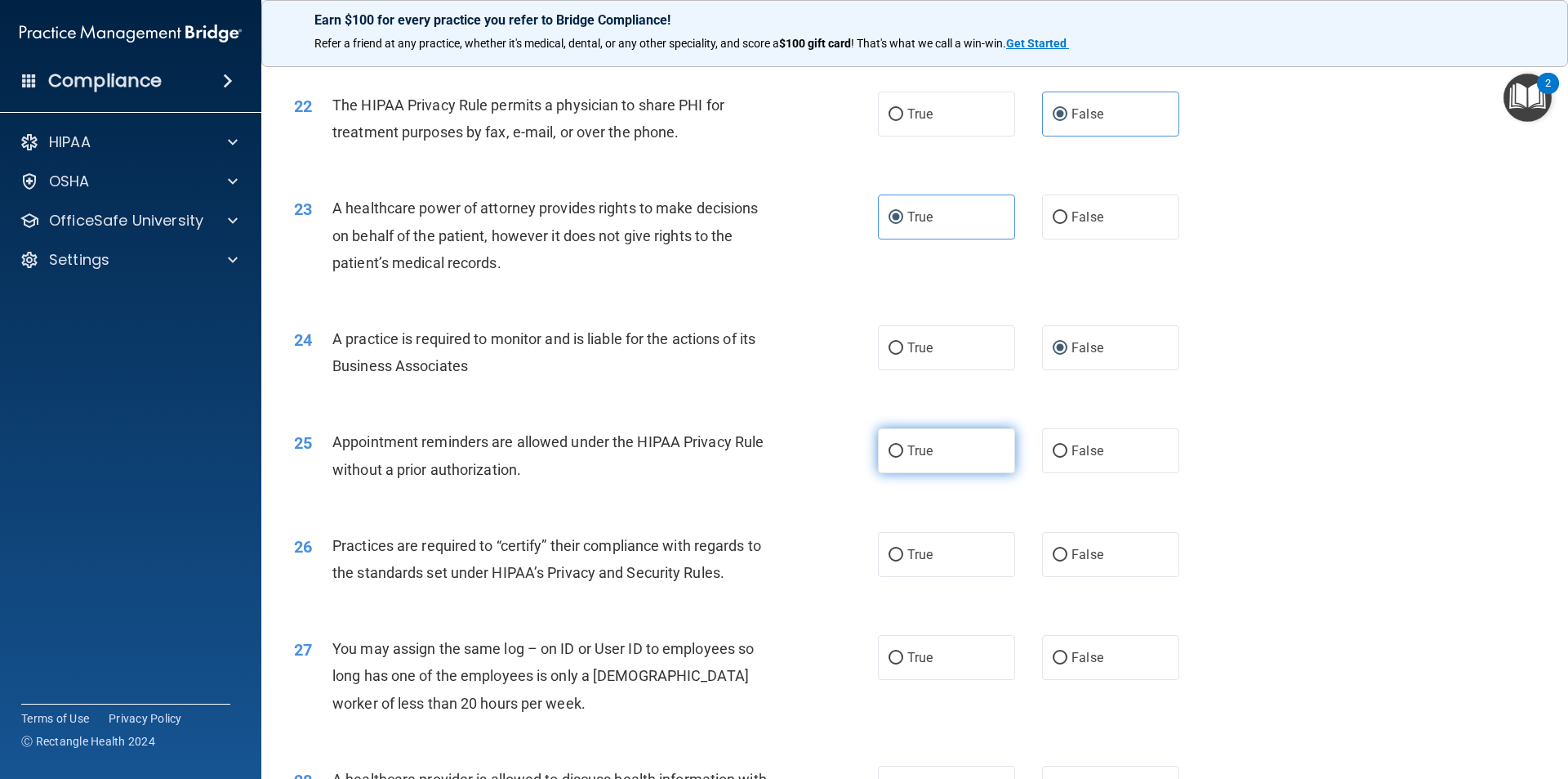
click at [955, 452] on label "True" at bounding box center [947, 451] width 137 height 45
click at [903, 452] on input "True" at bounding box center [896, 451] width 14 height 13
radio input "true"
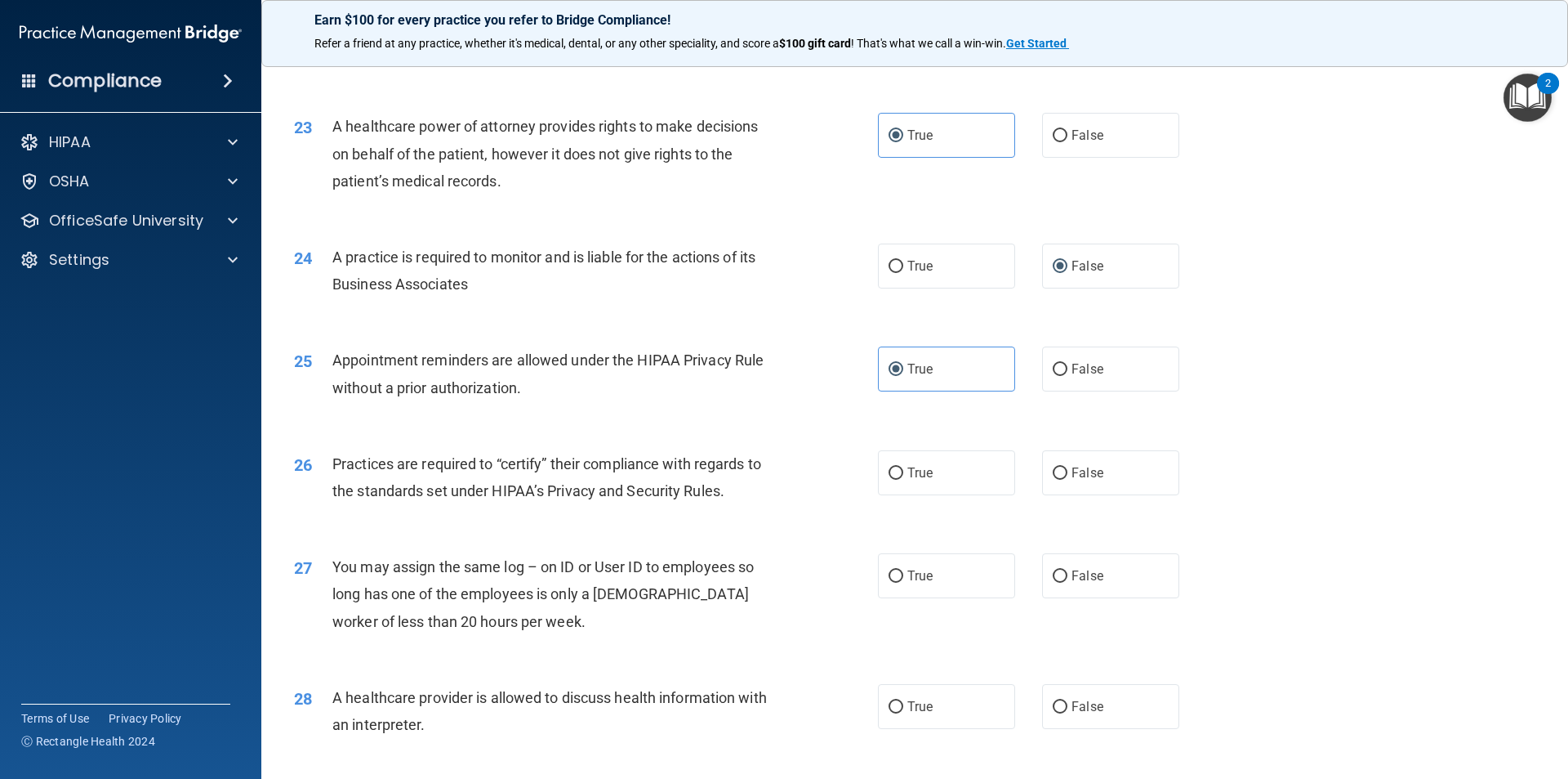
scroll to position [2779, 0]
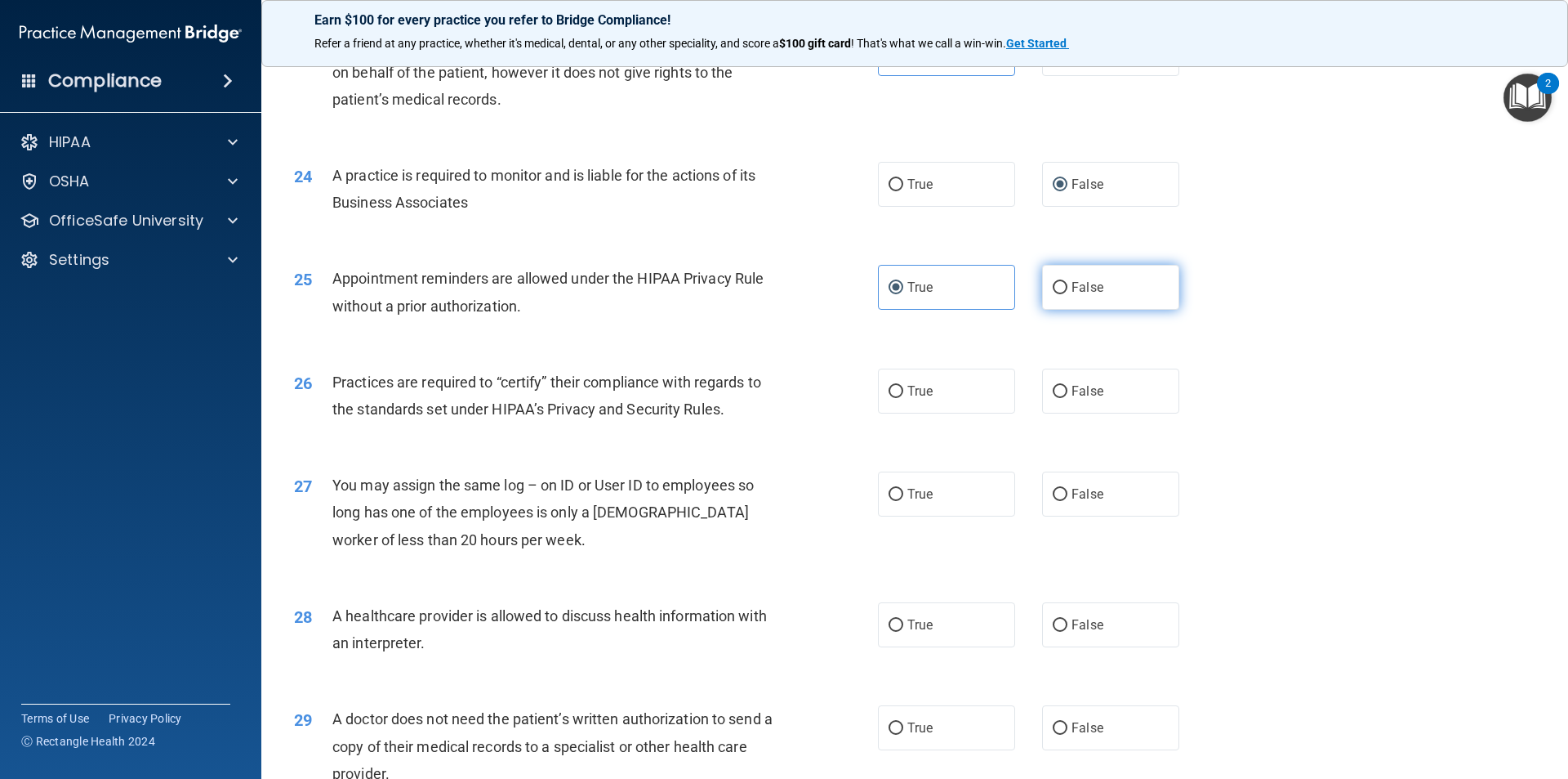
click at [1123, 287] on label "False" at bounding box center [1111, 288] width 137 height 45
click at [1068, 287] on input "False" at bounding box center [1060, 289] width 14 height 13
radio input "true"
radio input "false"
click at [908, 386] on span "True" at bounding box center [921, 391] width 25 height 15
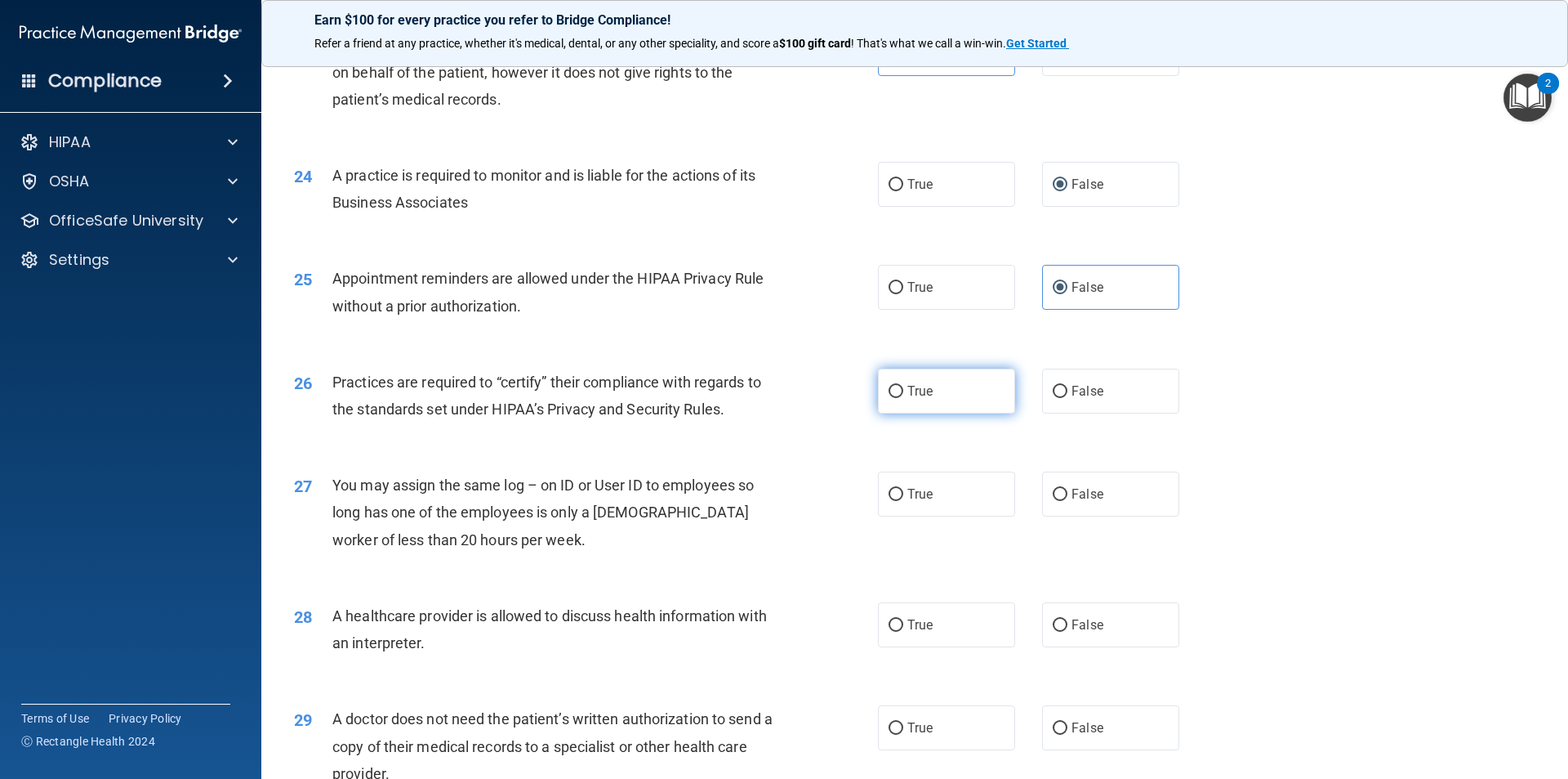
click at [902, 386] on input "True" at bounding box center [896, 392] width 14 height 13
radio input "true"
click at [1110, 488] on label "False" at bounding box center [1111, 494] width 137 height 45
click at [1068, 489] on input "False" at bounding box center [1060, 495] width 14 height 13
radio input "true"
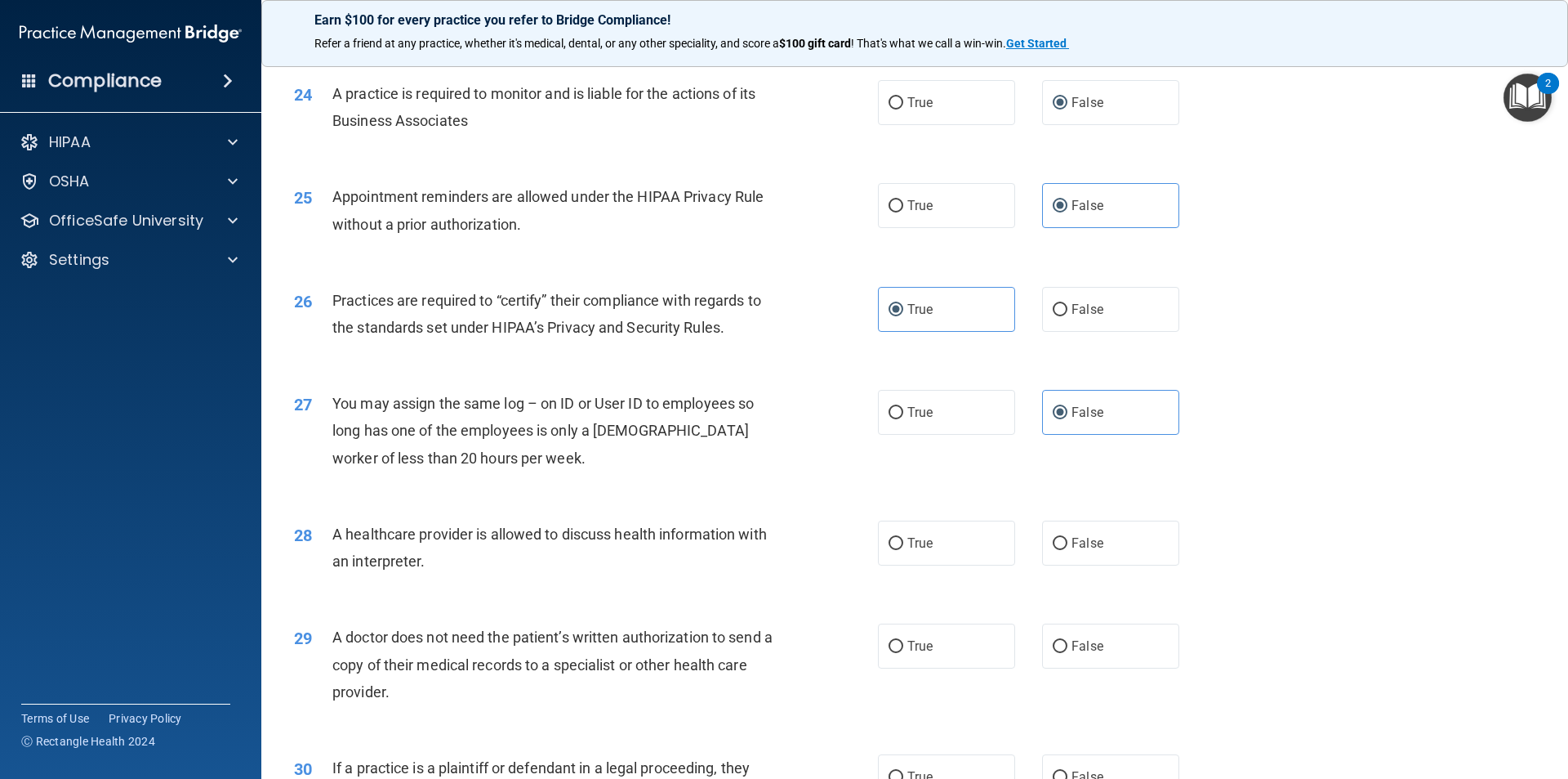
scroll to position [2942, 0]
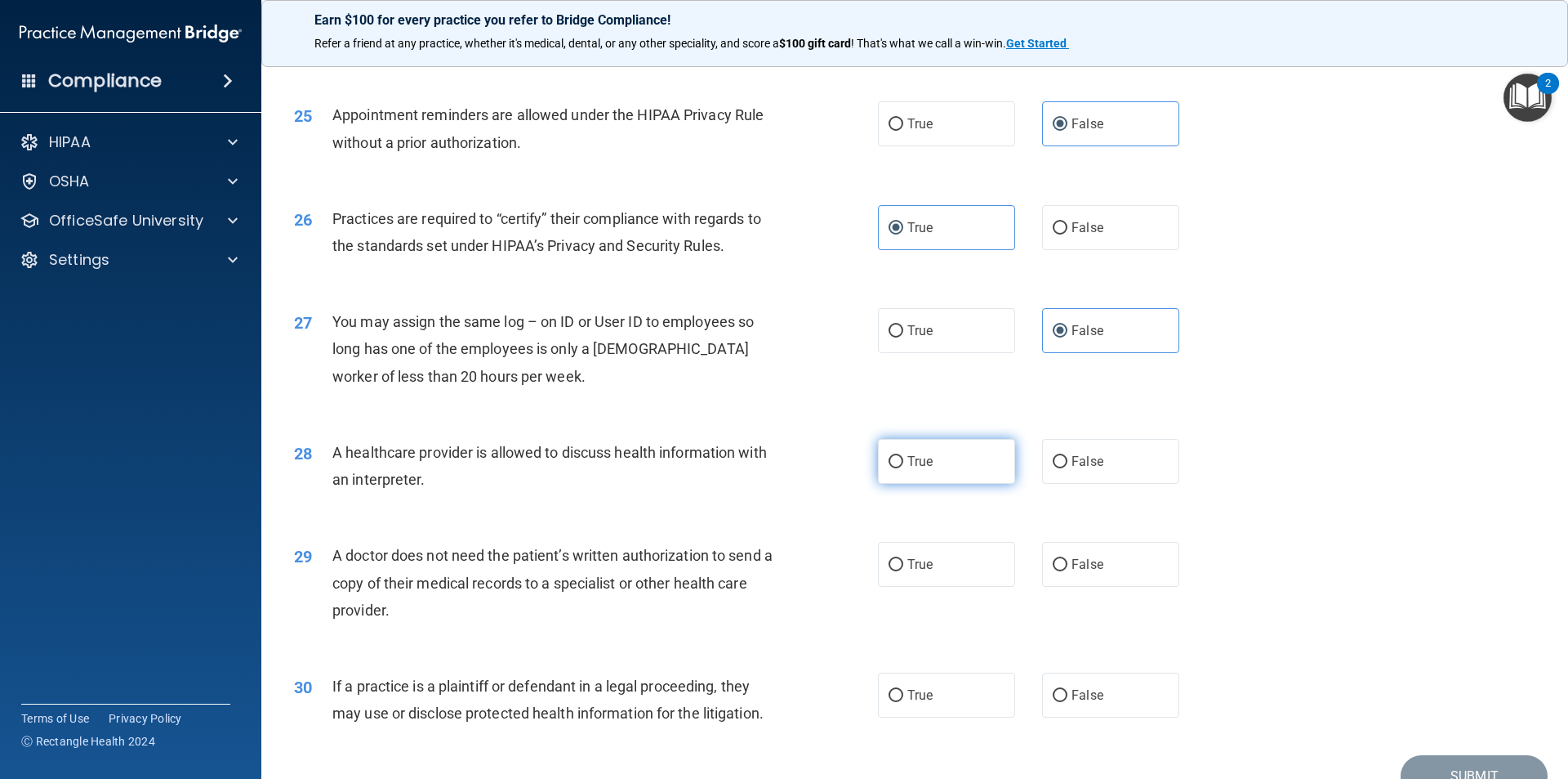
click at [922, 461] on span "True" at bounding box center [921, 461] width 25 height 15
click at [903, 461] on input "True" at bounding box center [896, 462] width 14 height 13
radio input "true"
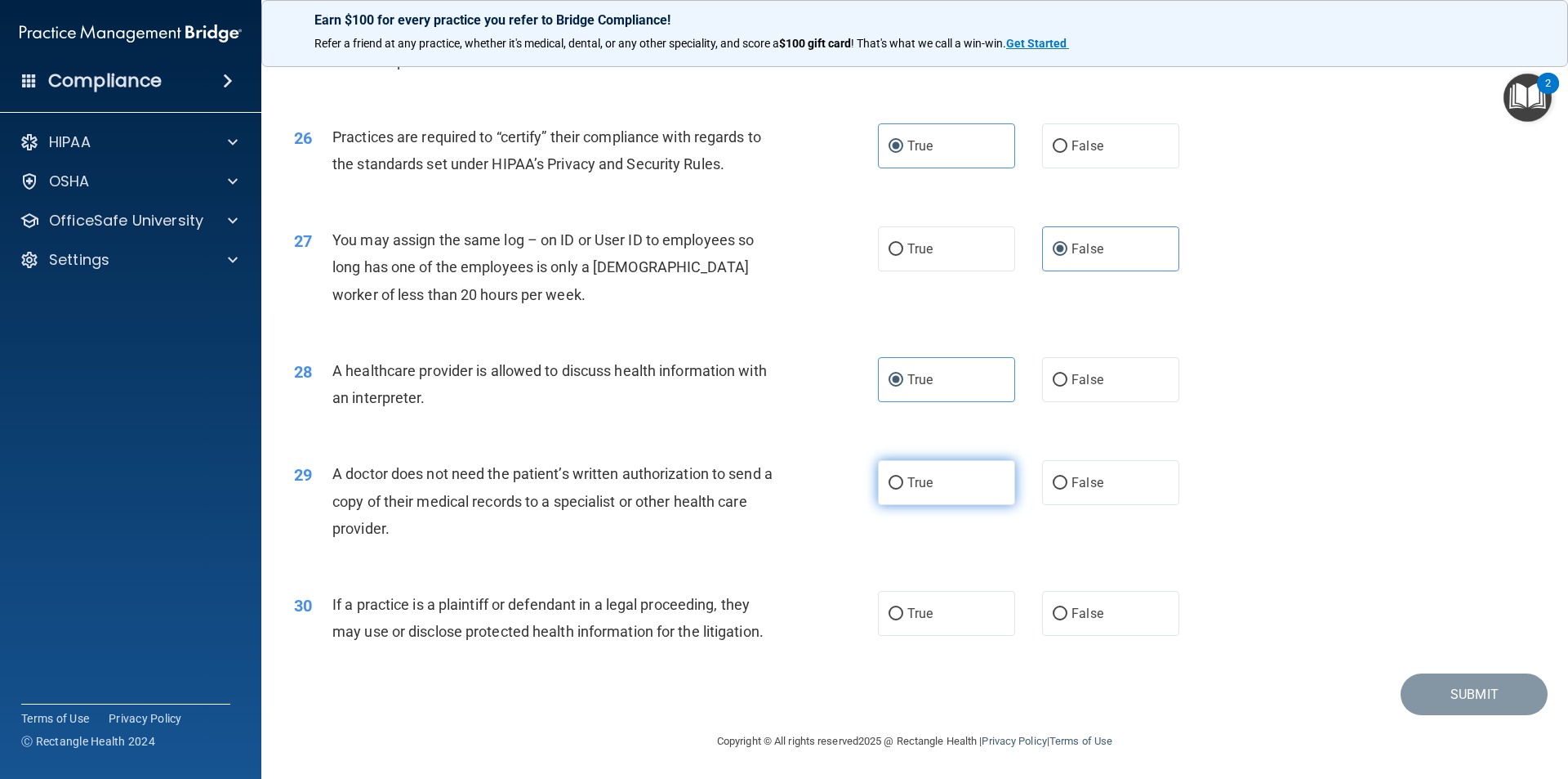
click at [963, 482] on label "True" at bounding box center [947, 483] width 137 height 45
click at [903, 482] on input "True" at bounding box center [896, 484] width 14 height 13
radio input "true"
click at [1153, 619] on label "False" at bounding box center [1111, 613] width 137 height 45
click at [1068, 619] on input "False" at bounding box center [1060, 614] width 14 height 13
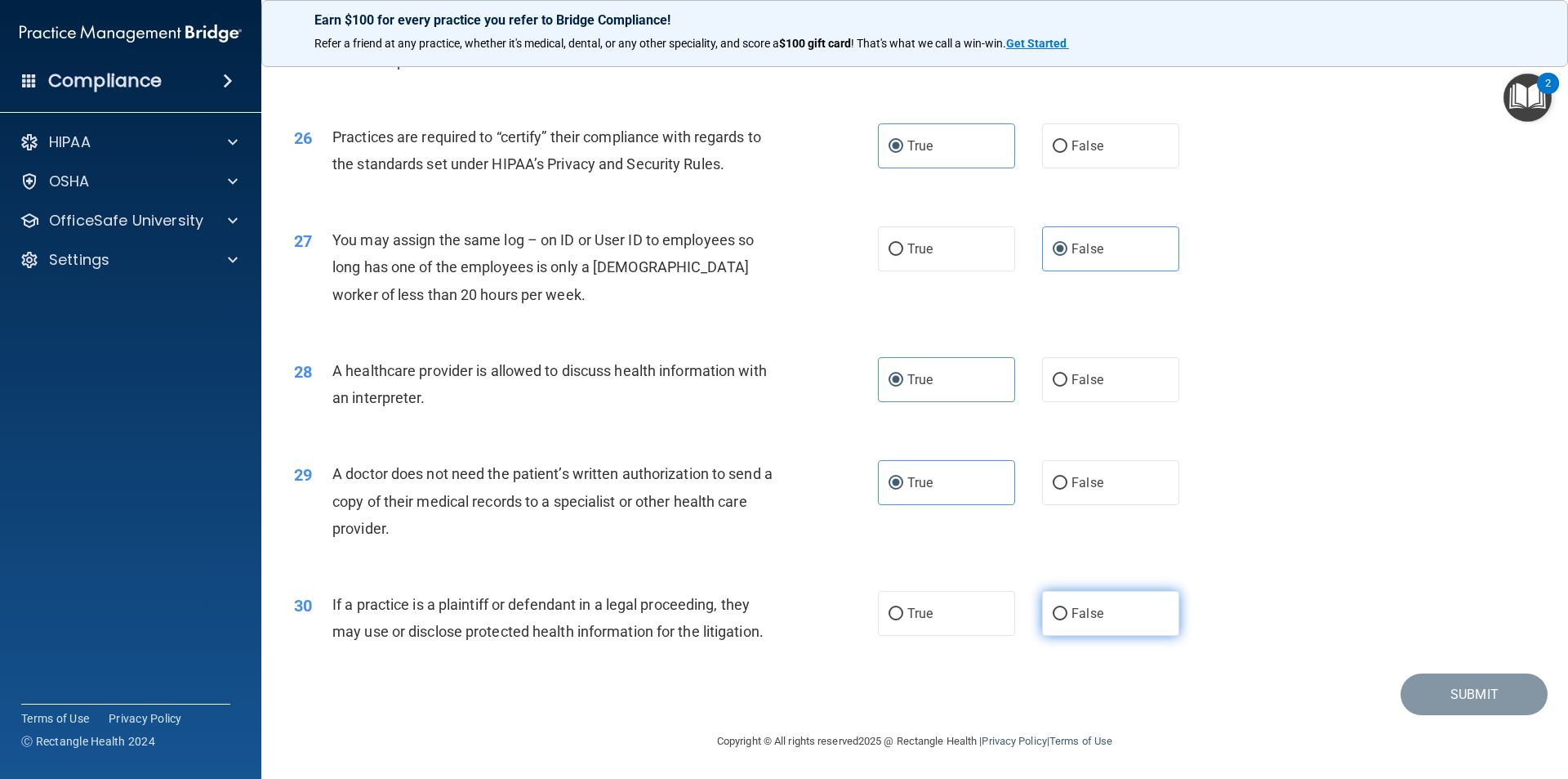
radio input "true"
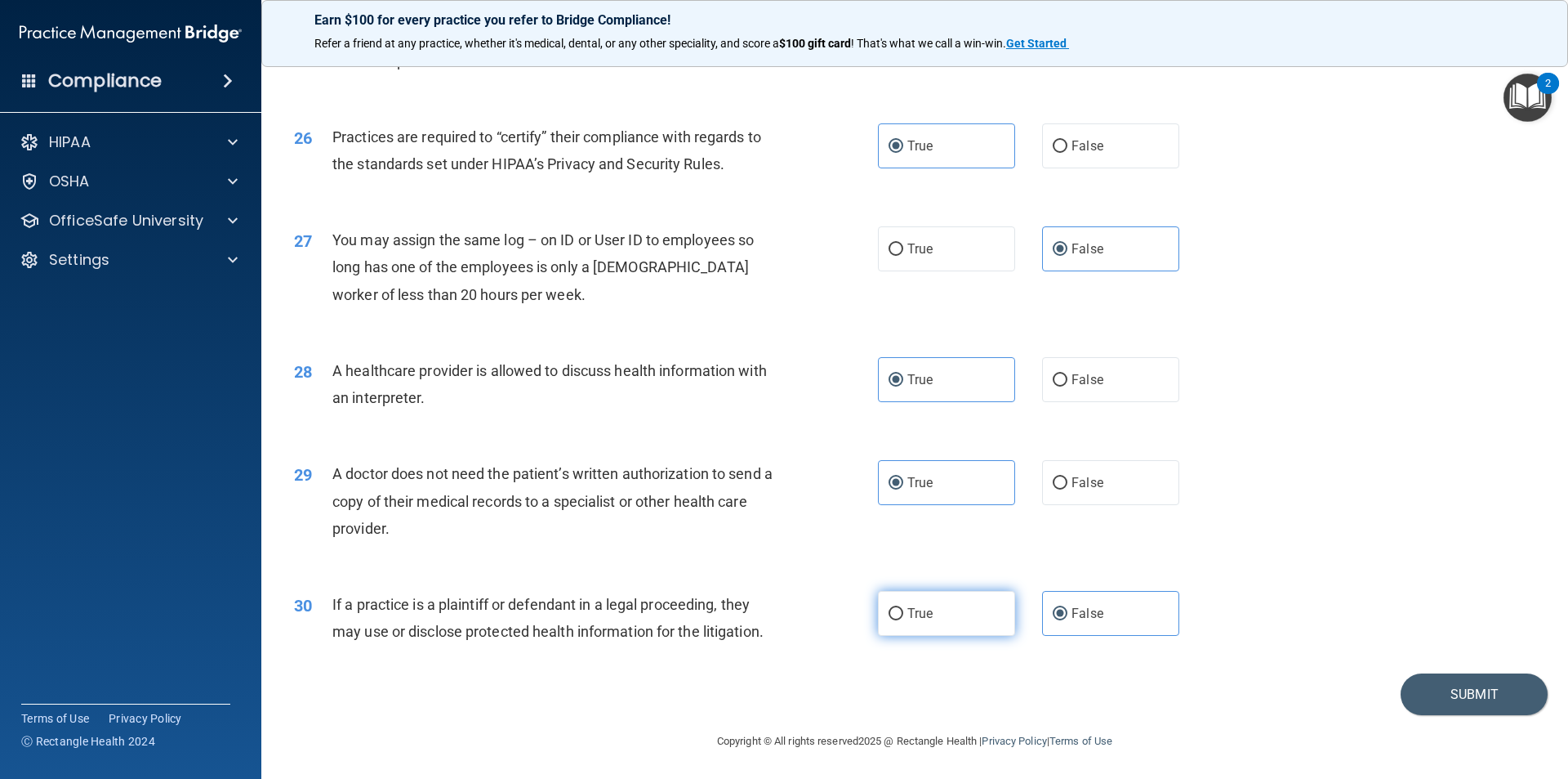
click at [922, 612] on span "True" at bounding box center [921, 613] width 25 height 15
click at [903, 612] on input "True" at bounding box center [896, 614] width 14 height 13
radio input "true"
radio input "false"
click at [1422, 681] on button "Submit" at bounding box center [1474, 694] width 147 height 42
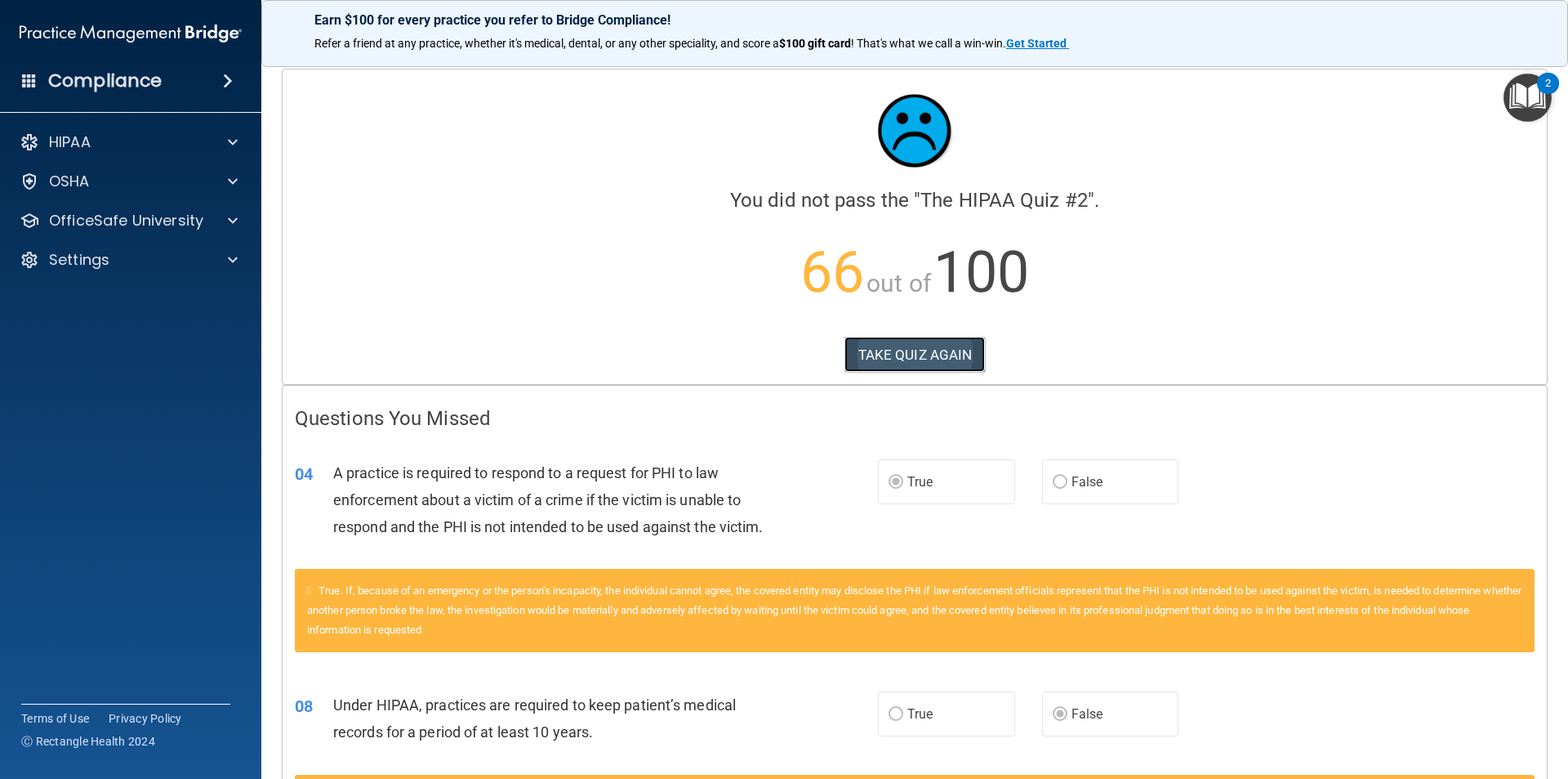
click at [867, 355] on button "TAKE QUIZ AGAIN" at bounding box center [915, 355] width 141 height 36
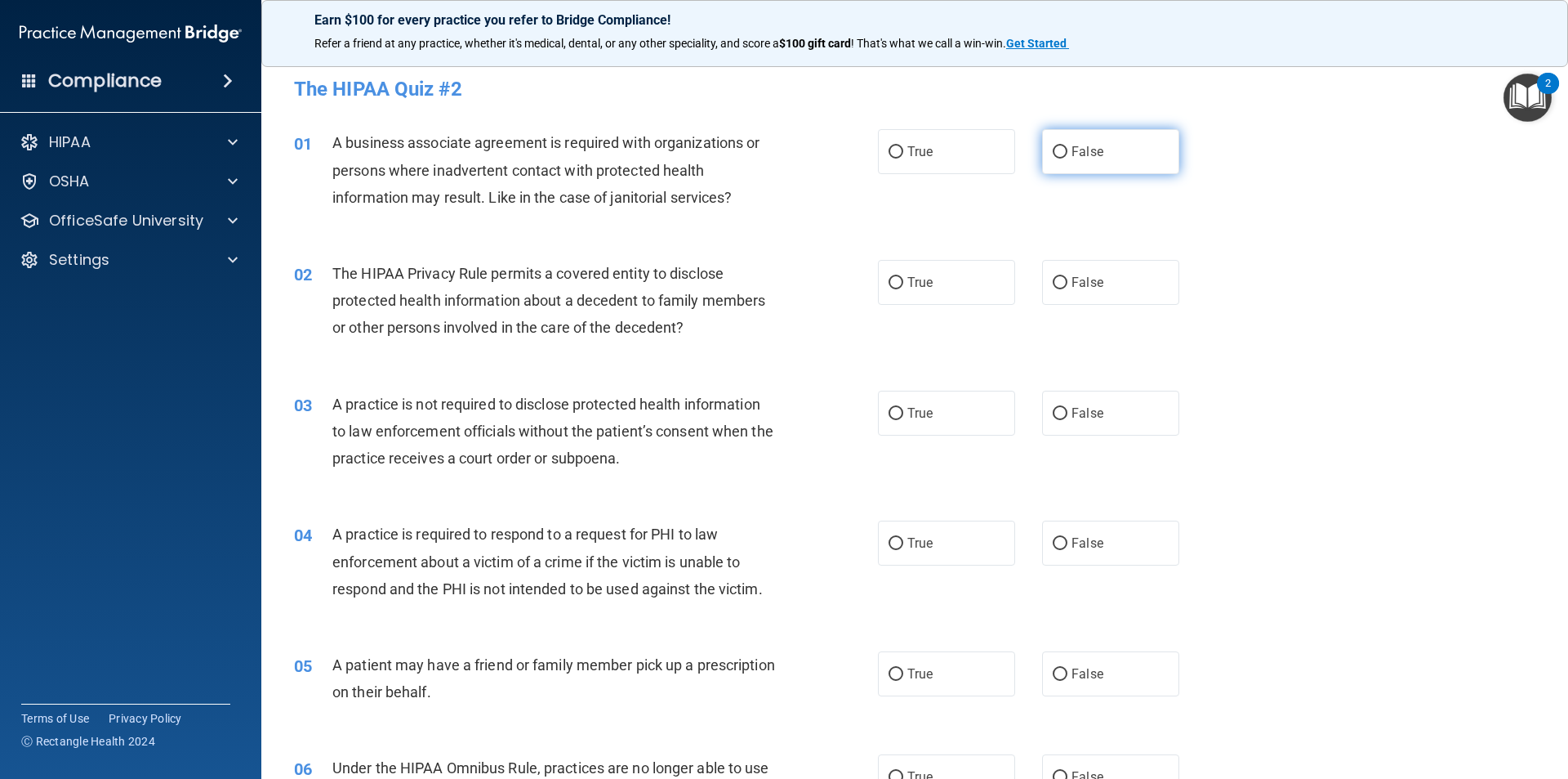
click at [1053, 147] on input "False" at bounding box center [1060, 153] width 14 height 13
radio input "true"
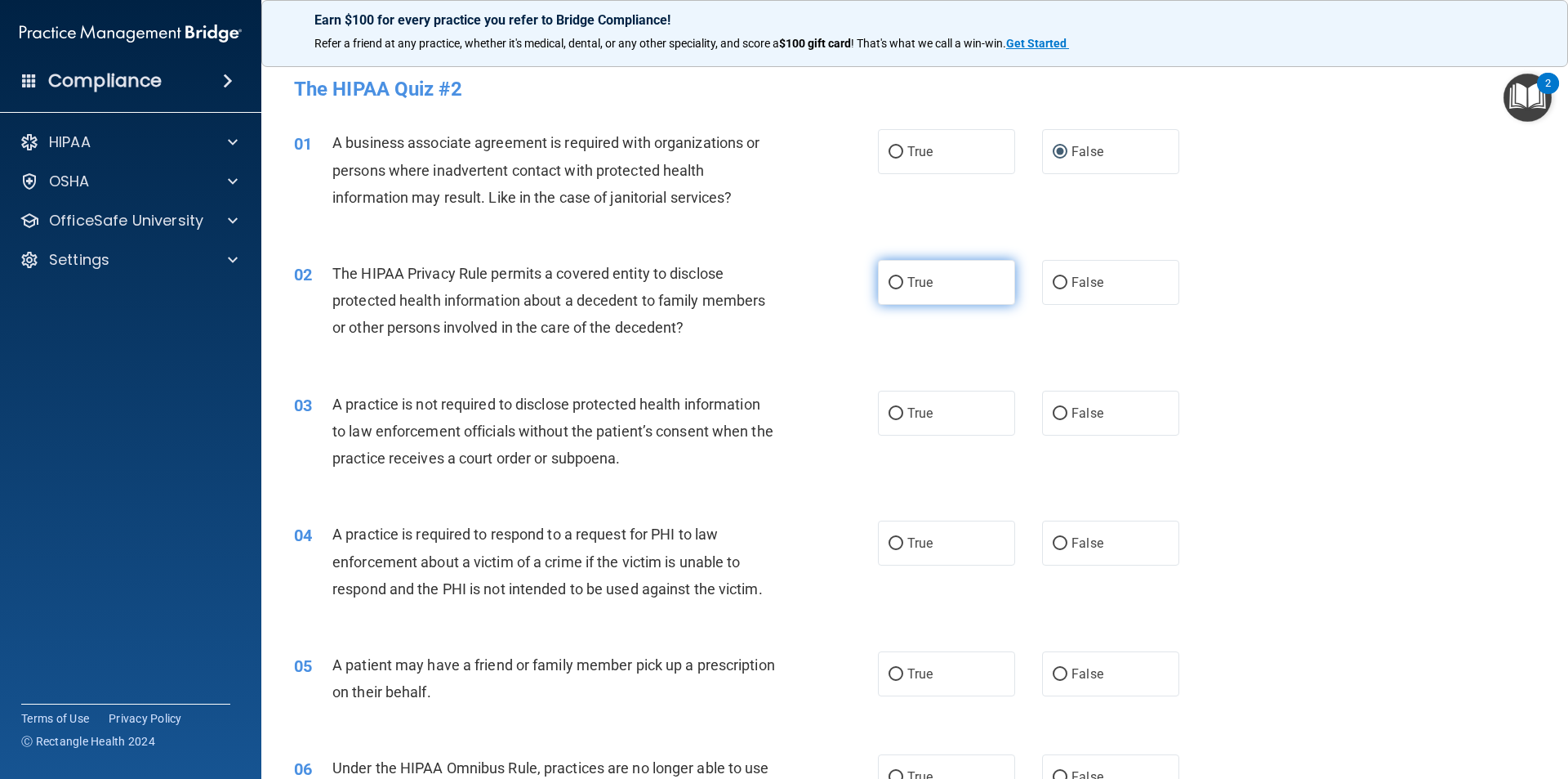
click at [908, 277] on span "True" at bounding box center [921, 281] width 25 height 15
click at [903, 277] on input "True" at bounding box center [896, 283] width 14 height 13
radio input "true"
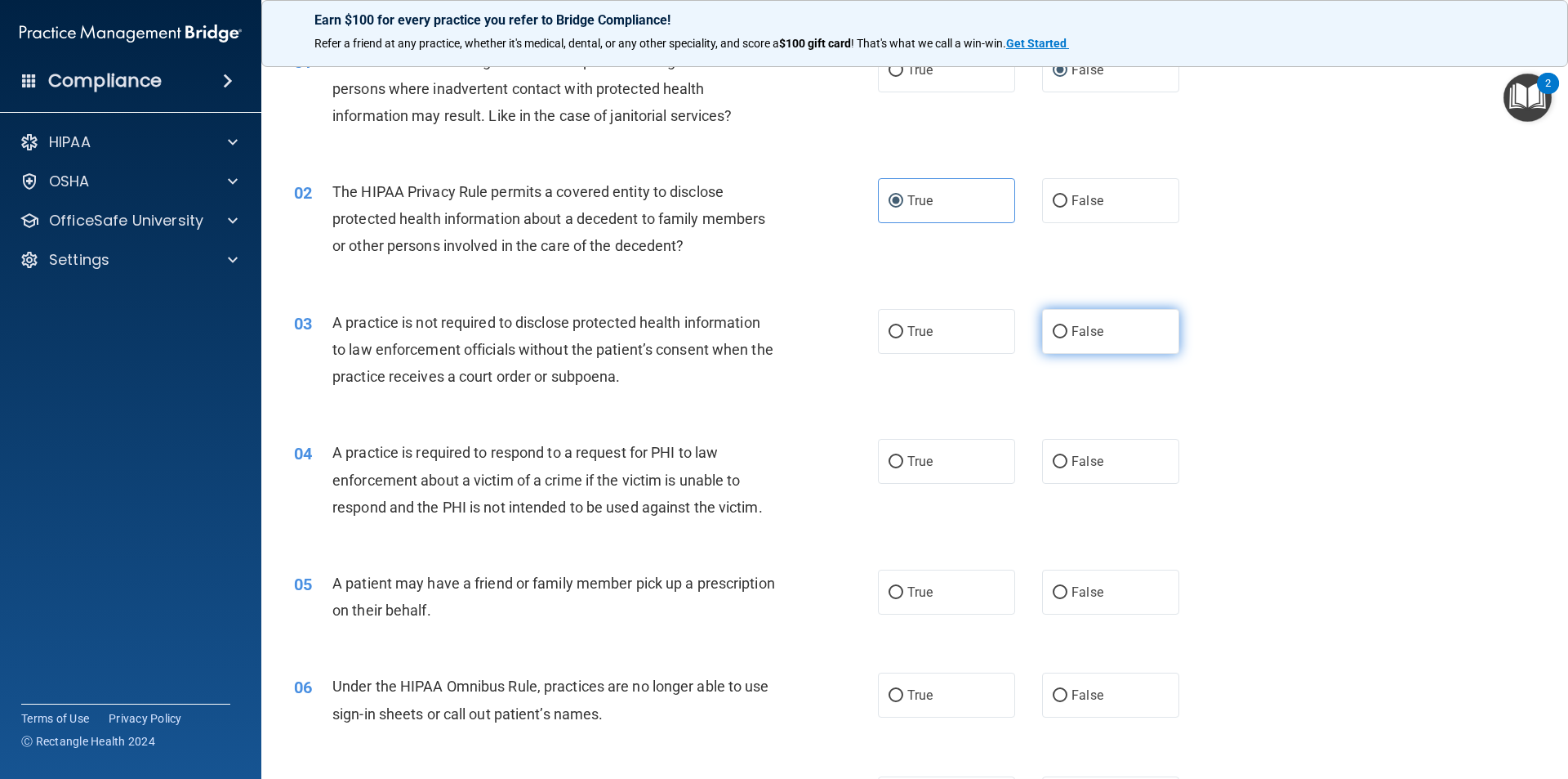
click at [1053, 317] on label "False" at bounding box center [1111, 331] width 137 height 45
click at [1053, 326] on input "False" at bounding box center [1060, 332] width 14 height 13
radio input "true"
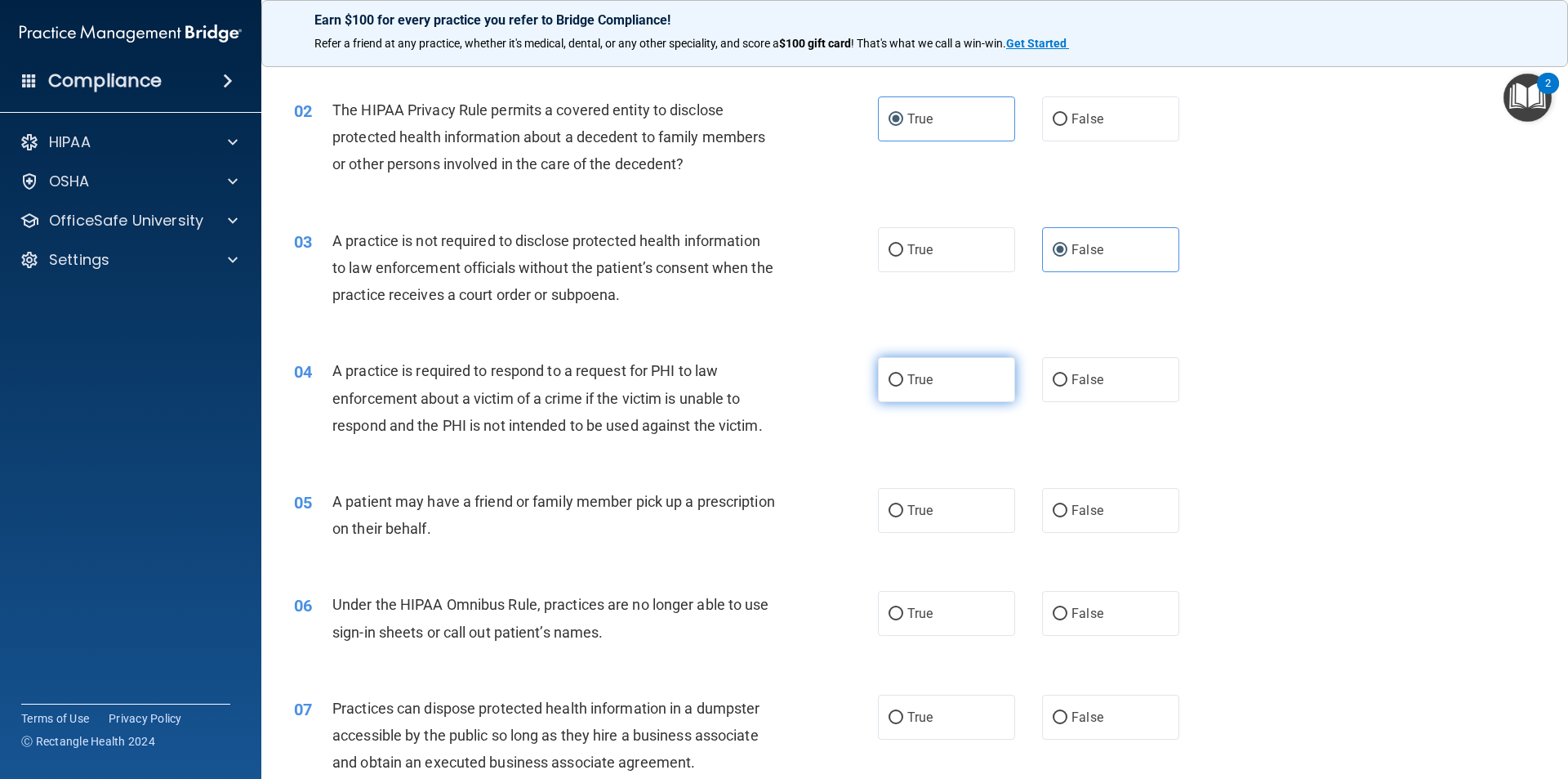
click at [908, 374] on span "True" at bounding box center [921, 379] width 25 height 15
click at [903, 375] on input "True" at bounding box center [896, 381] width 14 height 13
radio input "true"
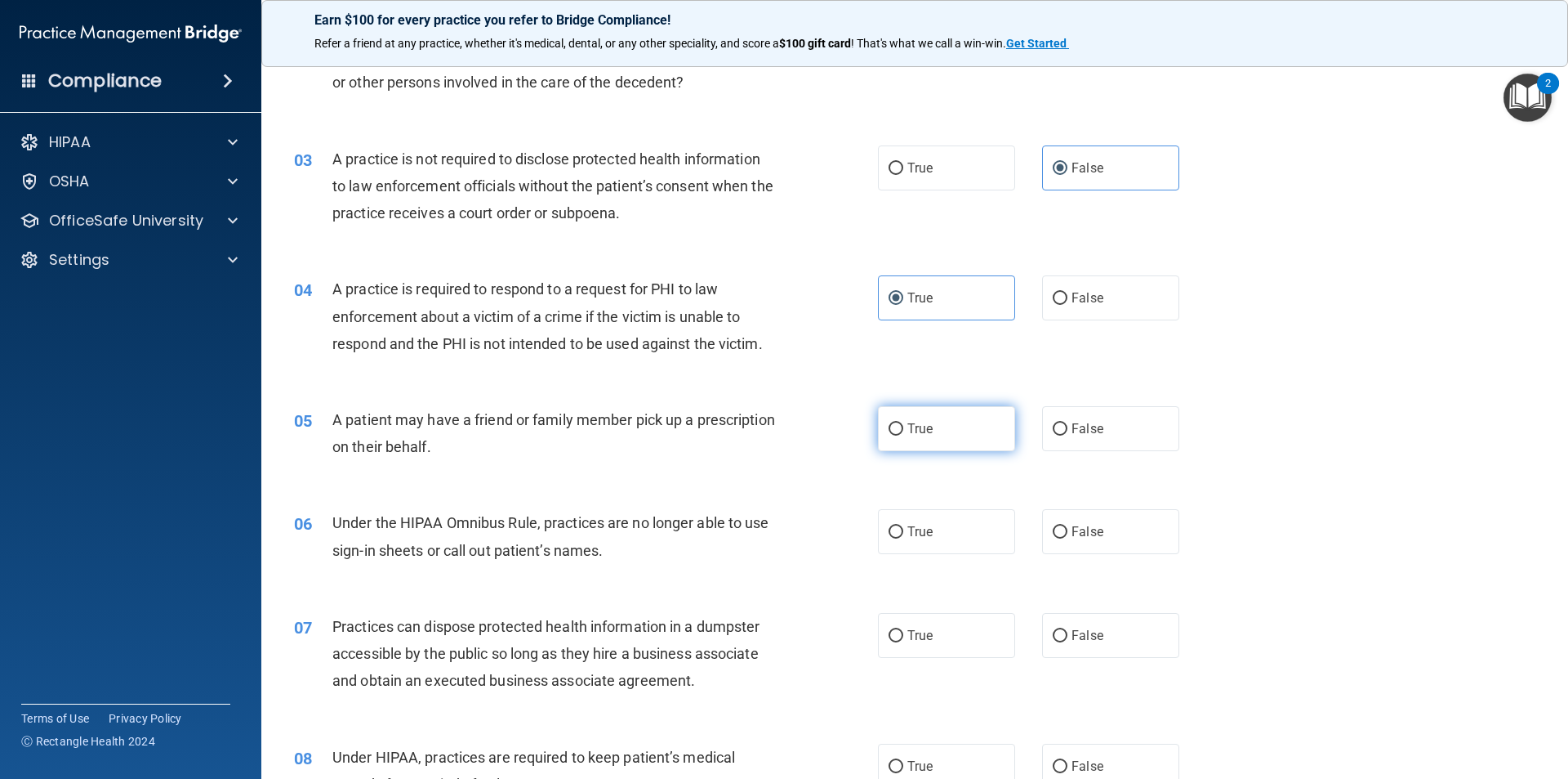
click at [916, 425] on span "True" at bounding box center [921, 428] width 25 height 15
click at [903, 425] on input "True" at bounding box center [896, 430] width 14 height 13
radio input "true"
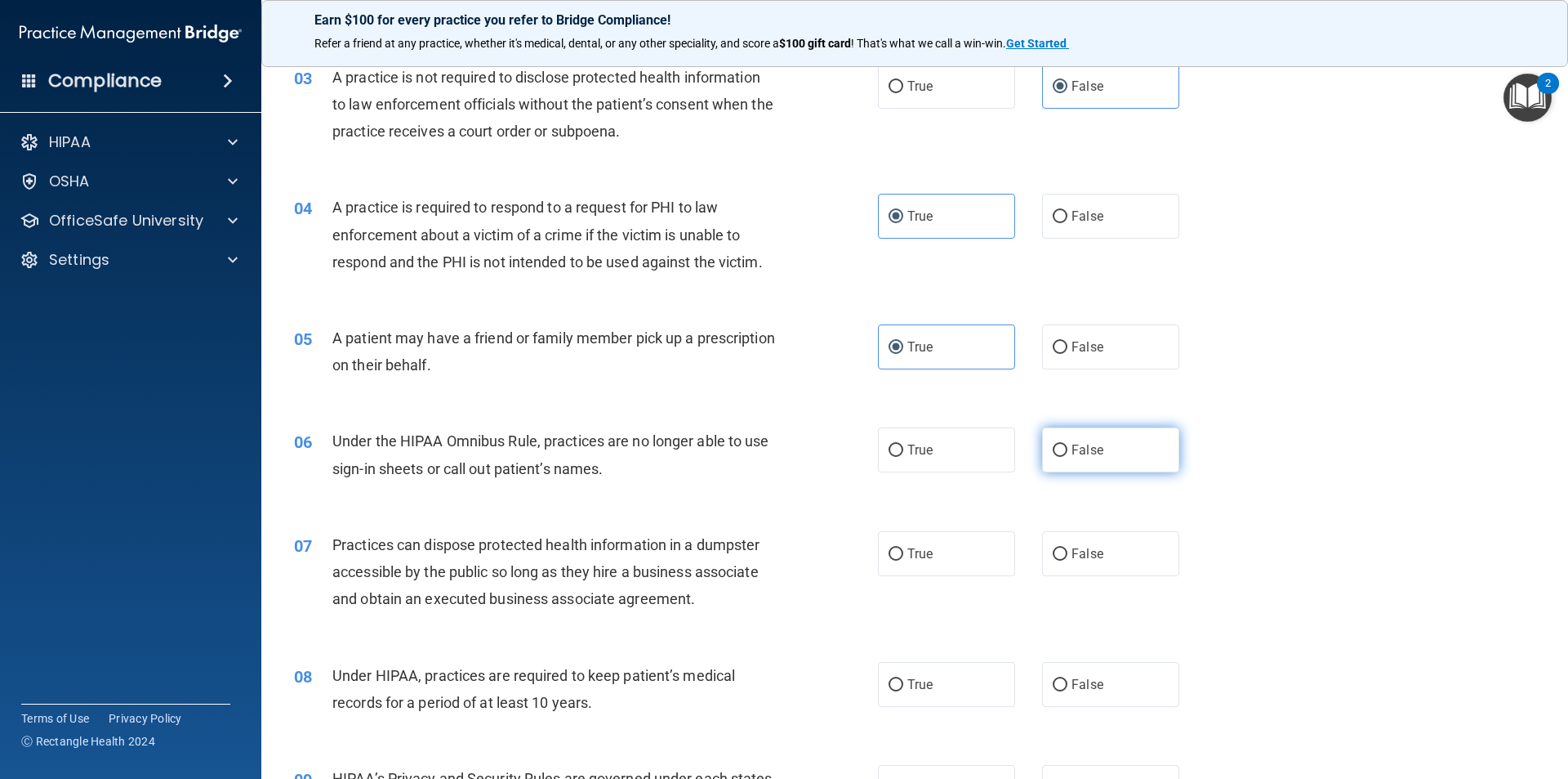
click at [1054, 451] on input "False" at bounding box center [1060, 451] width 14 height 13
radio input "true"
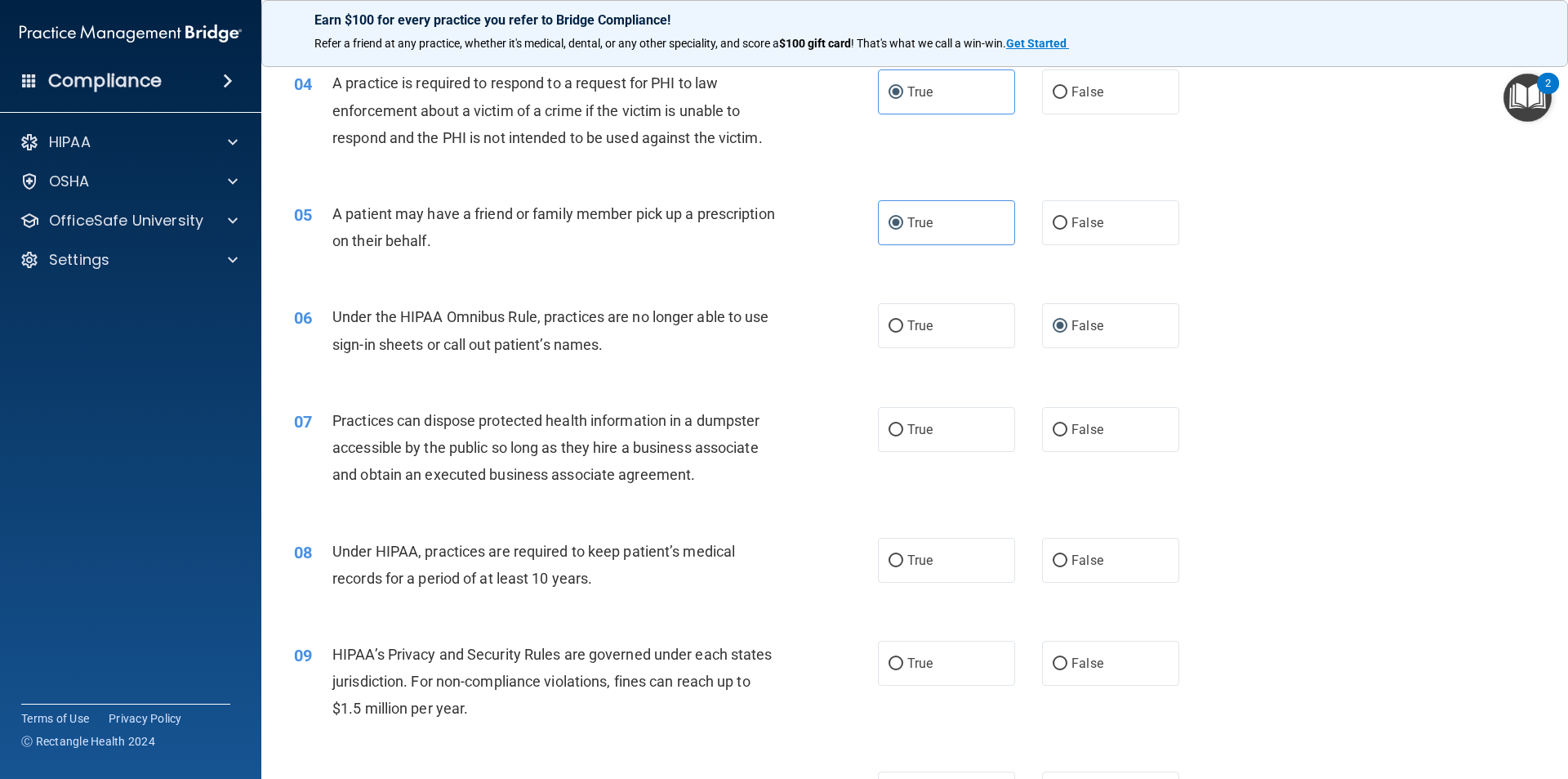
scroll to position [490, 0]
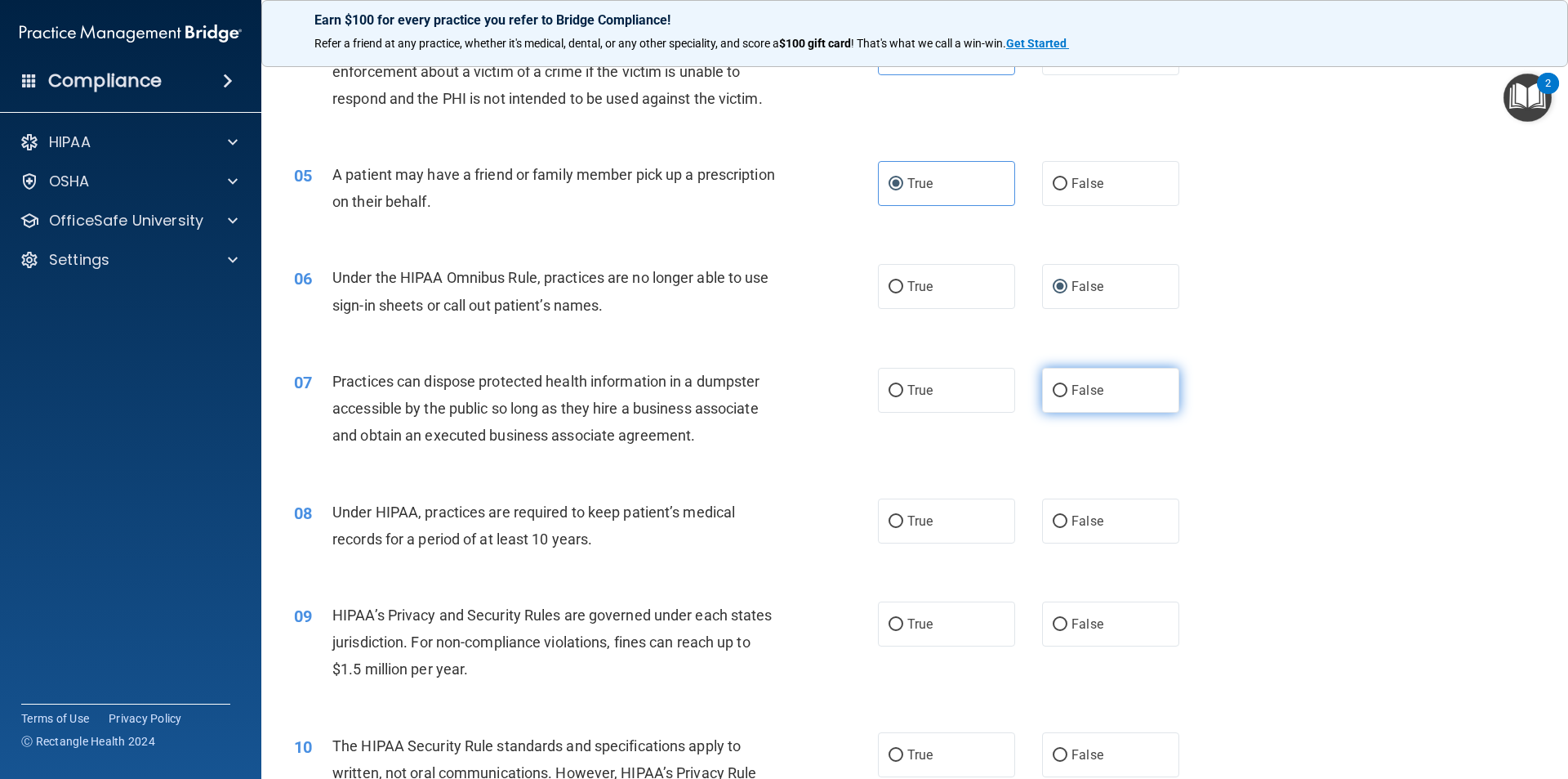
click at [1053, 391] on input "False" at bounding box center [1060, 391] width 14 height 13
radio input "true"
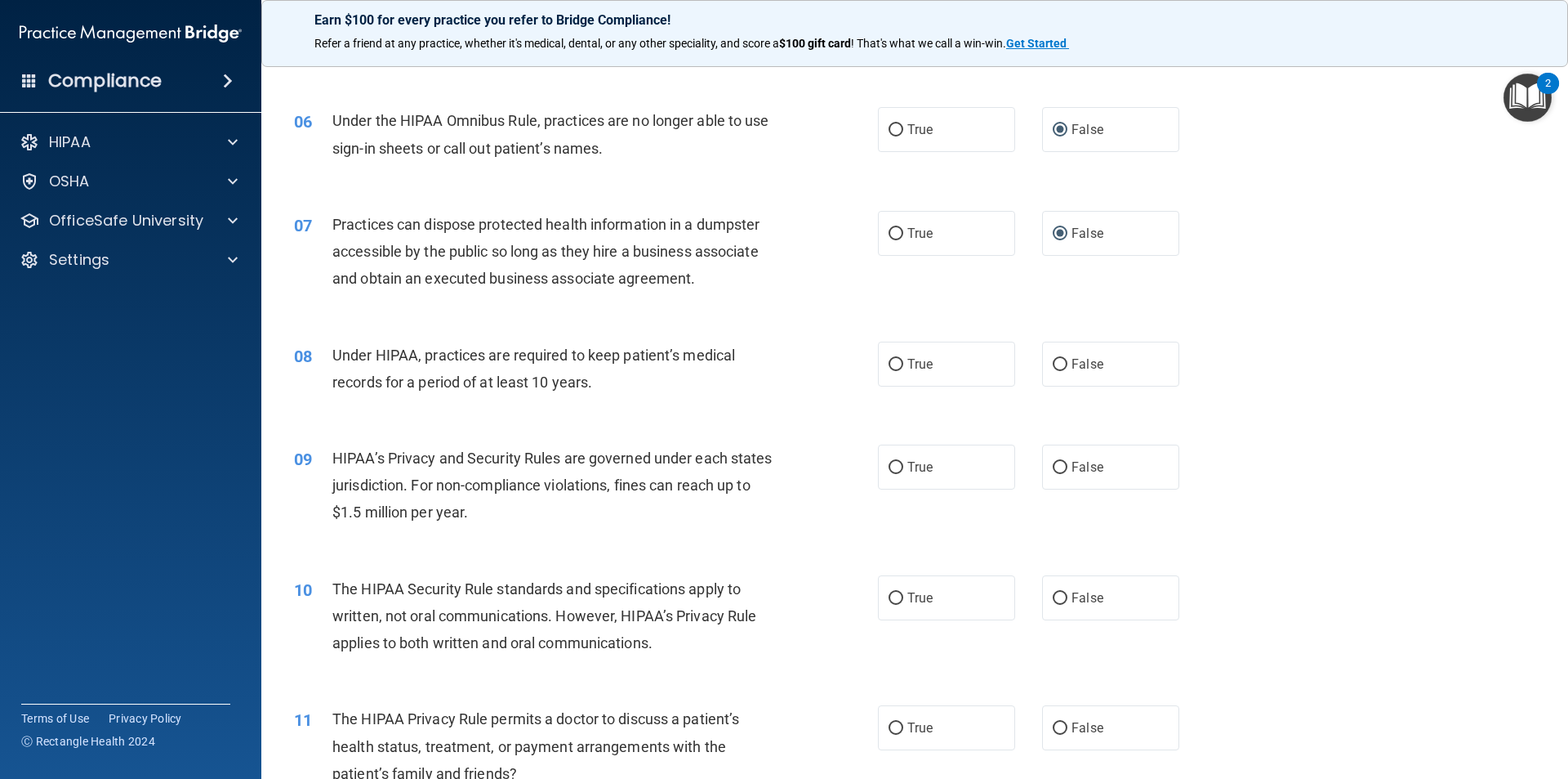
scroll to position [654, 0]
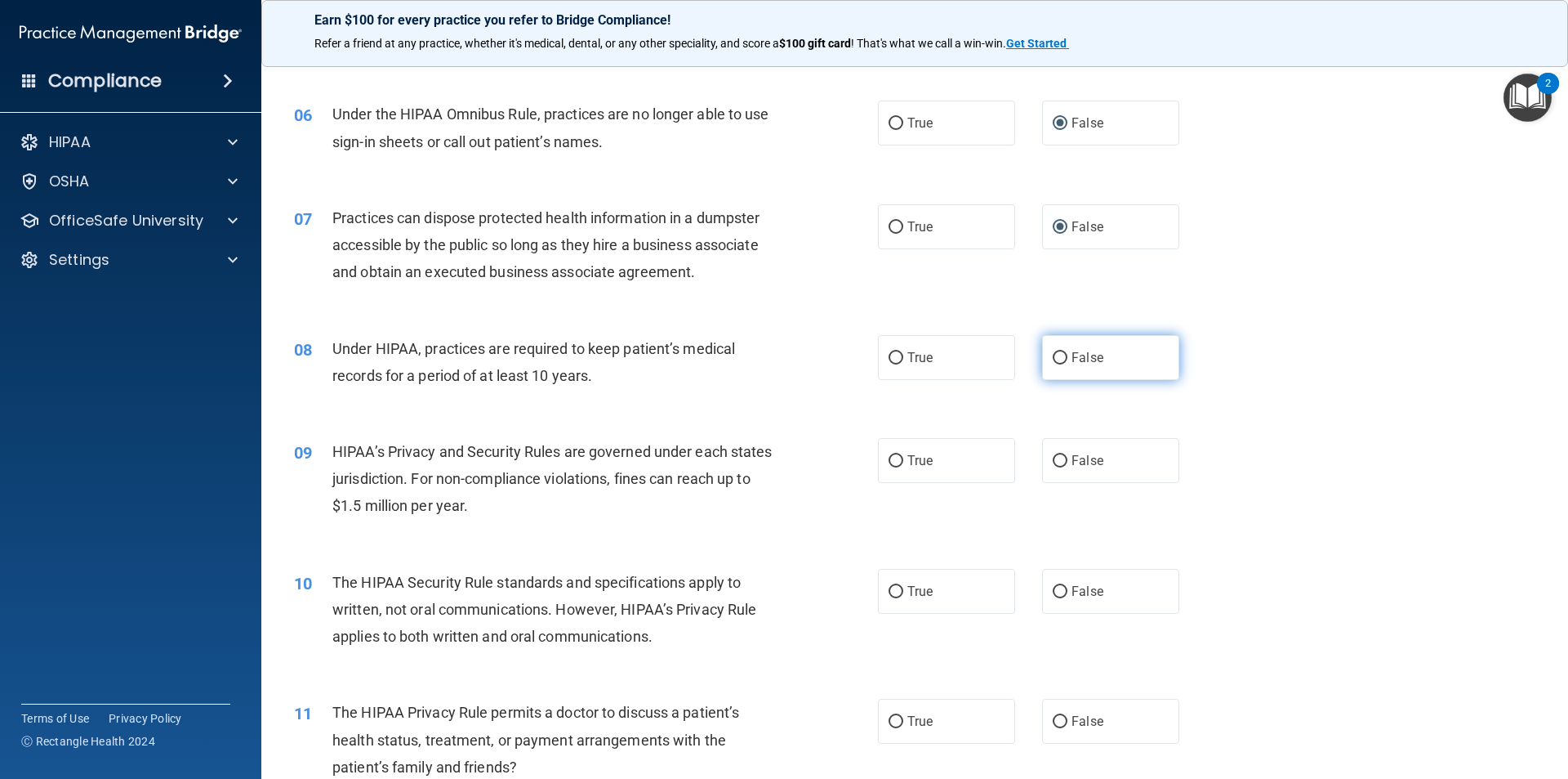
click at [1053, 361] on input "False" at bounding box center [1060, 358] width 14 height 13
radio input "true"
click at [1089, 449] on label "False" at bounding box center [1111, 461] width 137 height 45
click at [1068, 455] on input "False" at bounding box center [1060, 461] width 14 height 13
radio input "true"
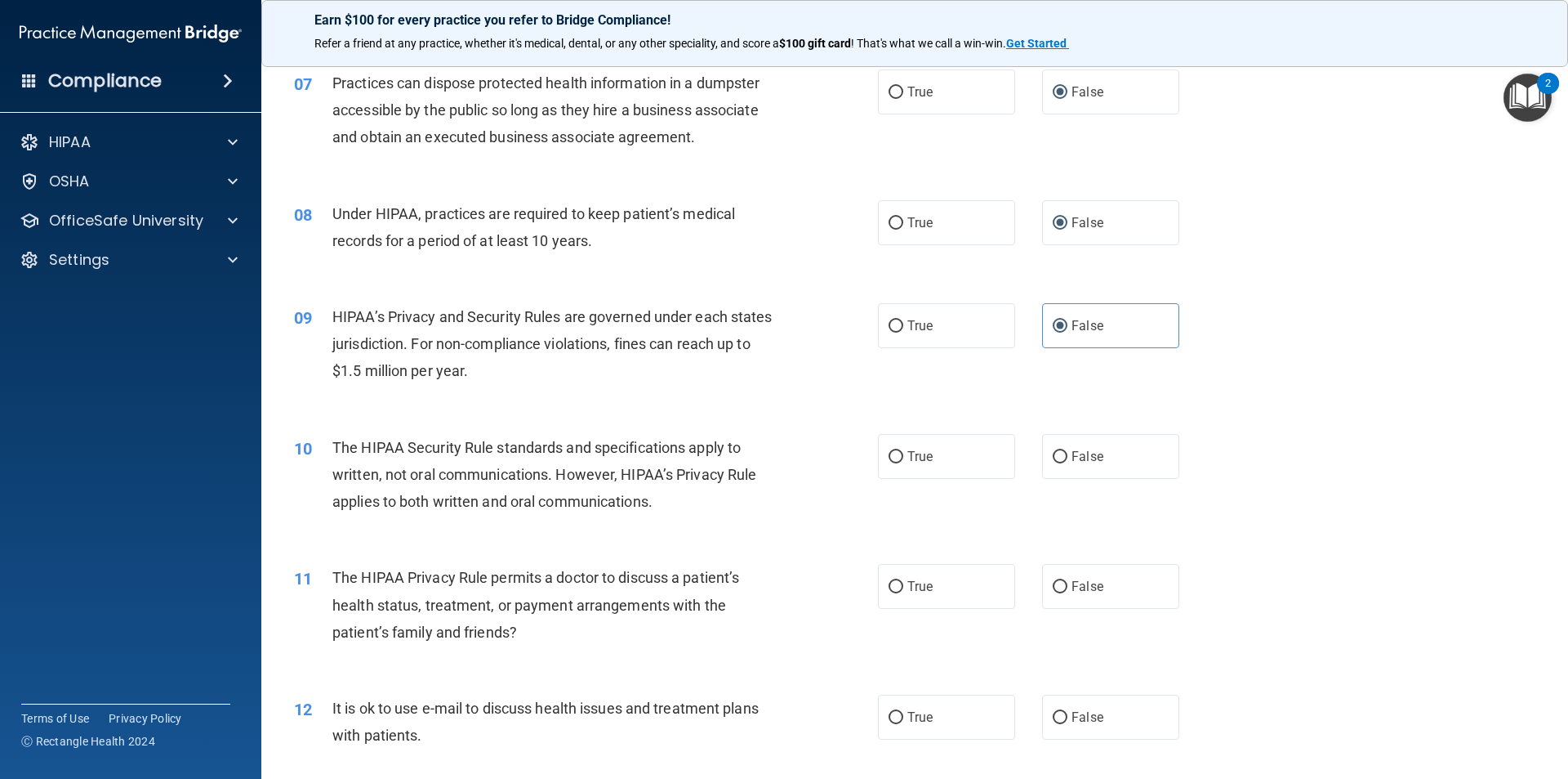
scroll to position [817, 0]
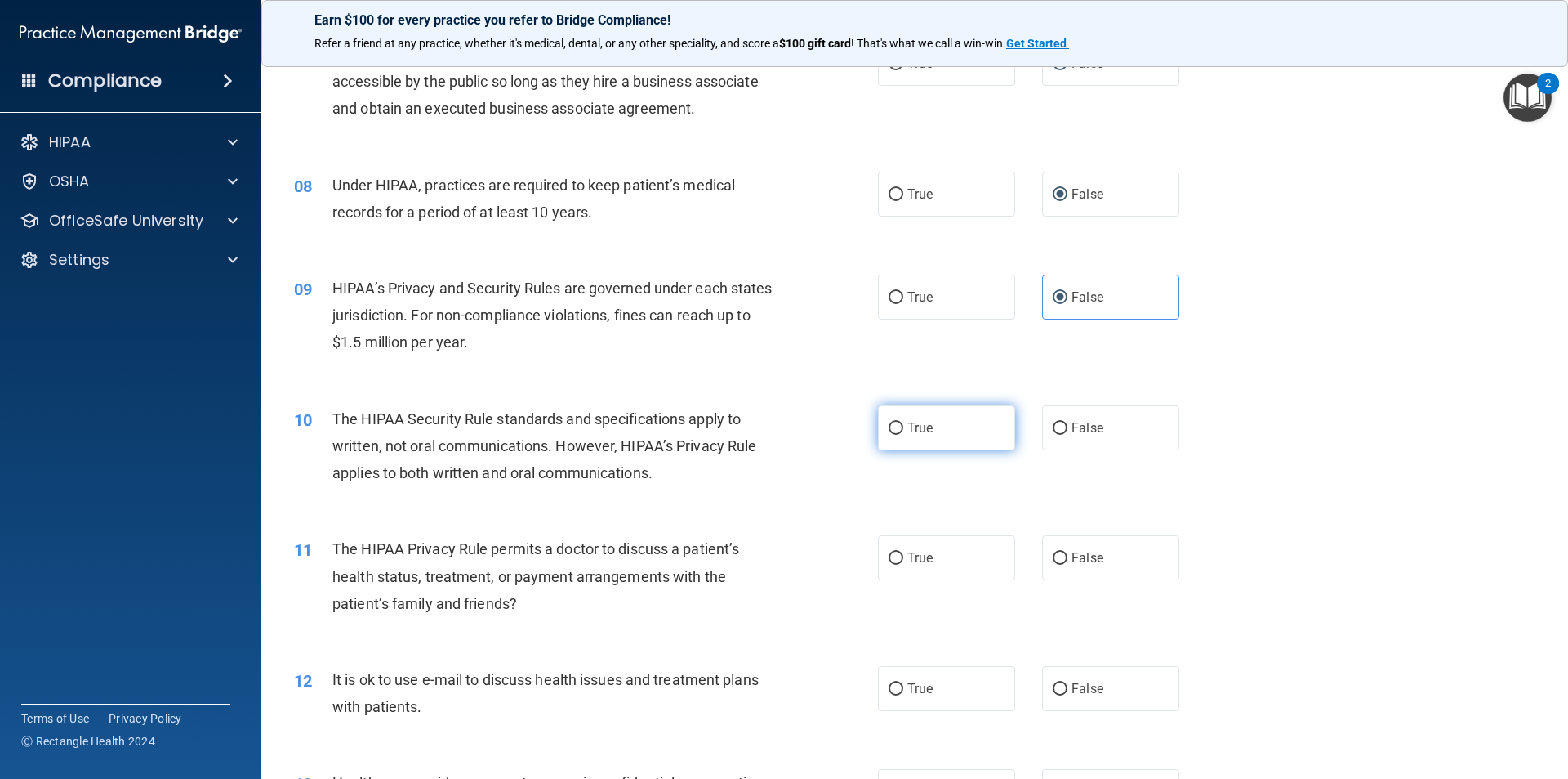
click at [946, 423] on label "True" at bounding box center [947, 428] width 137 height 45
click at [903, 423] on input "True" at bounding box center [896, 429] width 14 height 13
radio input "true"
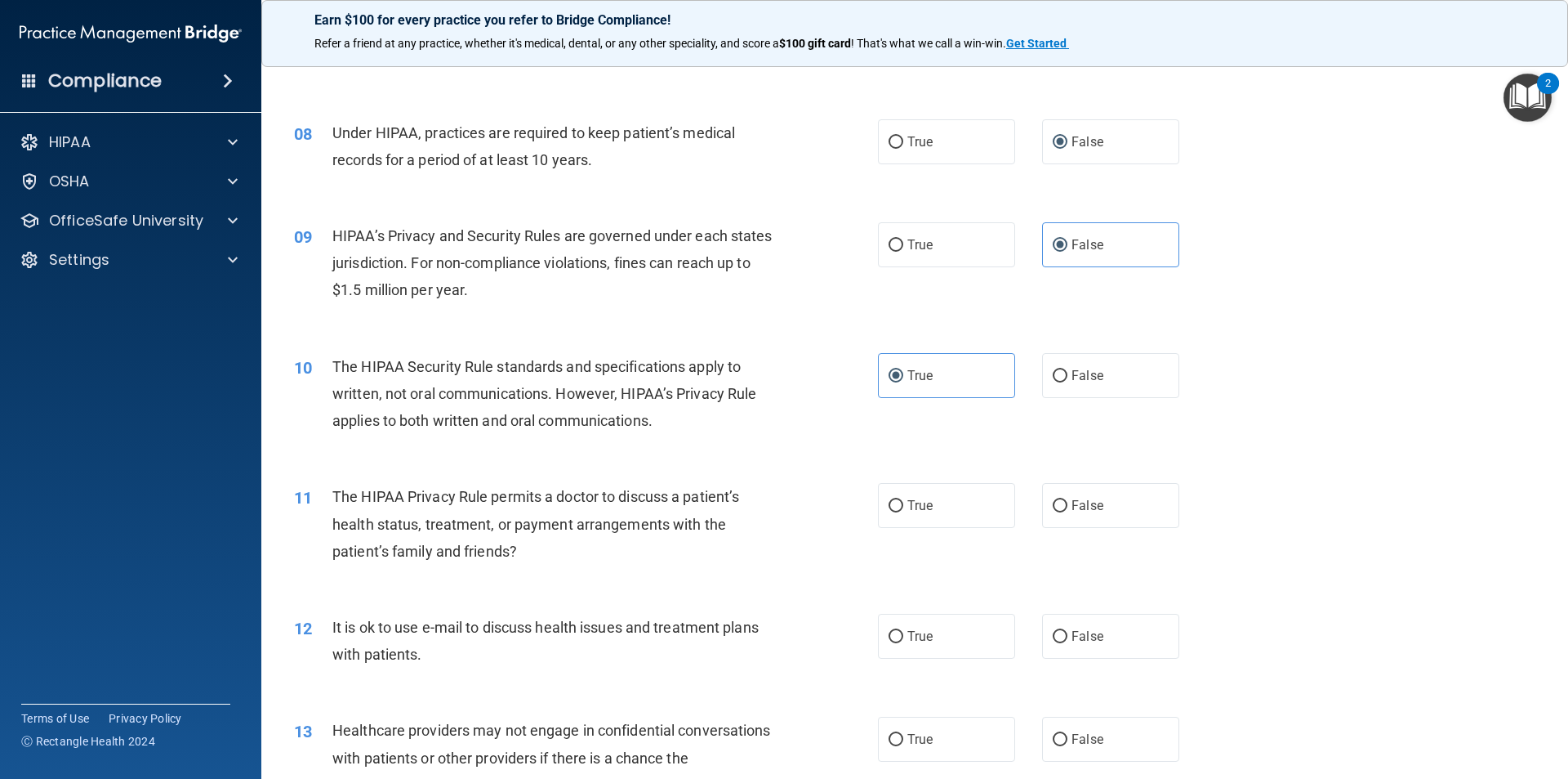
scroll to position [899, 0]
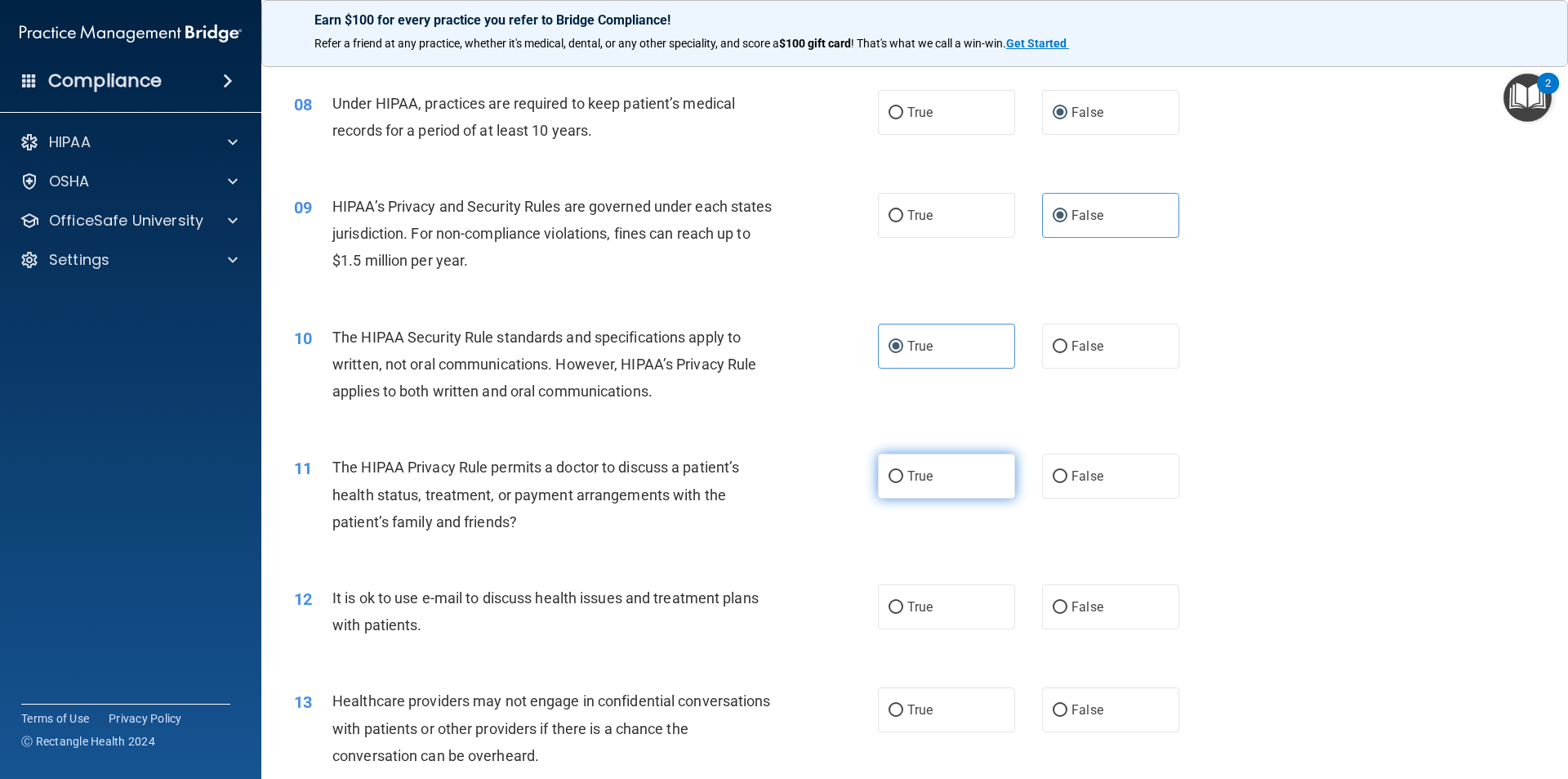
click at [893, 472] on input "True" at bounding box center [896, 477] width 14 height 13
radio input "true"
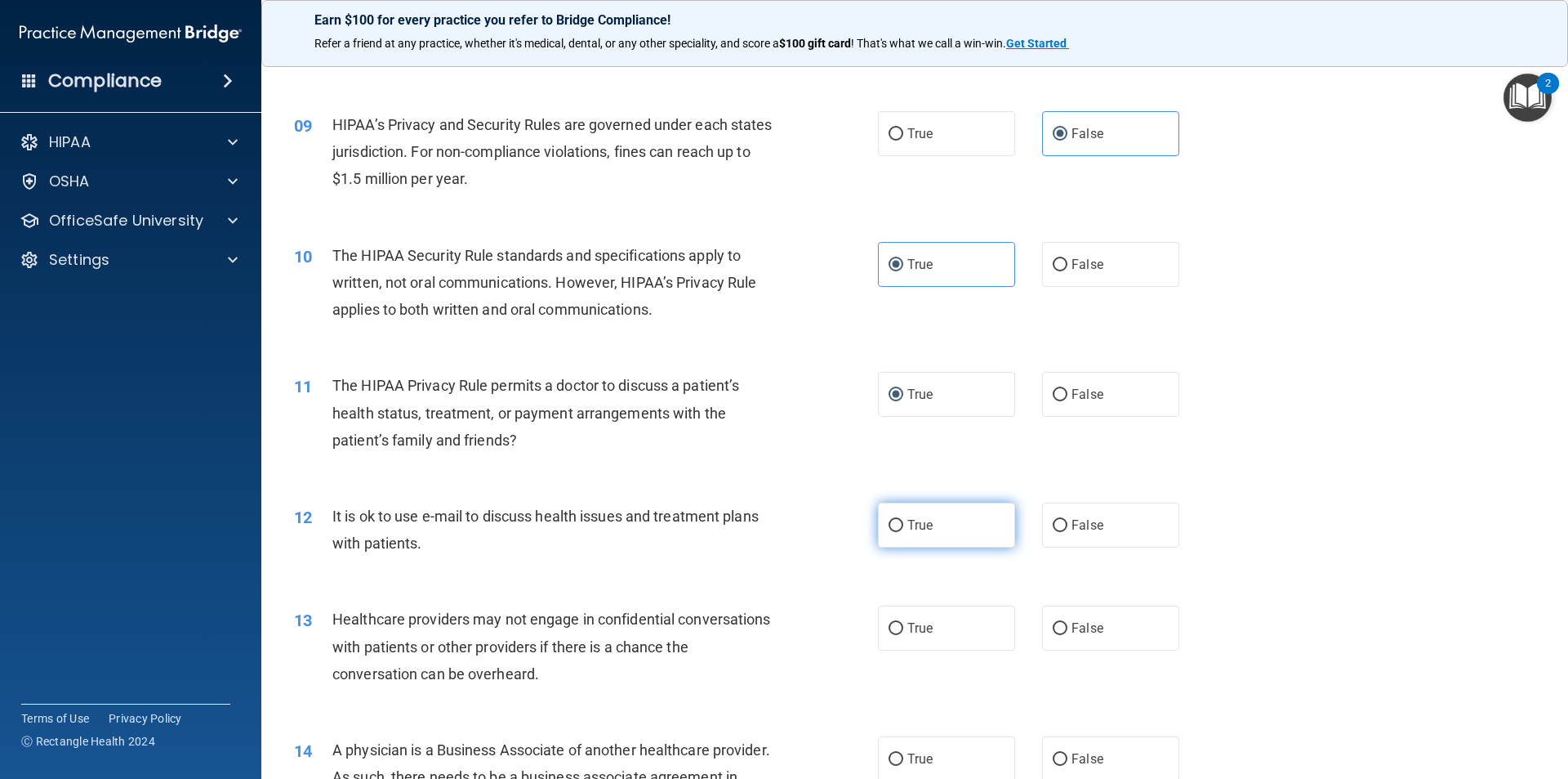
click at [938, 522] on label "True" at bounding box center [947, 526] width 137 height 45
click at [903, 522] on input "True" at bounding box center [896, 526] width 14 height 13
radio input "true"
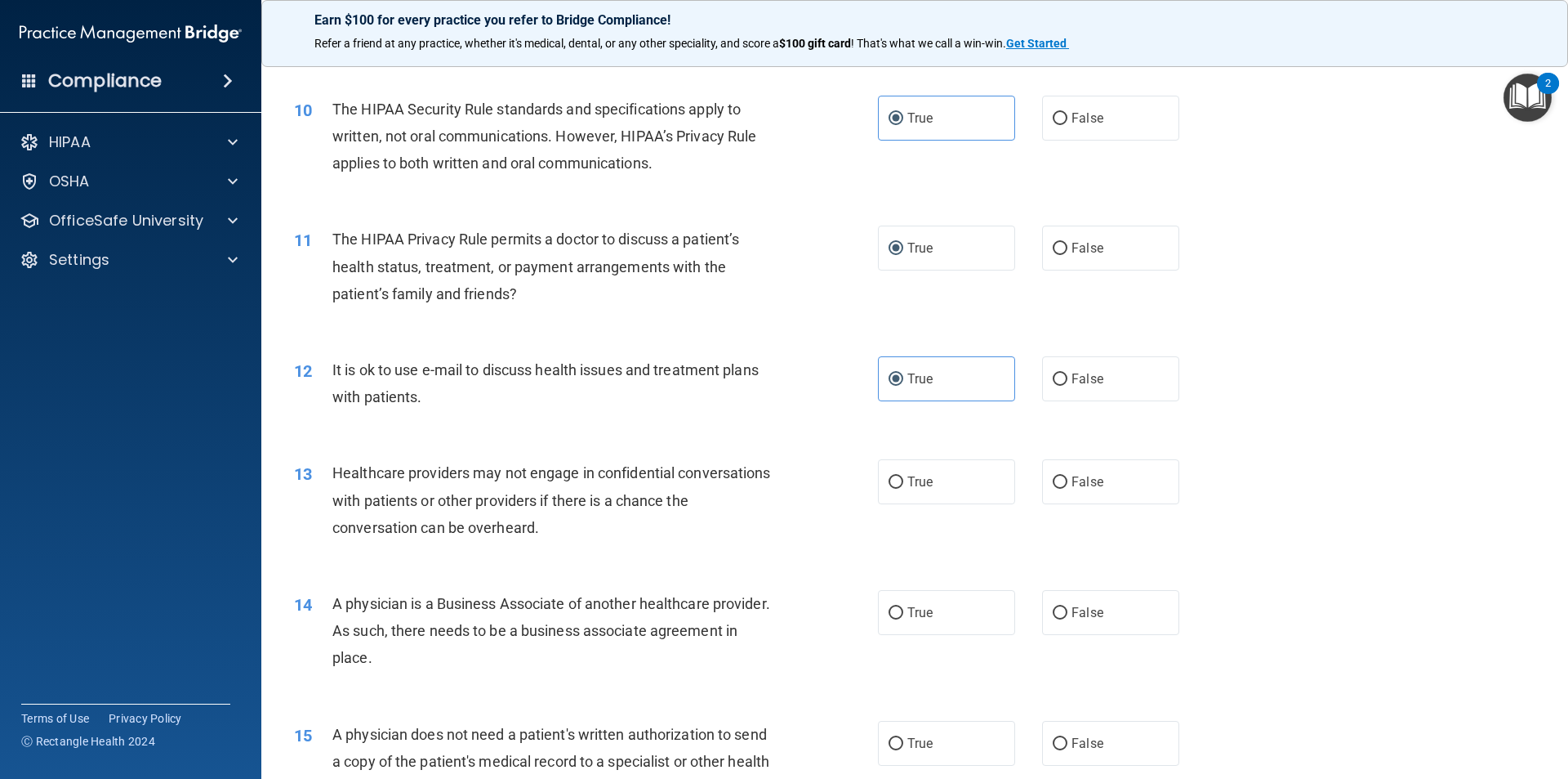
scroll to position [1145, 0]
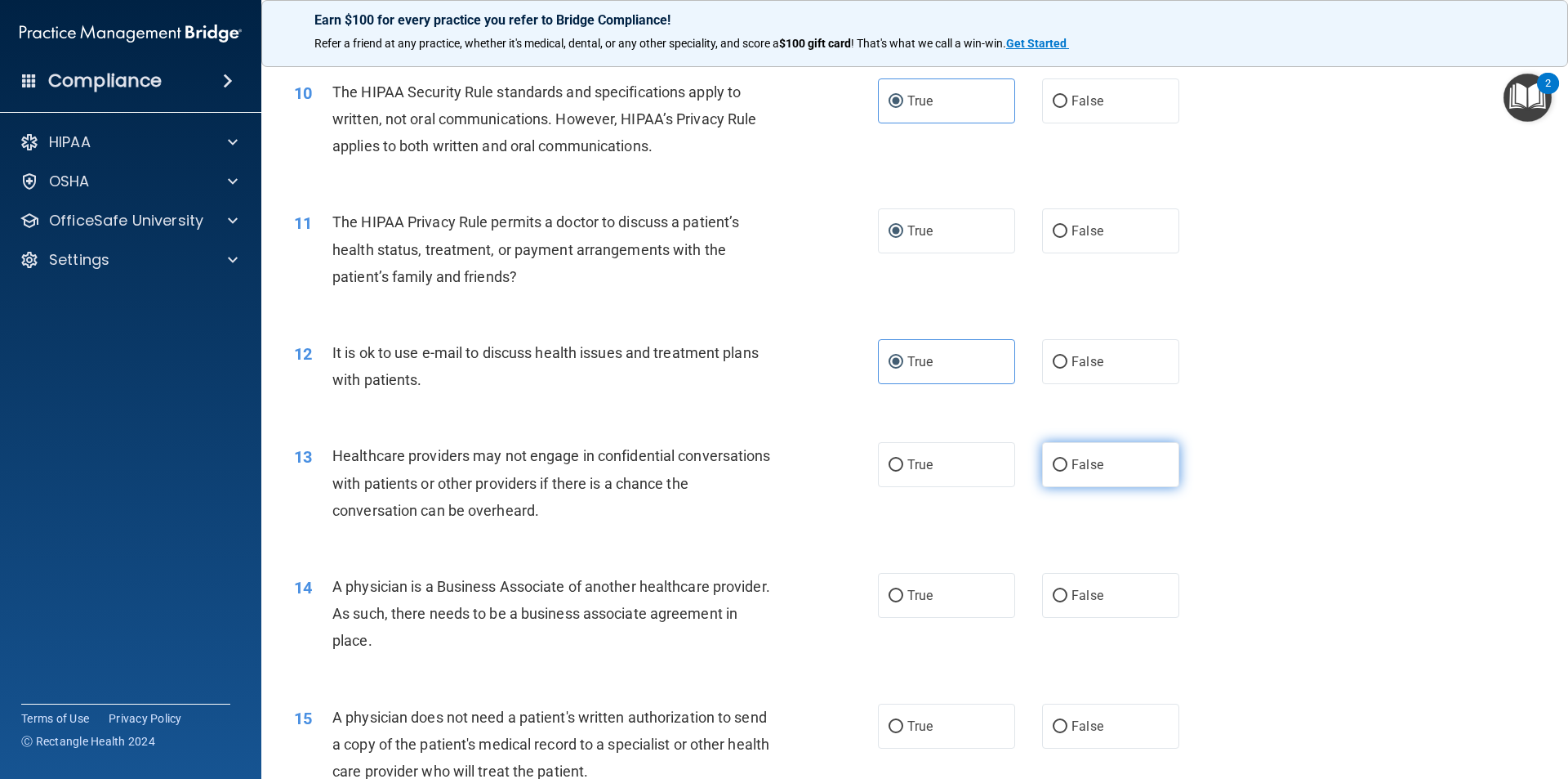
click at [1072, 452] on label "False" at bounding box center [1111, 465] width 137 height 45
click at [1068, 460] on input "False" at bounding box center [1060, 466] width 14 height 13
radio input "true"
click at [1100, 594] on label "False" at bounding box center [1111, 595] width 137 height 45
click at [1068, 594] on input "False" at bounding box center [1060, 596] width 14 height 13
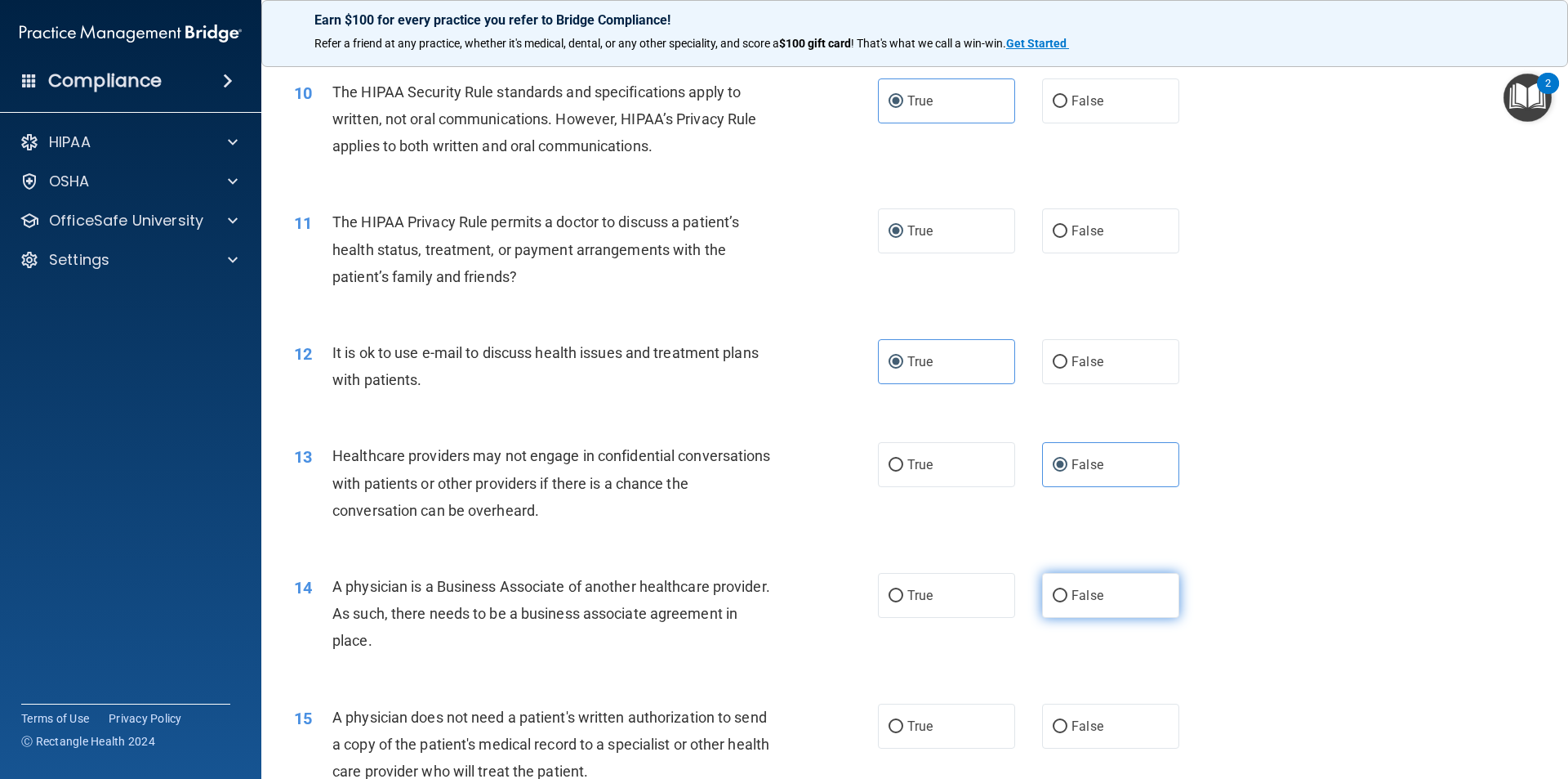
radio input "true"
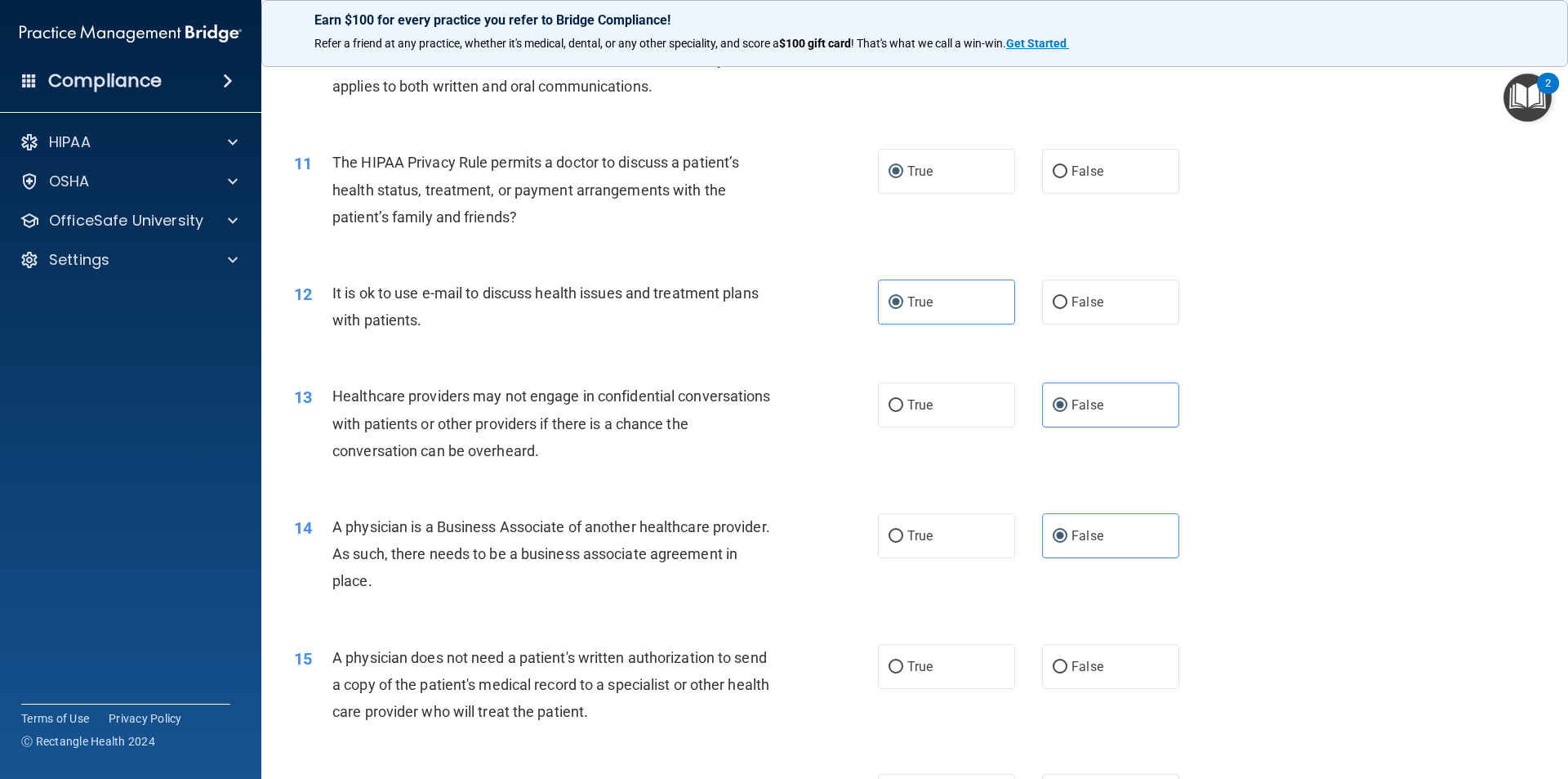
scroll to position [1307, 0]
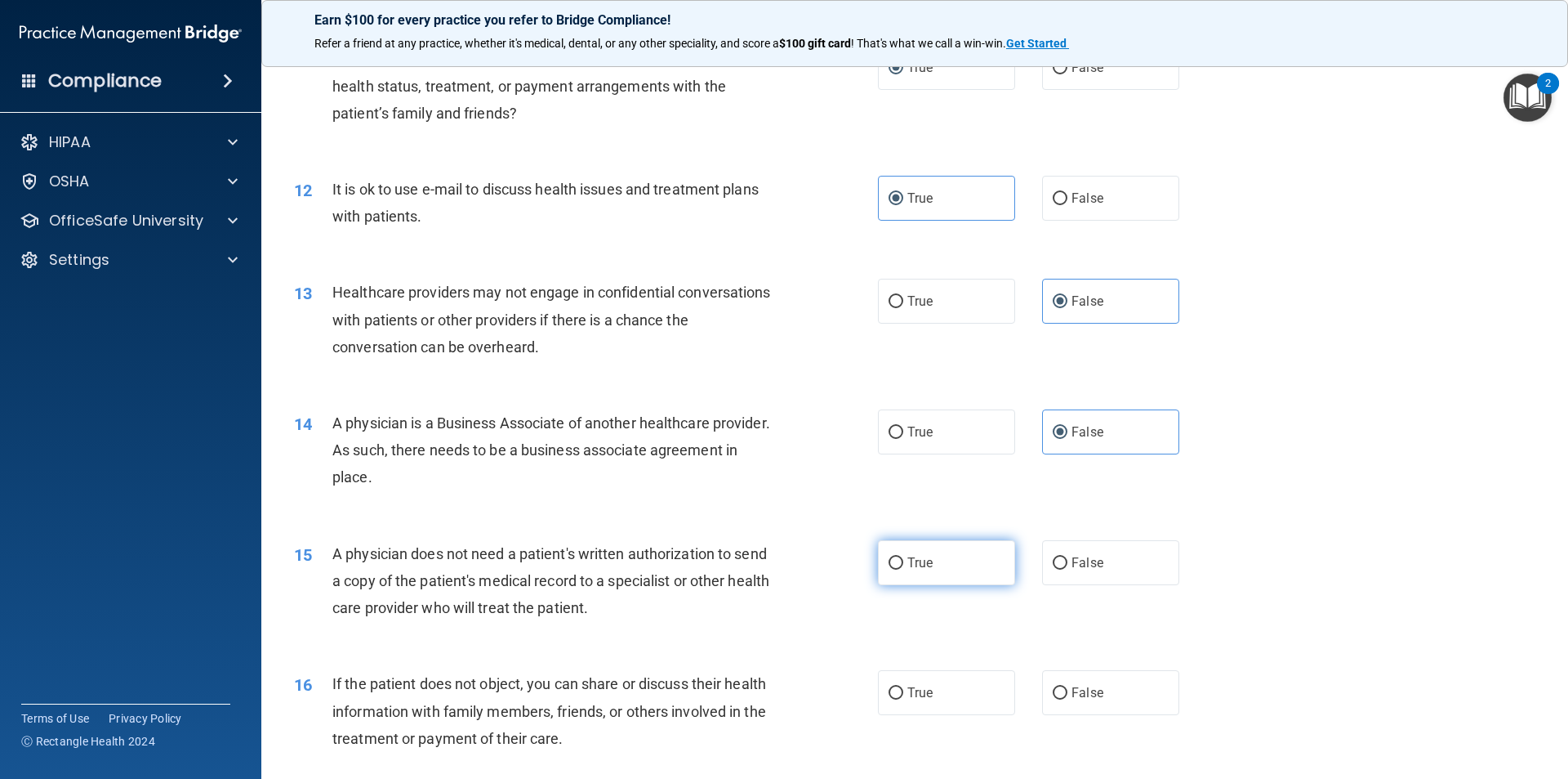
click at [927, 567] on span "True" at bounding box center [921, 562] width 25 height 15
click at [903, 567] on input "True" at bounding box center [896, 564] width 14 height 13
radio input "true"
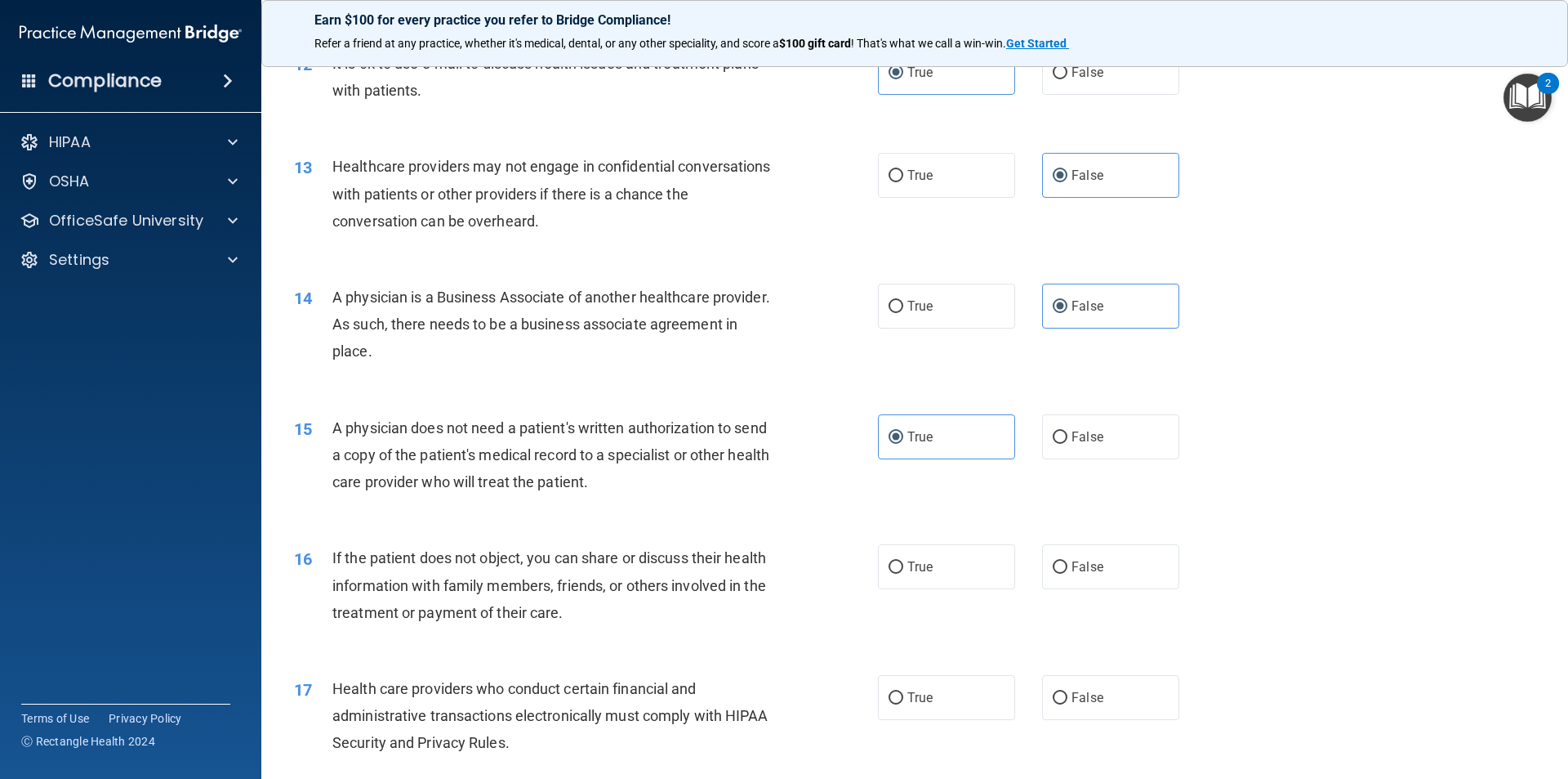
scroll to position [1471, 0]
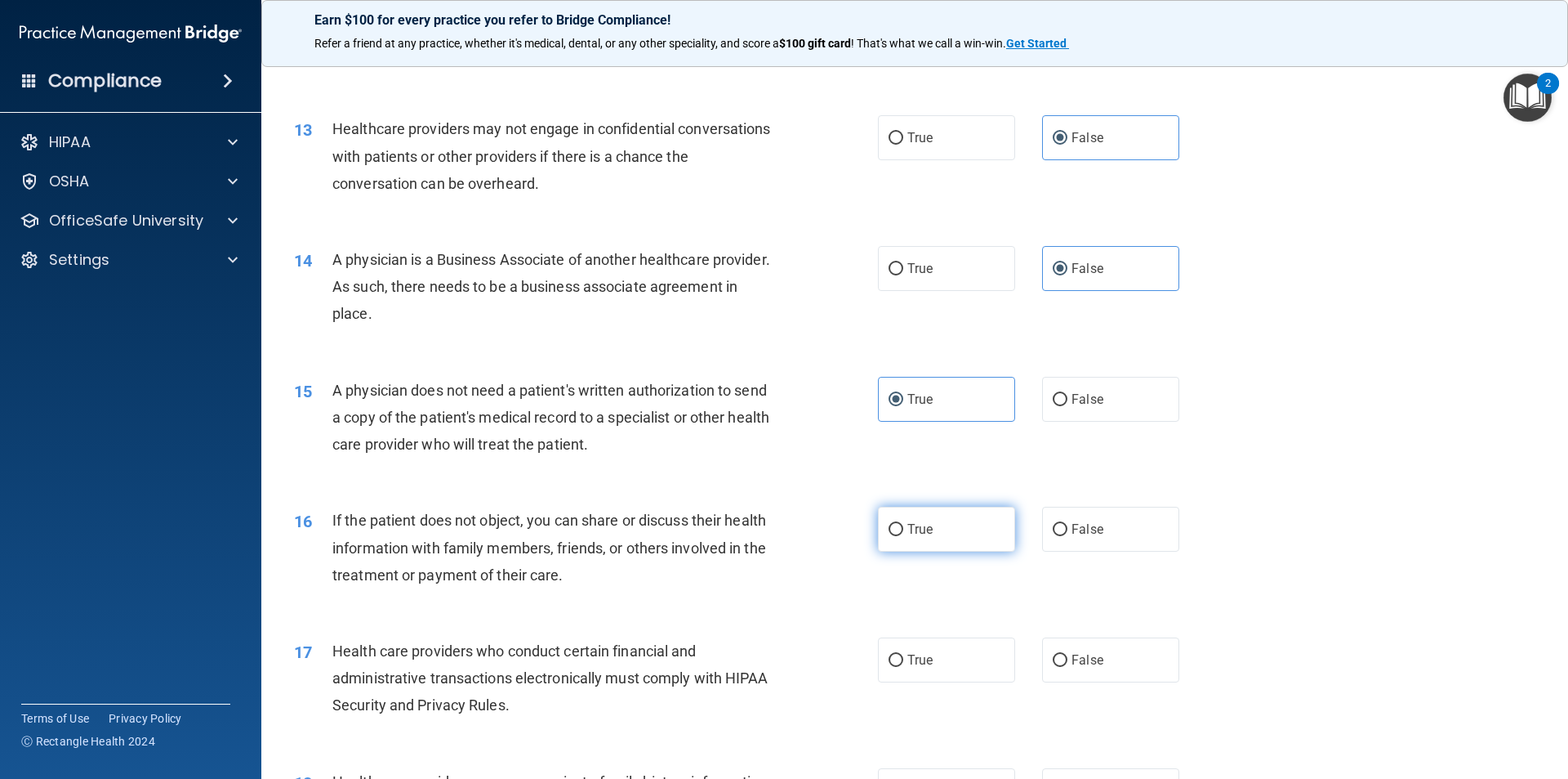
click at [916, 540] on label "True" at bounding box center [947, 529] width 137 height 45
click at [903, 537] on input "True" at bounding box center [896, 530] width 14 height 13
radio input "true"
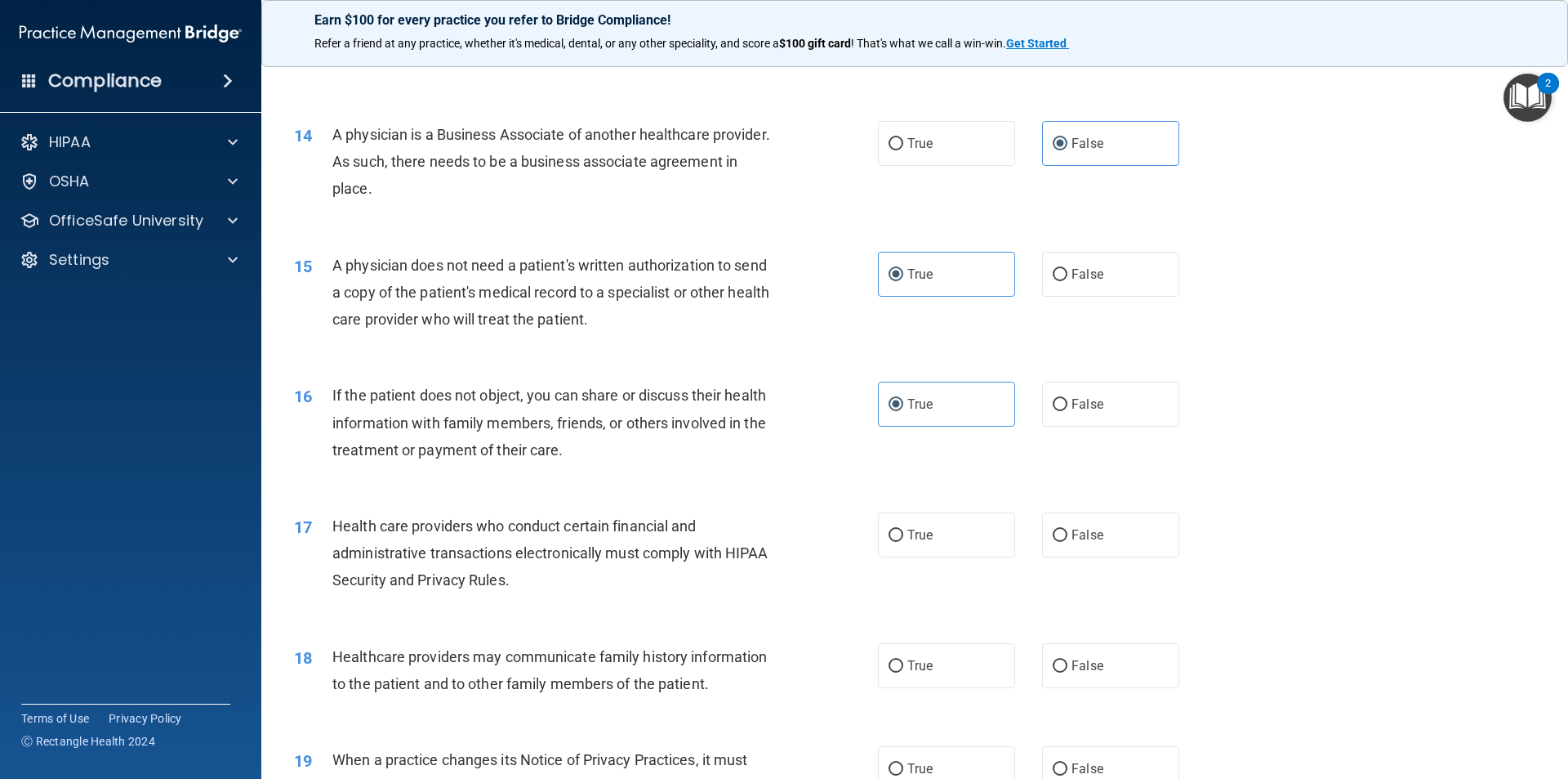
scroll to position [1635, 0]
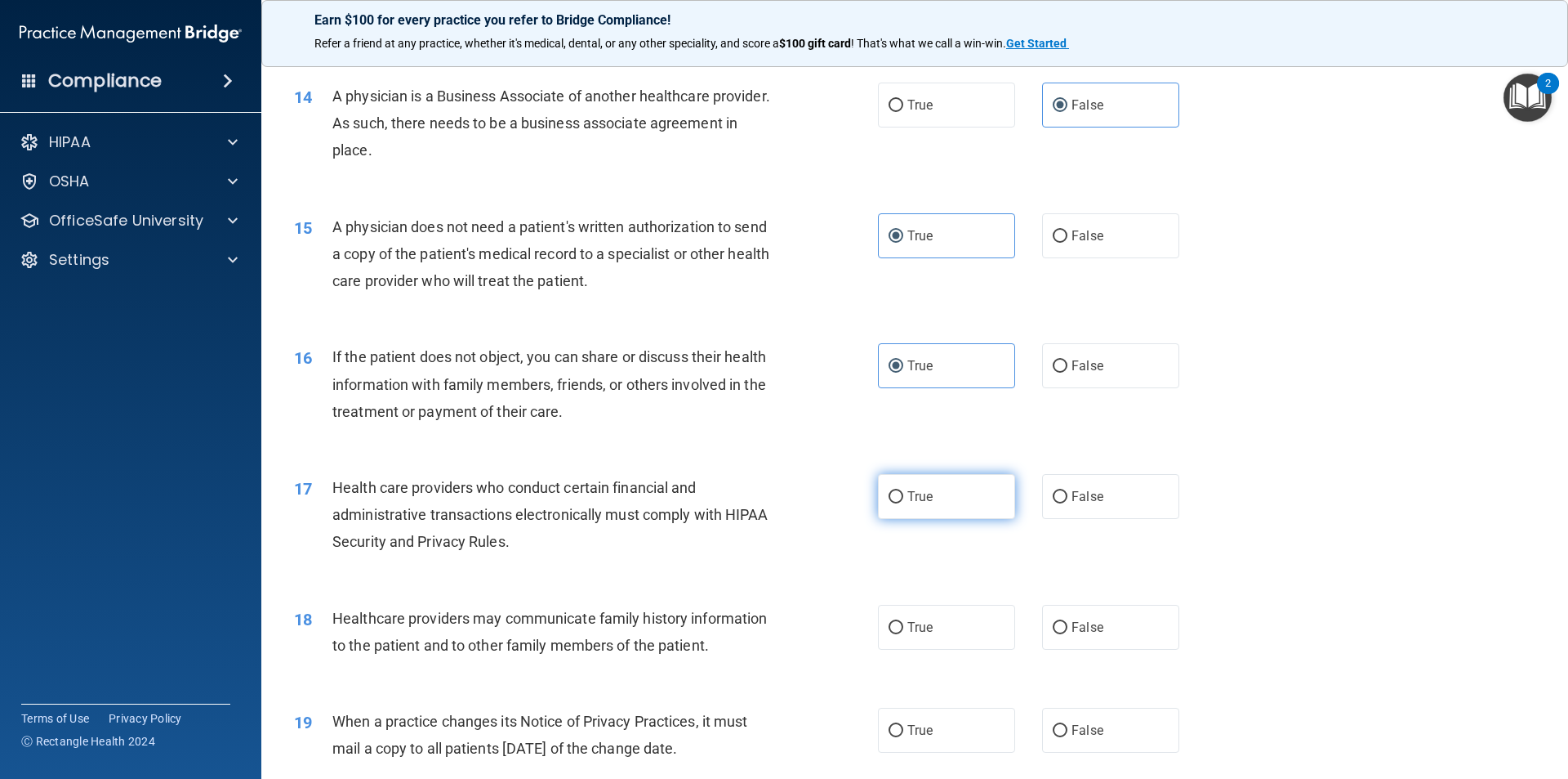
click at [890, 484] on label "True" at bounding box center [947, 497] width 137 height 45
click at [890, 491] on input "True" at bounding box center [896, 498] width 14 height 13
radio input "true"
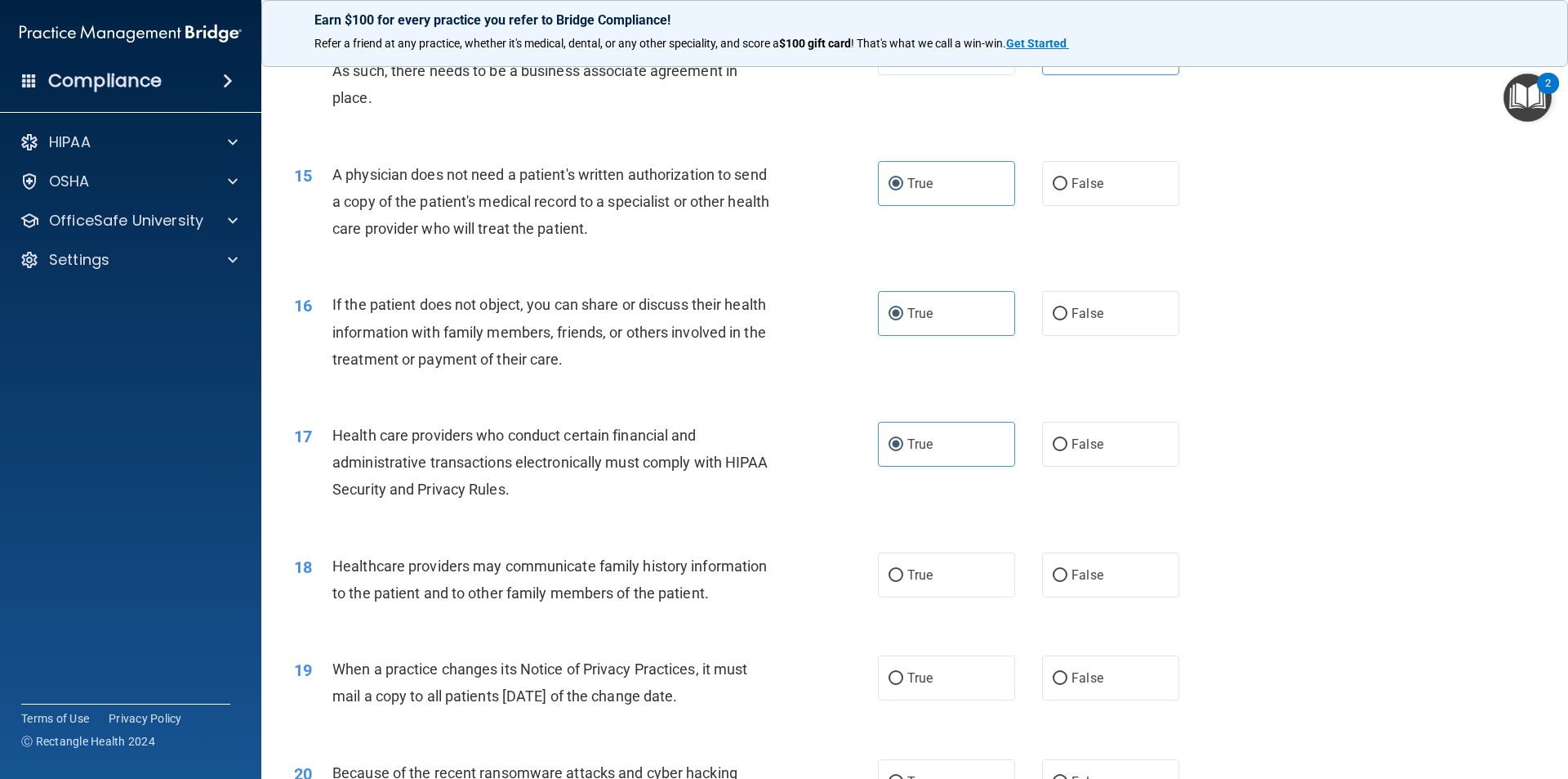
scroll to position [1716, 0]
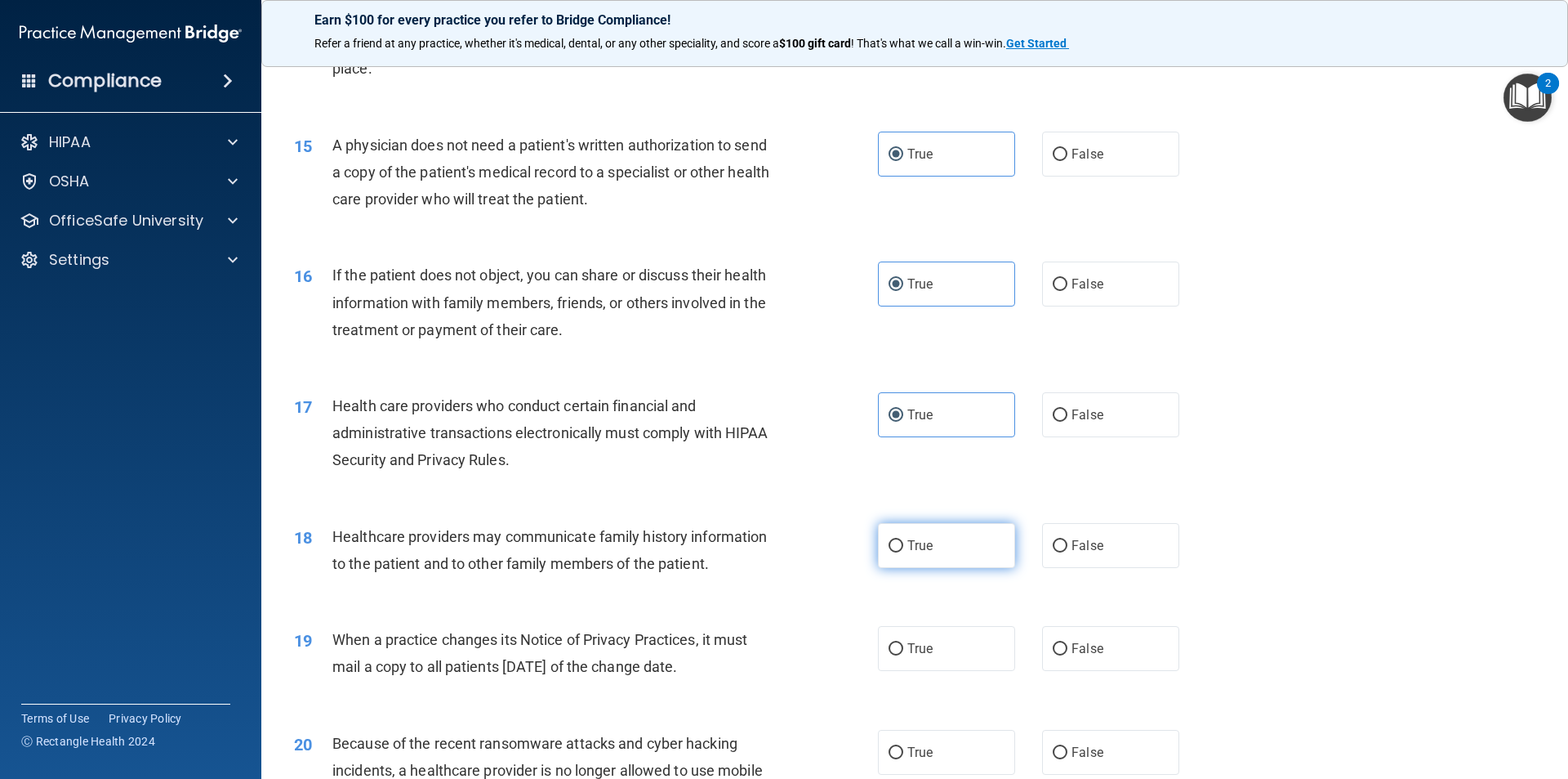
click at [908, 542] on span "True" at bounding box center [921, 545] width 25 height 15
click at [902, 542] on input "True" at bounding box center [896, 546] width 14 height 13
radio input "true"
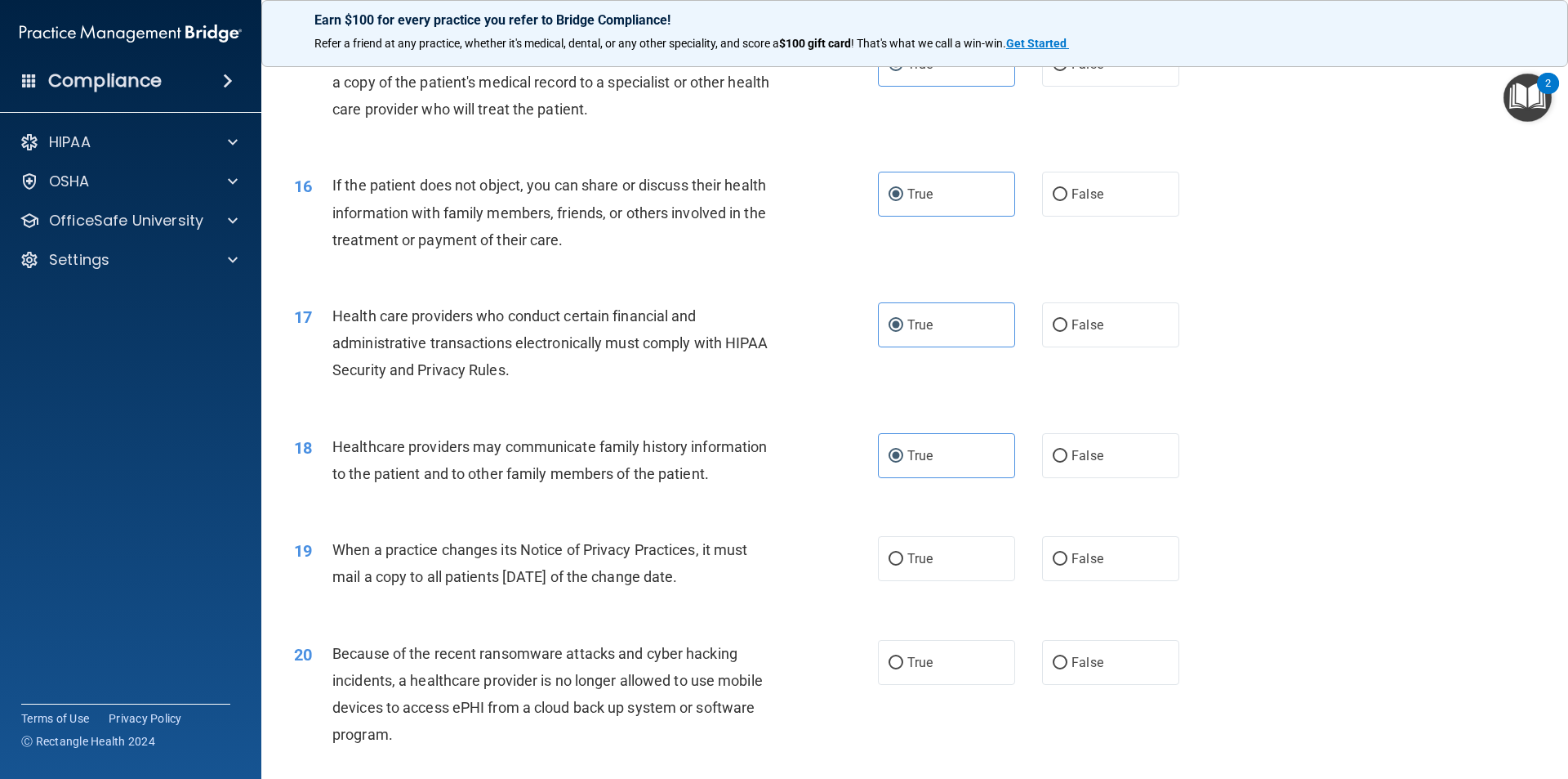
scroll to position [1880, 0]
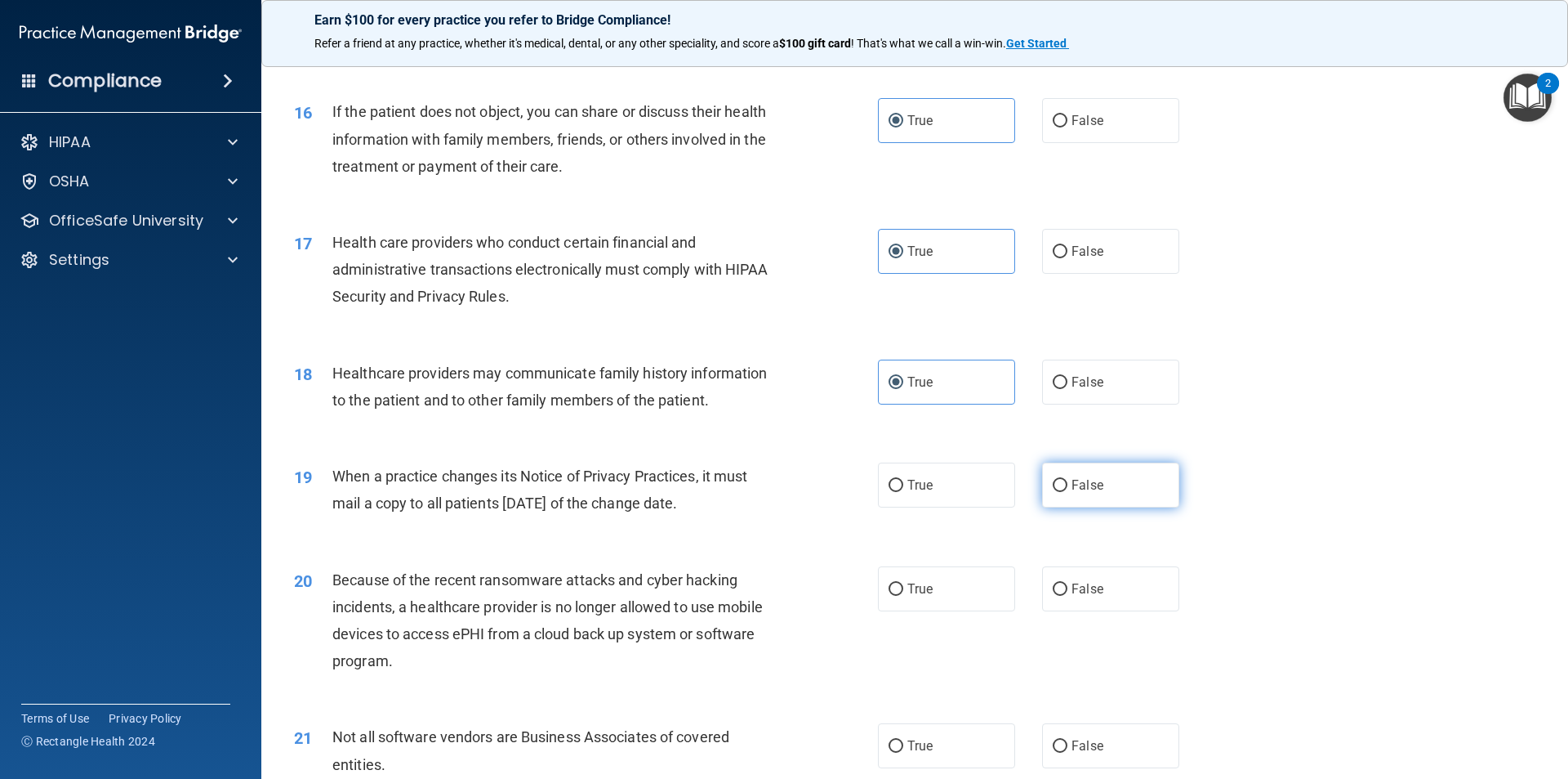
click at [1132, 486] on label "False" at bounding box center [1111, 485] width 137 height 45
click at [1068, 486] on input "False" at bounding box center [1060, 486] width 14 height 13
radio input "true"
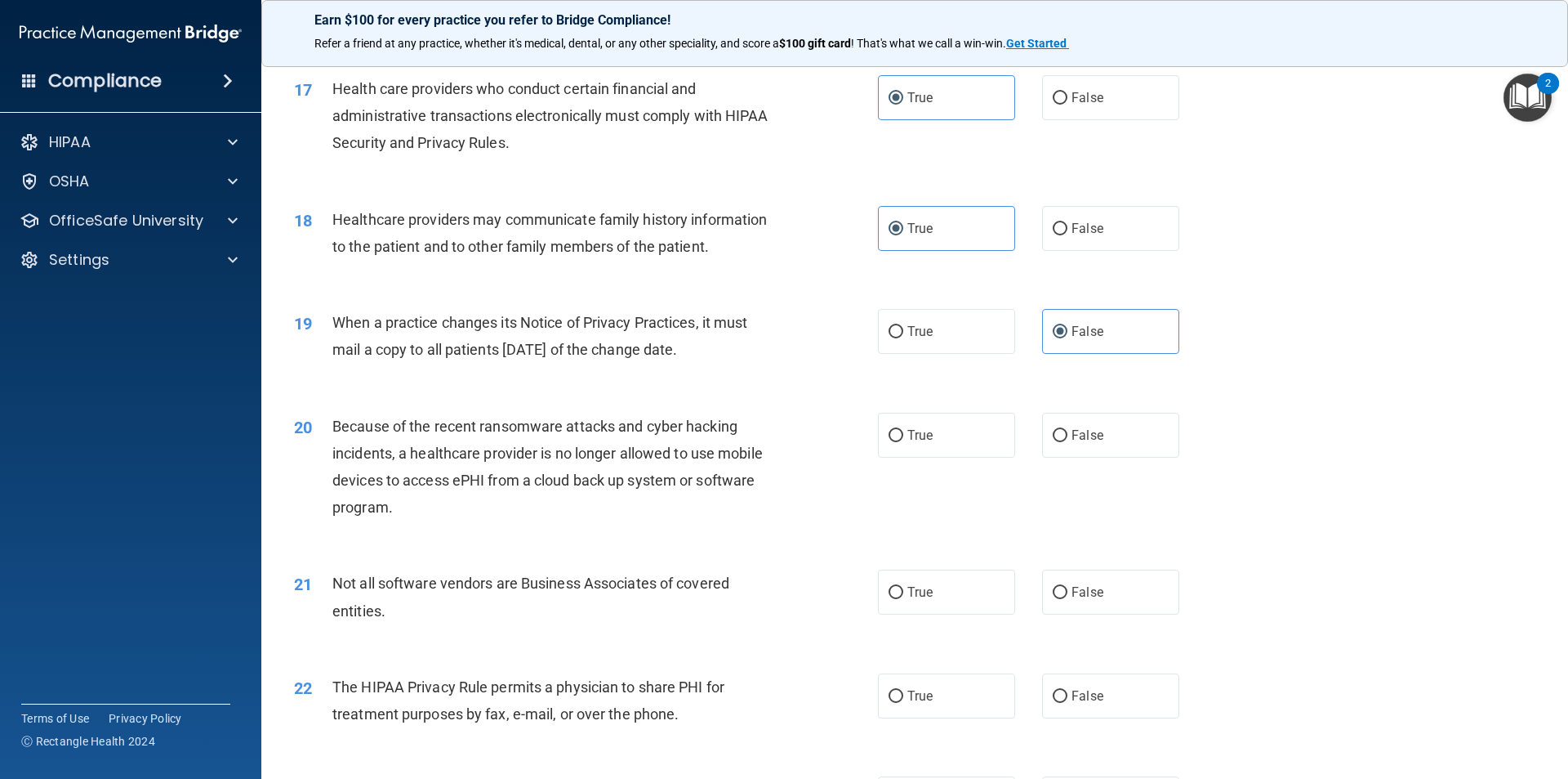
scroll to position [2043, 0]
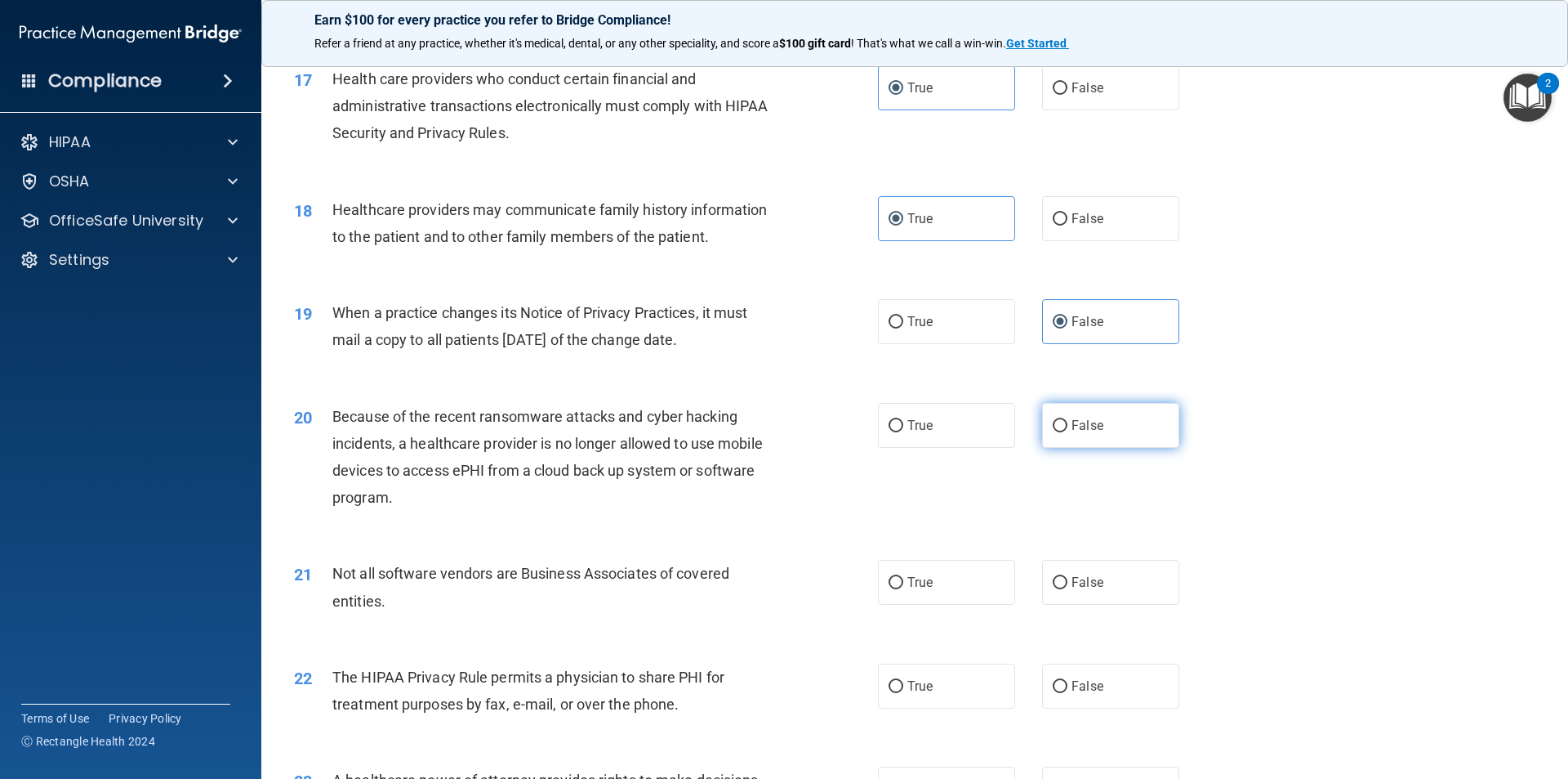
click at [1099, 415] on label "False" at bounding box center [1111, 425] width 137 height 45
click at [1068, 420] on input "False" at bounding box center [1060, 426] width 14 height 13
radio input "true"
click at [908, 578] on span "True" at bounding box center [921, 582] width 25 height 15
click at [903, 578] on input "True" at bounding box center [896, 584] width 14 height 13
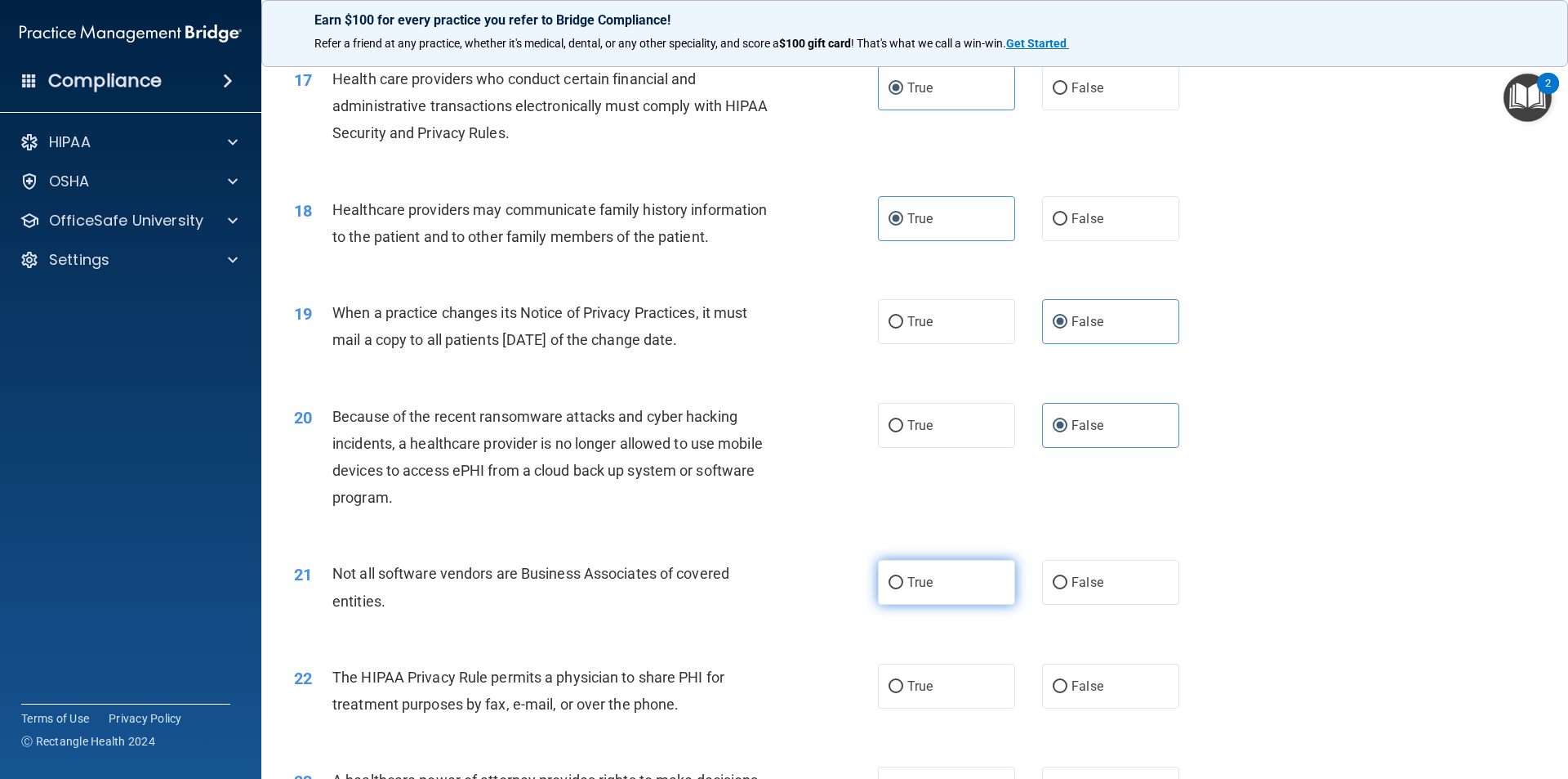
radio input "true"
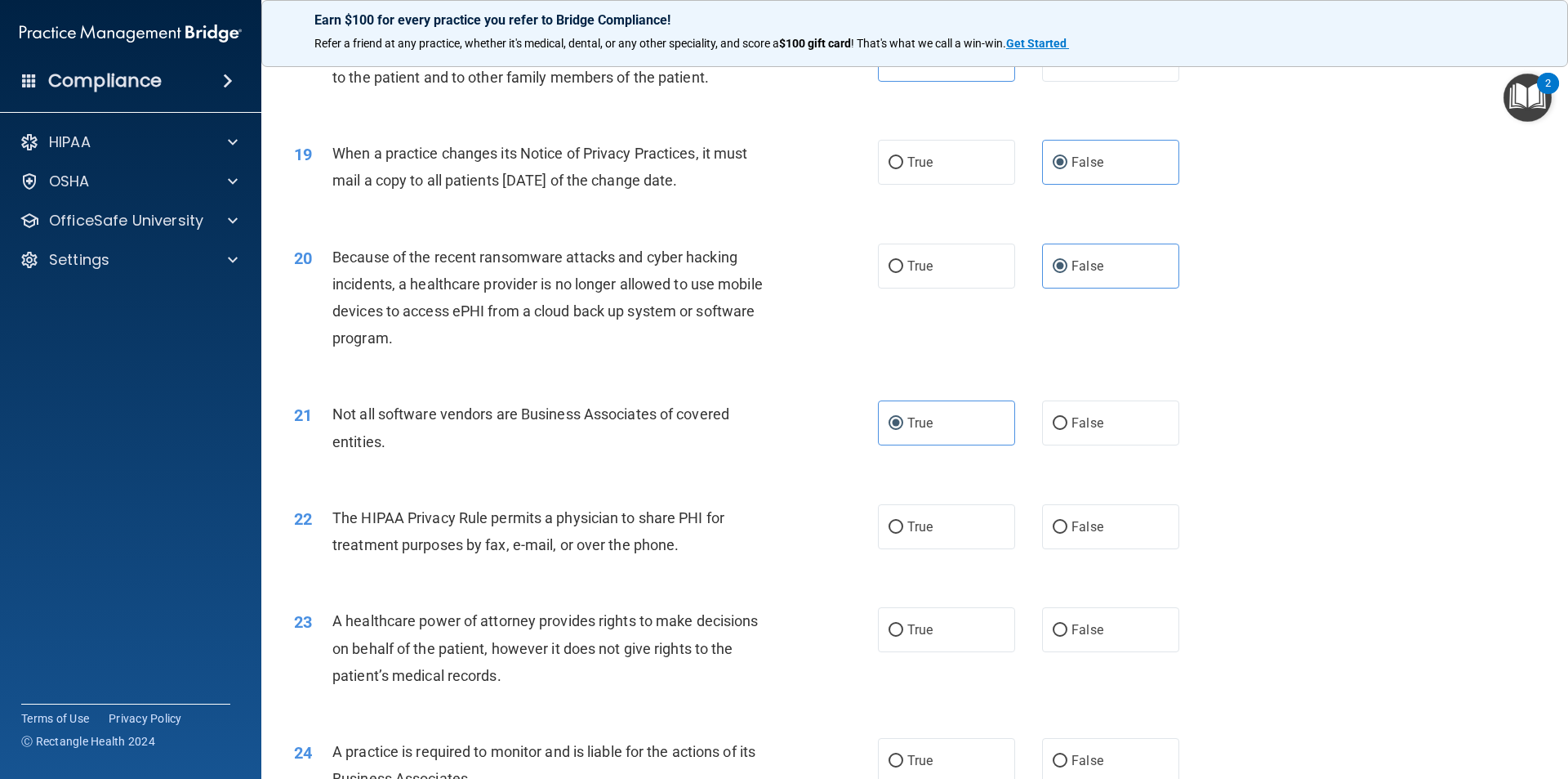
scroll to position [2207, 0]
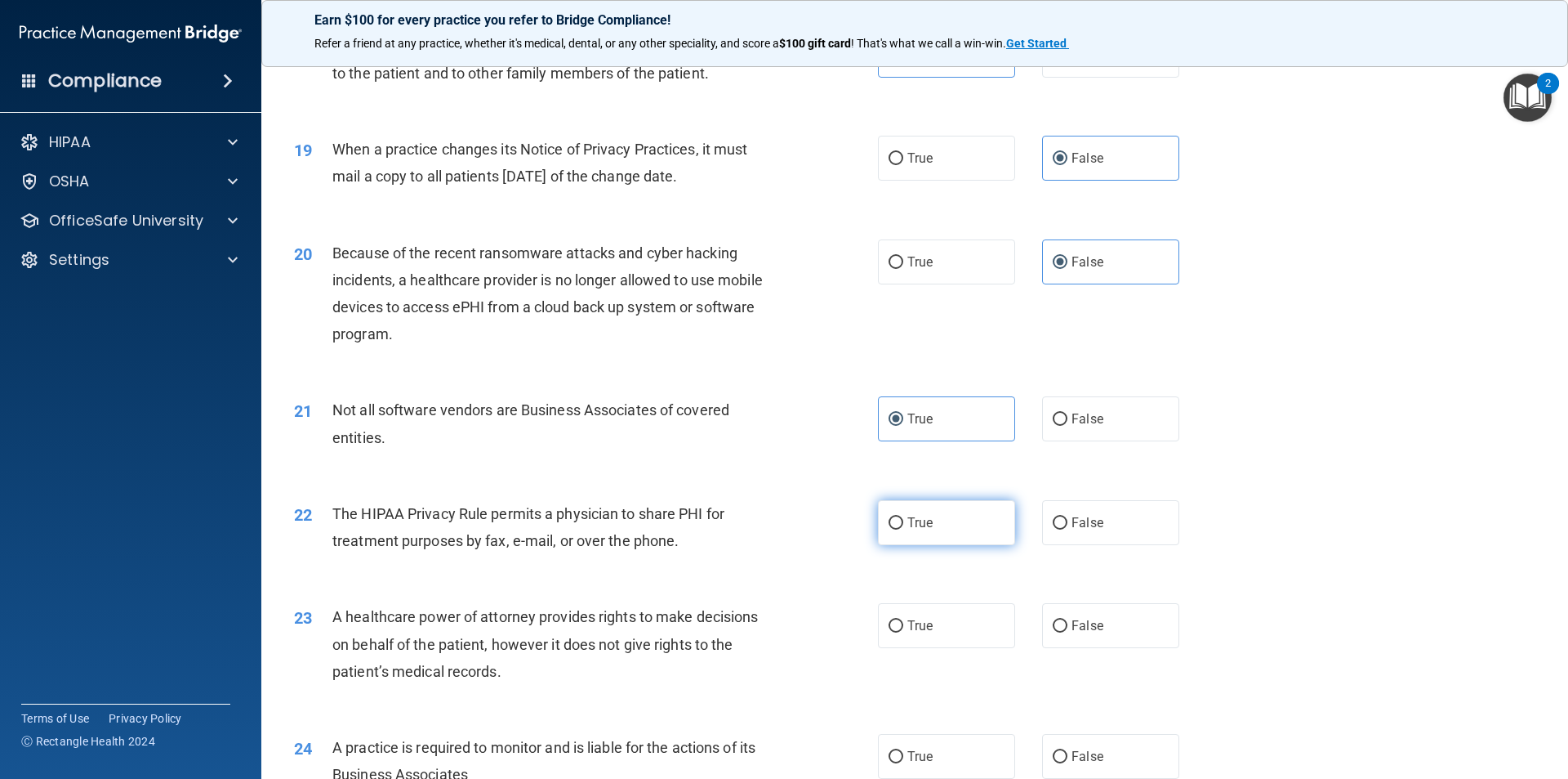
click at [908, 534] on label "True" at bounding box center [947, 523] width 137 height 45
click at [903, 529] on input "True" at bounding box center [896, 524] width 14 height 13
radio input "true"
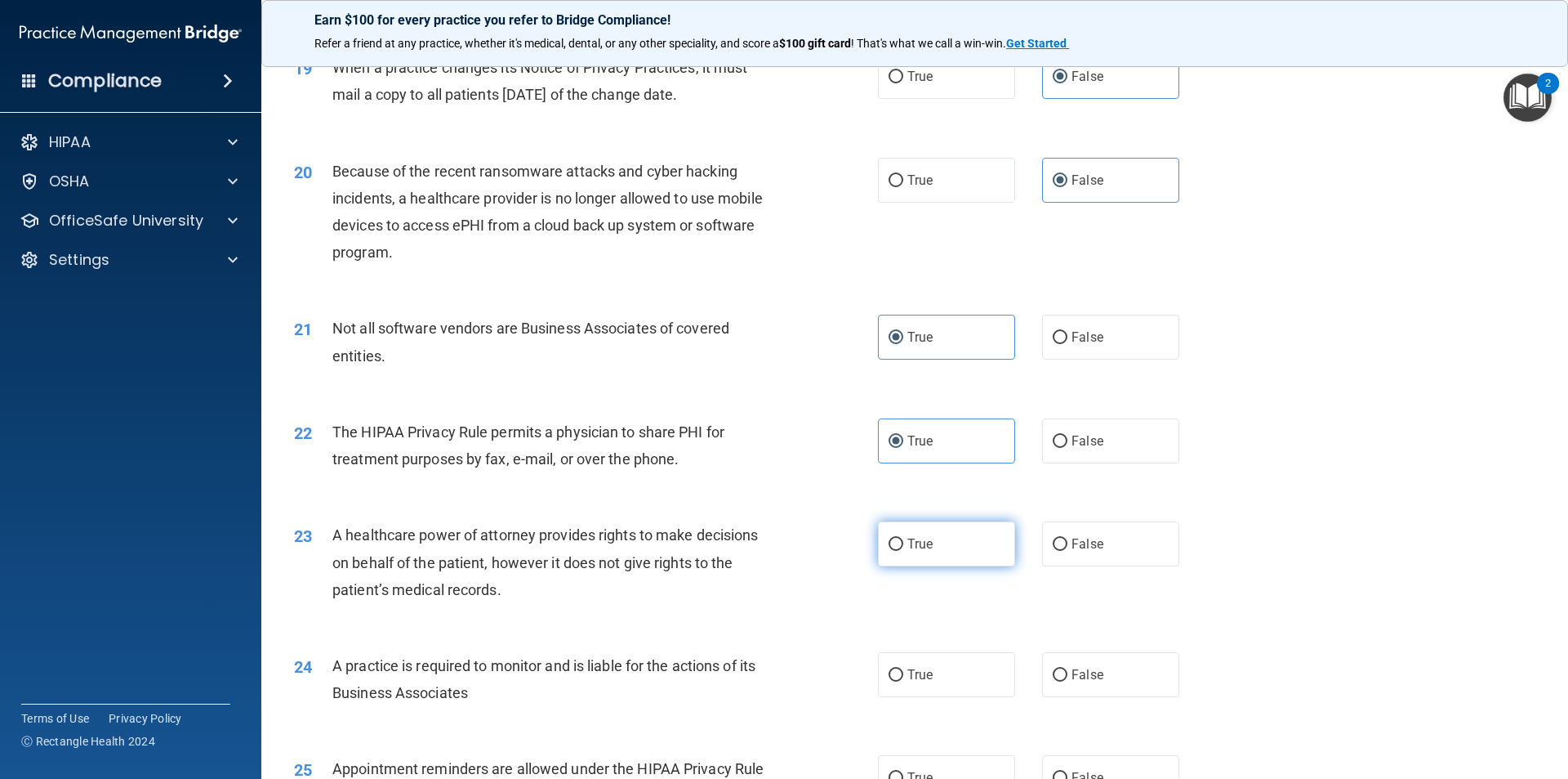
click at [900, 538] on label "True" at bounding box center [947, 544] width 137 height 45
click at [900, 538] on input "True" at bounding box center [896, 545] width 14 height 13
radio input "true"
click at [1079, 545] on span "False" at bounding box center [1087, 544] width 32 height 15
click at [1068, 545] on input "False" at bounding box center [1060, 545] width 14 height 13
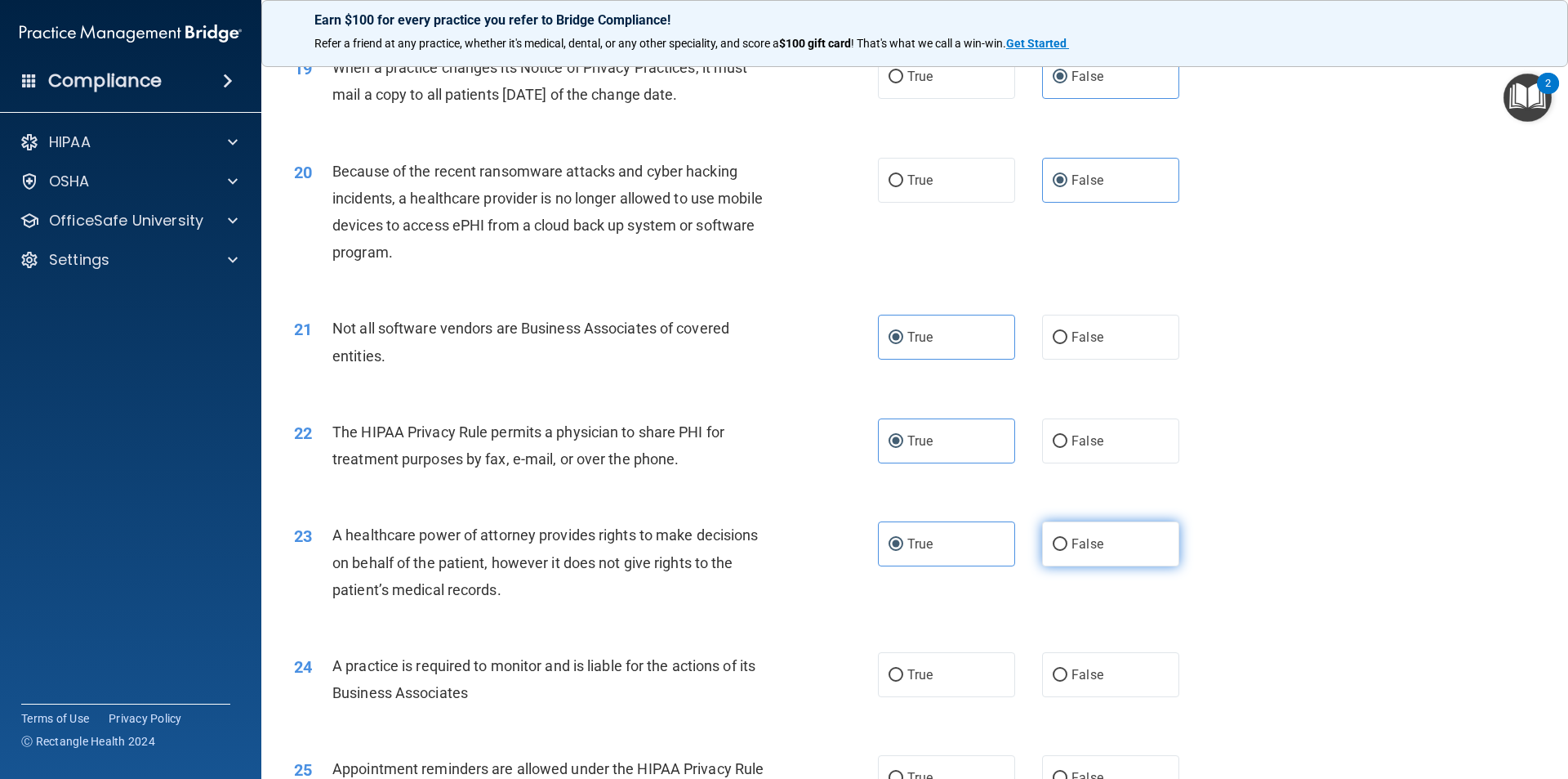
radio input "true"
radio input "false"
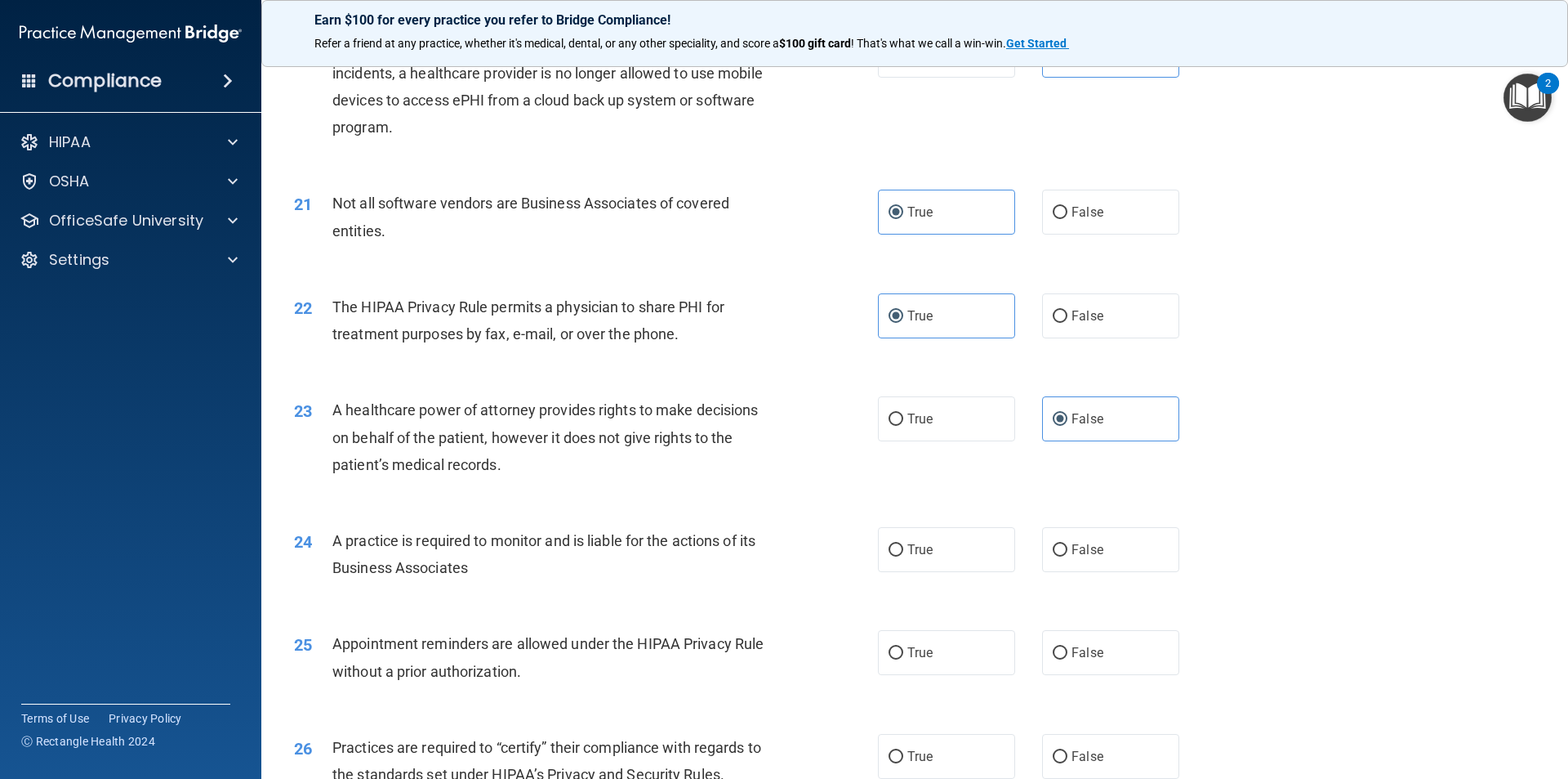
scroll to position [2452, 0]
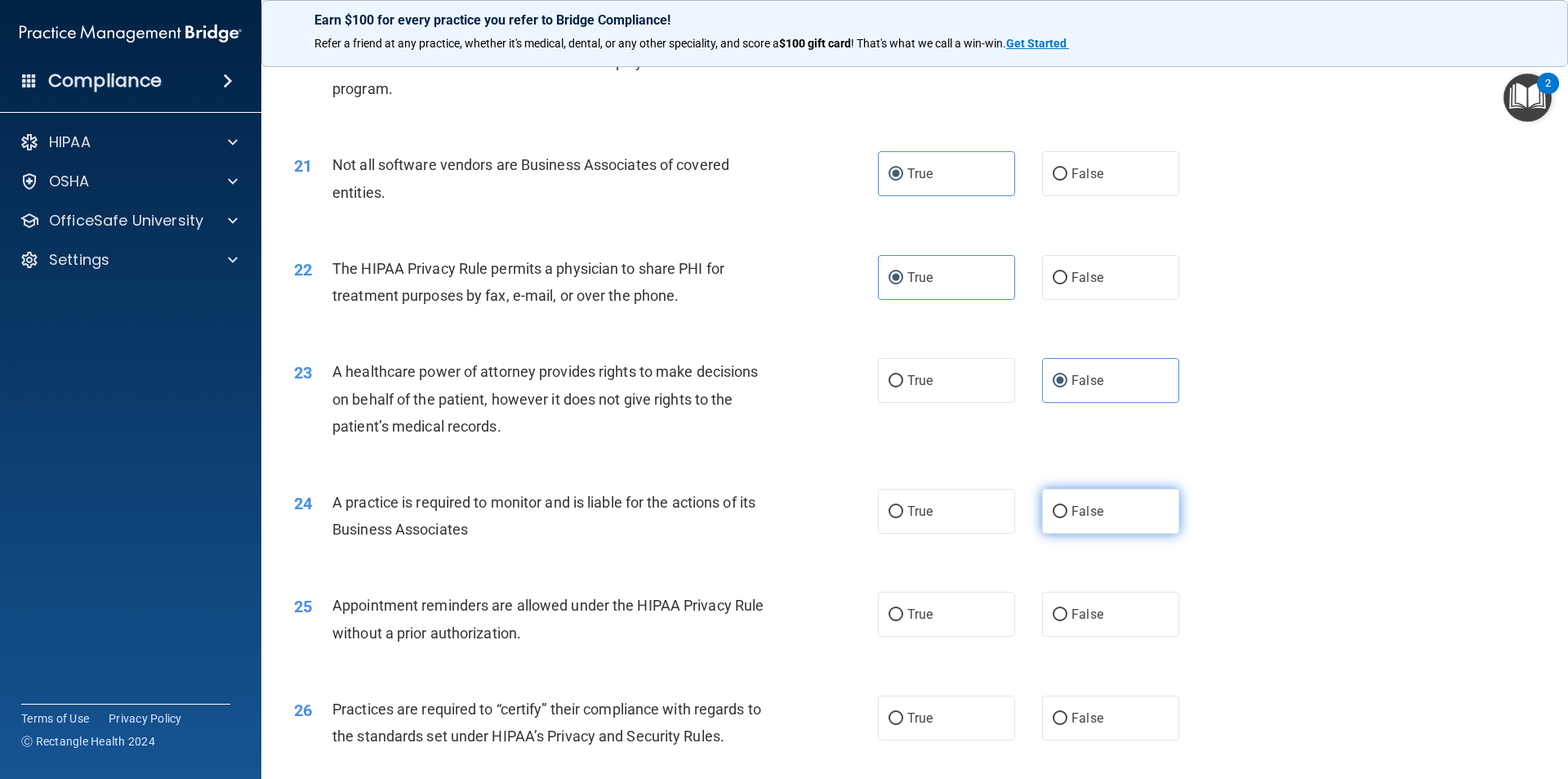
click at [1085, 519] on label "False" at bounding box center [1111, 511] width 137 height 45
click at [1068, 518] on input "False" at bounding box center [1060, 512] width 14 height 13
radio input "true"
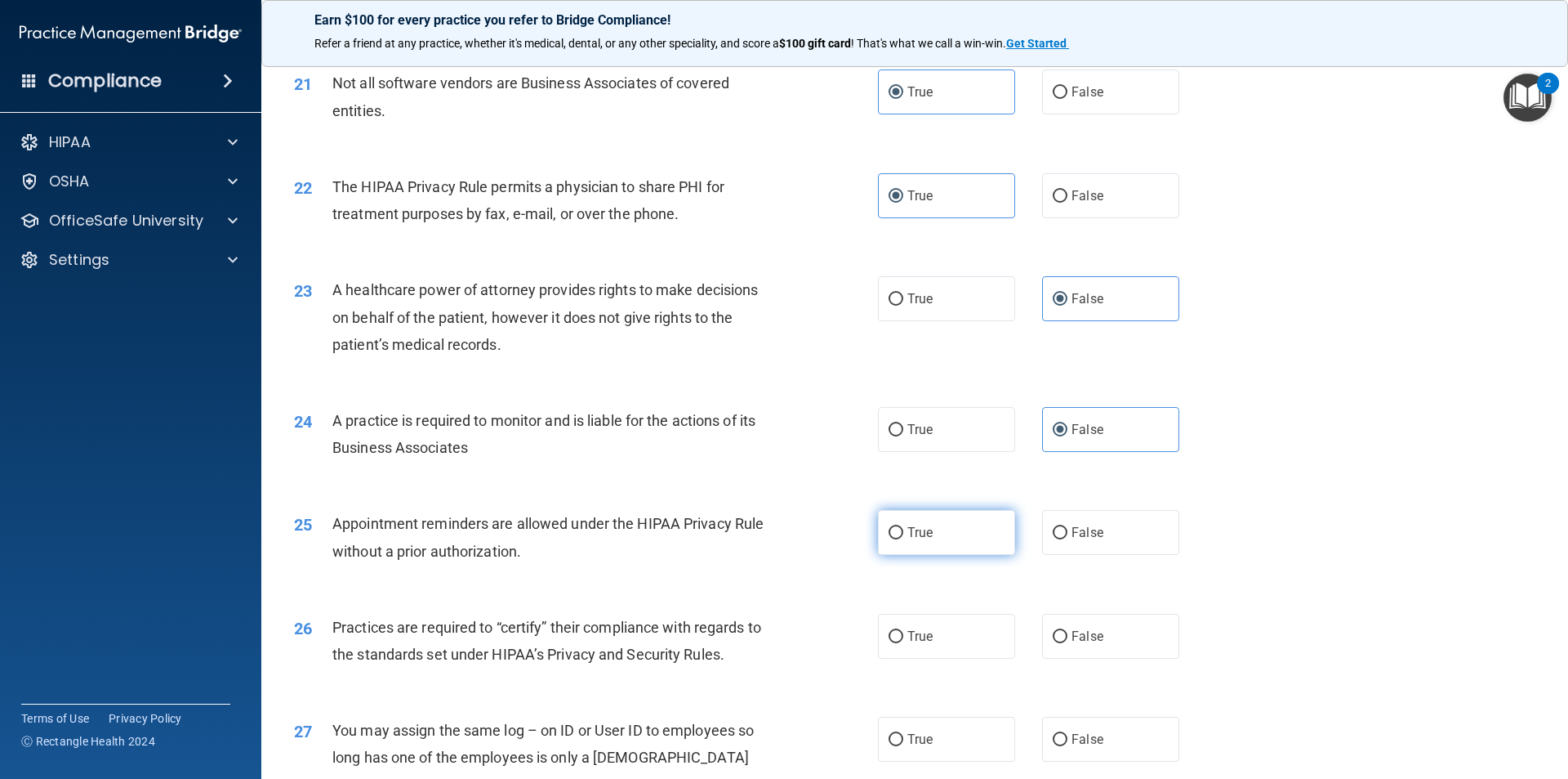
click at [924, 528] on span "True" at bounding box center [921, 532] width 25 height 15
click at [903, 528] on input "True" at bounding box center [896, 534] width 14 height 13
radio input "true"
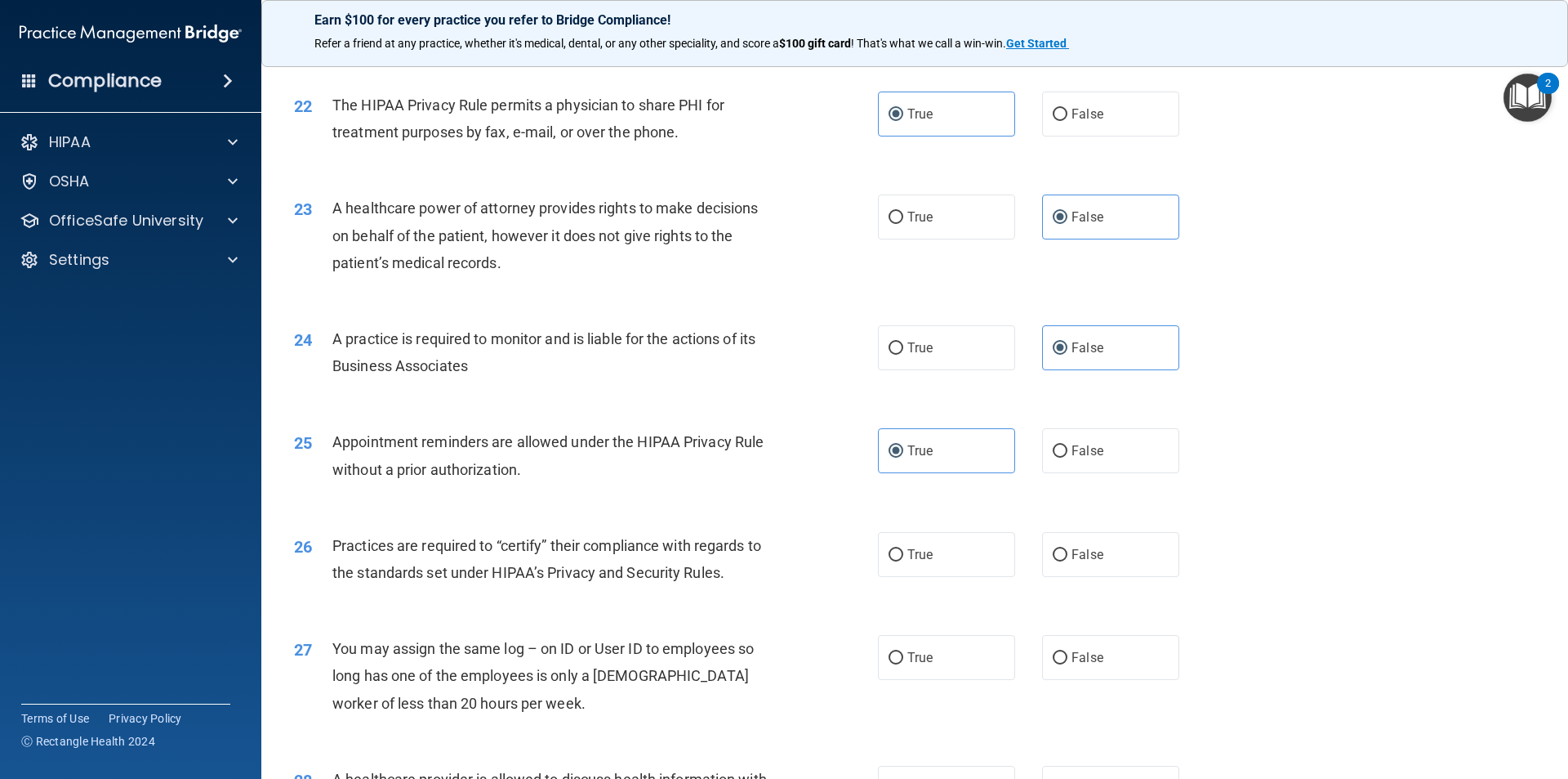
scroll to position [2697, 0]
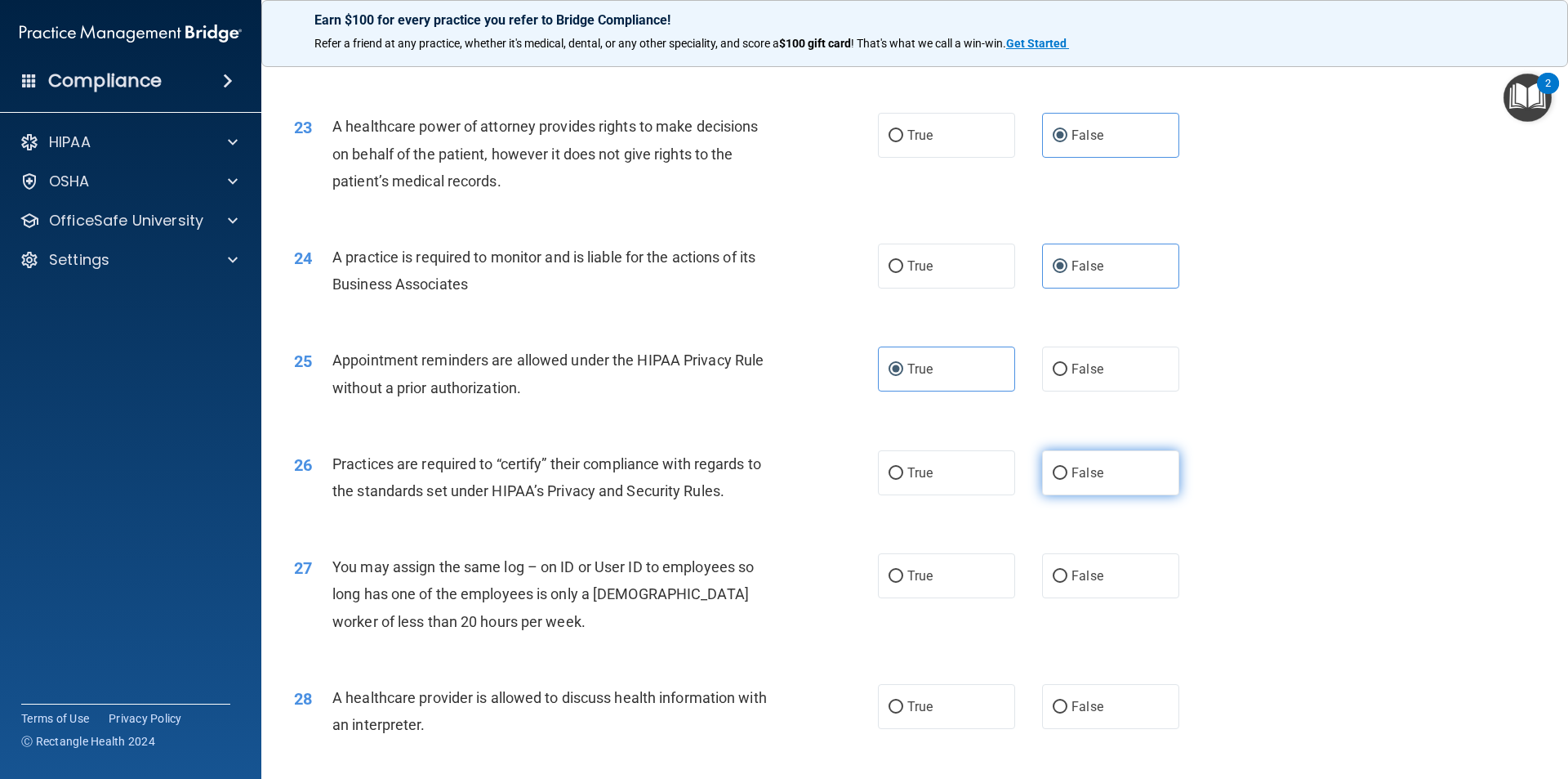
click at [1070, 480] on label "False" at bounding box center [1111, 473] width 137 height 45
click at [1068, 480] on input "False" at bounding box center [1060, 474] width 14 height 13
radio input "true"
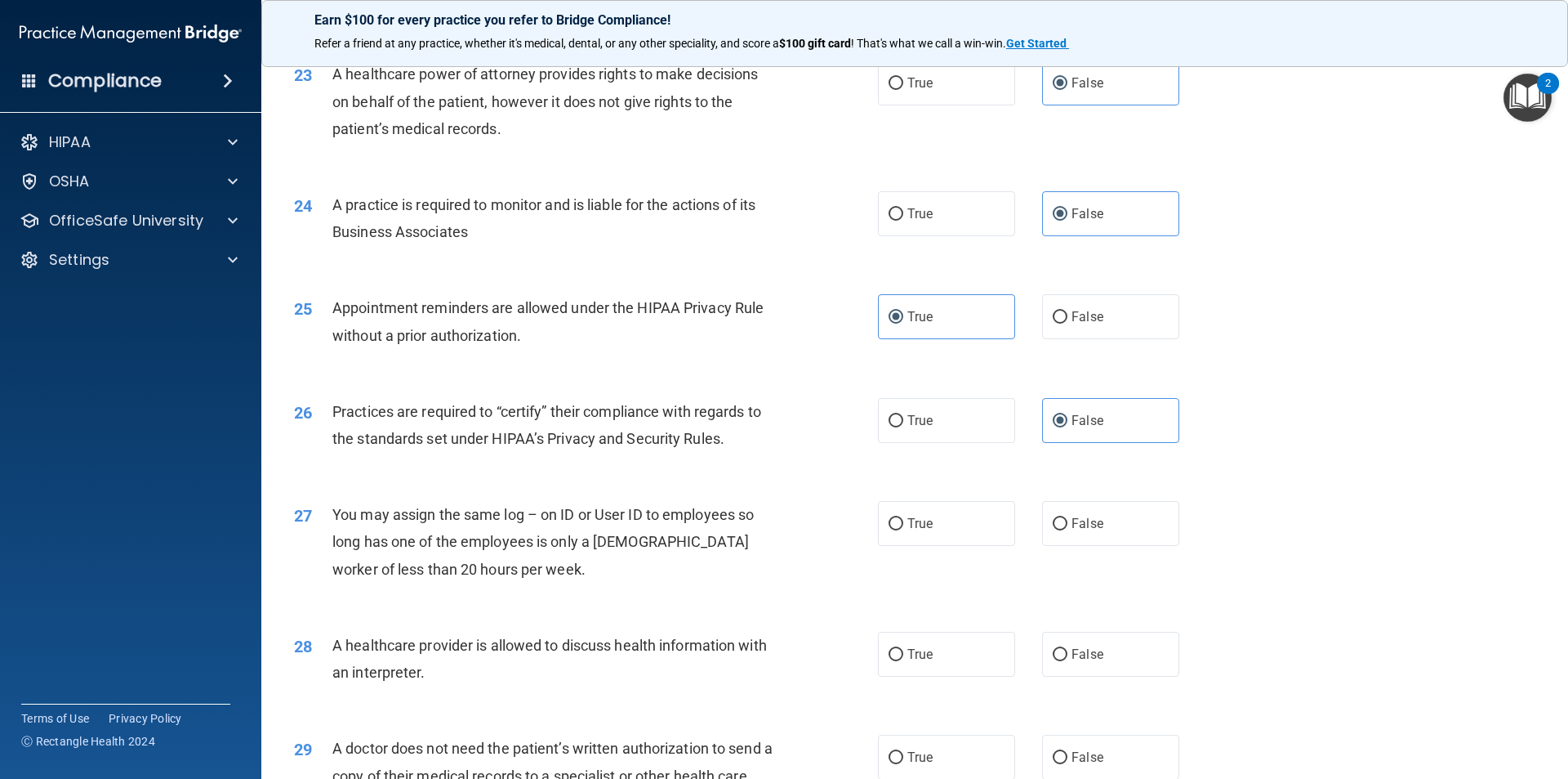
scroll to position [2779, 0]
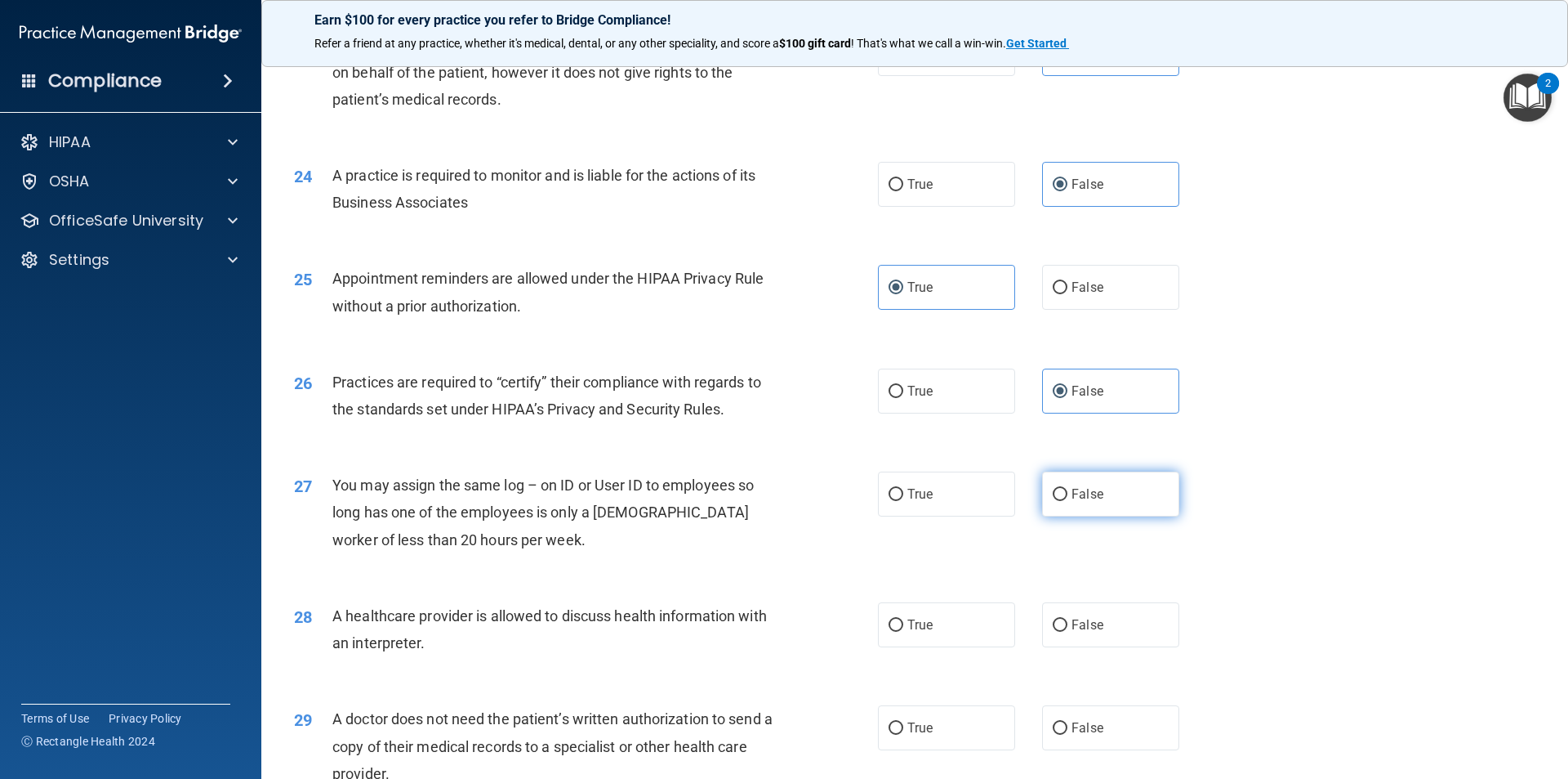
click at [1144, 504] on label "False" at bounding box center [1111, 494] width 137 height 45
click at [1068, 501] on input "False" at bounding box center [1060, 495] width 14 height 13
radio input "true"
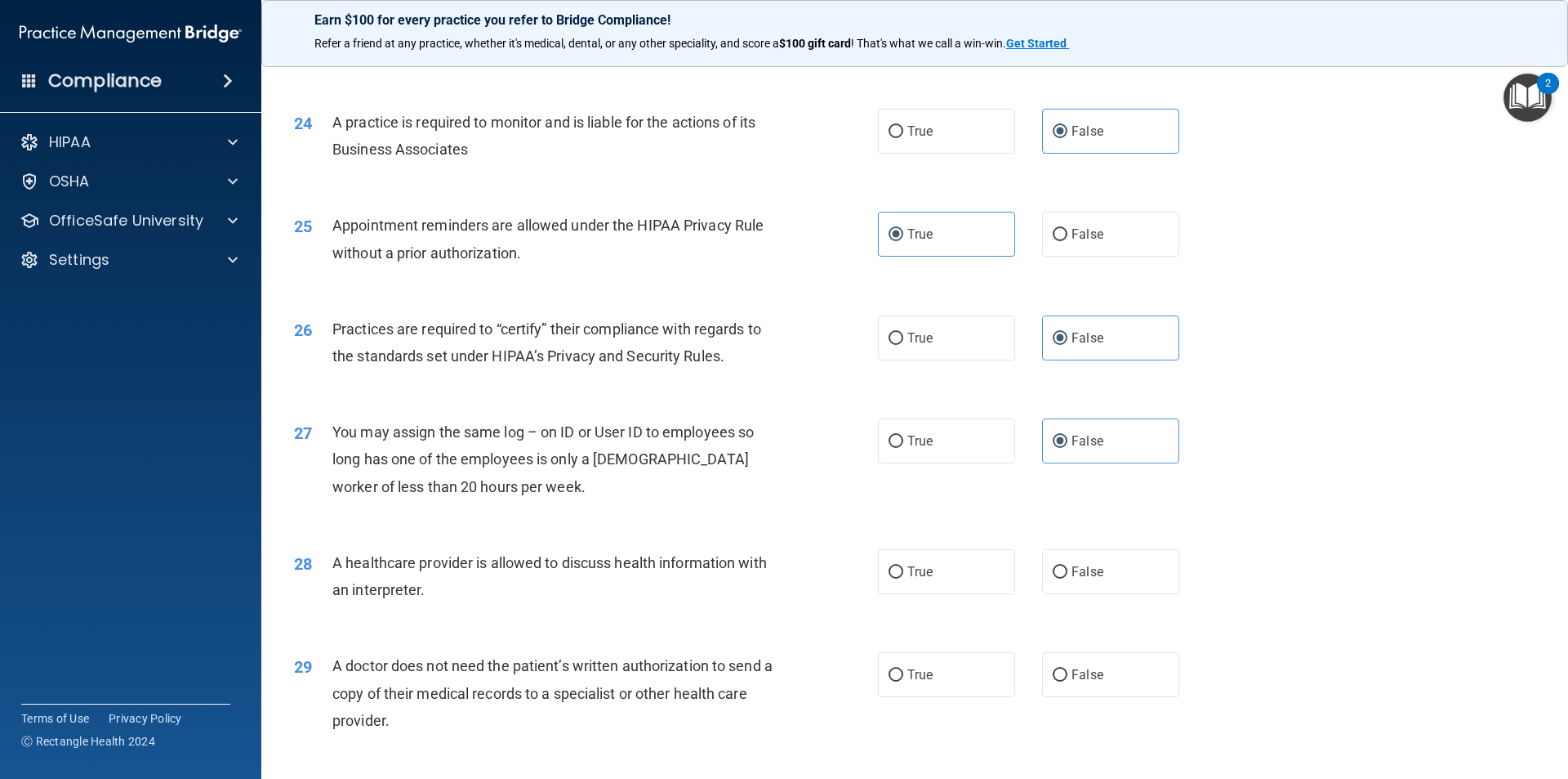
scroll to position [2942, 0]
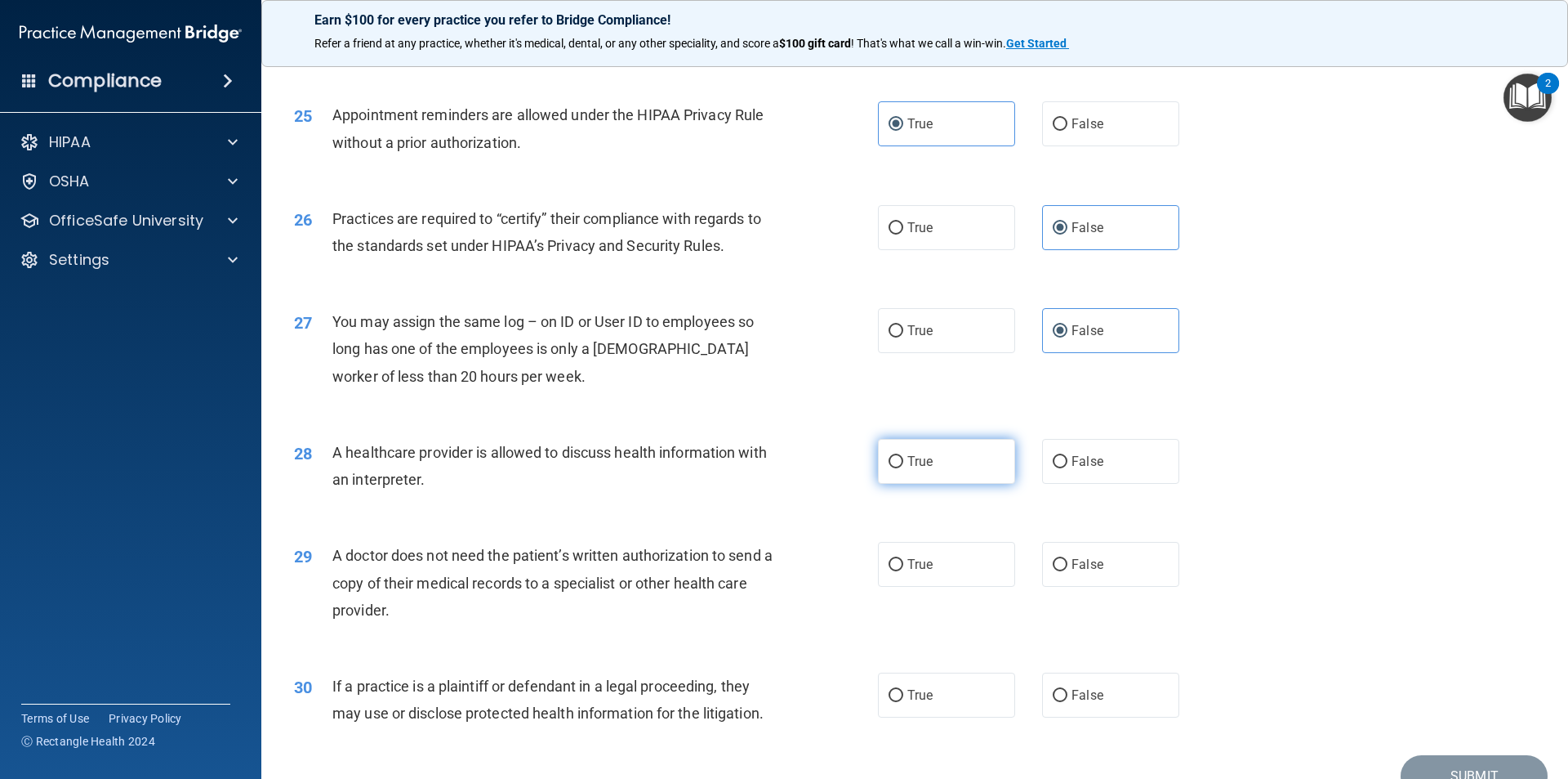
click at [918, 456] on span "True" at bounding box center [921, 461] width 25 height 15
click at [903, 456] on input "True" at bounding box center [896, 462] width 14 height 13
radio input "true"
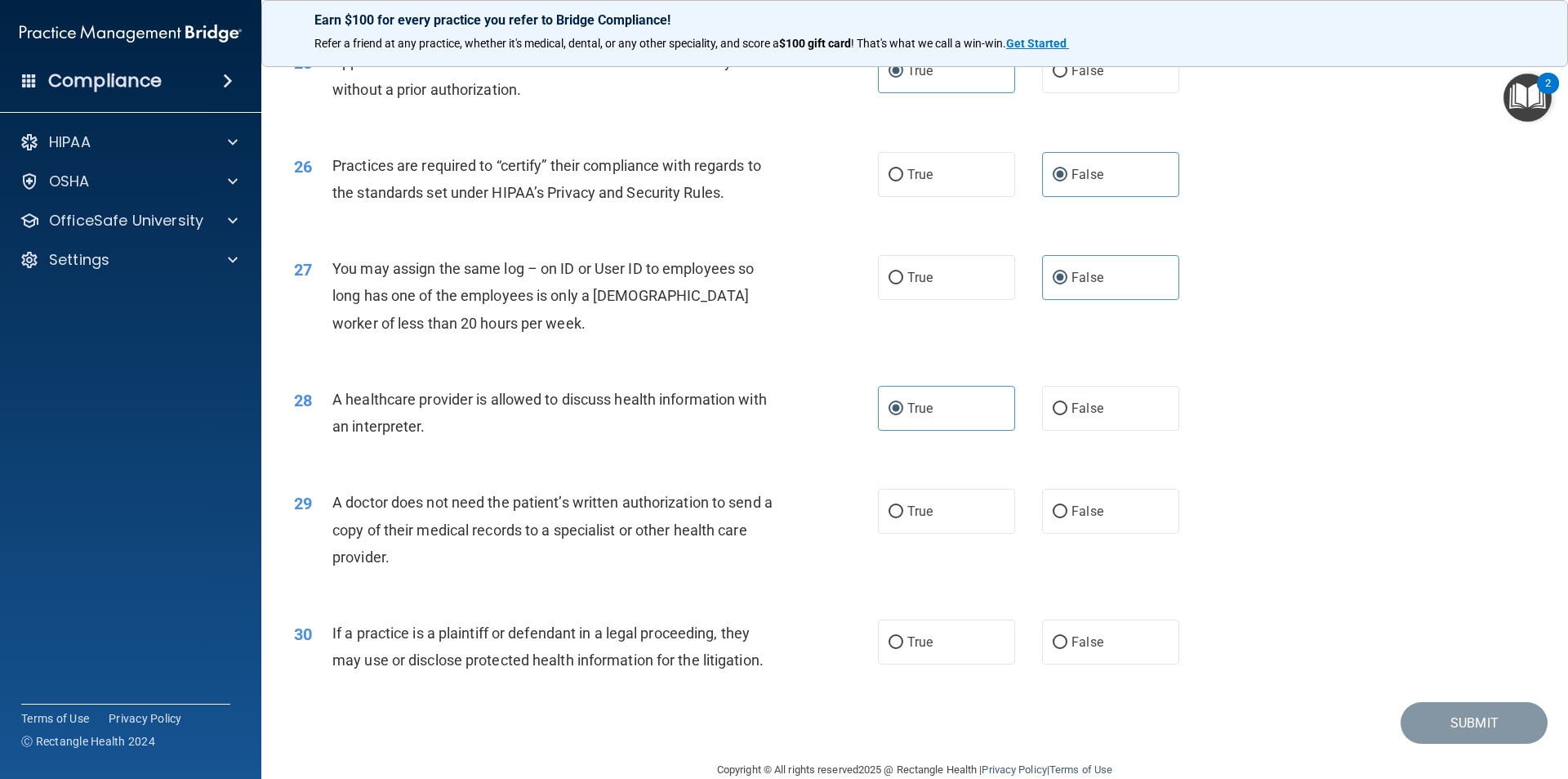
scroll to position [3024, 0]
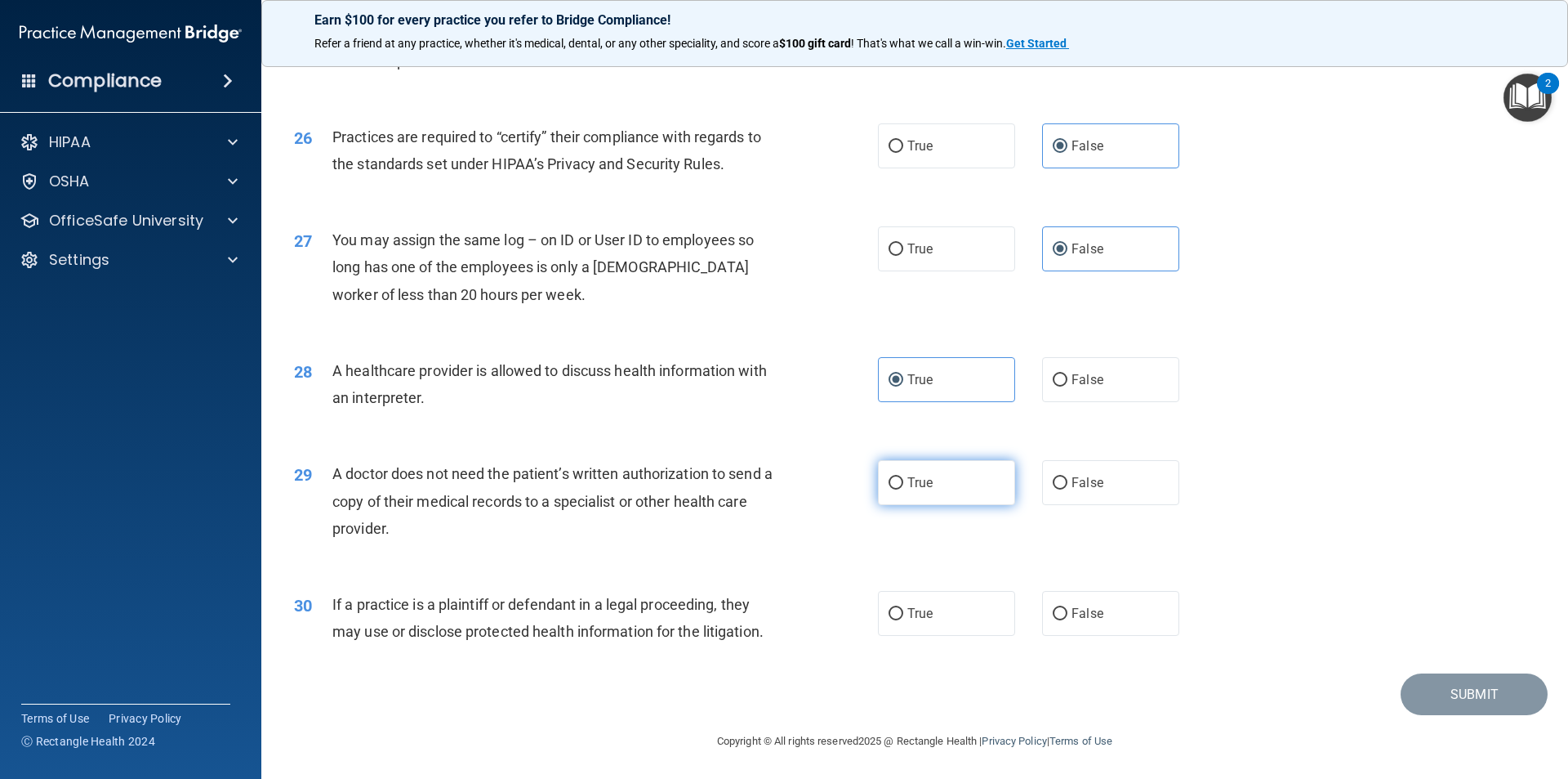
click at [908, 489] on span "True" at bounding box center [921, 482] width 25 height 15
click at [903, 489] on input "True" at bounding box center [896, 484] width 14 height 13
radio input "true"
drag, startPoint x: 925, startPoint y: 621, endPoint x: 1053, endPoint y: 622, distance: 128.0
click at [928, 621] on label "True" at bounding box center [947, 613] width 137 height 45
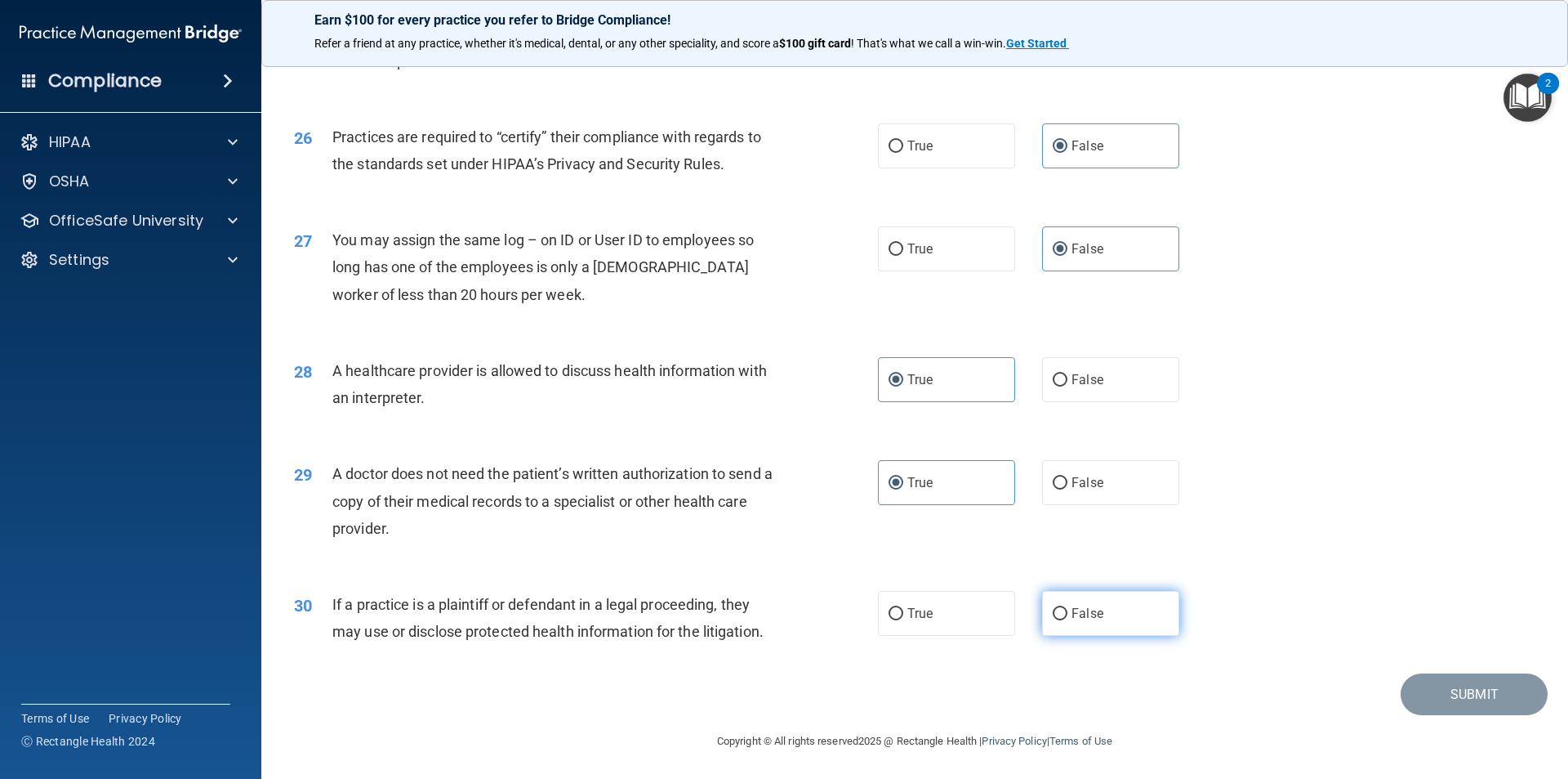
click at [903, 621] on input "True" at bounding box center [896, 614] width 14 height 13
radio input "true"
click at [1437, 684] on button "Submit" at bounding box center [1474, 694] width 147 height 42
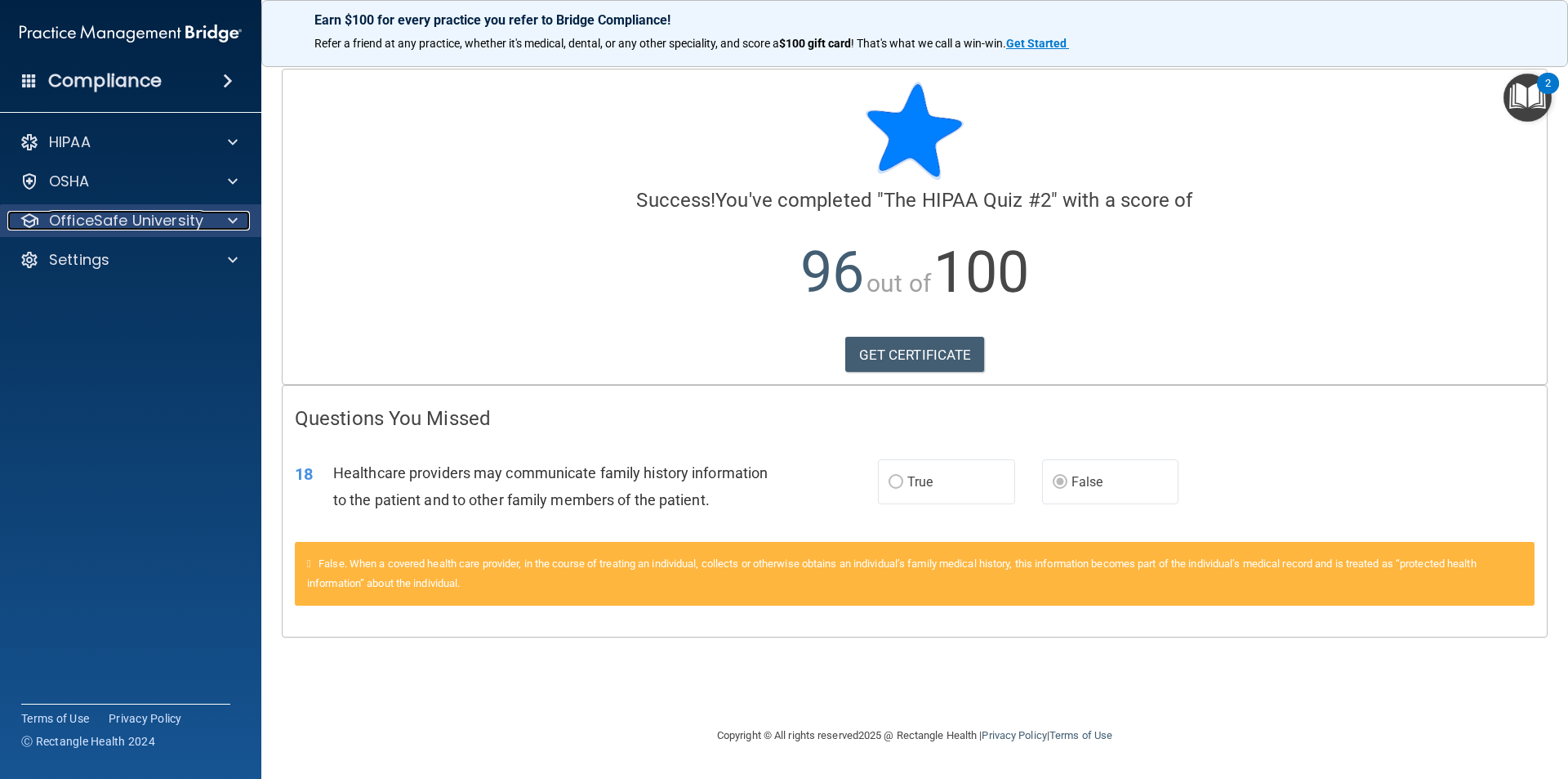
click at [156, 230] on p "OfficeSafe University" at bounding box center [126, 221] width 155 height 20
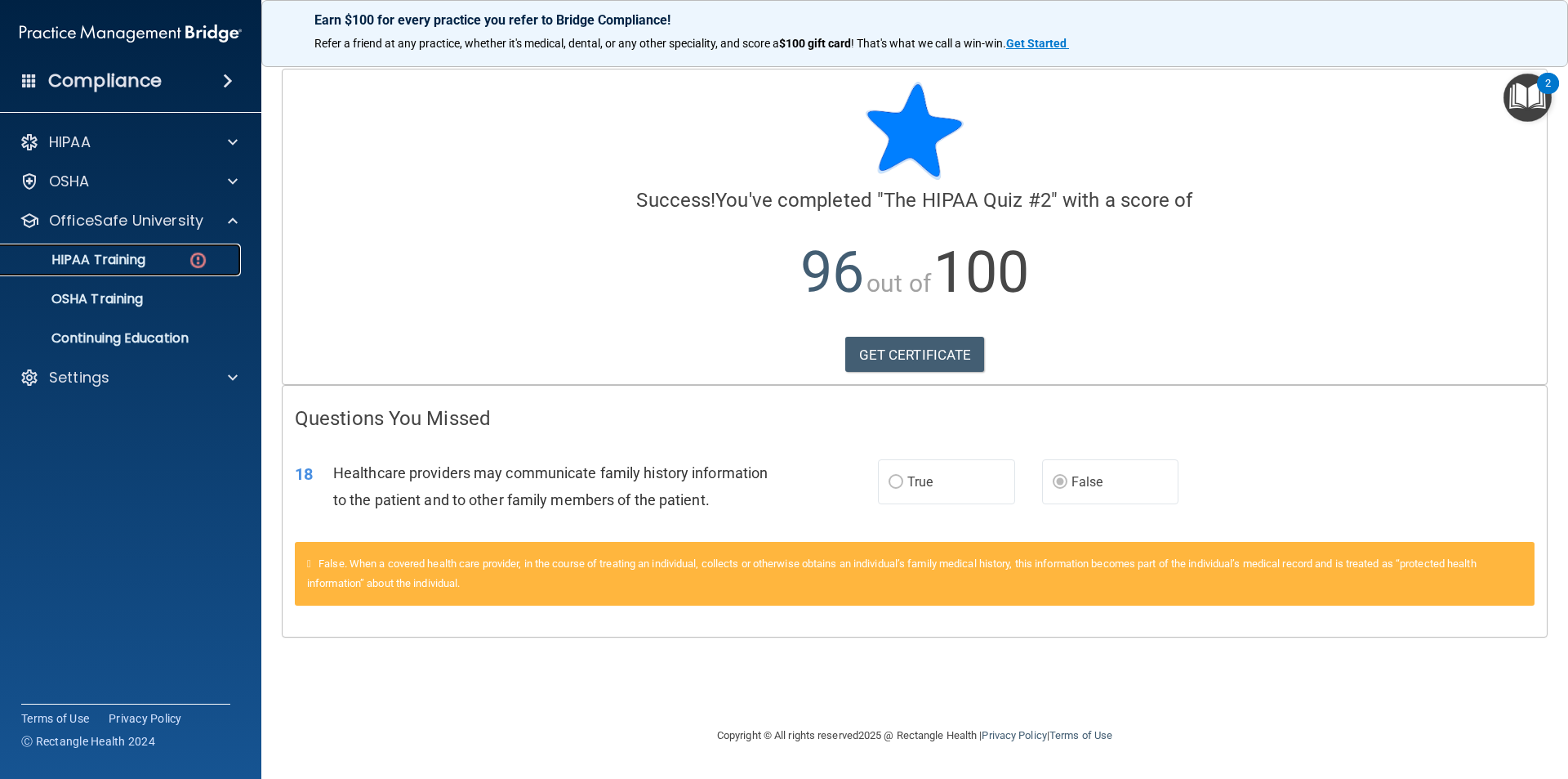
click at [169, 252] on div "HIPAA Training" at bounding box center [122, 260] width 223 height 16
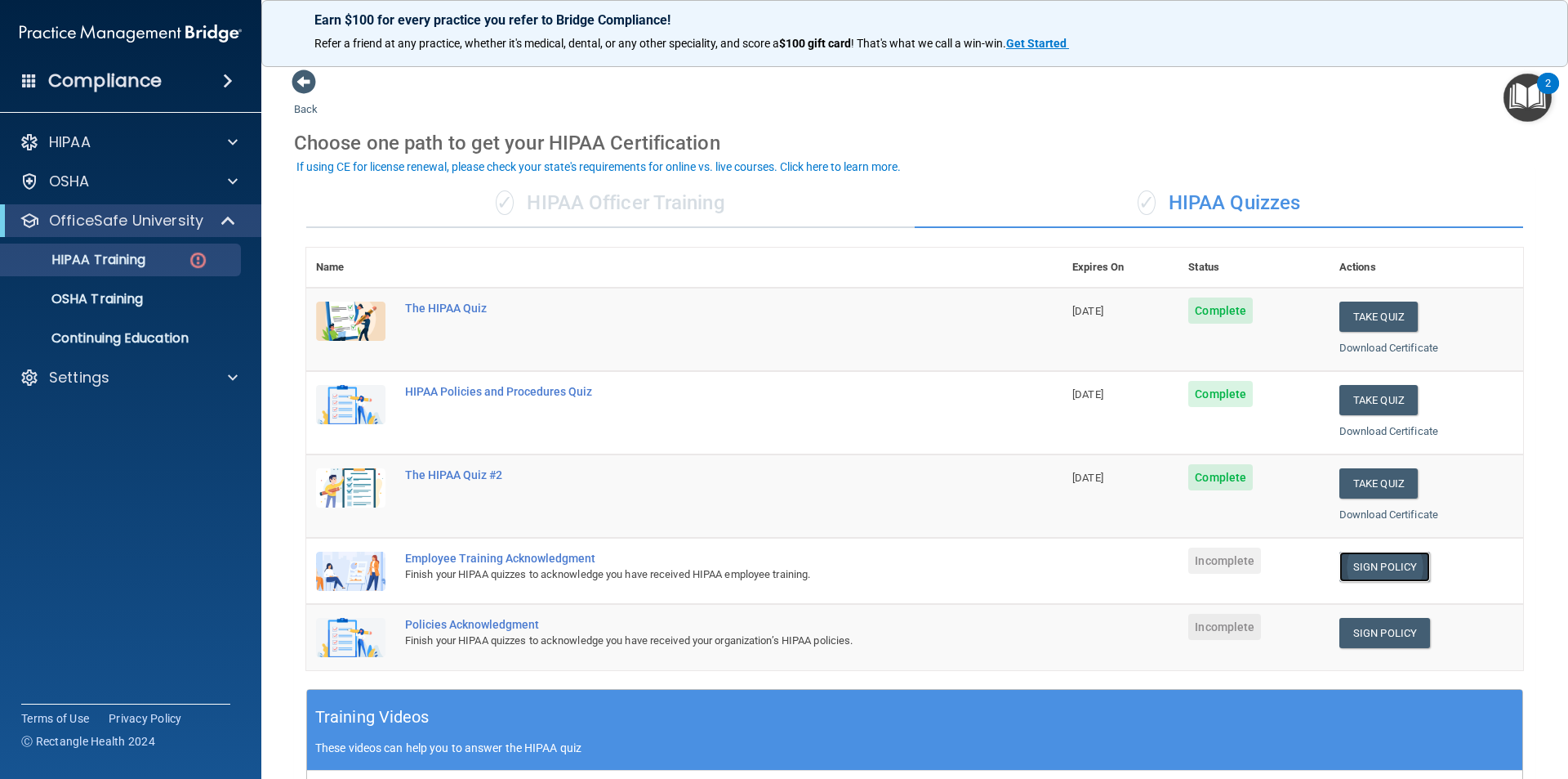
click at [1399, 570] on link "Sign Policy" at bounding box center [1384, 566] width 90 height 30
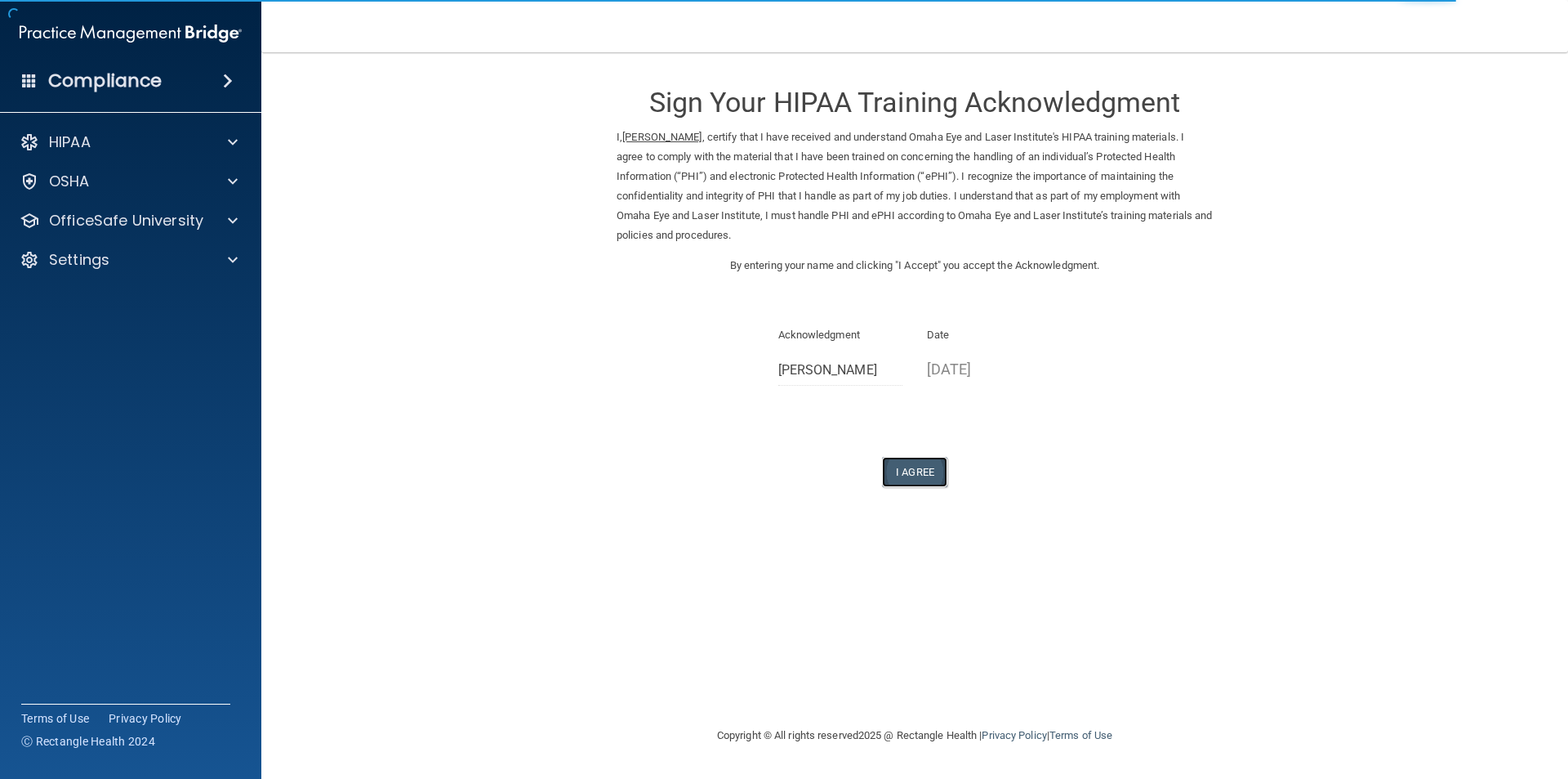
click at [926, 470] on button "I Agree" at bounding box center [915, 471] width 65 height 30
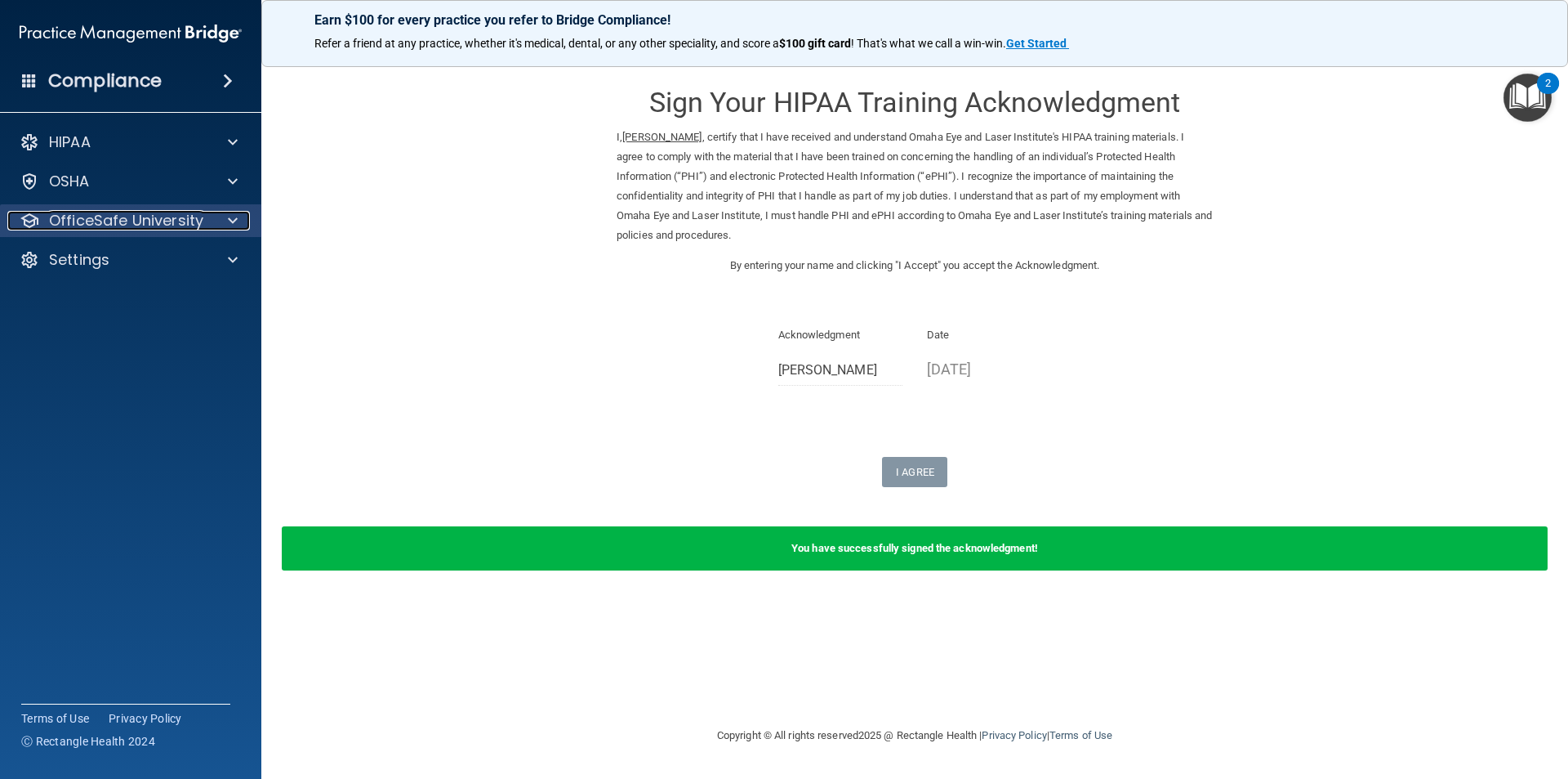
click at [215, 225] on div at bounding box center [230, 221] width 41 height 20
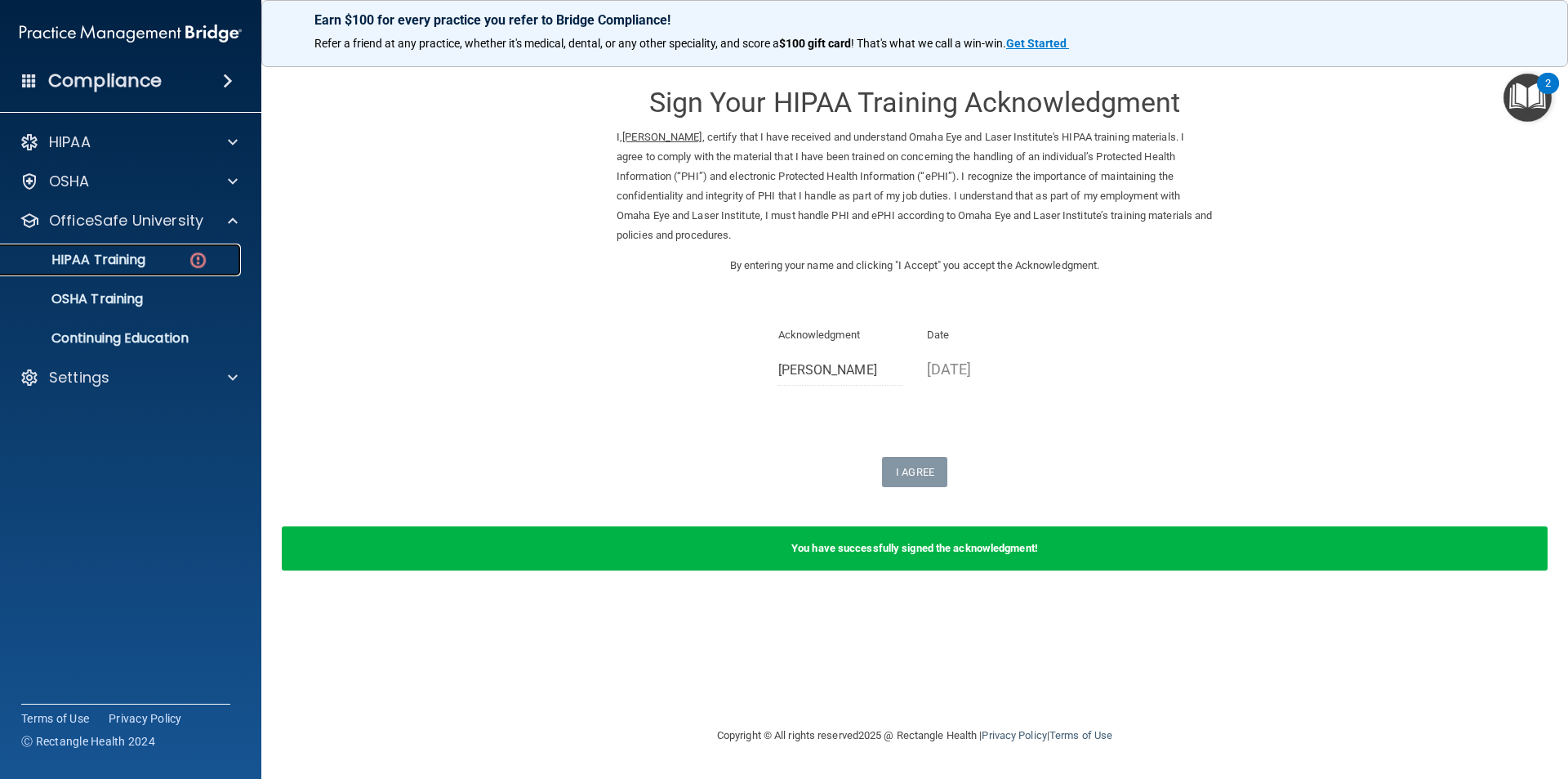
click at [143, 258] on p "HIPAA Training" at bounding box center [78, 260] width 135 height 16
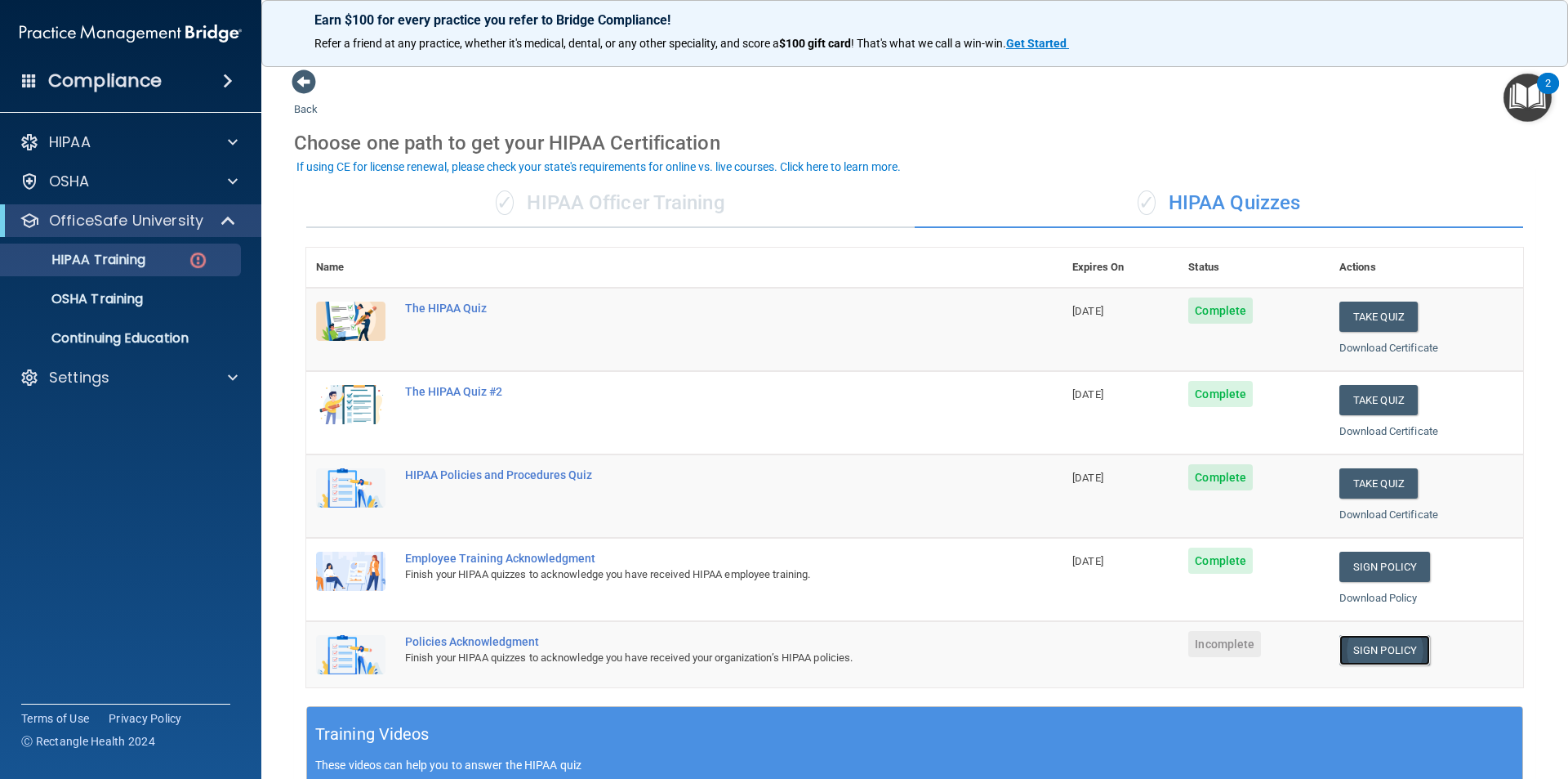
click at [1397, 646] on link "Sign Policy" at bounding box center [1384, 650] width 90 height 30
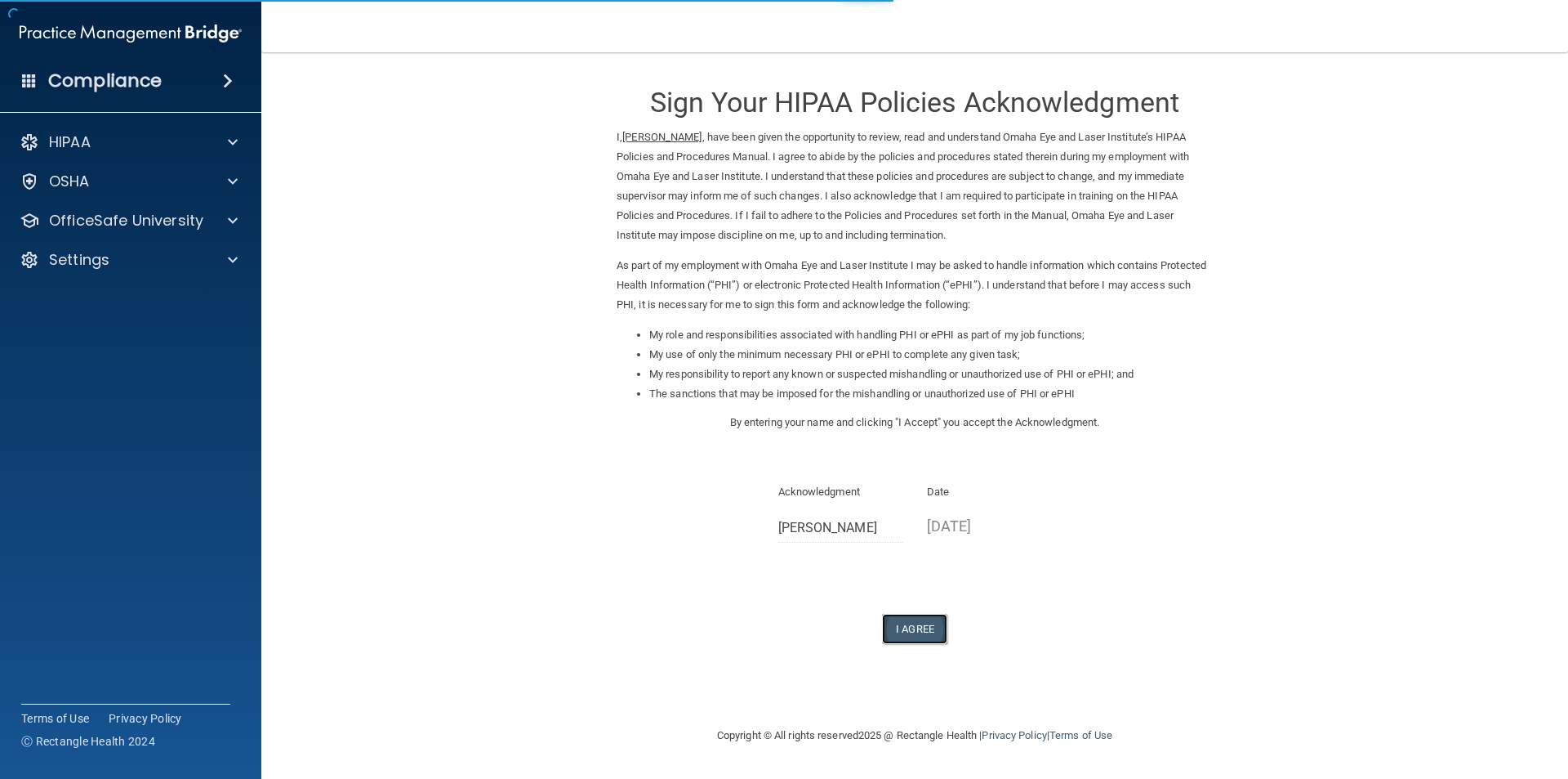
click at [922, 622] on button "I Agree" at bounding box center [915, 628] width 65 height 30
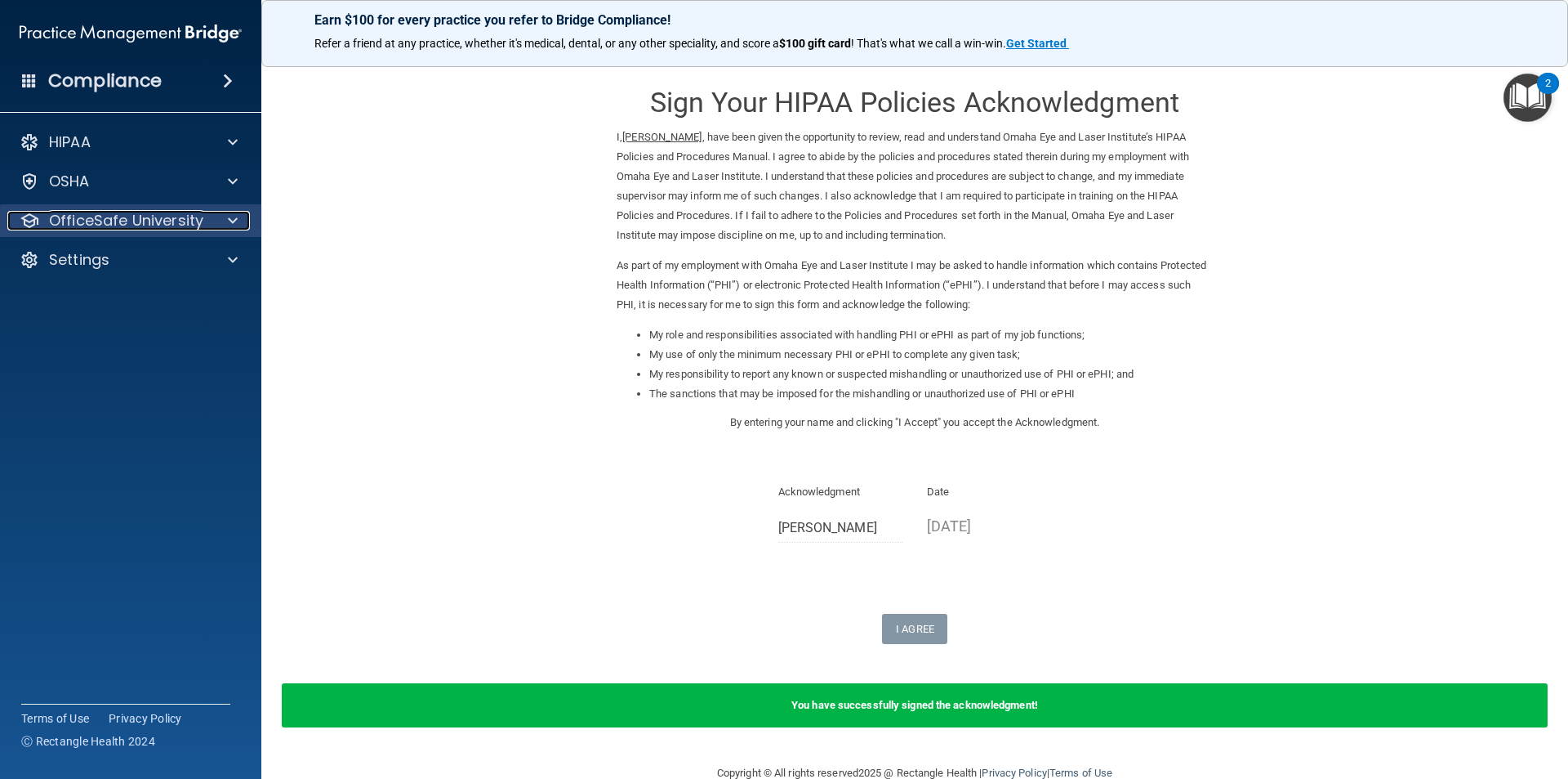
click at [219, 230] on div at bounding box center [230, 221] width 41 height 20
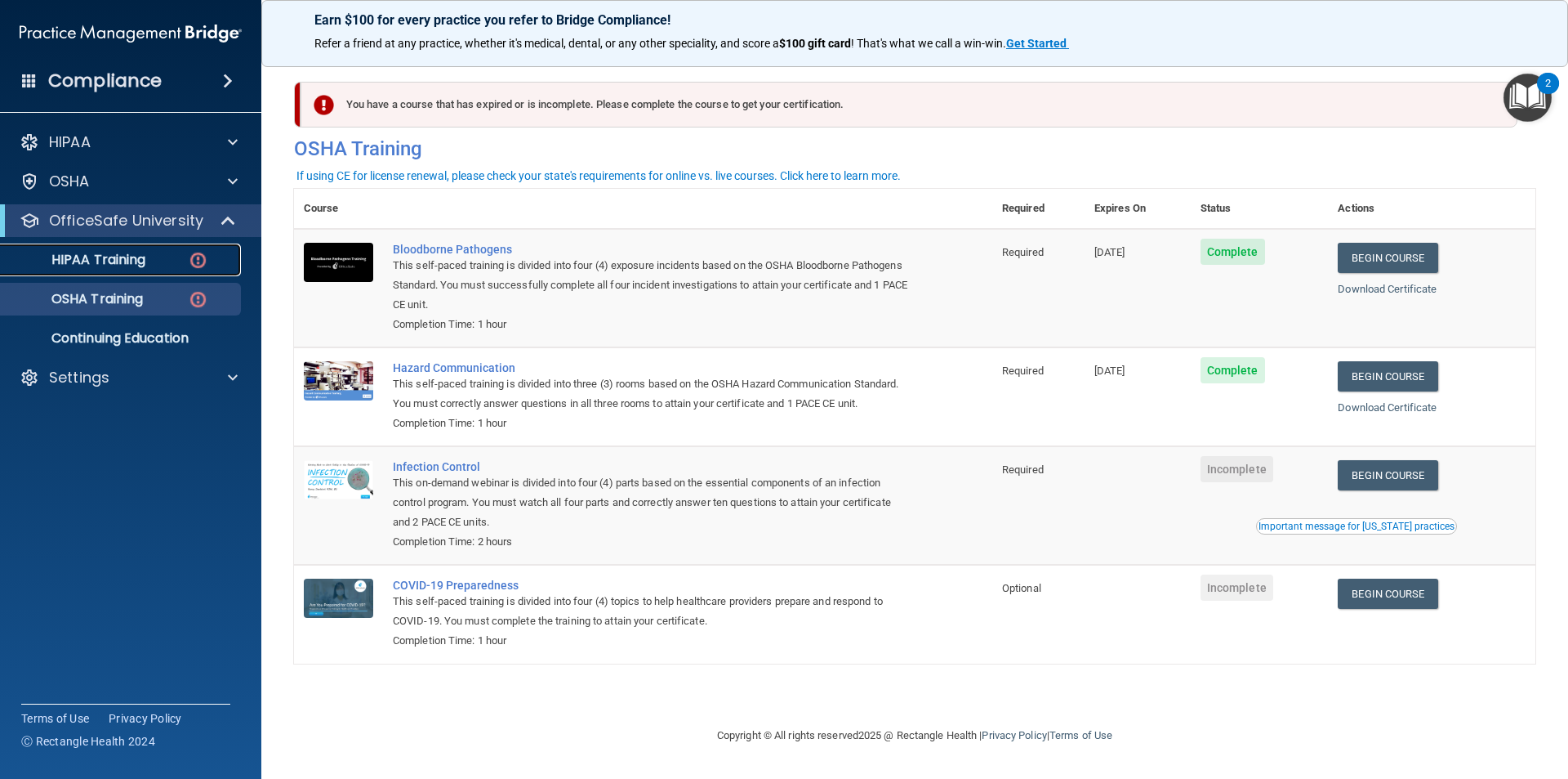
click at [180, 265] on div "HIPAA Training" at bounding box center [122, 260] width 223 height 16
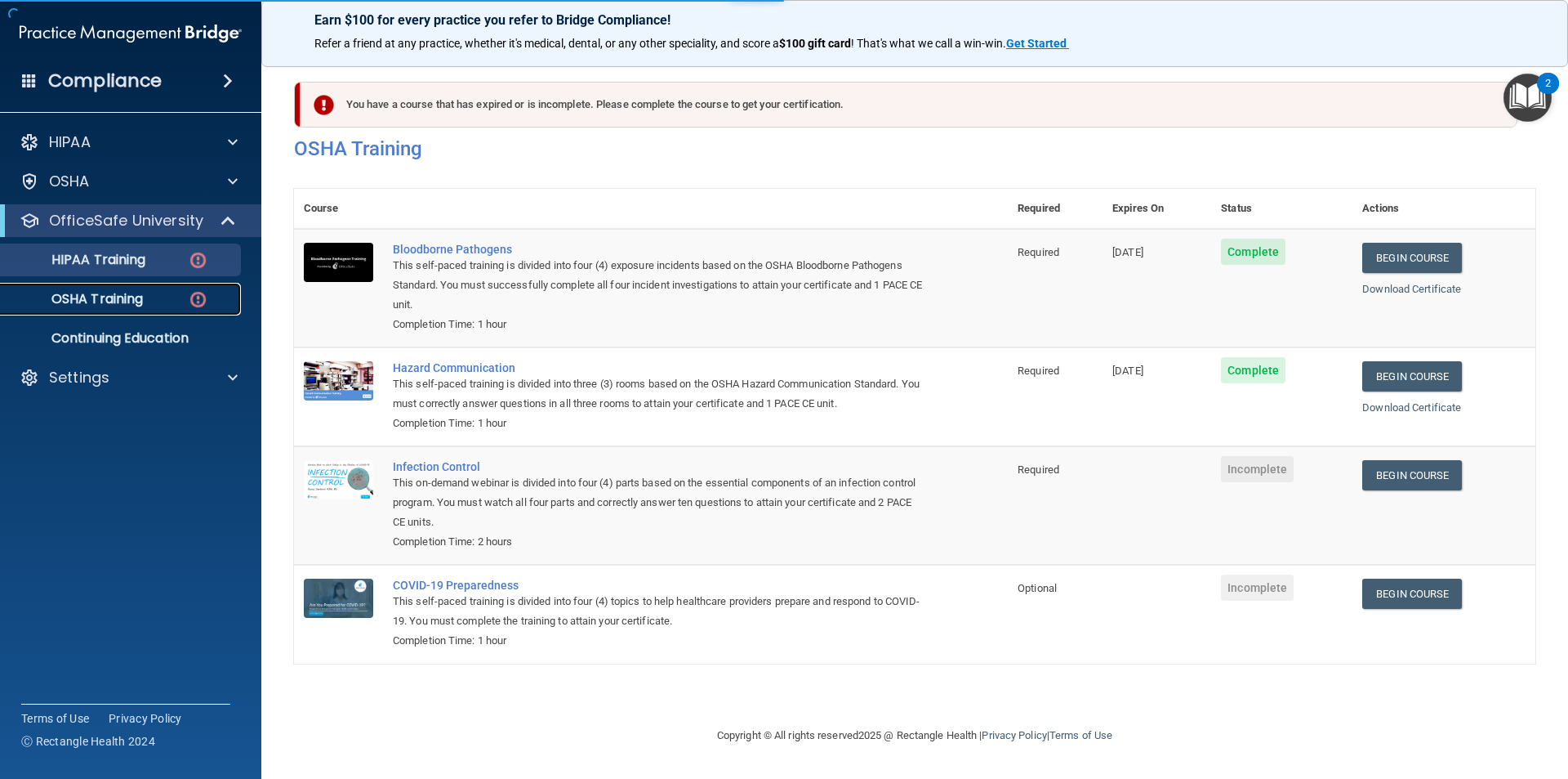
click at [172, 292] on div "OSHA Training" at bounding box center [122, 299] width 223 height 16
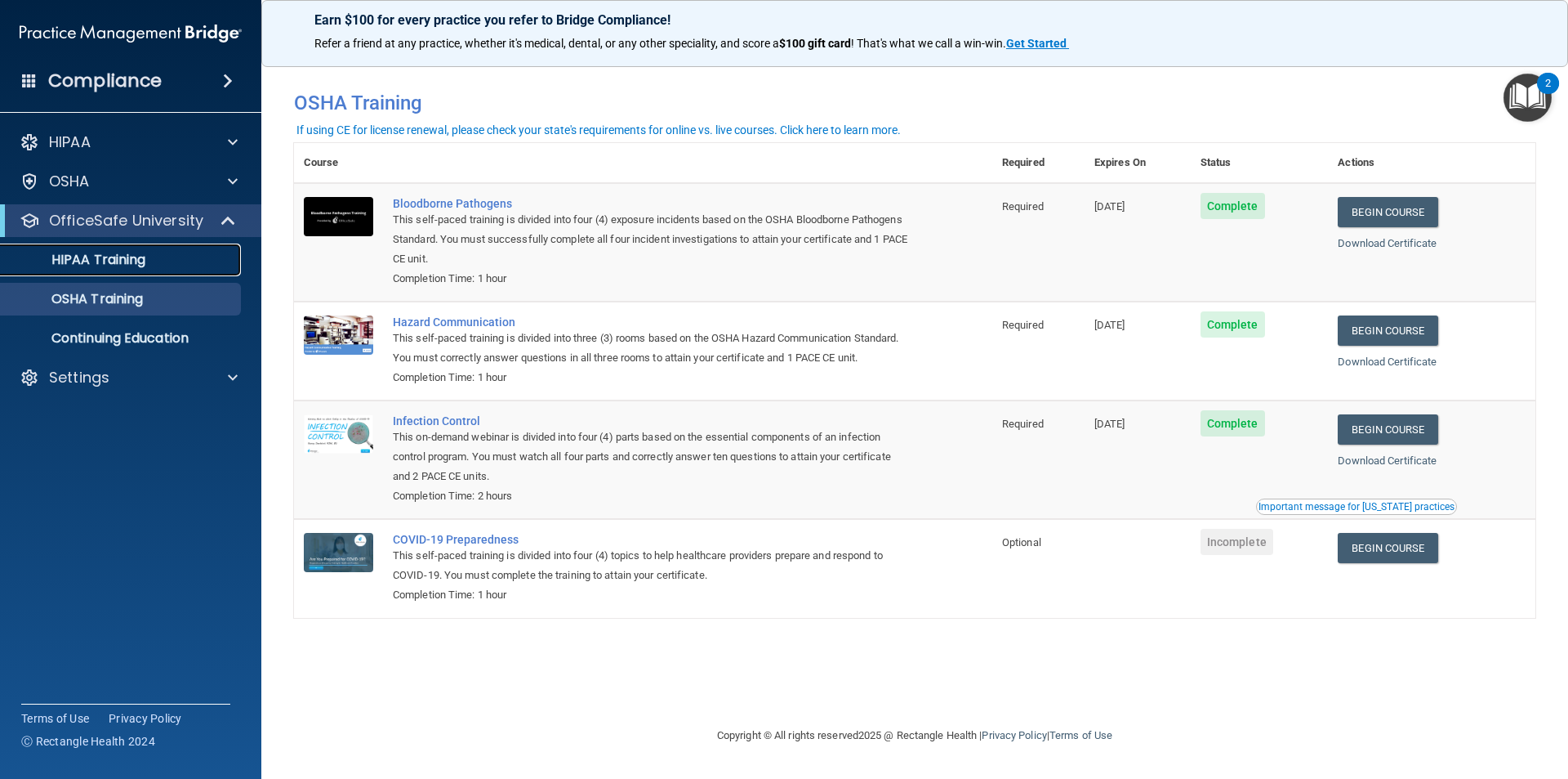
click at [165, 261] on div "HIPAA Training" at bounding box center [122, 260] width 223 height 16
